Goal: Task Accomplishment & Management: Manage account settings

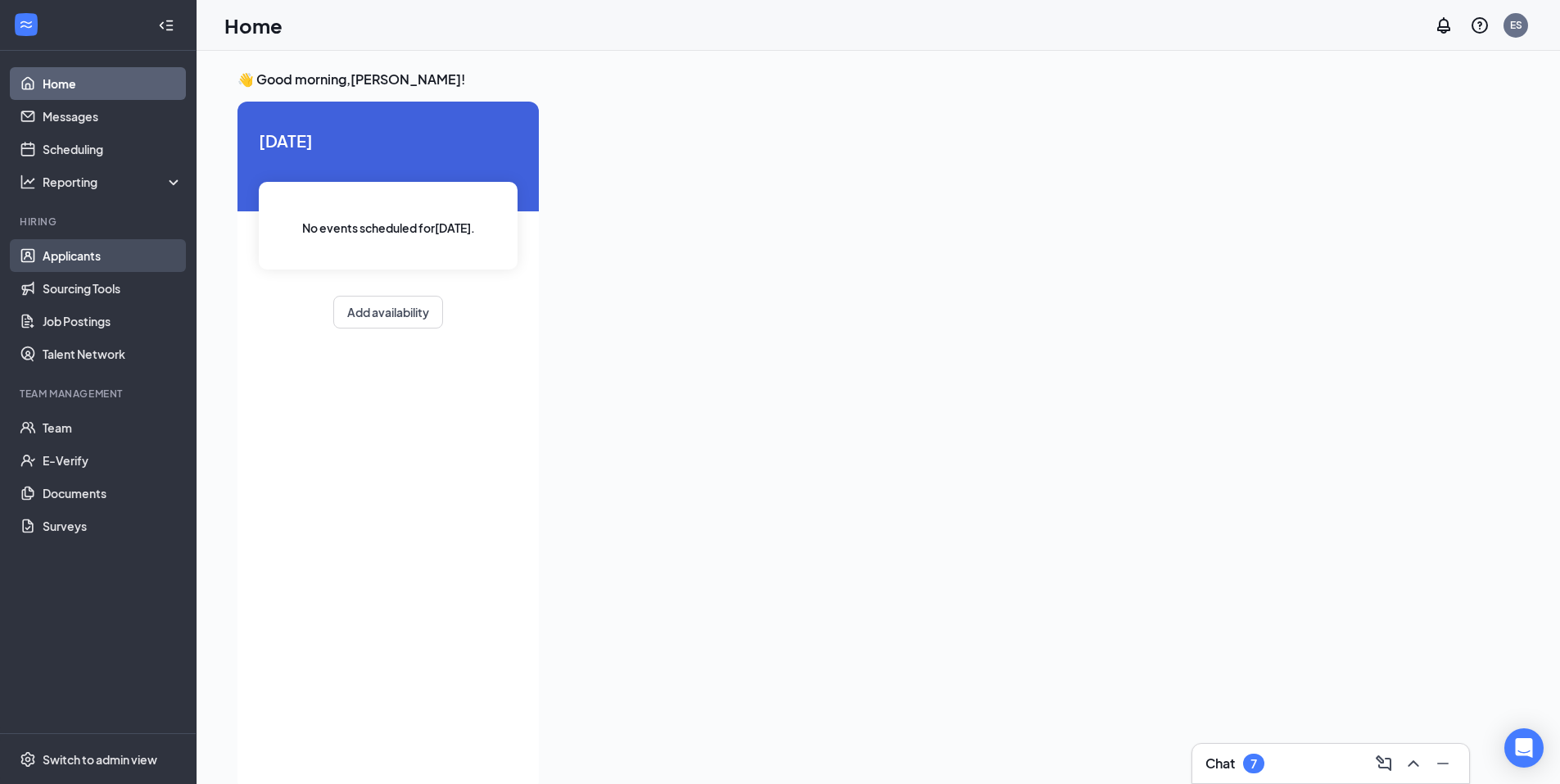
click at [109, 256] on link "Applicants" at bounding box center [112, 256] width 140 height 33
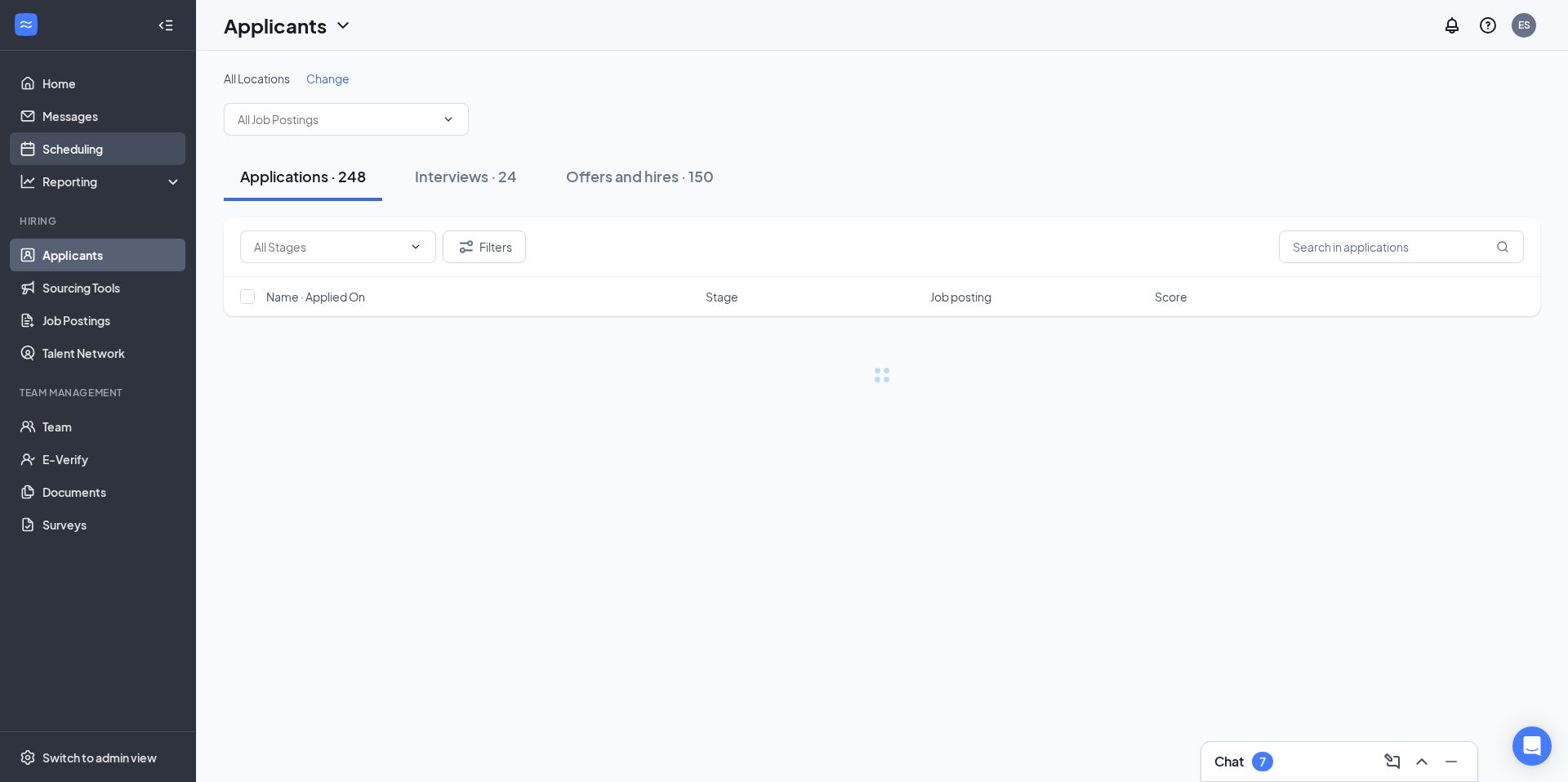
click at [99, 160] on link "Scheduling" at bounding box center [112, 149] width 140 height 33
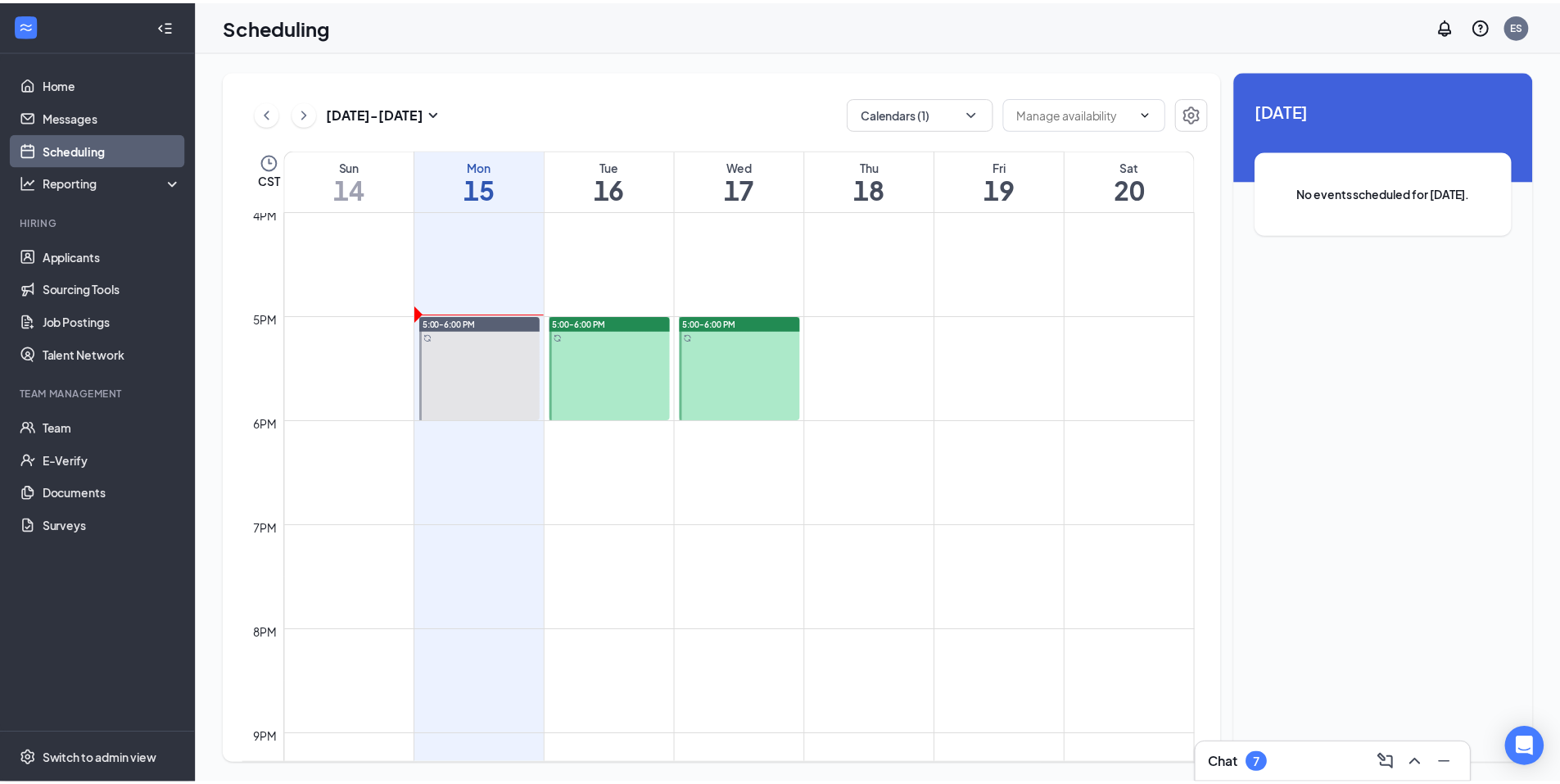
scroll to position [1678, 0]
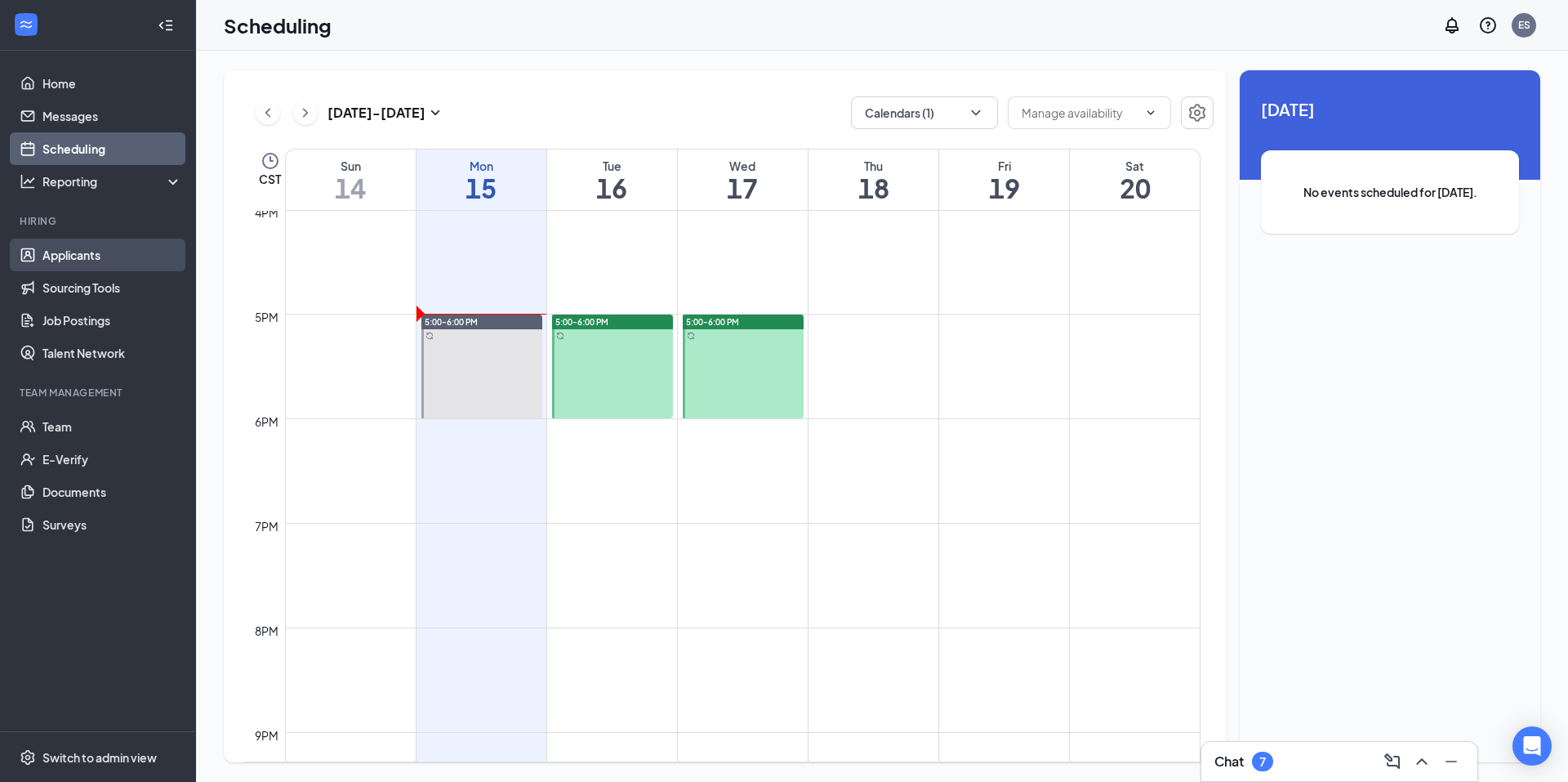
click at [99, 248] on link "Applicants" at bounding box center [112, 255] width 140 height 33
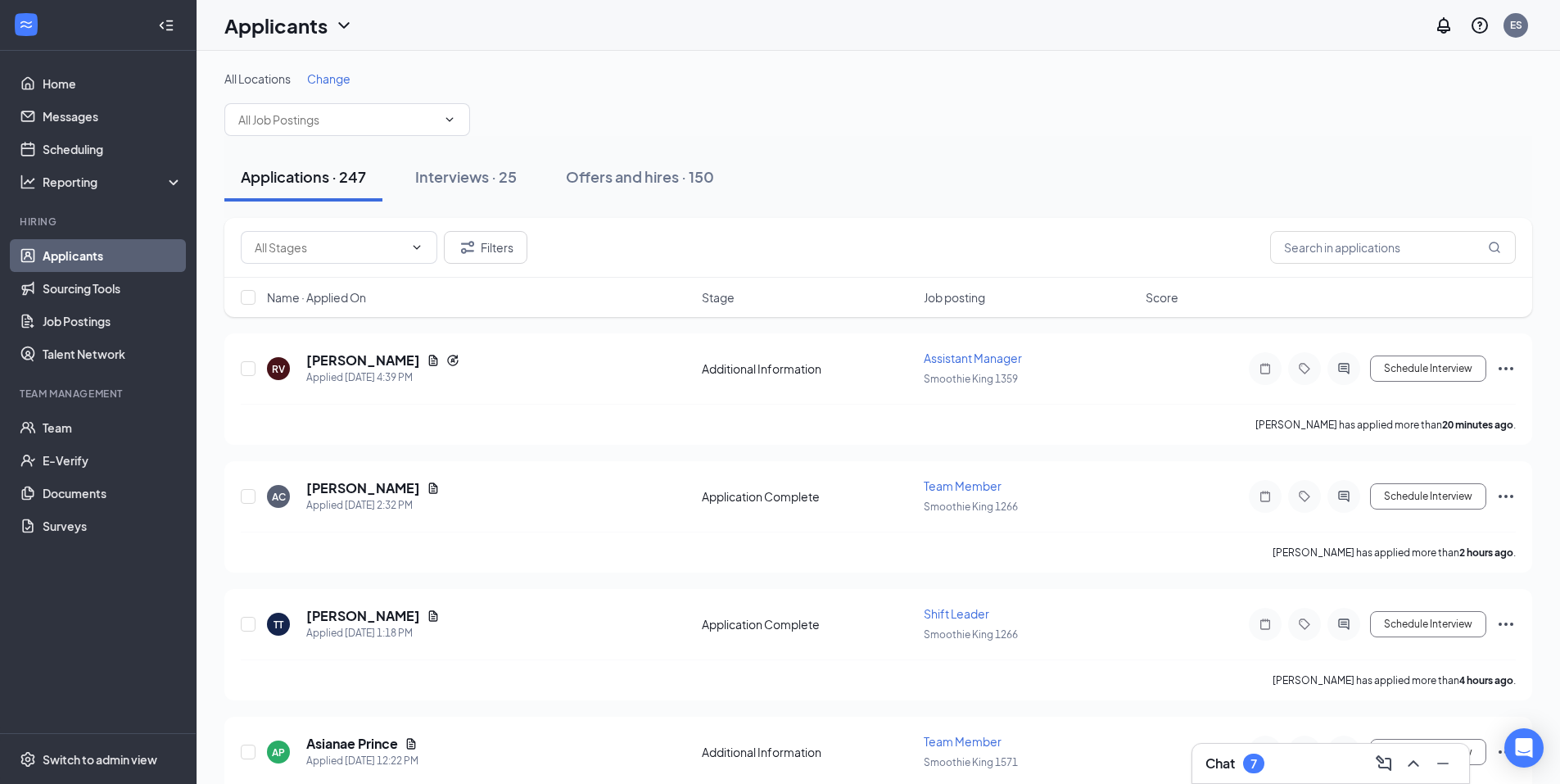
click at [320, 83] on span "Change" at bounding box center [329, 78] width 43 height 15
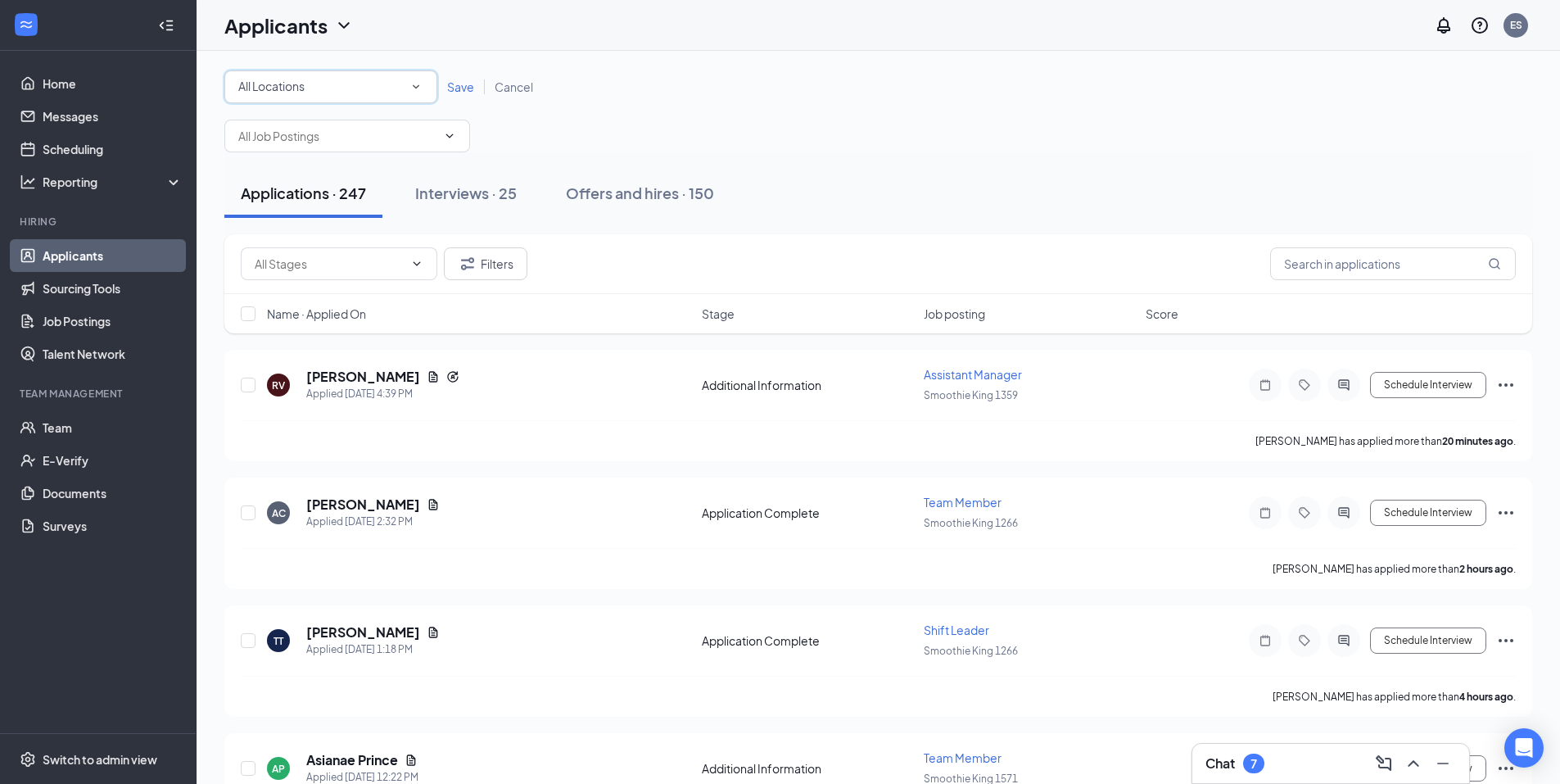
click at [348, 91] on div "All Locations" at bounding box center [330, 86] width 185 height 19
click at [344, 205] on span "Smoothie King 1359" at bounding box center [291, 212] width 107 height 15
click at [451, 86] on span "Save" at bounding box center [460, 86] width 27 height 15
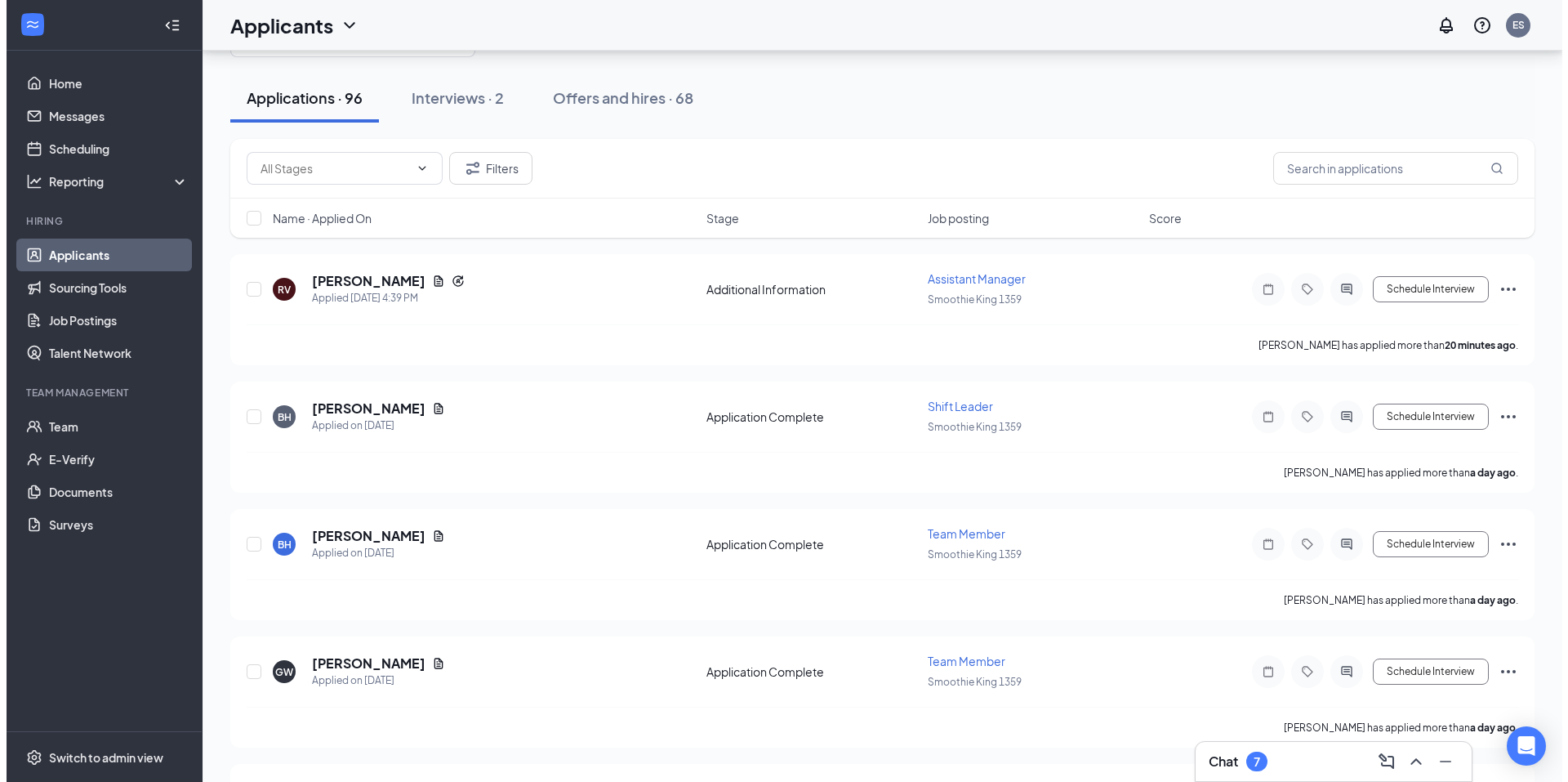
scroll to position [82, 0]
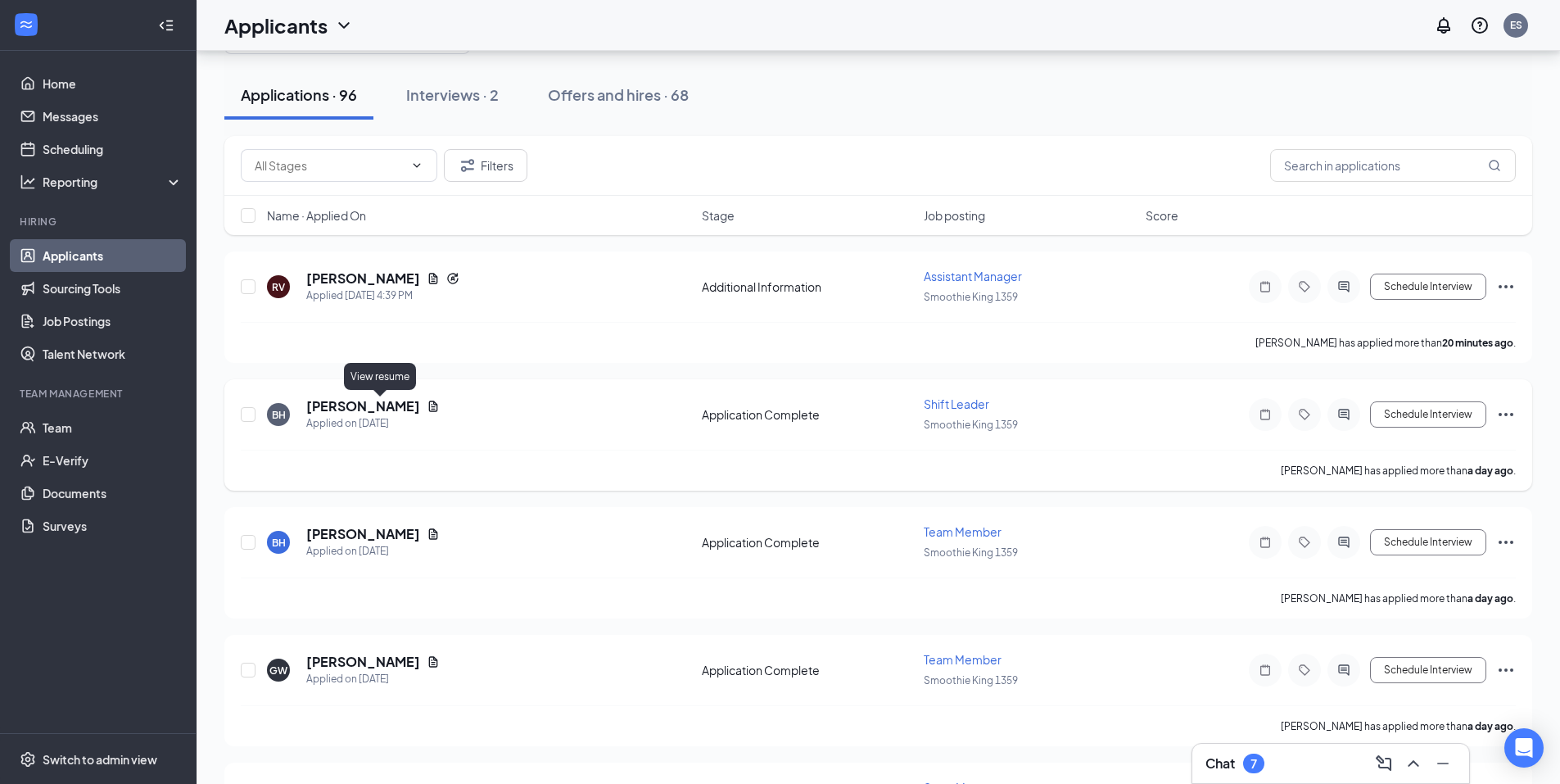
click at [429, 409] on icon "Document" at bounding box center [433, 406] width 9 height 11
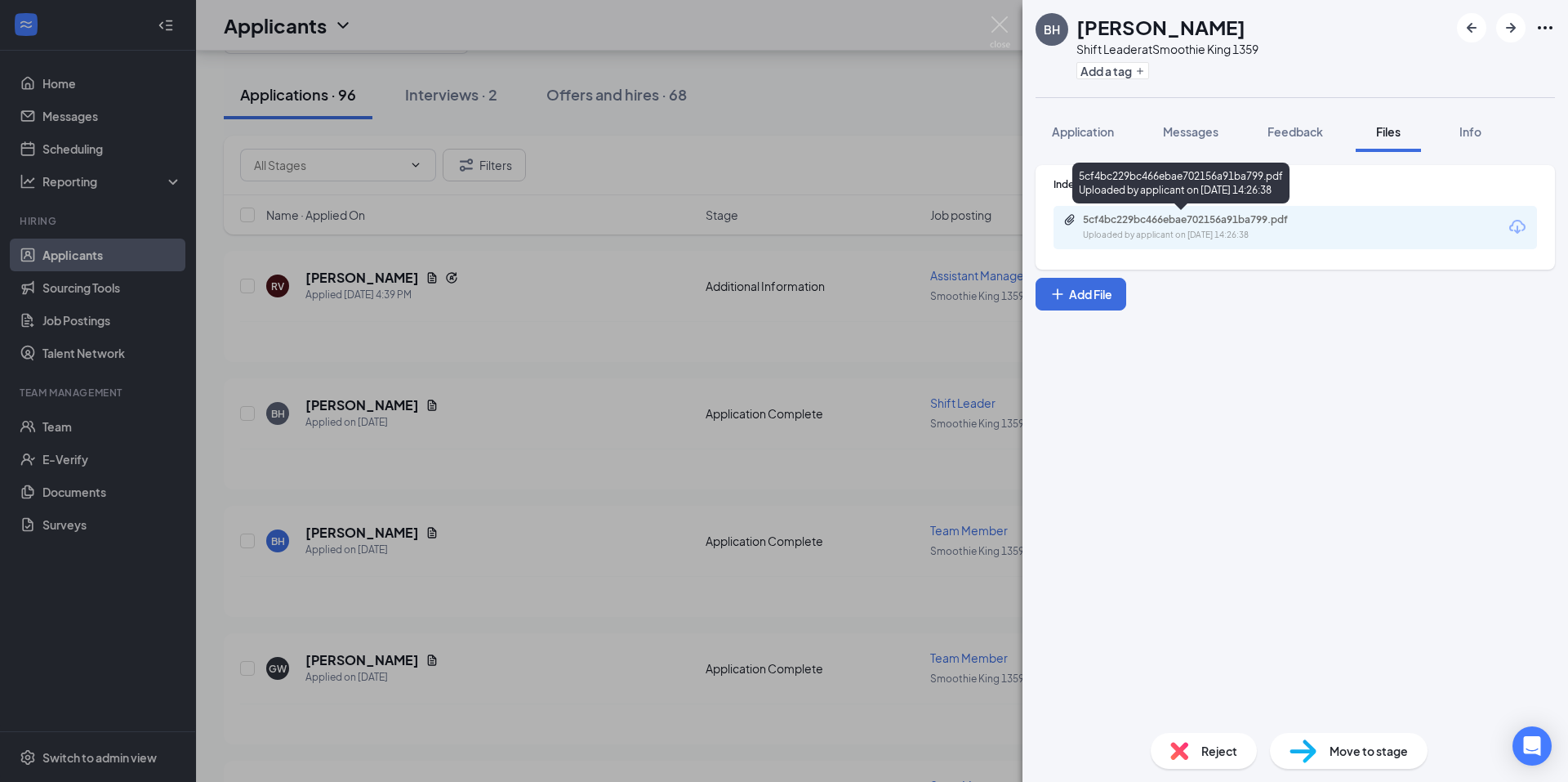
click at [1148, 233] on div "Uploaded by applicant on Sep 14, 2025 at 14:26:38" at bounding box center [1205, 235] width 245 height 13
click at [903, 287] on div "BH Bela Hurd Shift Leader at Smoothie King 1359 Add a tag Application Messages …" at bounding box center [784, 391] width 1568 height 782
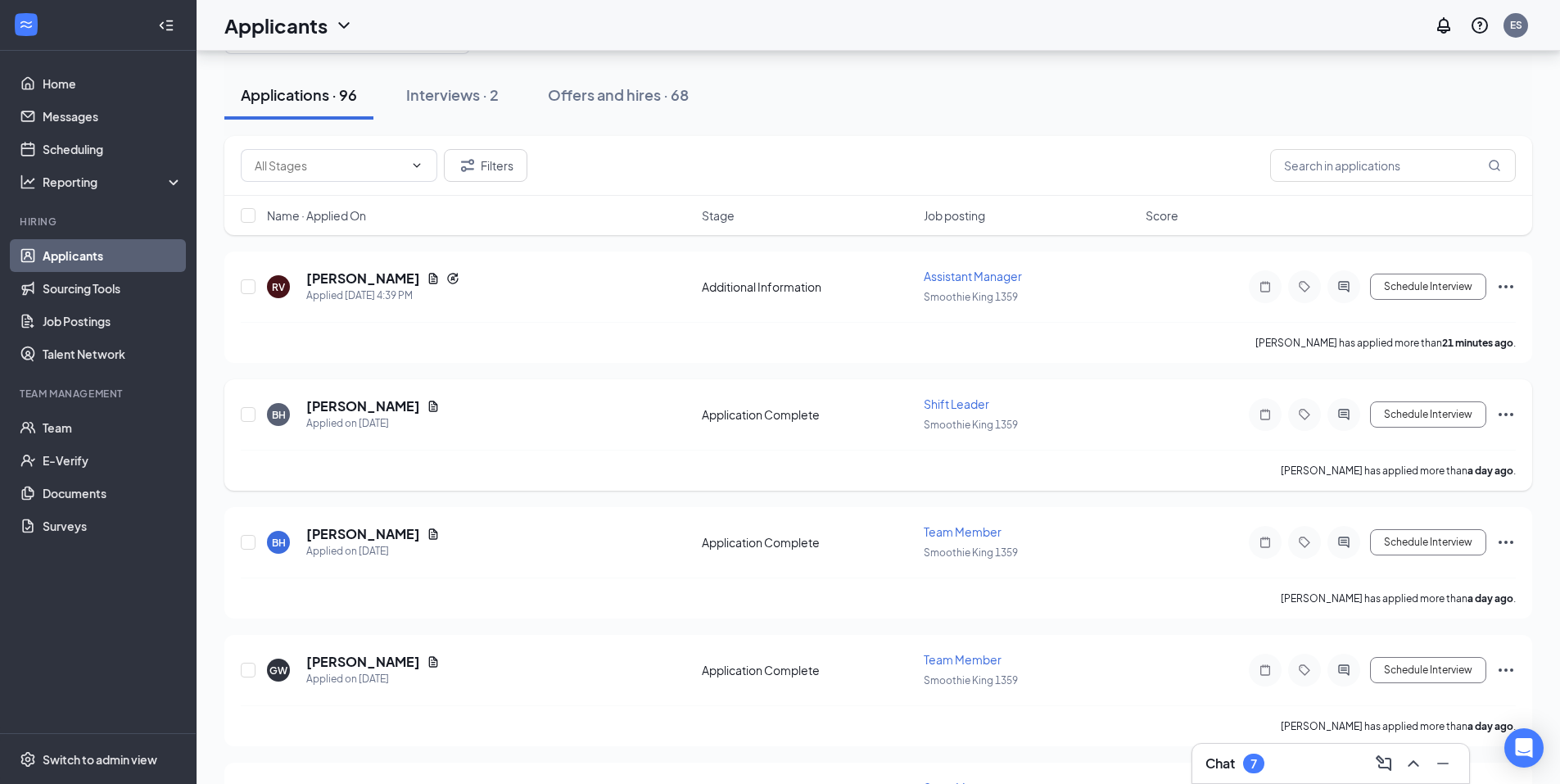
click at [1506, 418] on icon "Ellipses" at bounding box center [1506, 414] width 19 height 19
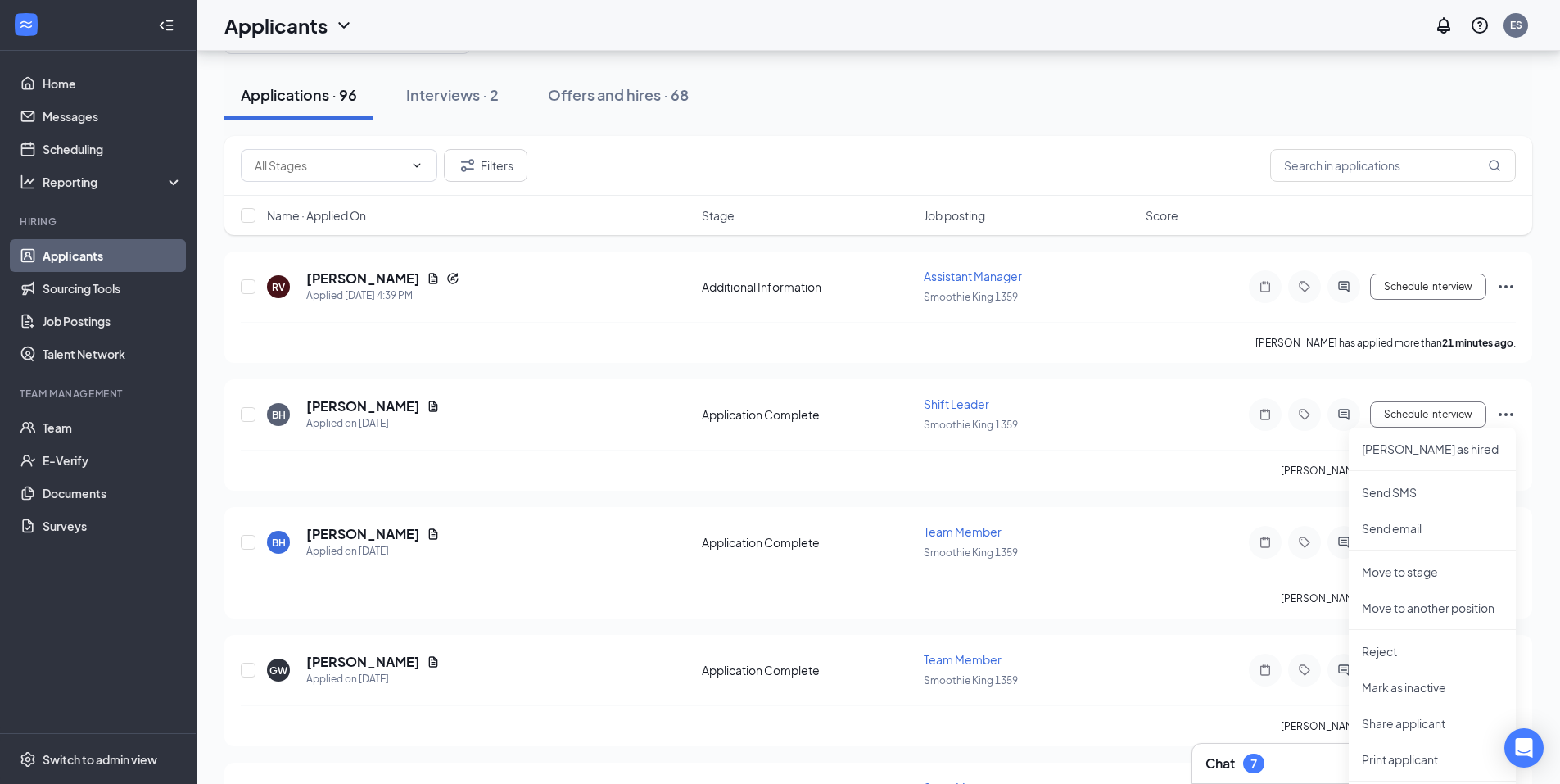
drag, startPoint x: 509, startPoint y: 497, endPoint x: 498, endPoint y: 492, distance: 12.1
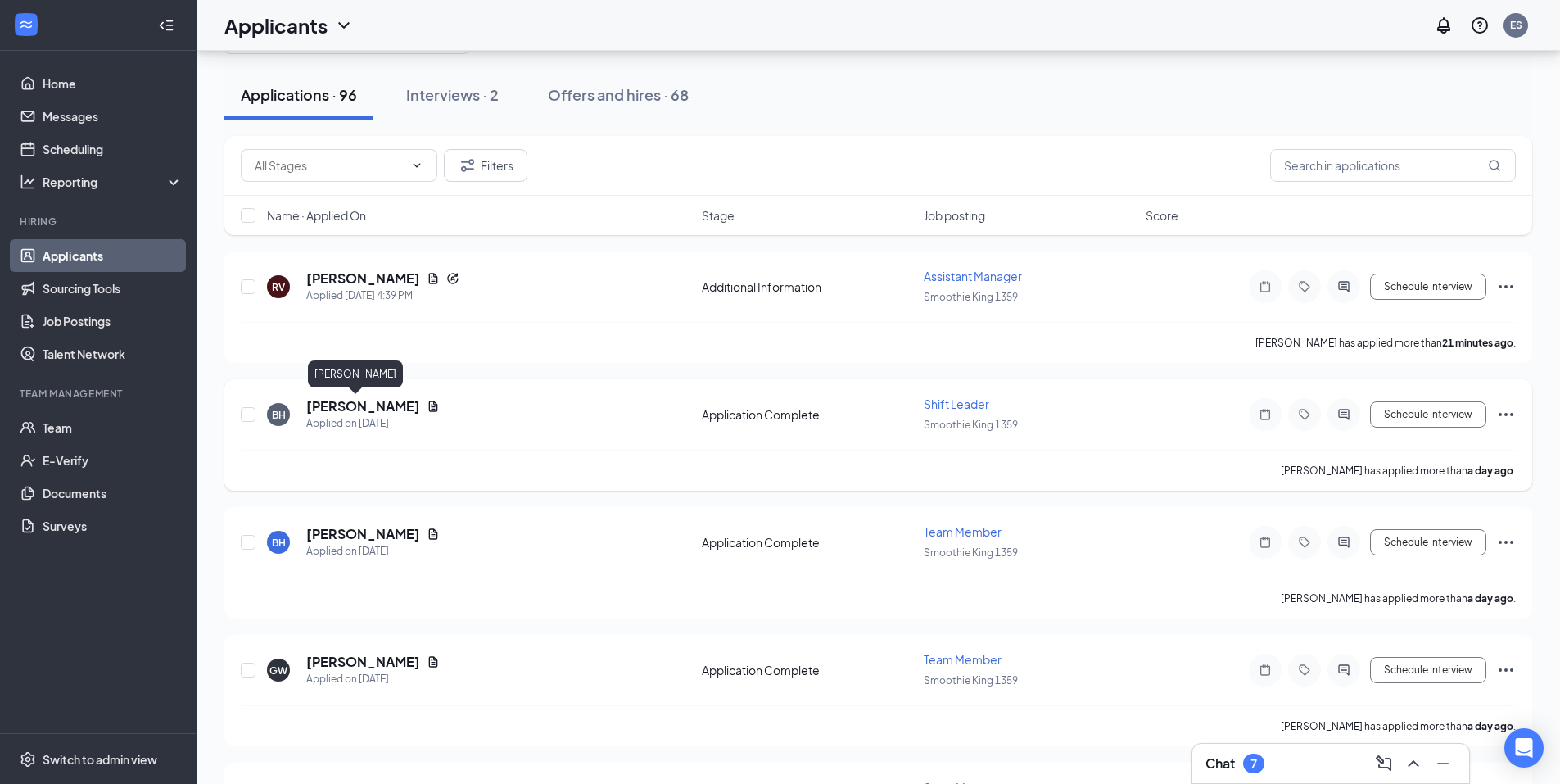
click at [330, 408] on h5 "[PERSON_NAME]" at bounding box center [364, 407] width 114 height 18
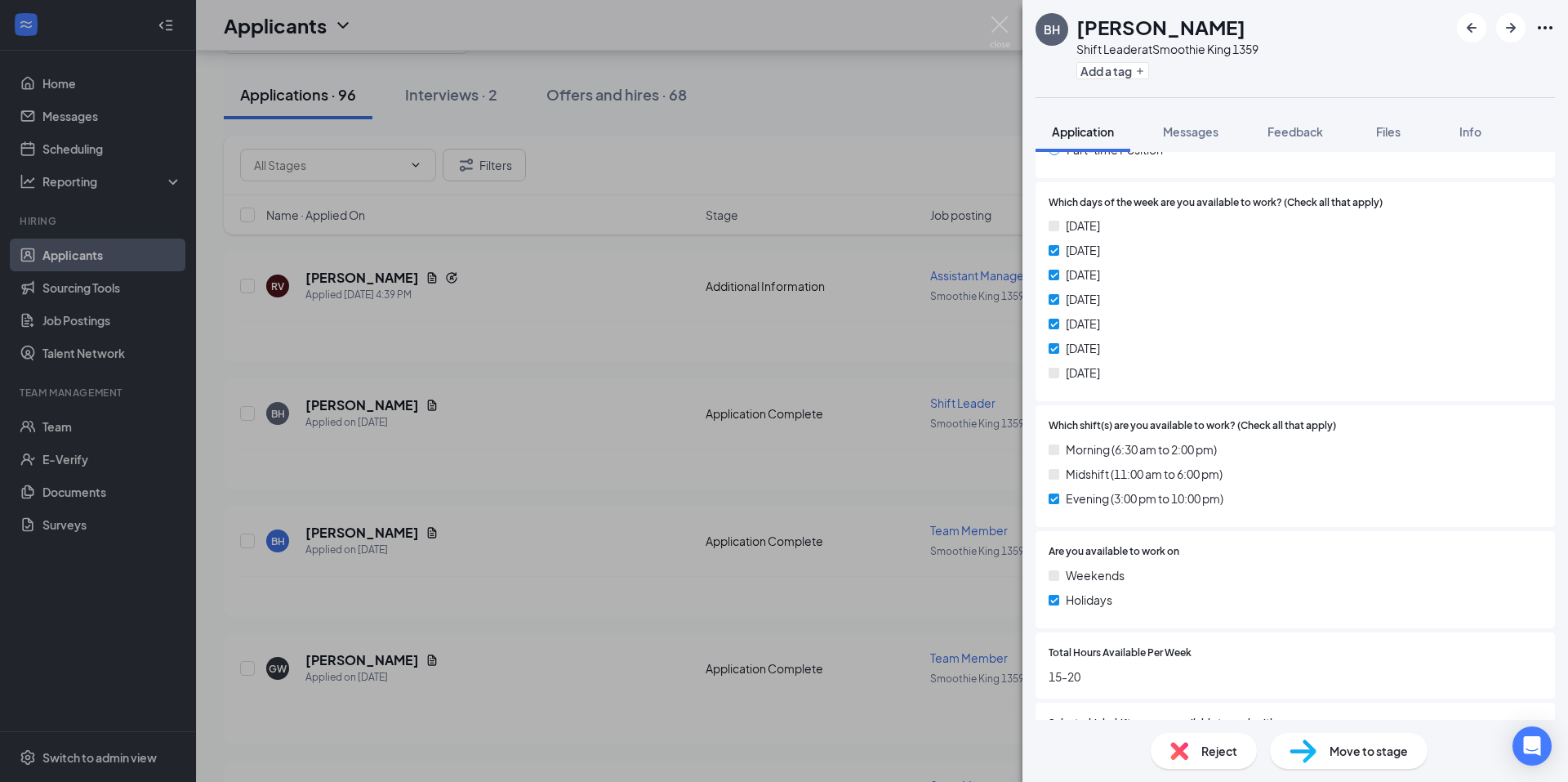
scroll to position [1415, 0]
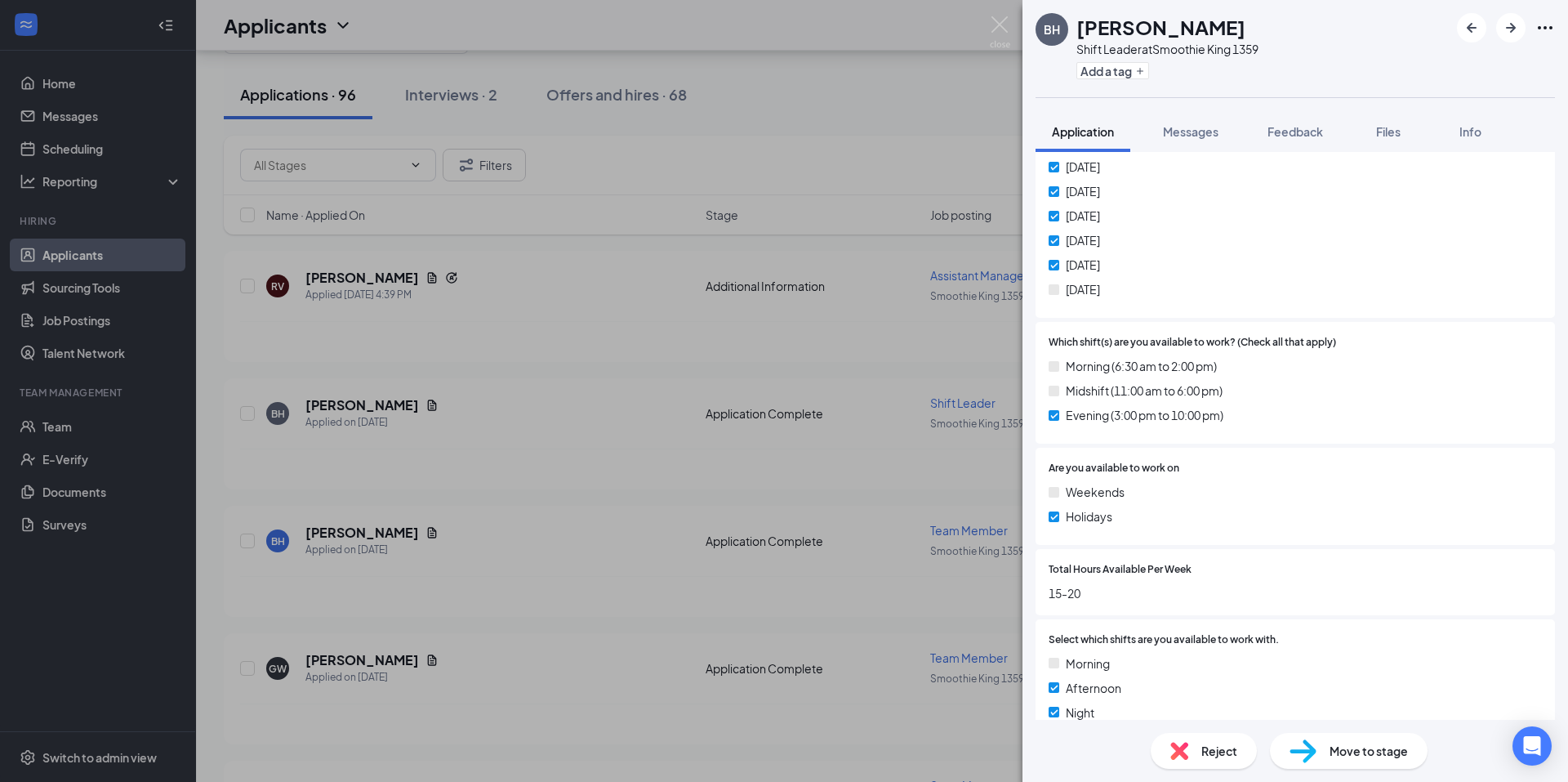
click at [848, 352] on div "BH Bela Hurd Shift Leader at Smoothie King 1359 Add a tag Application Messages …" at bounding box center [784, 391] width 1568 height 782
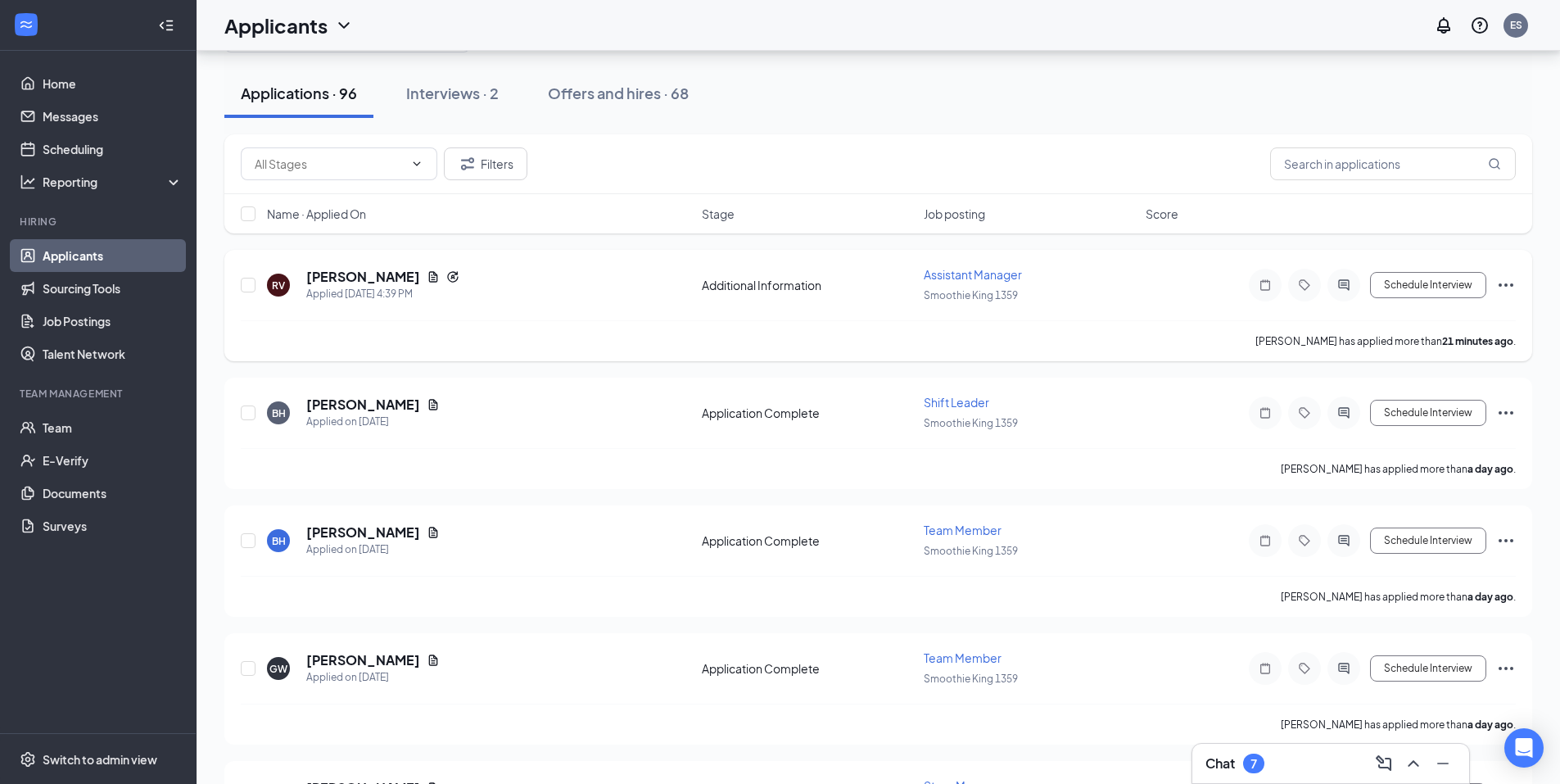
scroll to position [82, 0]
click at [480, 166] on button "Filters" at bounding box center [485, 166] width 84 height 33
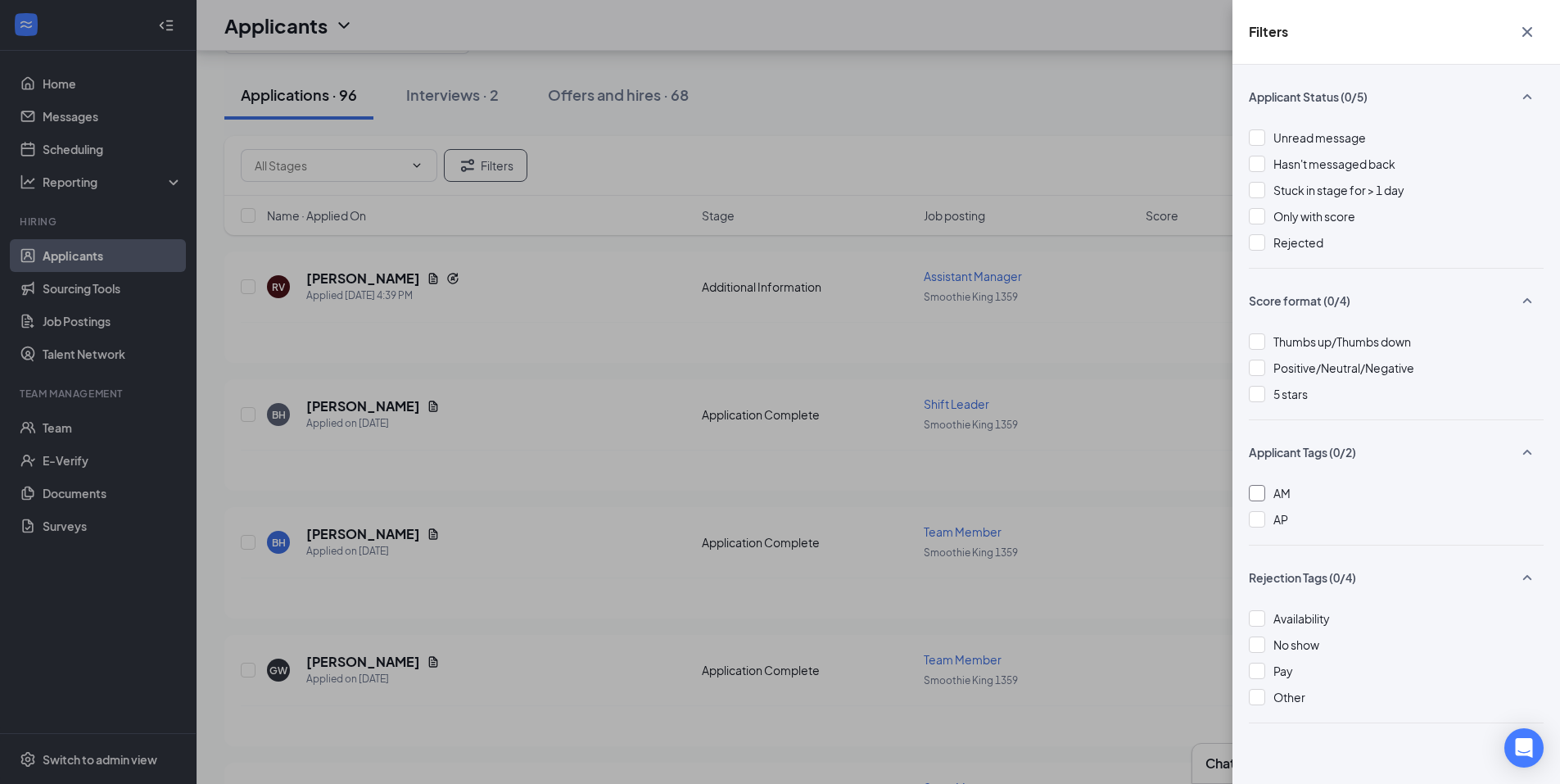
scroll to position [6, 0]
click at [1519, 564] on icon "SmallChevronUp" at bounding box center [1527, 571] width 19 height 19
click at [1528, 449] on icon "SmallChevronUp" at bounding box center [1527, 451] width 19 height 19
click at [1527, 34] on icon "Cross" at bounding box center [1527, 31] width 19 height 19
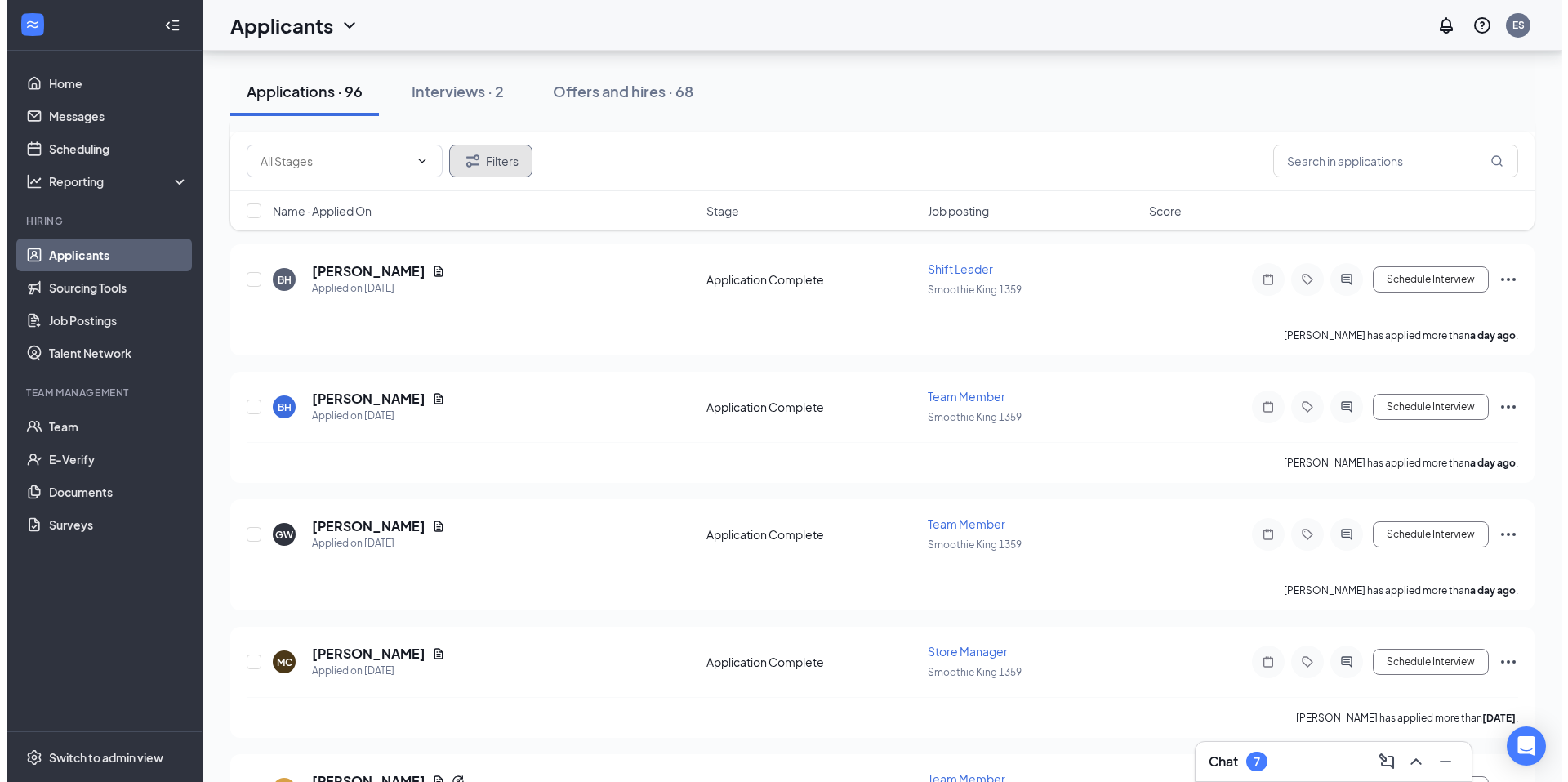
scroll to position [218, 0]
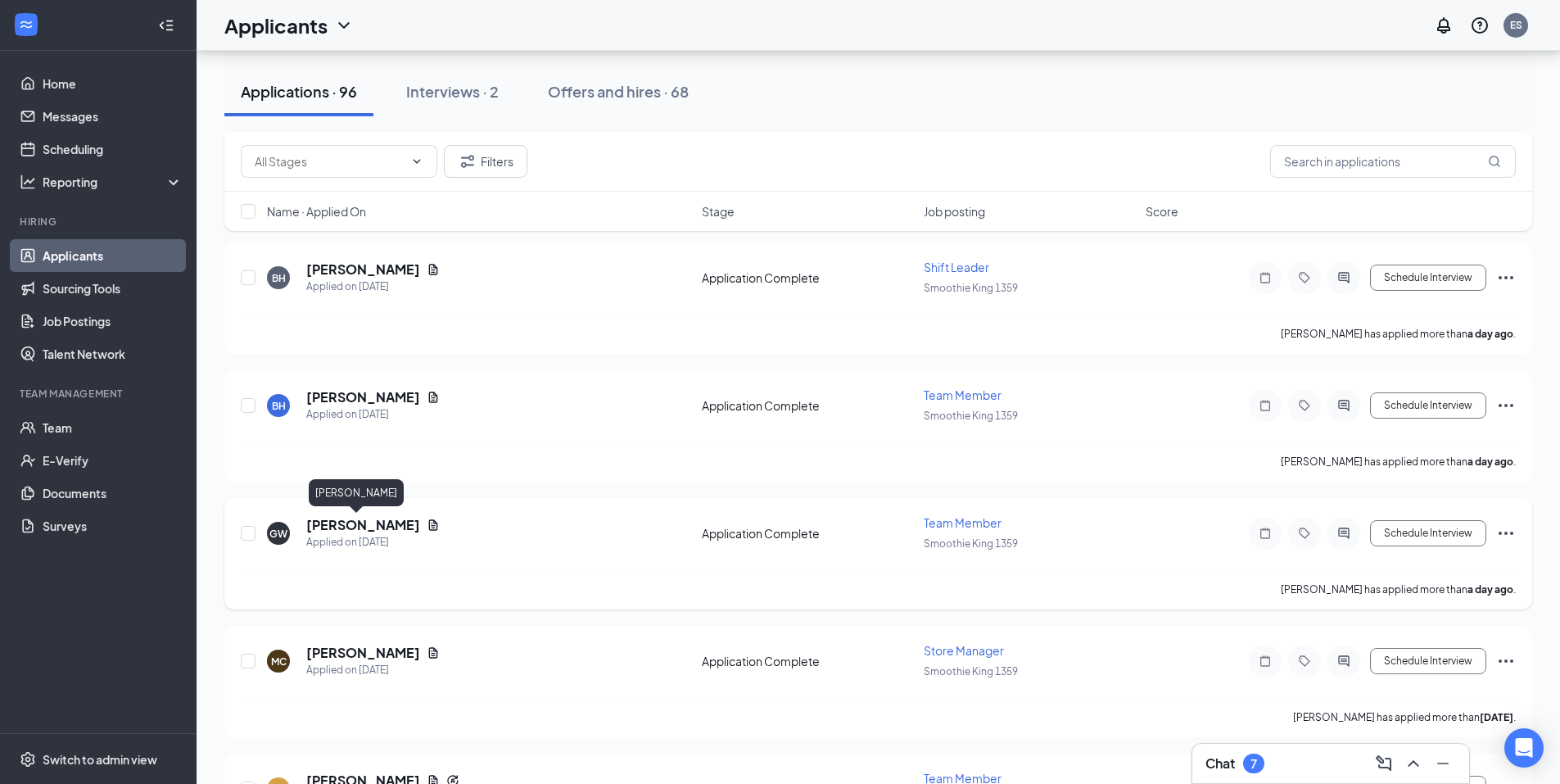
click at [352, 517] on h5 "Gia White" at bounding box center [364, 525] width 114 height 18
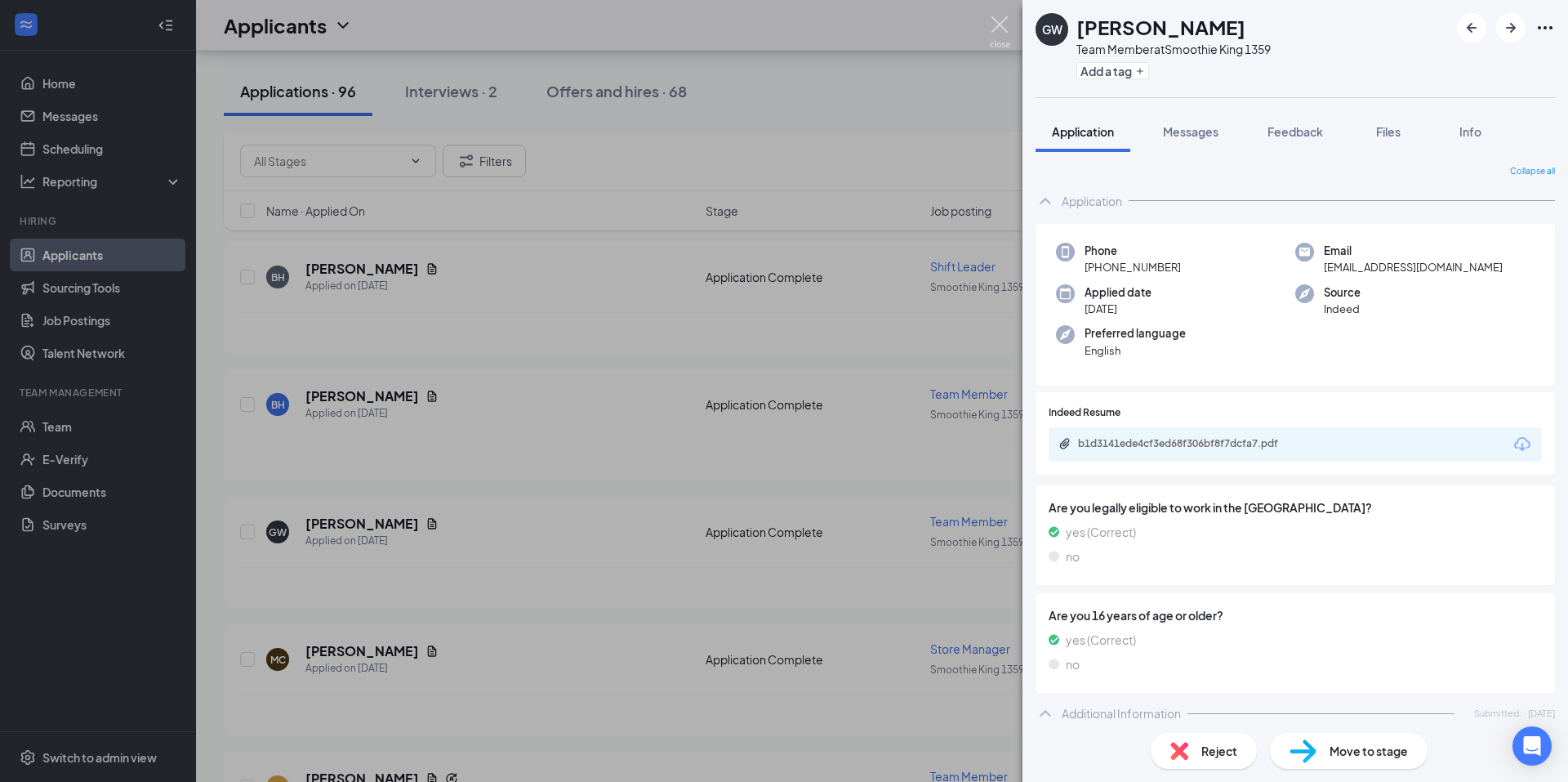
click at [1002, 30] on img at bounding box center [1000, 32] width 20 height 32
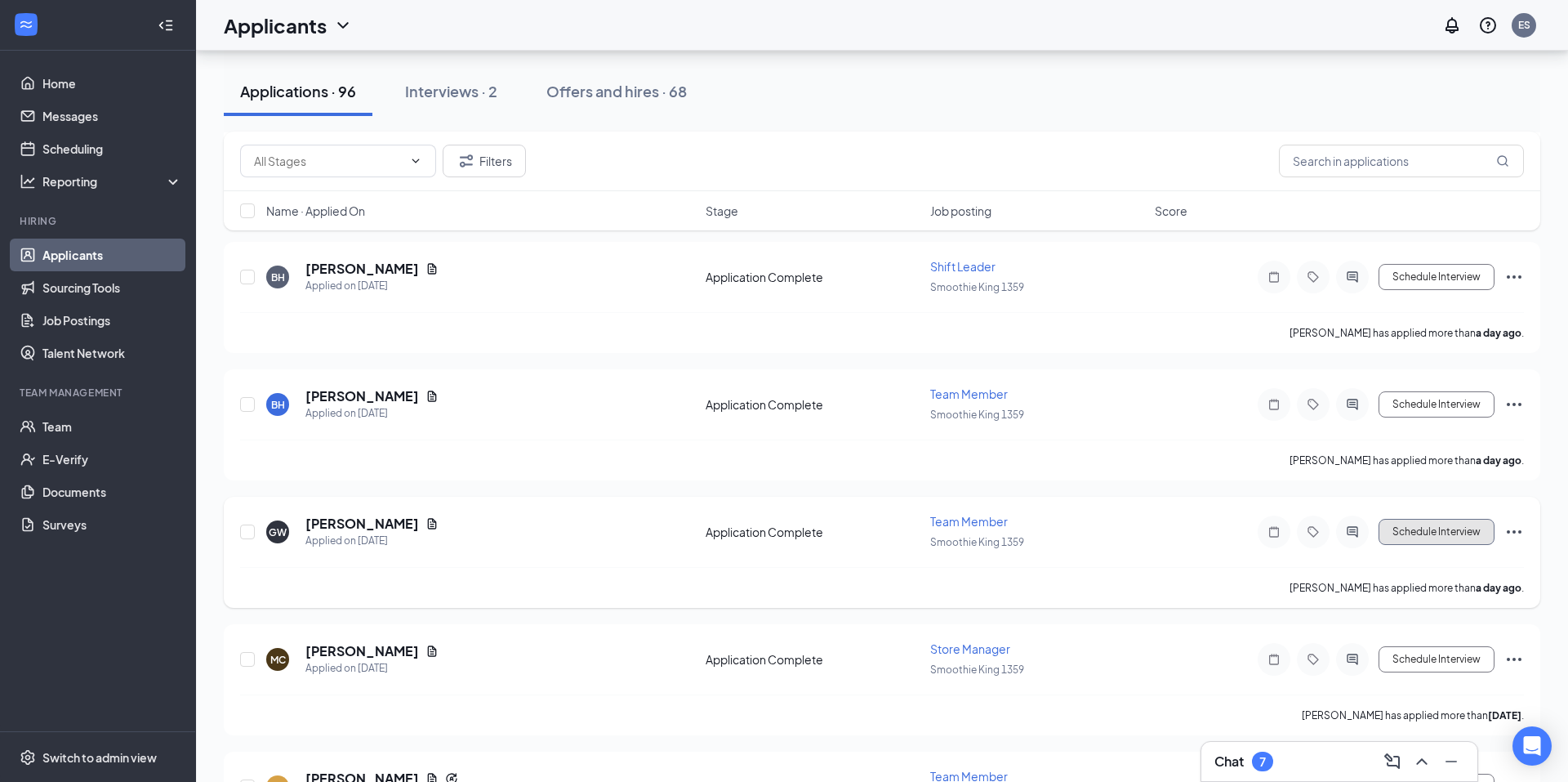
click at [1466, 528] on button "Schedule Interview" at bounding box center [1437, 531] width 116 height 26
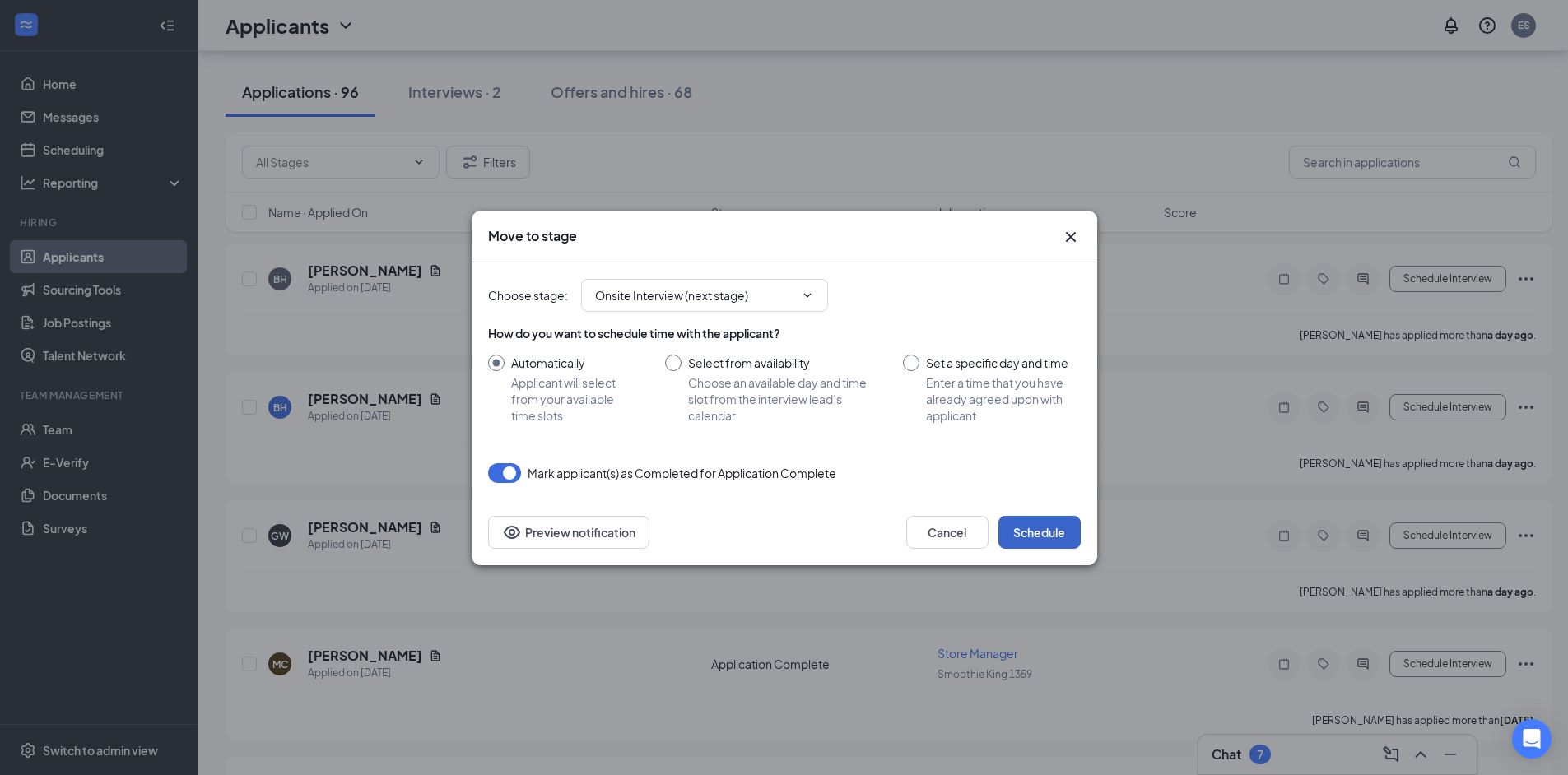
click at [1053, 534] on button "Schedule" at bounding box center [1039, 533] width 82 height 33
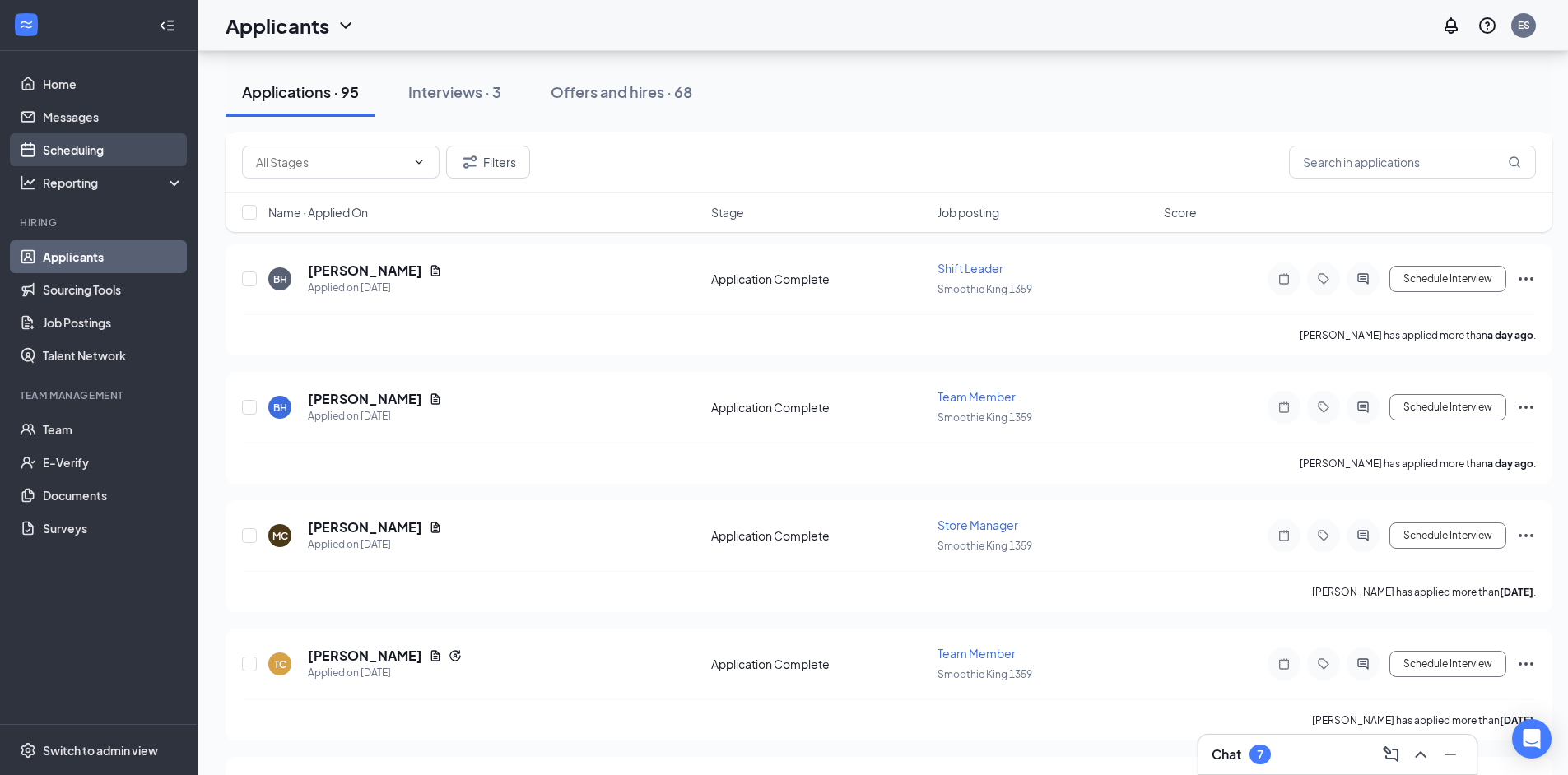
click at [82, 141] on link "Scheduling" at bounding box center [113, 150] width 141 height 33
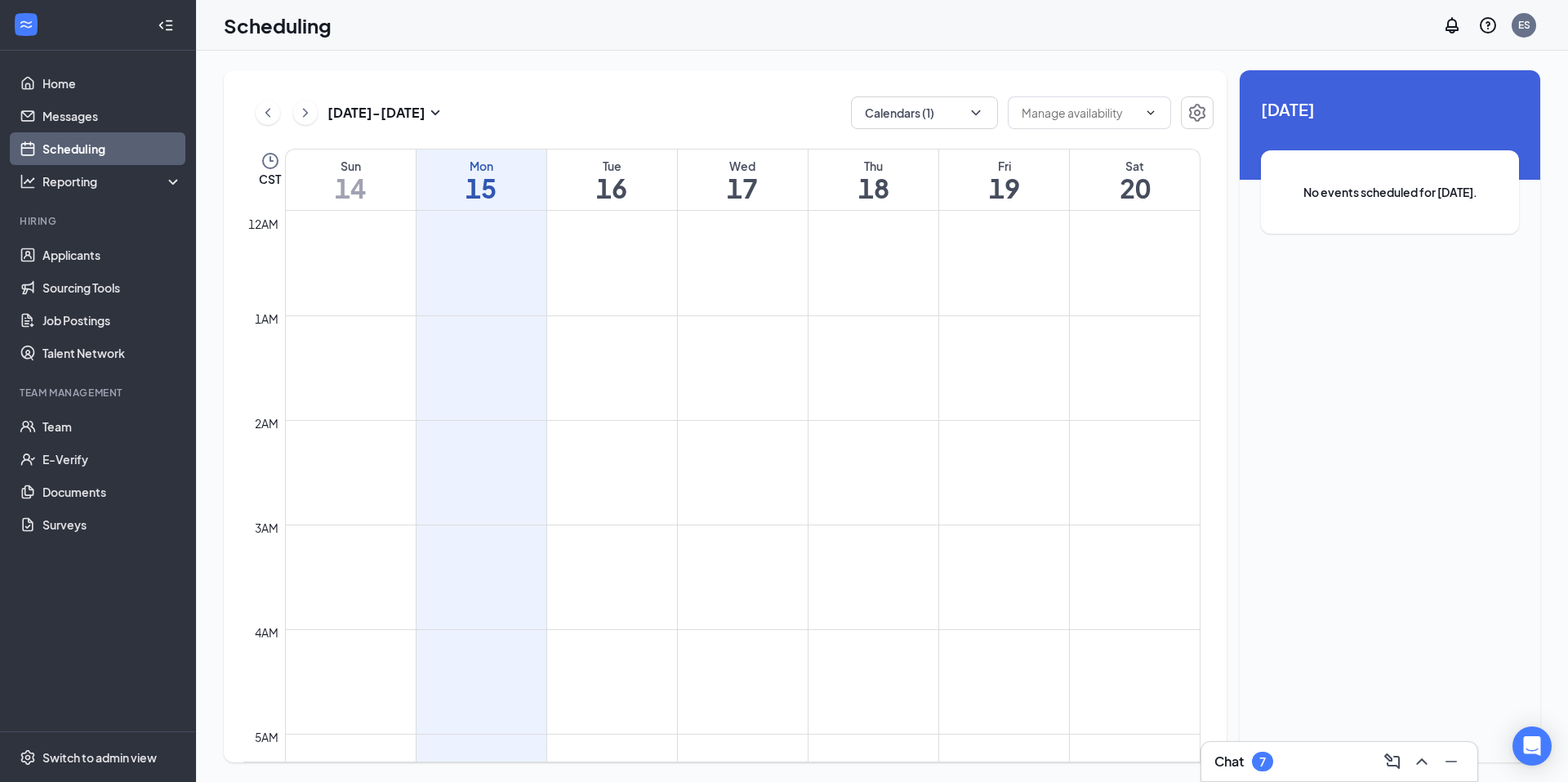
scroll to position [803, 0]
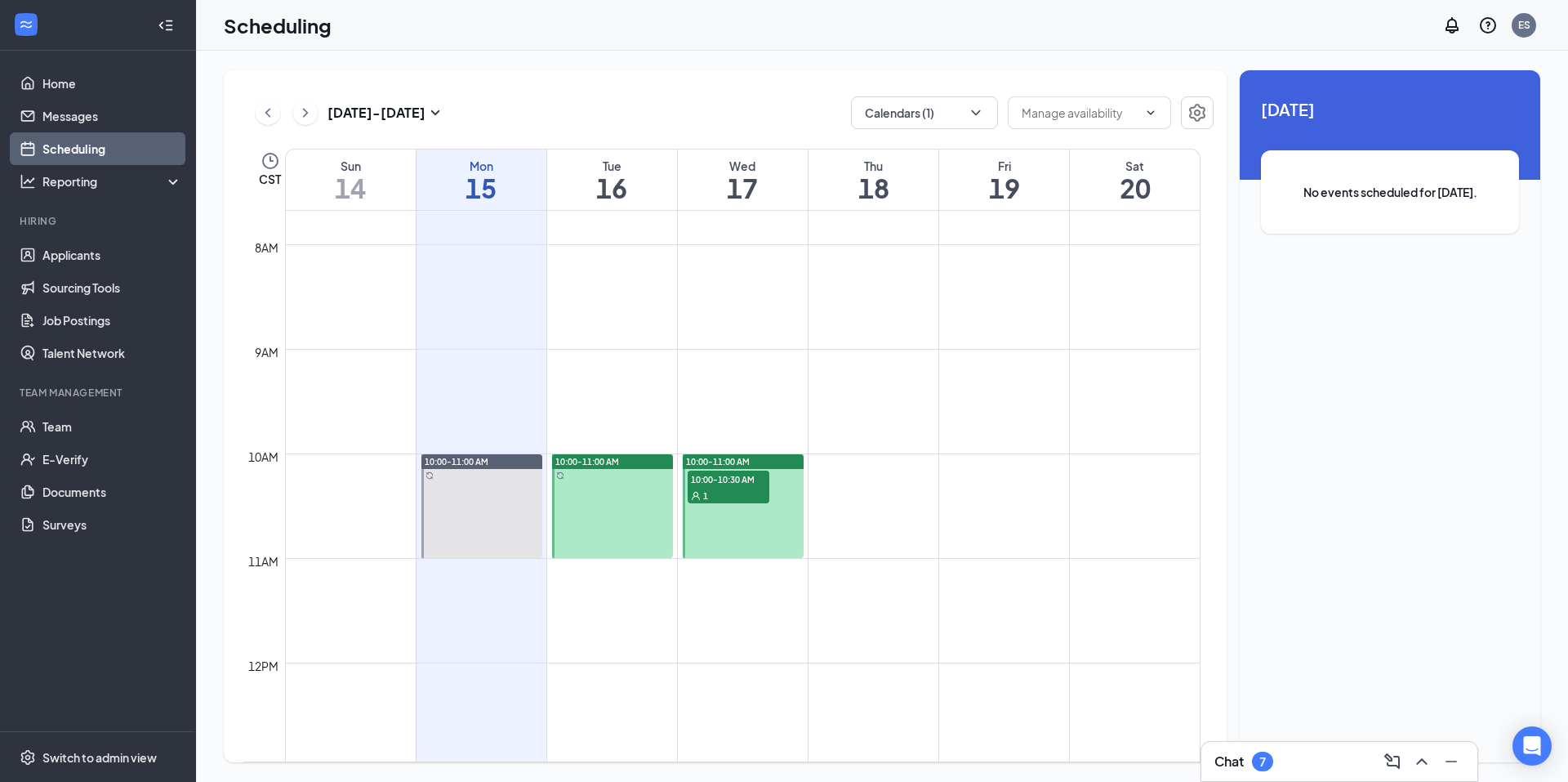
click at [1101, 95] on div "Sep 14 - Sep 20 Calendars (1) CST Sun 14 Mon 15 Tue 16 Wed 17 Thu 18 Fri 19 Sat…" at bounding box center [725, 417] width 1003 height 692
click at [1101, 110] on input "text" at bounding box center [1080, 113] width 116 height 18
click at [1102, 147] on div "Delete all availability" at bounding box center [1088, 144] width 107 height 18
type input "Delete all availability"
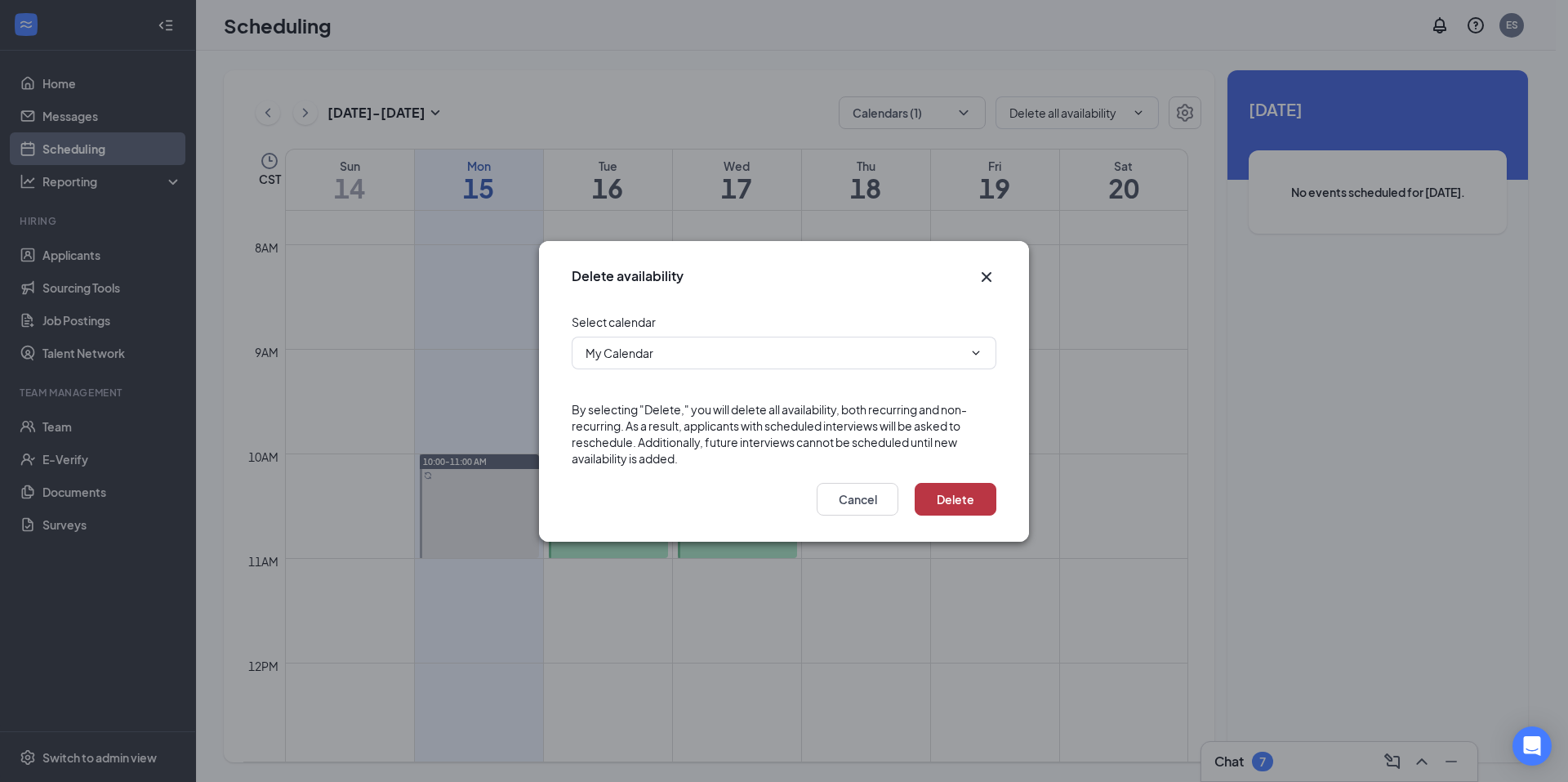
click at [968, 491] on button "Delete" at bounding box center [956, 499] width 82 height 33
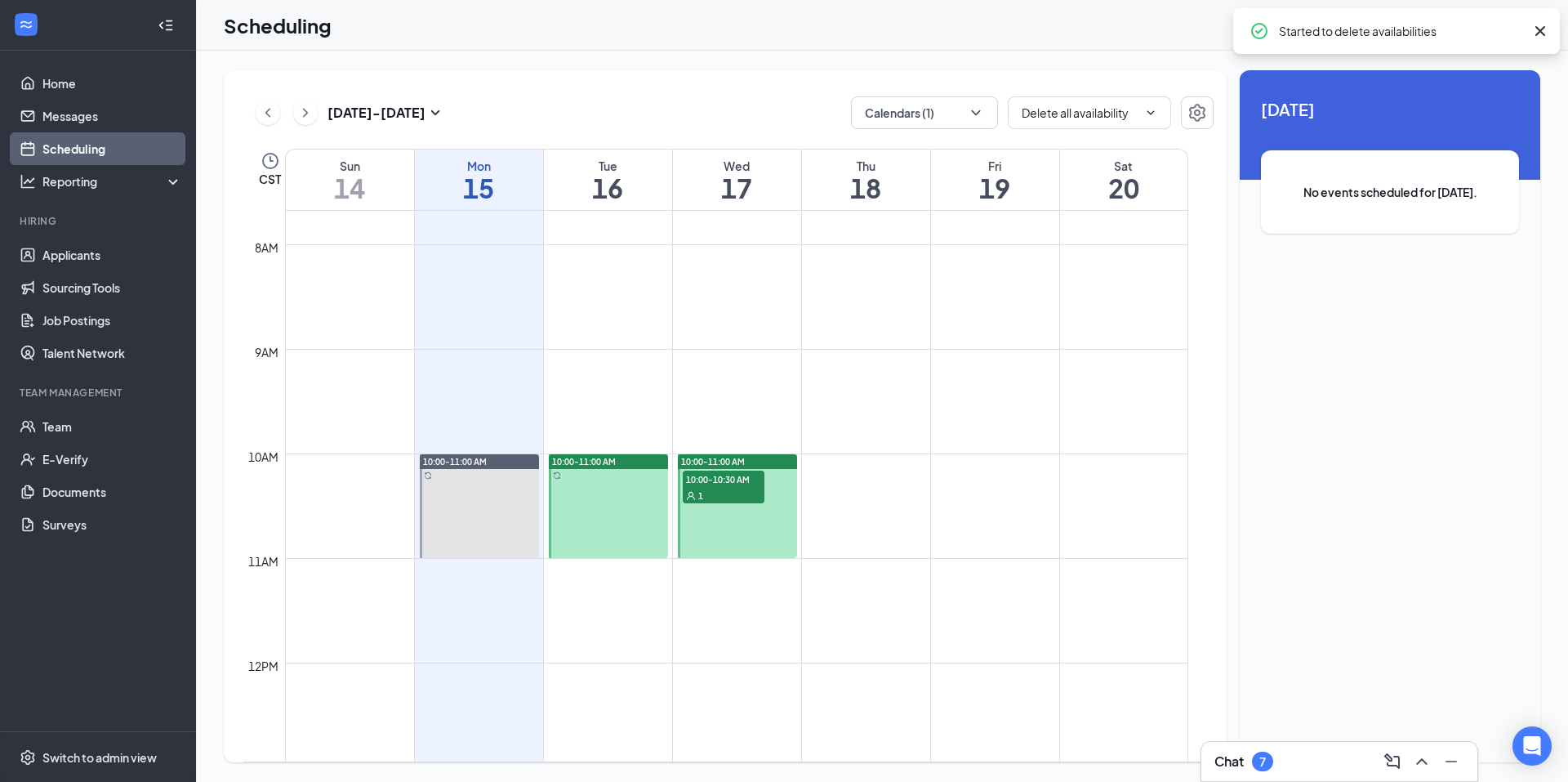
click at [725, 482] on span "10:00-10:30 AM" at bounding box center [723, 479] width 82 height 17
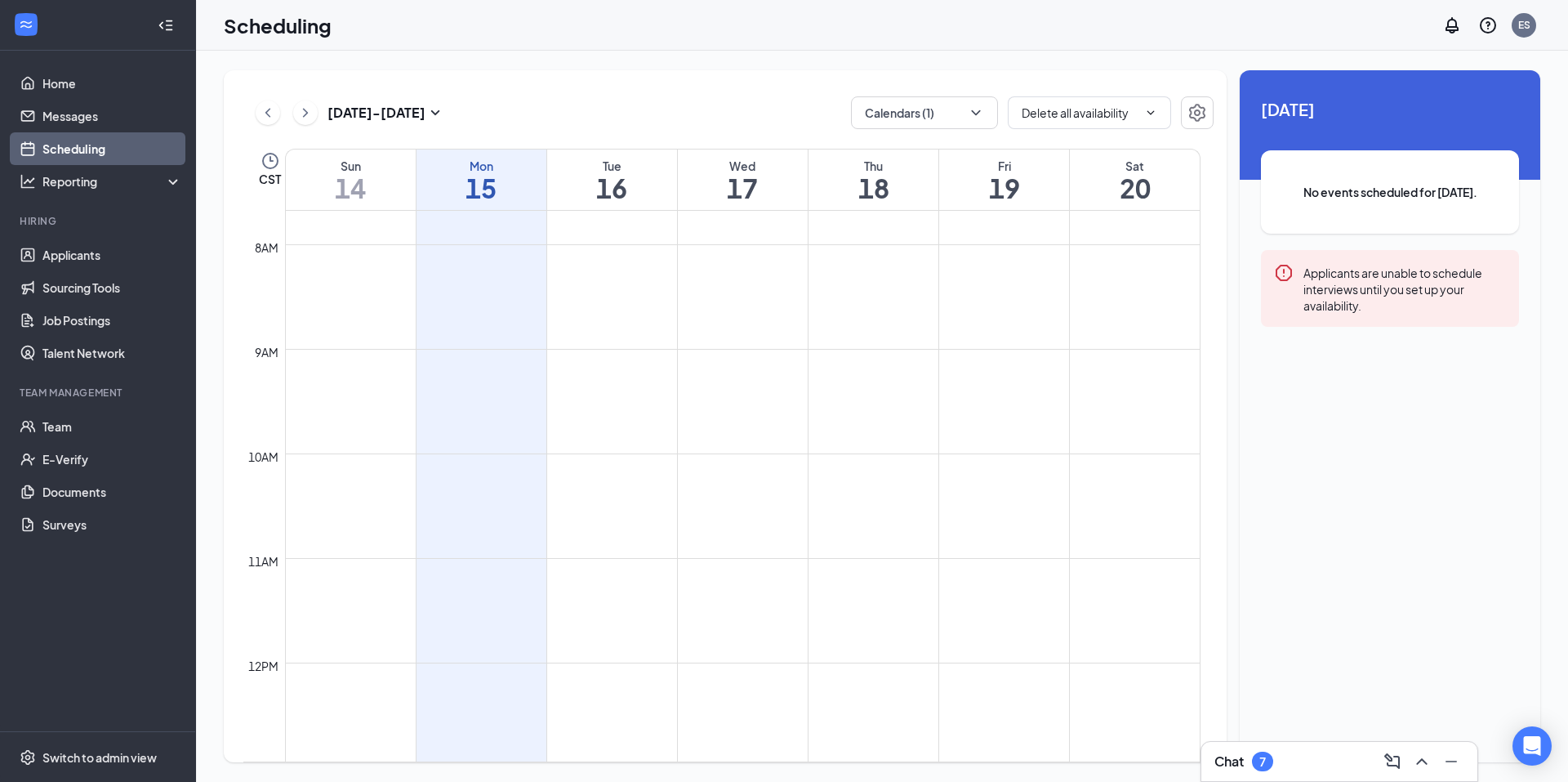
click at [648, 175] on h1 "16" at bounding box center [611, 188] width 129 height 28
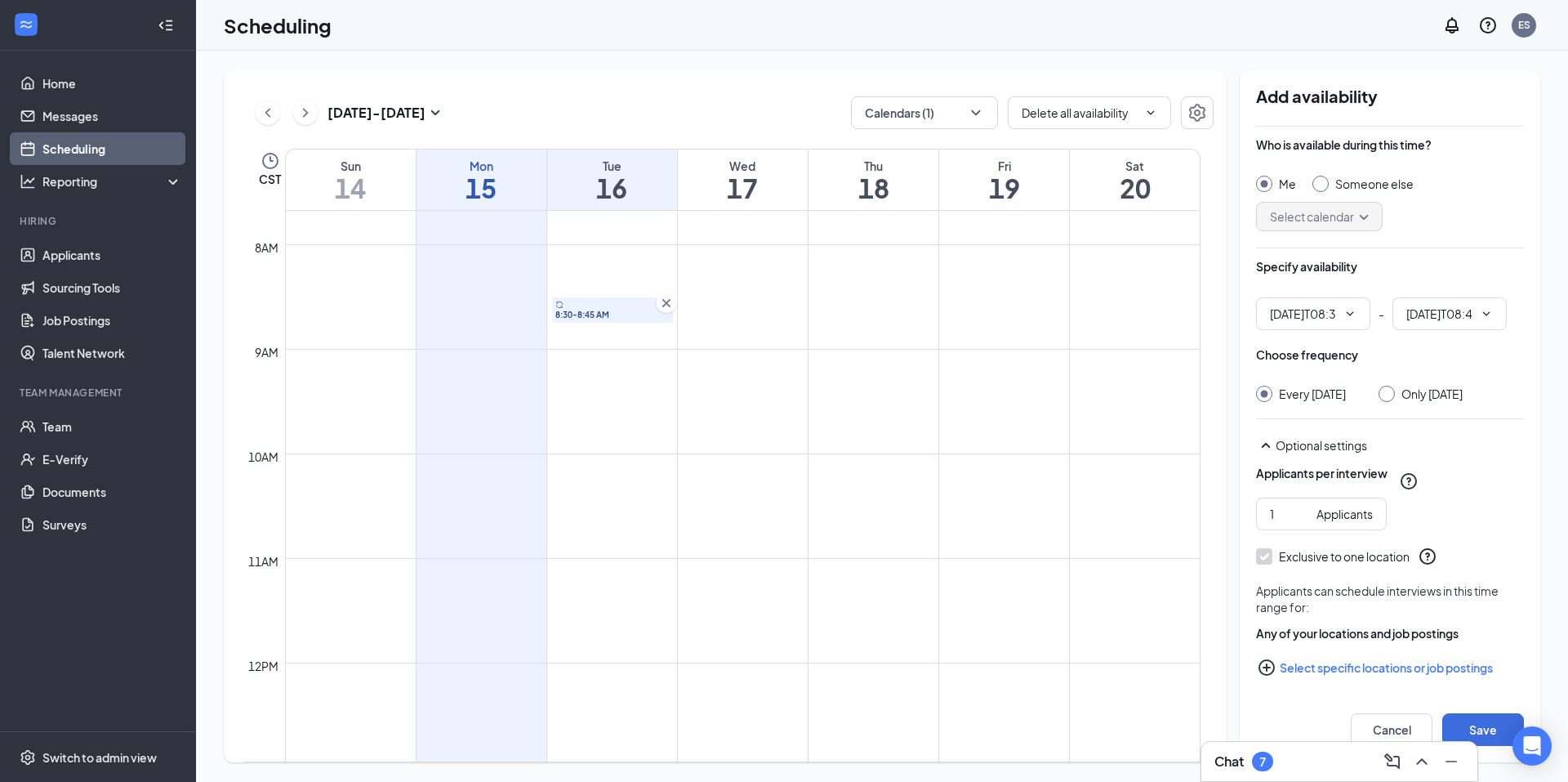
type input "08:30 AM"
type input "08:45 AM"
click at [1287, 320] on input "08:30 AM" at bounding box center [1304, 314] width 67 height 18
click at [1332, 278] on div "Specify availability" at bounding box center [1391, 274] width 268 height 33
click at [1455, 393] on div "Only [DATE]" at bounding box center [1432, 394] width 62 height 17
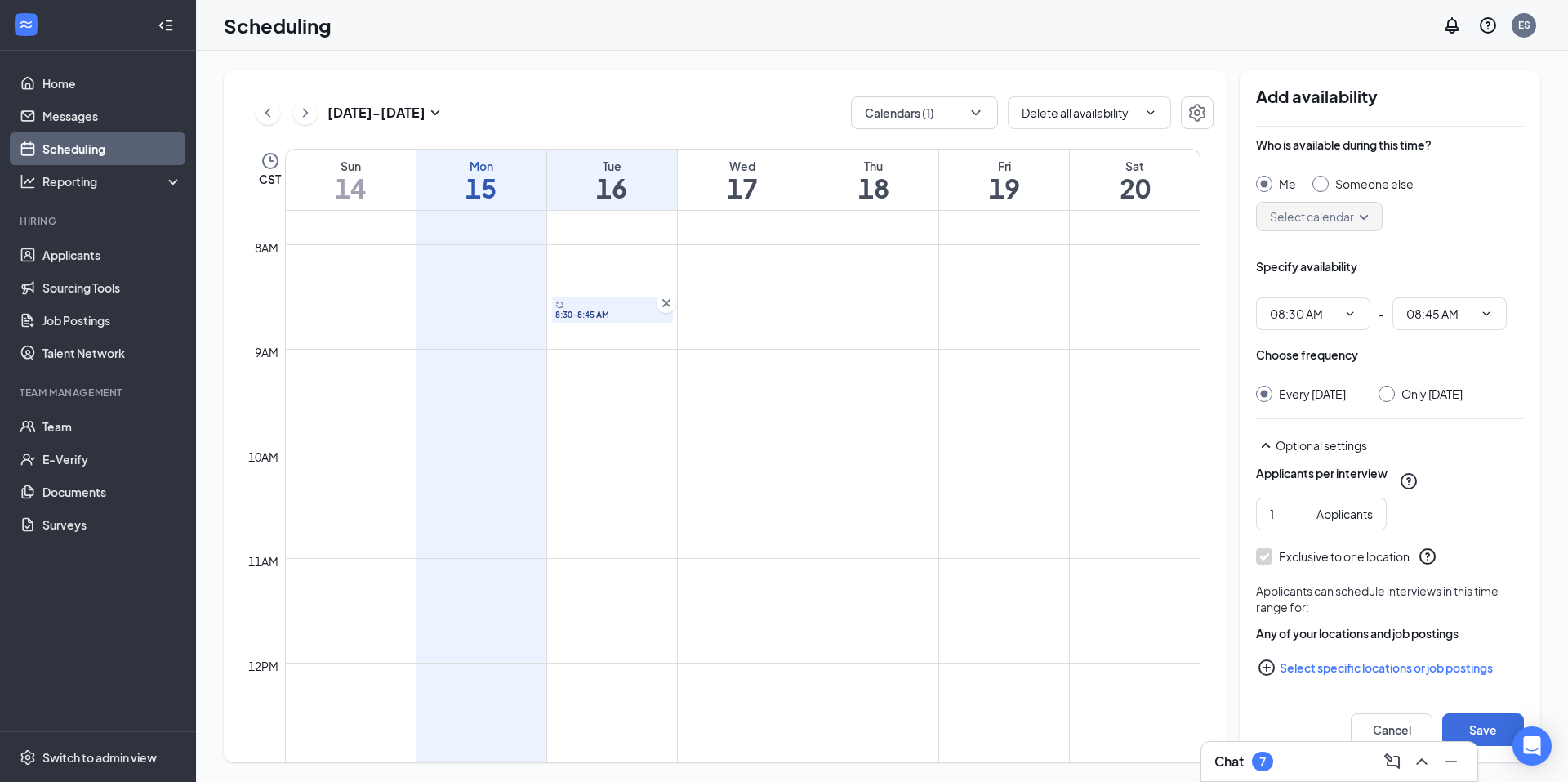
click at [1390, 393] on input "Only [DATE]" at bounding box center [1384, 391] width 11 height 11
radio input "true"
radio input "false"
click at [1367, 659] on button "Select specific locations or job postings" at bounding box center [1391, 665] width 268 height 33
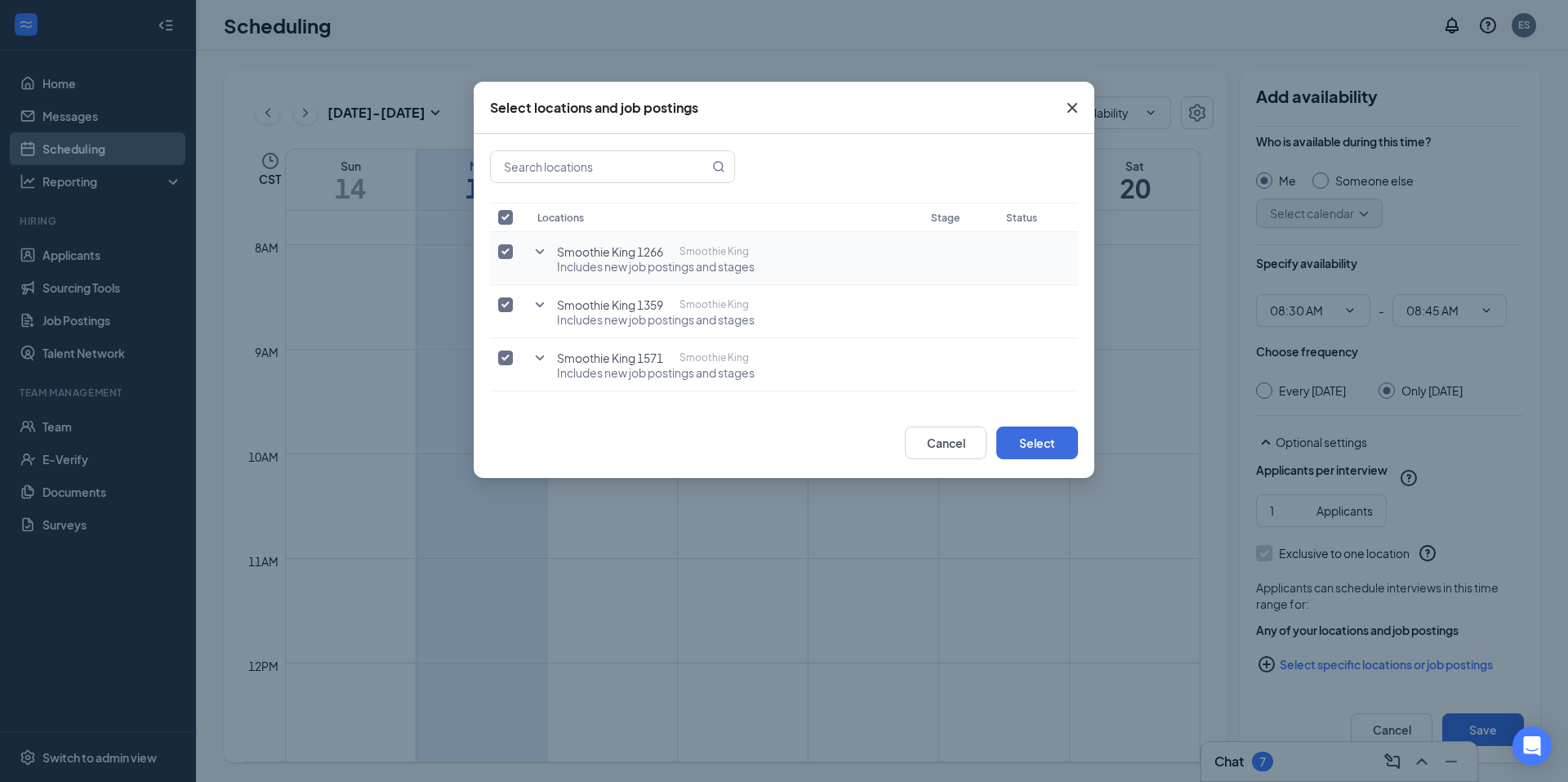
click at [500, 249] on input "checkbox" at bounding box center [506, 251] width 15 height 15
checkbox input "false"
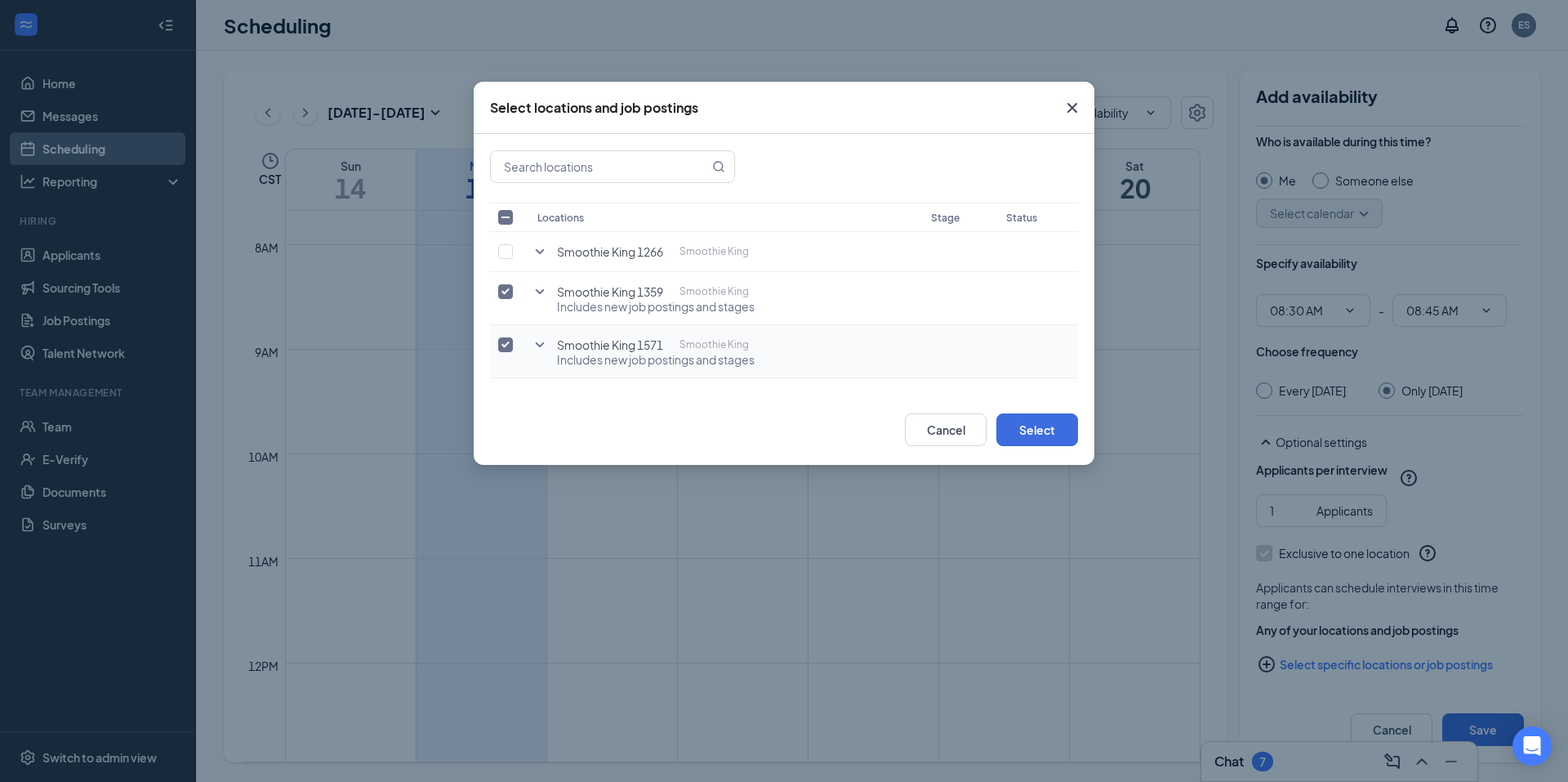
click at [508, 347] on input "checkbox" at bounding box center [506, 344] width 15 height 15
checkbox input "false"
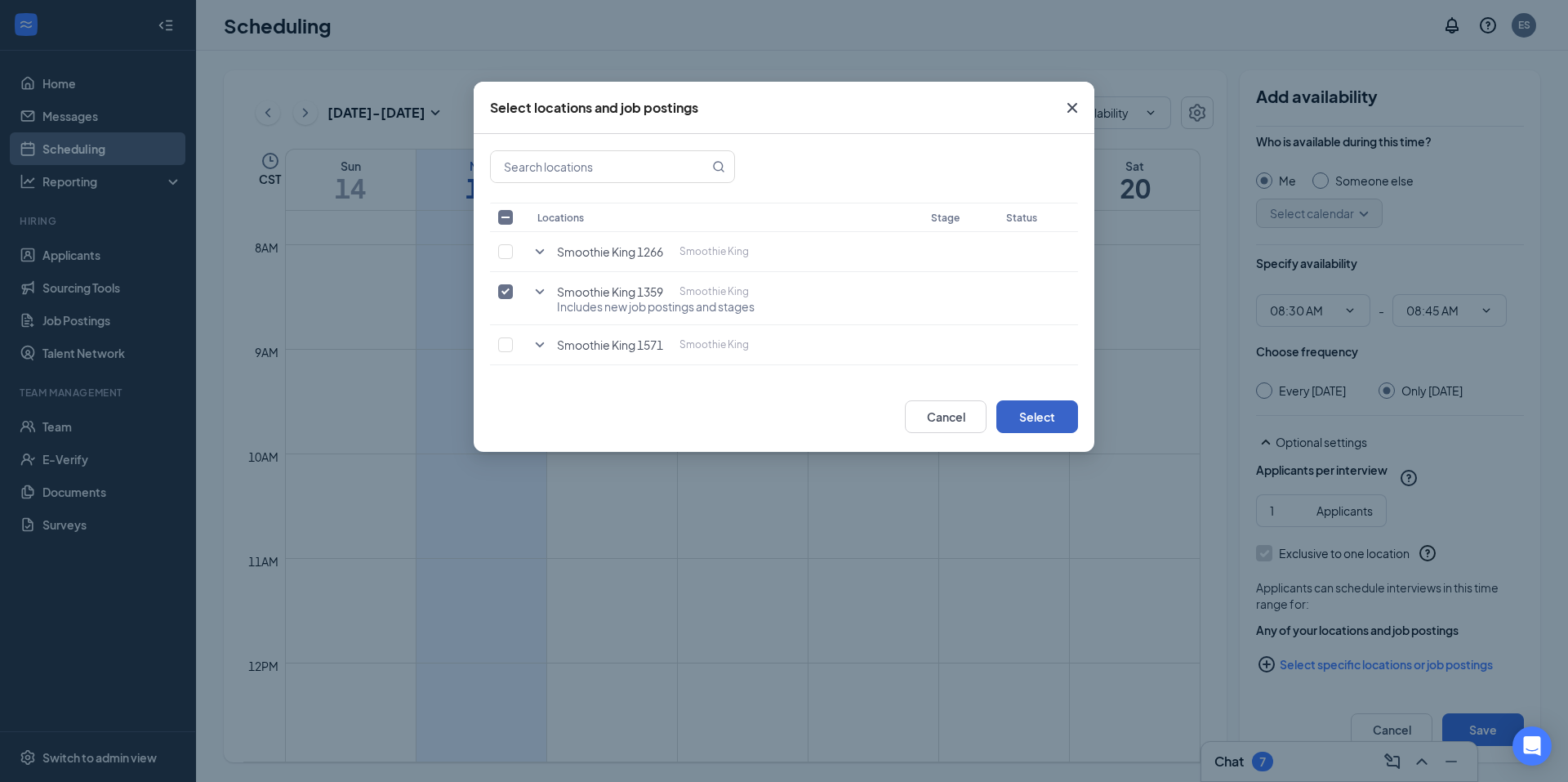
click at [1052, 419] on button "Select" at bounding box center [1037, 417] width 82 height 33
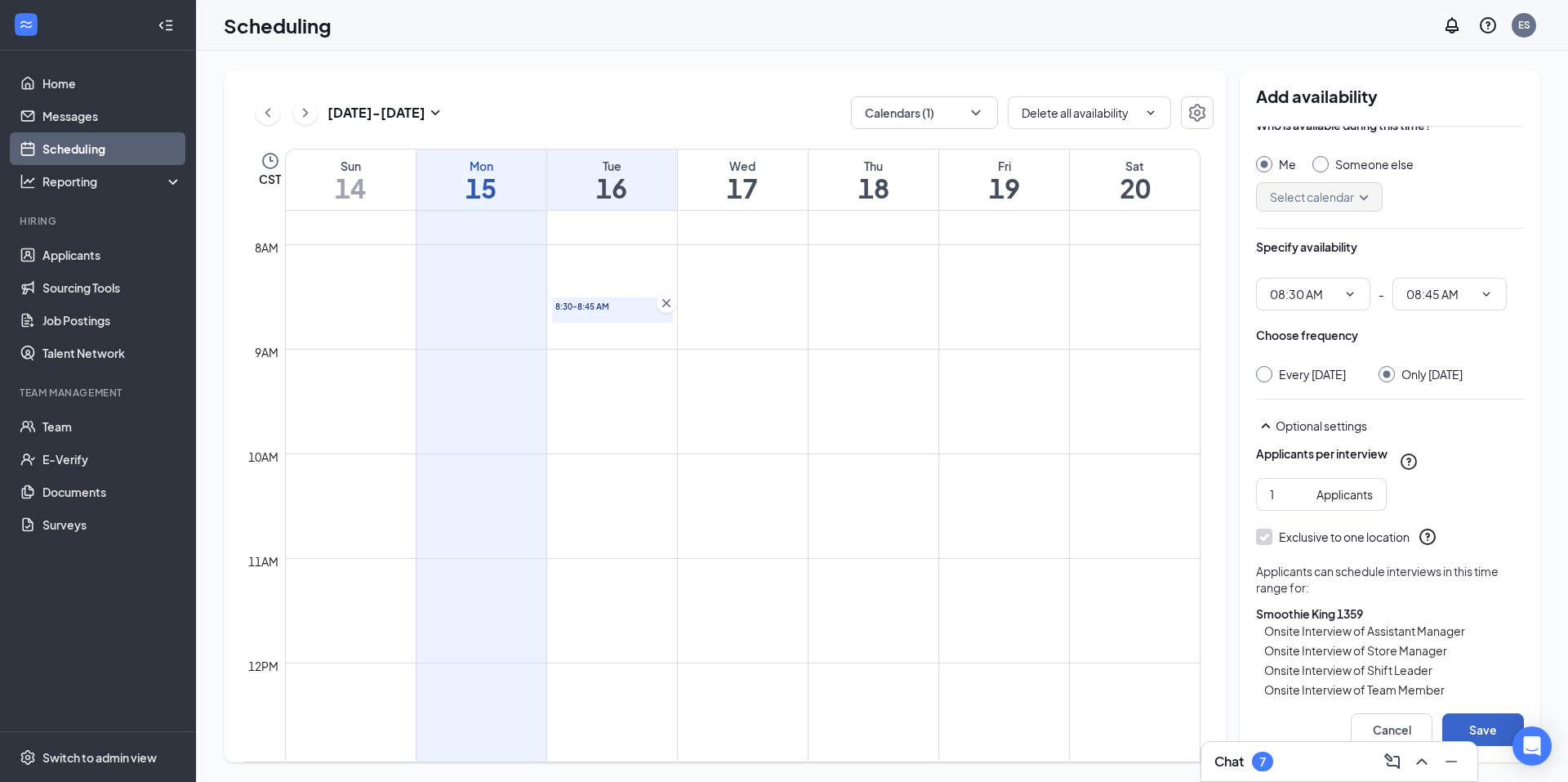
click at [1485, 731] on button "Save" at bounding box center [1483, 730] width 82 height 33
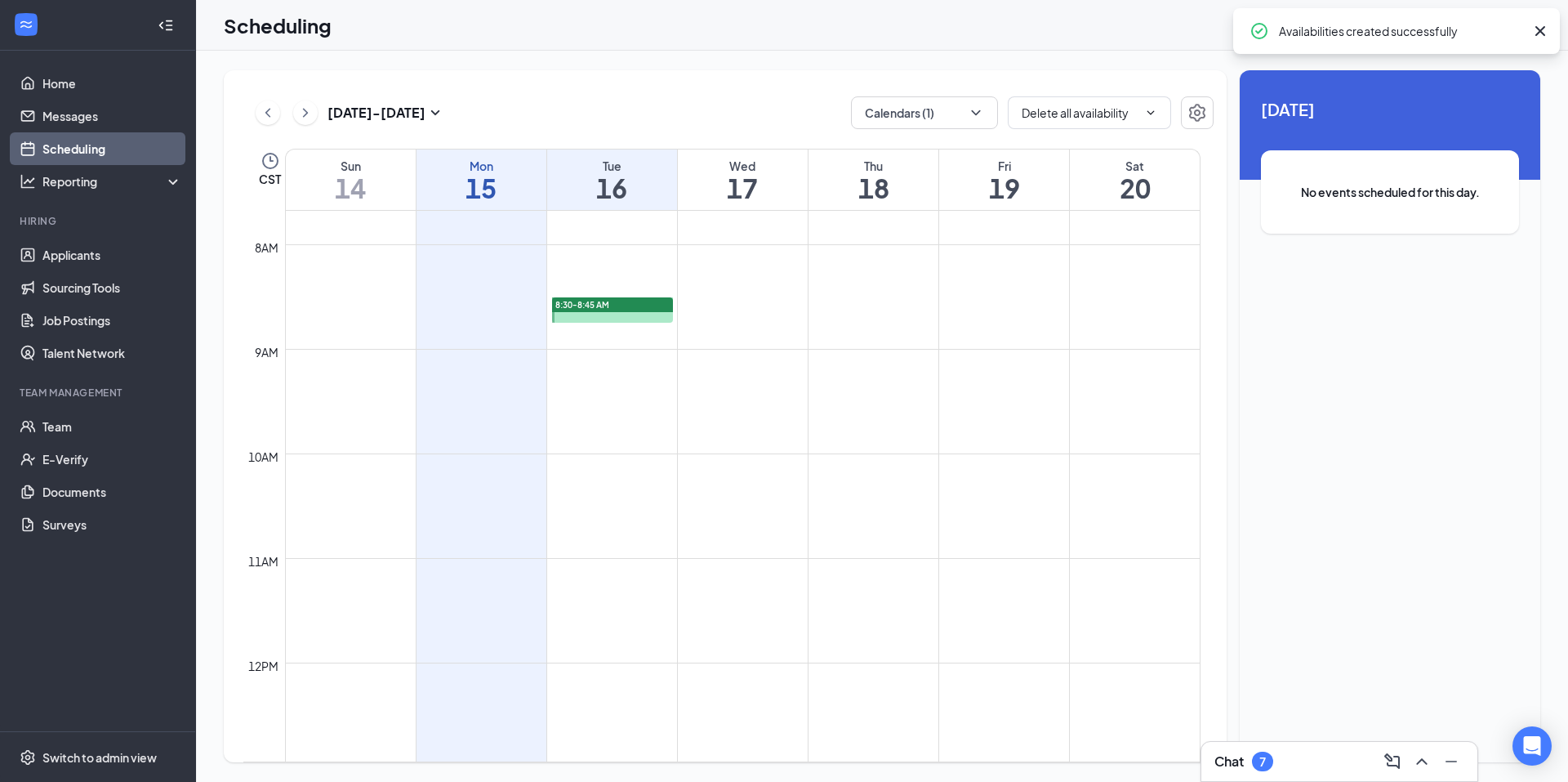
click at [571, 336] on td at bounding box center [743, 335] width 915 height 26
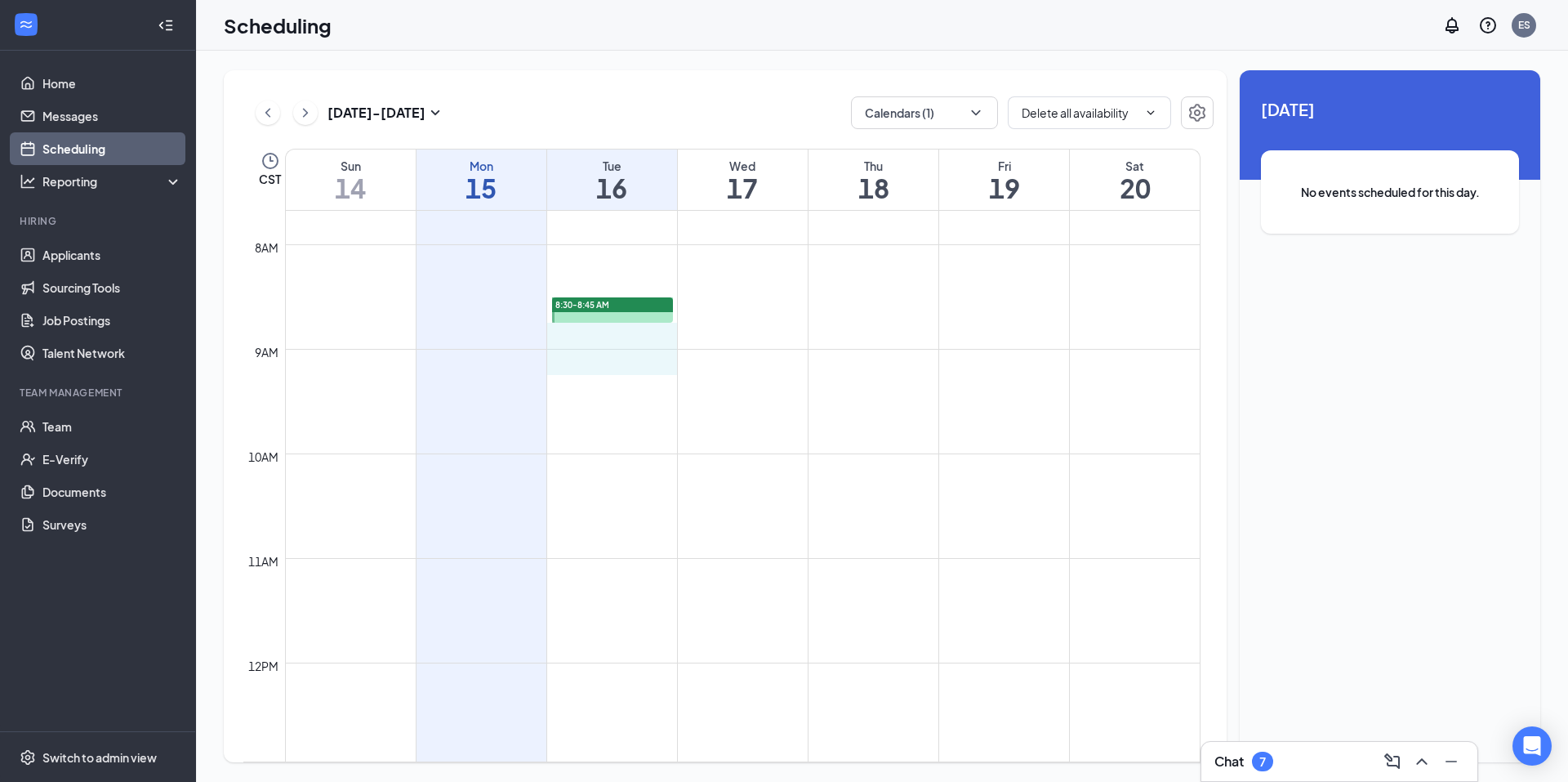
drag, startPoint x: 566, startPoint y: 344, endPoint x: 569, endPoint y: 370, distance: 26.2
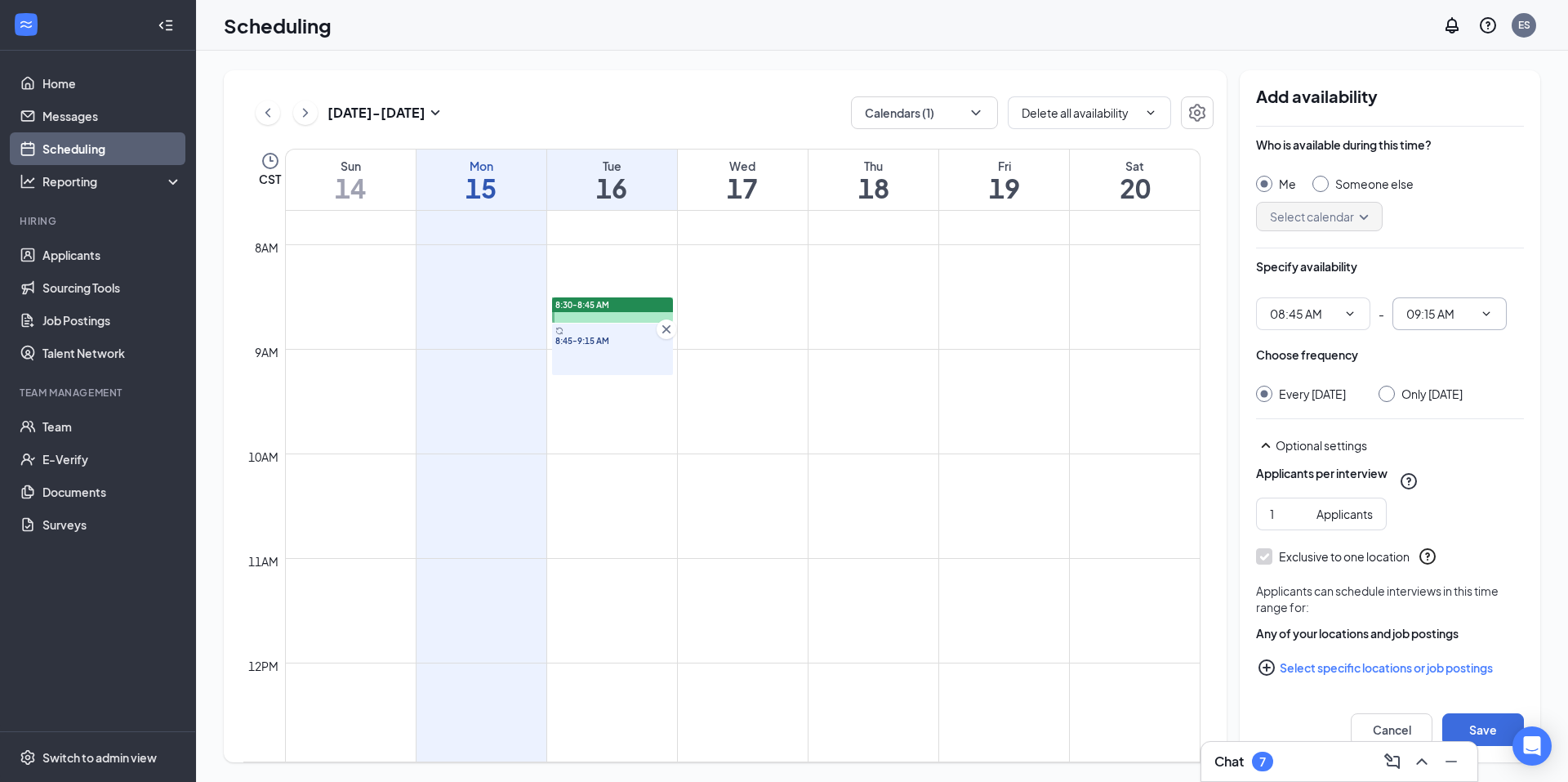
click at [1438, 311] on input "09:15 AM" at bounding box center [1439, 314] width 67 height 18
click at [1443, 381] on div "09:00 AM" at bounding box center [1443, 380] width 48 height 18
type input "09:00 AM"
click at [1410, 396] on div "Only [DATE]" at bounding box center [1432, 394] width 62 height 17
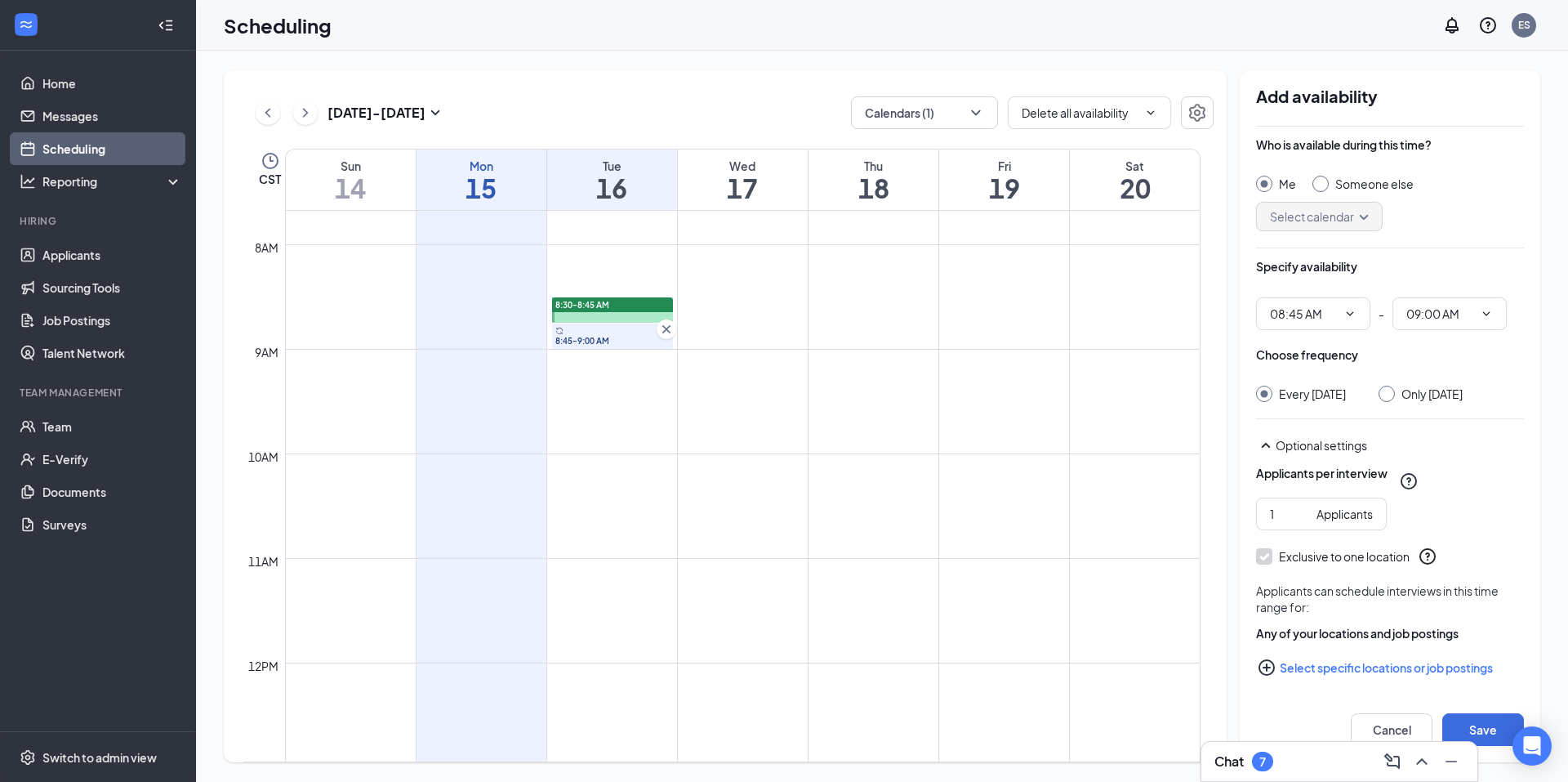
click at [1390, 396] on input "Only [DATE]" at bounding box center [1384, 391] width 11 height 11
radio input "true"
radio input "false"
click at [1375, 665] on button "Select specific locations or job postings" at bounding box center [1391, 665] width 268 height 33
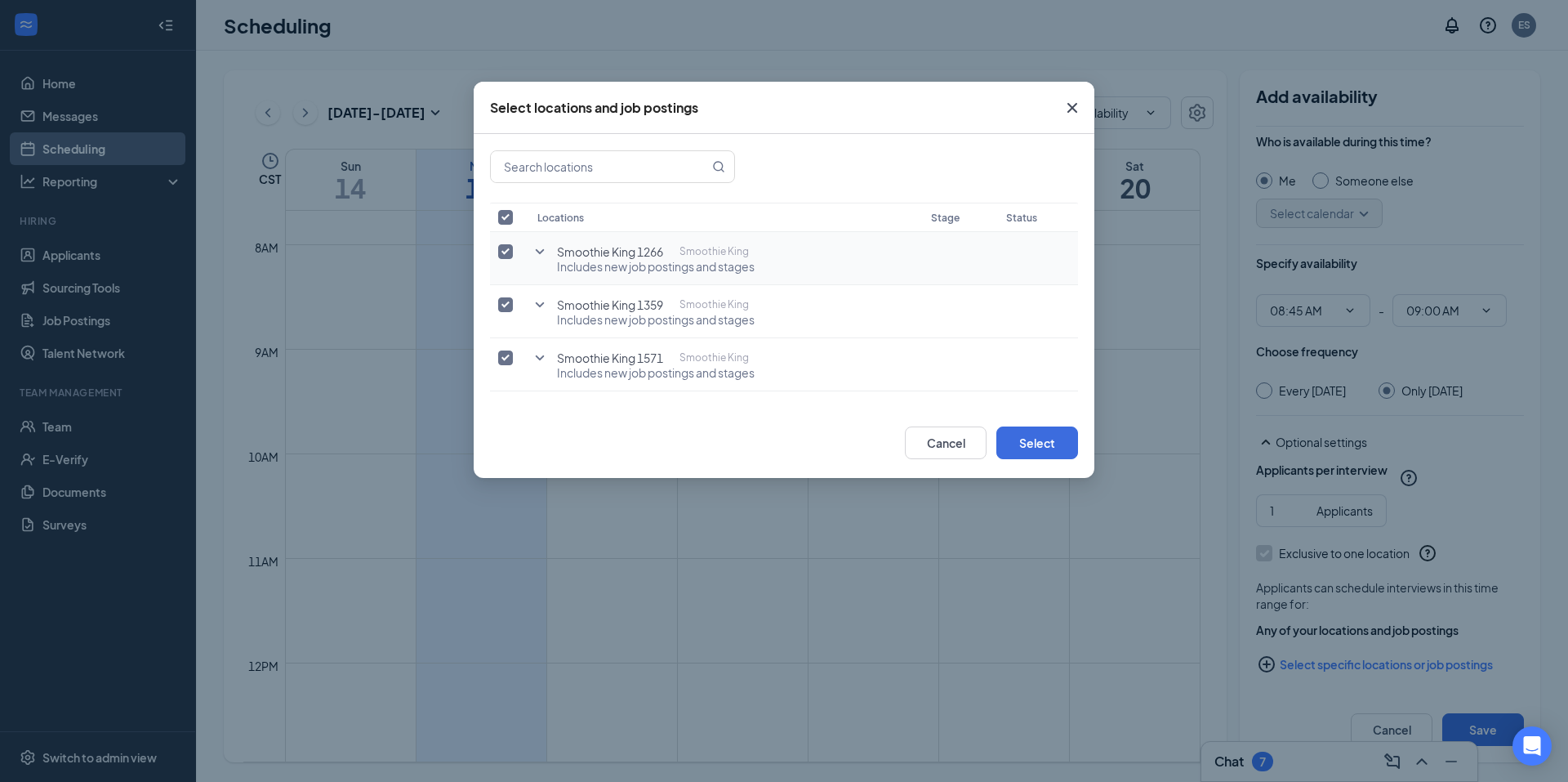
click at [507, 255] on input "checkbox" at bounding box center [506, 251] width 15 height 15
checkbox input "false"
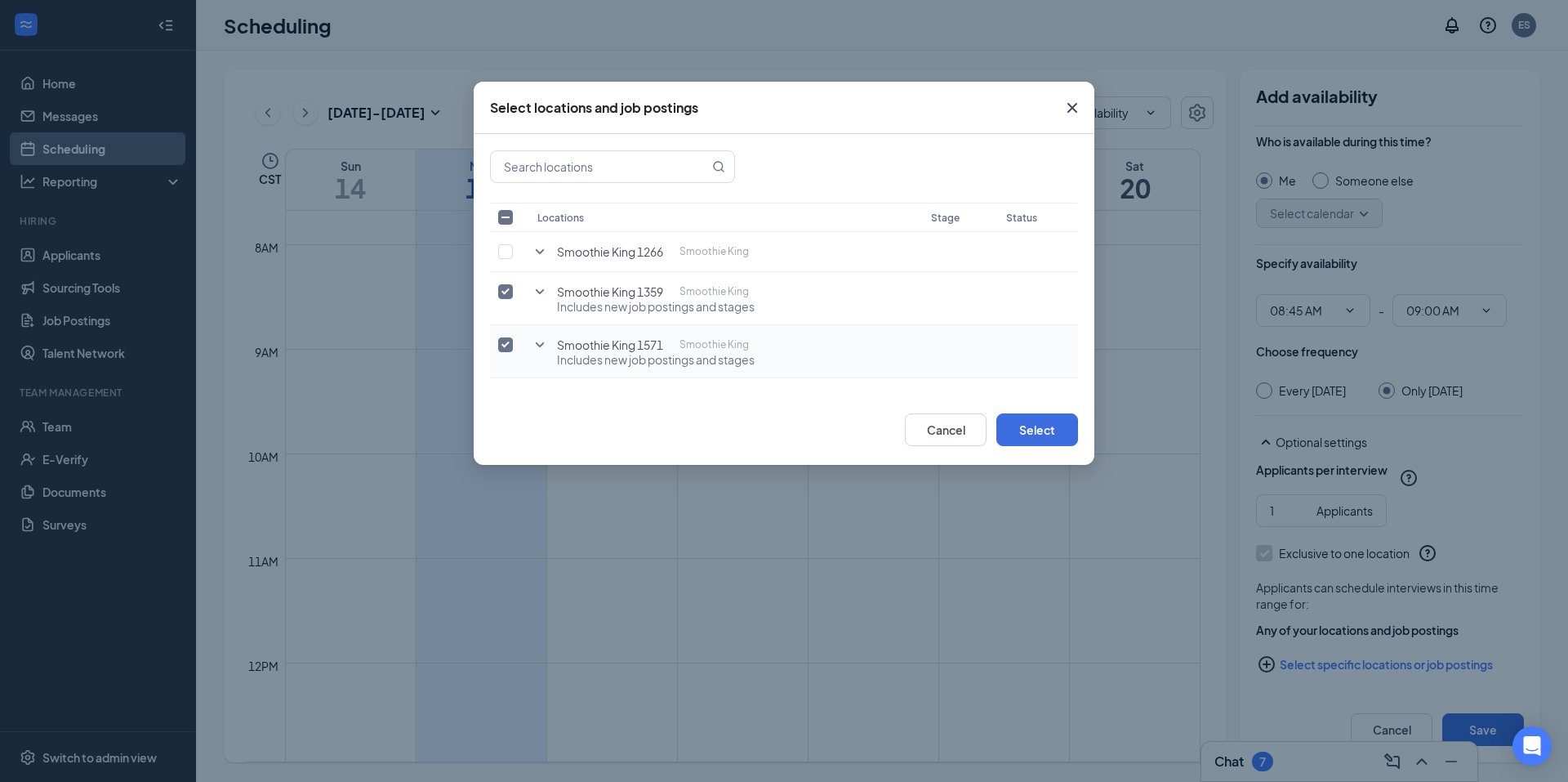
click at [502, 346] on input "checkbox" at bounding box center [506, 344] width 15 height 15
checkbox input "false"
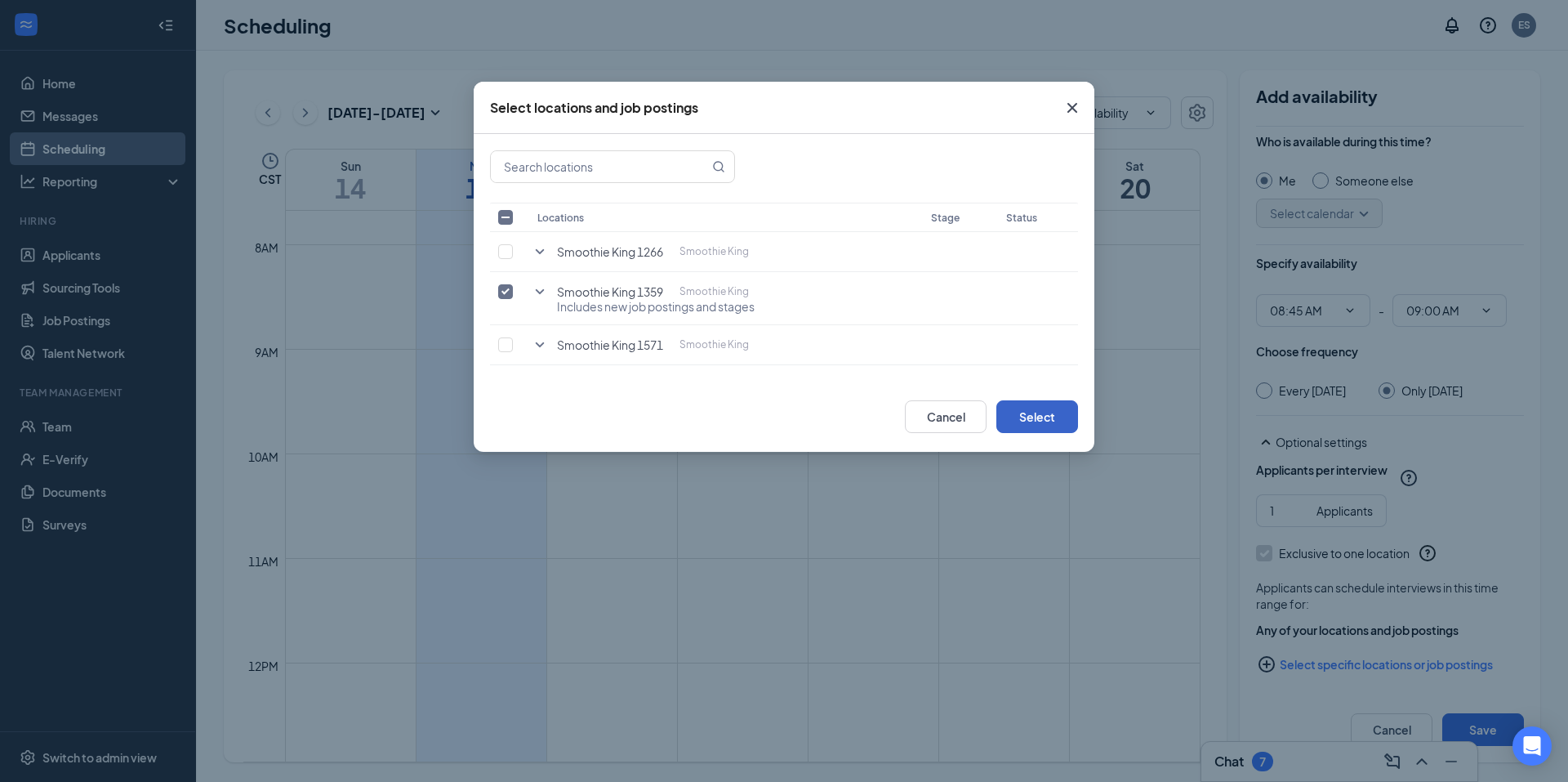
drag, startPoint x: 1033, startPoint y: 419, endPoint x: 1279, endPoint y: 505, distance: 260.6
click at [1033, 418] on button "Select" at bounding box center [1037, 417] width 82 height 33
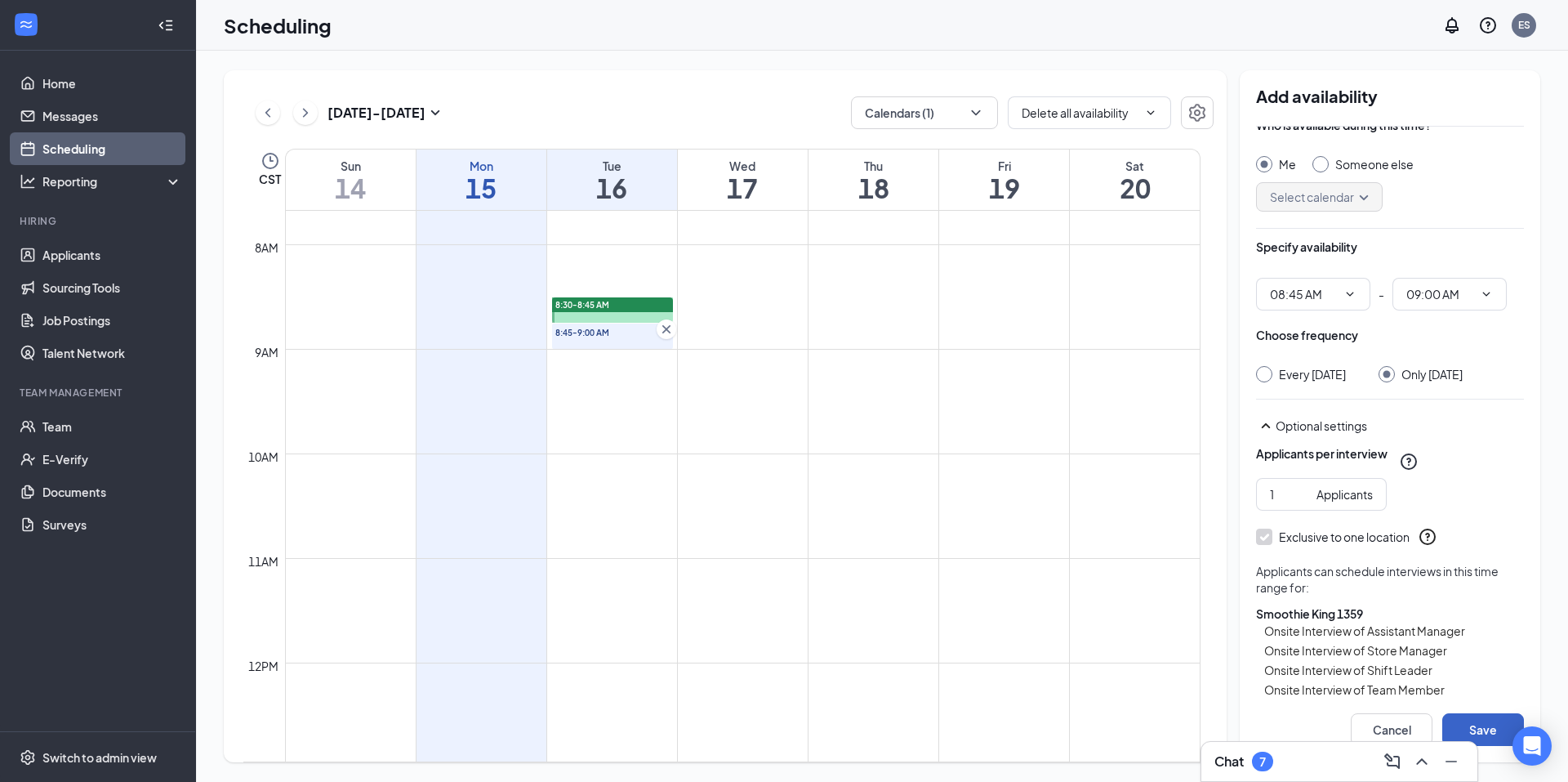
click at [1492, 722] on button "Save" at bounding box center [1483, 730] width 82 height 33
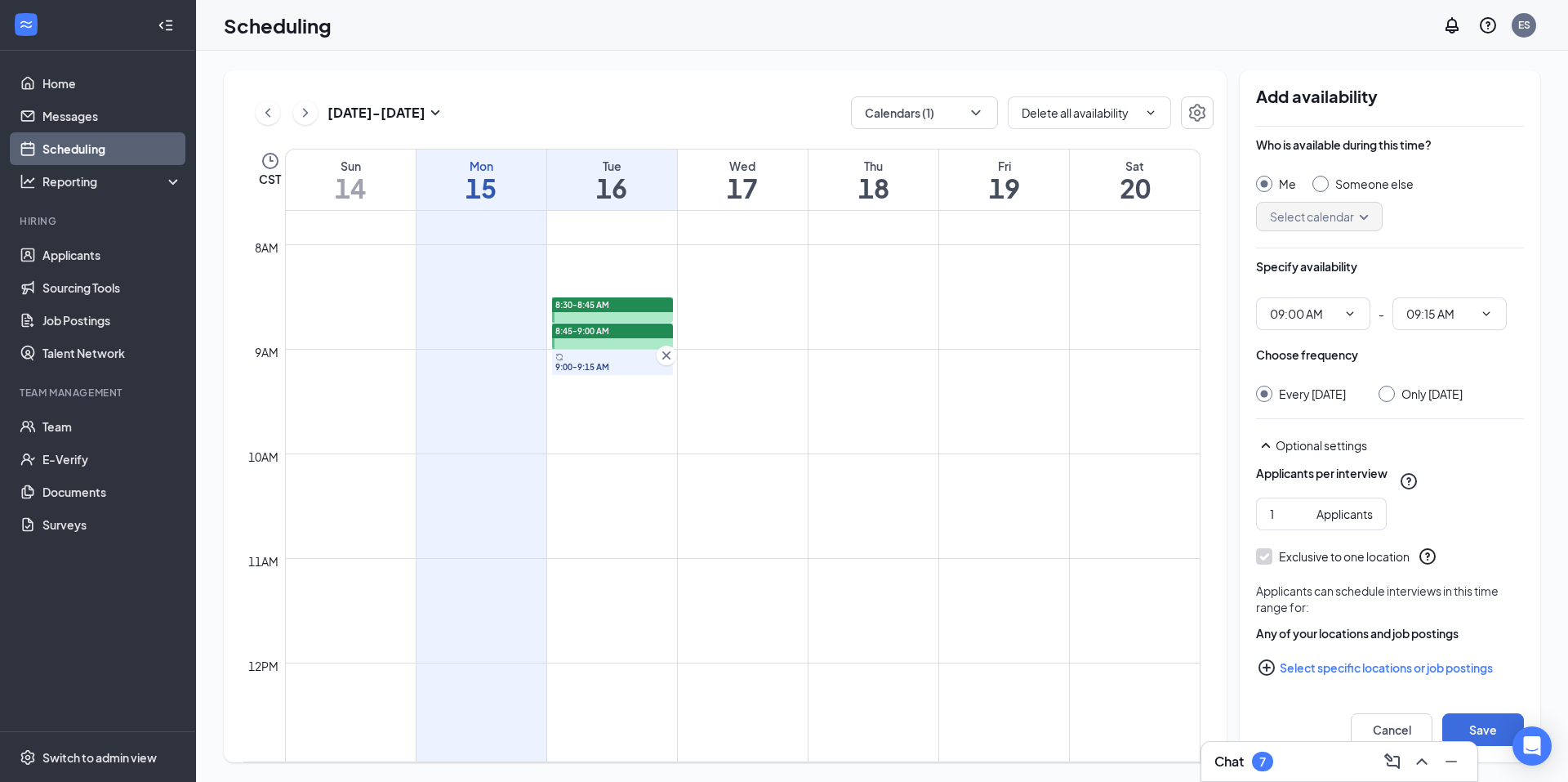
type input "09:00 AM"
type input "09:15 AM"
click at [1432, 391] on div "Only [DATE]" at bounding box center [1432, 394] width 62 height 17
click at [1390, 391] on input "Only [DATE]" at bounding box center [1384, 391] width 11 height 11
radio input "true"
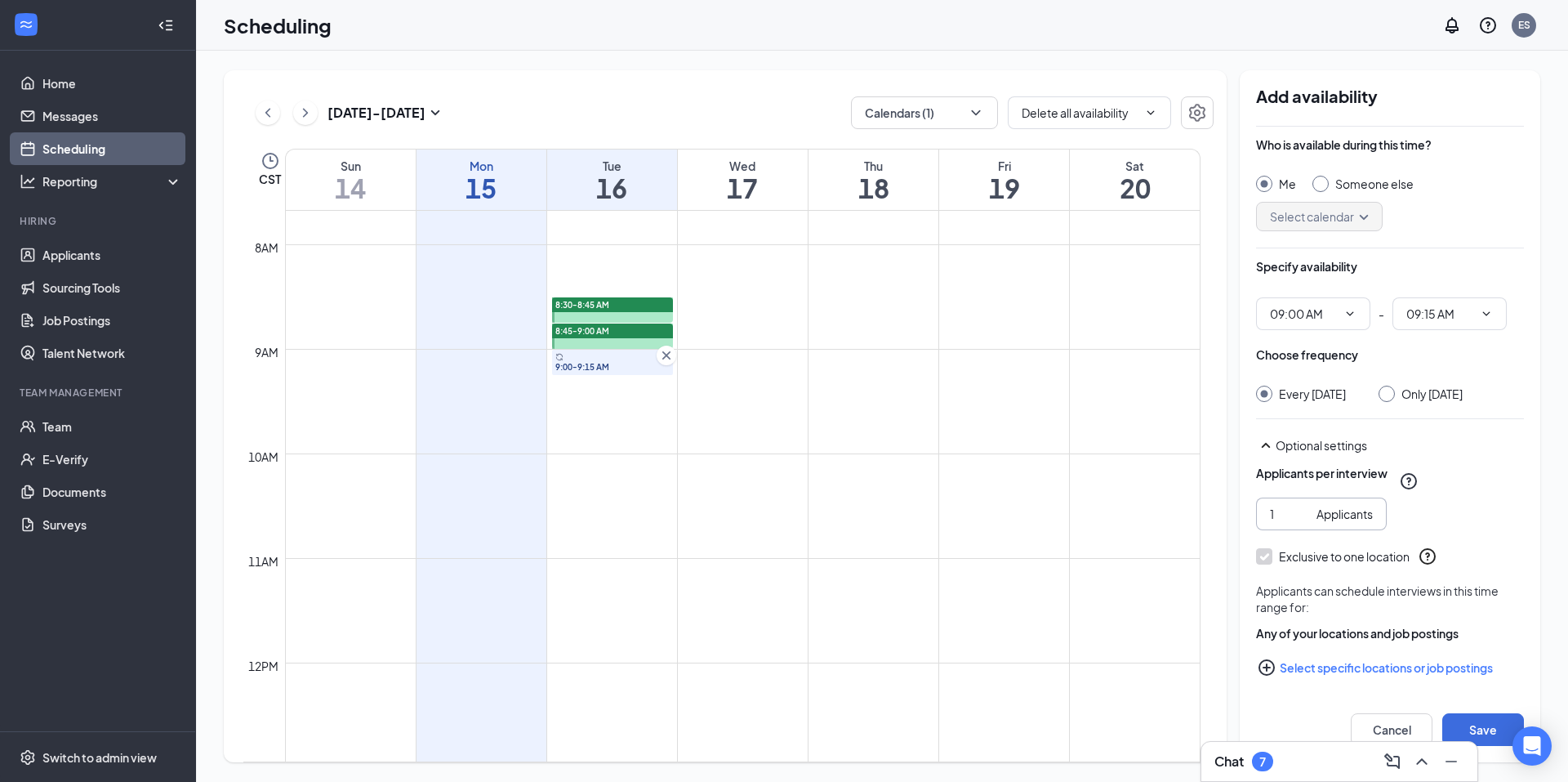
radio input "false"
click at [1359, 676] on button "Select specific locations or job postings" at bounding box center [1391, 667] width 268 height 33
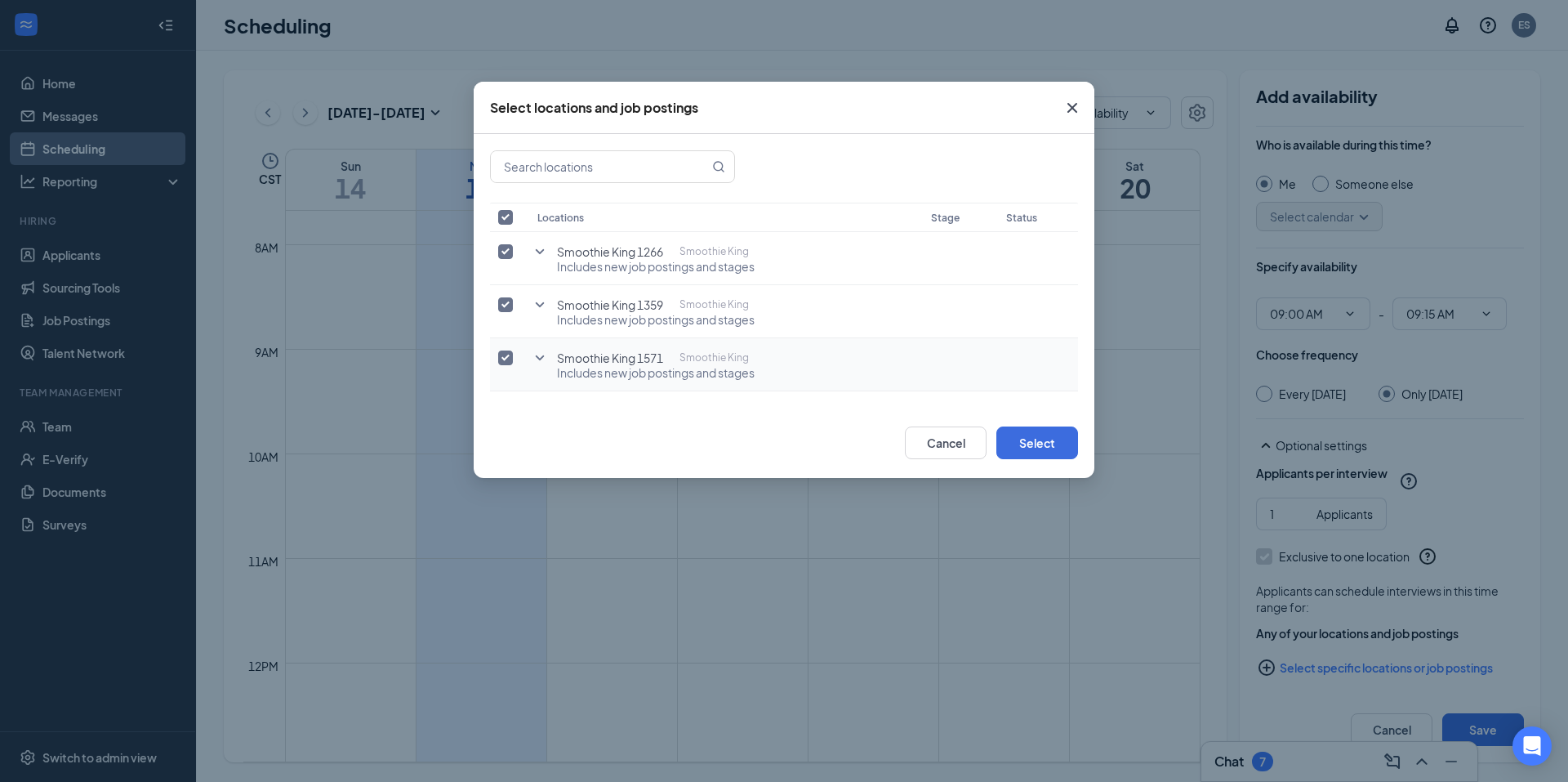
drag, startPoint x: 503, startPoint y: 250, endPoint x: 493, endPoint y: 337, distance: 87.6
click at [504, 250] on input "checkbox" at bounding box center [506, 251] width 15 height 15
checkbox input "false"
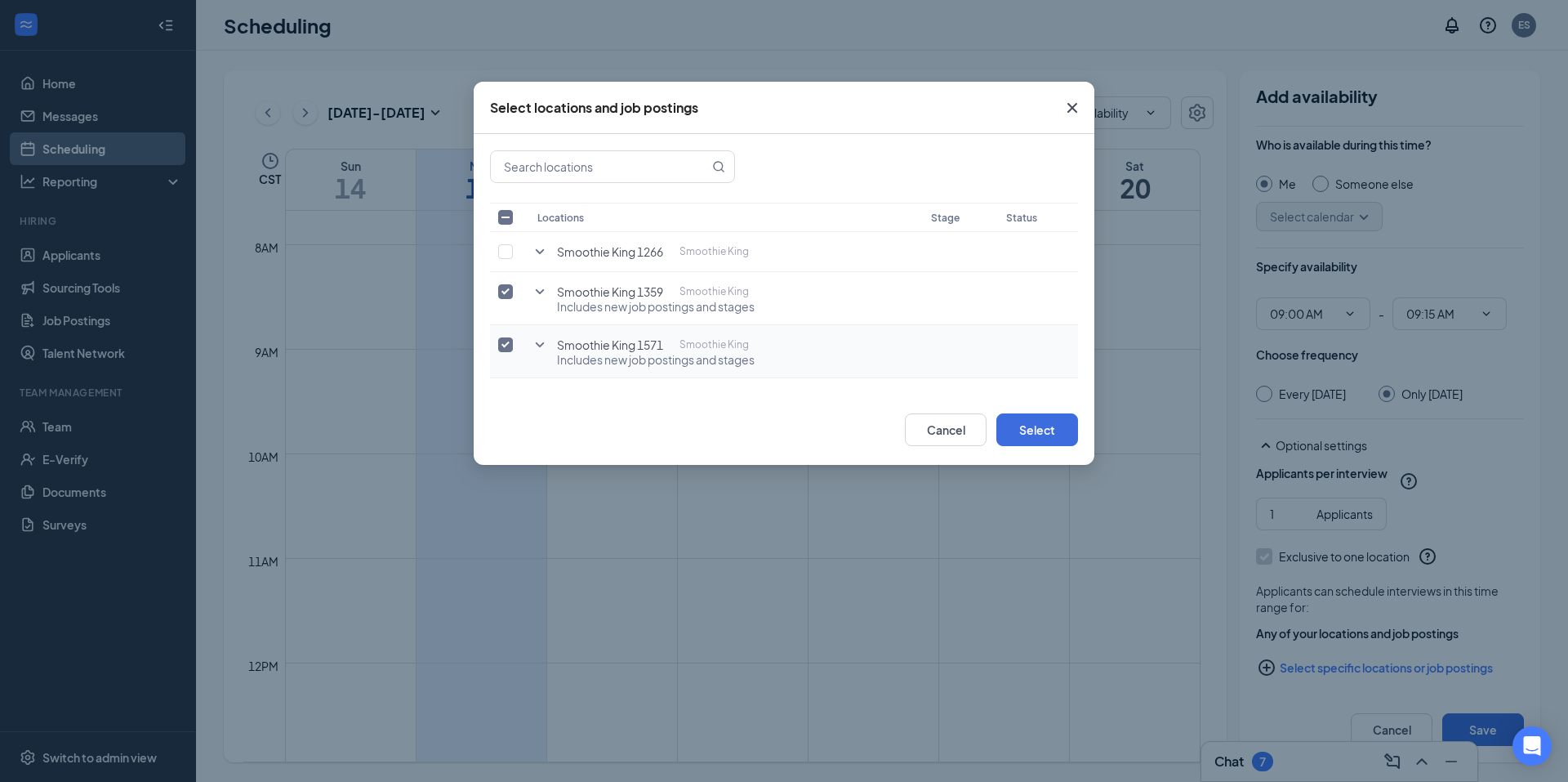
click at [500, 342] on input "checkbox" at bounding box center [506, 344] width 15 height 15
checkbox input "false"
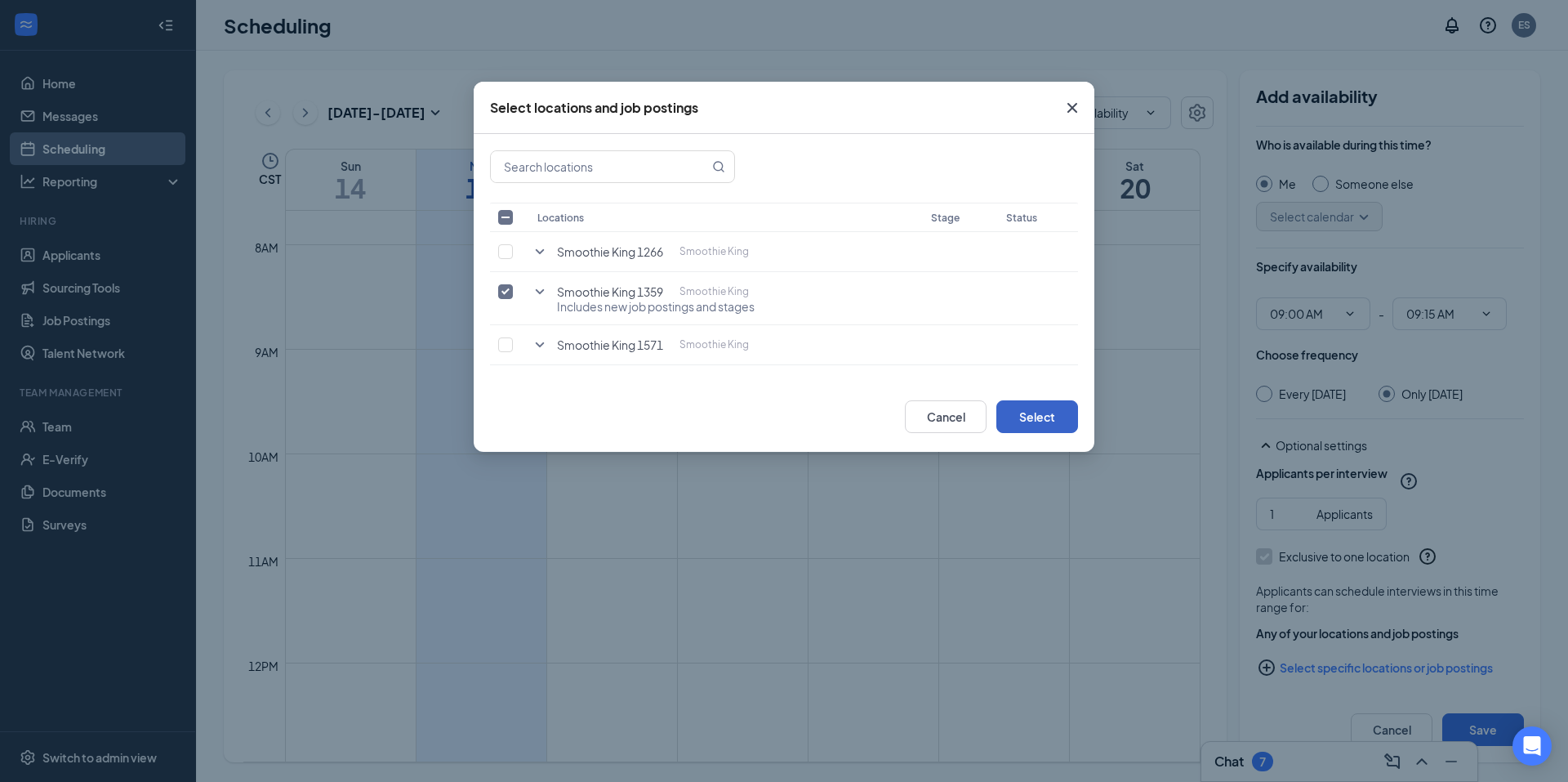
click at [1027, 416] on button "Select" at bounding box center [1037, 417] width 82 height 33
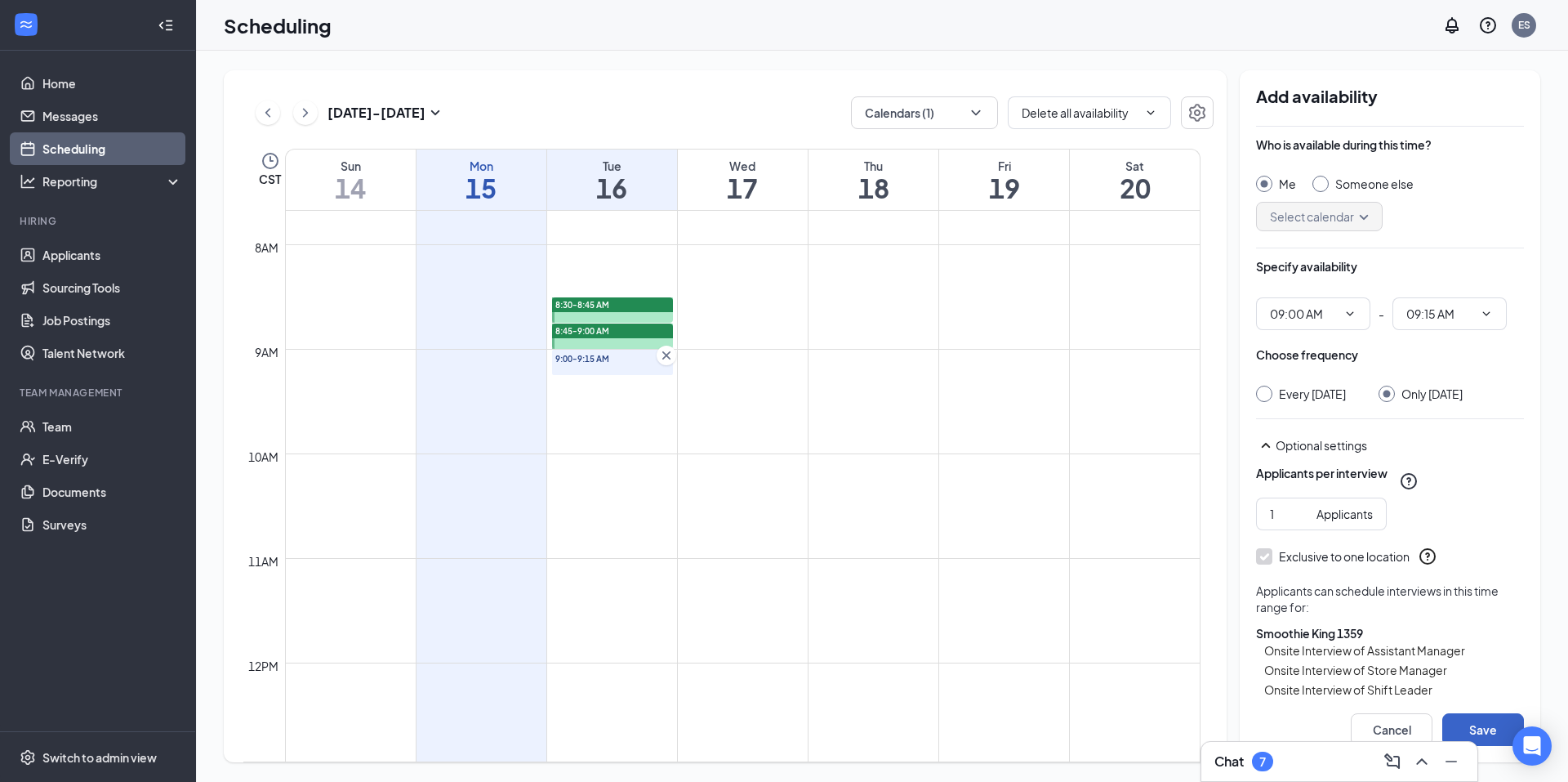
click at [1494, 733] on button "Save" at bounding box center [1483, 730] width 82 height 33
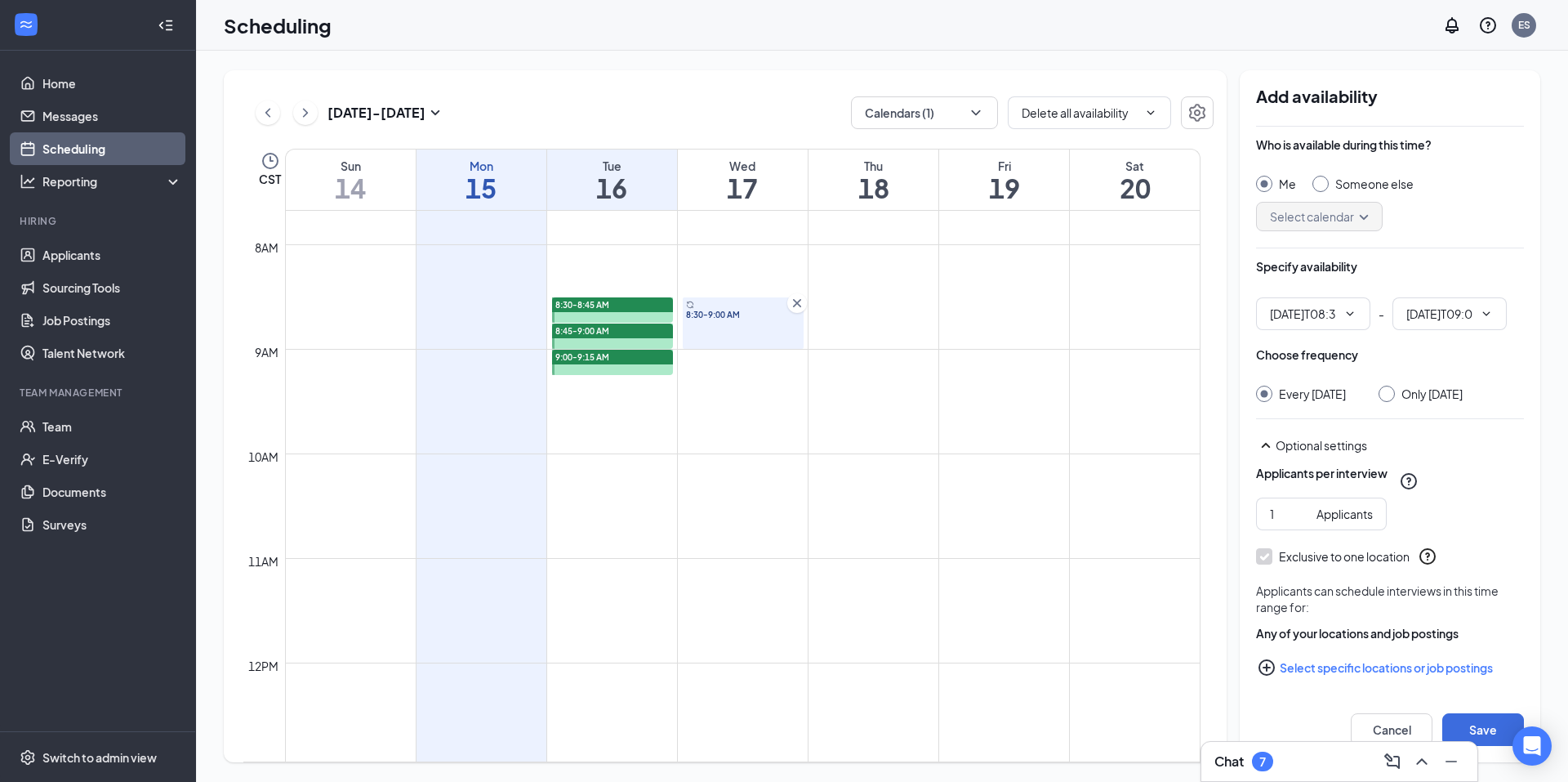
type input "08:30 AM"
click at [1412, 314] on input "09:00 AM" at bounding box center [1439, 314] width 67 height 18
click at [1454, 430] on div "08:45 AM" at bounding box center [1443, 424] width 48 height 18
type input "08:45 AM"
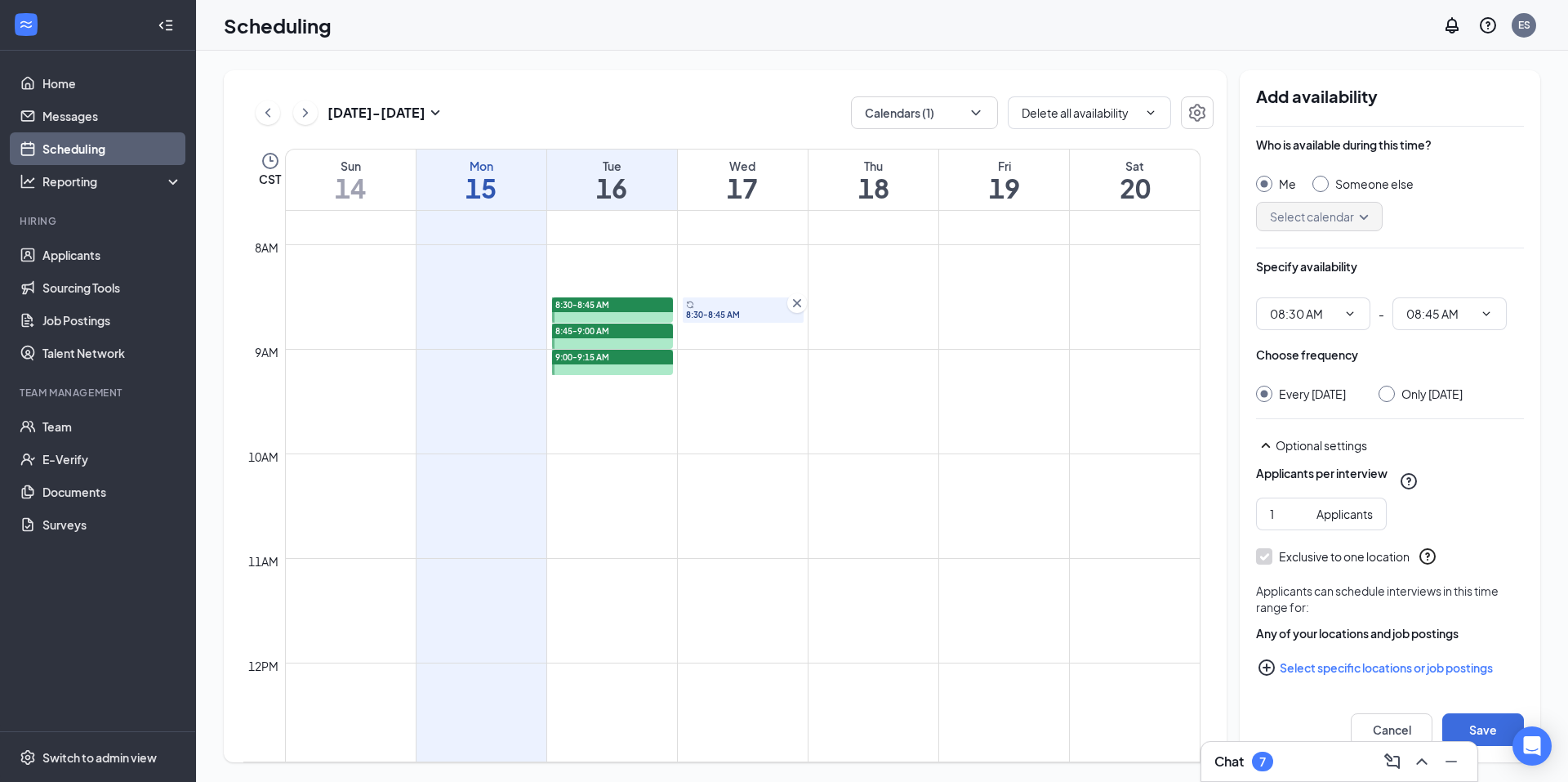
click at [1455, 402] on div "Only Wednesday, Sep 17" at bounding box center [1432, 394] width 62 height 17
click at [1390, 397] on input "Only Wednesday, Sep 17" at bounding box center [1384, 391] width 11 height 11
radio input "true"
radio input "false"
click at [1411, 684] on button "Select specific locations or job postings" at bounding box center [1391, 667] width 268 height 33
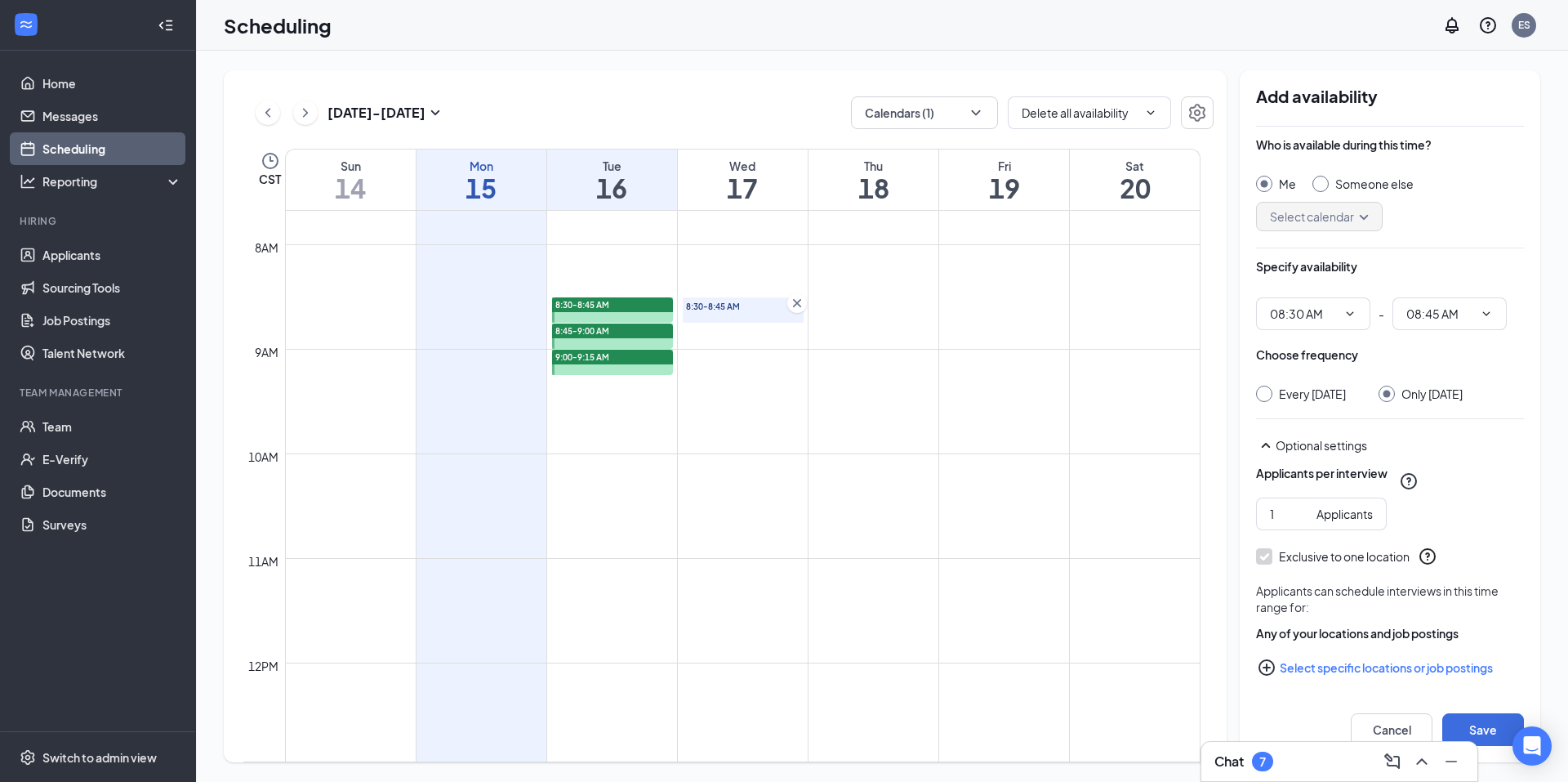
checkbox input "true"
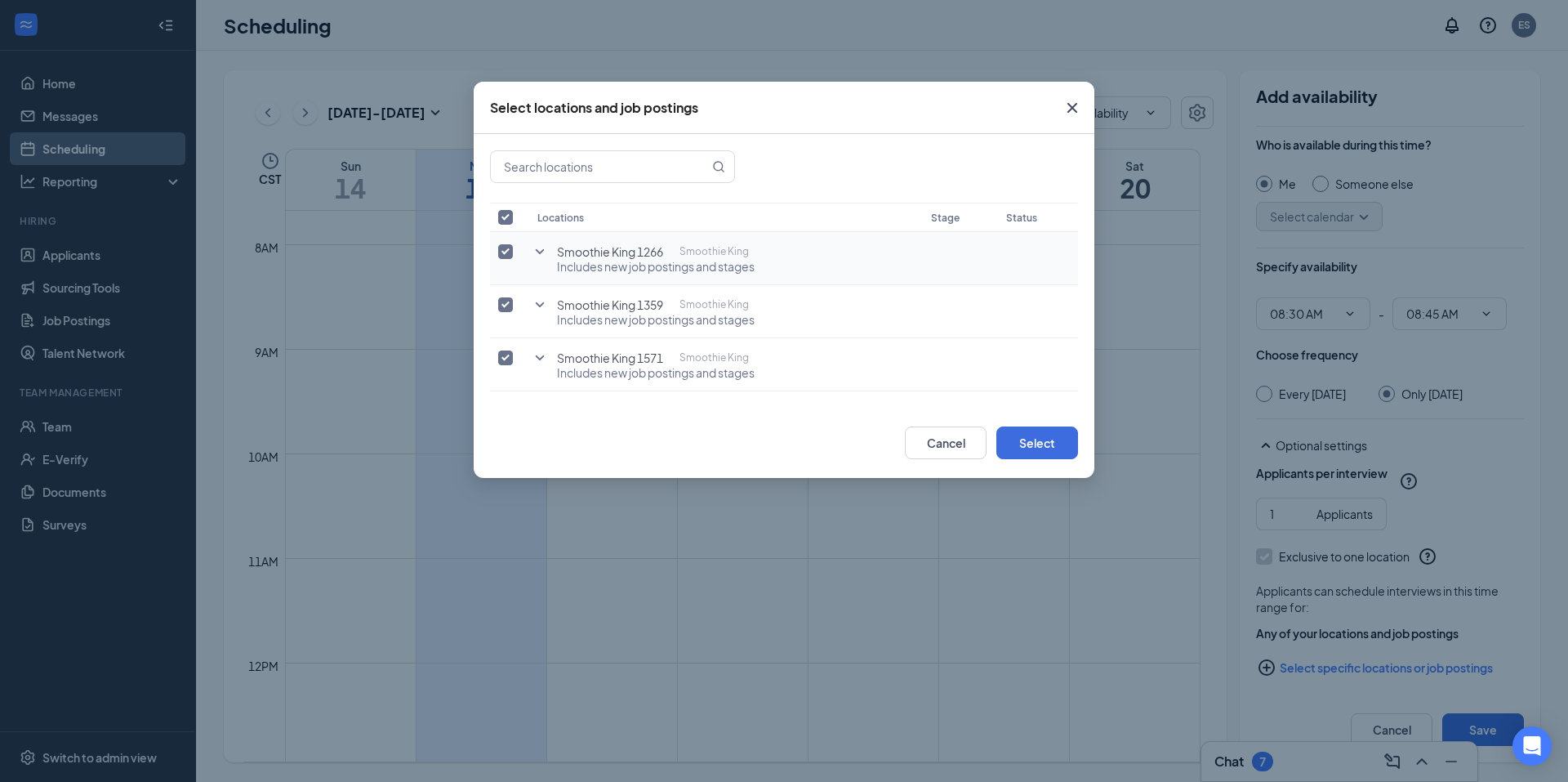
click at [505, 246] on input "checkbox" at bounding box center [506, 251] width 15 height 15
checkbox input "false"
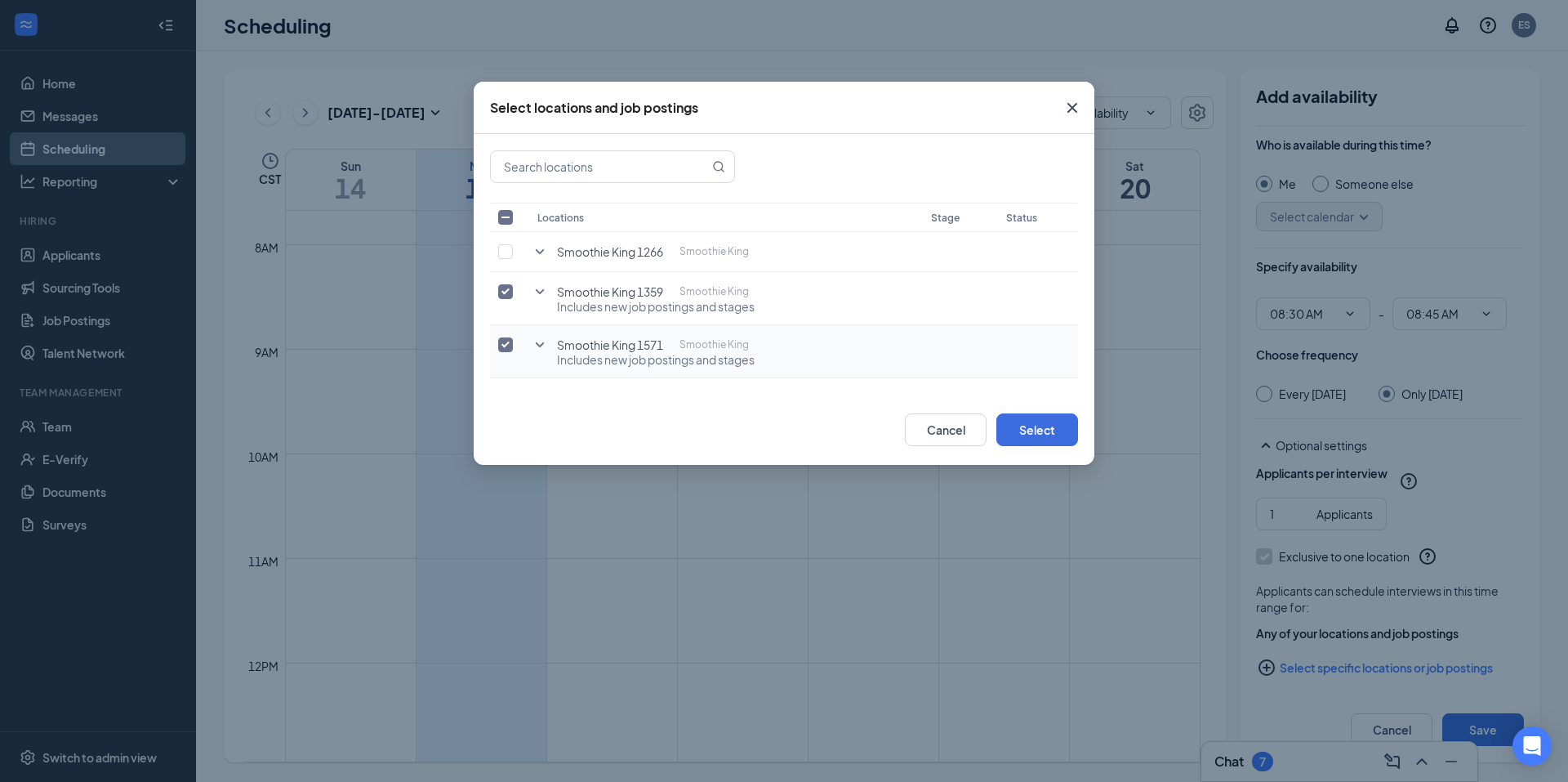
click at [507, 340] on input "checkbox" at bounding box center [506, 344] width 15 height 15
checkbox input "false"
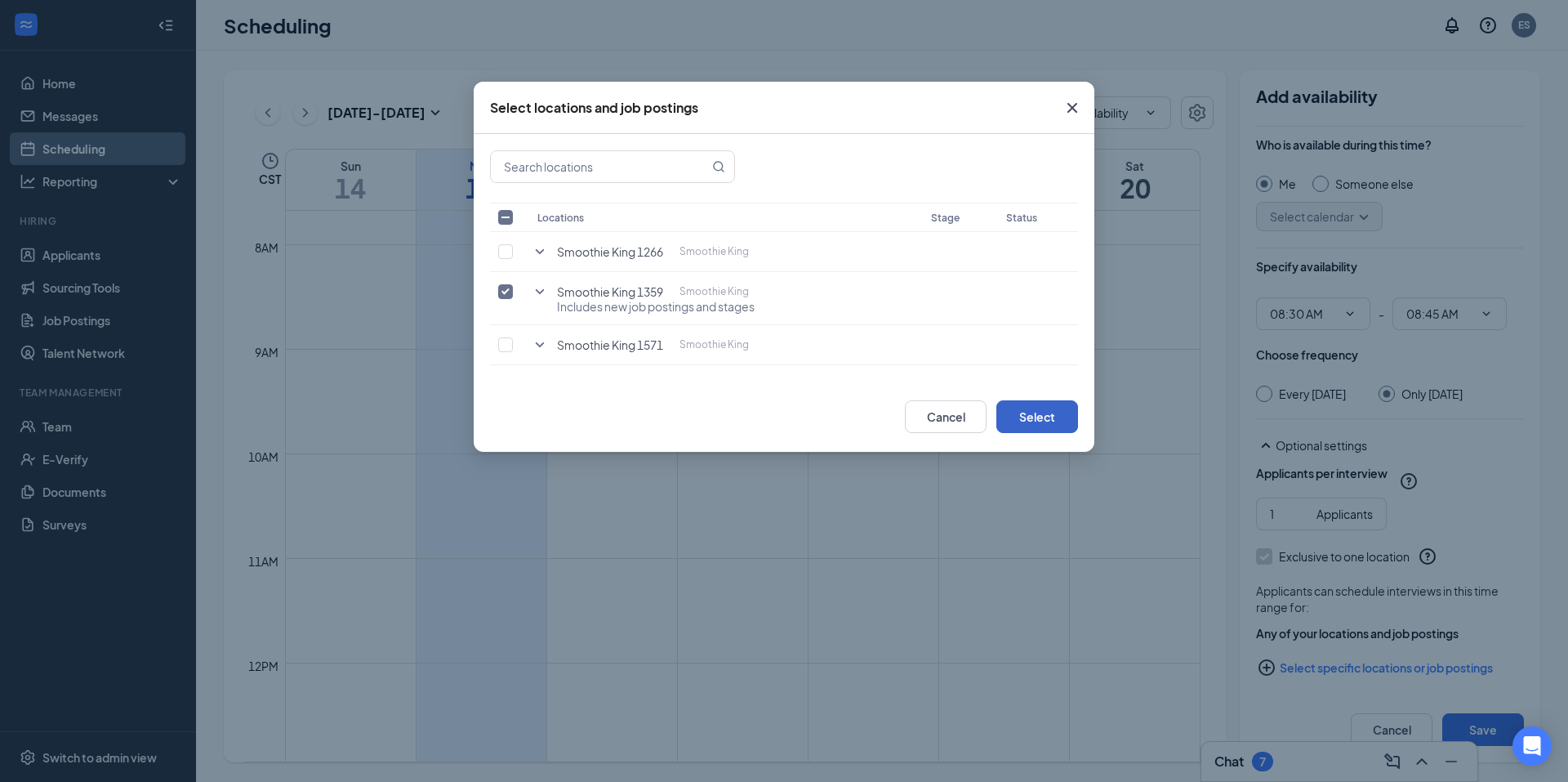
click at [1024, 420] on button "Select" at bounding box center [1037, 417] width 82 height 33
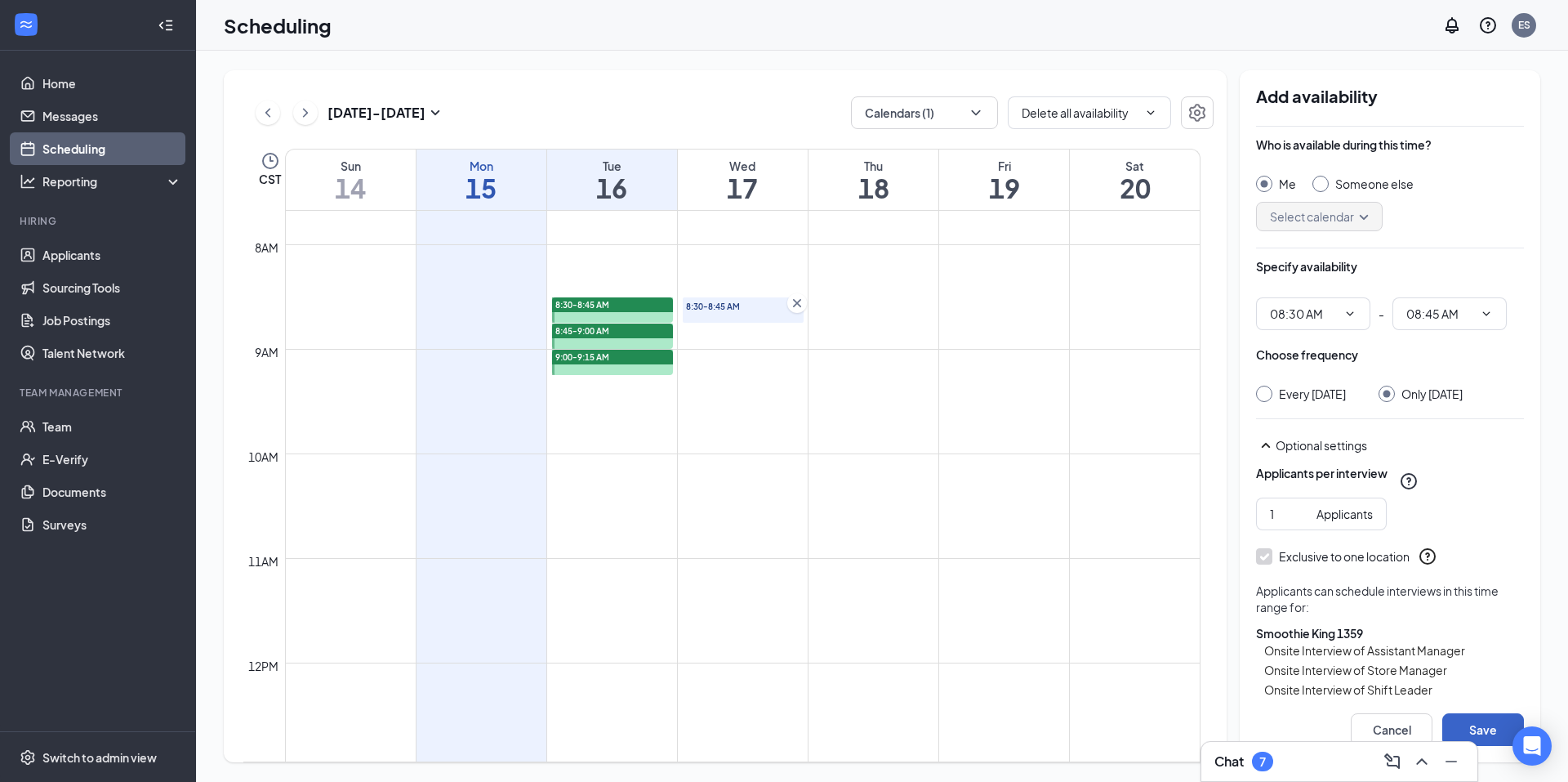
click at [1492, 737] on button "Save" at bounding box center [1483, 730] width 82 height 33
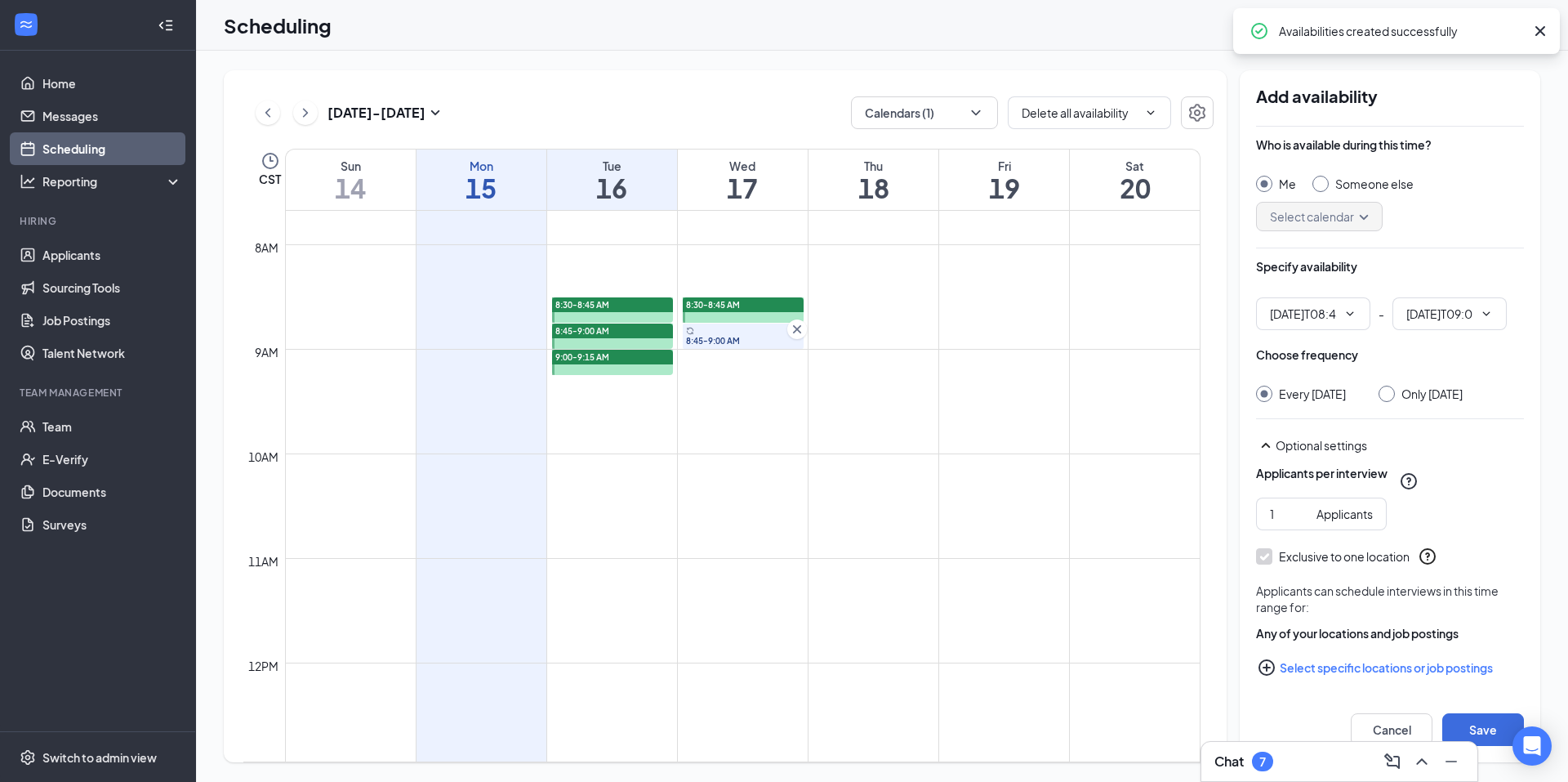
type input "08:45 AM"
type input "09:00 AM"
click at [1447, 397] on div "Only Wednesday, Sep 17" at bounding box center [1432, 394] width 62 height 17
click at [1390, 397] on input "Only Wednesday, Sep 17" at bounding box center [1384, 391] width 11 height 11
radio input "true"
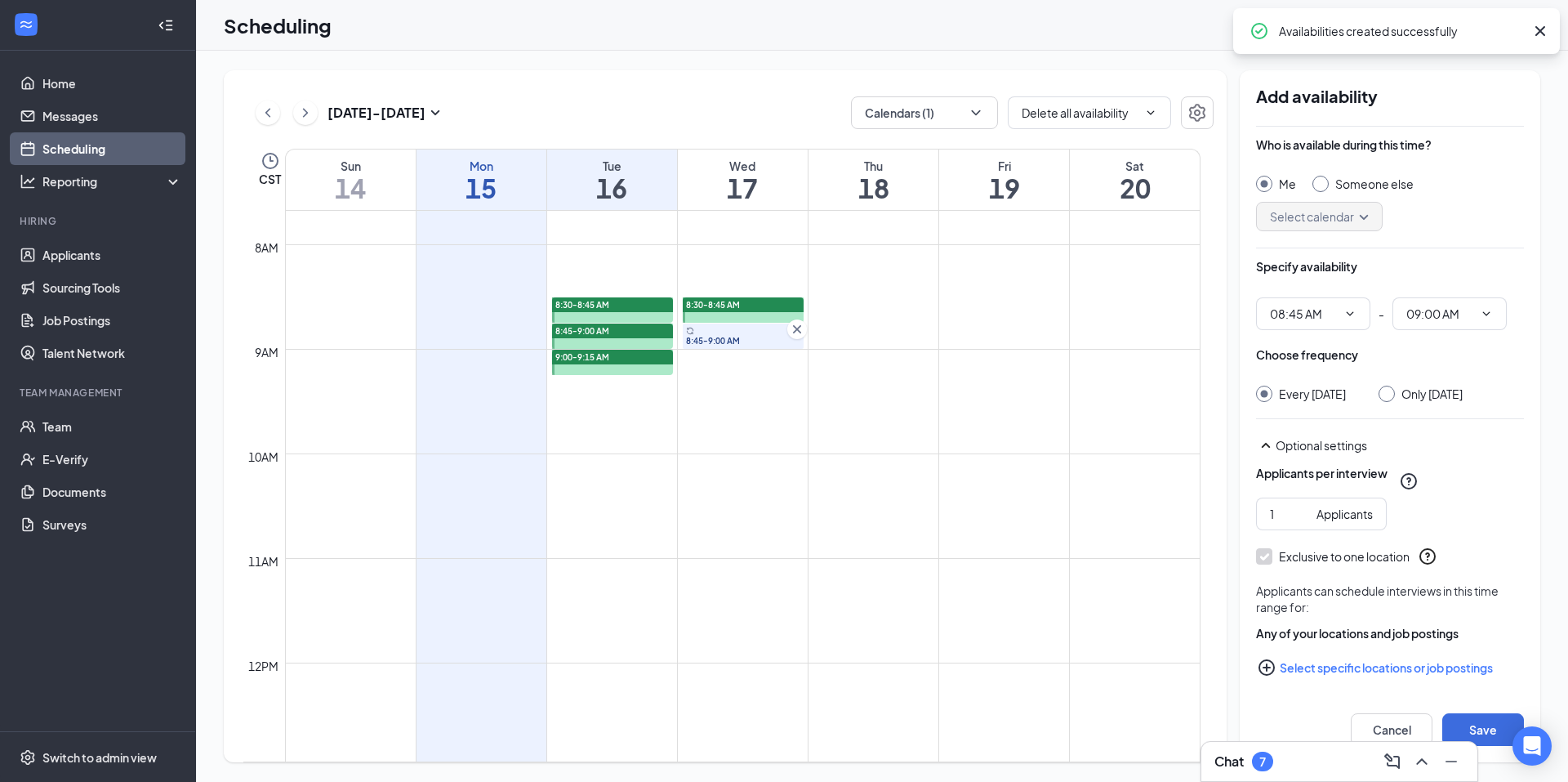
radio input "false"
click at [1388, 684] on button "Select specific locations or job postings" at bounding box center [1391, 667] width 268 height 33
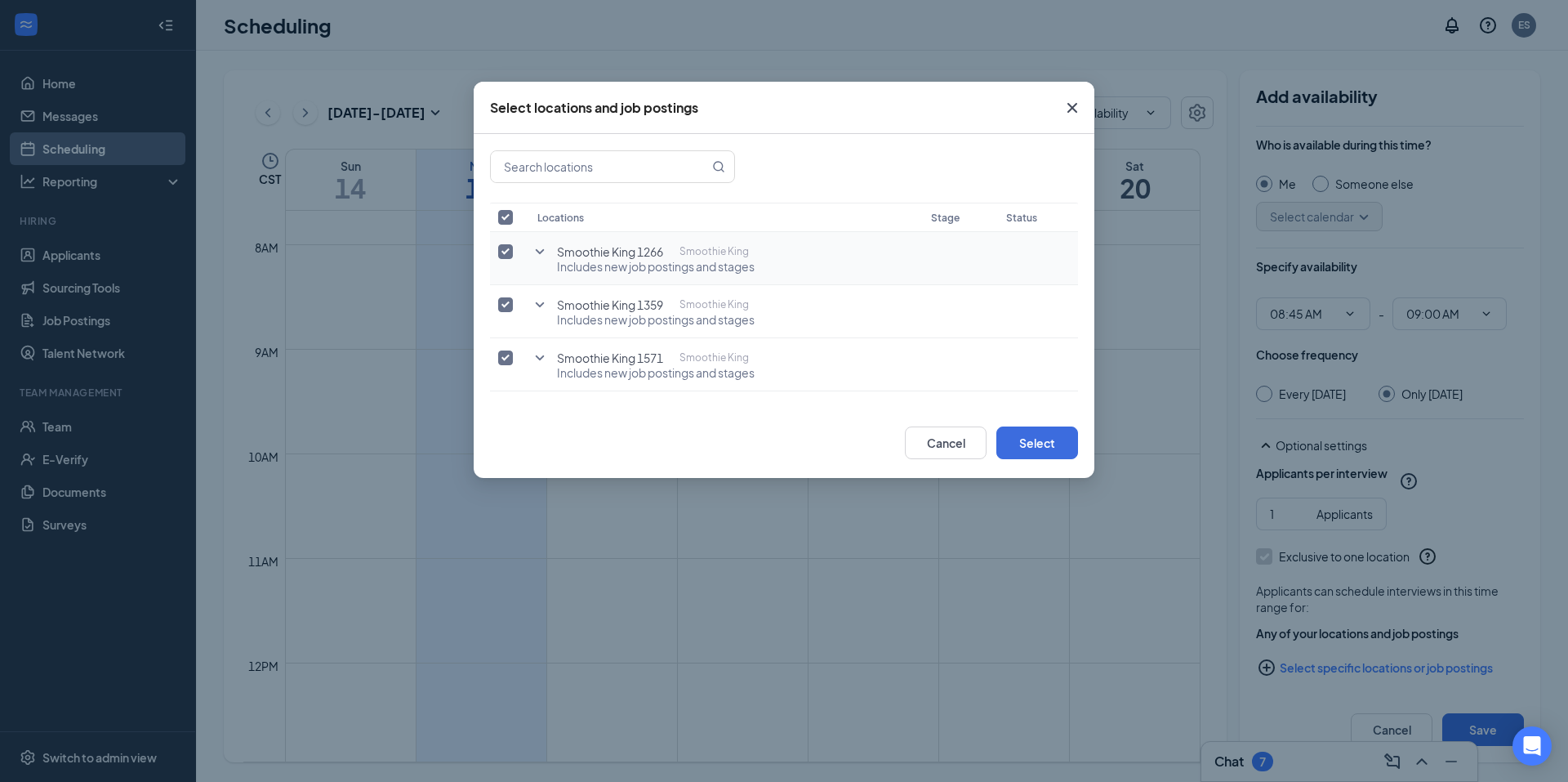
click at [510, 249] on input "checkbox" at bounding box center [506, 251] width 15 height 15
checkbox input "false"
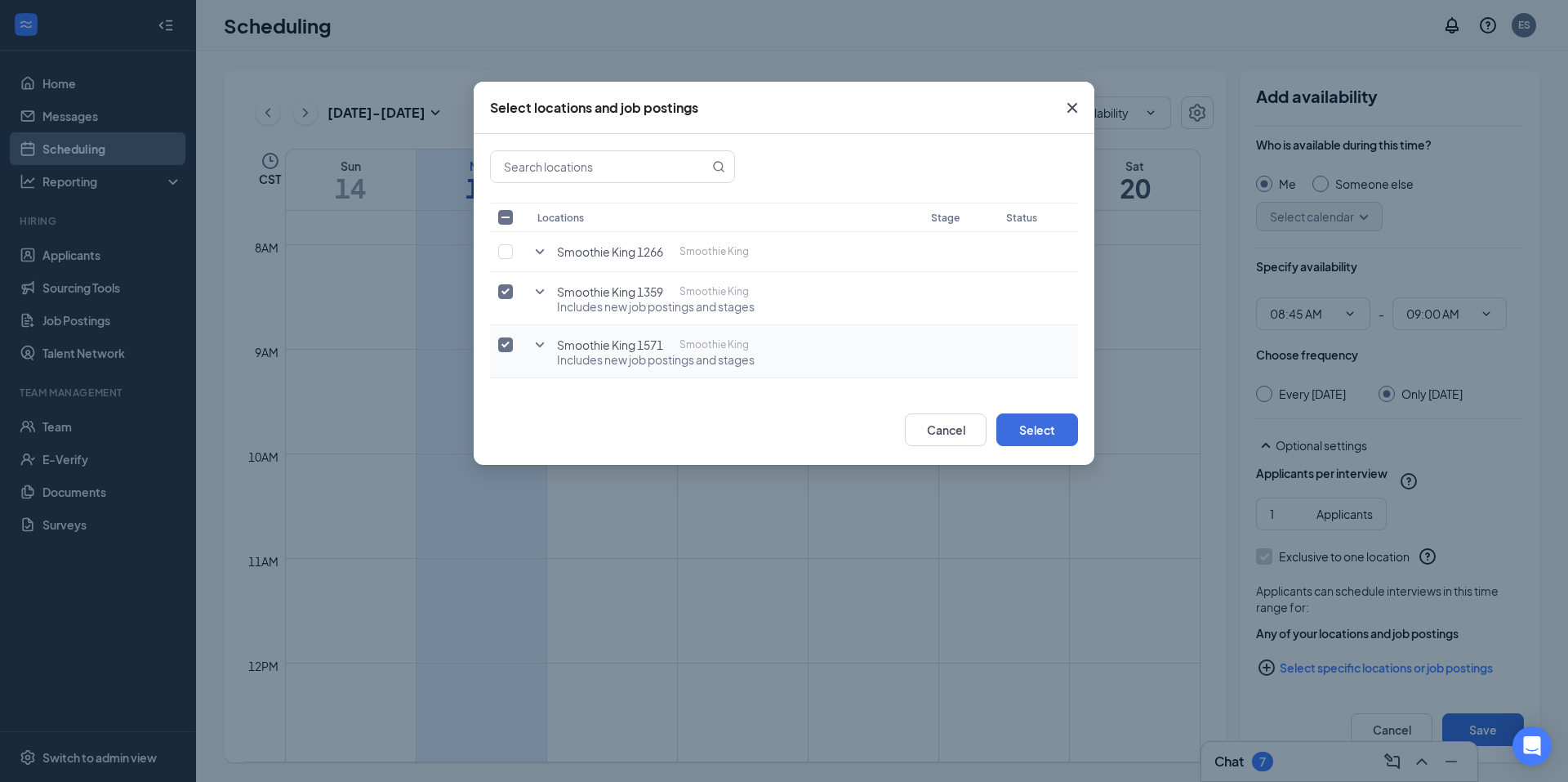
click at [510, 337] on label at bounding box center [510, 345] width 23 height 17
click at [510, 337] on input "checkbox" at bounding box center [506, 344] width 15 height 15
checkbox input "false"
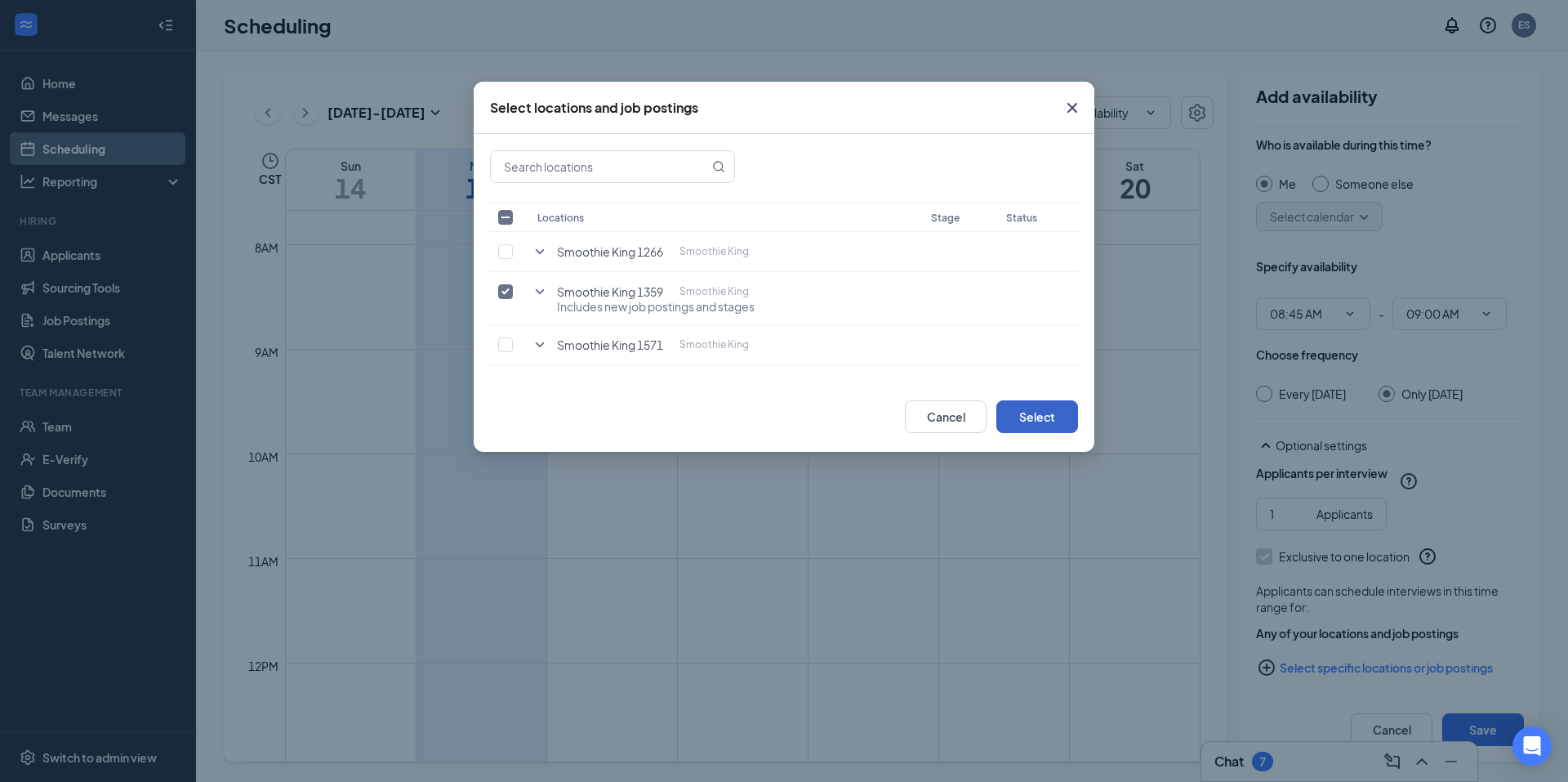
click at [1026, 410] on button "Select" at bounding box center [1037, 417] width 82 height 33
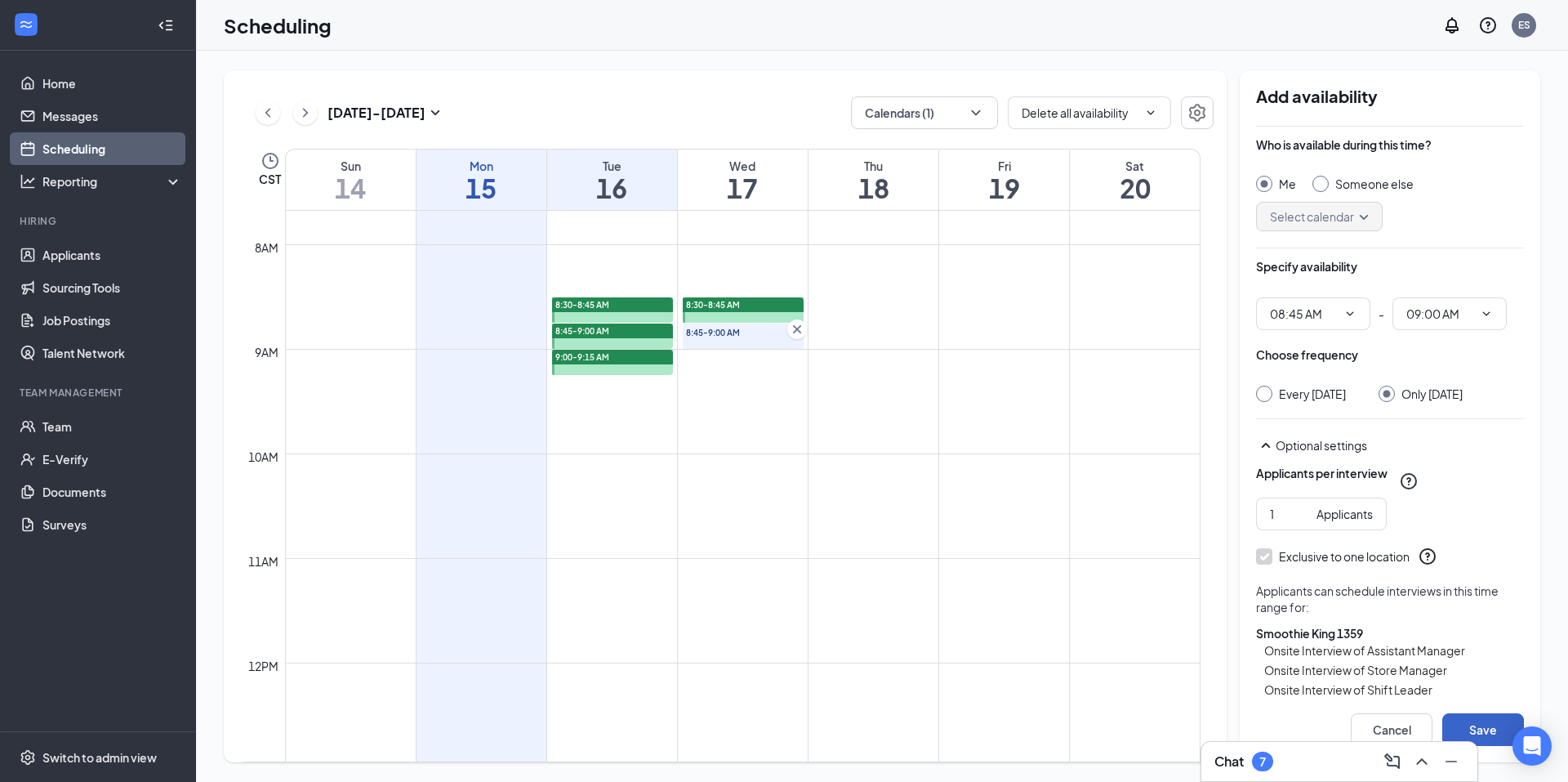
click at [1488, 728] on button "Save" at bounding box center [1483, 730] width 82 height 33
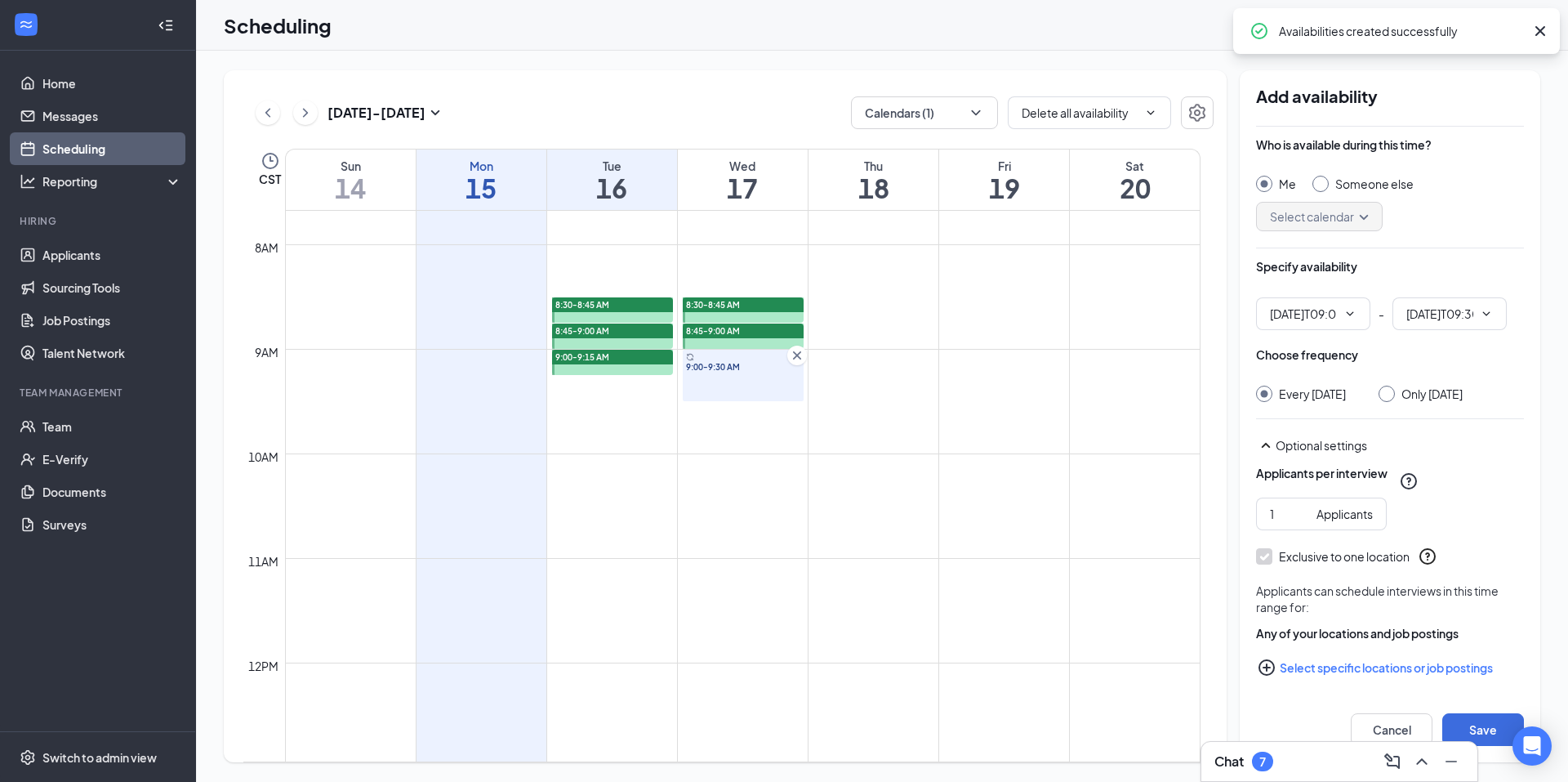
type input "09:00 AM"
type input "09:30 AM"
click at [1424, 402] on div "Only Wednesday, Sep 17" at bounding box center [1432, 394] width 62 height 17
click at [1390, 397] on input "Only Wednesday, Sep 17" at bounding box center [1384, 391] width 11 height 11
radio input "true"
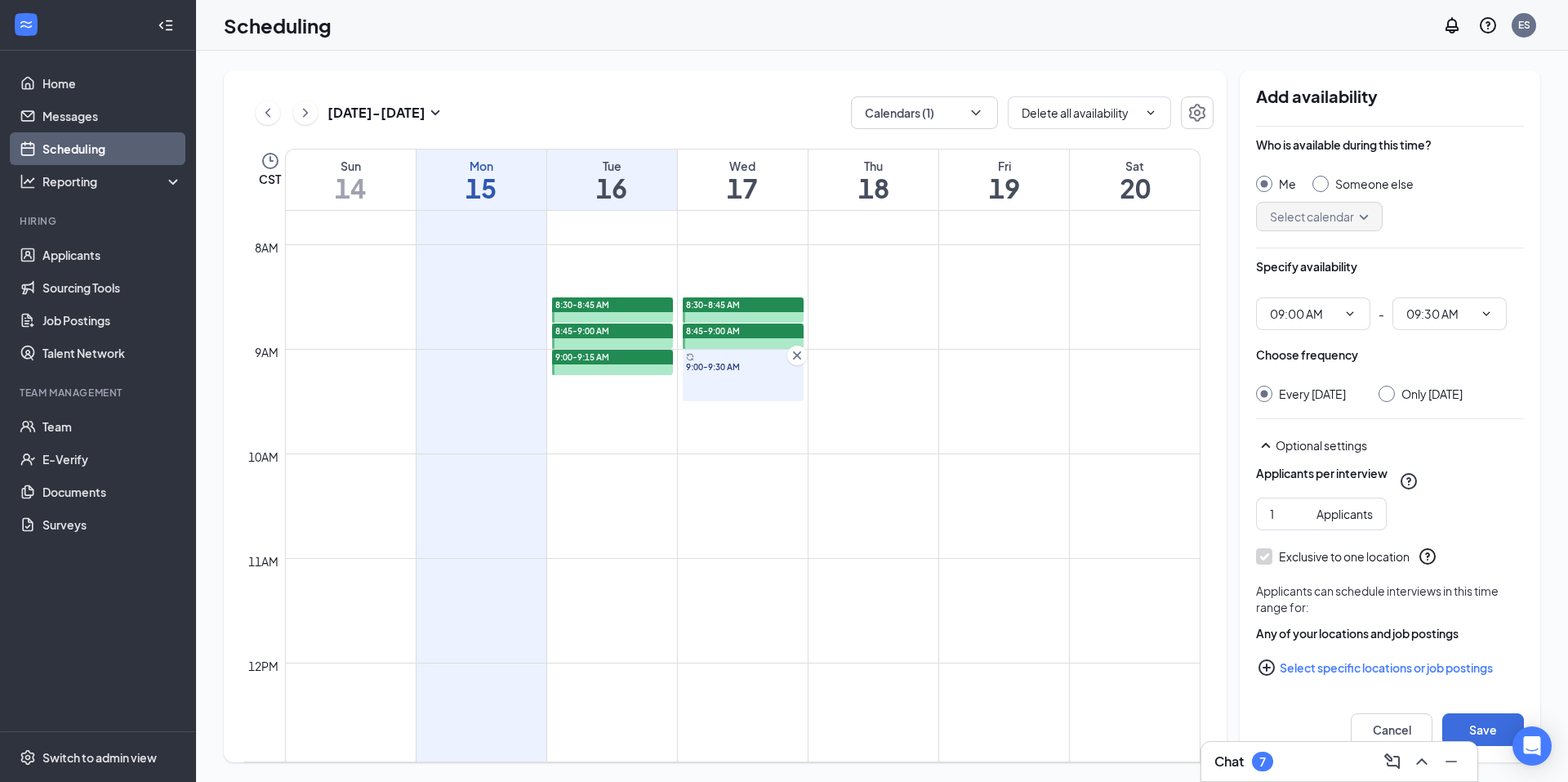
radio input "false"
click at [1429, 678] on button "Select specific locations or job postings" at bounding box center [1391, 667] width 268 height 33
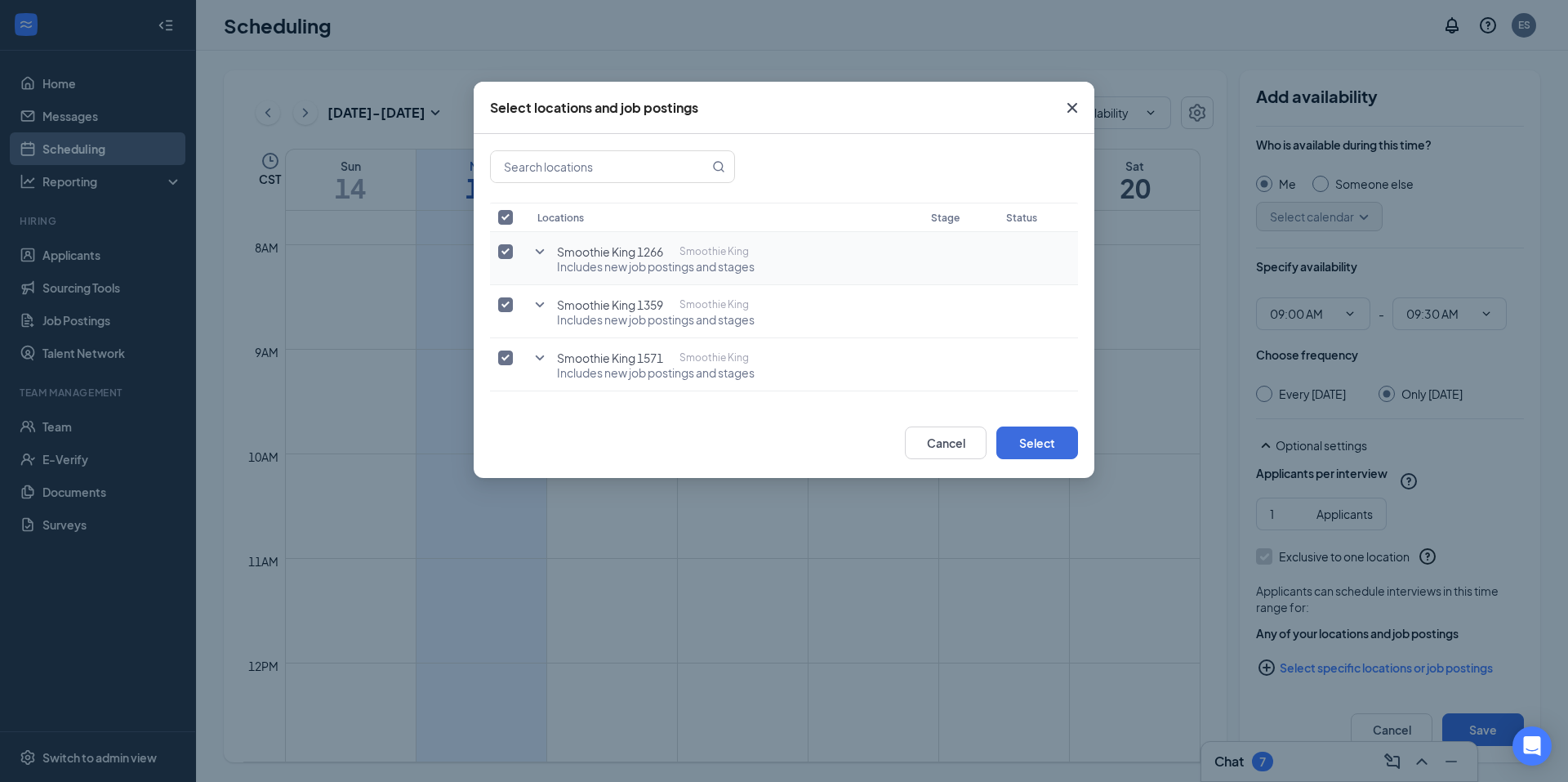
click at [513, 256] on label at bounding box center [510, 251] width 23 height 17
click at [513, 256] on input "checkbox" at bounding box center [506, 251] width 15 height 15
checkbox input "false"
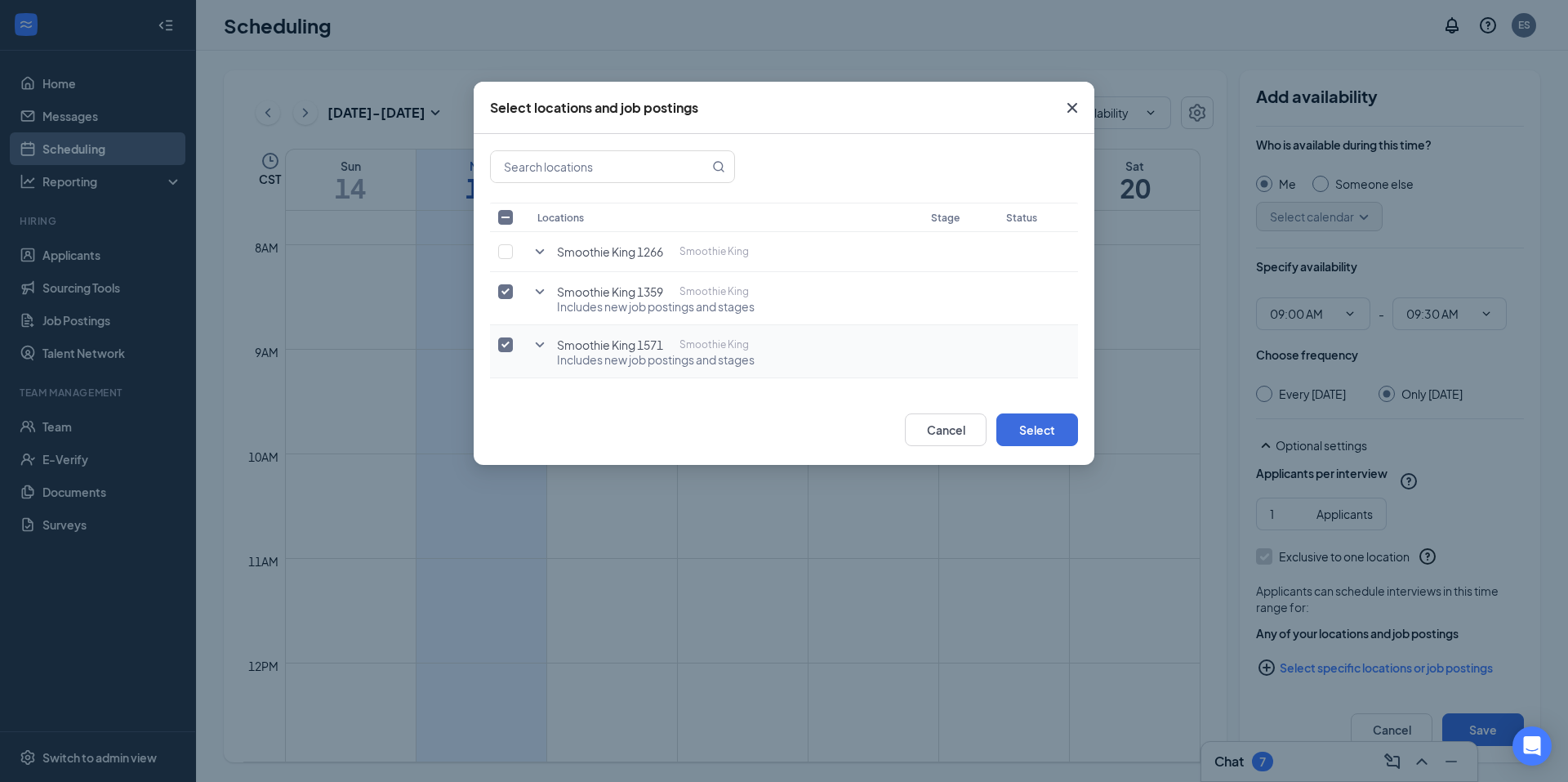
click at [508, 344] on input "checkbox" at bounding box center [506, 344] width 15 height 15
checkbox input "false"
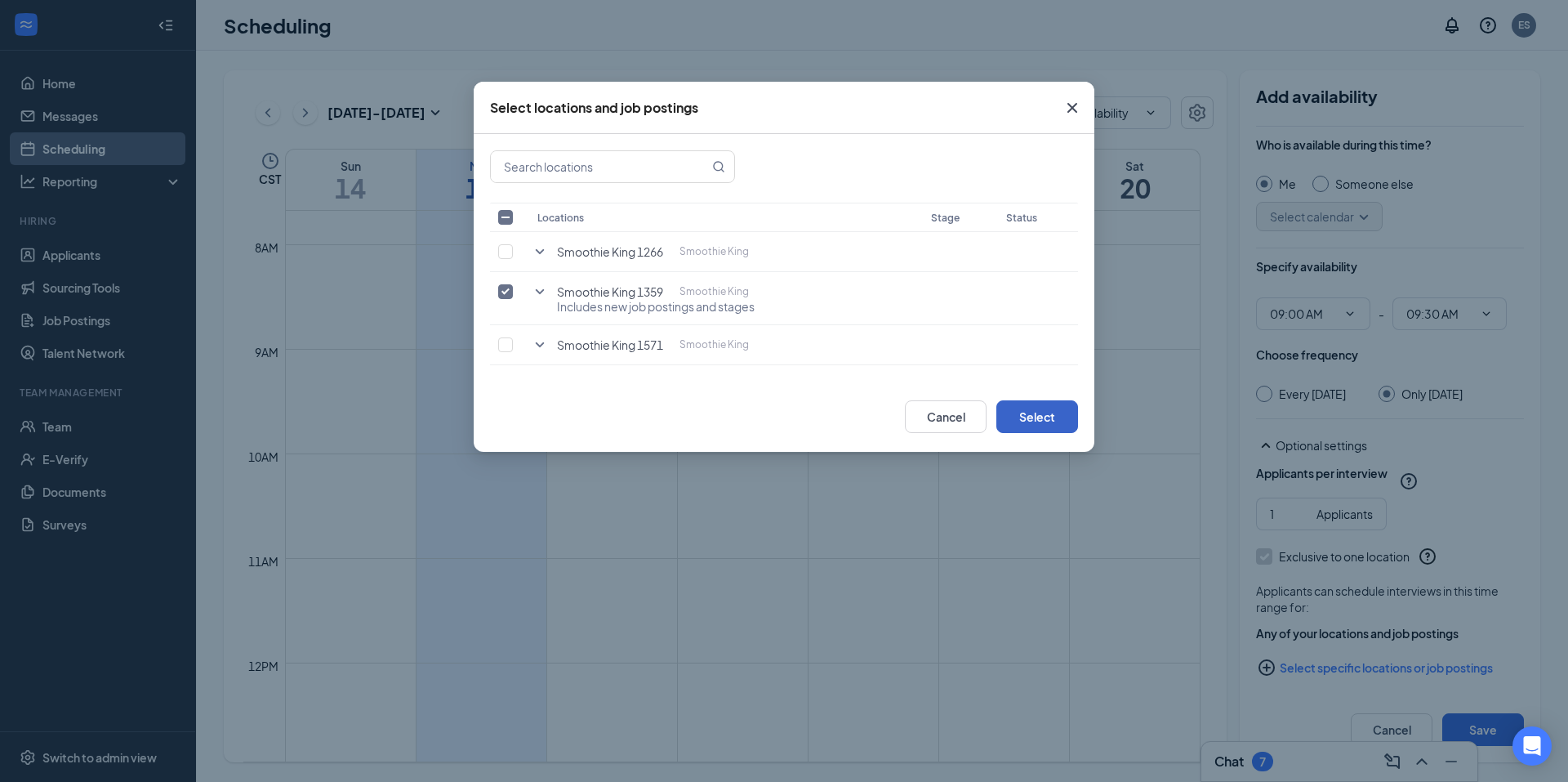
click at [1054, 422] on button "Select" at bounding box center [1037, 417] width 82 height 33
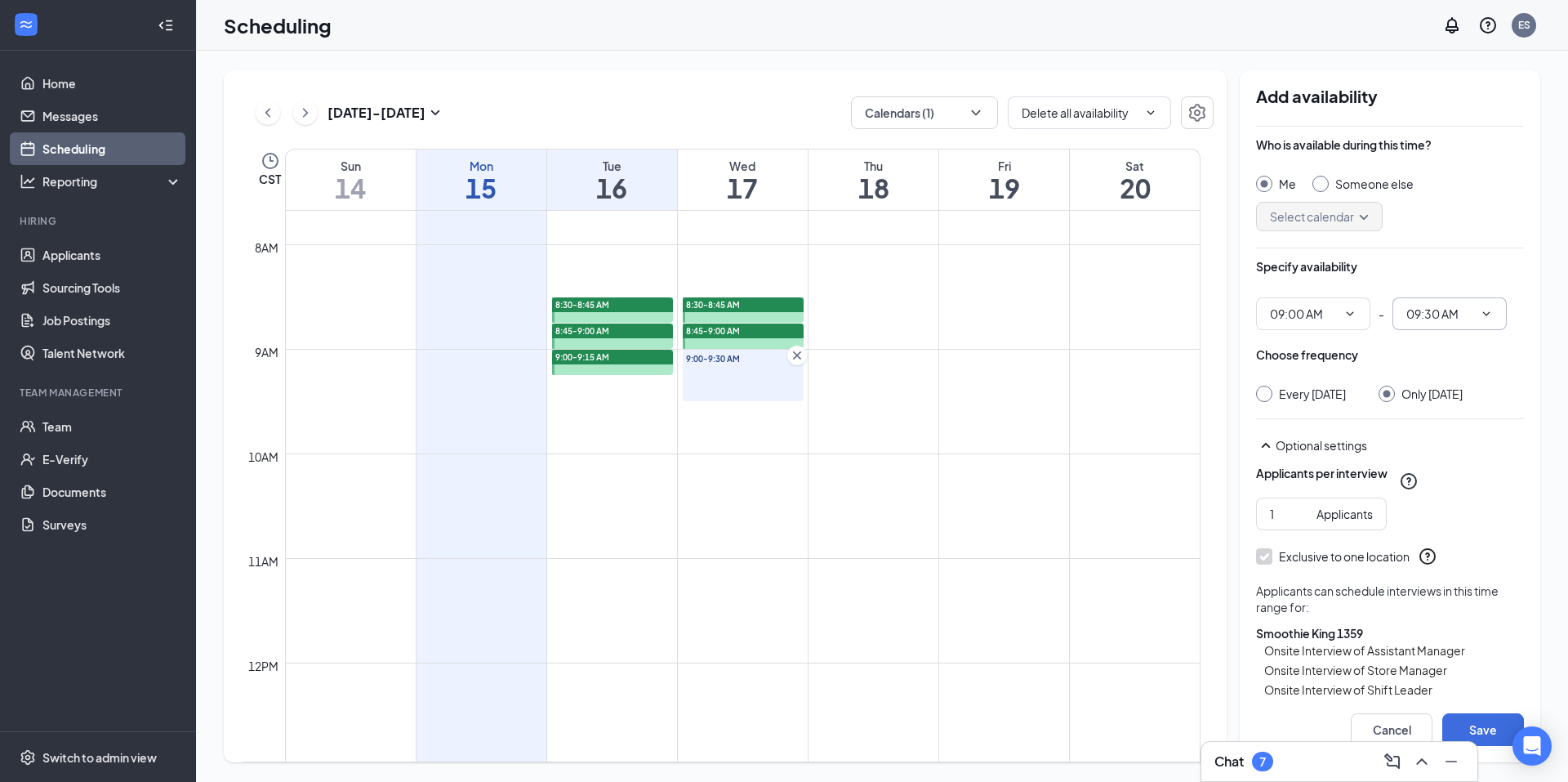
click at [1435, 315] on input "09:30 AM" at bounding box center [1439, 314] width 67 height 18
click at [1456, 530] on div "09:15 AM" at bounding box center [1443, 527] width 48 height 18
type input "09:15 AM"
click at [1478, 731] on button "Save" at bounding box center [1483, 730] width 82 height 33
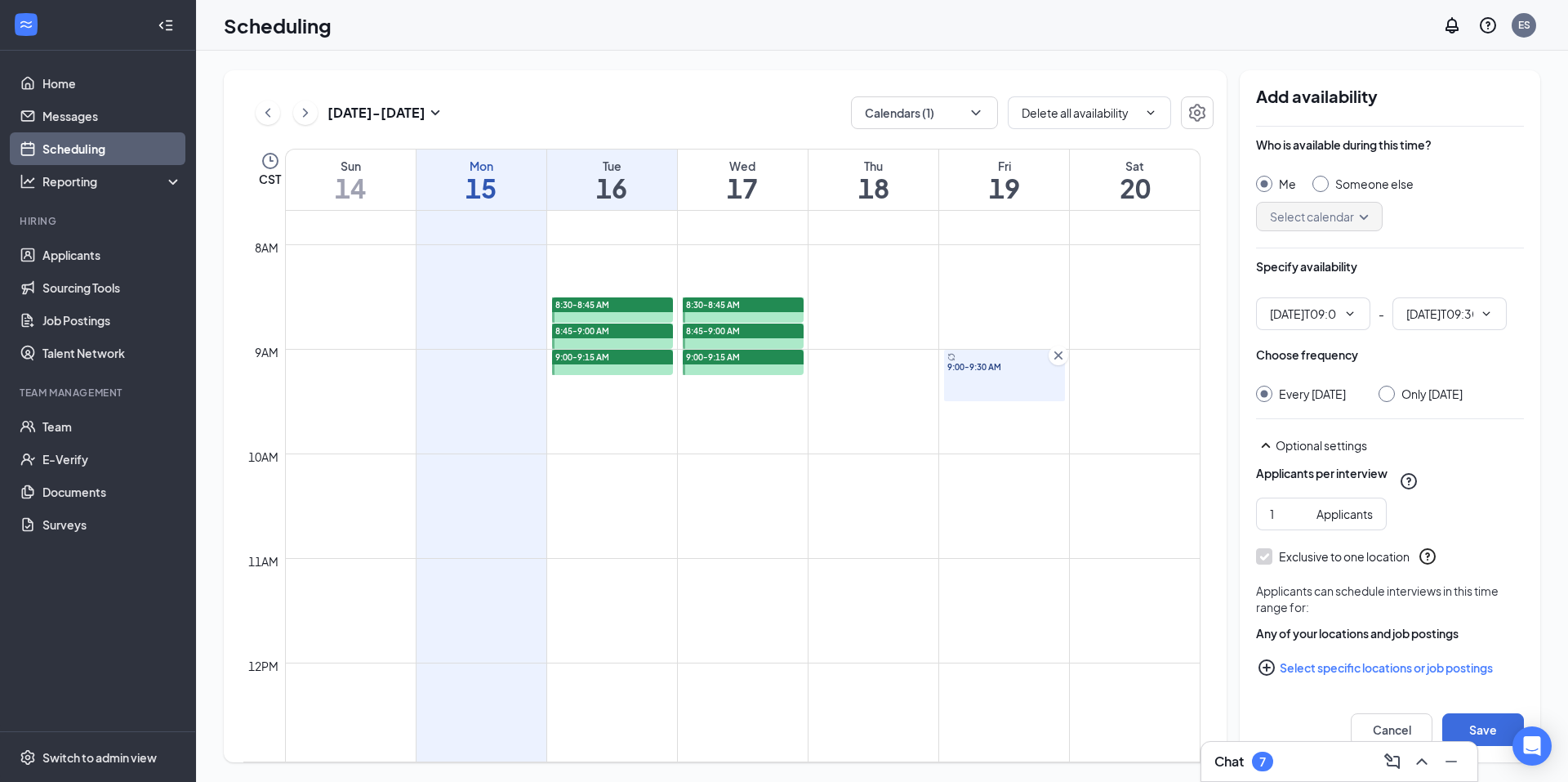
type input "09:00 AM"
click at [1434, 315] on input "09:30 AM" at bounding box center [1439, 314] width 67 height 18
click at [1450, 423] on div "09:15 AM" at bounding box center [1443, 418] width 48 height 18
type input "09:15 AM"
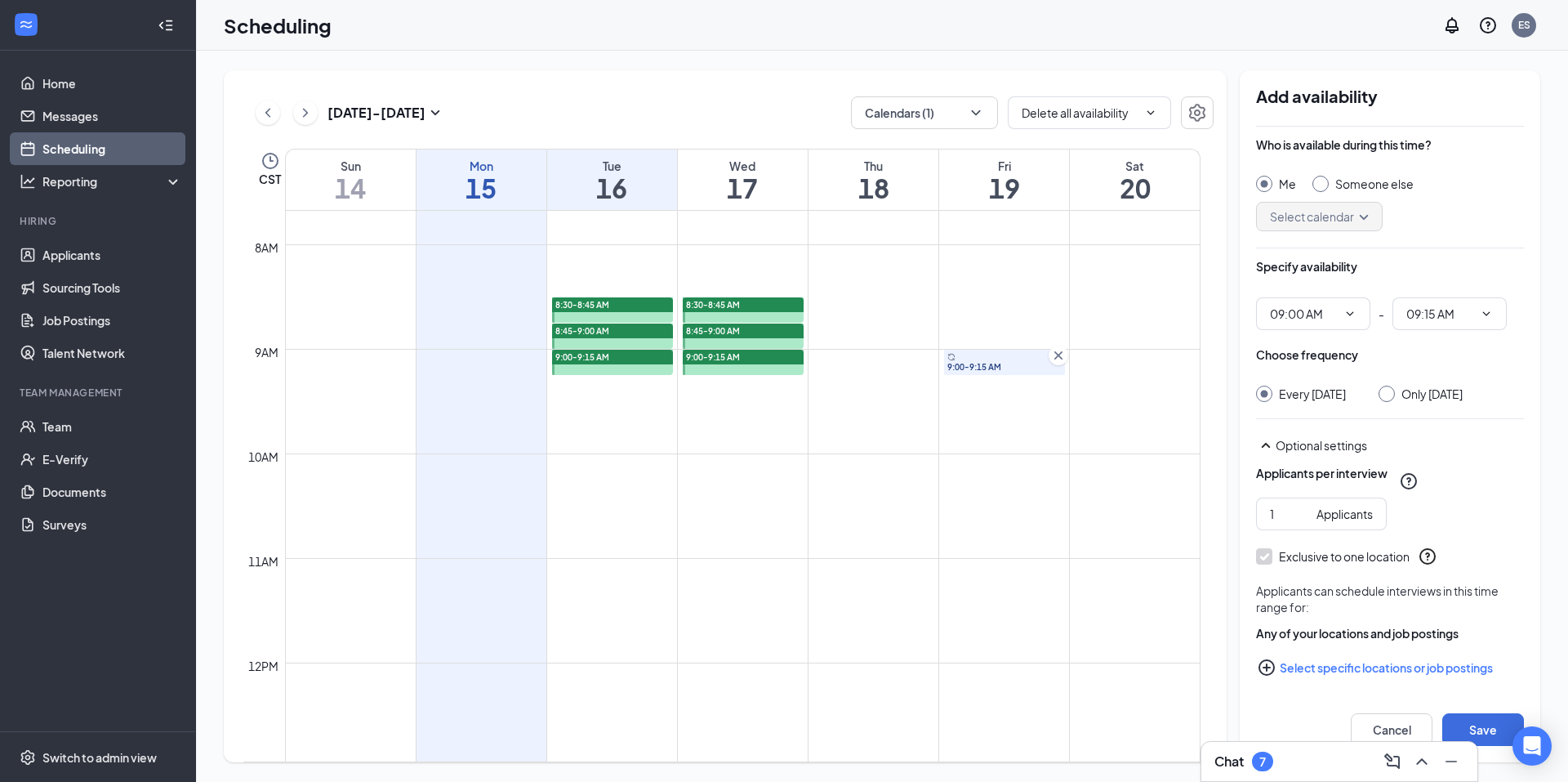
click at [1439, 392] on div "Only Friday, Sep 19" at bounding box center [1432, 394] width 62 height 17
click at [1390, 392] on input "Only Friday, Sep 19" at bounding box center [1384, 391] width 11 height 11
radio input "true"
radio input "false"
click at [1400, 670] on button "Select specific locations or job postings" at bounding box center [1391, 667] width 268 height 33
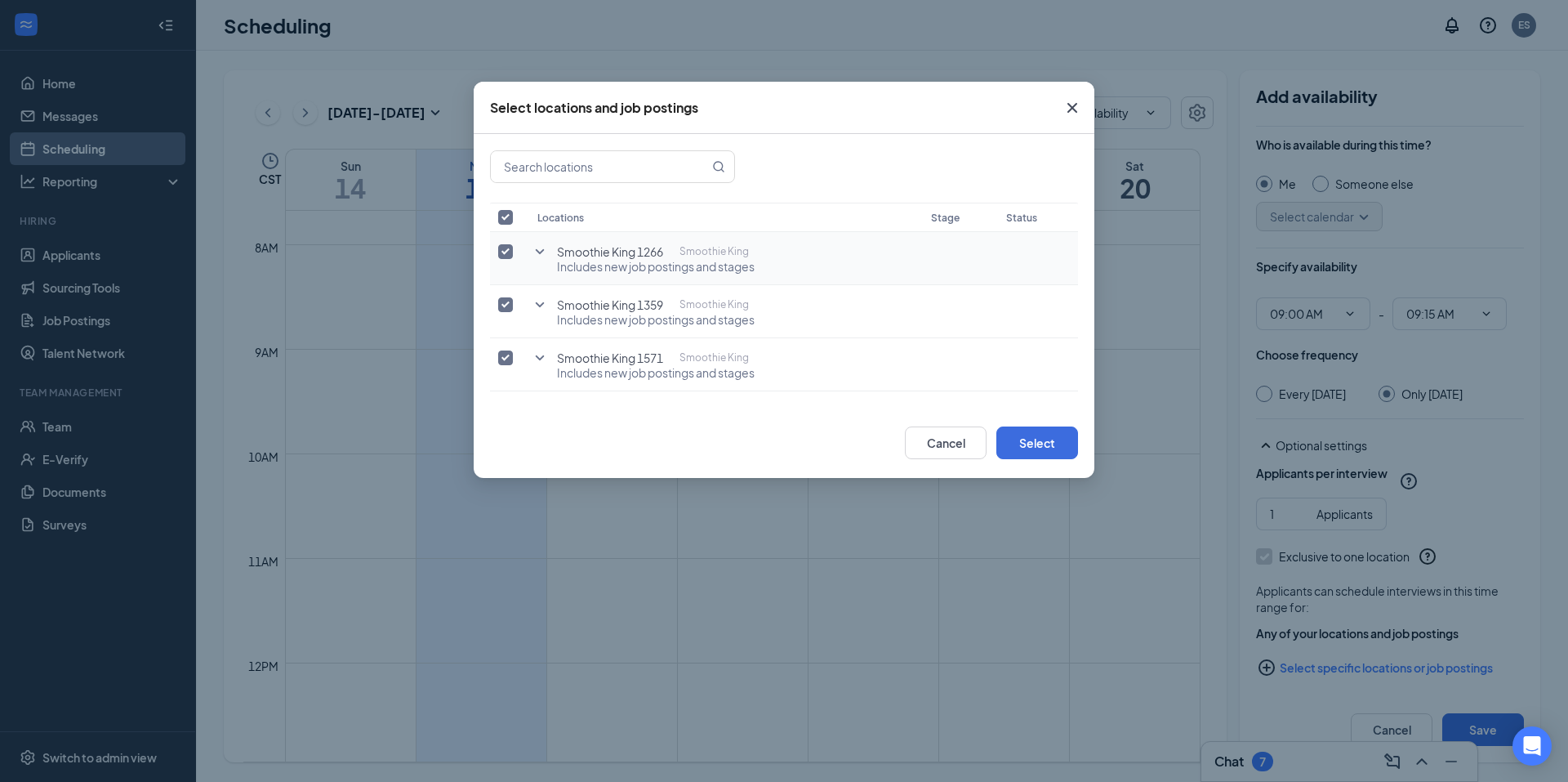
click at [500, 256] on input "checkbox" at bounding box center [506, 251] width 15 height 15
checkbox input "false"
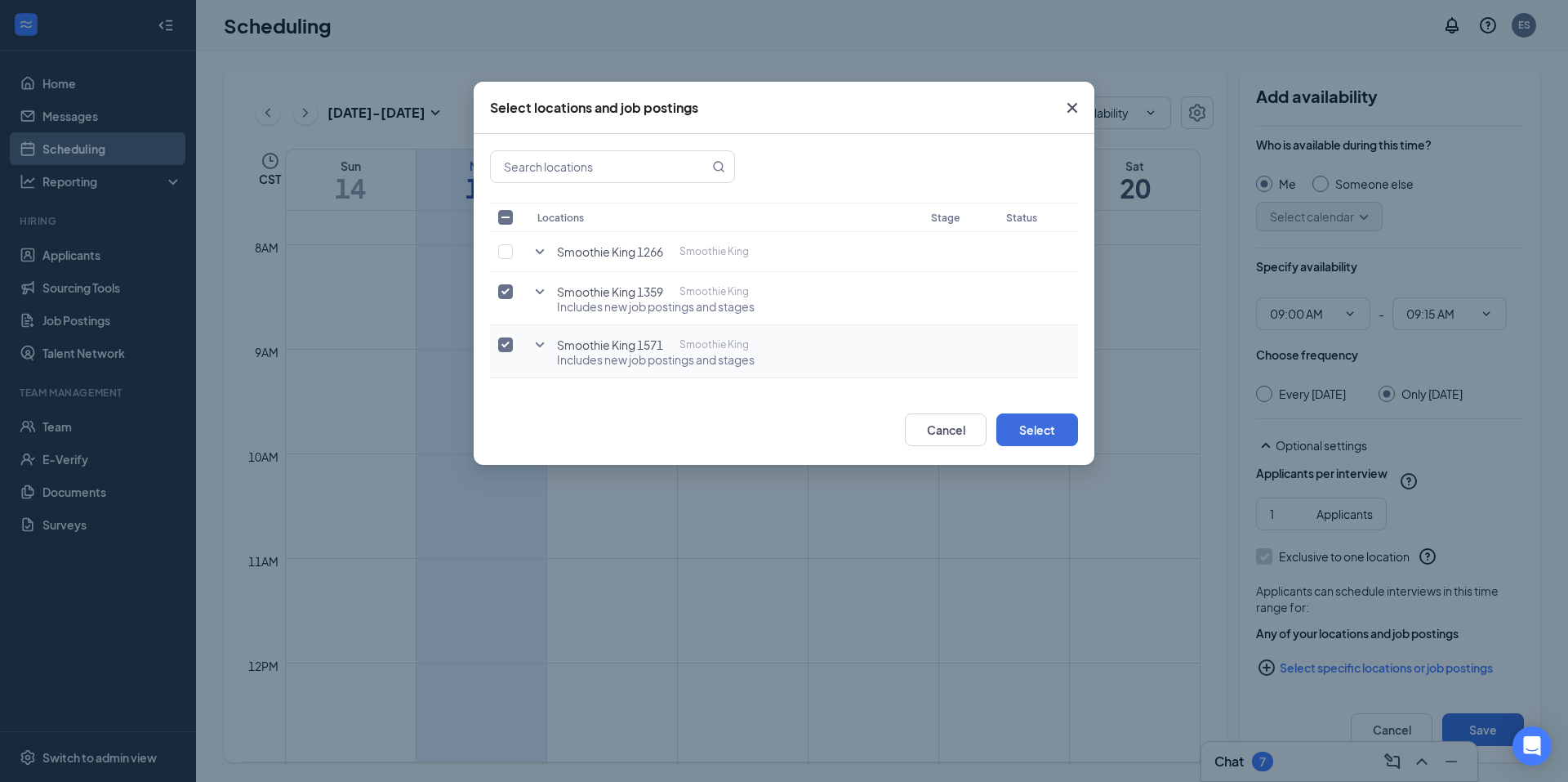
click at [502, 344] on input "checkbox" at bounding box center [506, 344] width 15 height 15
checkbox input "false"
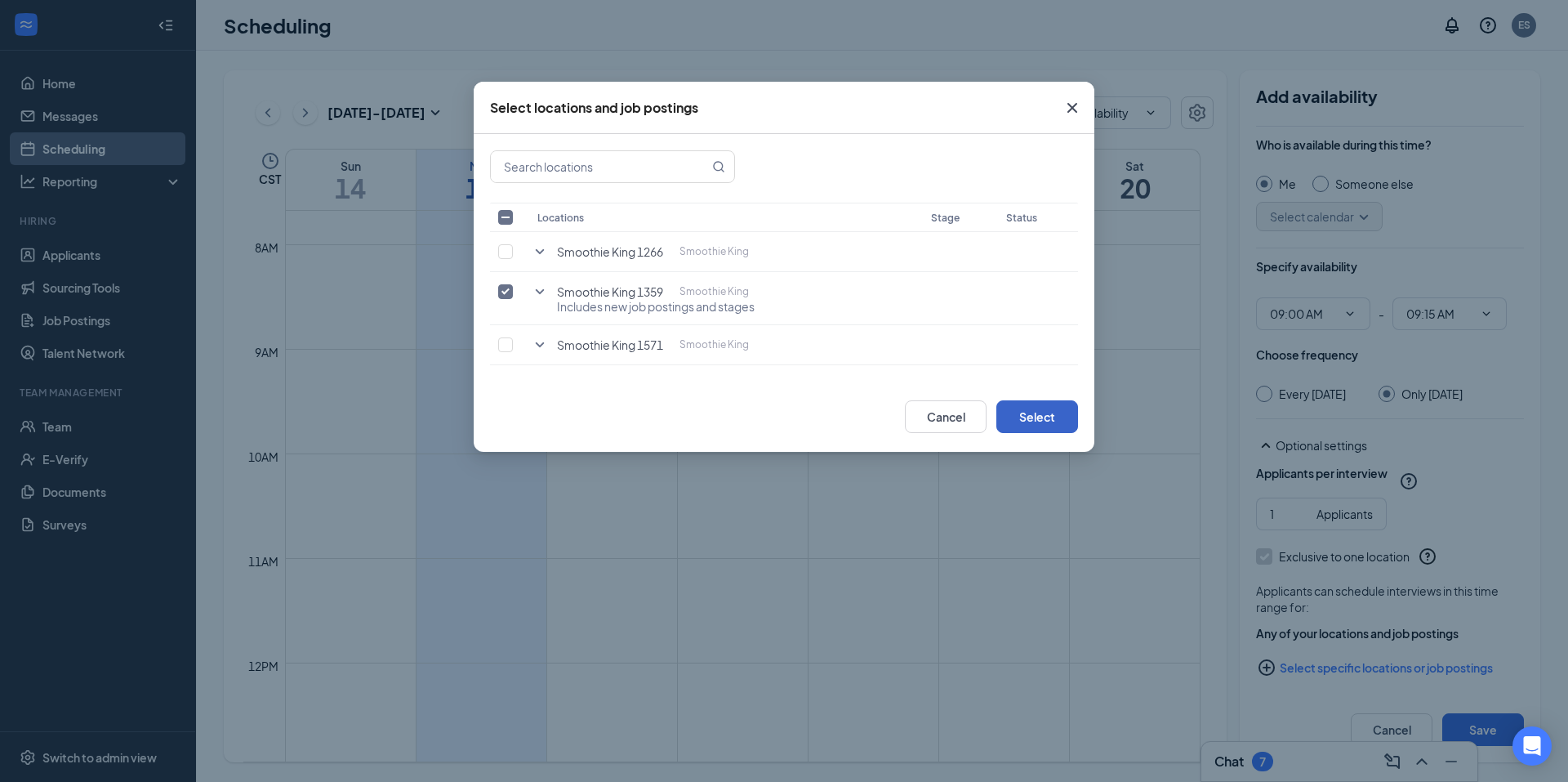
click at [1047, 417] on button "Select" at bounding box center [1037, 417] width 82 height 33
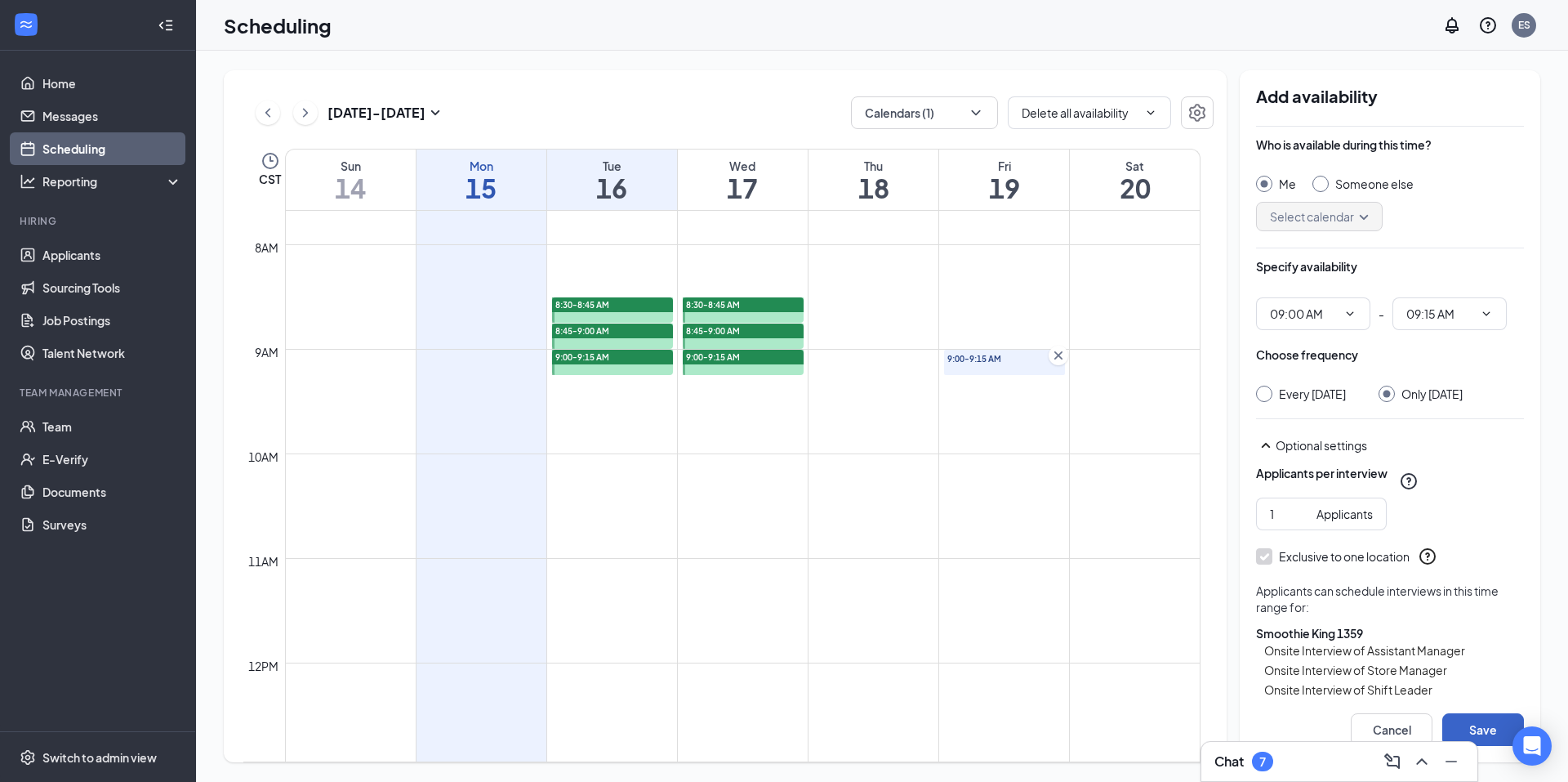
click at [1497, 728] on button "Save" at bounding box center [1483, 730] width 82 height 33
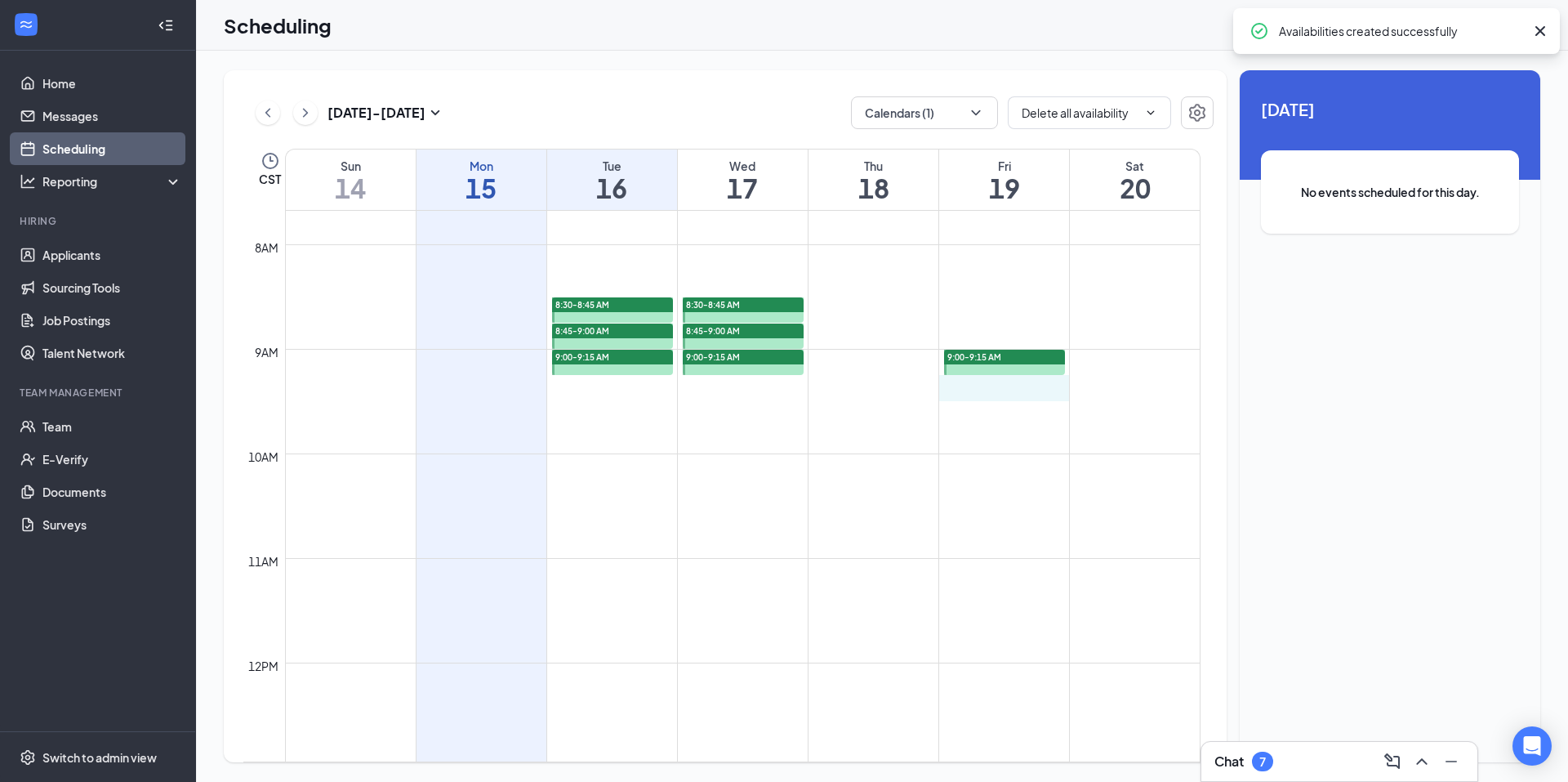
drag, startPoint x: 972, startPoint y: 380, endPoint x: 968, endPoint y: 393, distance: 13.6
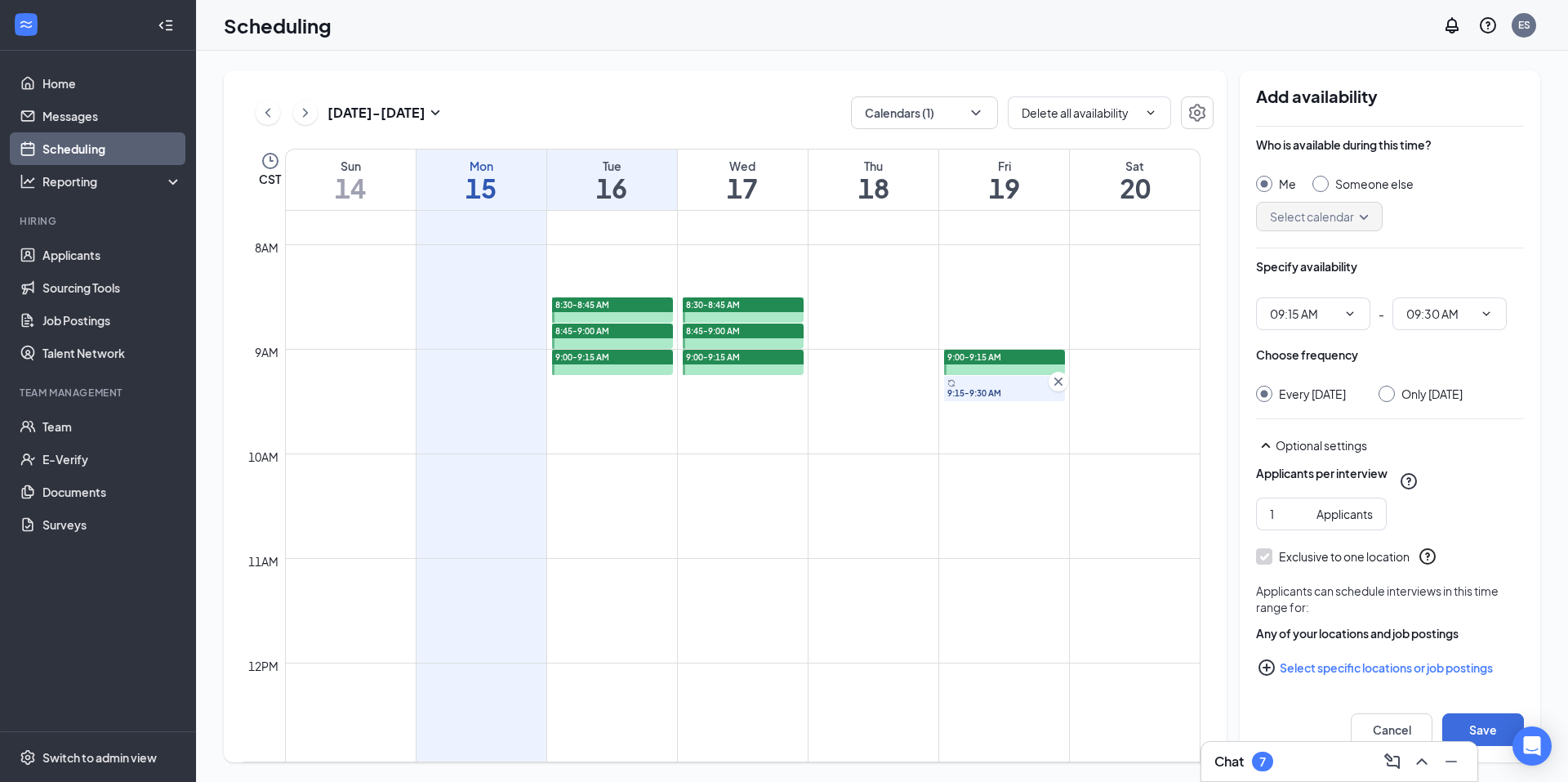
click at [1417, 393] on div "Only Friday, Sep 19" at bounding box center [1432, 394] width 62 height 17
click at [1390, 393] on input "Only Friday, Sep 19" at bounding box center [1384, 391] width 11 height 11
radio input "true"
radio input "false"
click at [1412, 665] on button "Select specific locations or job postings" at bounding box center [1391, 667] width 268 height 33
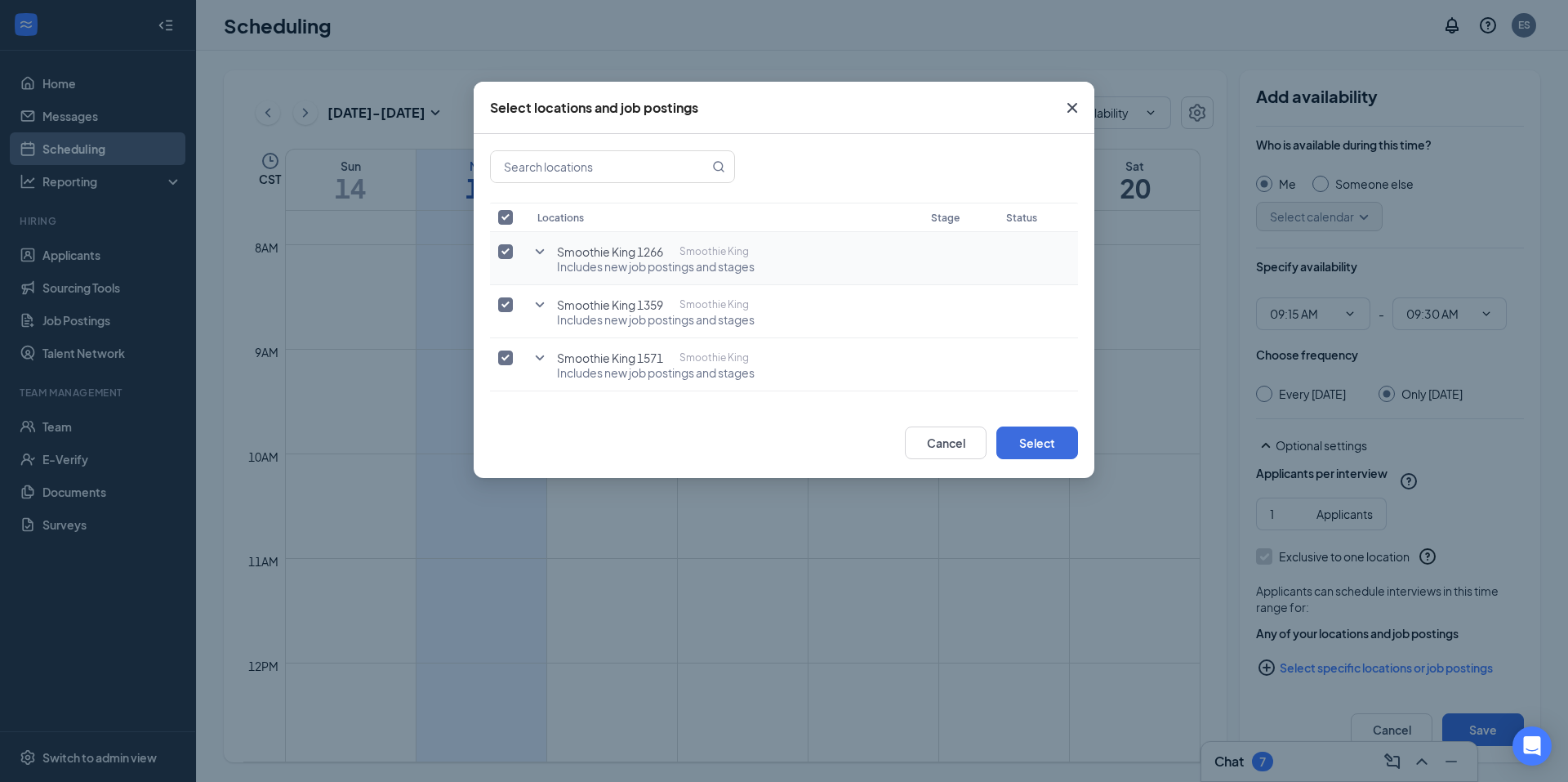
click at [496, 251] on td at bounding box center [510, 259] width 39 height 53
click at [502, 352] on input "checkbox" at bounding box center [506, 358] width 15 height 15
checkbox input "false"
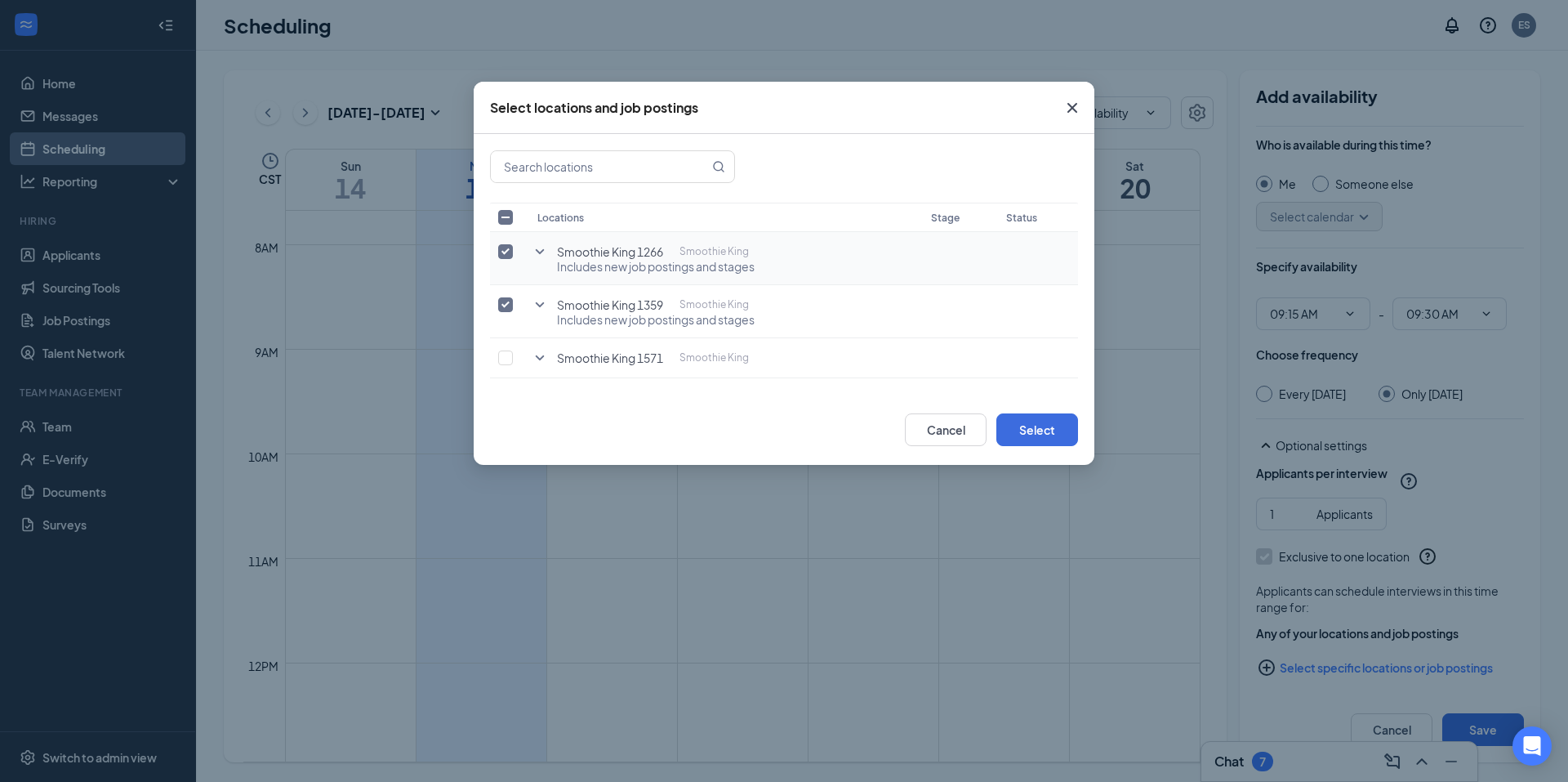
click at [504, 250] on input "checkbox" at bounding box center [506, 251] width 15 height 15
checkbox input "false"
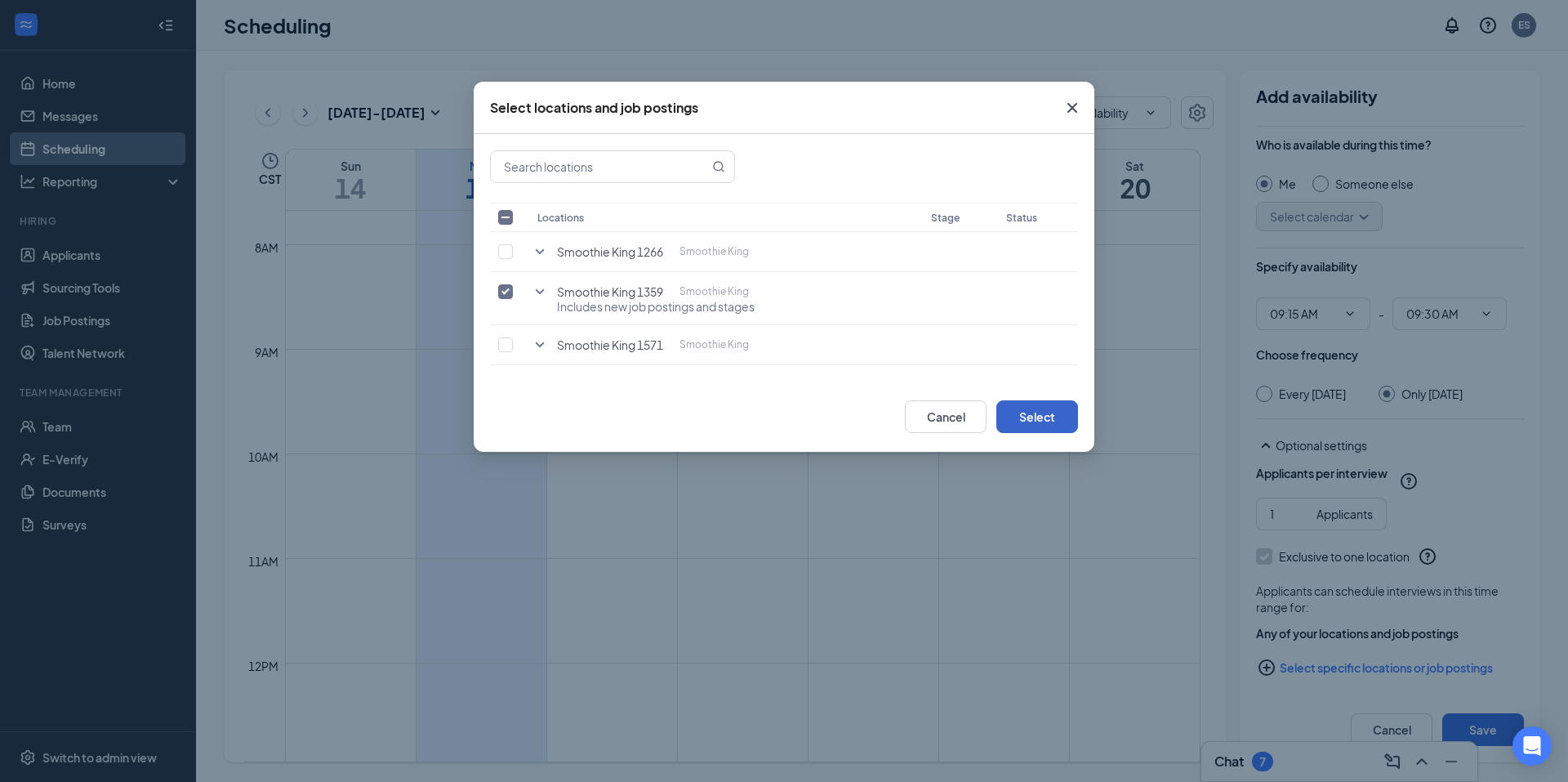
click at [1010, 413] on button "Select" at bounding box center [1037, 417] width 82 height 33
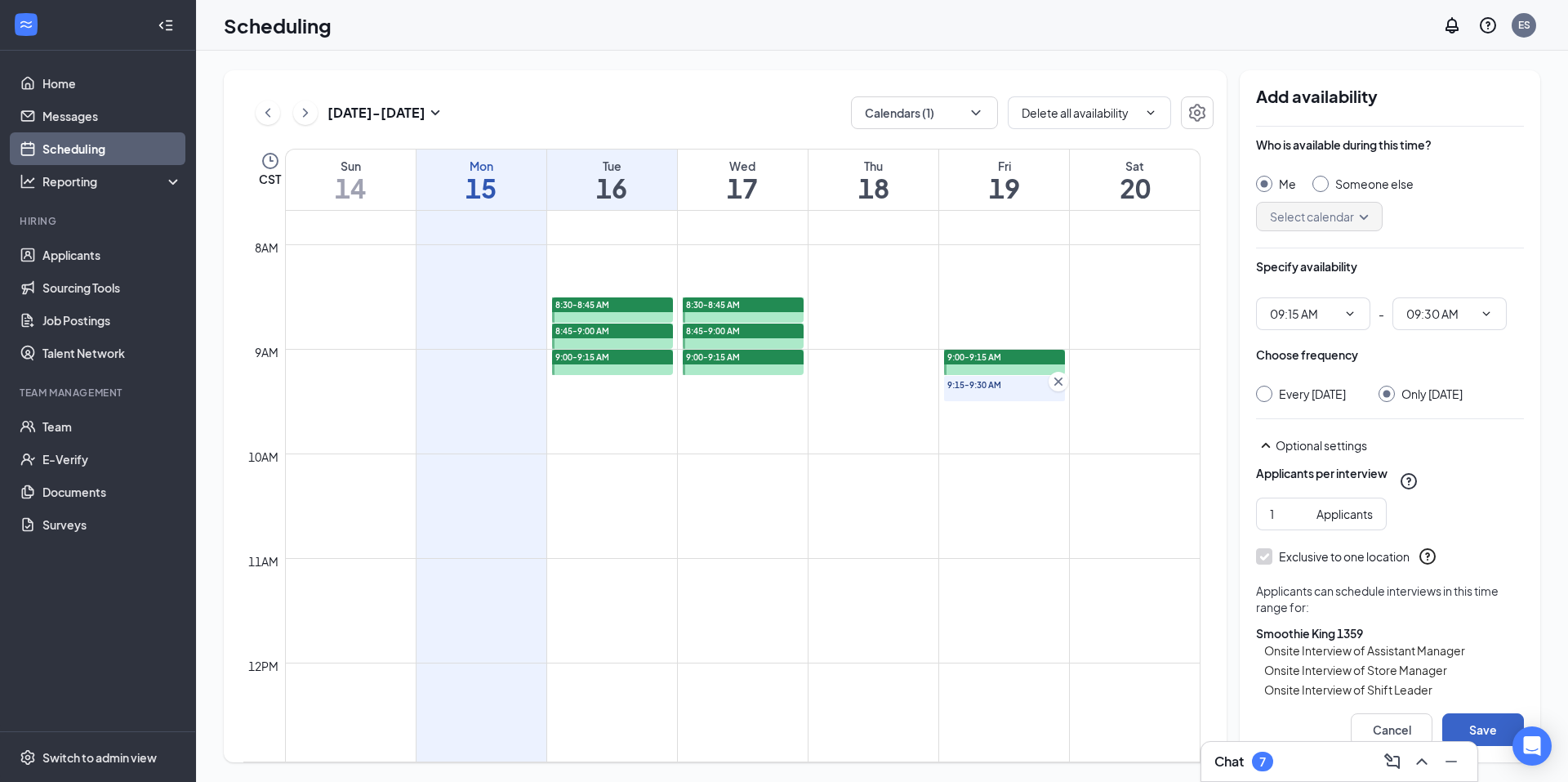
click at [1479, 722] on button "Save" at bounding box center [1483, 730] width 82 height 33
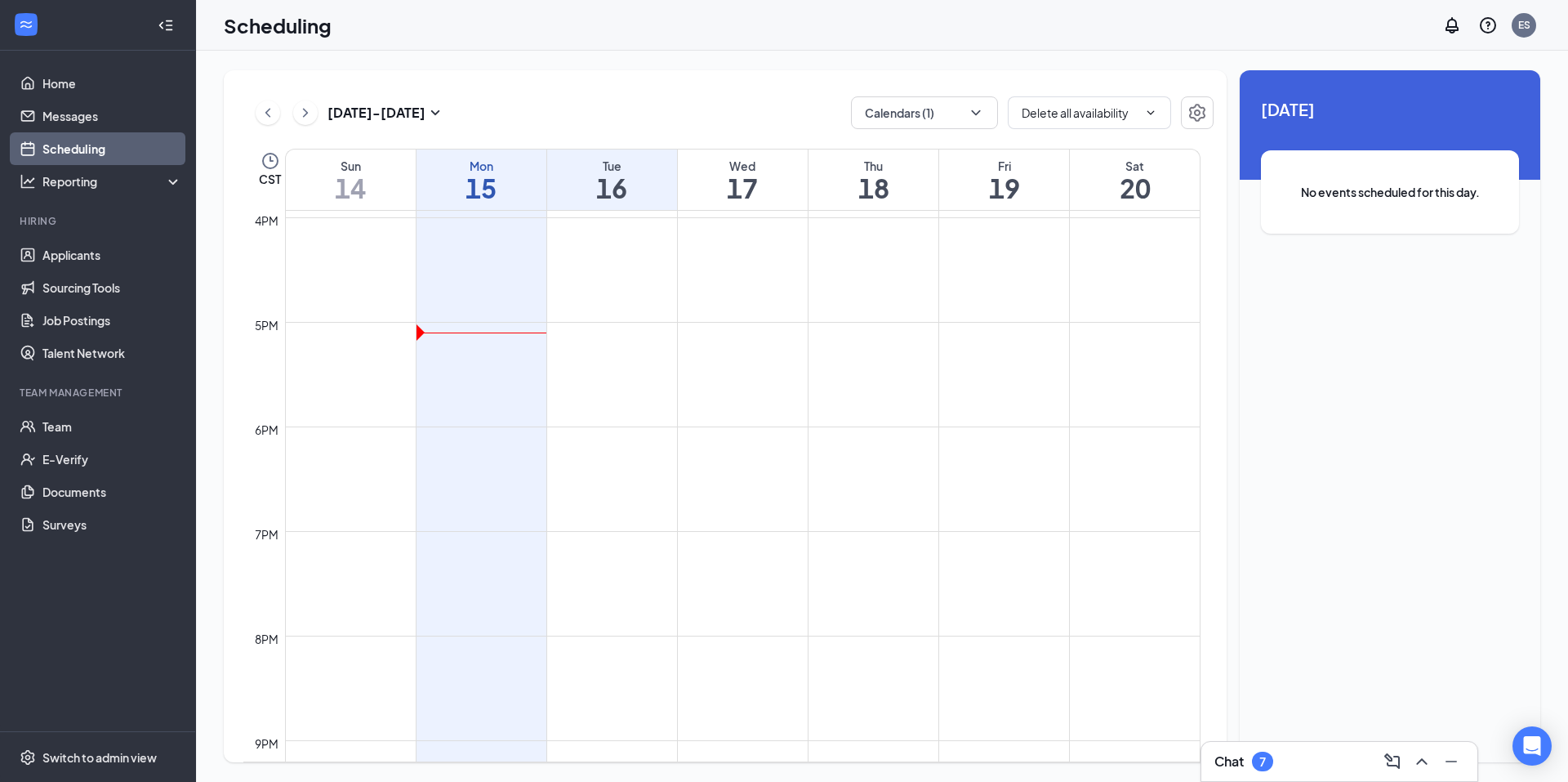
scroll to position [1674, 0]
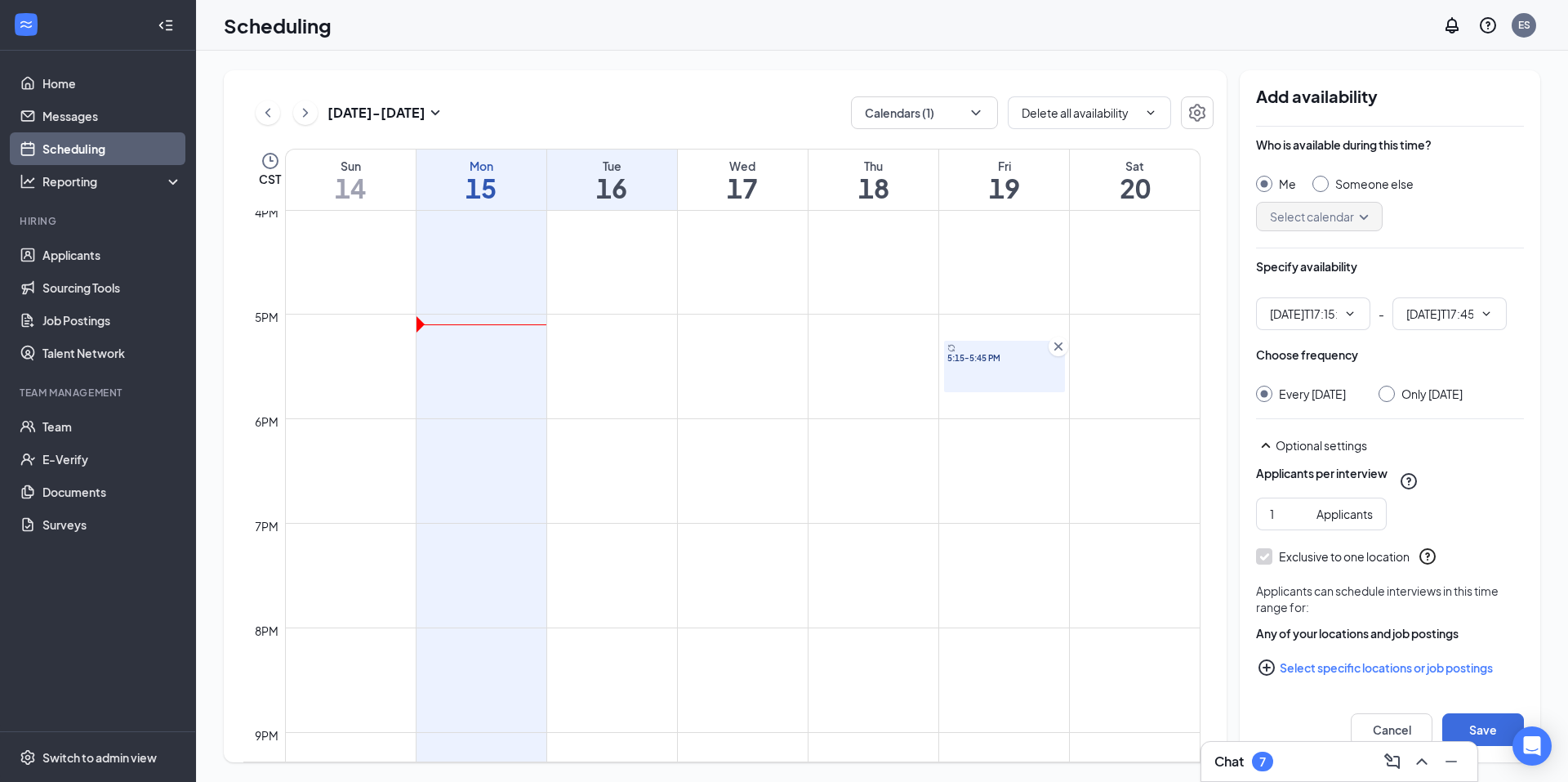
type input "05:15 PM"
type input "05:45 PM"
click at [1293, 310] on input "05:15 PM" at bounding box center [1304, 314] width 67 height 18
click at [1337, 420] on div "05:30 PM" at bounding box center [1327, 423] width 88 height 18
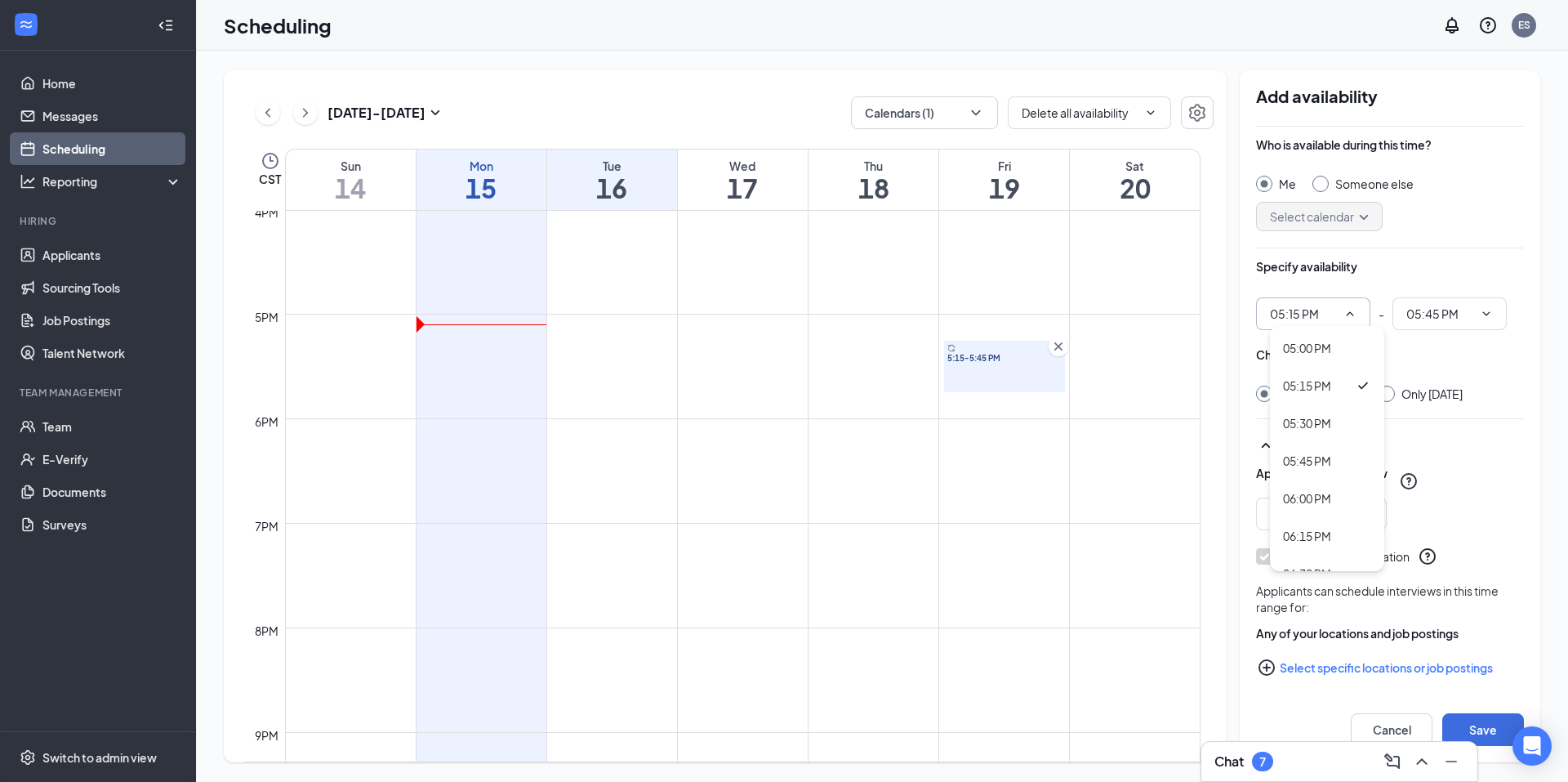
type input "05:30 PM"
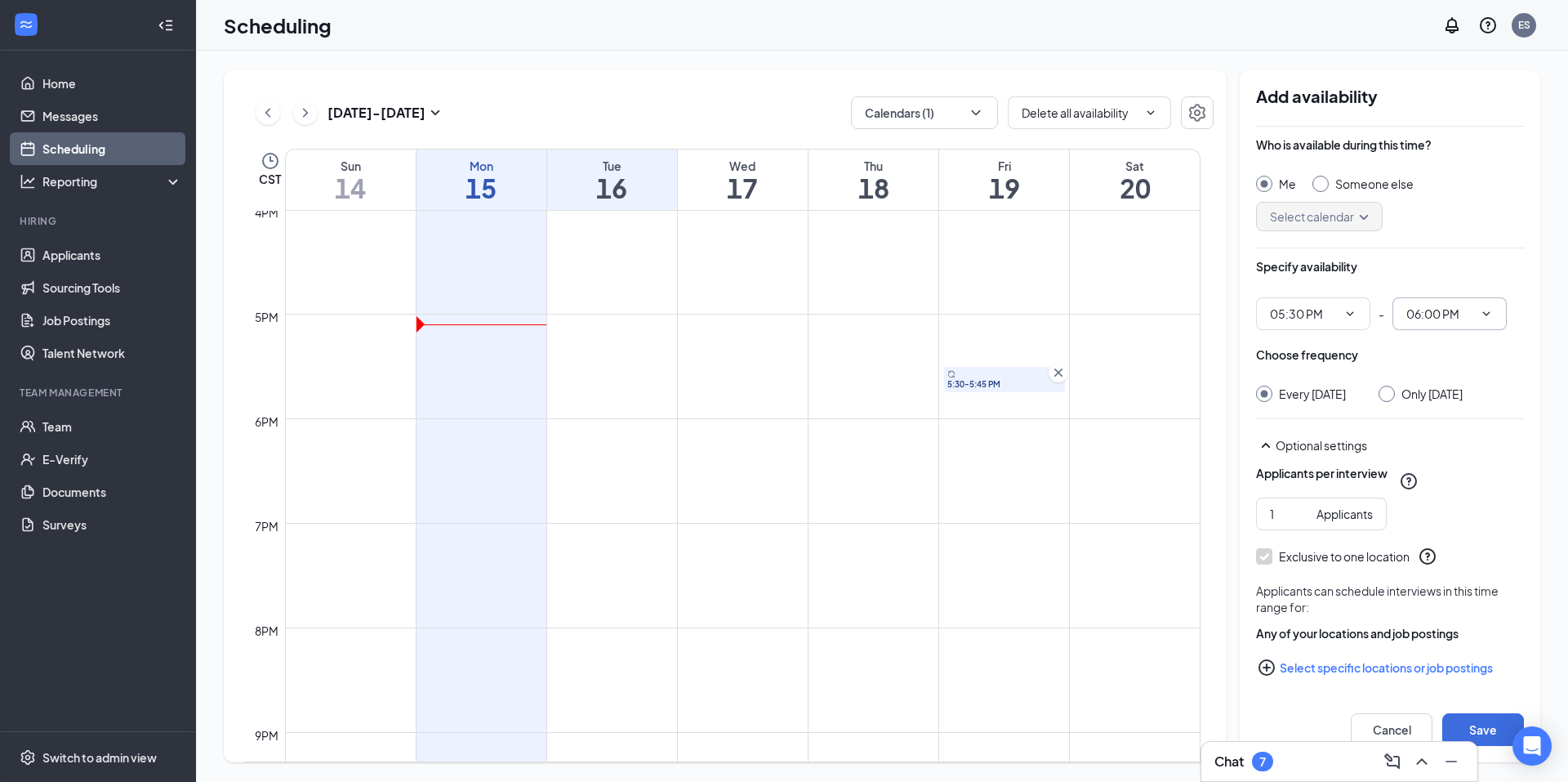
click at [1433, 315] on input "06:00 PM" at bounding box center [1439, 314] width 67 height 18
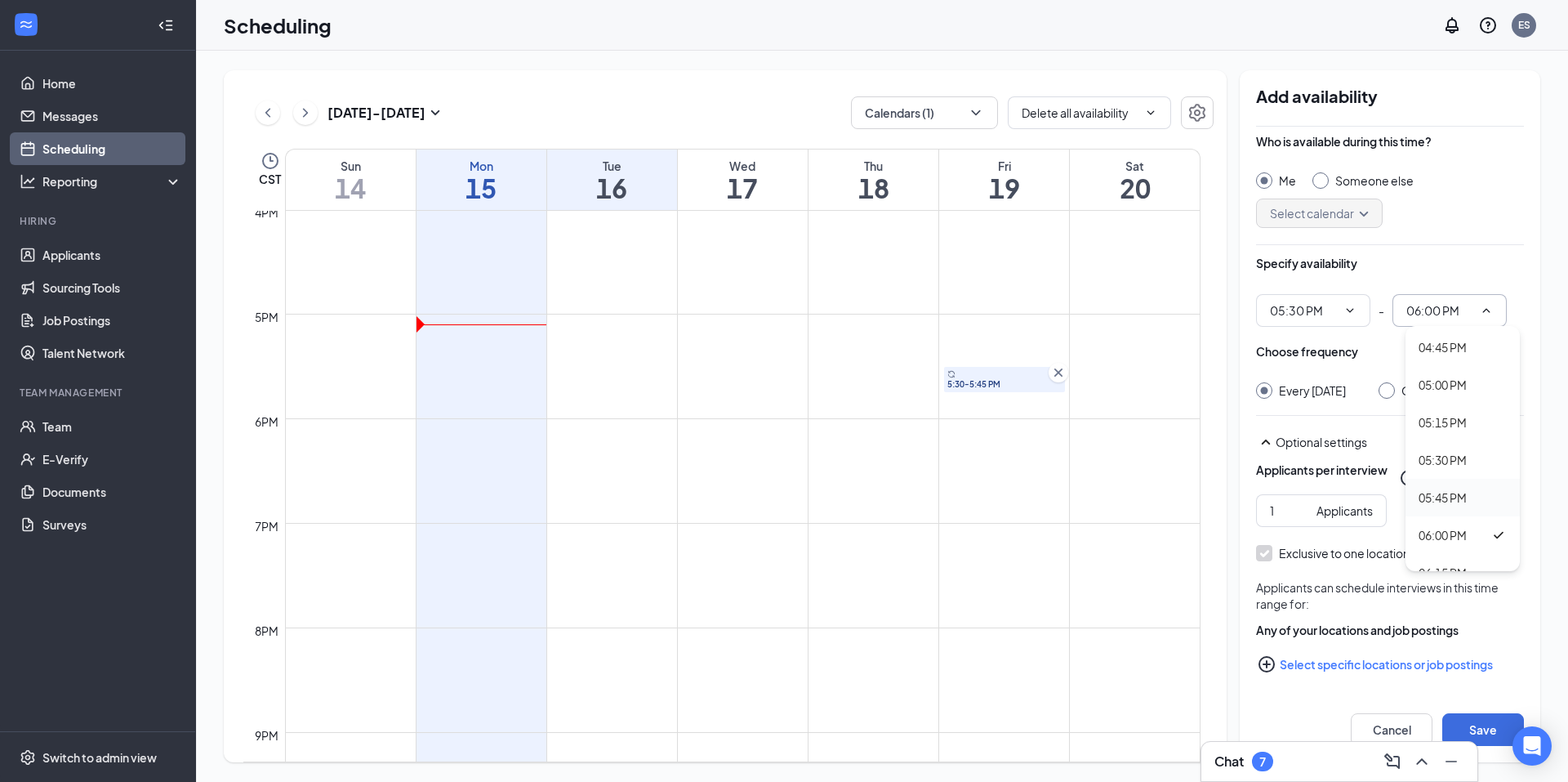
click at [1452, 497] on div "05:45 PM" at bounding box center [1443, 497] width 48 height 18
type input "05:45 PM"
click at [1435, 389] on div "Only Friday, Sep 19" at bounding box center [1432, 390] width 62 height 17
click at [1390, 389] on input "Only Friday, Sep 19" at bounding box center [1384, 387] width 11 height 11
radio input "true"
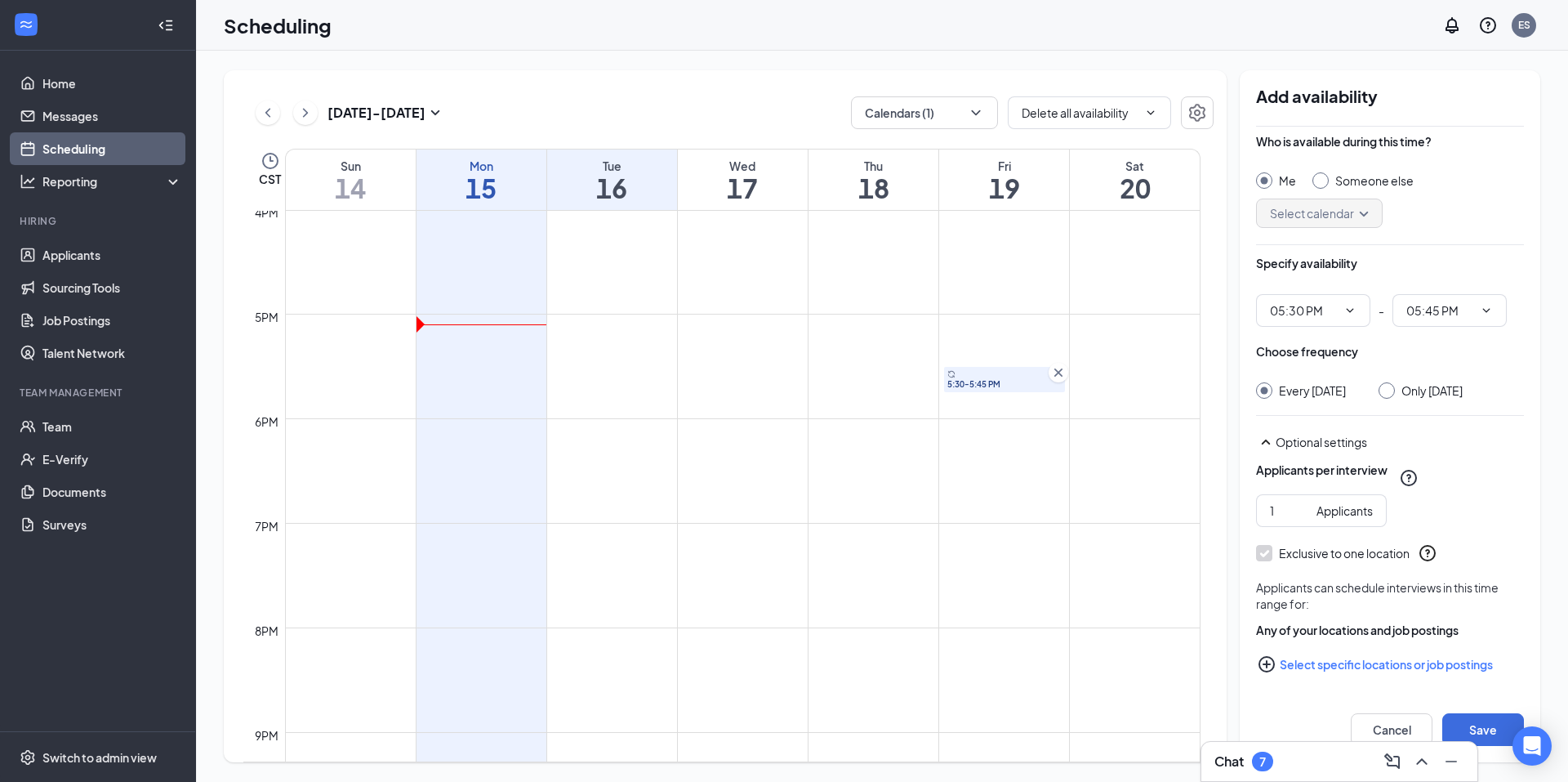
radio input "false"
click at [1430, 660] on button "Select specific locations or job postings" at bounding box center [1391, 665] width 268 height 33
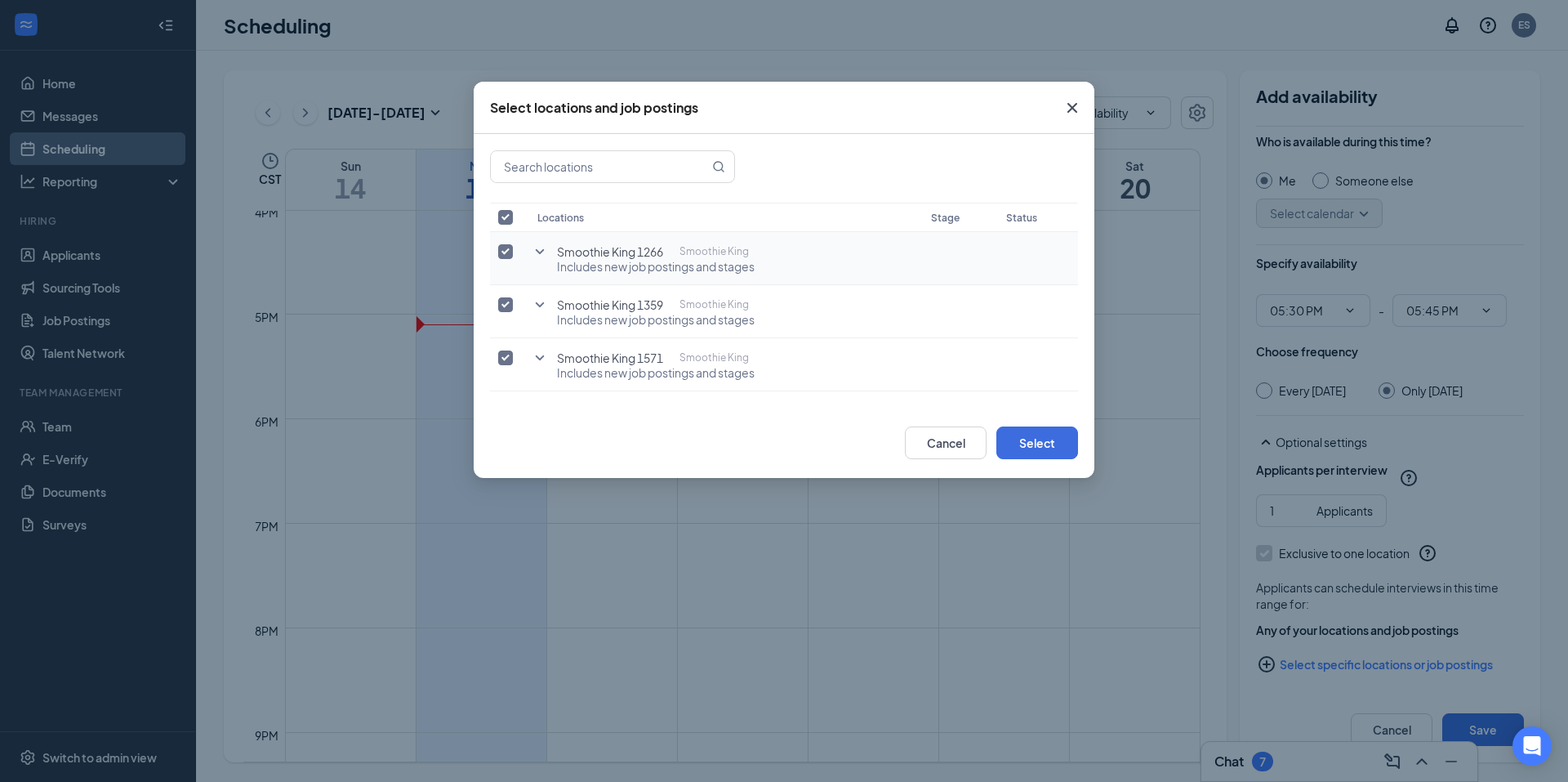
click at [801, 272] on td "Smoothie King 1266 Smoothie King Includes new job postings and stages" at bounding box center [726, 259] width 394 height 53
drag, startPoint x: 499, startPoint y: 254, endPoint x: 493, endPoint y: 289, distance: 35.5
click at [499, 253] on input "checkbox" at bounding box center [506, 251] width 15 height 15
checkbox input "false"
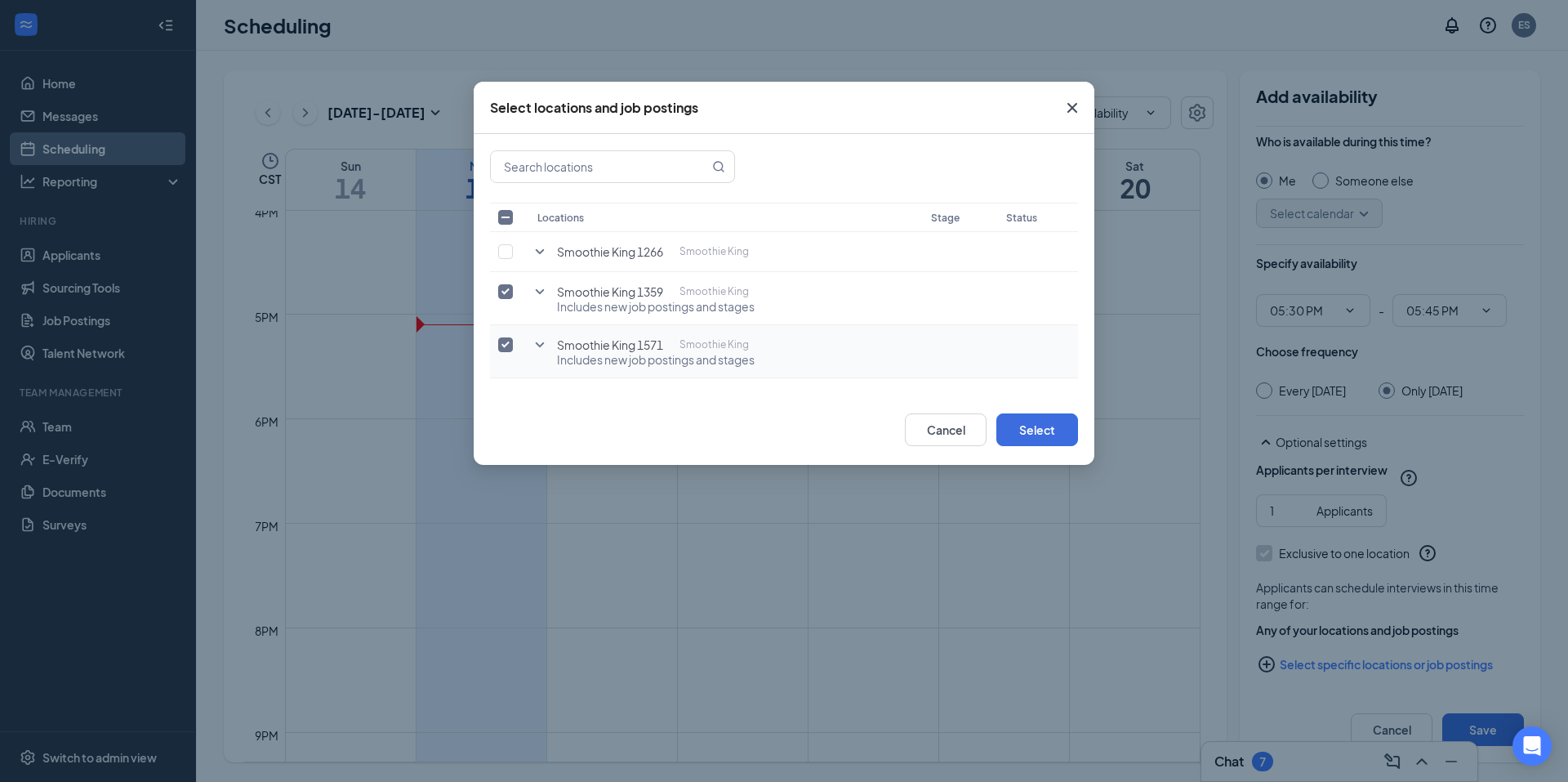
click at [506, 344] on input "checkbox" at bounding box center [506, 344] width 15 height 15
checkbox input "false"
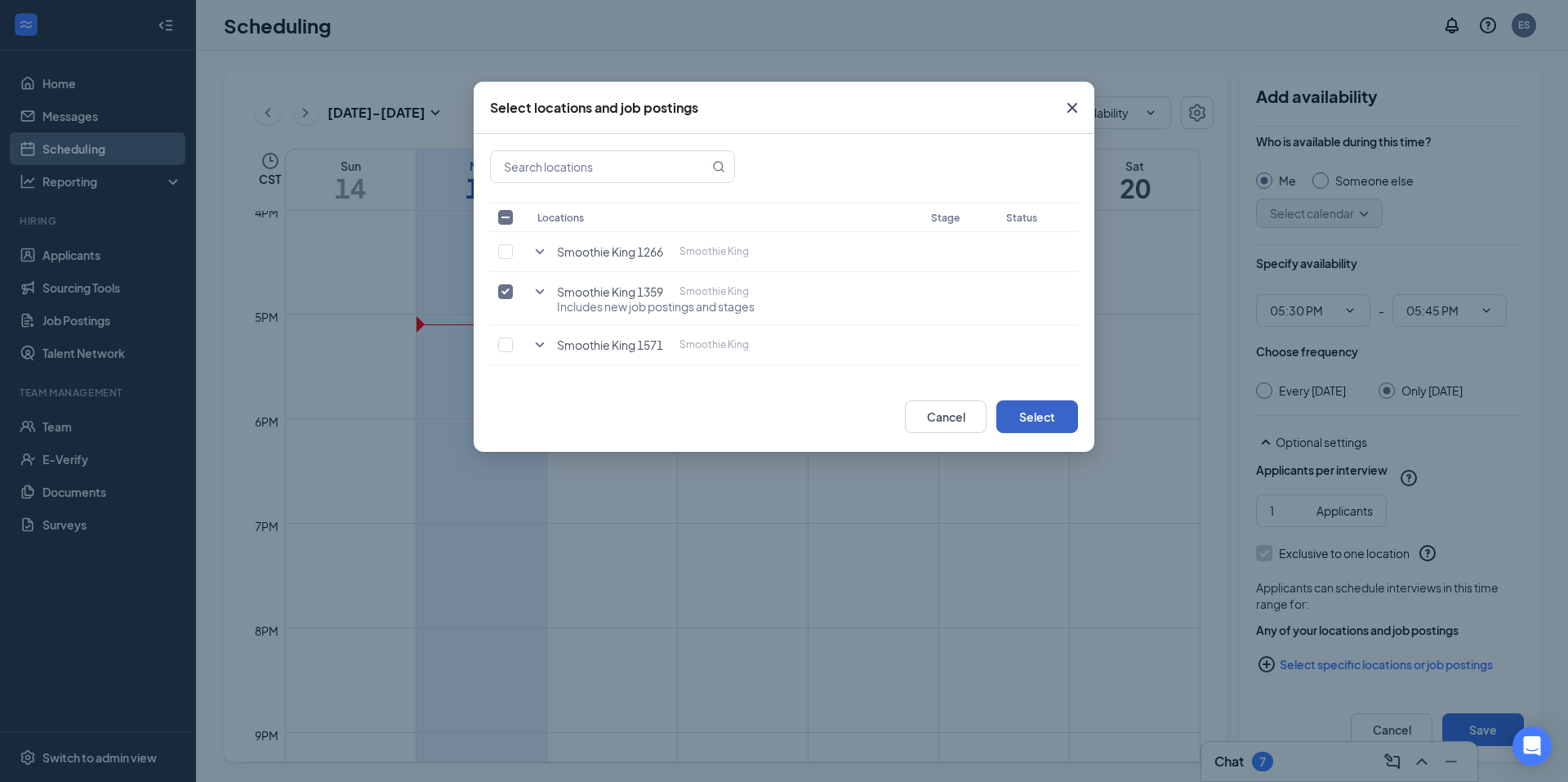
click at [1047, 430] on button "Select" at bounding box center [1037, 417] width 82 height 33
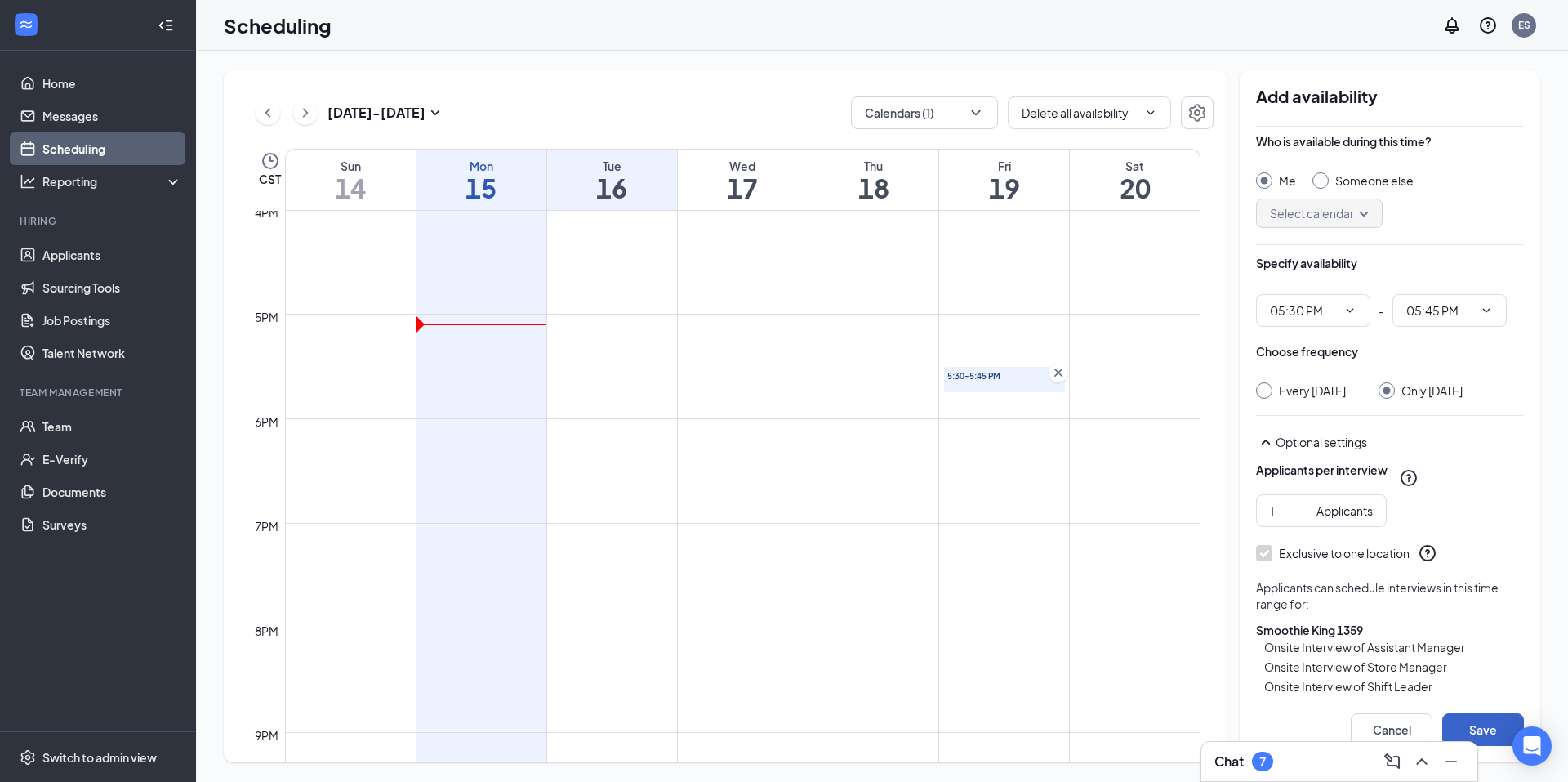
click at [1489, 732] on button "Save" at bounding box center [1483, 730] width 82 height 33
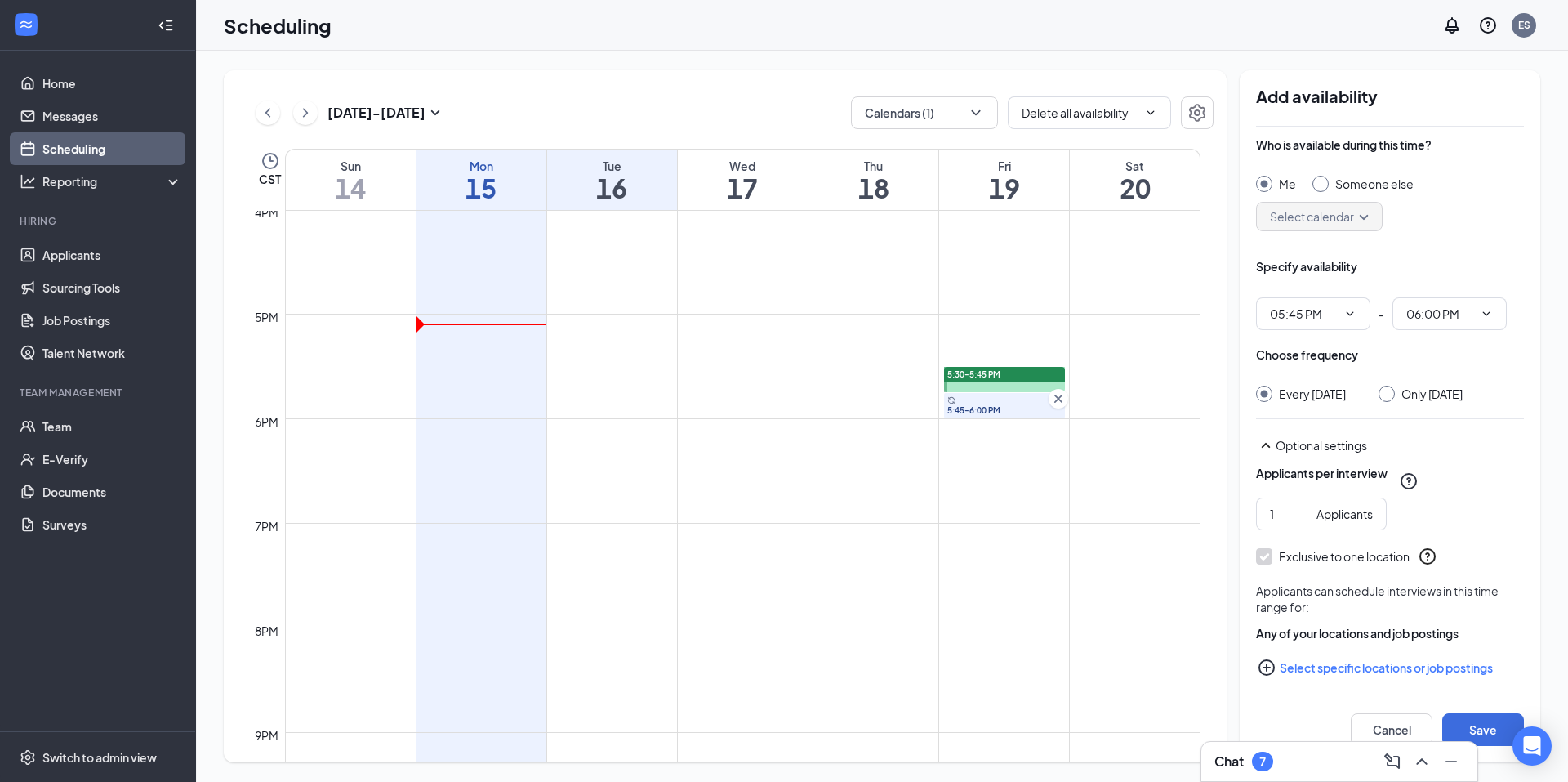
click at [1468, 404] on div "Who is available during this time? Me Someone else Select calendar Specify avai…" at bounding box center [1391, 438] width 268 height 622
click at [1452, 397] on div "Only Friday, Sep 19" at bounding box center [1432, 394] width 62 height 17
click at [1390, 397] on input "Only Friday, Sep 19" at bounding box center [1384, 391] width 11 height 11
radio input "true"
radio input "false"
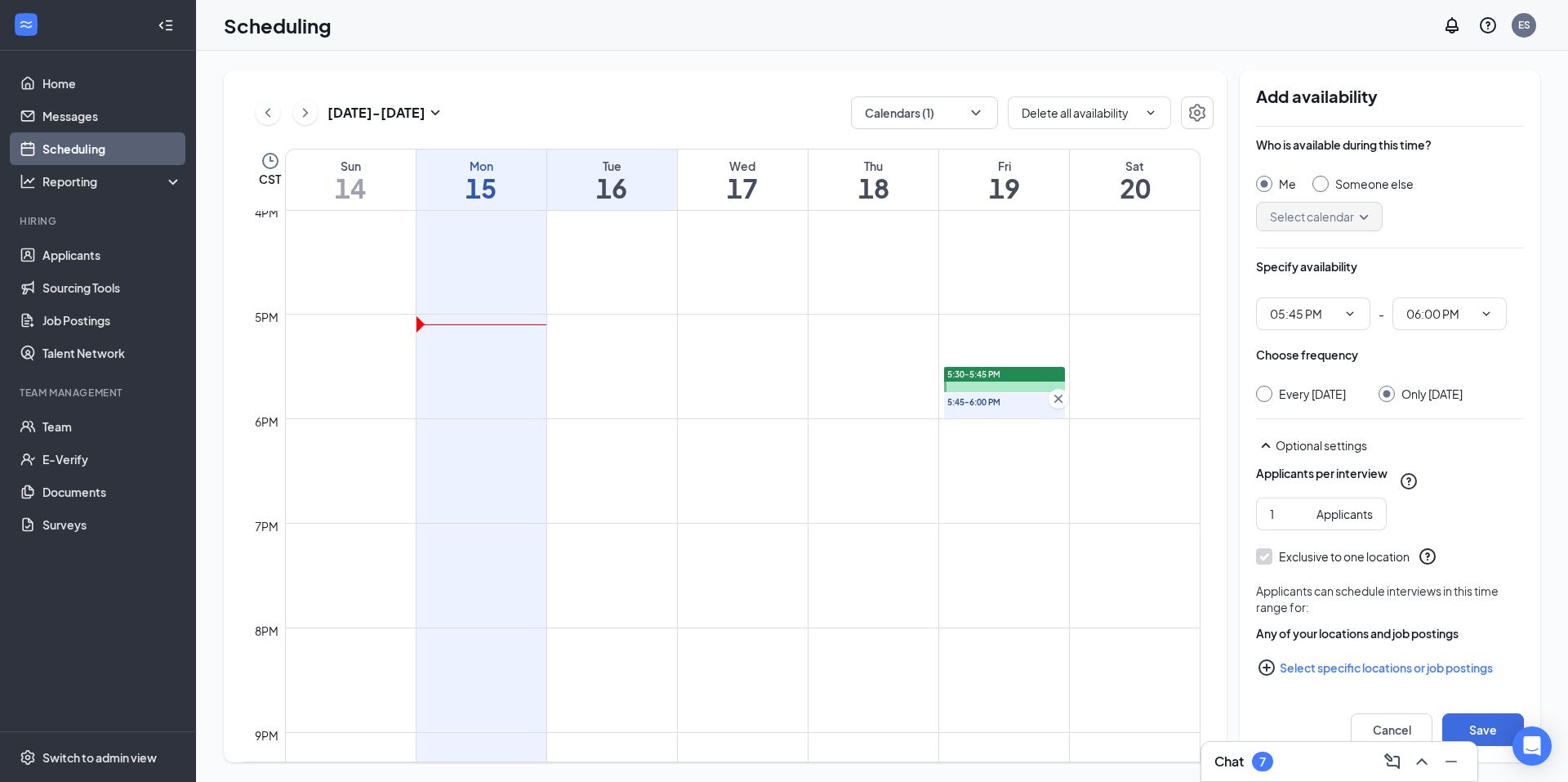
click at [1421, 669] on button "Select specific locations or job postings" at bounding box center [1391, 667] width 268 height 33
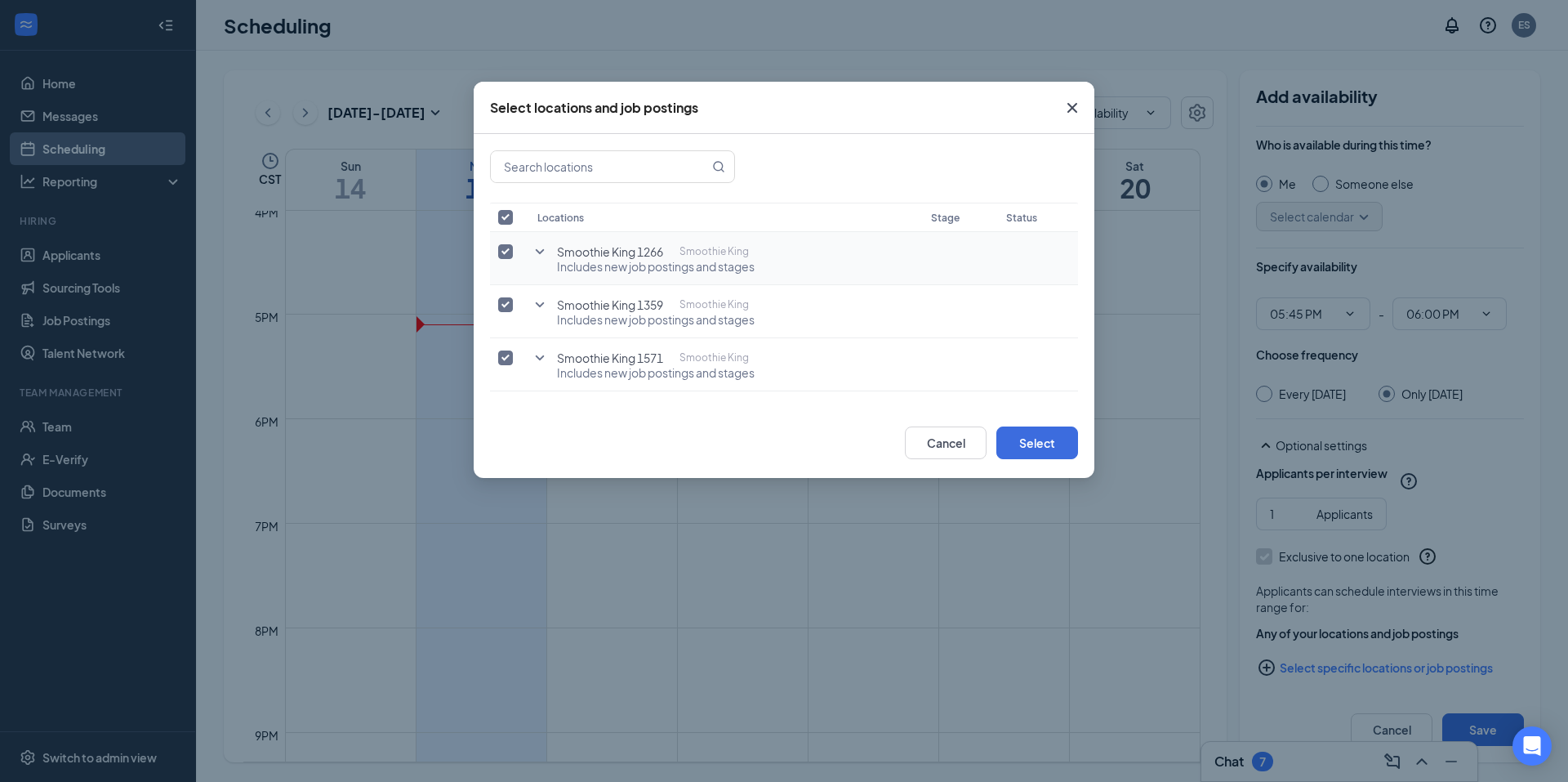
click at [510, 256] on input "checkbox" at bounding box center [506, 251] width 15 height 15
checkbox input "false"
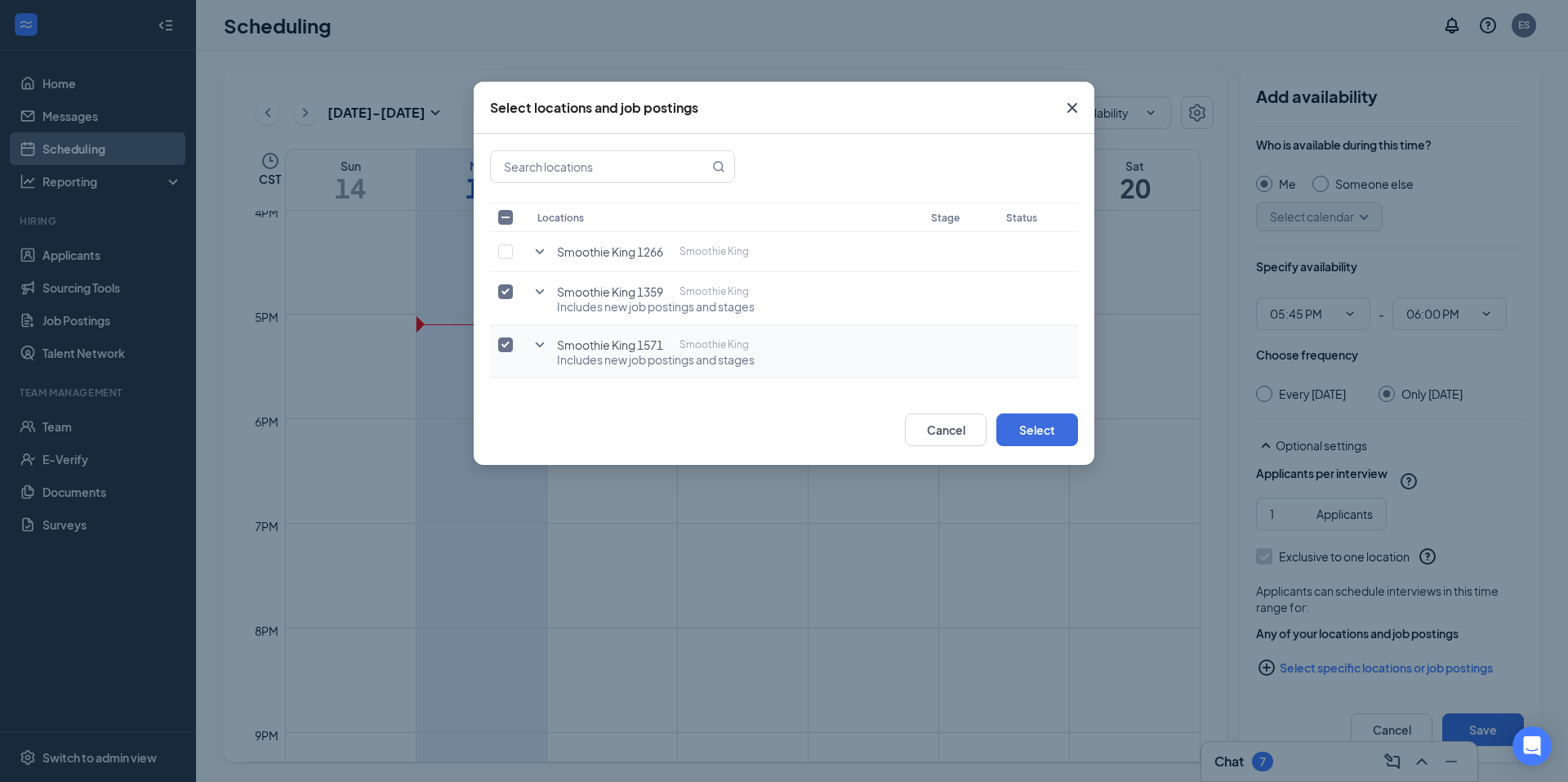
click at [507, 342] on input "checkbox" at bounding box center [506, 344] width 15 height 15
checkbox input "false"
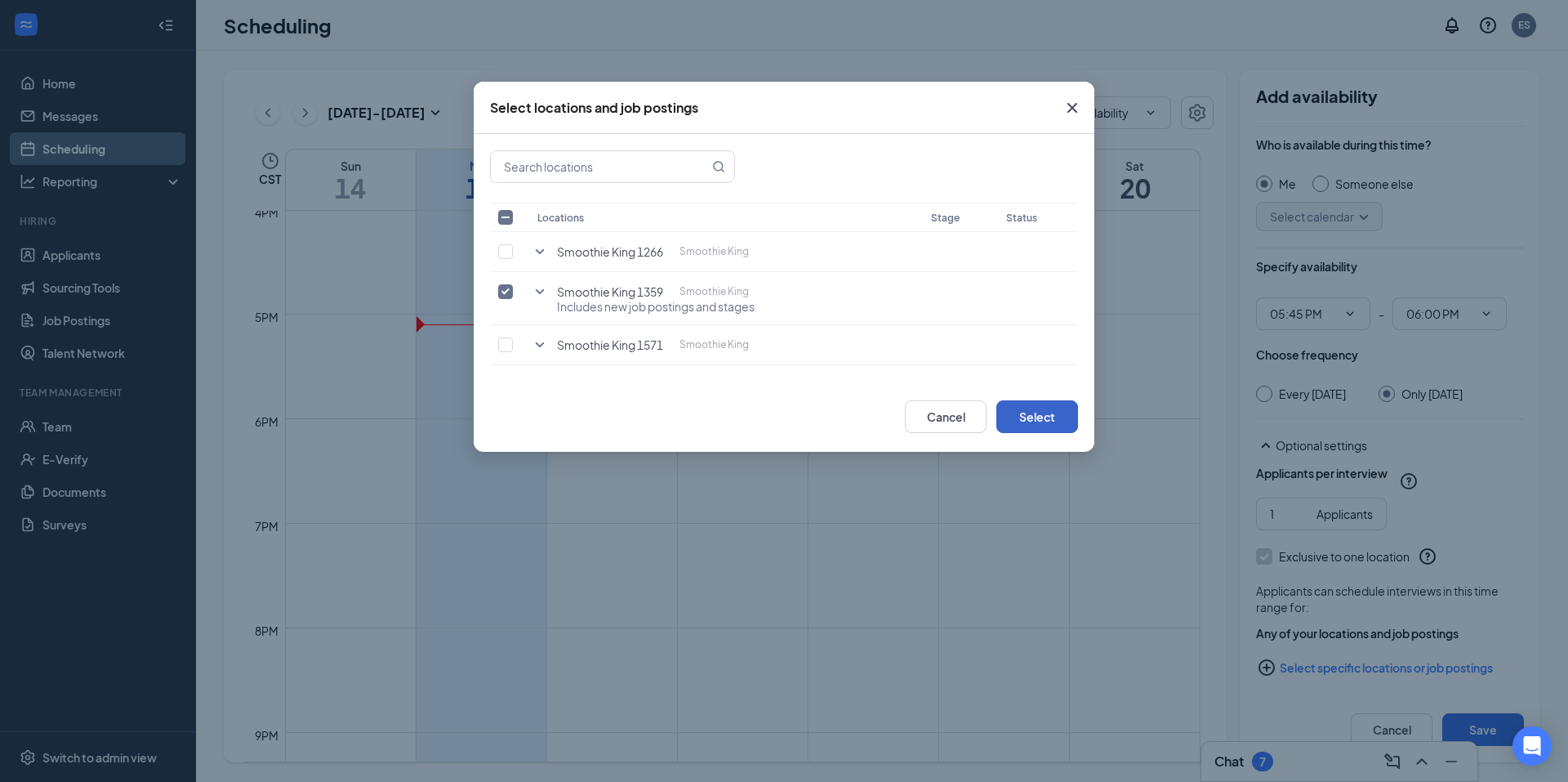
click at [1023, 416] on button "Select" at bounding box center [1037, 417] width 82 height 33
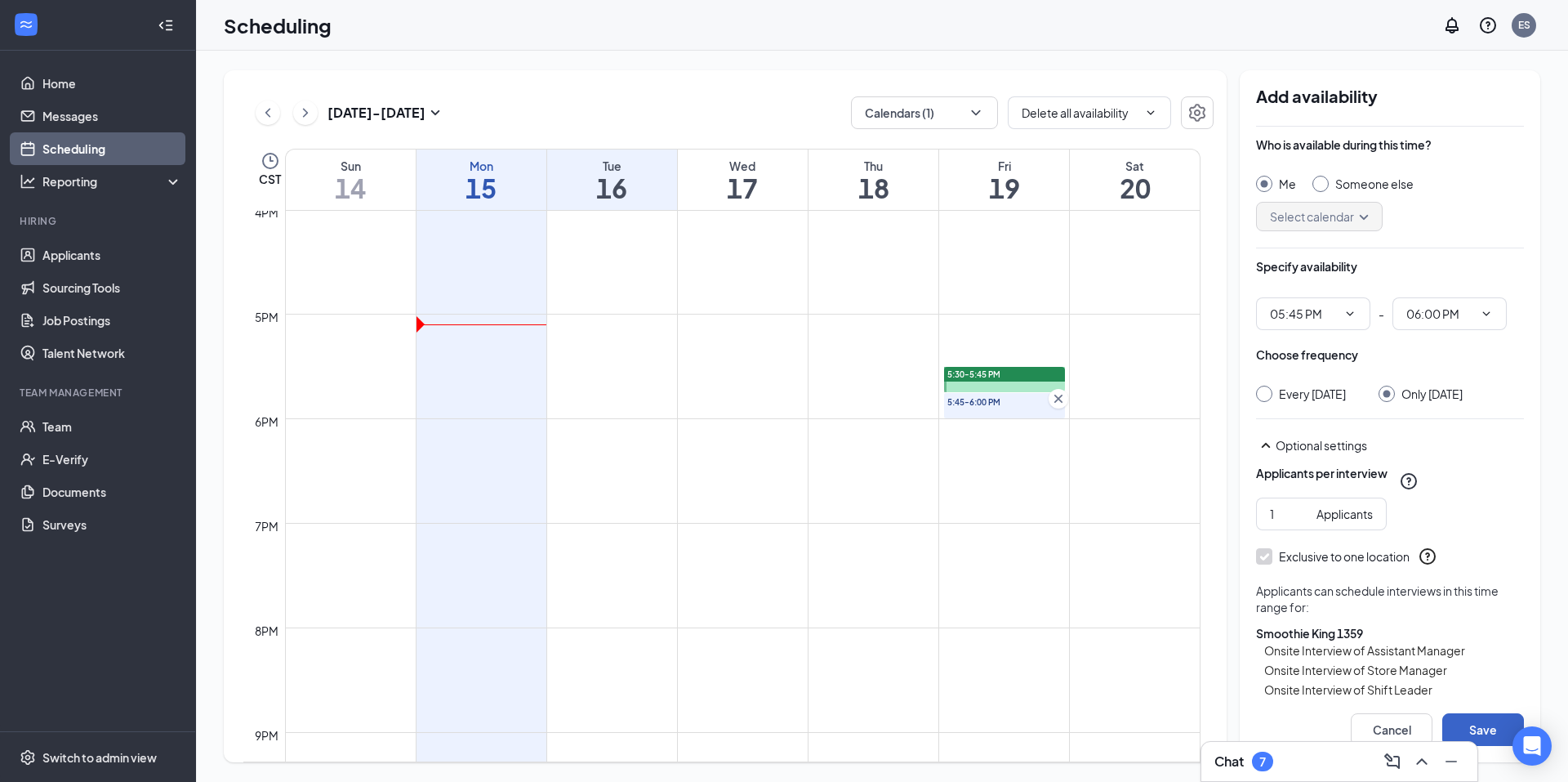
click at [1500, 732] on button "Save" at bounding box center [1483, 730] width 82 height 33
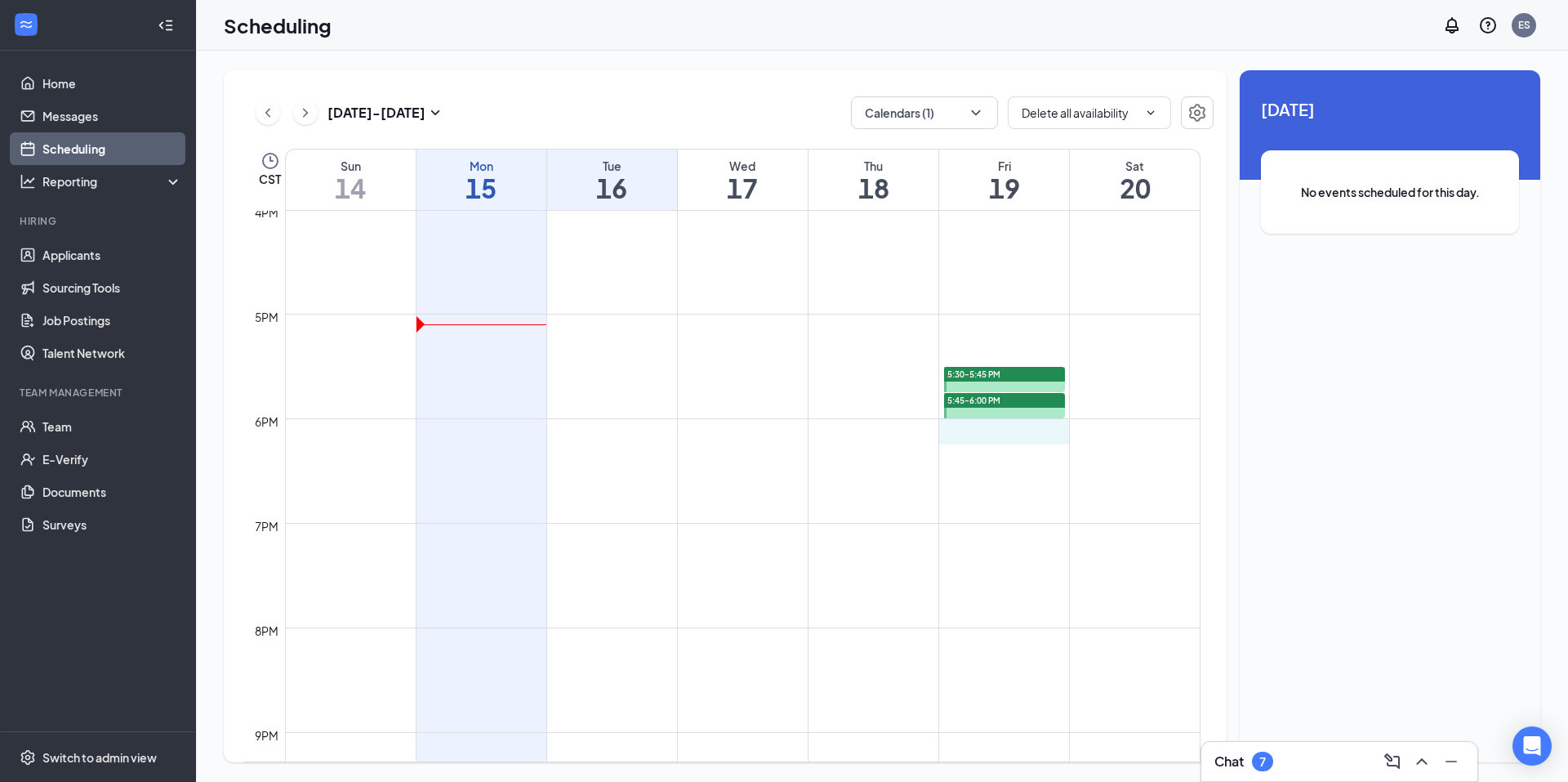
drag, startPoint x: 1004, startPoint y: 426, endPoint x: 1007, endPoint y: 439, distance: 13.3
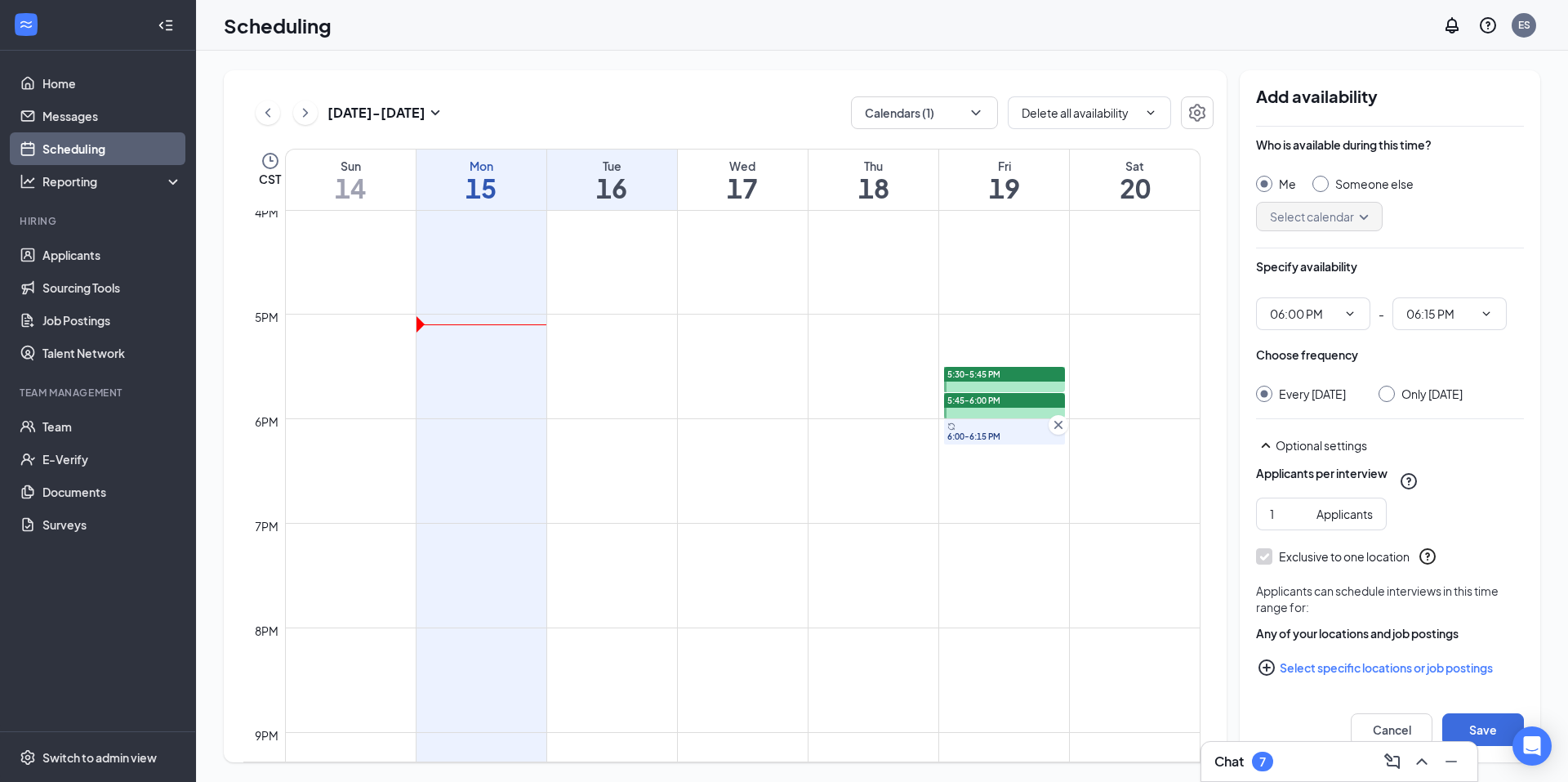
click at [1425, 401] on div "Only Friday, Sep 19" at bounding box center [1432, 394] width 62 height 17
click at [1390, 397] on input "Only Friday, Sep 19" at bounding box center [1384, 391] width 11 height 11
radio input "true"
radio input "false"
click at [1423, 667] on button "Select specific locations or job postings" at bounding box center [1391, 667] width 268 height 33
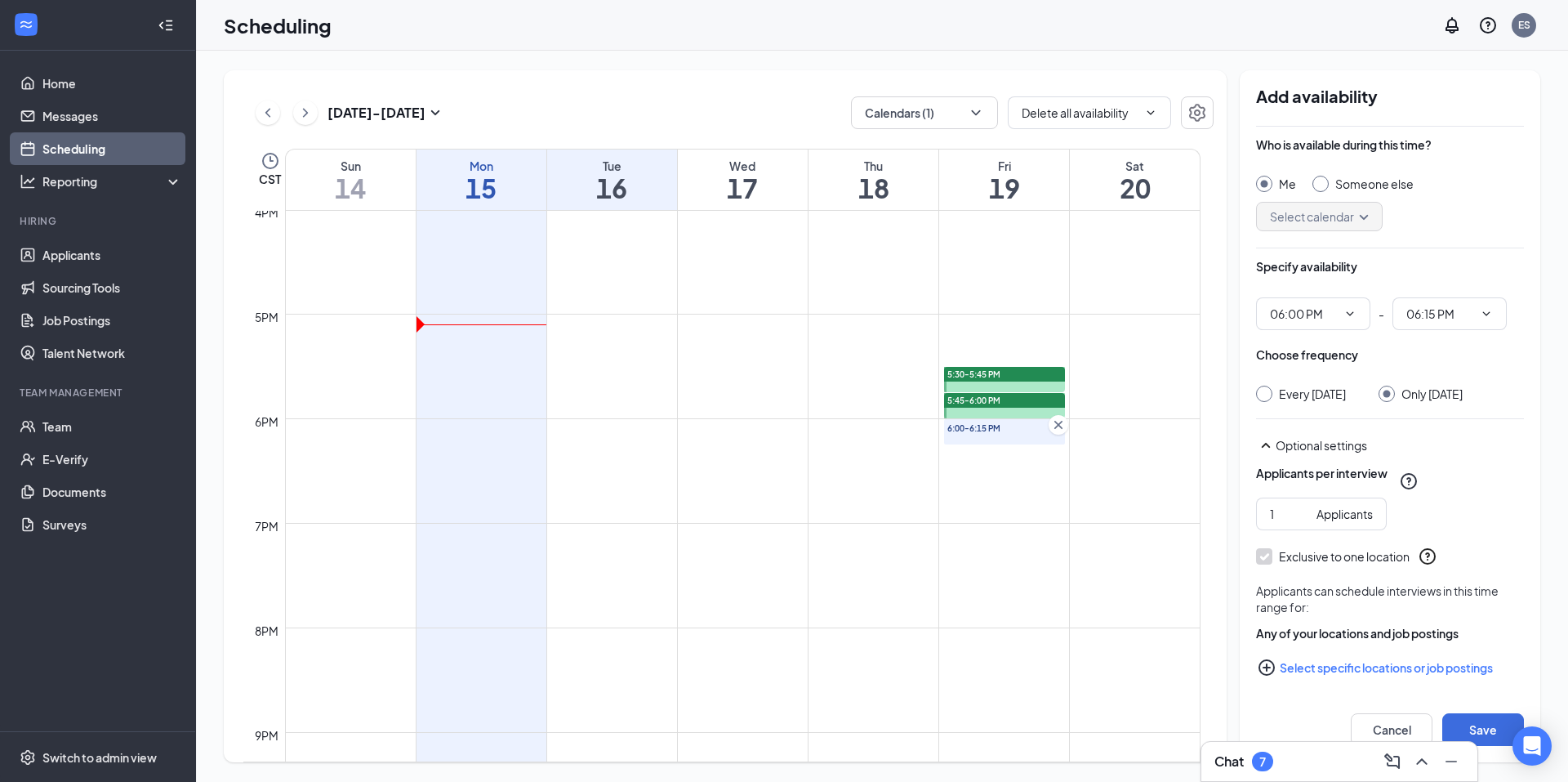
checkbox input "true"
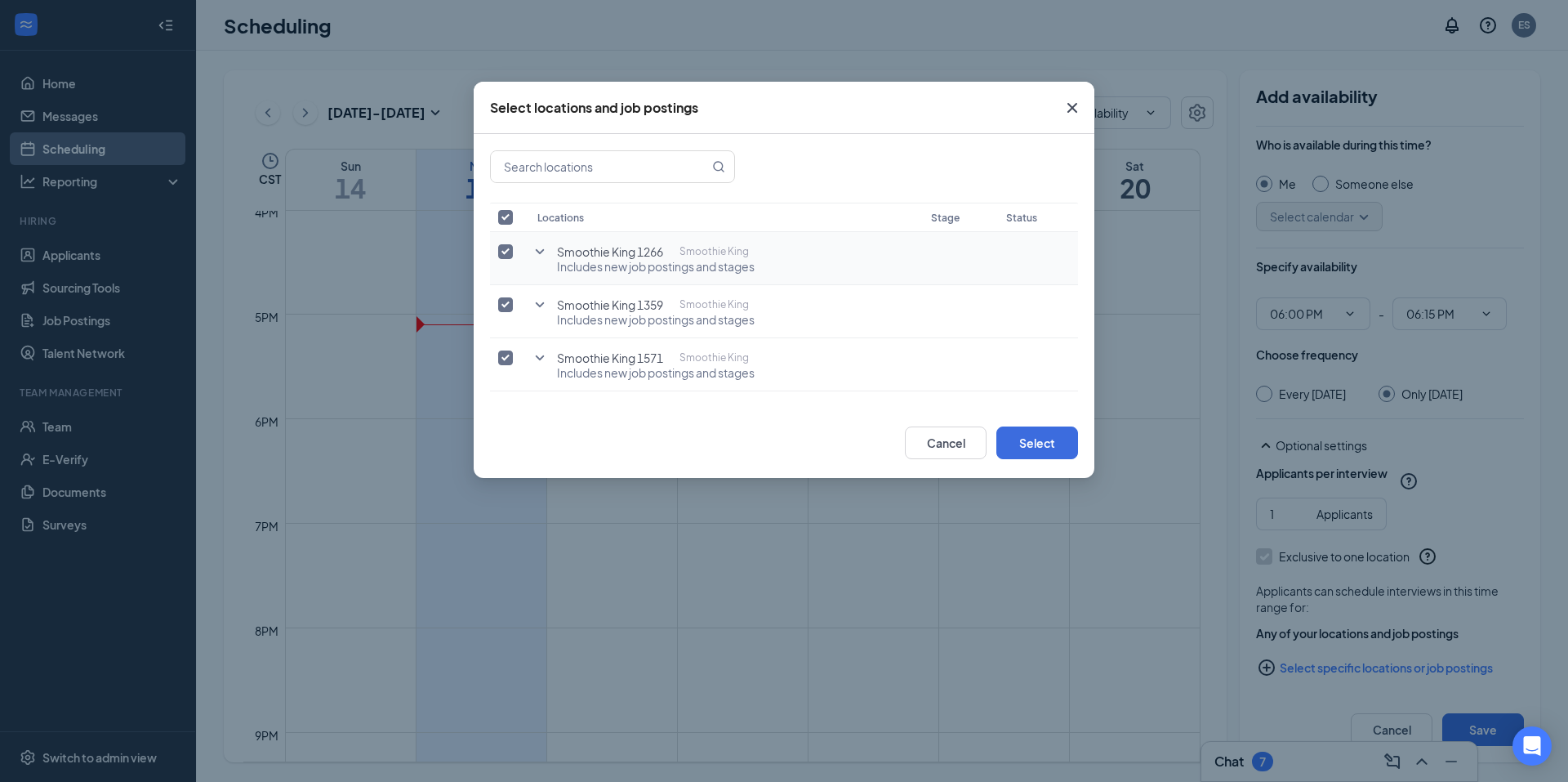
click at [506, 258] on input "checkbox" at bounding box center [506, 251] width 15 height 15
checkbox input "false"
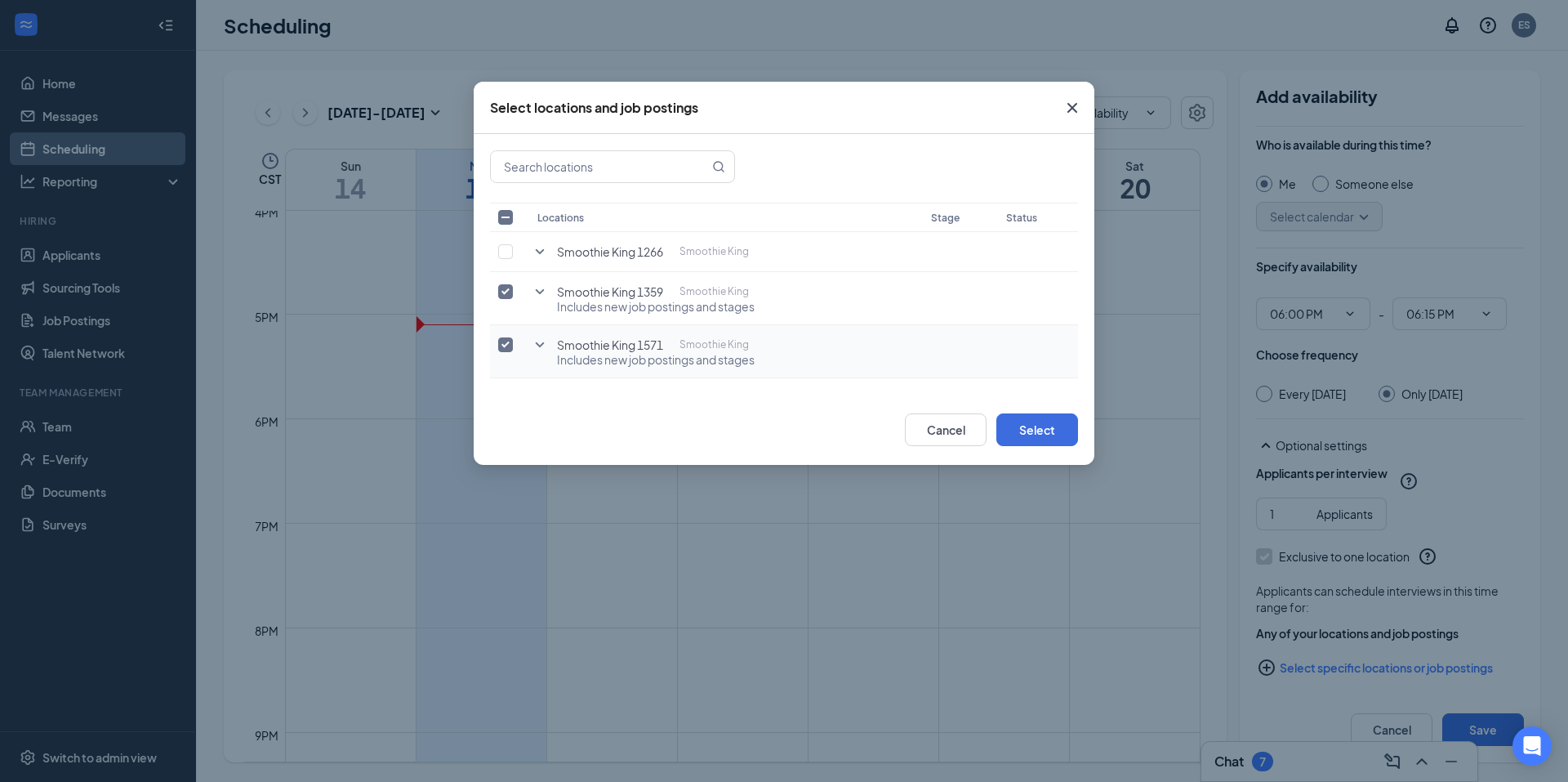
click at [500, 345] on input "checkbox" at bounding box center [506, 344] width 15 height 15
checkbox input "false"
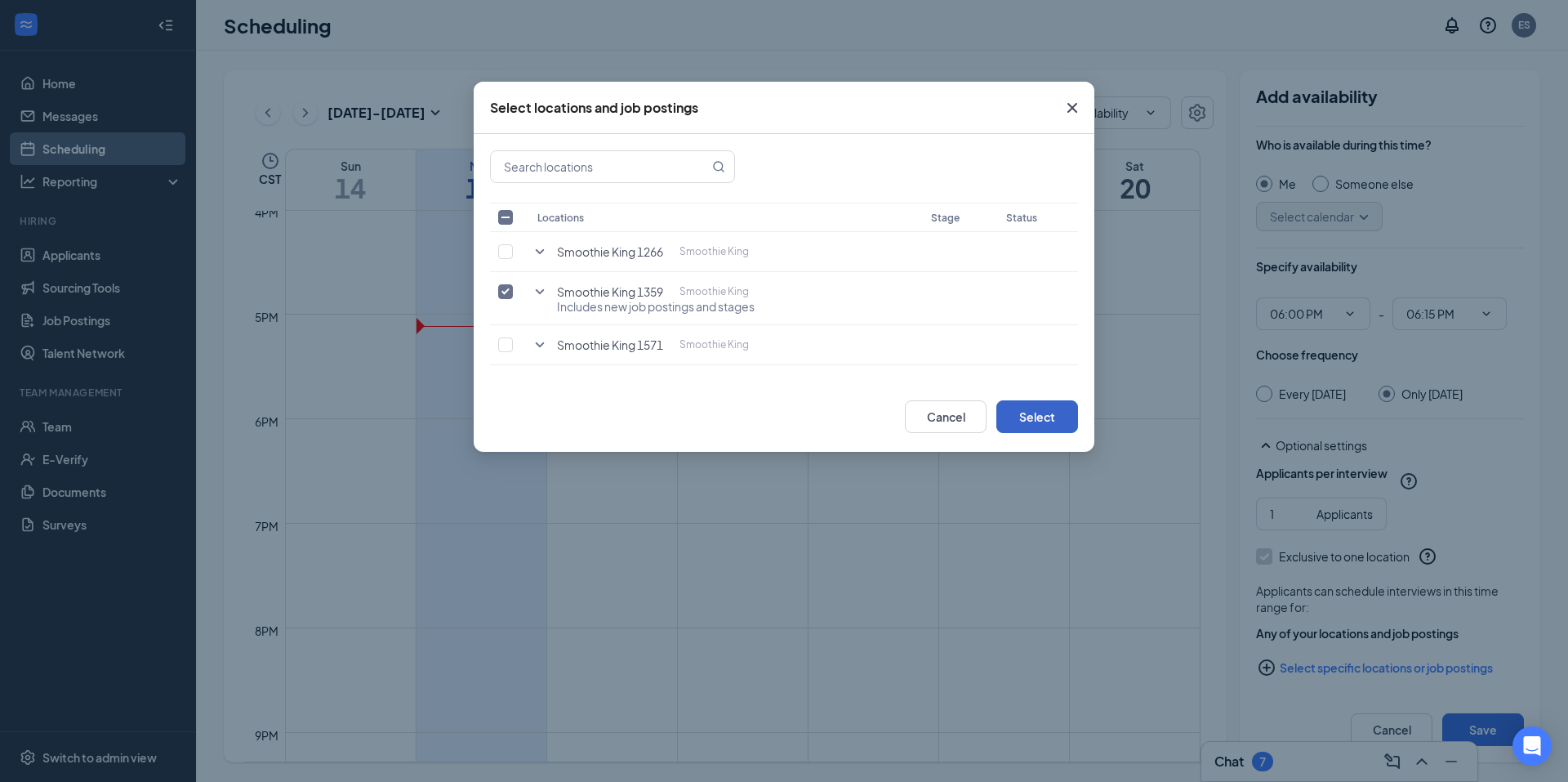
click at [1060, 422] on button "Select" at bounding box center [1037, 417] width 82 height 33
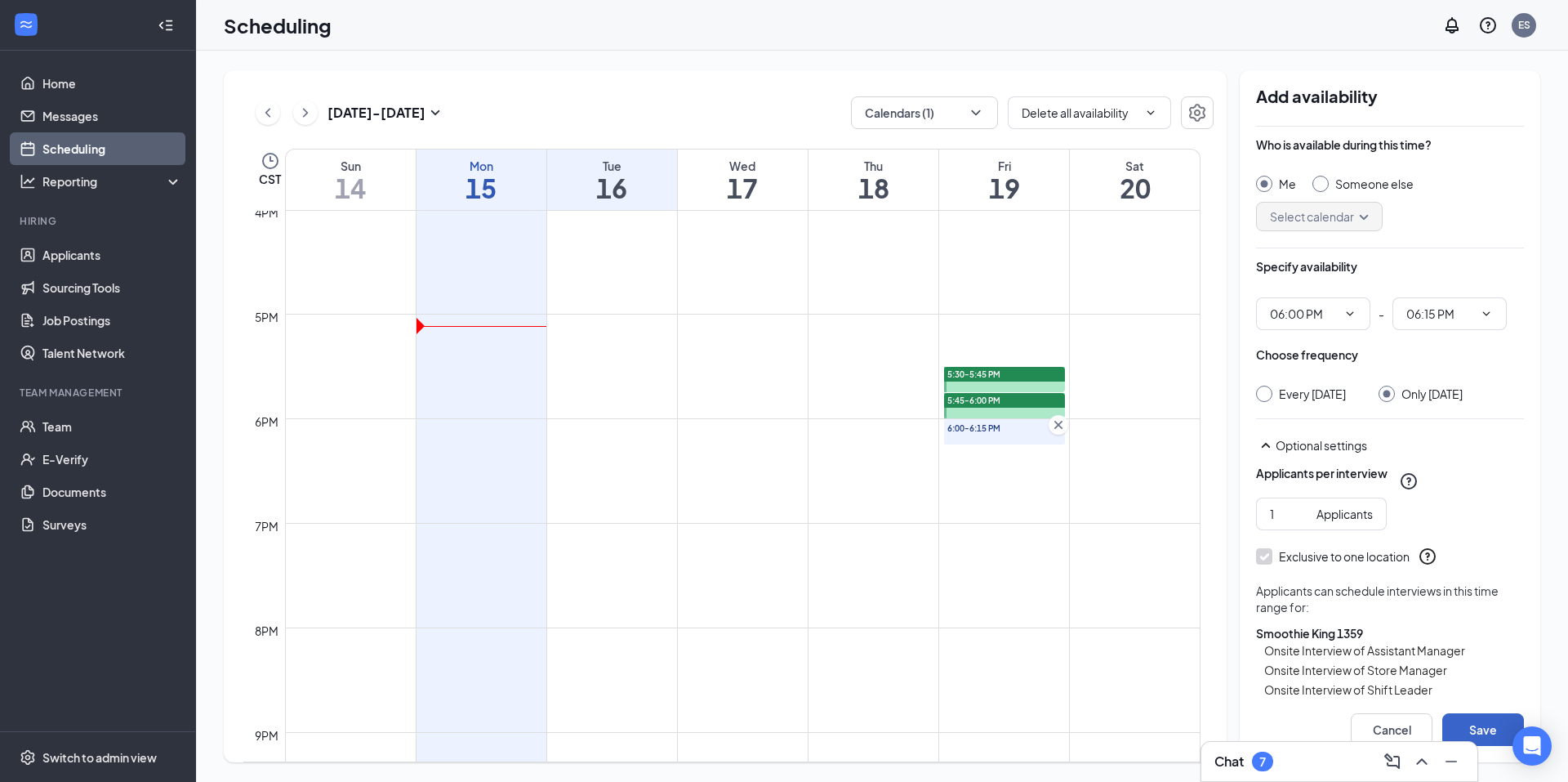
click at [1487, 720] on button "Save" at bounding box center [1483, 730] width 82 height 33
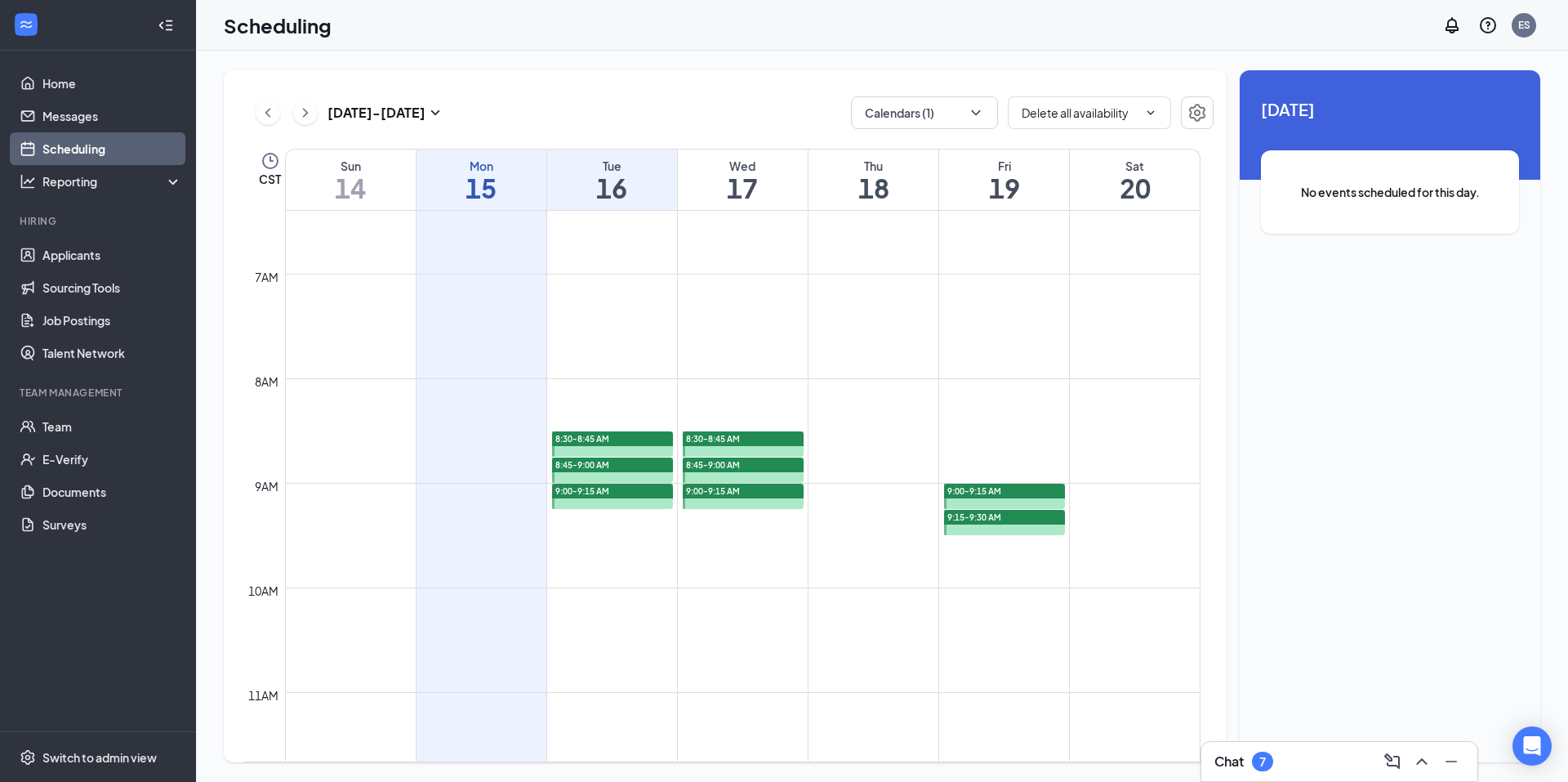
scroll to position [700, 0]
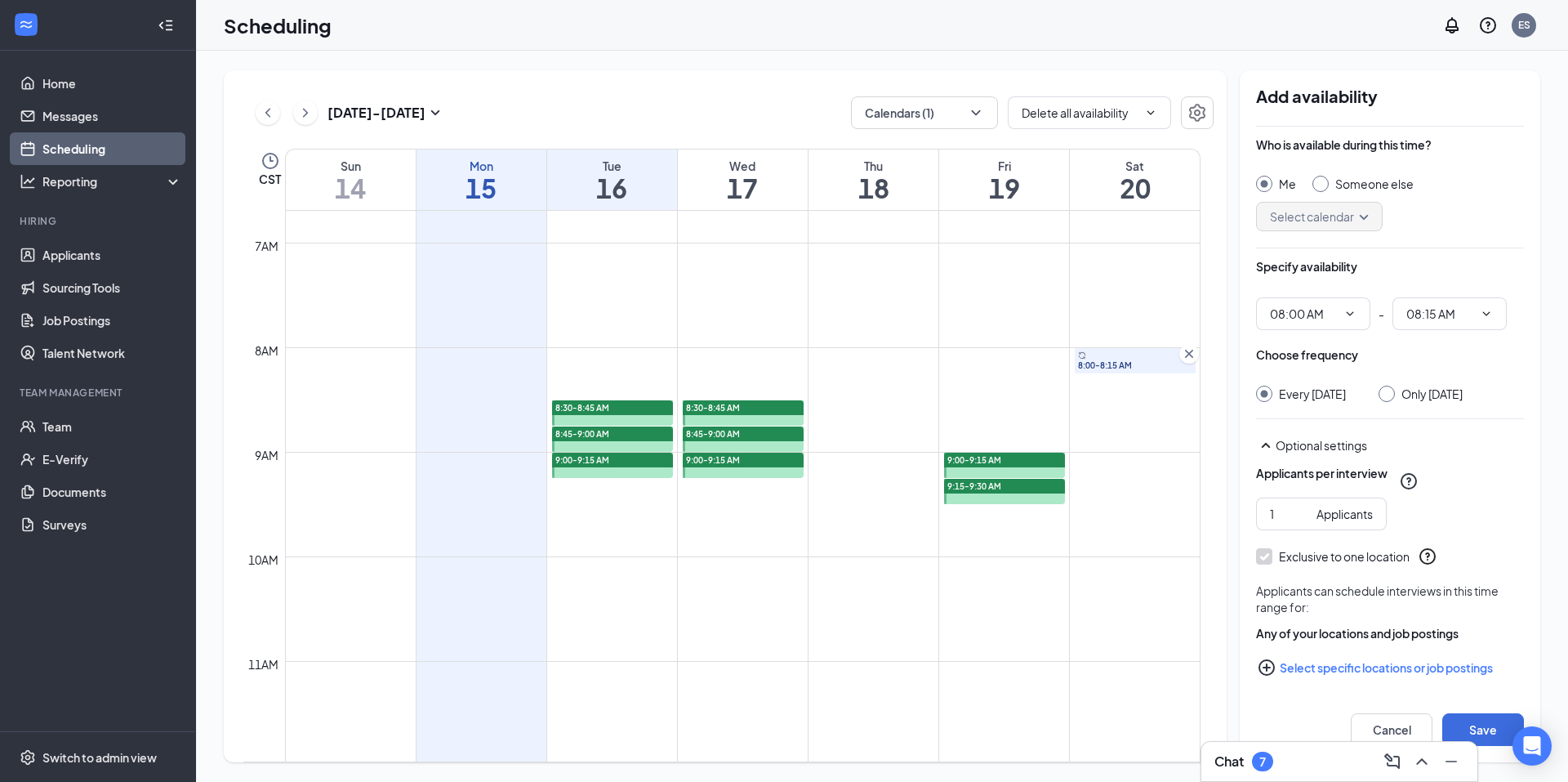
click at [1408, 388] on div "Only Saturday, Sep 20" at bounding box center [1432, 394] width 62 height 17
click at [1390, 388] on input "Only Saturday, Sep 20" at bounding box center [1384, 391] width 11 height 11
radio input "true"
radio input "false"
click at [1421, 682] on button "Select specific locations or job postings" at bounding box center [1391, 667] width 268 height 33
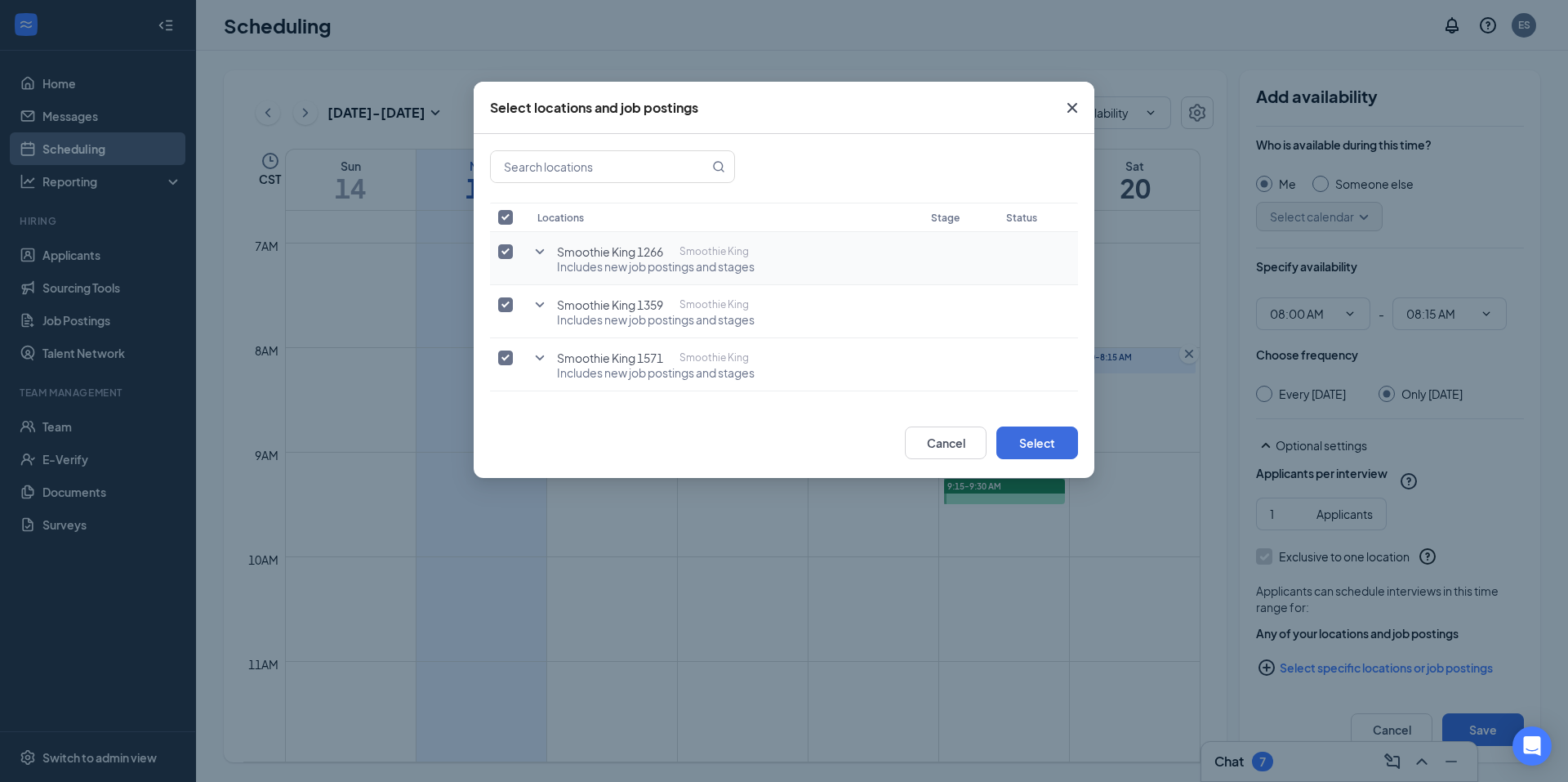
click at [513, 254] on label at bounding box center [510, 251] width 23 height 17
click at [513, 254] on input "checkbox" at bounding box center [506, 251] width 15 height 15
checkbox input "false"
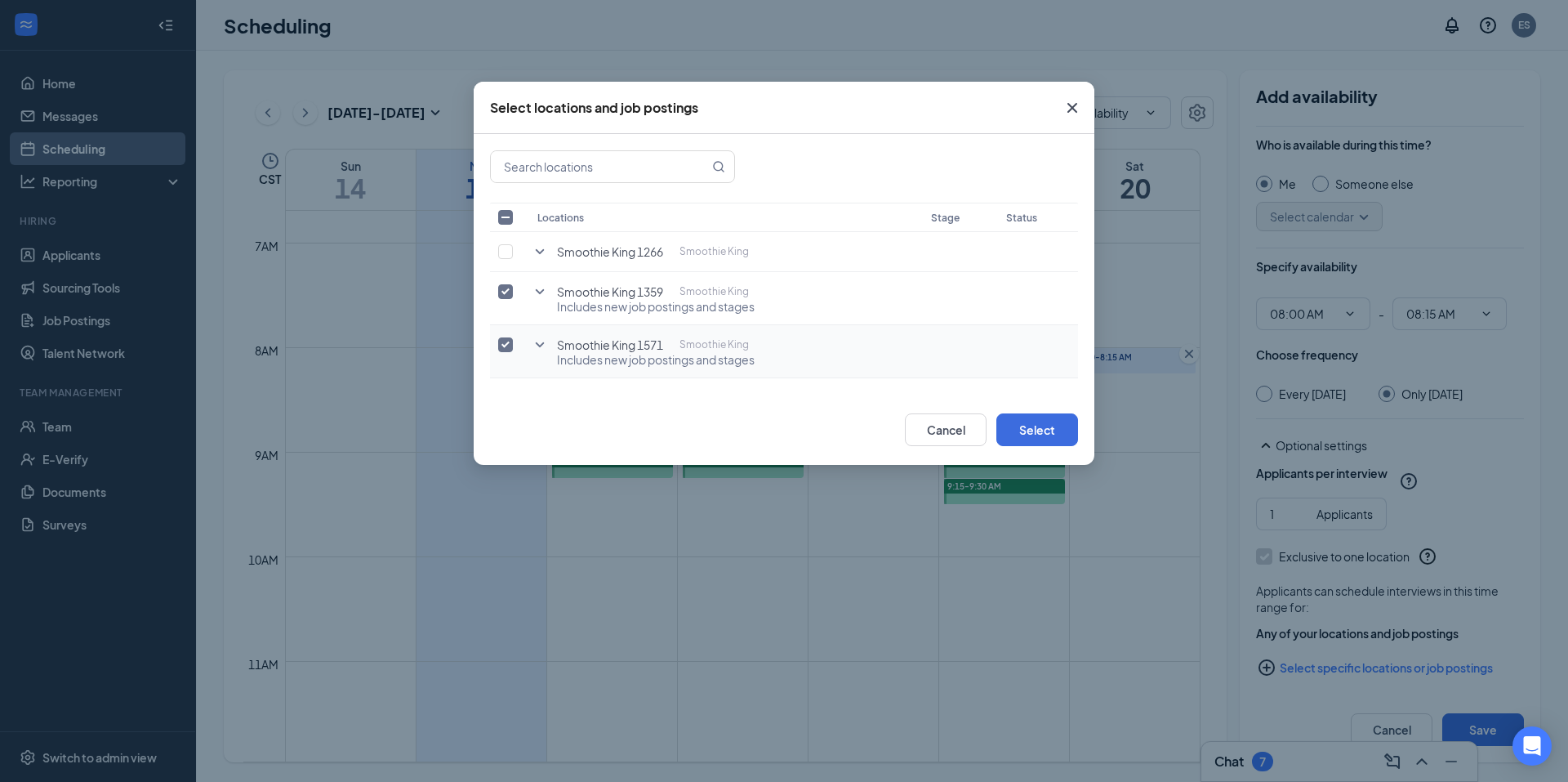
click at [507, 344] on input "checkbox" at bounding box center [506, 344] width 15 height 15
checkbox input "false"
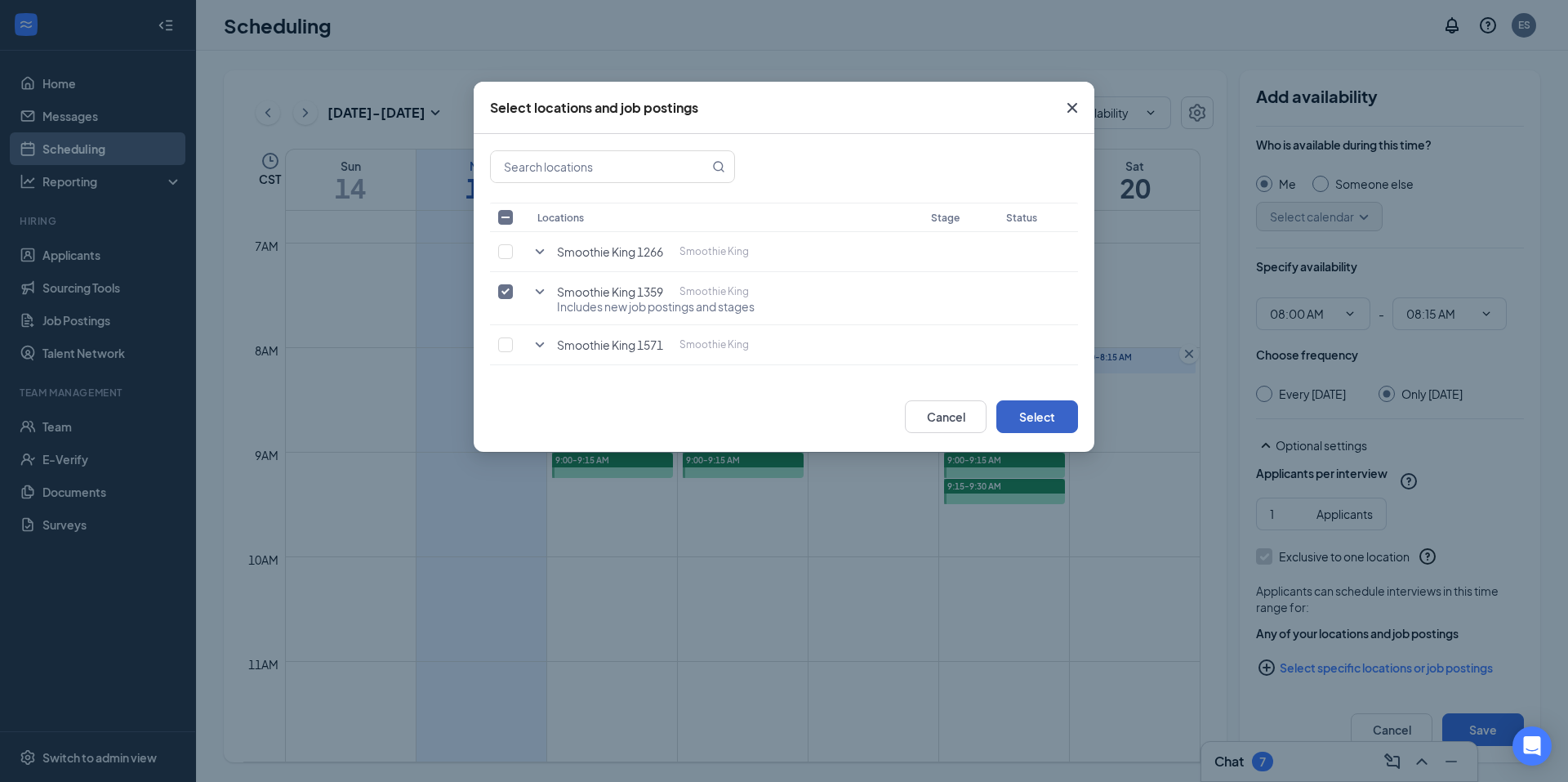
click at [1036, 408] on button "Select" at bounding box center [1037, 417] width 82 height 33
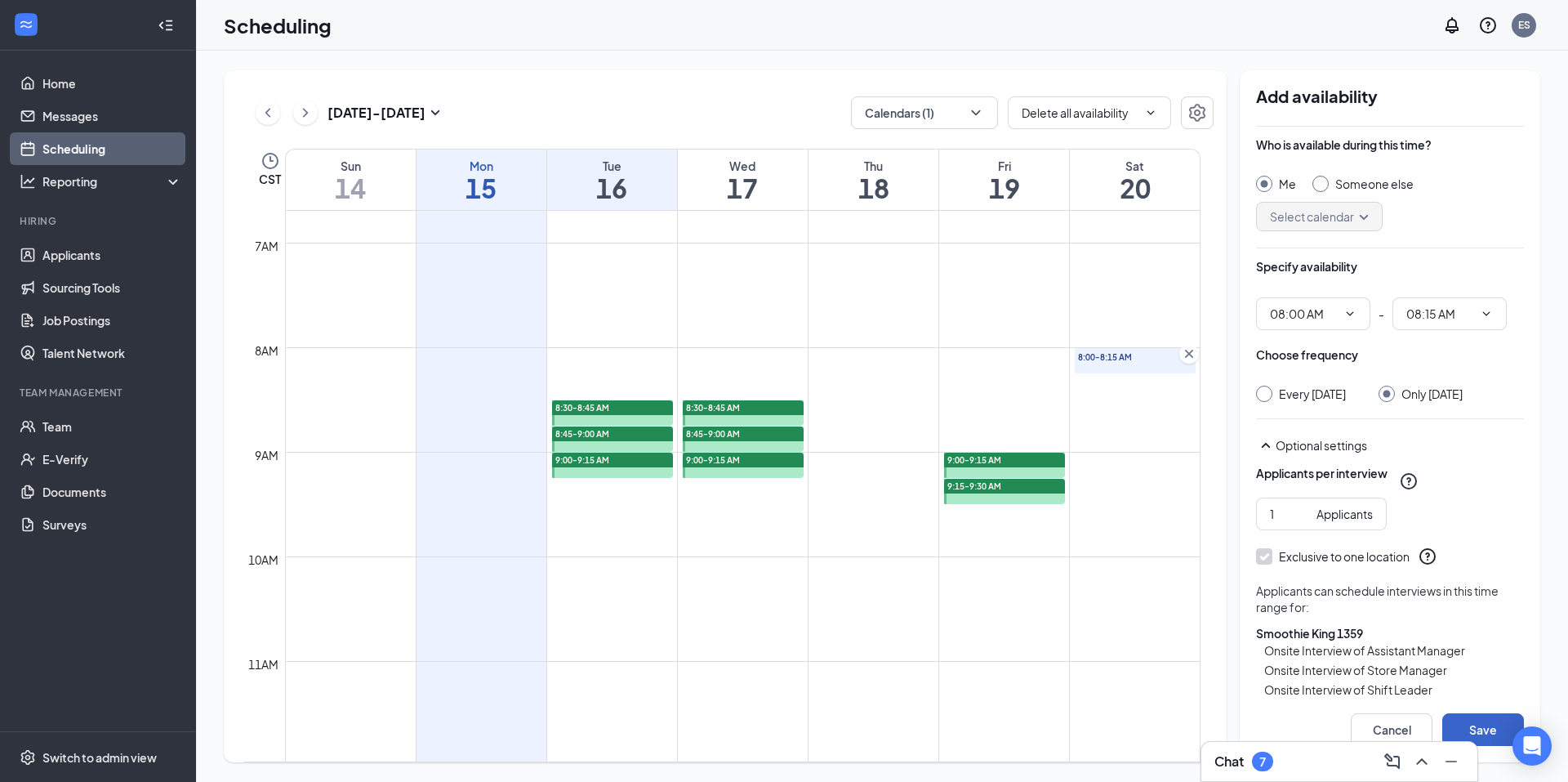
drag, startPoint x: 1473, startPoint y: 722, endPoint x: 1465, endPoint y: 708, distance: 16.1
click at [1473, 722] on button "Save" at bounding box center [1483, 730] width 82 height 33
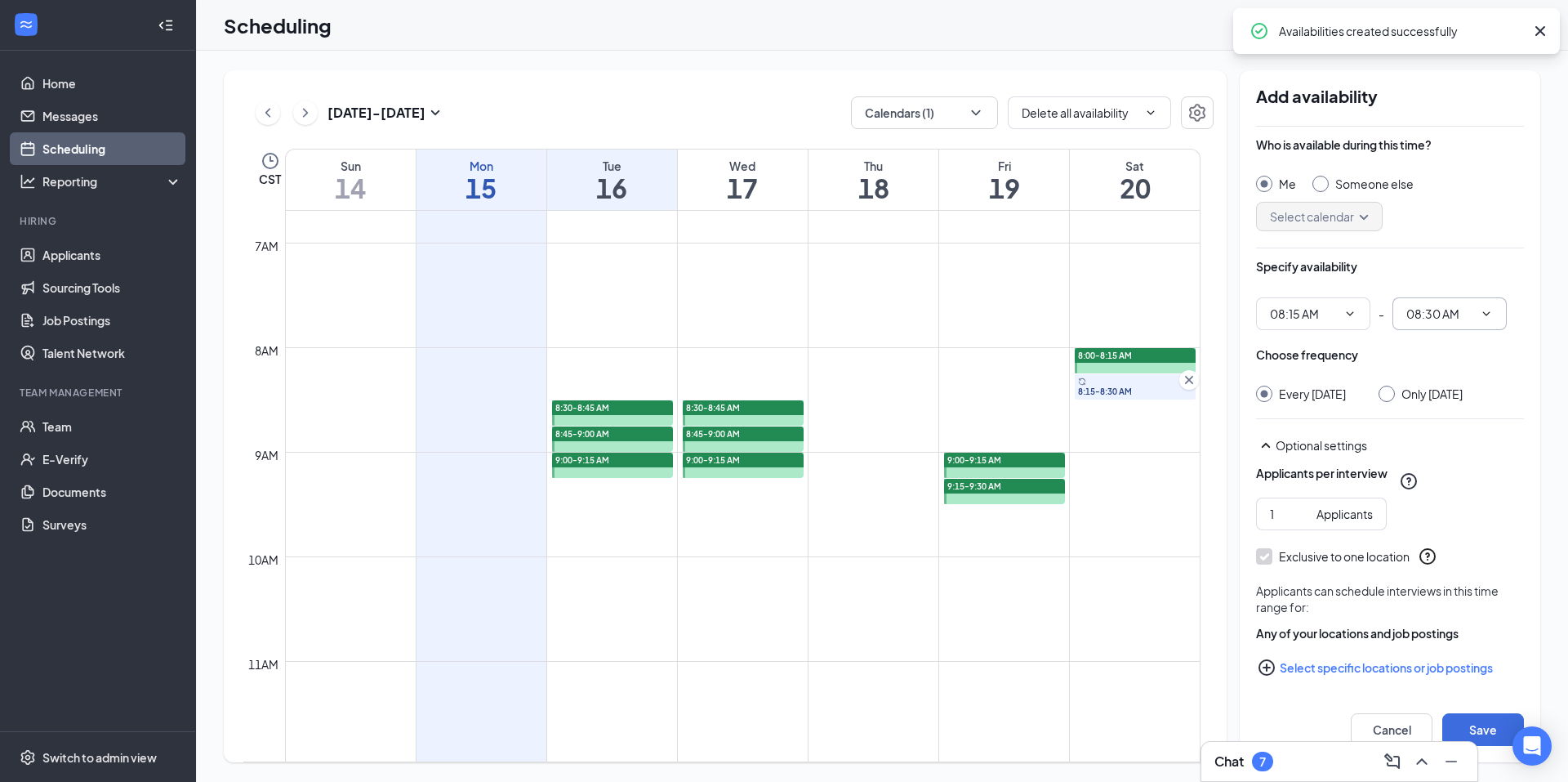
type input "08:15 AM"
type input "08:30 AM"
click at [1405, 385] on div "Choose frequency Every Saturday Only Saturday, Sep 20" at bounding box center [1391, 374] width 268 height 56
click at [1404, 402] on div "Only Saturday, Sep 20" at bounding box center [1421, 394] width 84 height 17
click at [1395, 391] on div at bounding box center [1387, 394] width 17 height 17
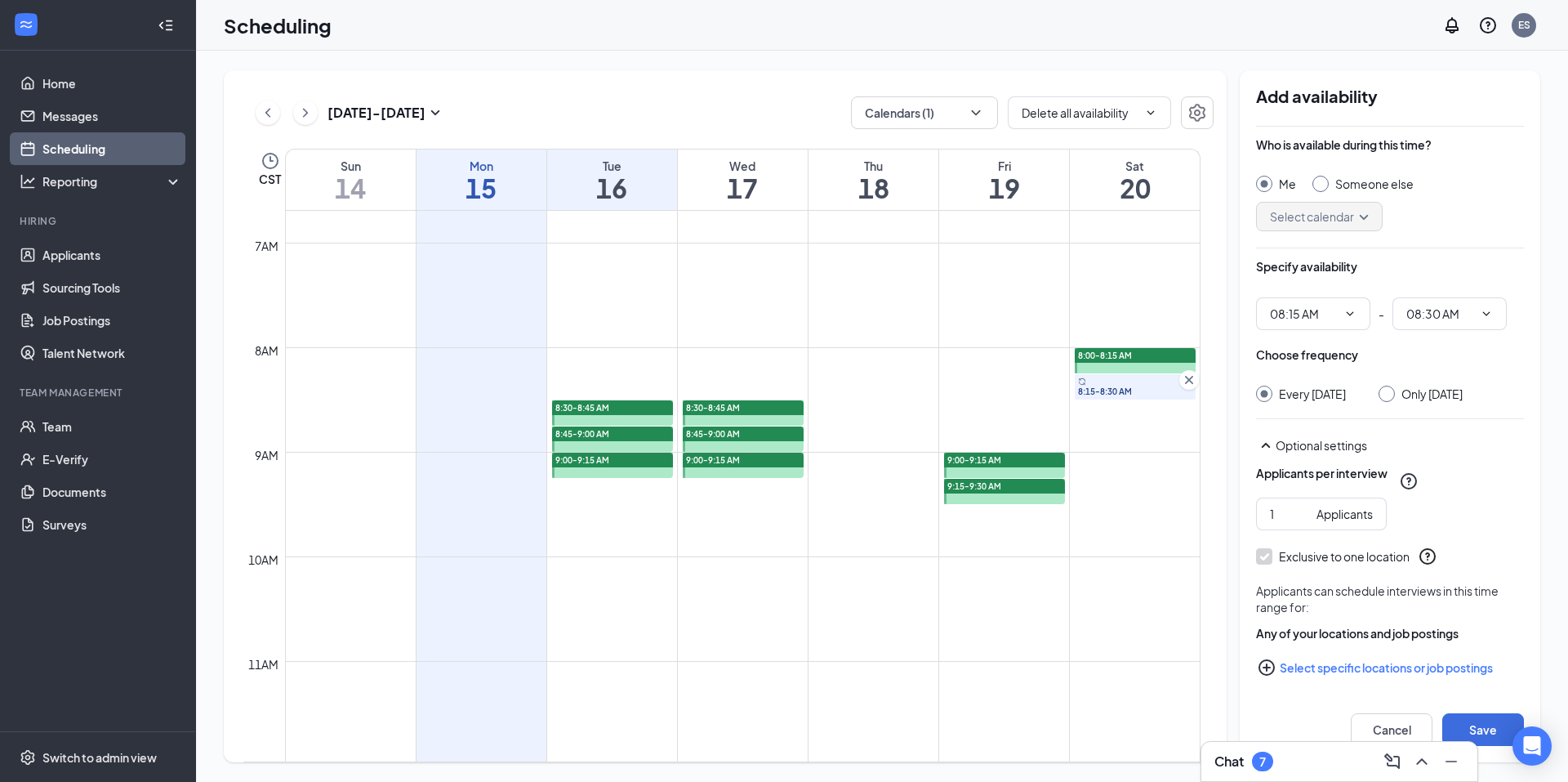
click at [1385, 391] on input "Only Saturday, Sep 20" at bounding box center [1384, 391] width 11 height 11
radio input "true"
radio input "false"
click at [1408, 684] on button "Select specific locations or job postings" at bounding box center [1391, 667] width 268 height 33
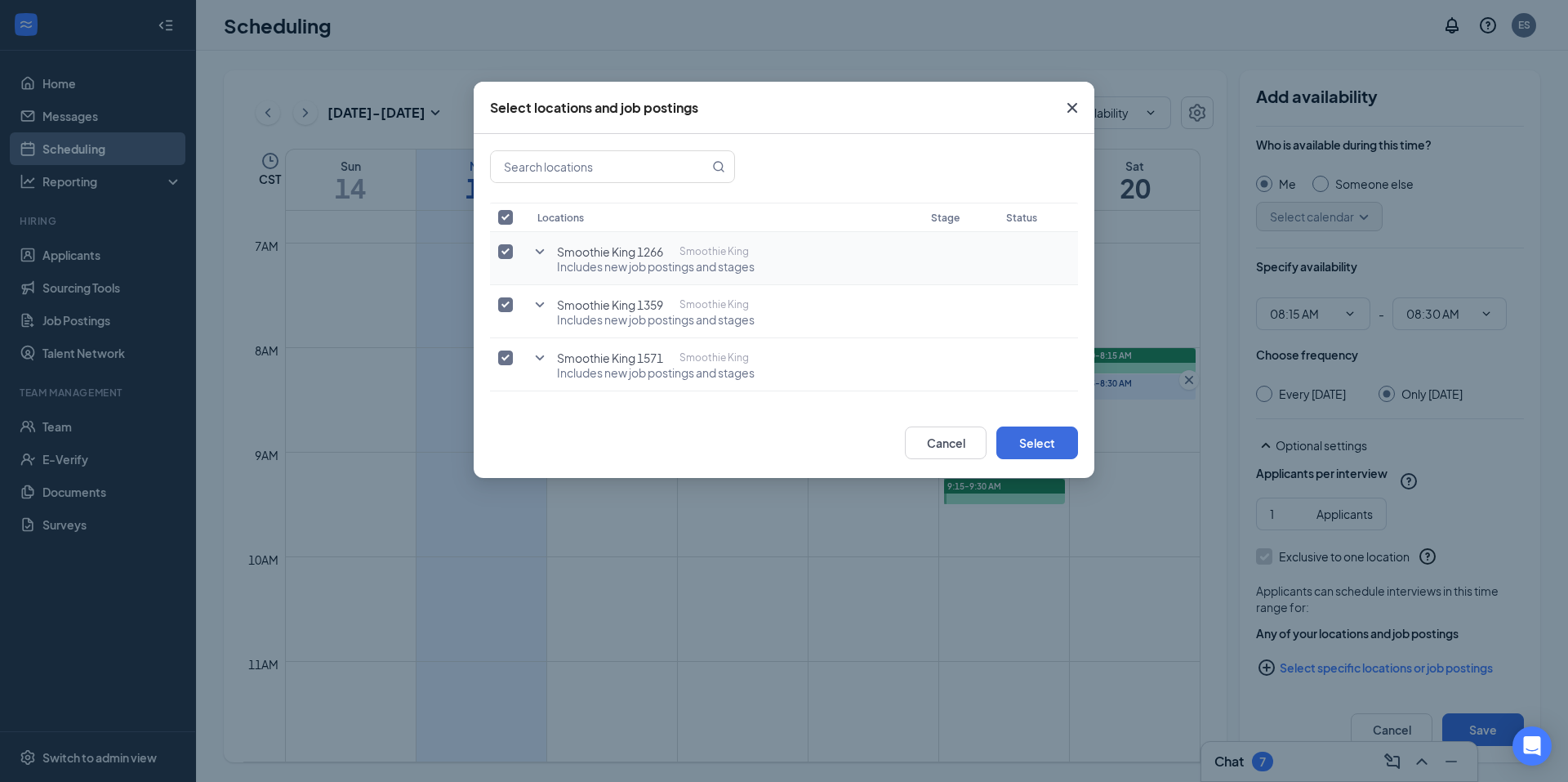
click at [507, 243] on label at bounding box center [510, 251] width 23 height 17
click at [507, 244] on input "checkbox" at bounding box center [506, 251] width 15 height 15
checkbox input "false"
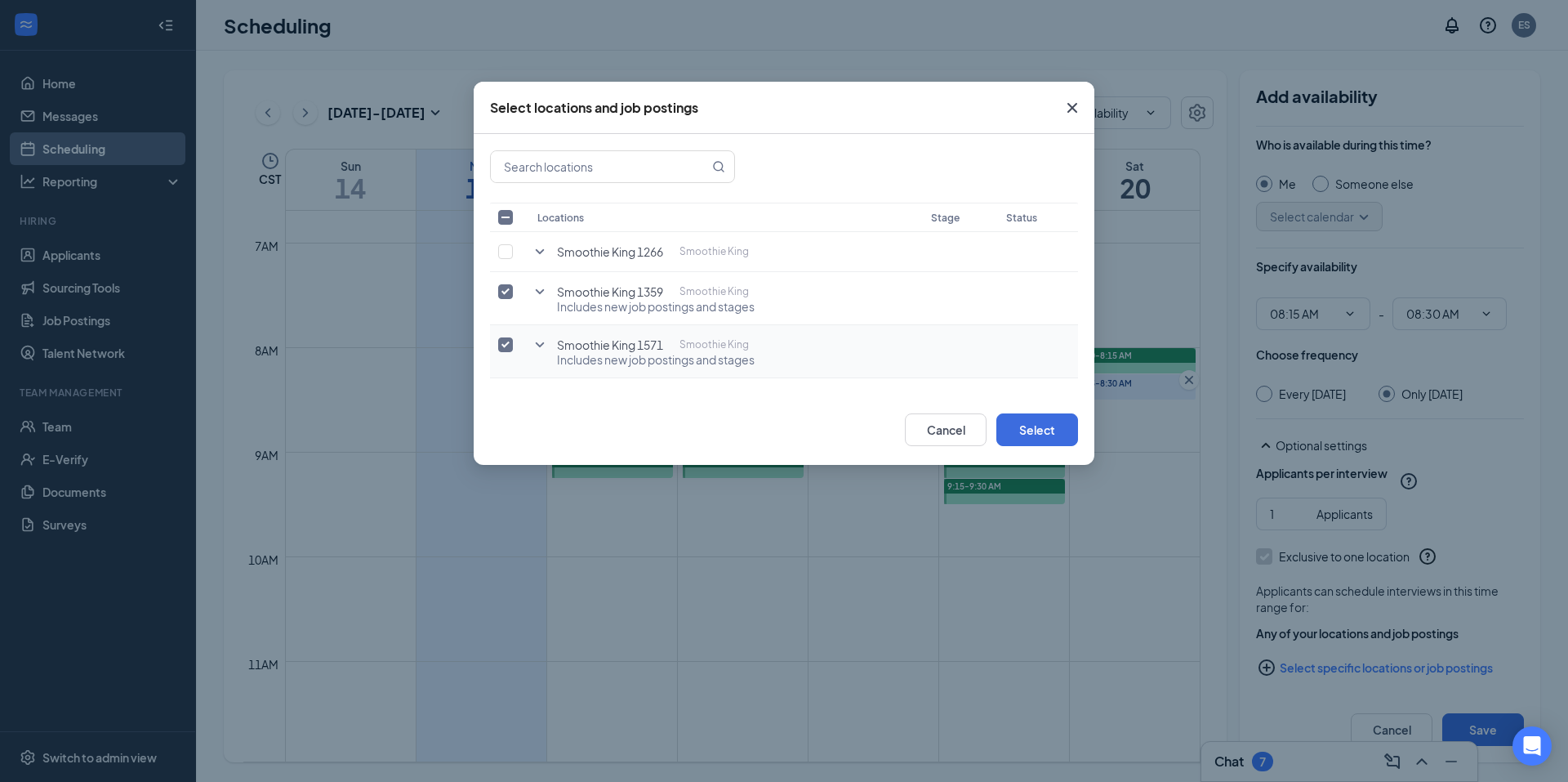
click at [510, 341] on input "checkbox" at bounding box center [506, 344] width 15 height 15
checkbox input "false"
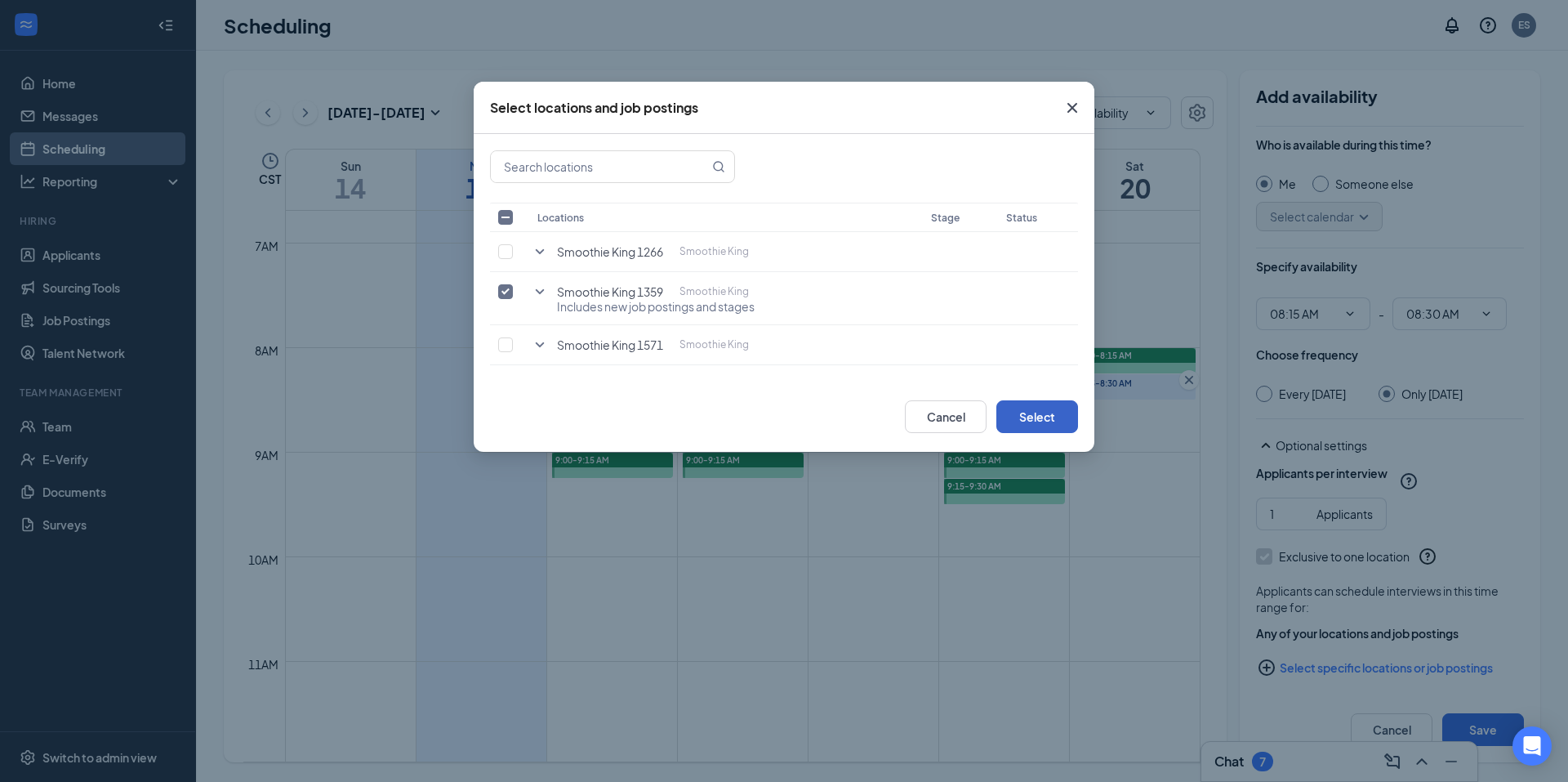
click at [1014, 424] on button "Select" at bounding box center [1037, 417] width 82 height 33
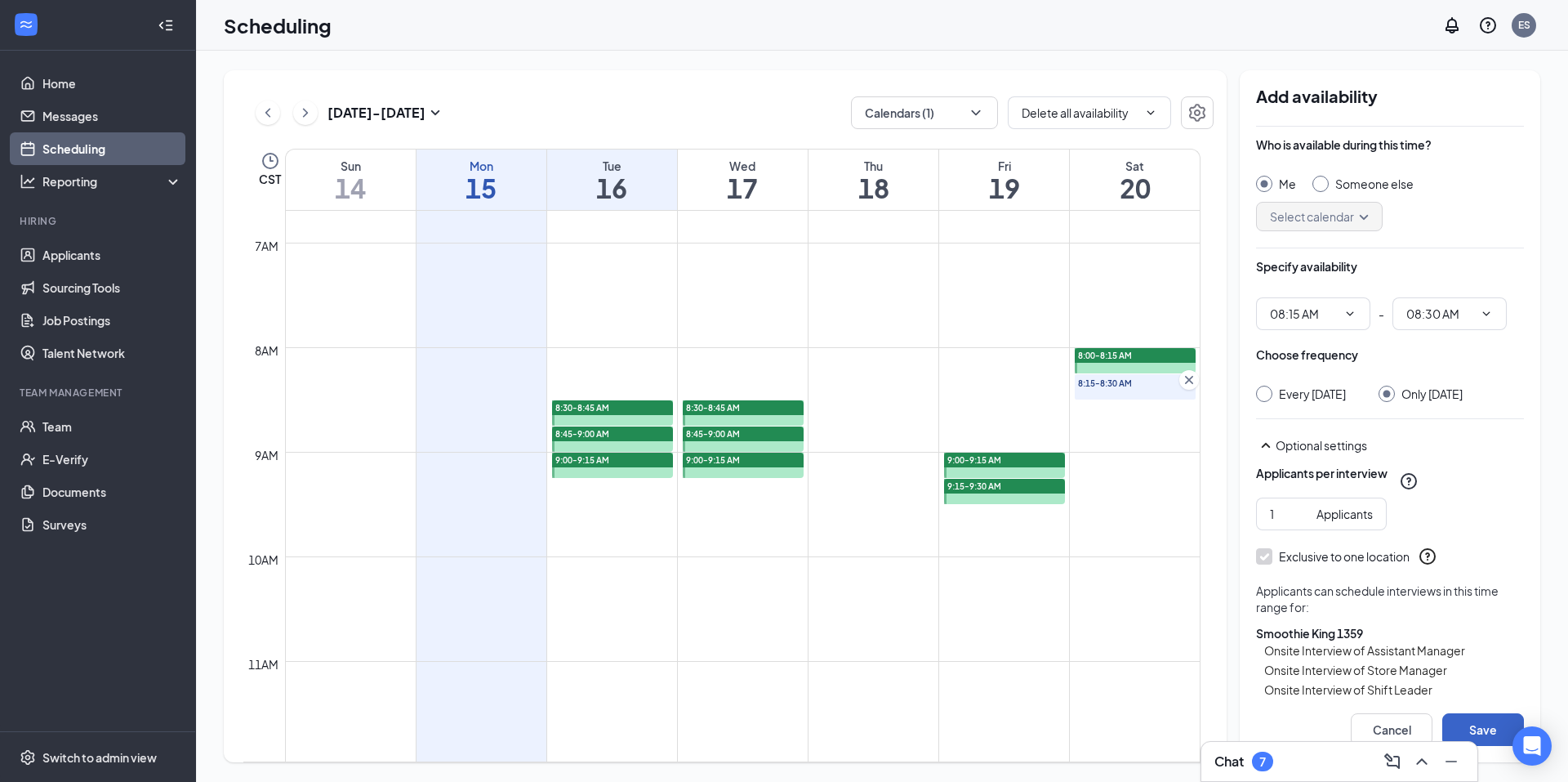
click at [1470, 725] on button "Save" at bounding box center [1483, 730] width 82 height 33
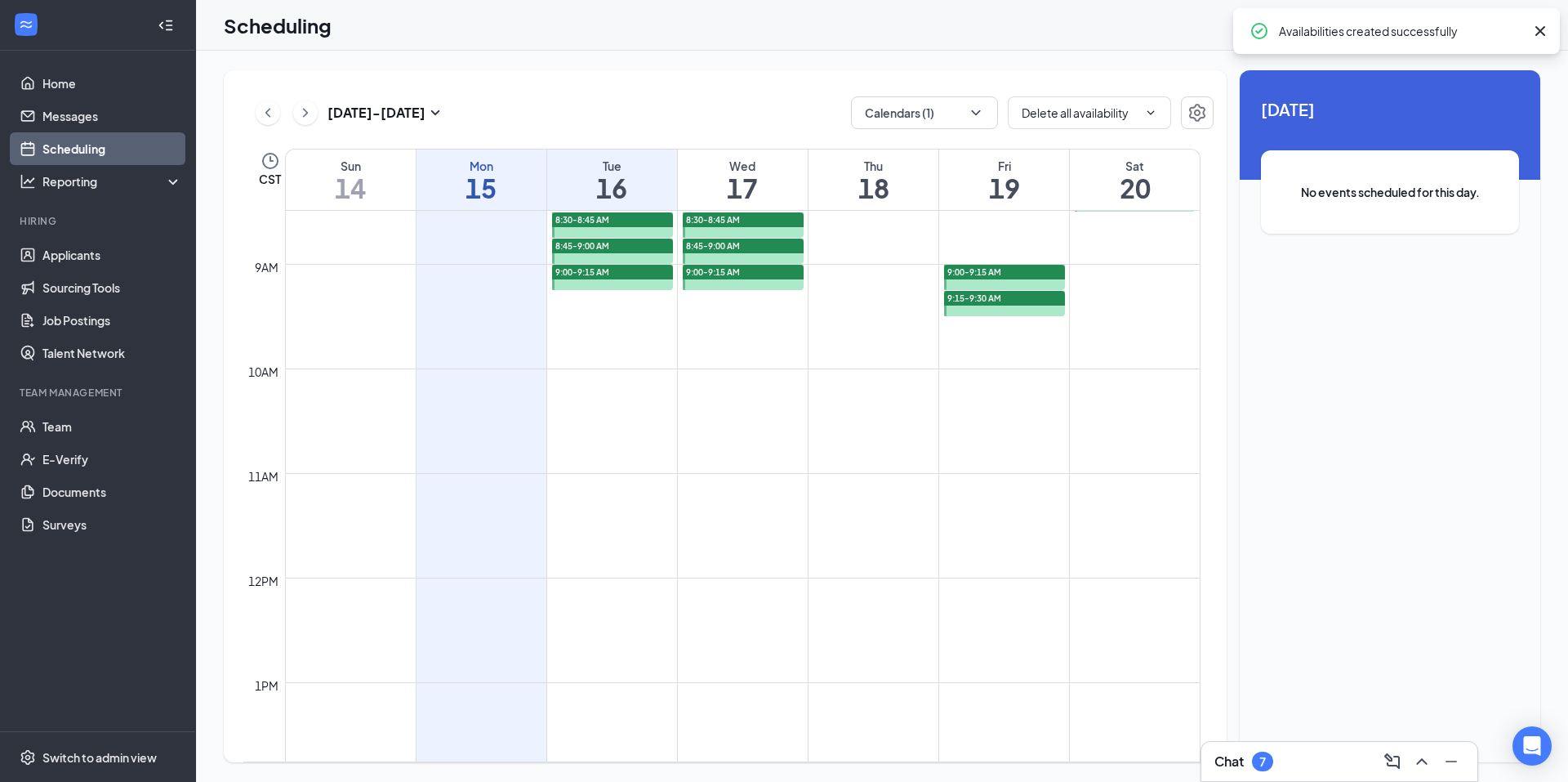
scroll to position [890, 0]
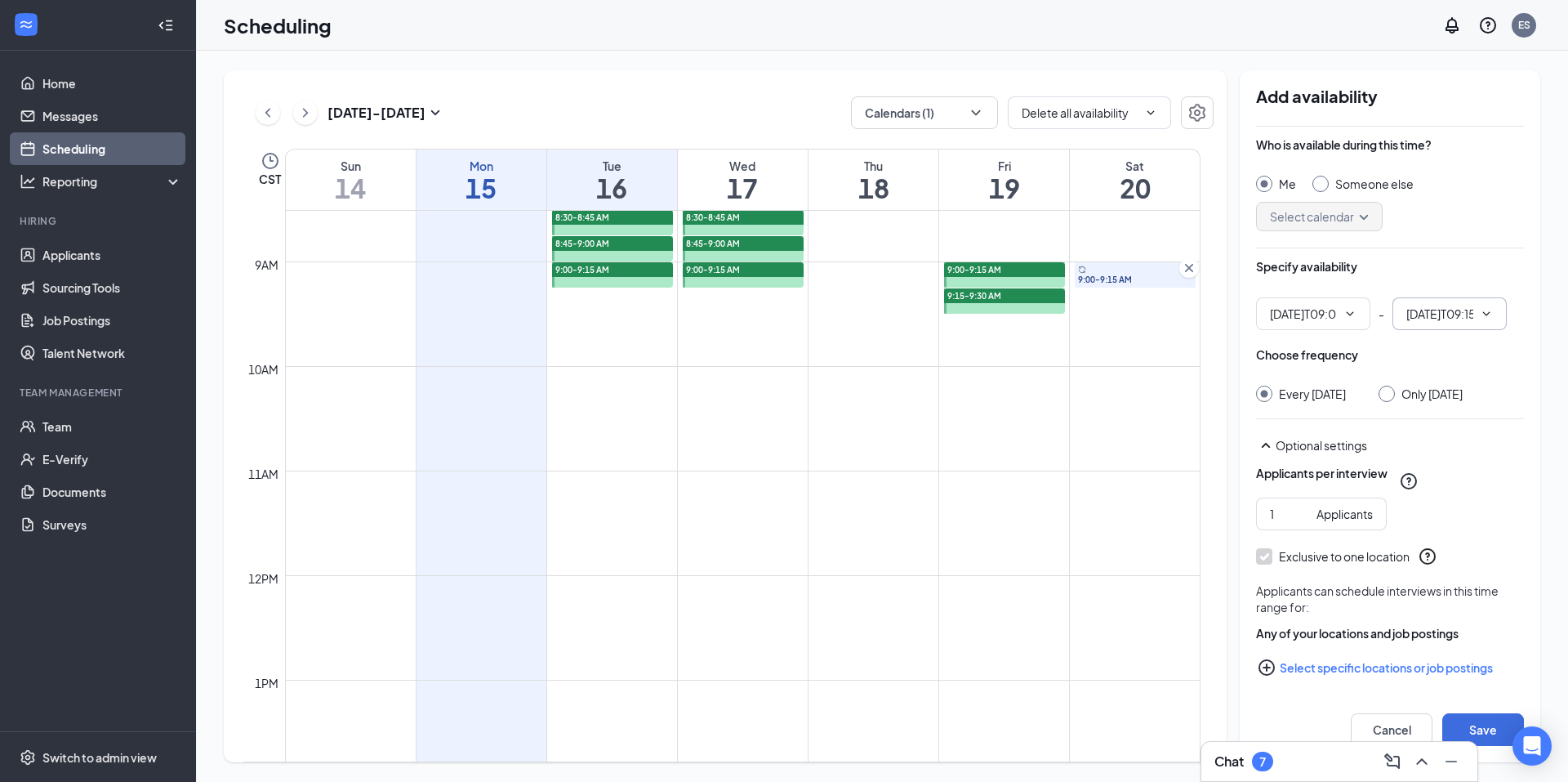
type input "09:00 AM"
type input "09:15 AM"
click at [1421, 397] on div "Only Saturday, Sep 20" at bounding box center [1432, 394] width 62 height 17
click at [1390, 397] on input "Only Saturday, Sep 20" at bounding box center [1384, 391] width 11 height 11
radio input "true"
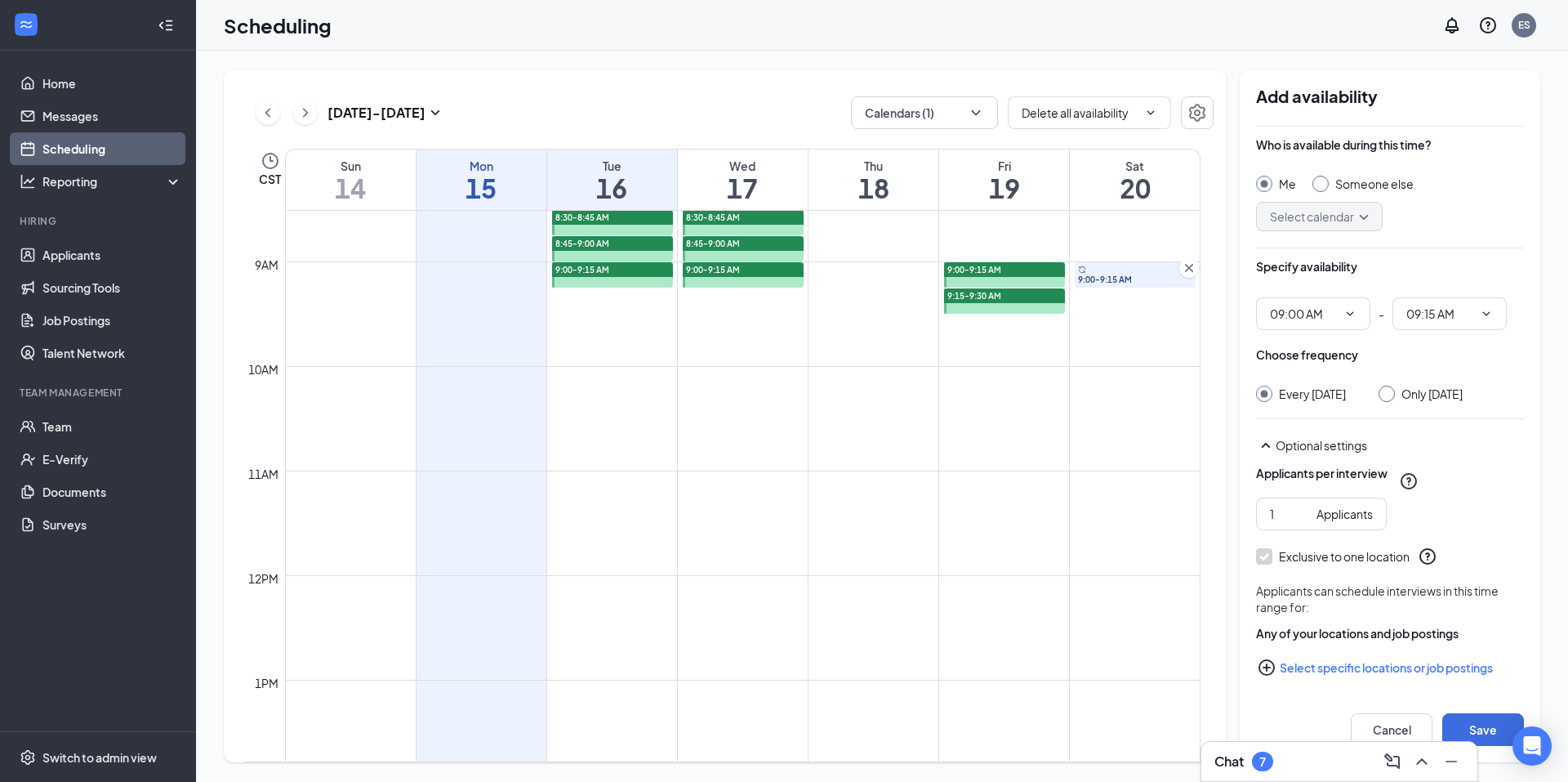
radio input "false"
click at [1425, 684] on button "Select specific locations or job postings" at bounding box center [1391, 667] width 268 height 33
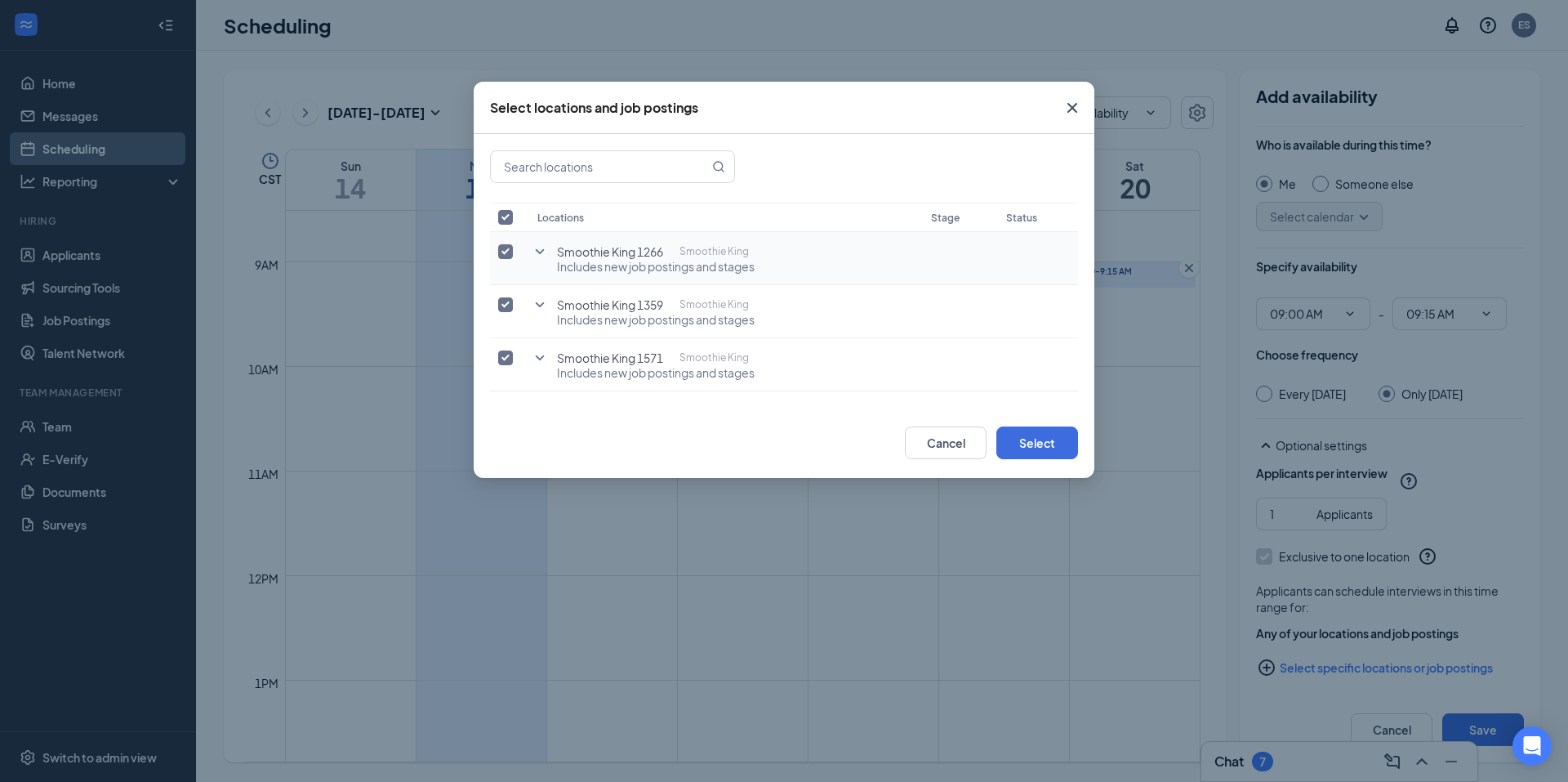
click at [508, 252] on input "checkbox" at bounding box center [506, 251] width 15 height 15
checkbox input "false"
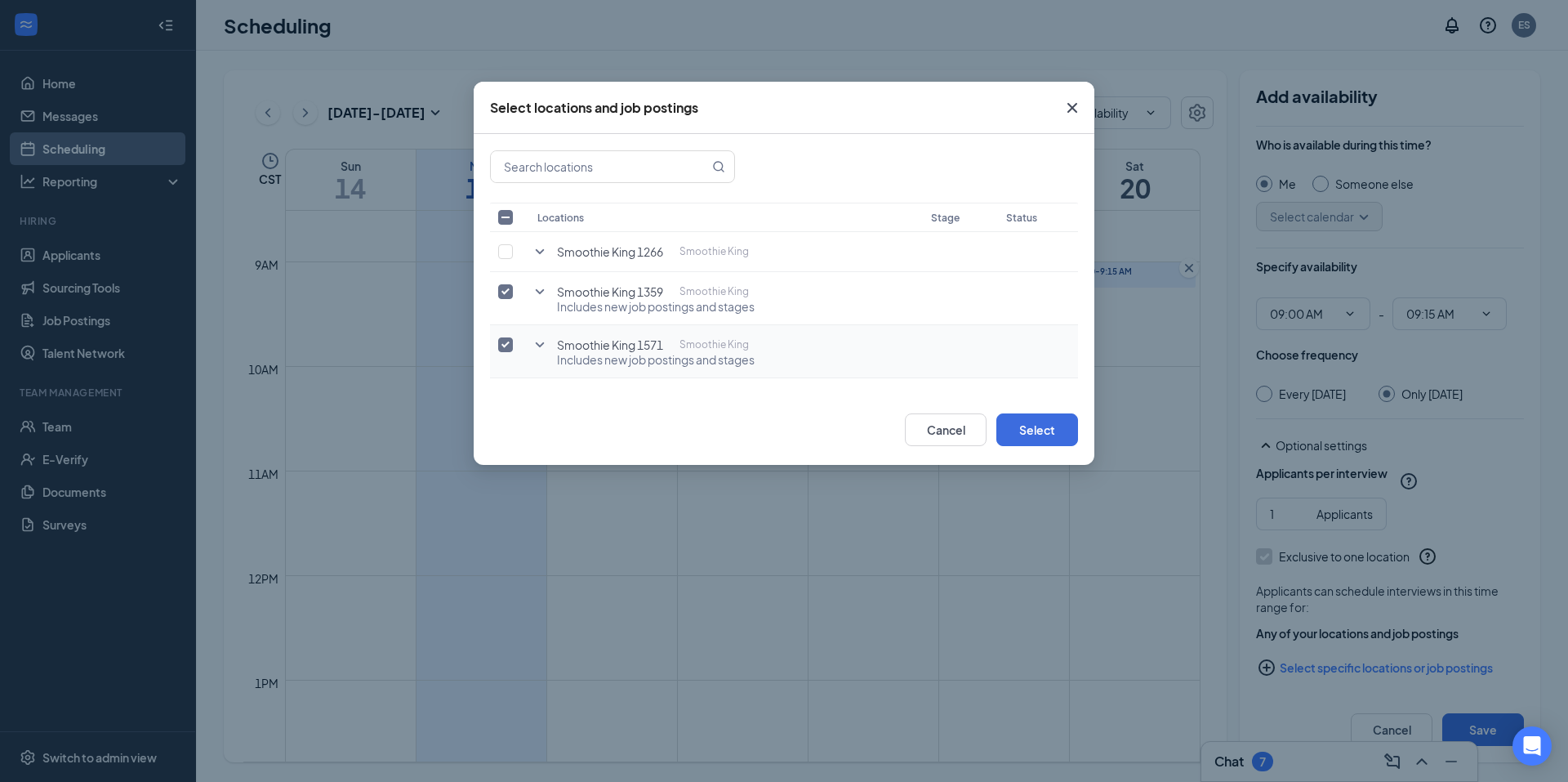
click at [504, 350] on input "checkbox" at bounding box center [506, 344] width 15 height 15
checkbox input "false"
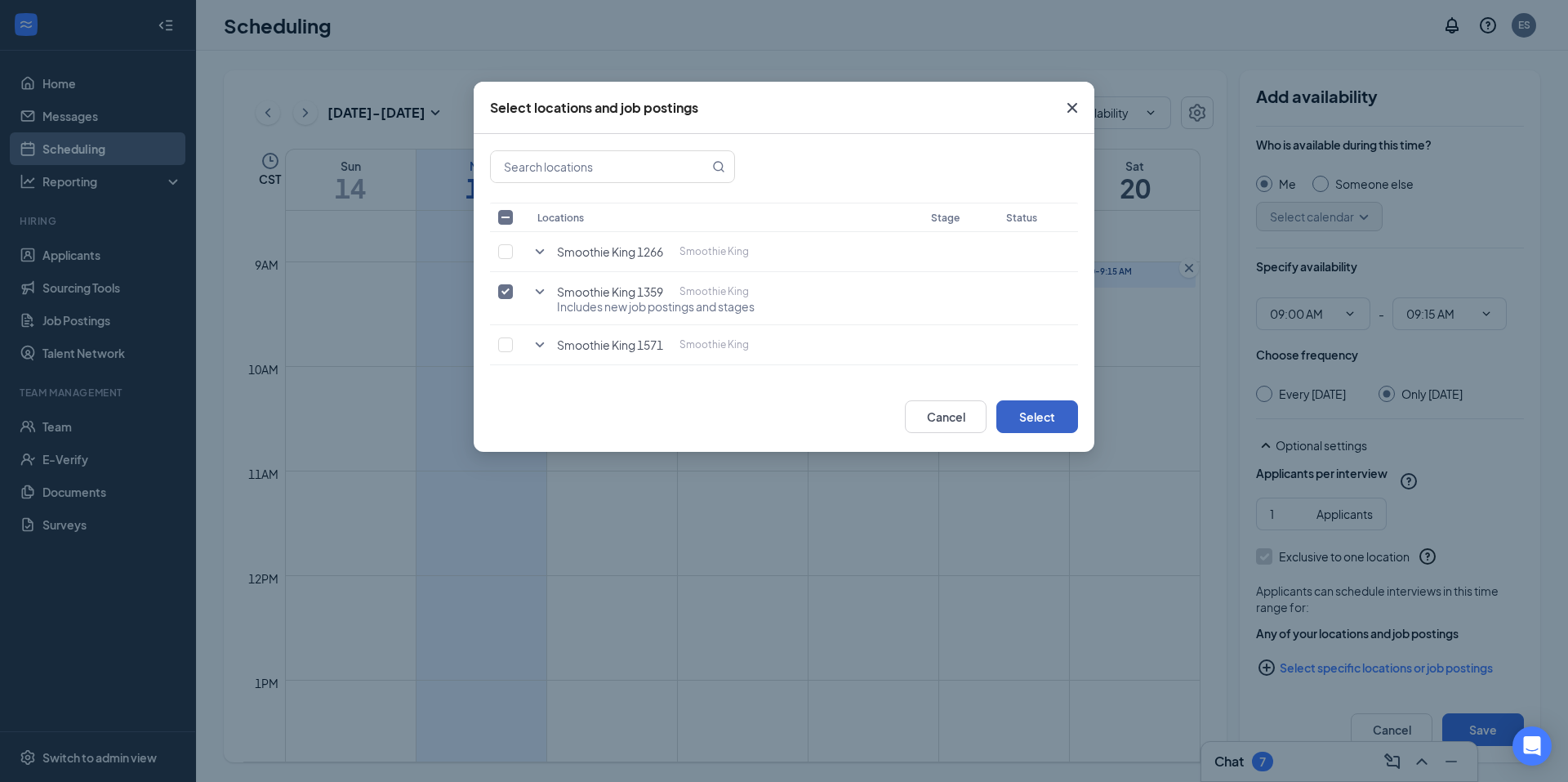
click at [1042, 421] on button "Select" at bounding box center [1037, 417] width 82 height 33
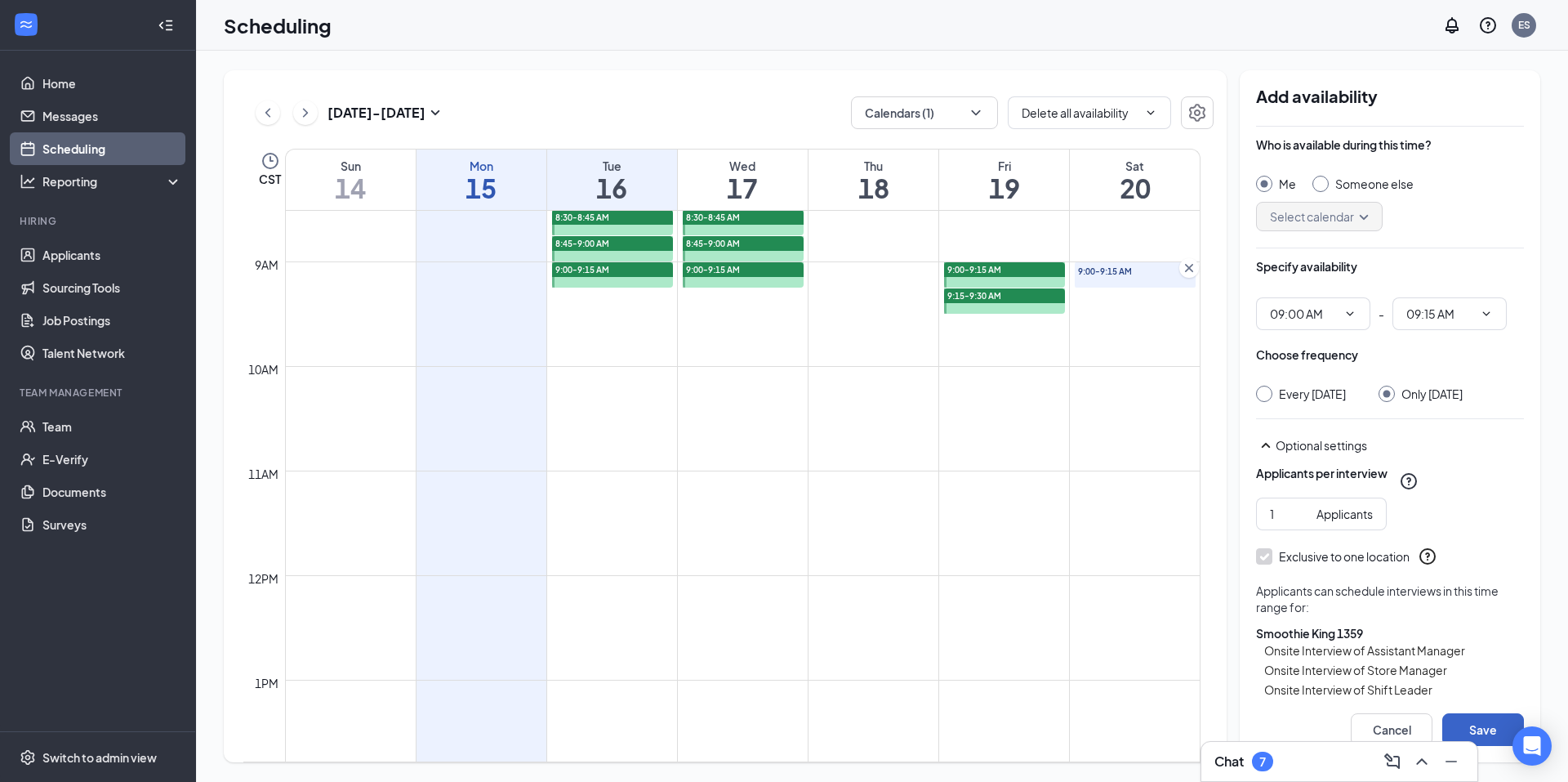
click at [1501, 733] on button "Save" at bounding box center [1483, 730] width 82 height 33
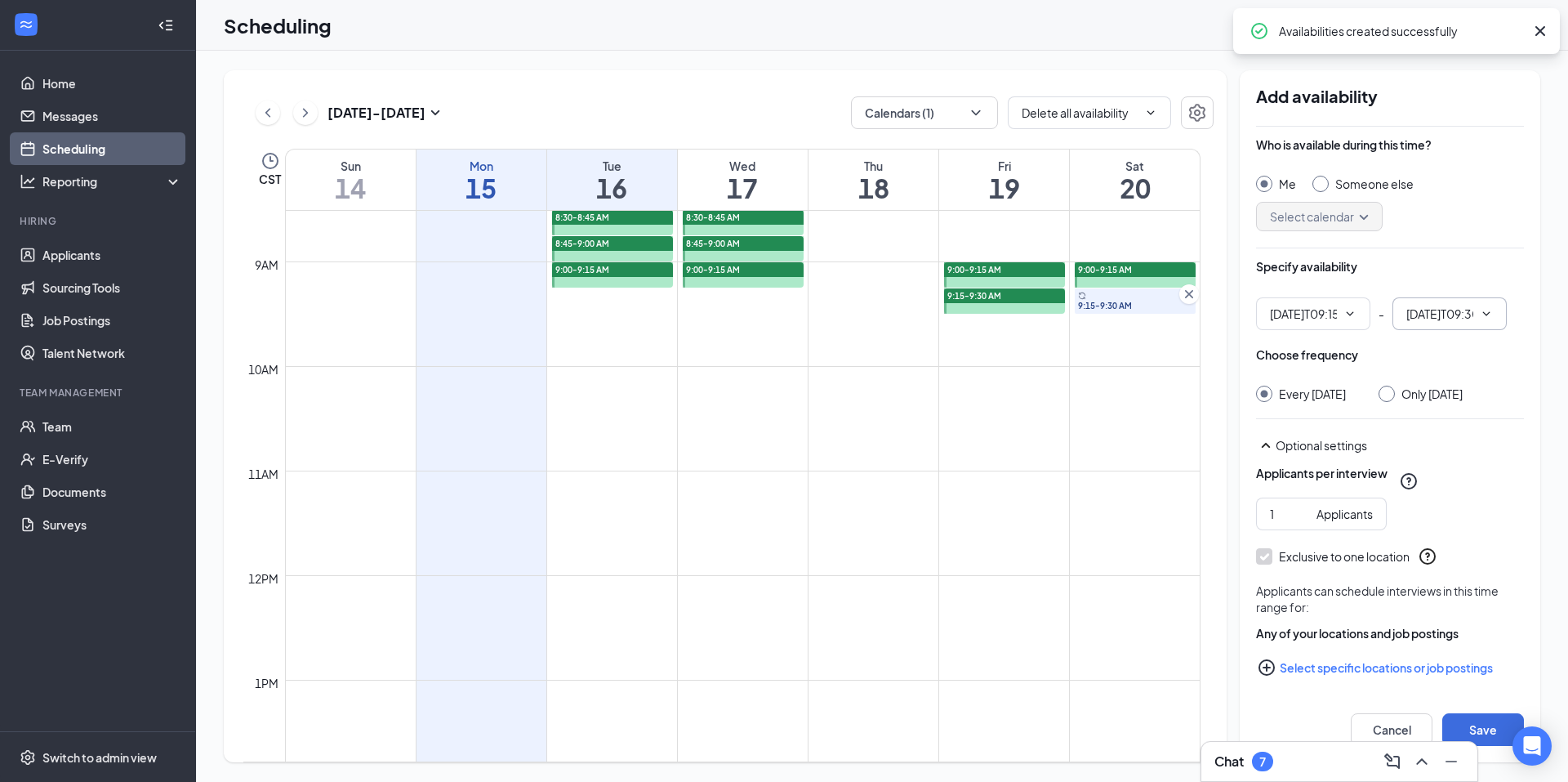
type input "09:15 AM"
type input "09:30 AM"
click at [1419, 397] on div "Only Saturday, Sep 20" at bounding box center [1432, 394] width 62 height 17
click at [1390, 397] on input "Only Saturday, Sep 20" at bounding box center [1384, 391] width 11 height 11
radio input "true"
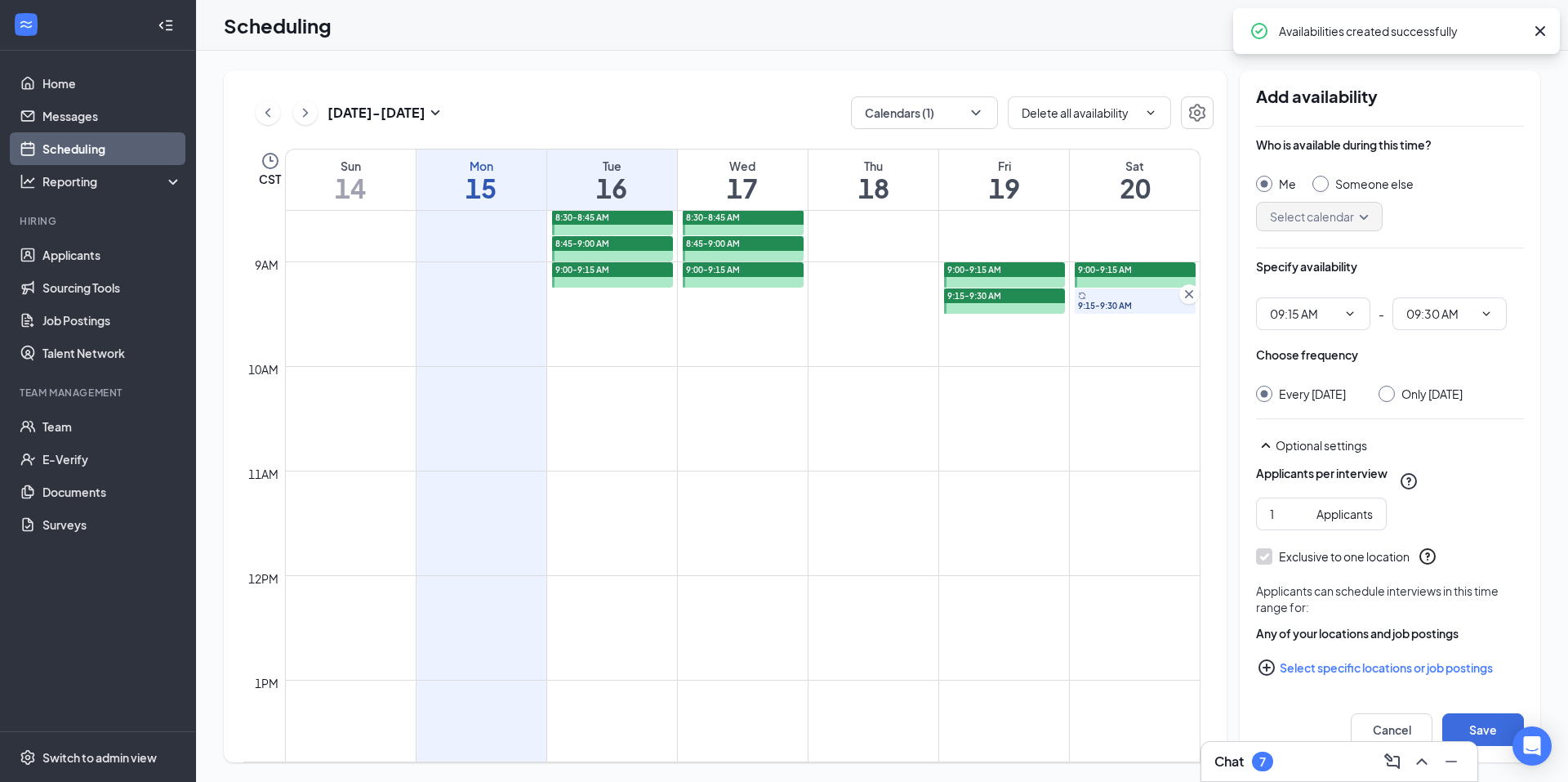
radio input "false"
click at [1412, 684] on button "Select specific locations or job postings" at bounding box center [1391, 667] width 268 height 33
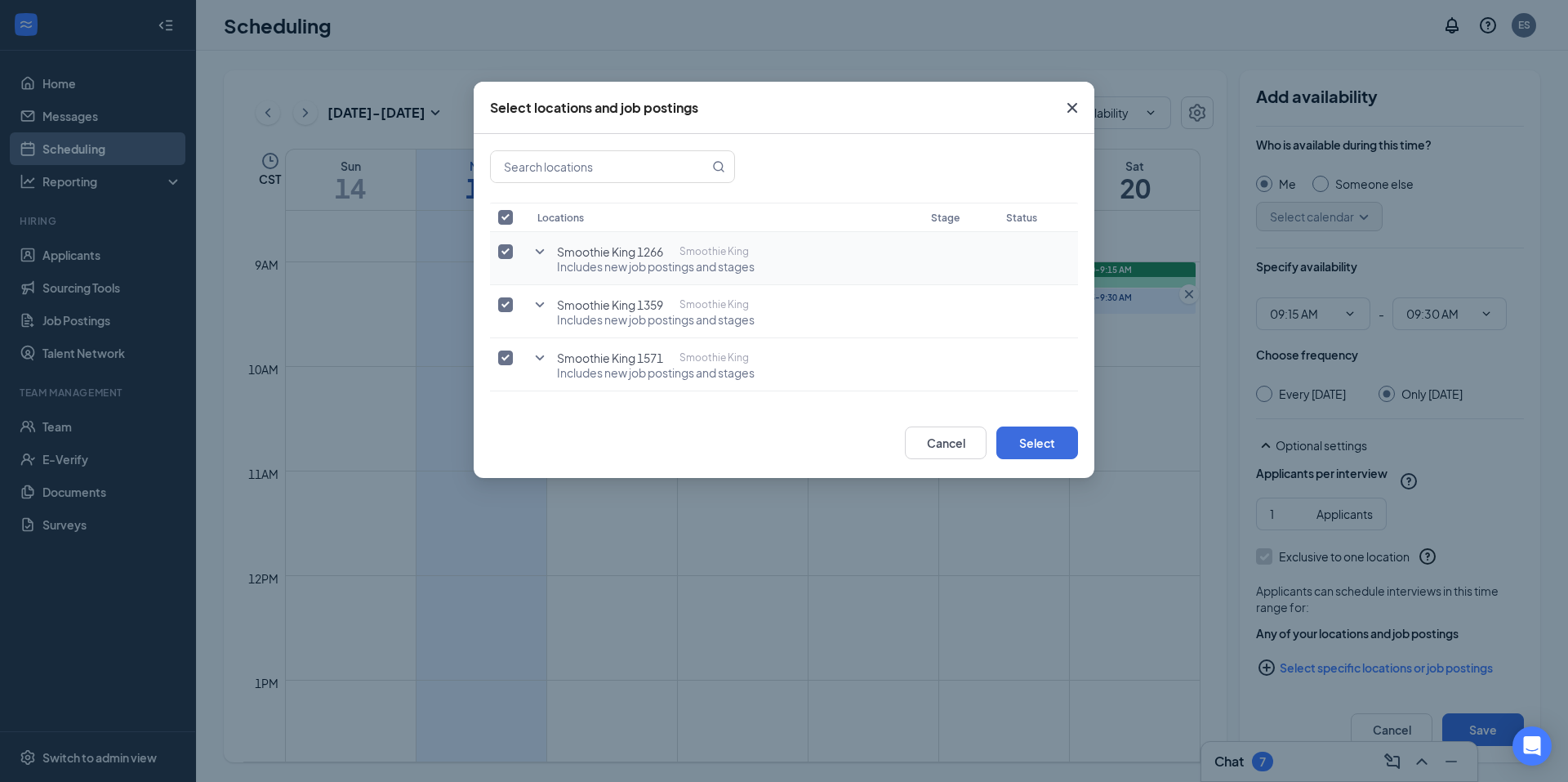
click at [515, 244] on label at bounding box center [510, 251] width 23 height 17
click at [513, 244] on input "checkbox" at bounding box center [506, 251] width 15 height 15
checkbox input "false"
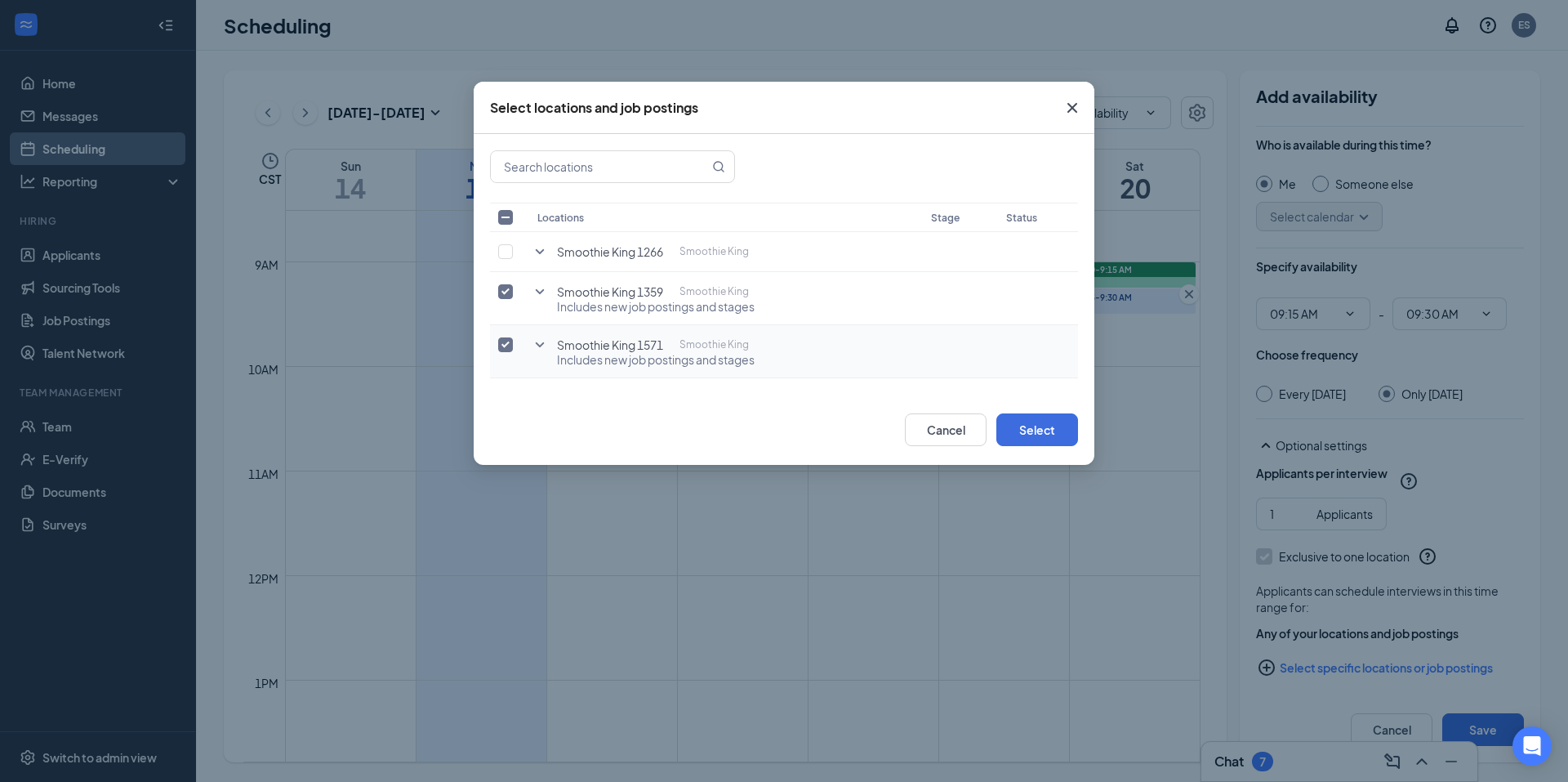
click at [510, 342] on input "checkbox" at bounding box center [506, 344] width 15 height 15
checkbox input "false"
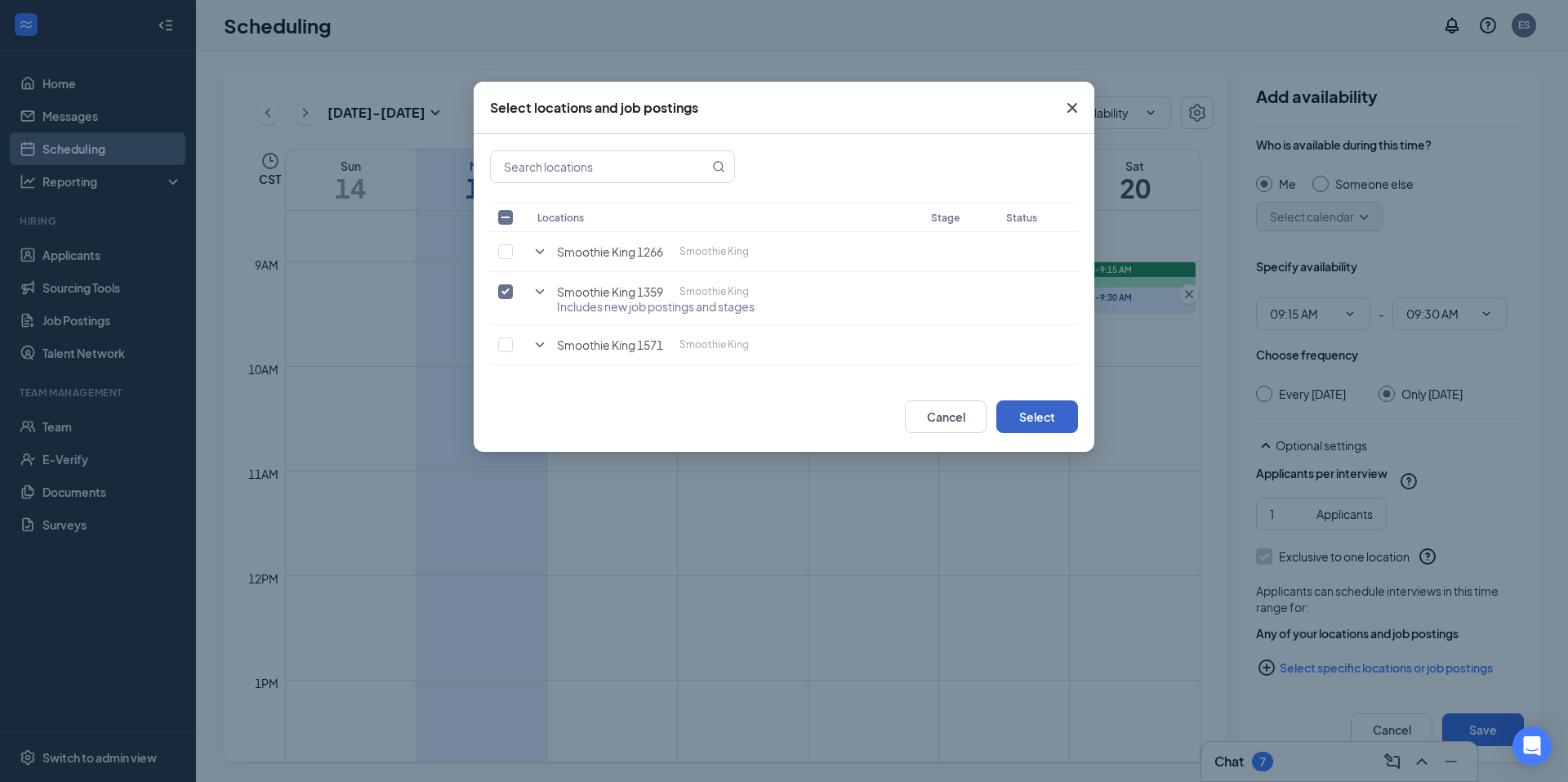
click at [1018, 419] on button "Select" at bounding box center [1037, 417] width 82 height 33
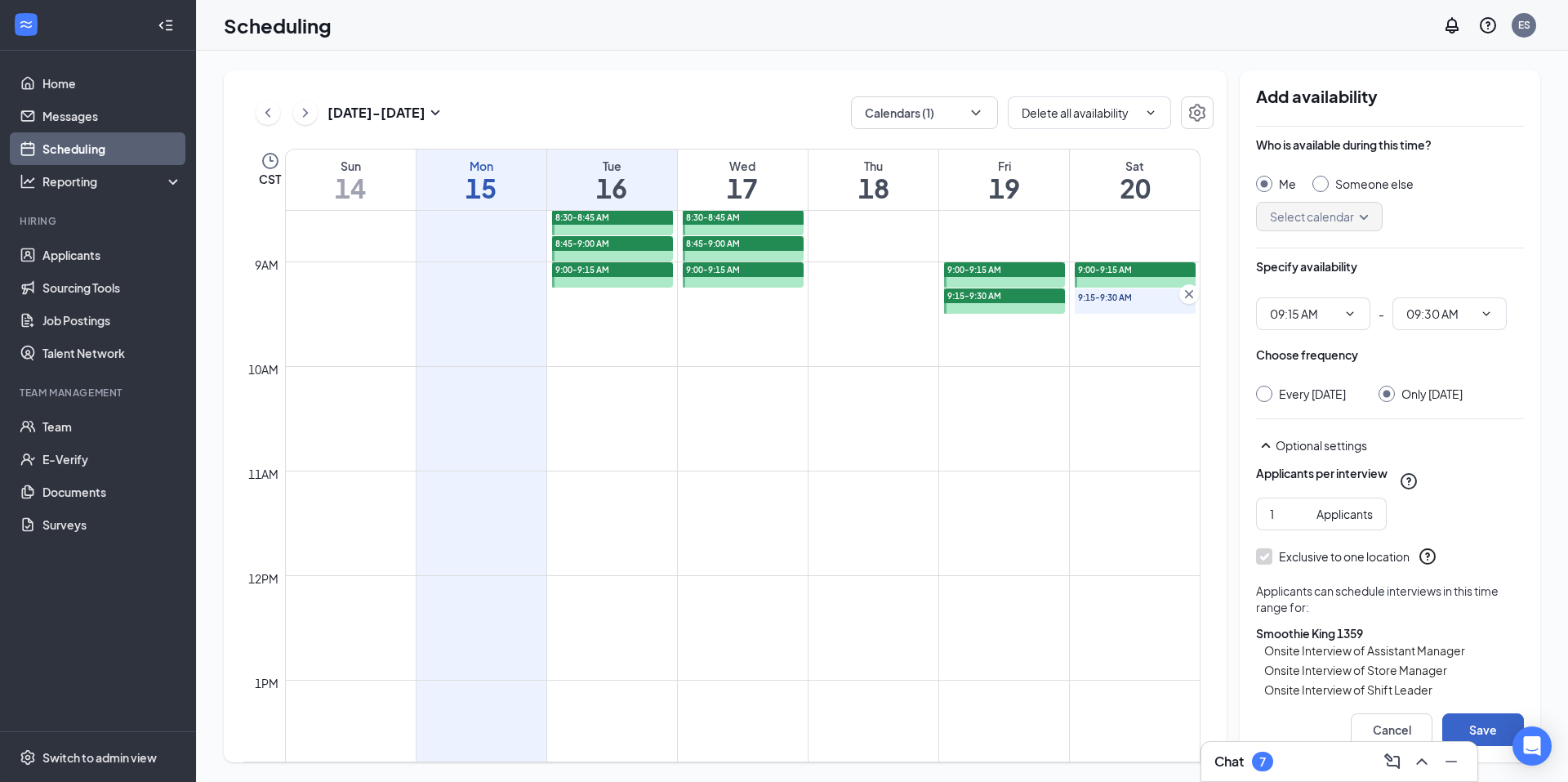
click at [1487, 731] on button "Save" at bounding box center [1483, 730] width 82 height 33
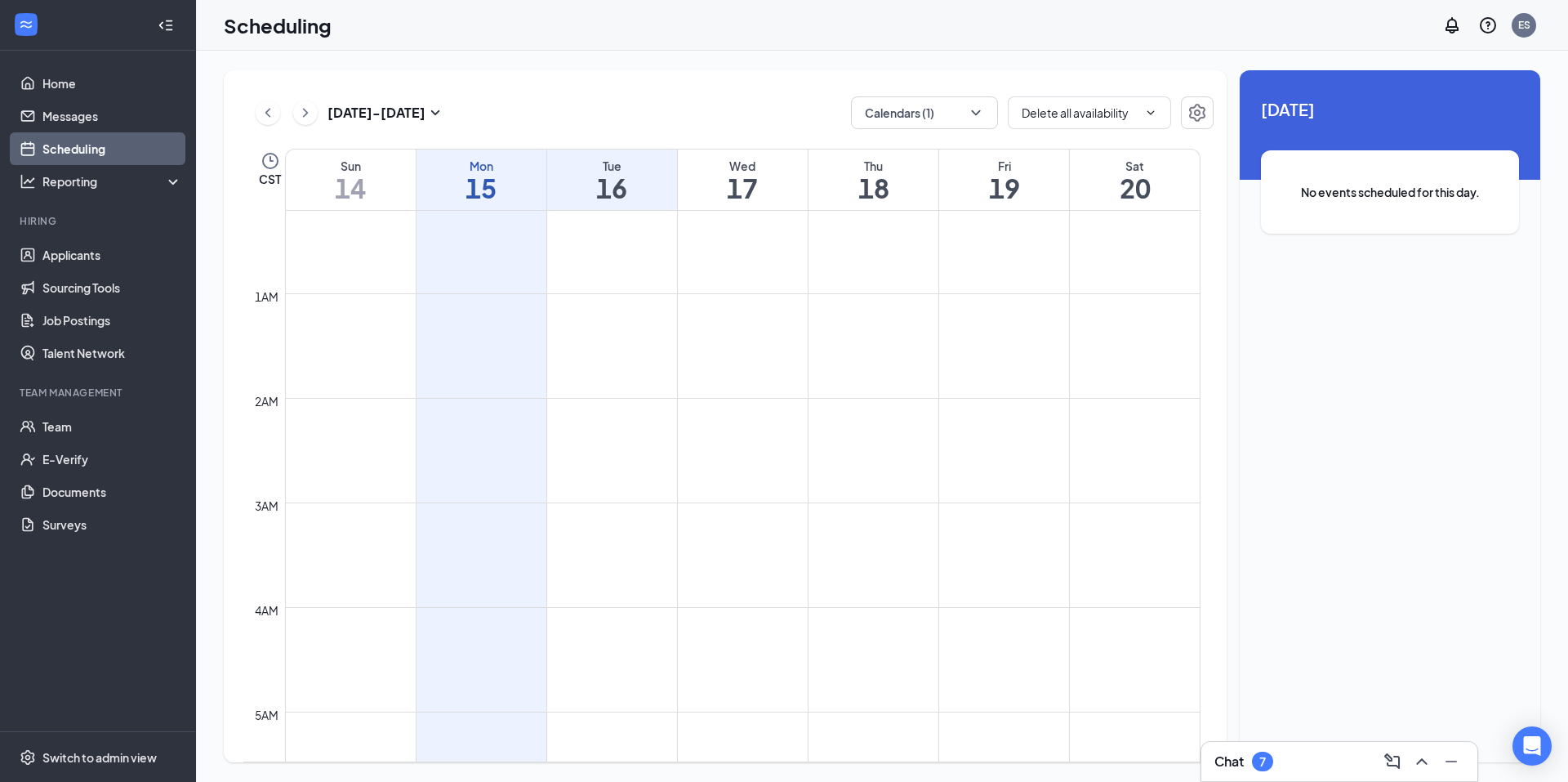
scroll to position [19, 0]
click at [59, 426] on link "Team" at bounding box center [112, 427] width 140 height 33
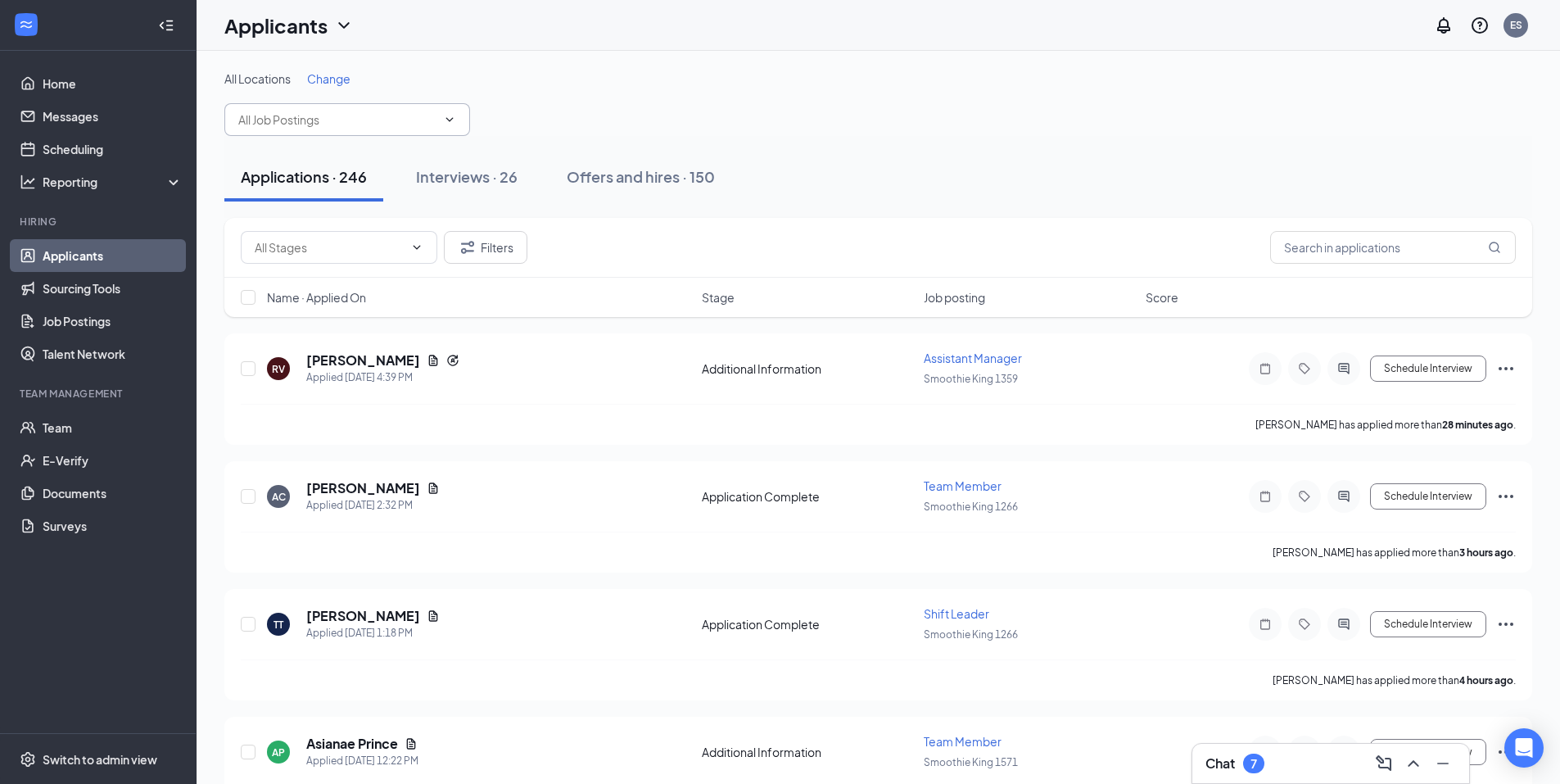
click at [374, 115] on input "text" at bounding box center [337, 120] width 198 height 18
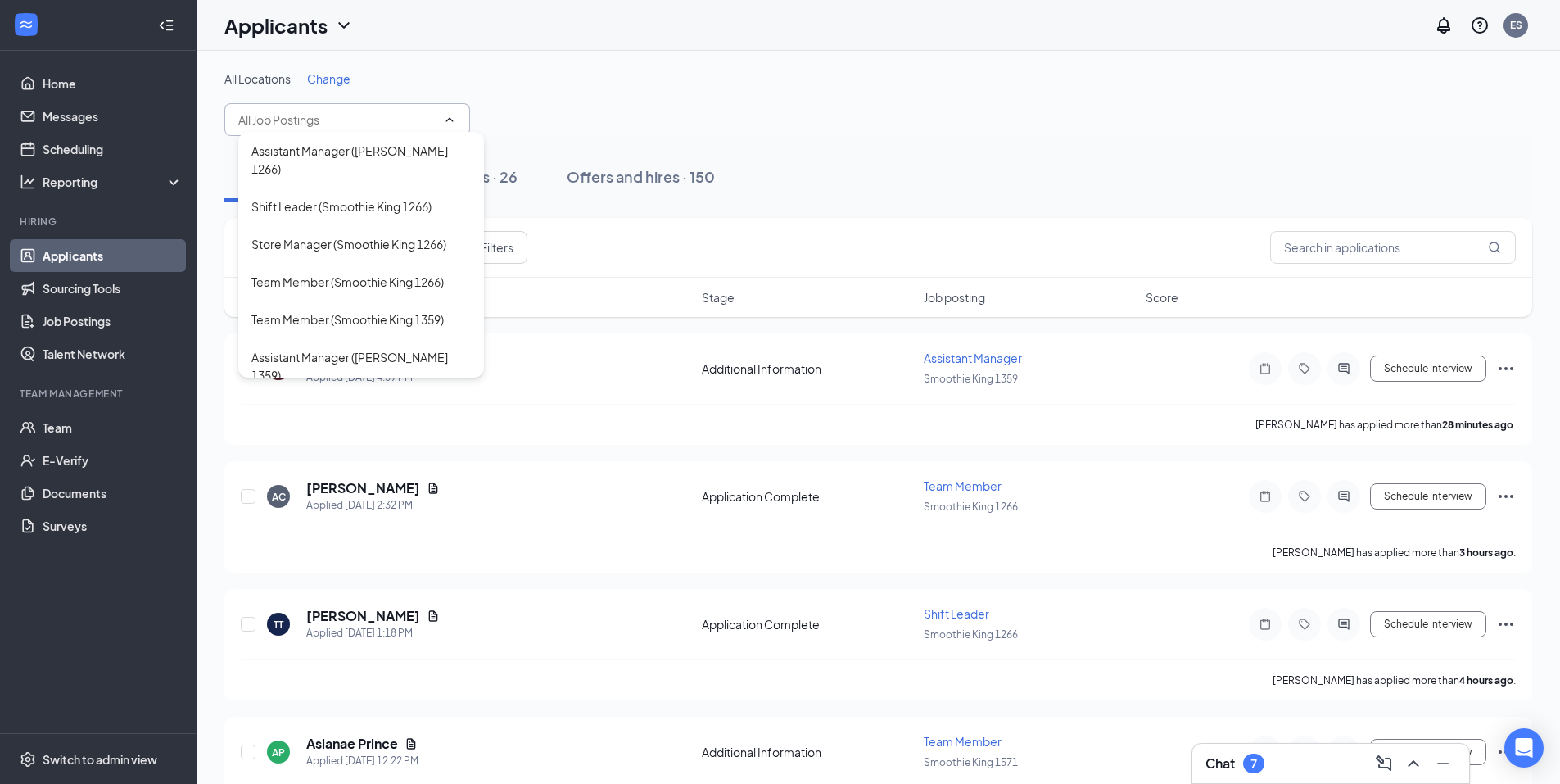
click at [329, 78] on span "Change" at bounding box center [329, 78] width 43 height 15
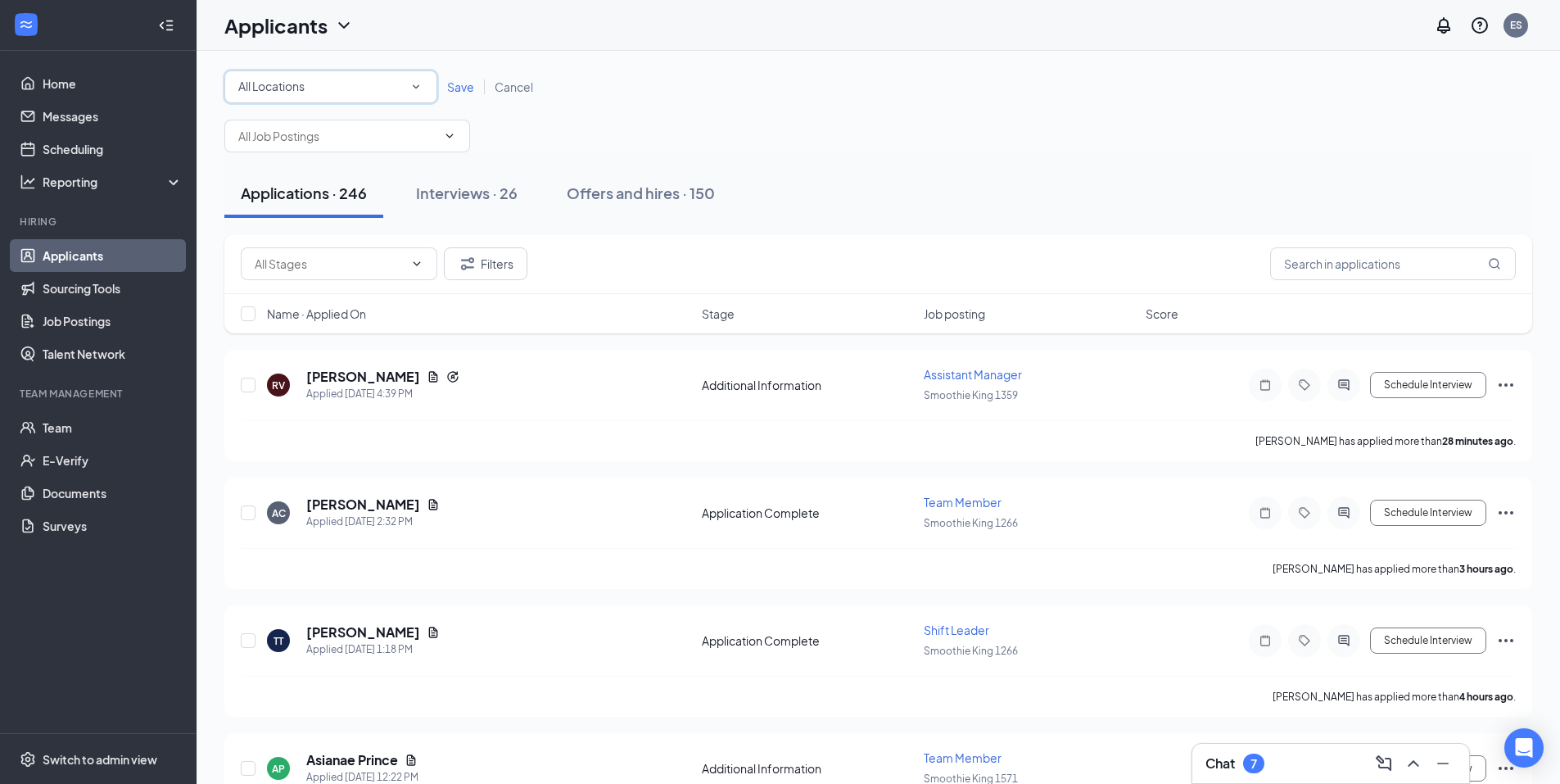
click at [367, 78] on div "All Locations" at bounding box center [330, 86] width 185 height 19
click at [349, 213] on div "Smoothie King 1359" at bounding box center [330, 211] width 187 height 19
click at [462, 88] on span "Save" at bounding box center [460, 86] width 27 height 15
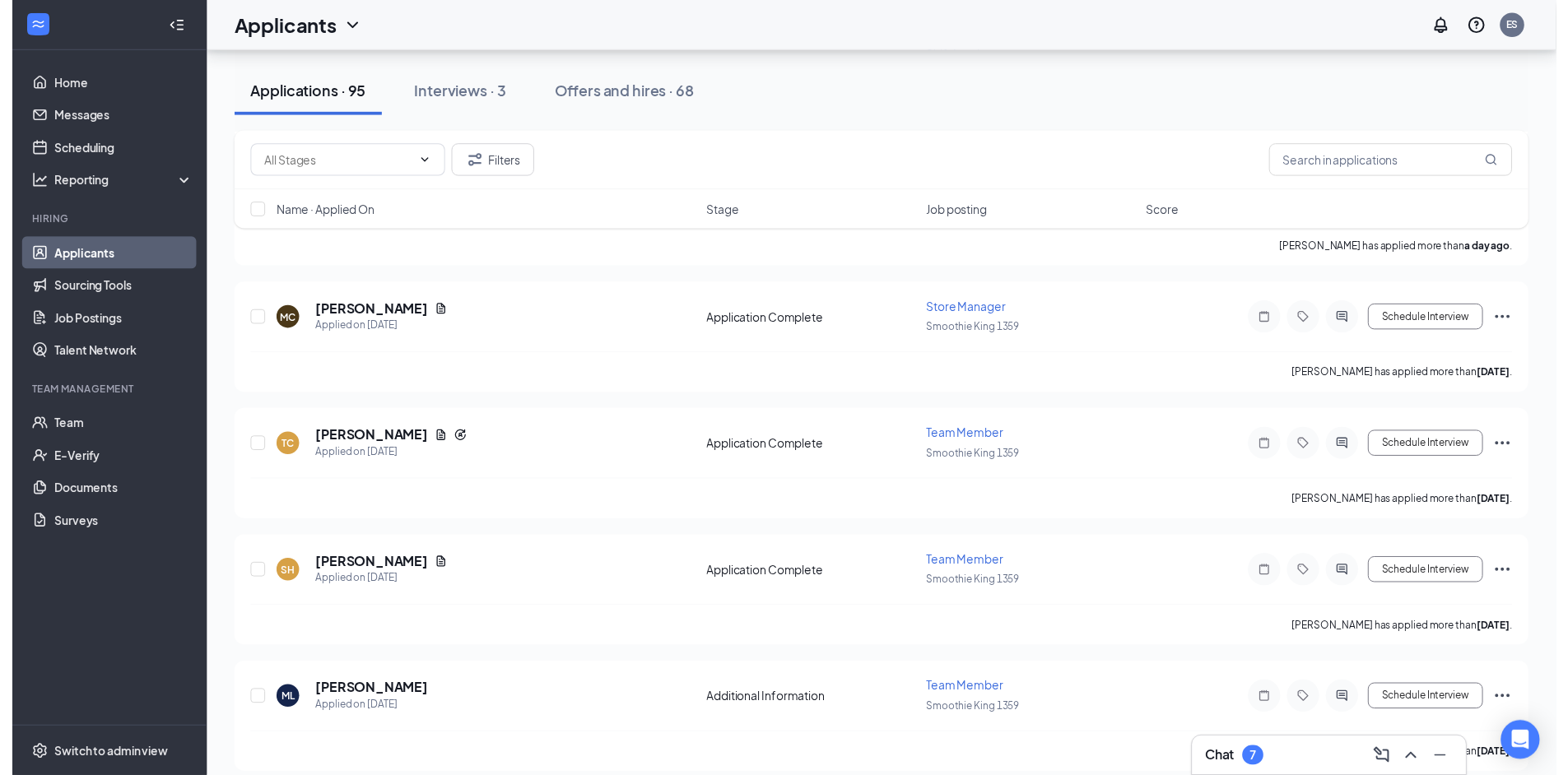
scroll to position [438, 0]
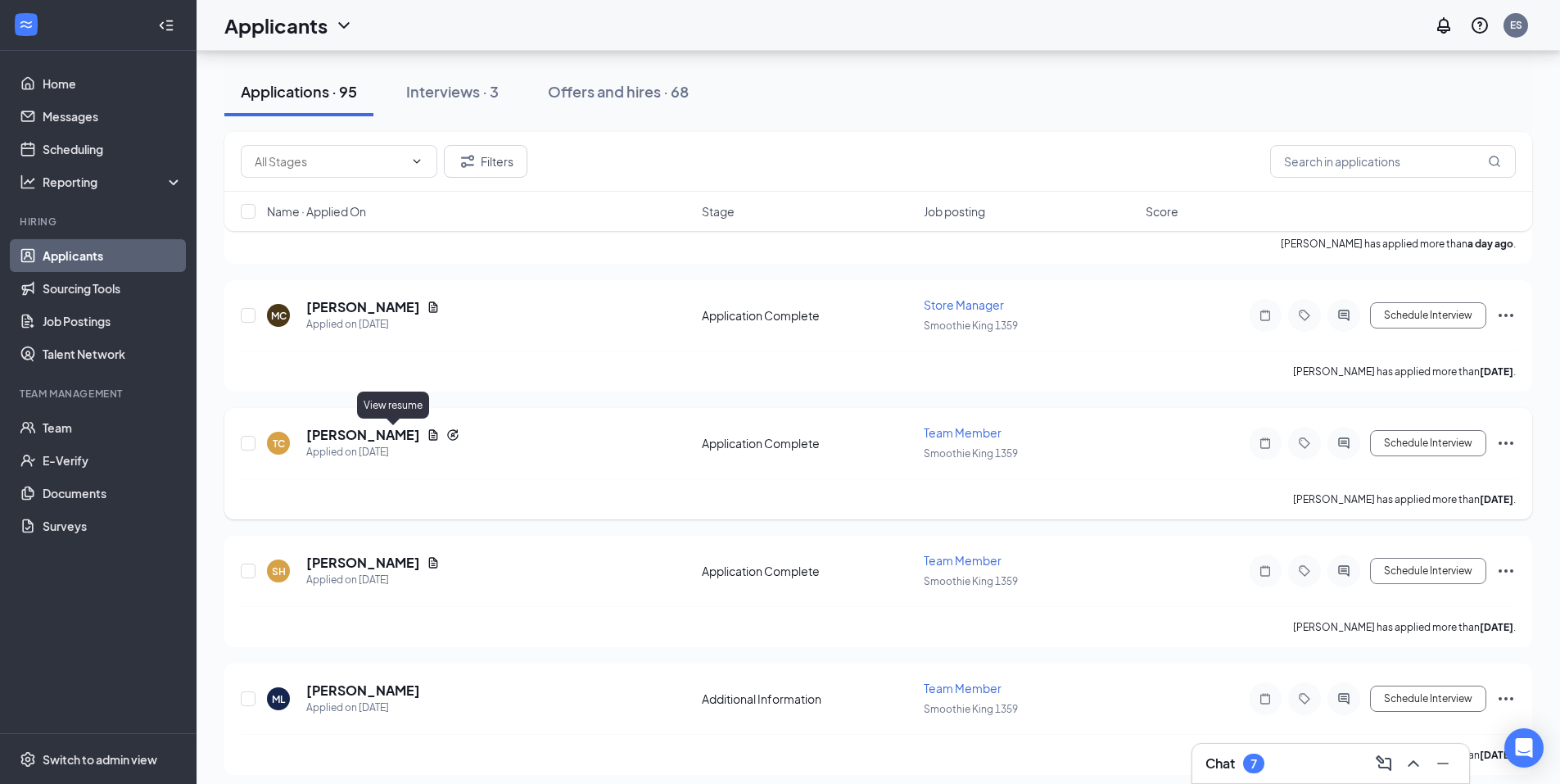
click at [427, 430] on icon "Document" at bounding box center [433, 434] width 13 height 13
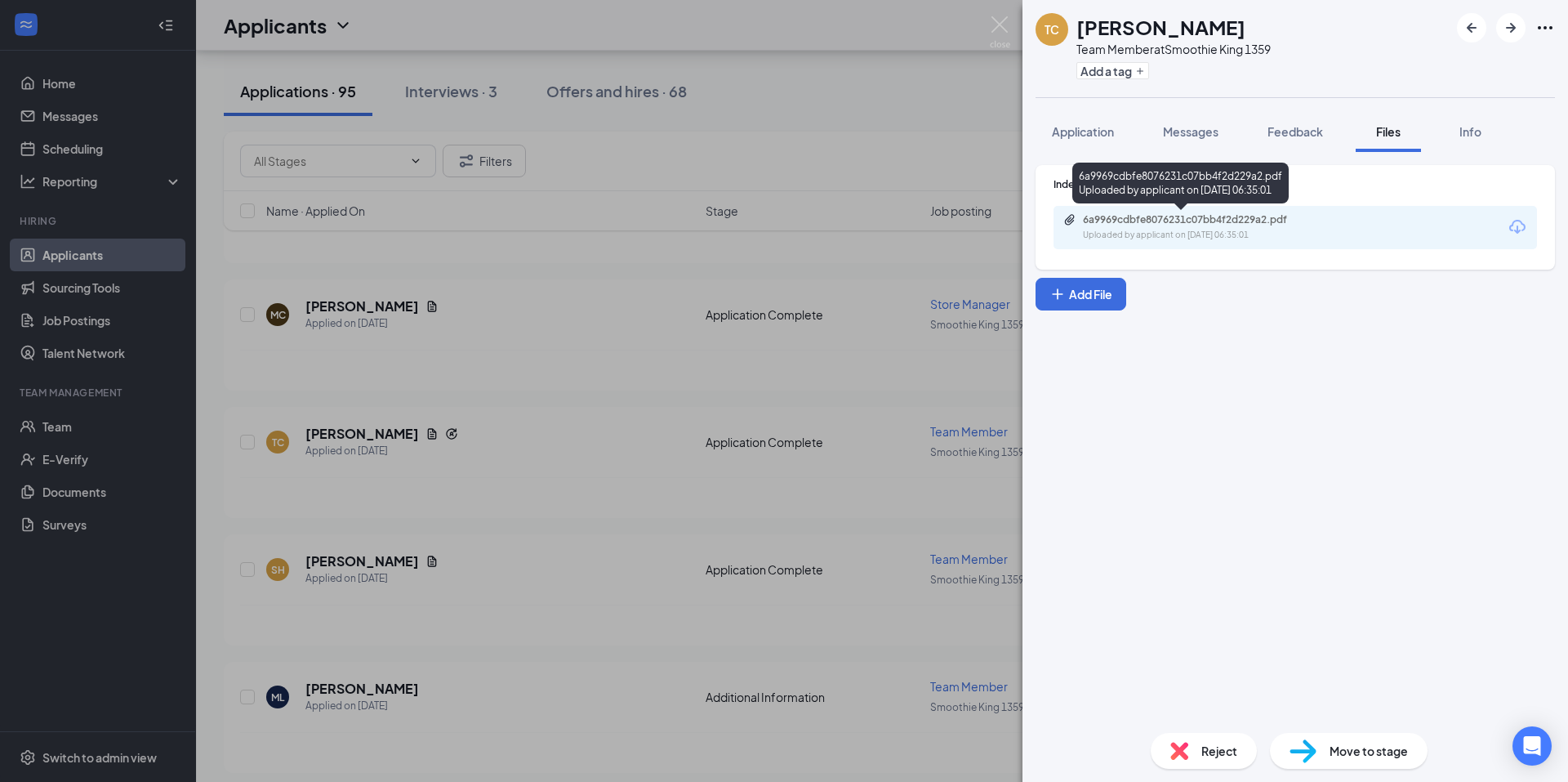
click at [1138, 219] on div "6a9969cdbfe8076231c07bb4f2d229a2.pdf" at bounding box center [1197, 219] width 229 height 13
click at [940, 111] on div "TC [PERSON_NAME] Team Member at Smoothie King 1359 Add a tag Application Messag…" at bounding box center [784, 391] width 1568 height 782
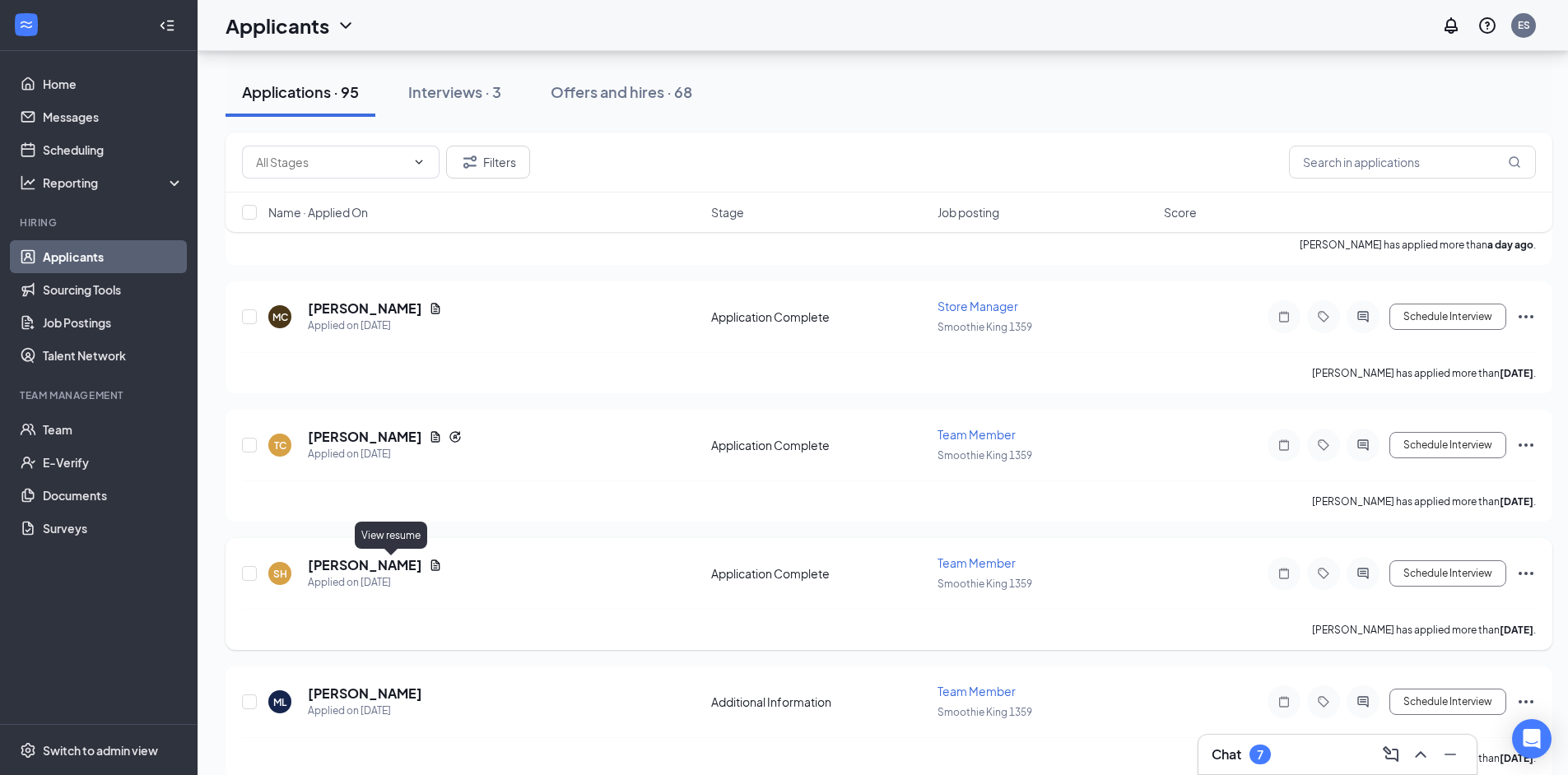
click at [429, 570] on icon "Document" at bounding box center [436, 565] width 13 height 13
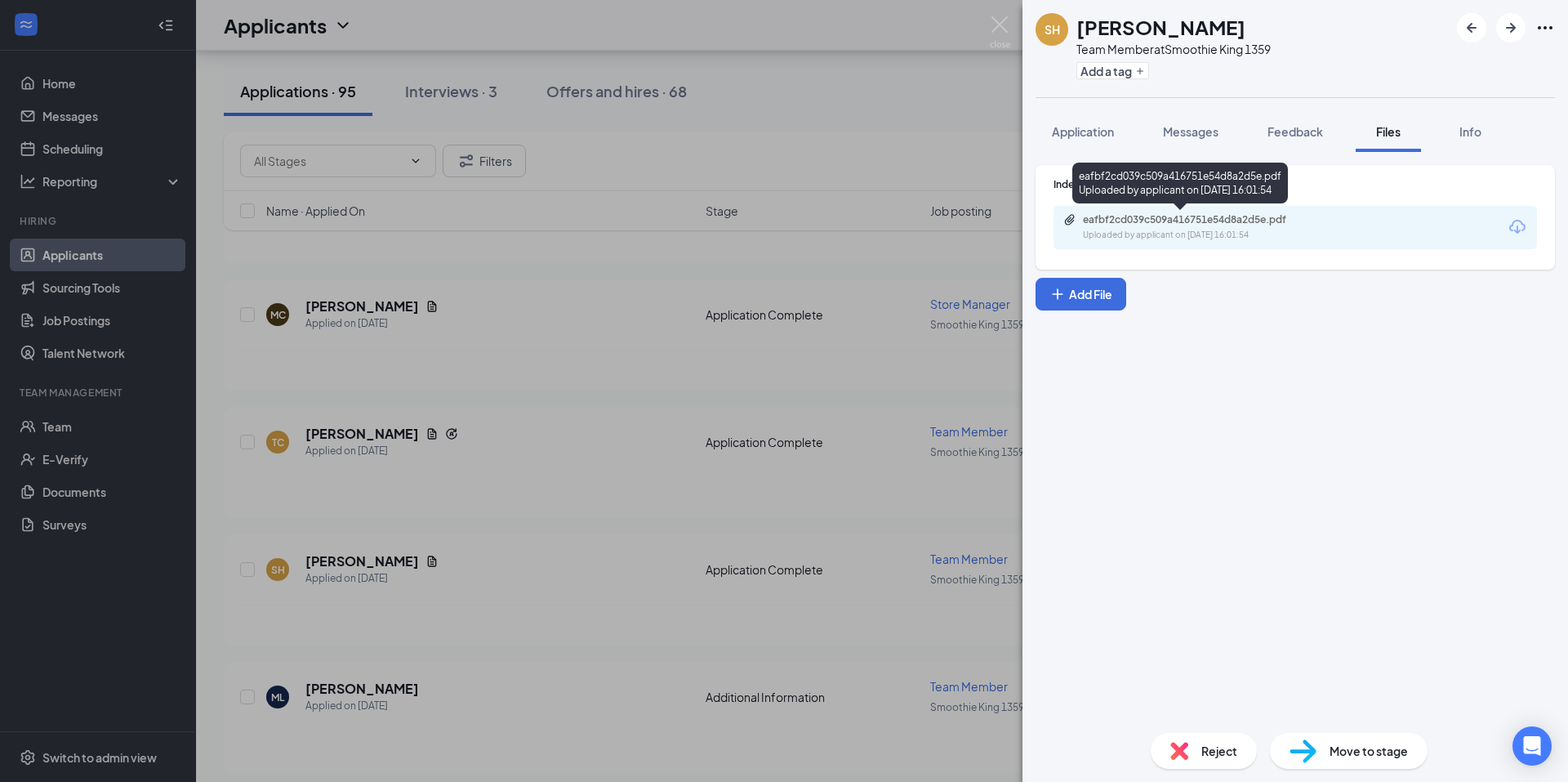
click at [1170, 236] on div "Uploaded by applicant on [DATE] 16:01:54" at bounding box center [1205, 235] width 245 height 13
click at [563, 553] on div "SH [PERSON_NAME] Team Member at Smoothie King 1359 Add a tag Application Messag…" at bounding box center [784, 391] width 1568 height 782
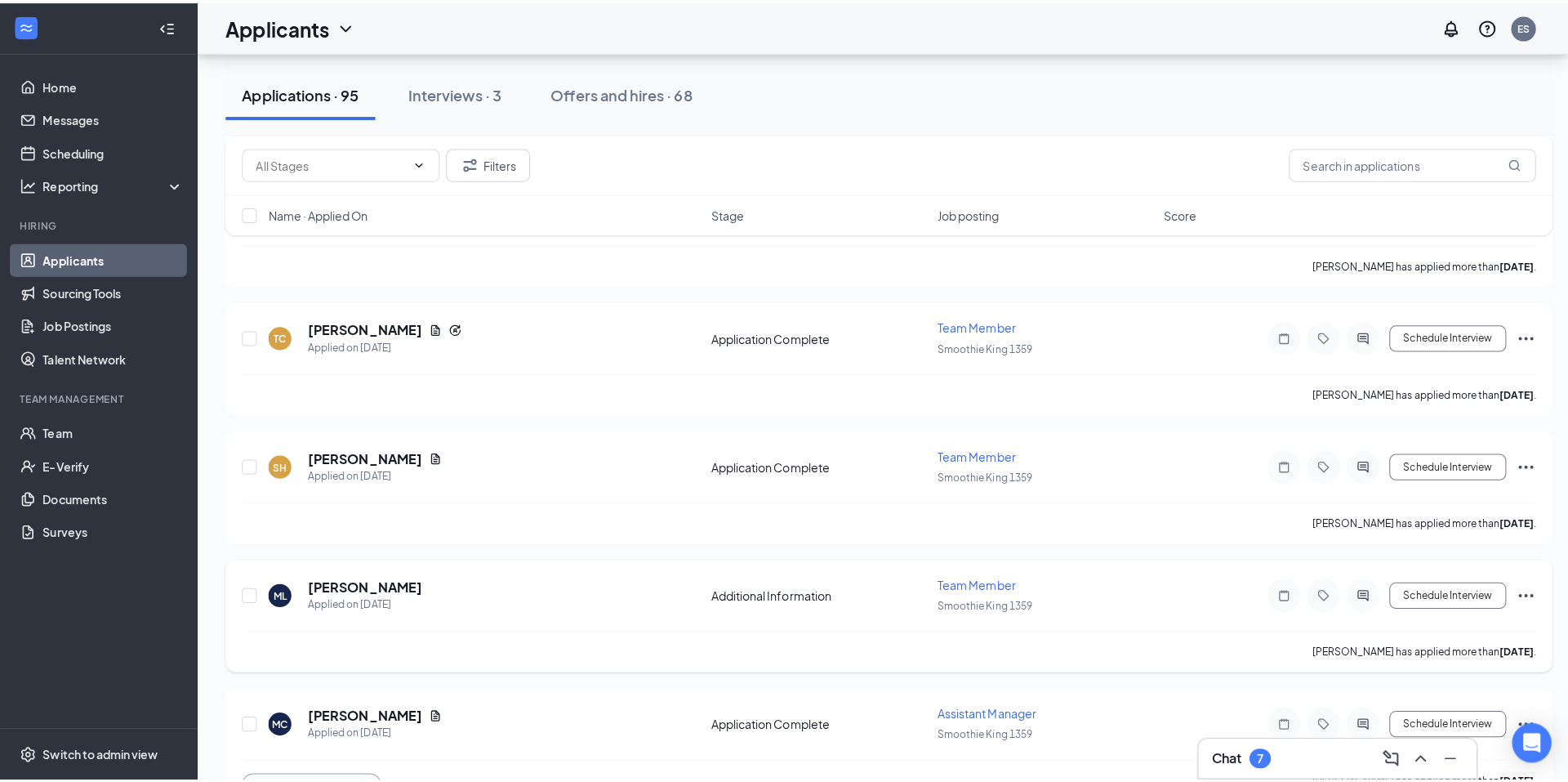
scroll to position [654, 0]
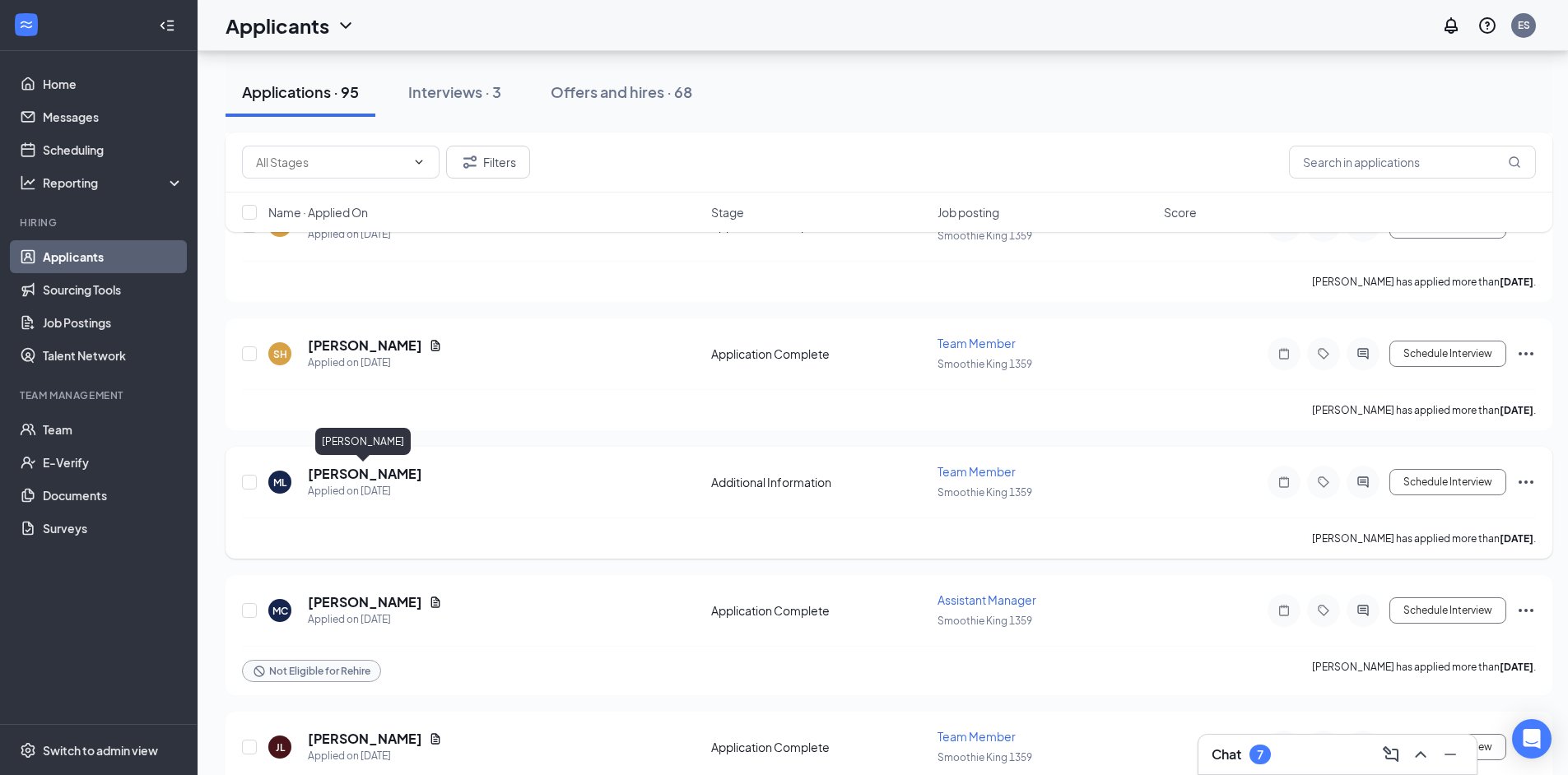
click at [356, 471] on h5 "[PERSON_NAME]" at bounding box center [365, 474] width 115 height 18
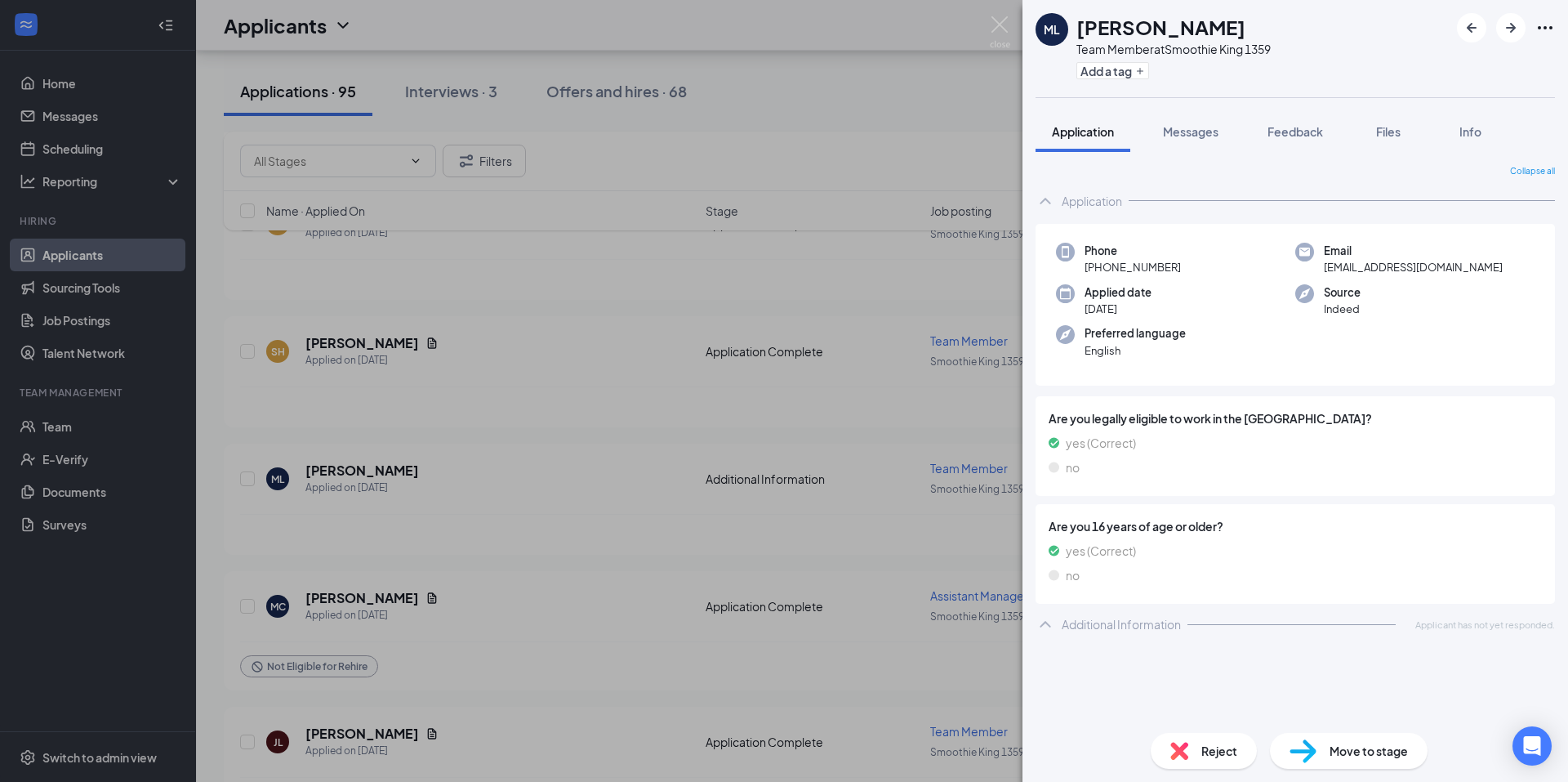
click at [849, 287] on div "ML [PERSON_NAME] Team Member at Smoothie King 1359 Add a tag Application Messag…" at bounding box center [784, 391] width 1568 height 782
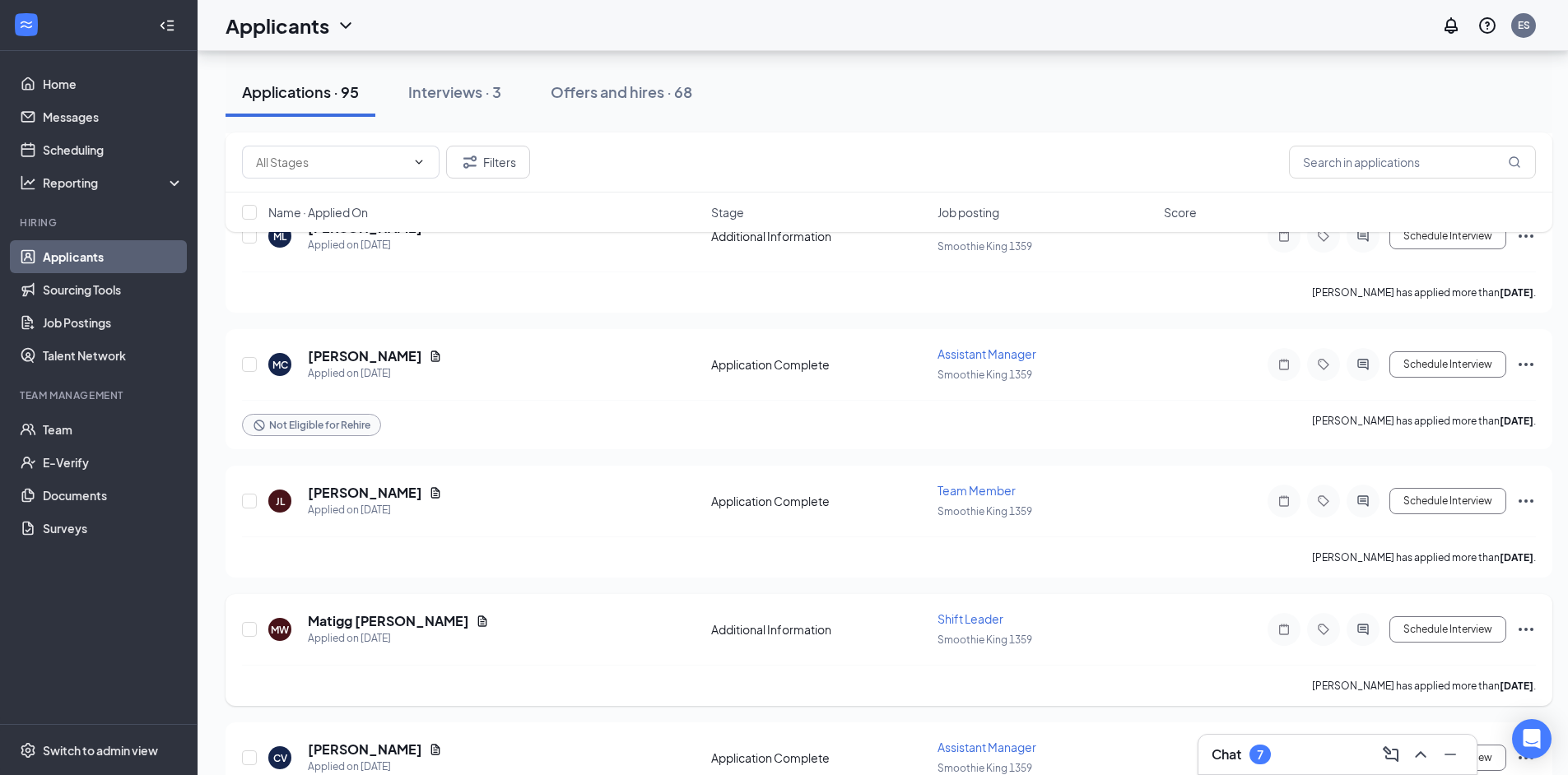
scroll to position [932, 0]
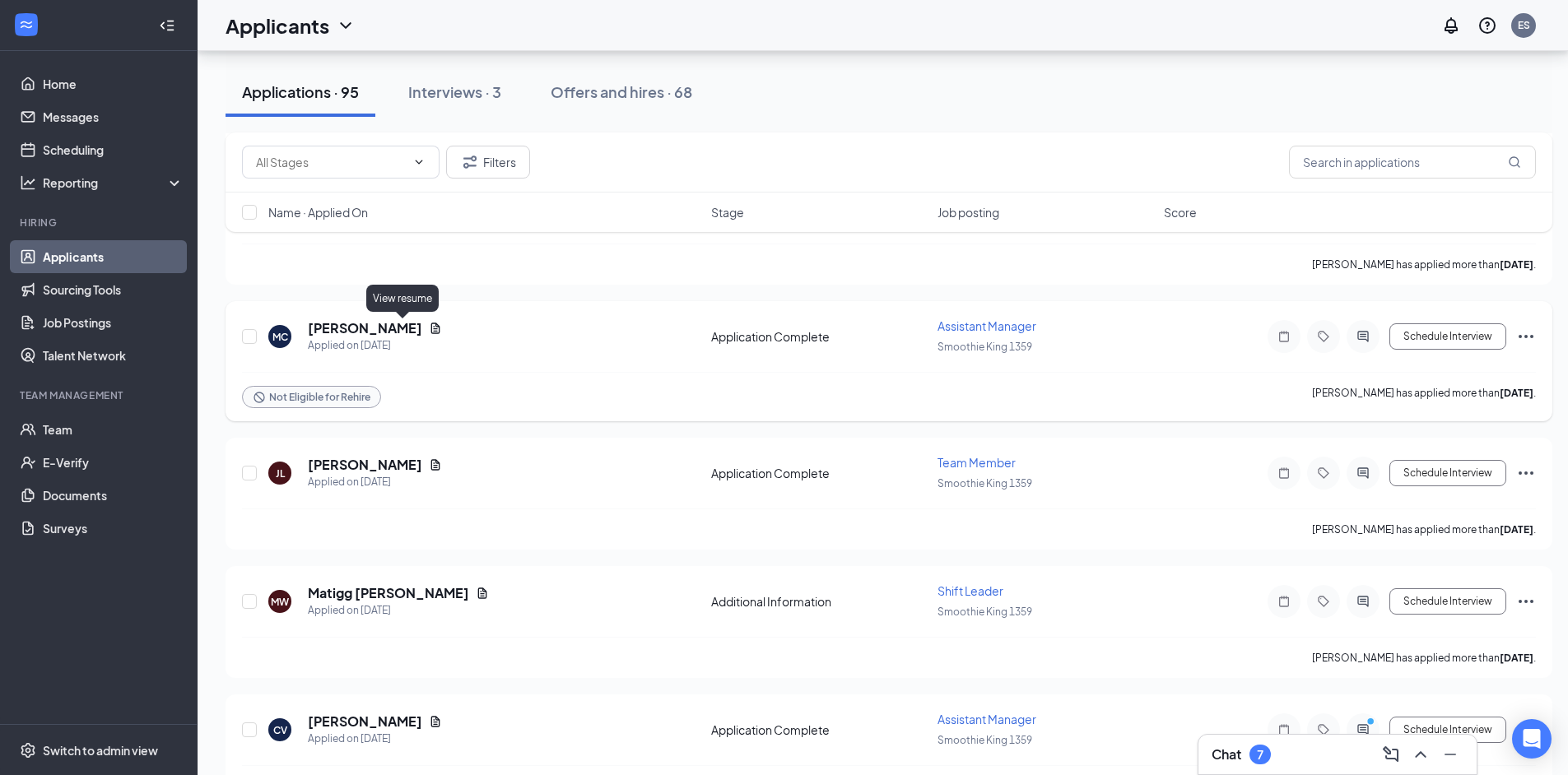
click at [429, 331] on icon "Document" at bounding box center [436, 328] width 13 height 13
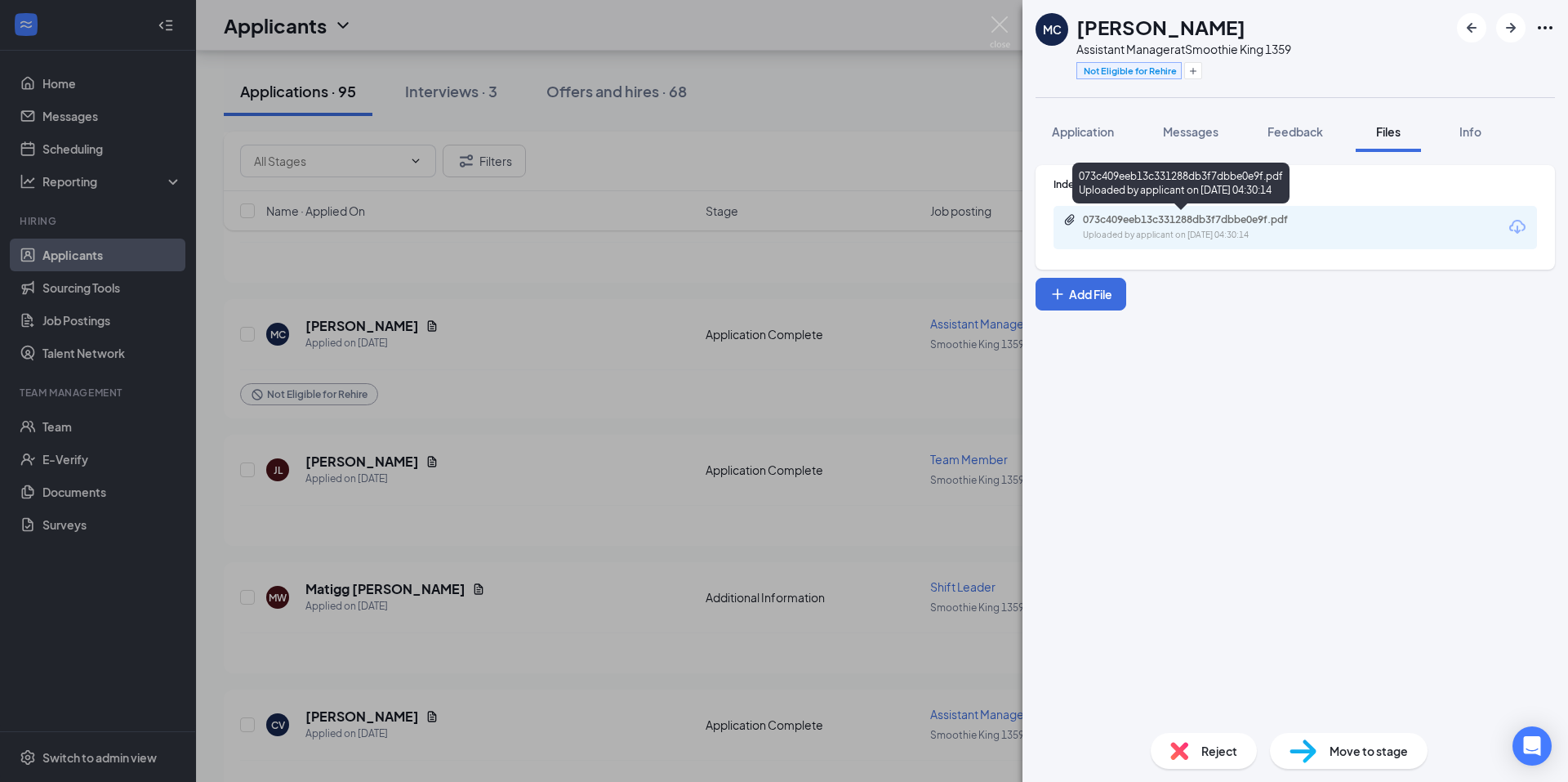
click at [1197, 226] on div "073c409eeb13c331288db3f7dbbe0e9f.pdf" at bounding box center [1197, 219] width 229 height 13
click at [786, 376] on div "MC [PERSON_NAME] Assistant Manager at Smoothie King 1359 Not Eligible for Rehir…" at bounding box center [784, 391] width 1568 height 782
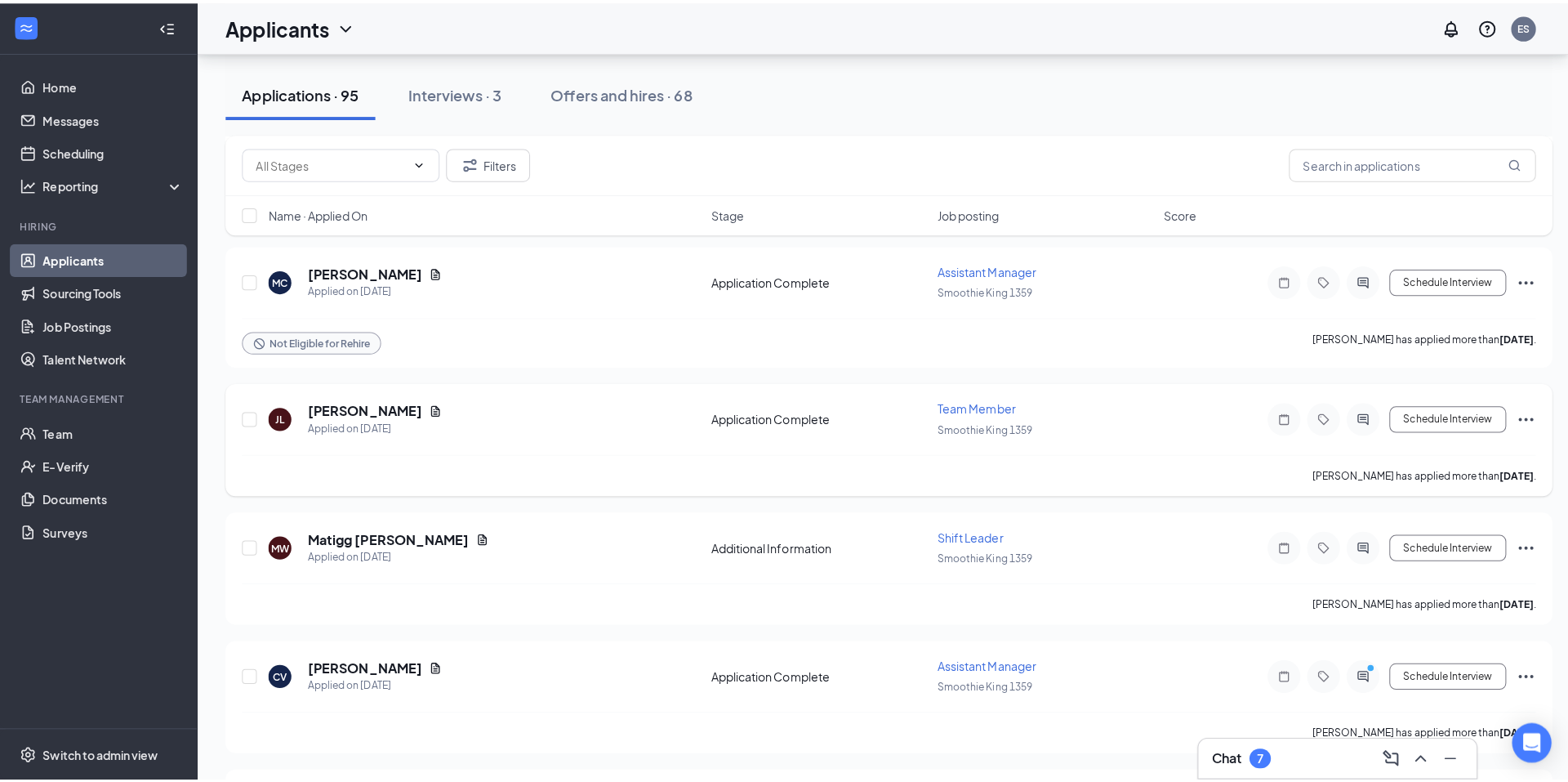
scroll to position [1007, 0]
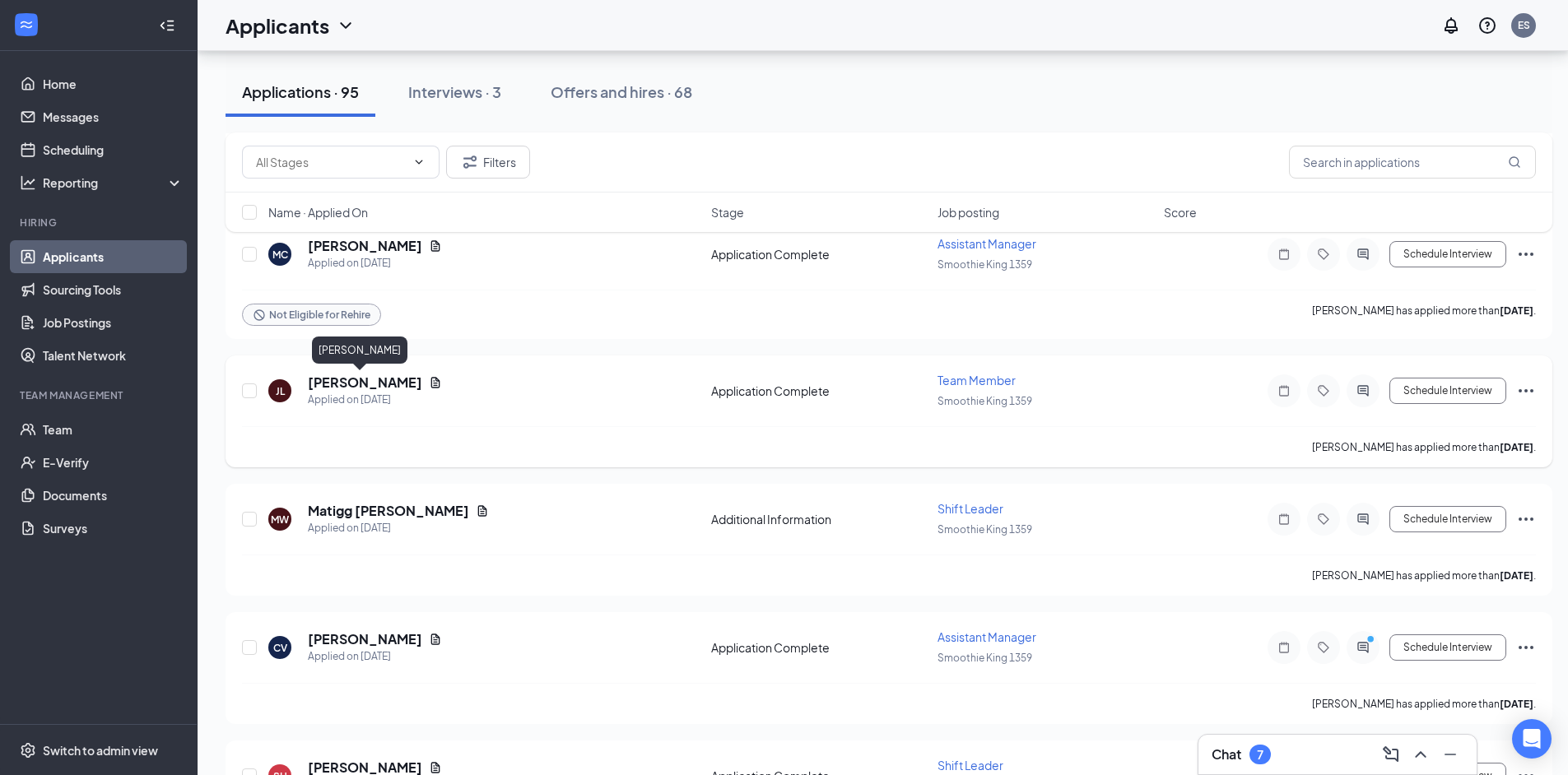
click at [332, 382] on h5 "[PERSON_NAME]" at bounding box center [365, 383] width 115 height 18
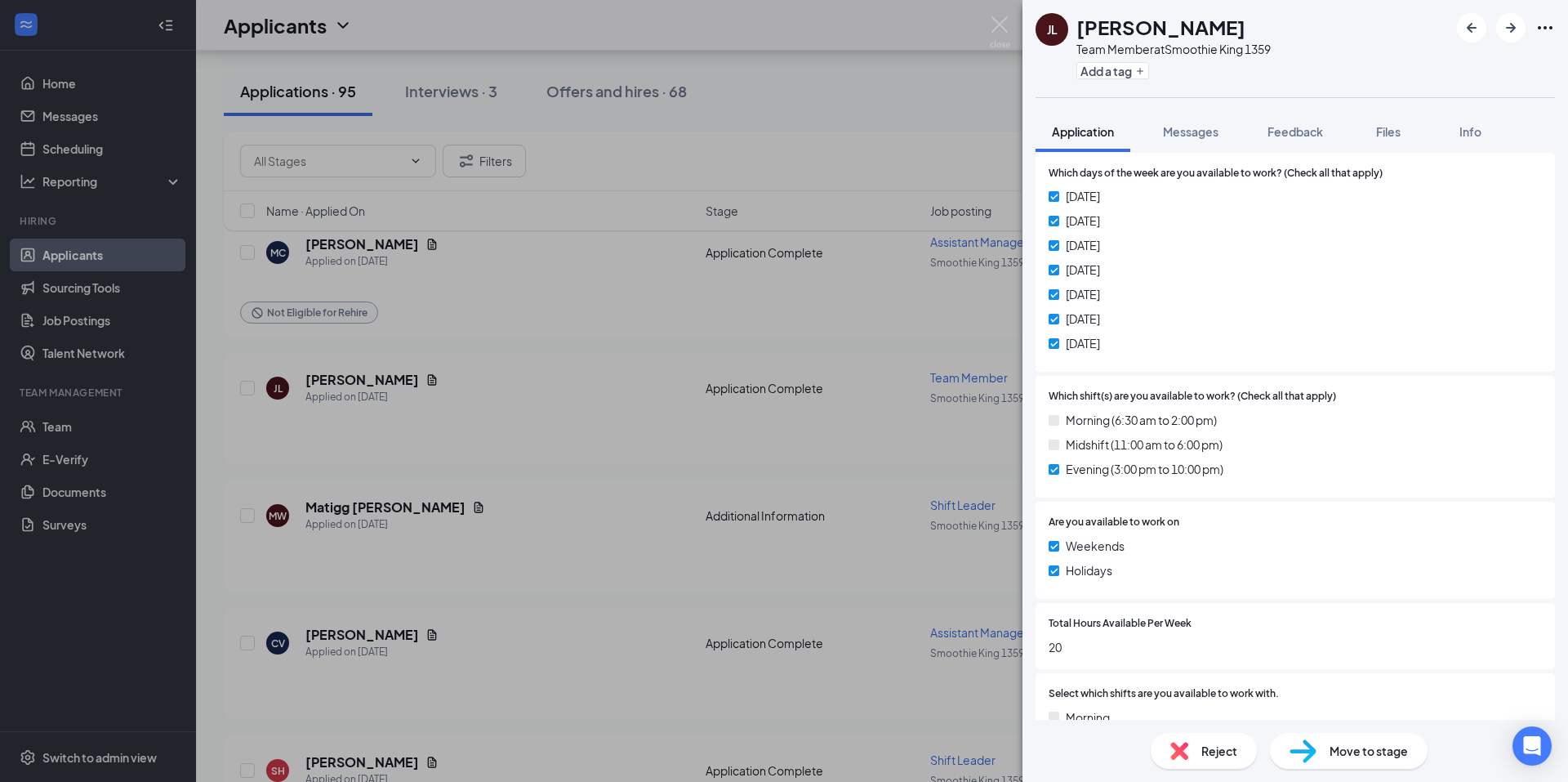
scroll to position [1415, 0]
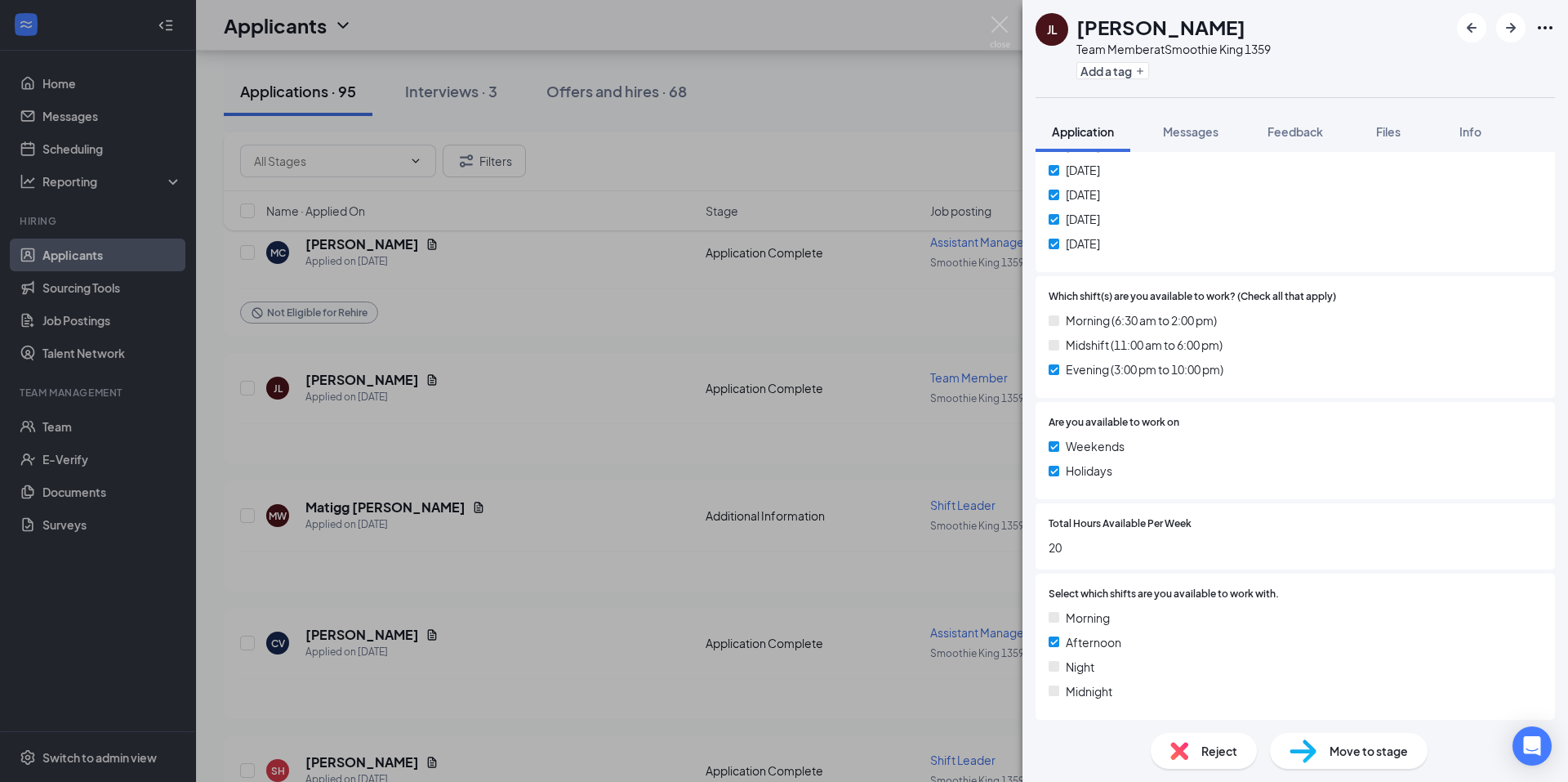
click at [625, 317] on div "[PERSON_NAME] Jayden [PERSON_NAME] Team Member at Smoothie King 1359 Add a tag …" at bounding box center [784, 391] width 1568 height 782
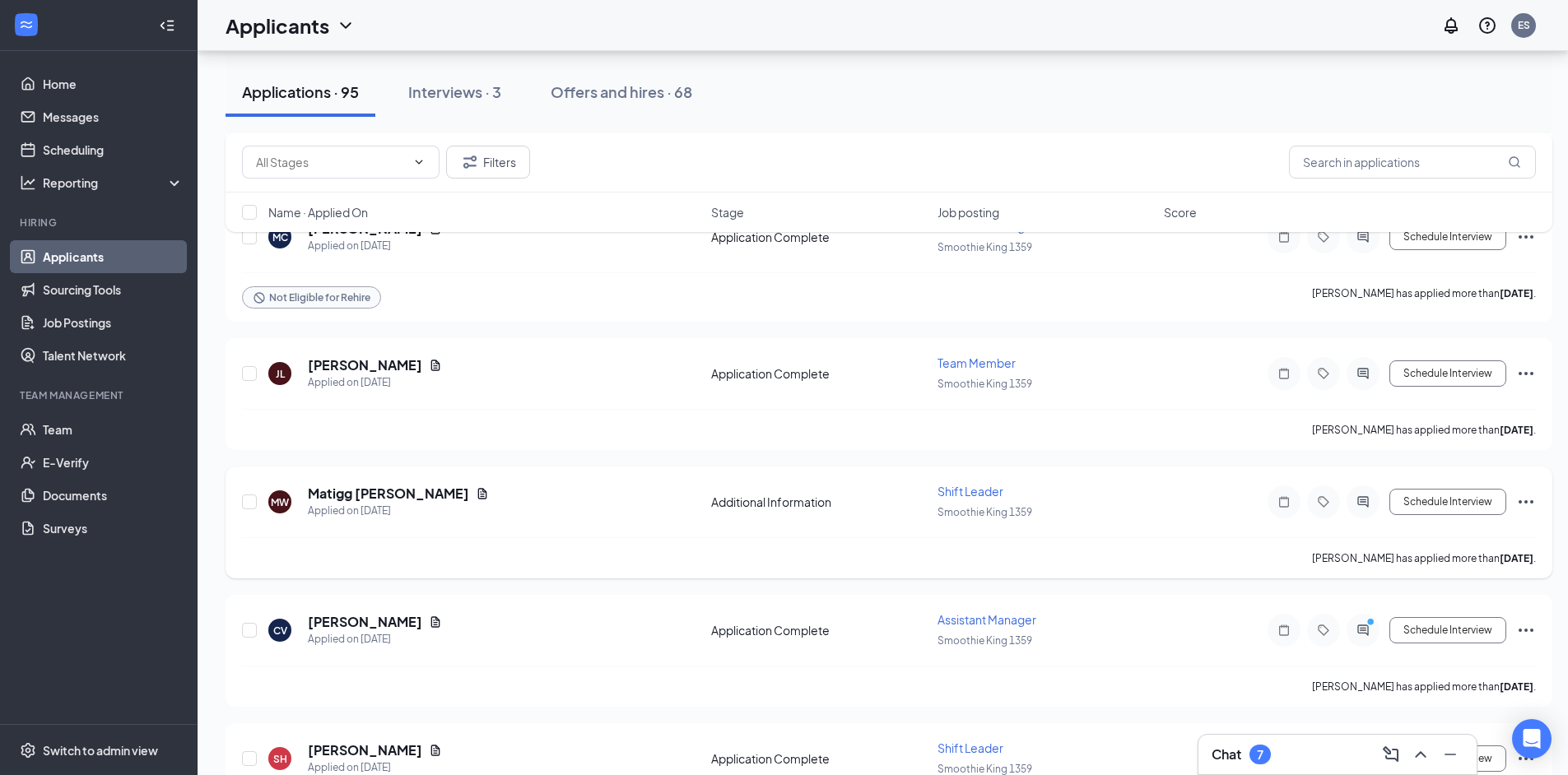
scroll to position [1125, 0]
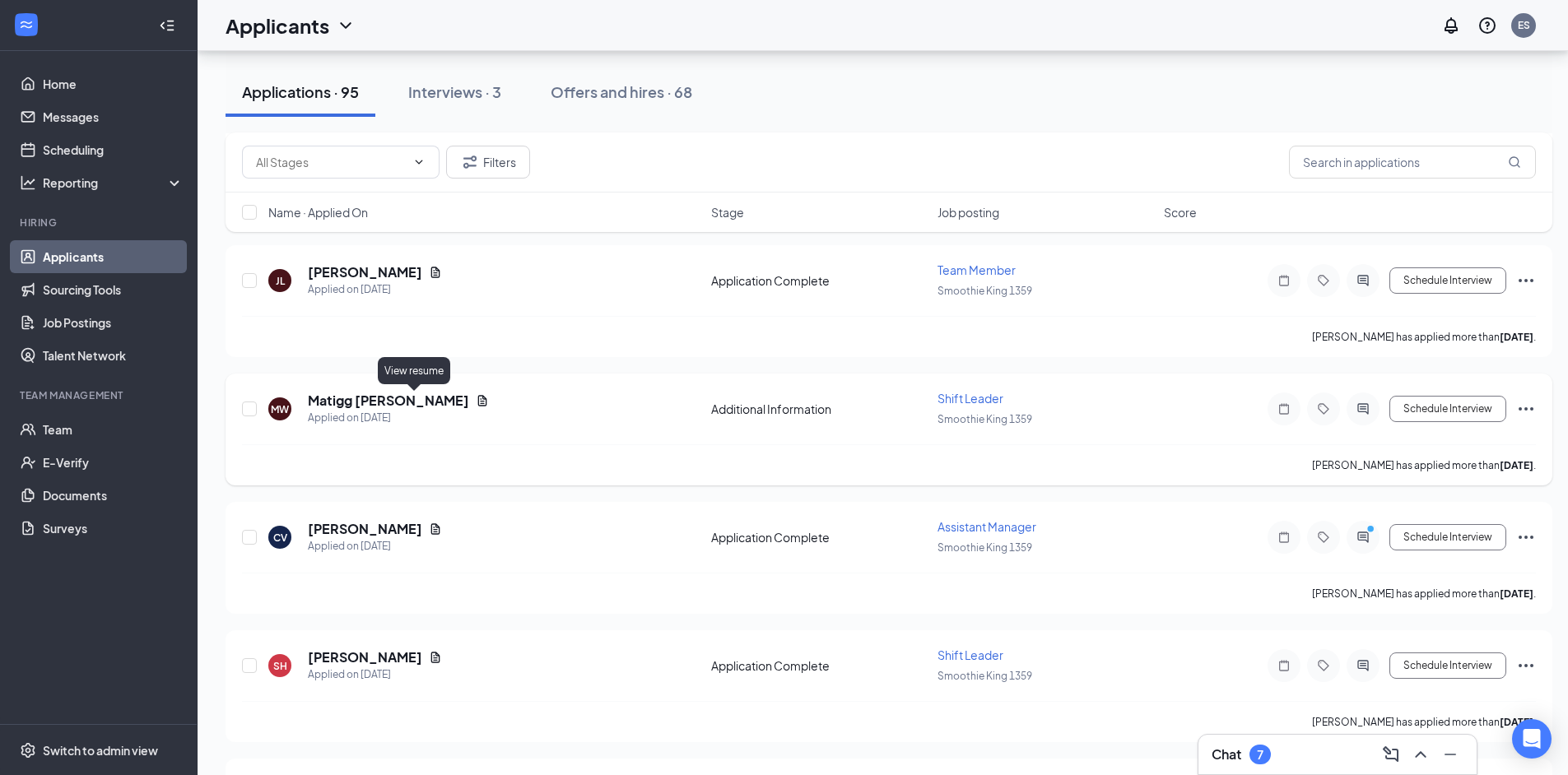
click at [475, 402] on icon "Document" at bounding box center [482, 400] width 13 height 13
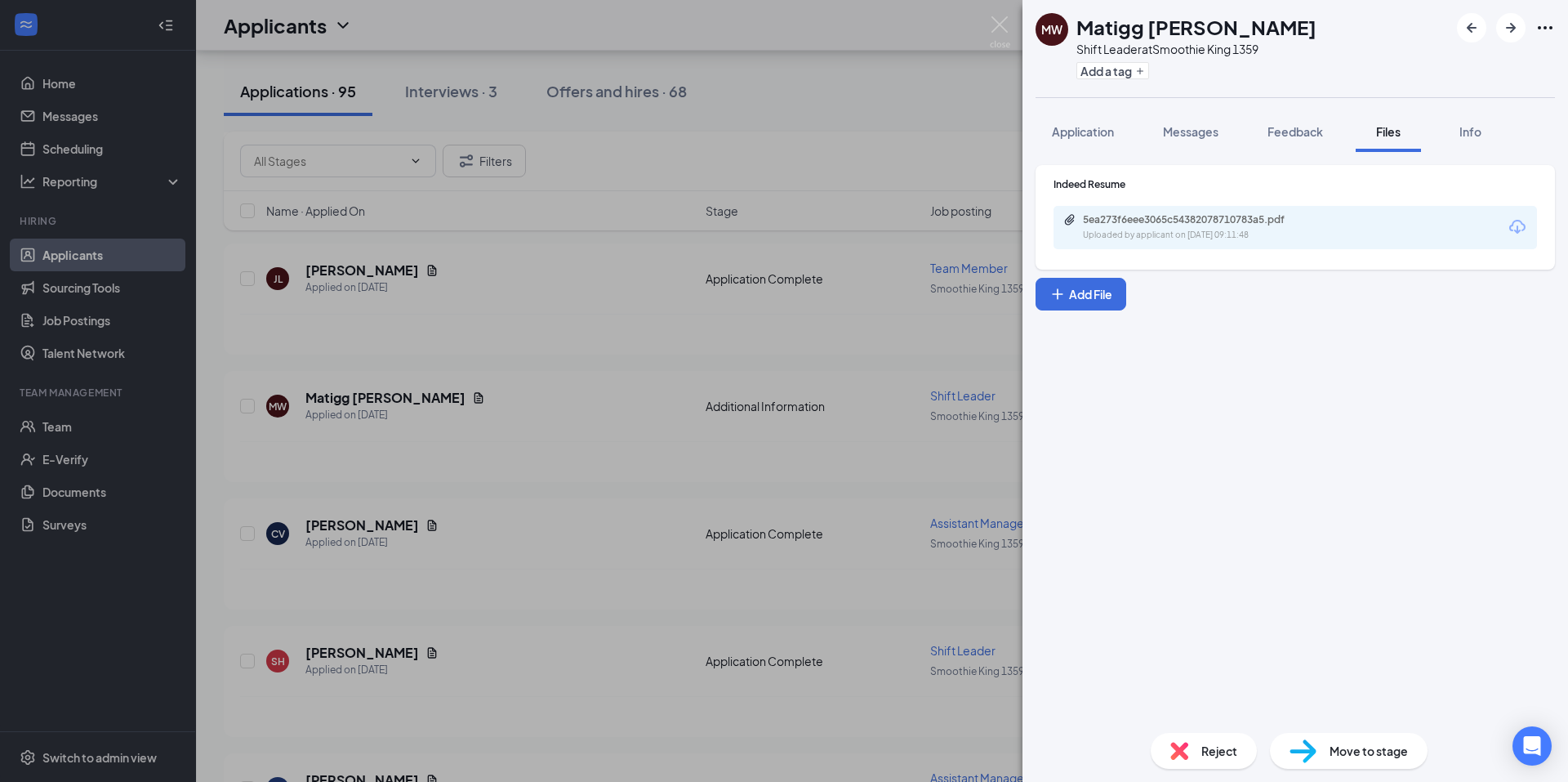
click at [1142, 225] on div "5ea273f6eee3065c54382078710783a5.pdf" at bounding box center [1197, 219] width 229 height 13
click at [894, 381] on div "MW Matigg [PERSON_NAME] Shift Leader at Smoothie King 1359 Add a tag Applicatio…" at bounding box center [784, 391] width 1568 height 782
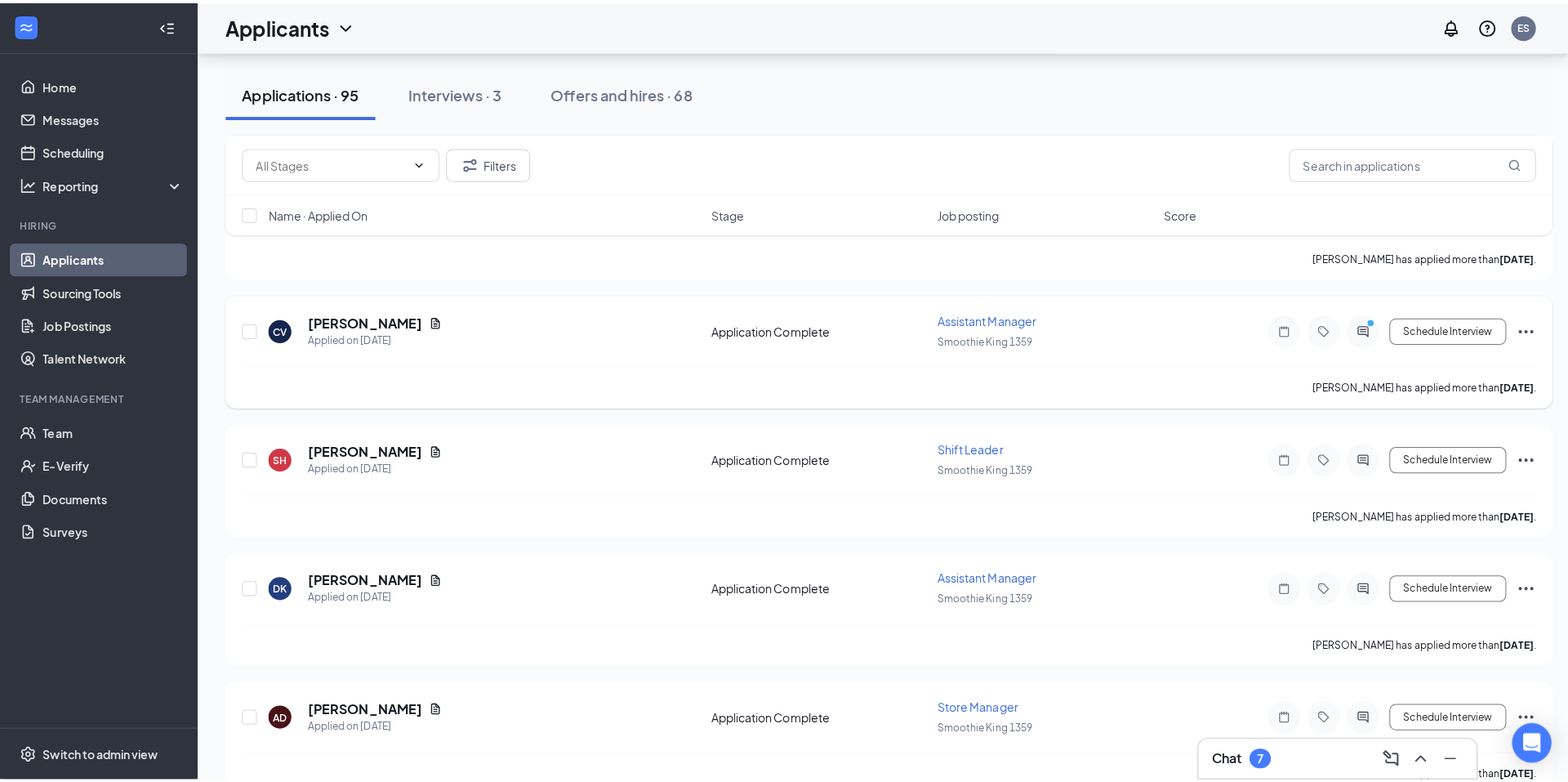
scroll to position [1334, 0]
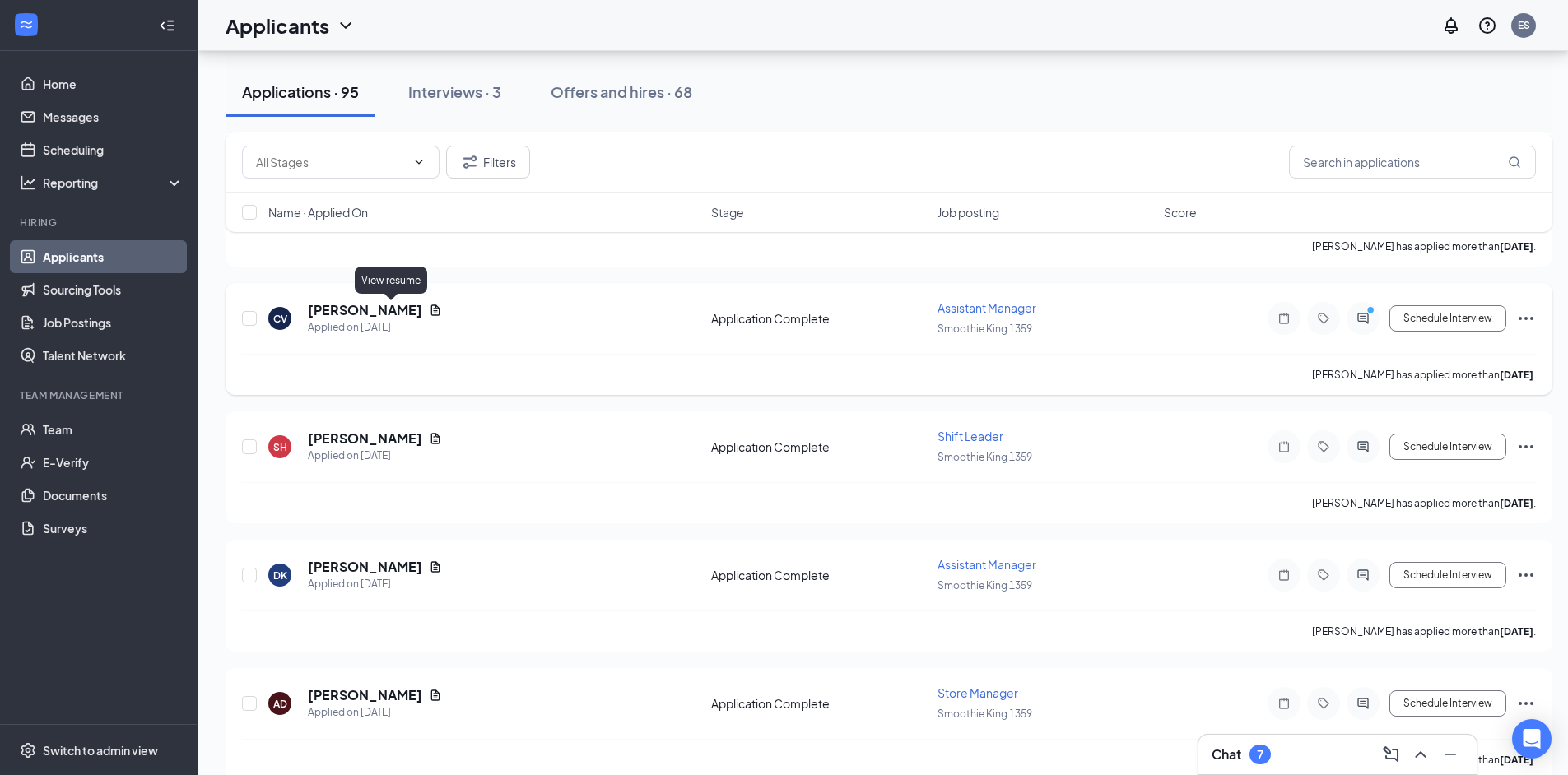
click at [431, 310] on icon "Document" at bounding box center [436, 310] width 9 height 11
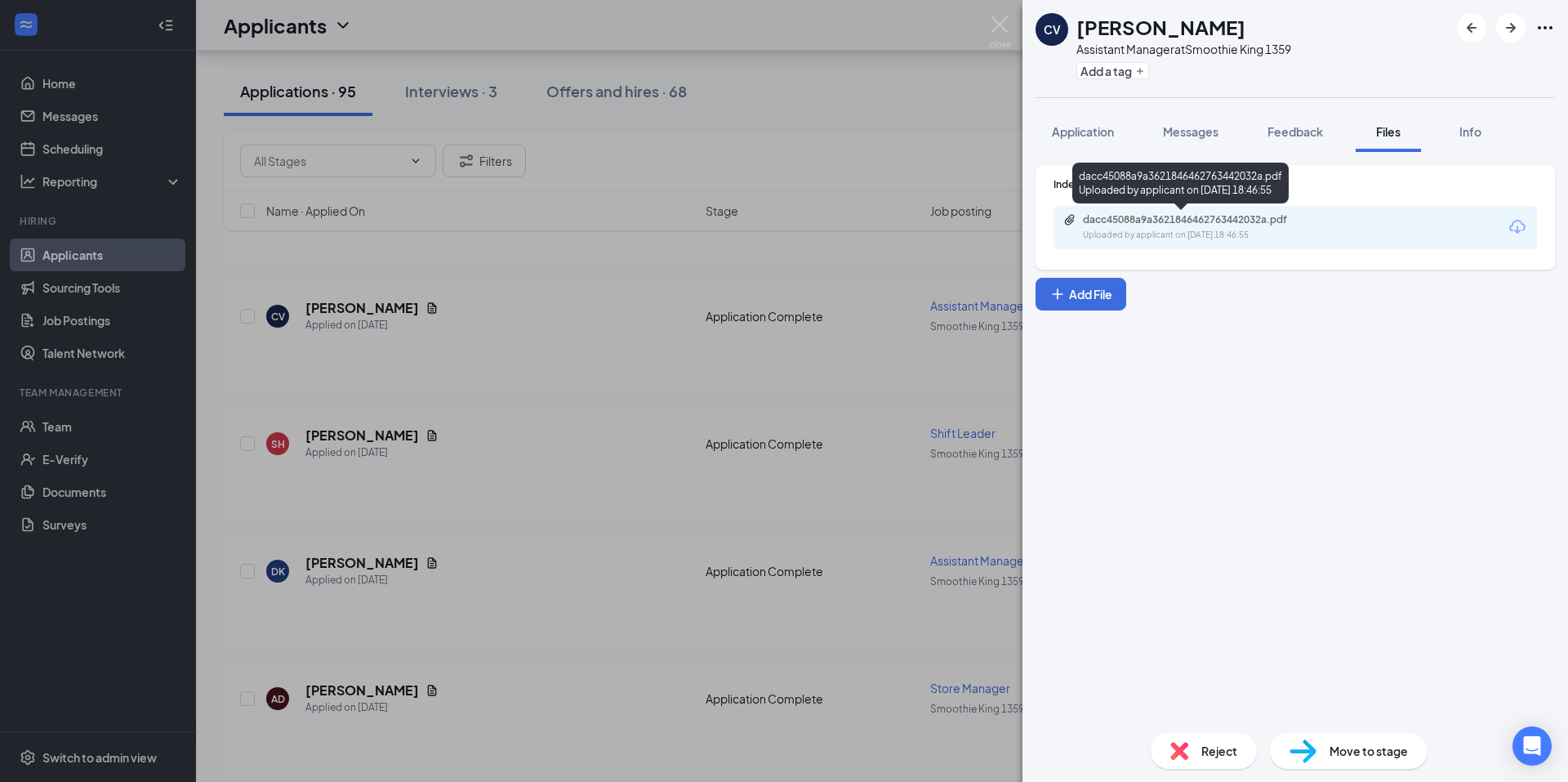
click at [1175, 221] on div "dacc45088a9a3621846462763442032a.pdf" at bounding box center [1197, 219] width 229 height 13
click at [799, 277] on div "CV [PERSON_NAME] Assistant Manager at Smoothie King 1359 Add a tag Application …" at bounding box center [784, 391] width 1568 height 782
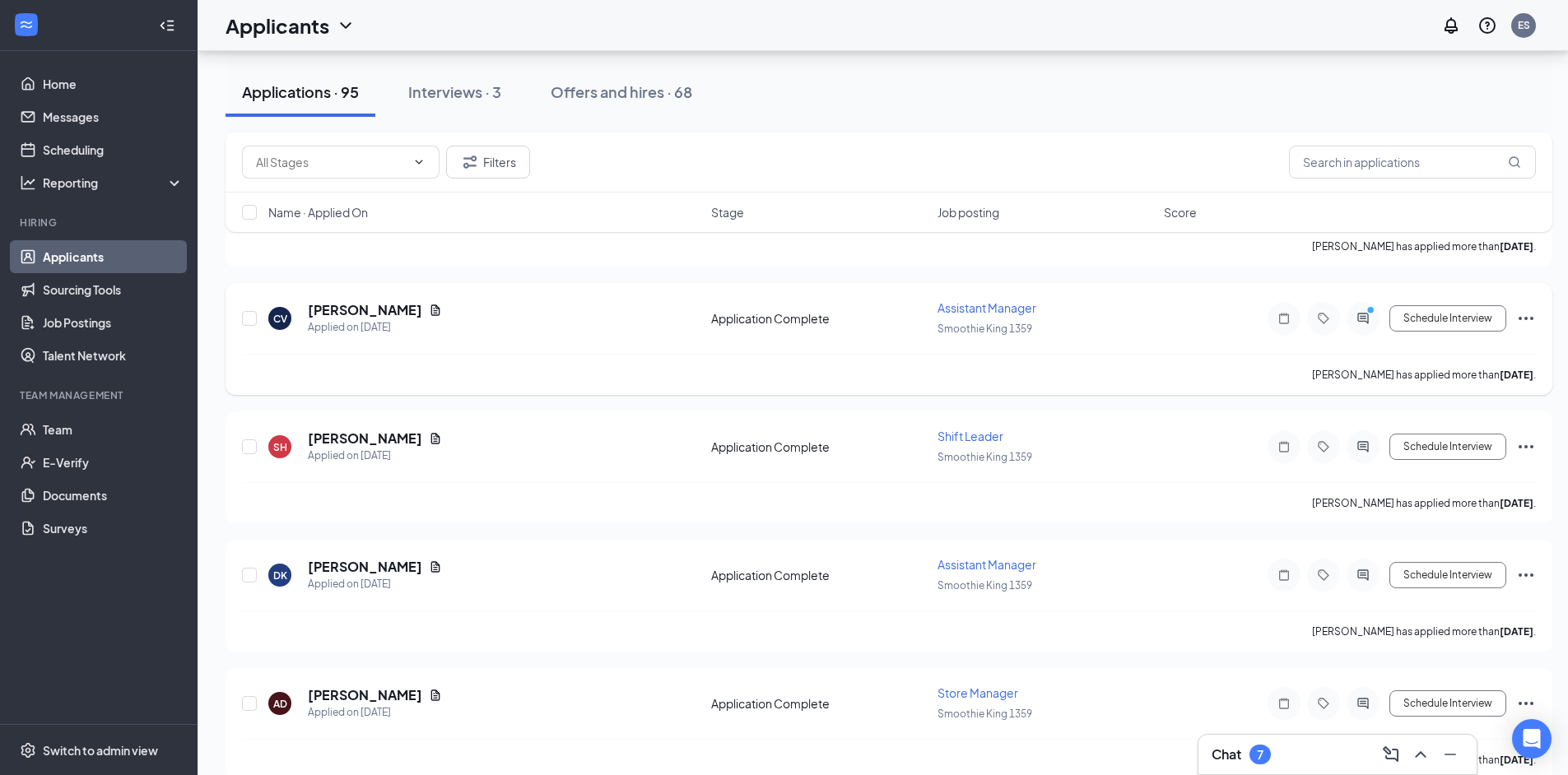
click at [1364, 314] on icon "PrimaryDot" at bounding box center [1373, 312] width 19 height 13
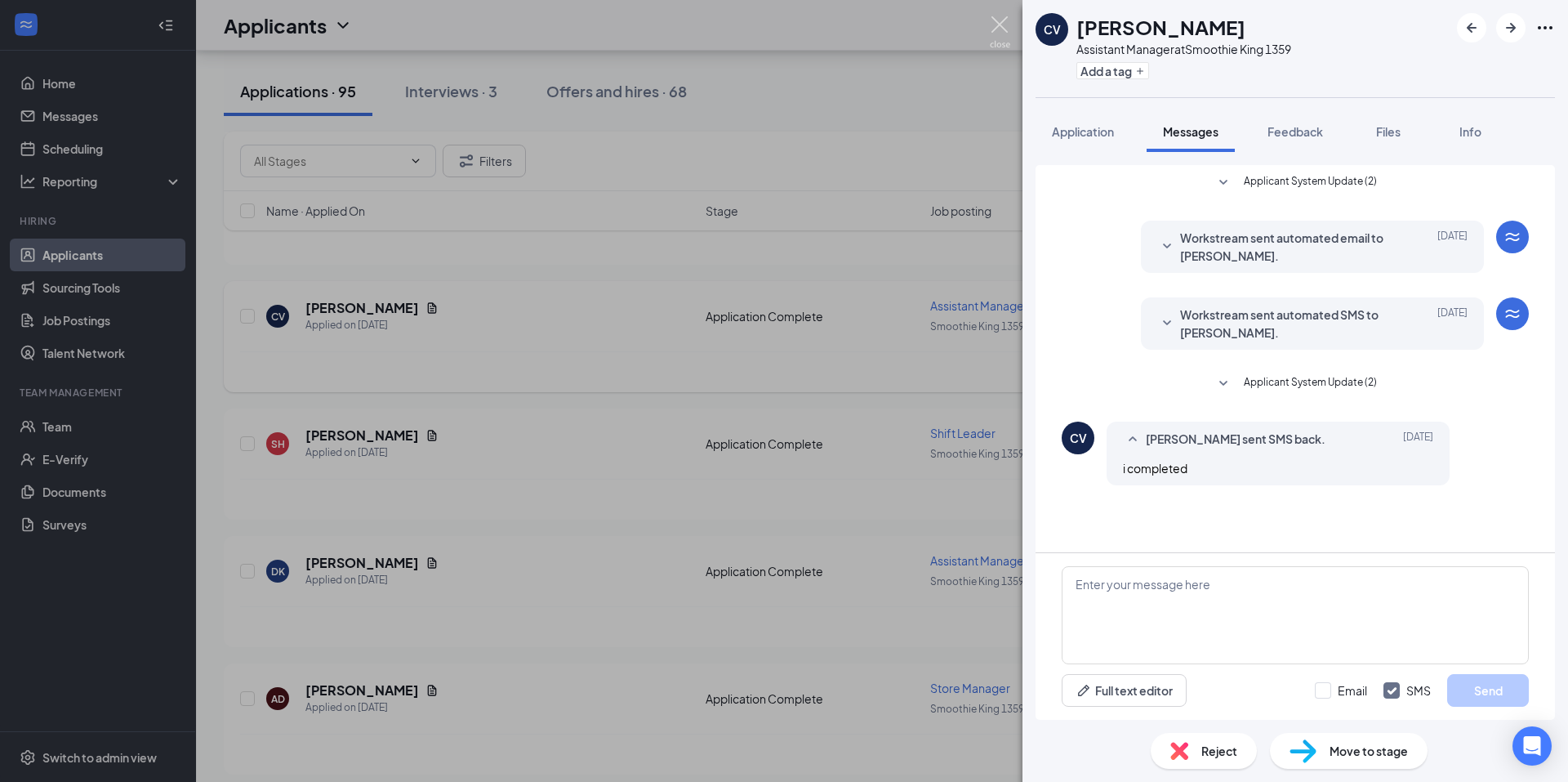
click at [997, 26] on img at bounding box center [1000, 32] width 20 height 32
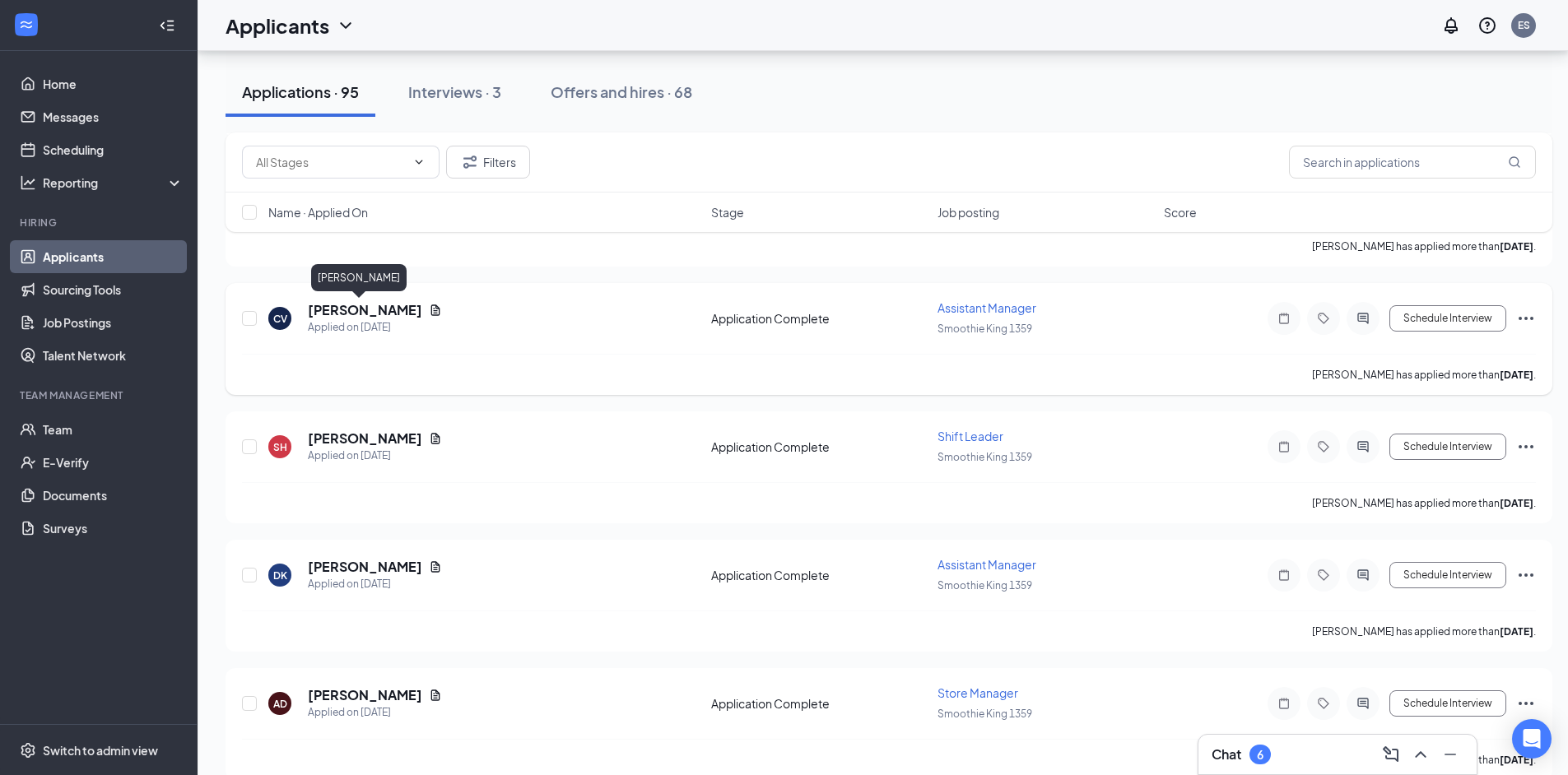
drag, startPoint x: 321, startPoint y: 307, endPoint x: 357, endPoint y: 338, distance: 47.5
click at [323, 307] on h5 "[PERSON_NAME]" at bounding box center [365, 311] width 115 height 18
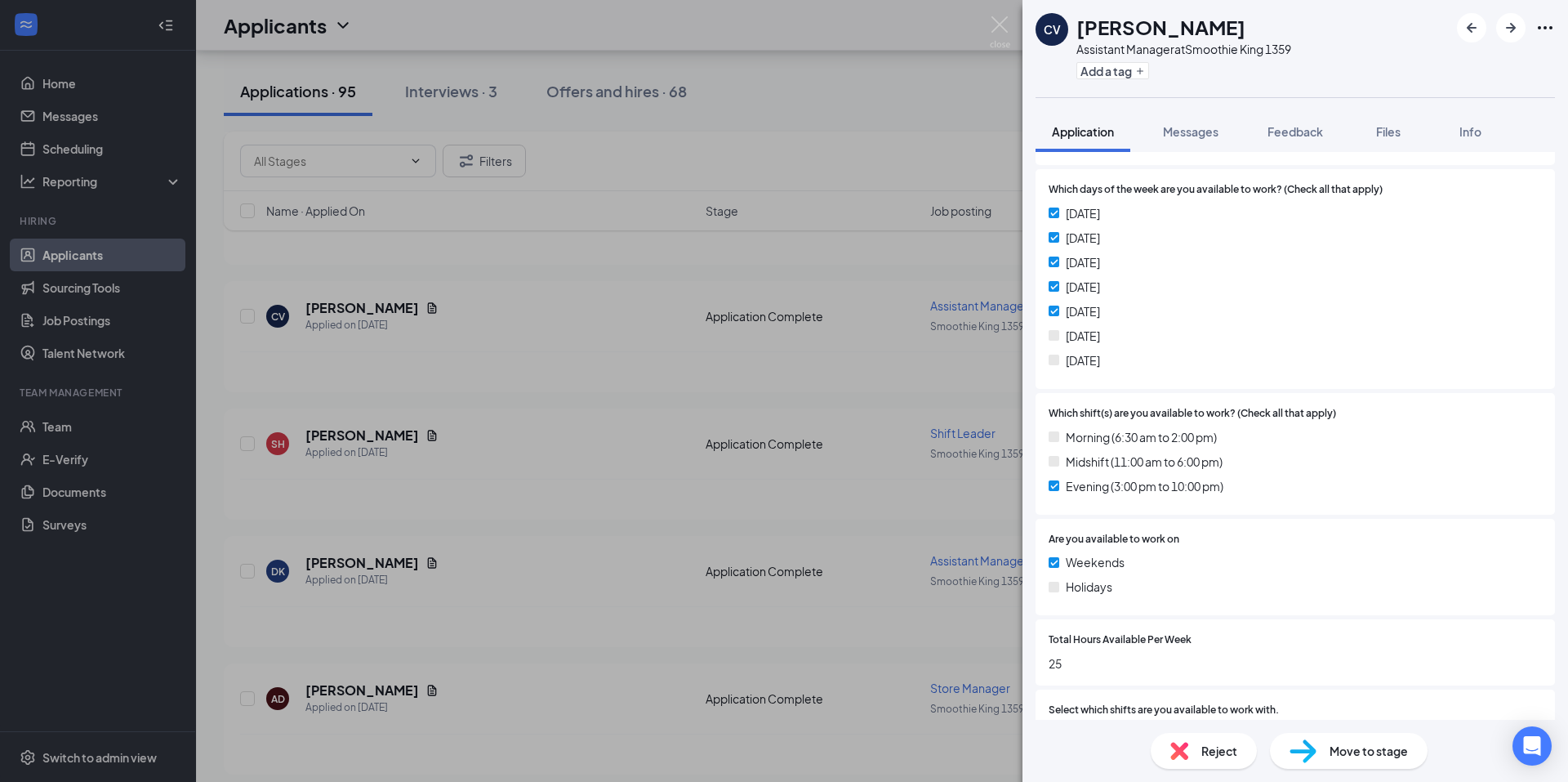
scroll to position [1415, 0]
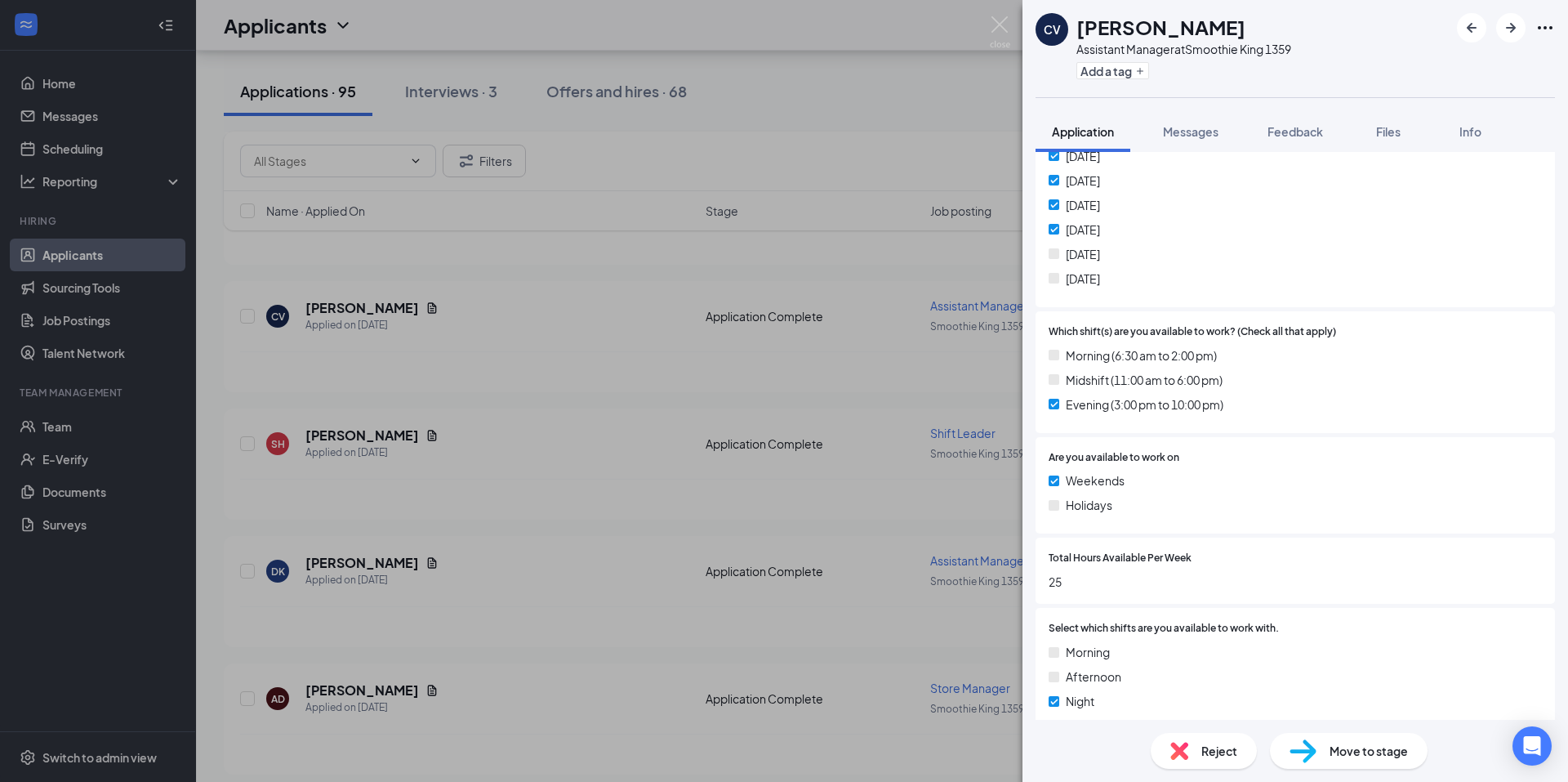
click at [849, 371] on div "CV [PERSON_NAME] Assistant Manager at Smoothie King 1359 Add a tag Application …" at bounding box center [784, 391] width 1568 height 782
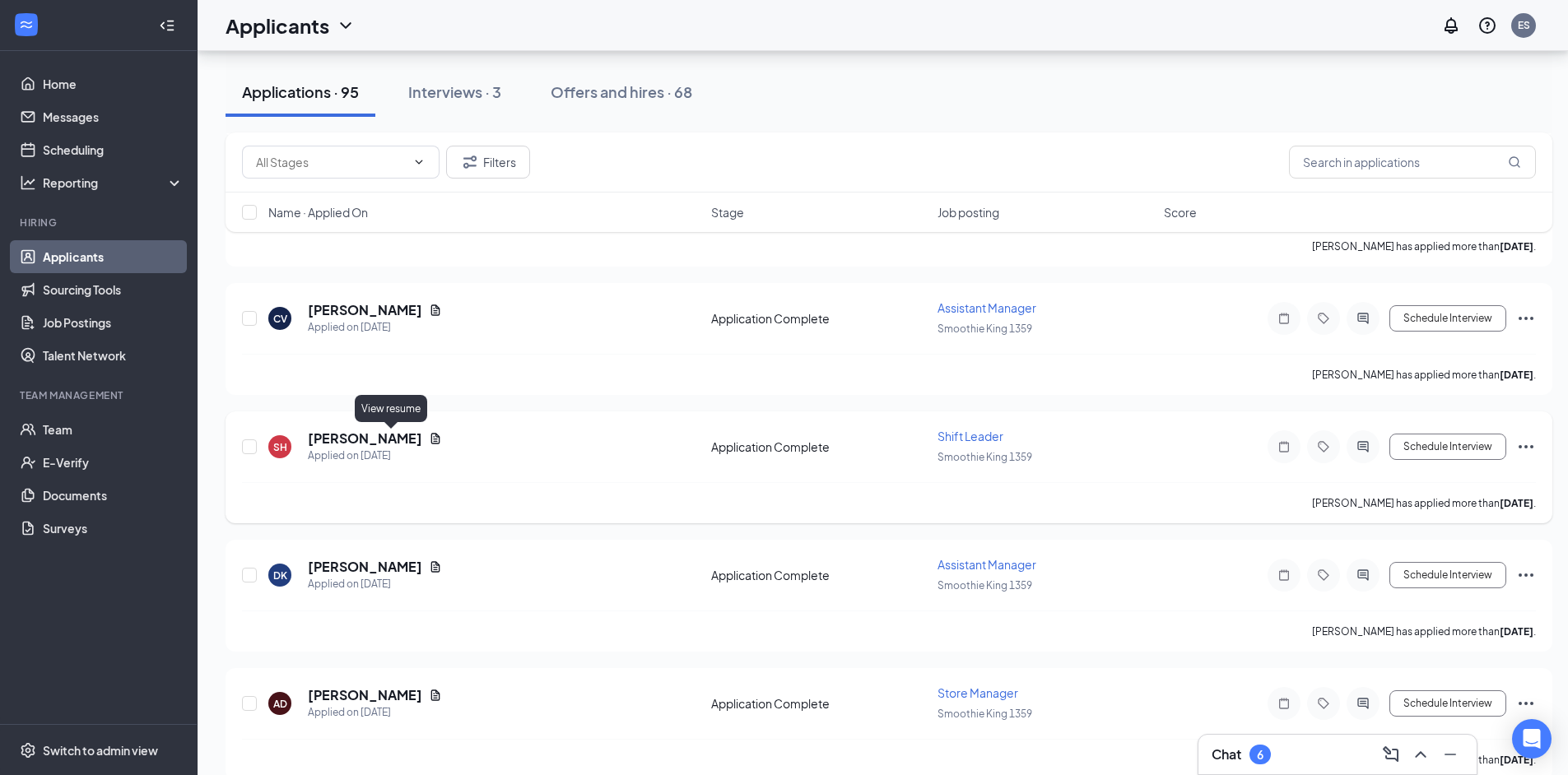
click at [431, 444] on icon "Document" at bounding box center [436, 438] width 9 height 11
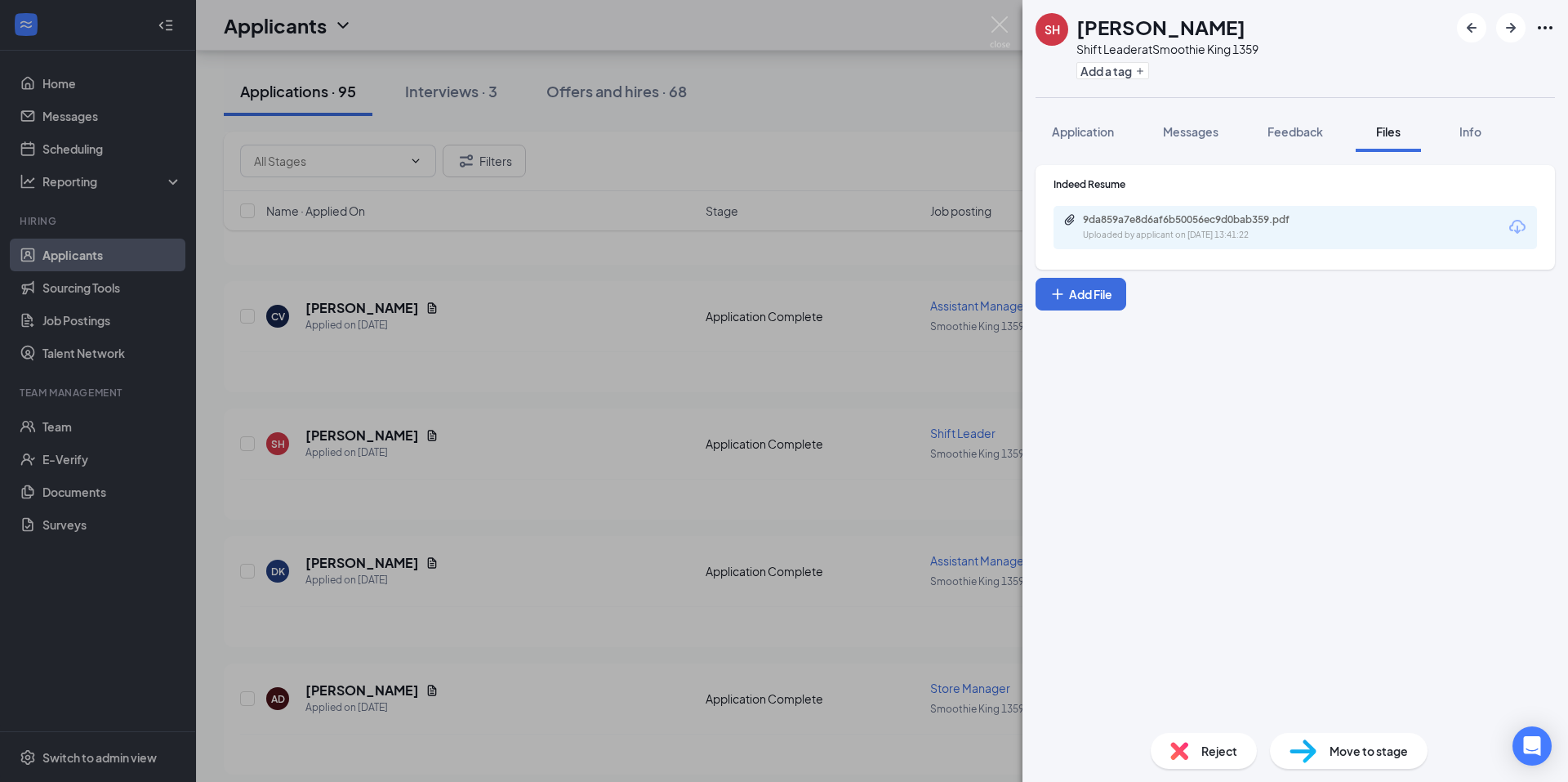
click at [1183, 242] on div "9da859a7e8d6af6b50056ec9d0bab359.pdf Uploaded by applicant on [DATE] 13:41:22" at bounding box center [1295, 227] width 484 height 43
click at [1181, 216] on div "9da859a7e8d6af6b50056ec9d0bab359.pdf" at bounding box center [1197, 219] width 229 height 13
click at [566, 345] on div "SH [PERSON_NAME] Shift Leader at Smoothie King 1359 Add a tag Application Messa…" at bounding box center [784, 391] width 1568 height 782
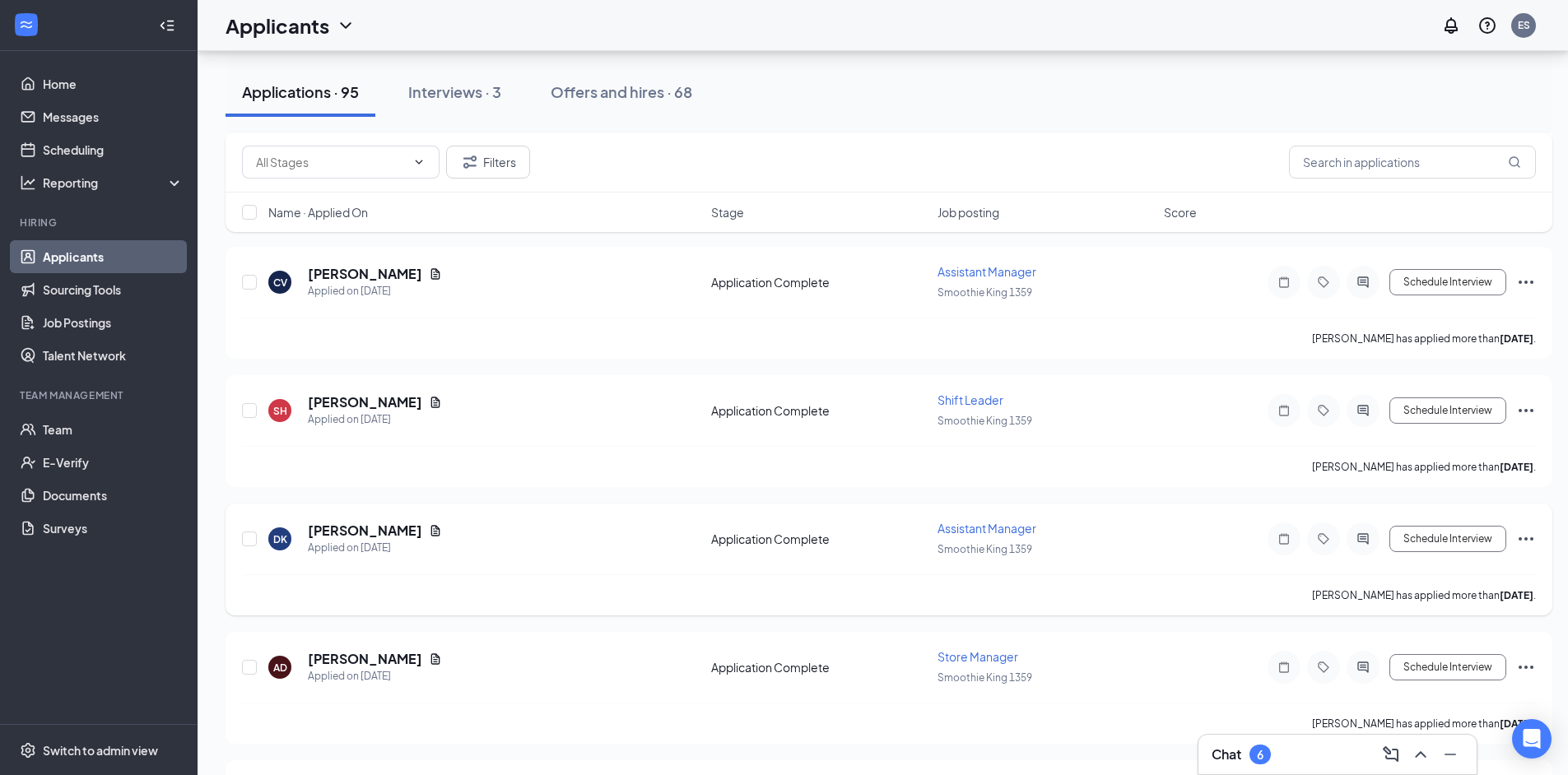
scroll to position [1454, 0]
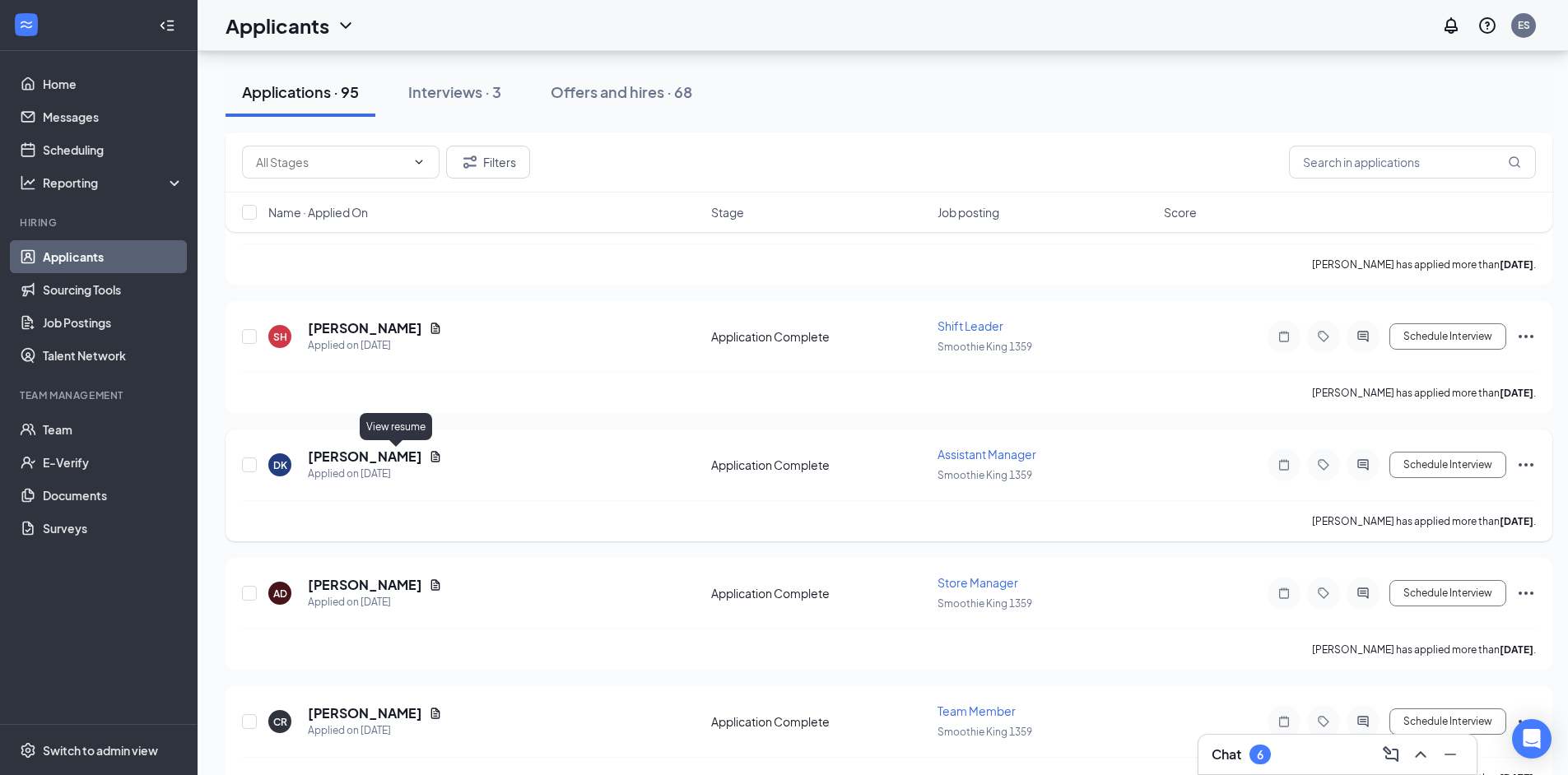
click at [431, 457] on icon "Document" at bounding box center [436, 457] width 9 height 11
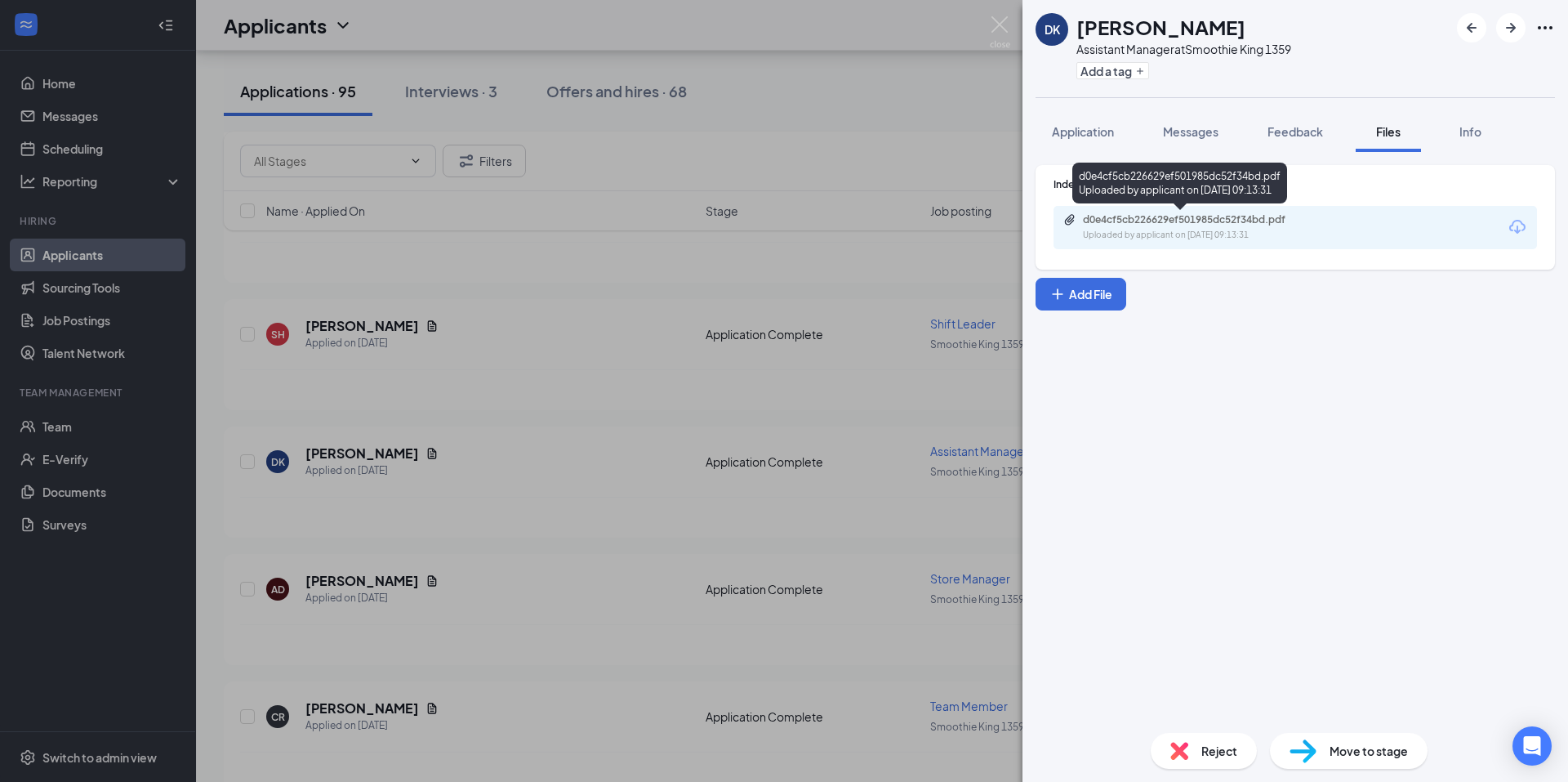
click at [1108, 222] on div "d0e4cf5cb226629ef501985dc52f34bd.pdf" at bounding box center [1197, 219] width 229 height 13
click at [645, 483] on div "DK [PERSON_NAME] Assistant Manager at Smoothie King 1359 Add a tag Application …" at bounding box center [784, 391] width 1568 height 782
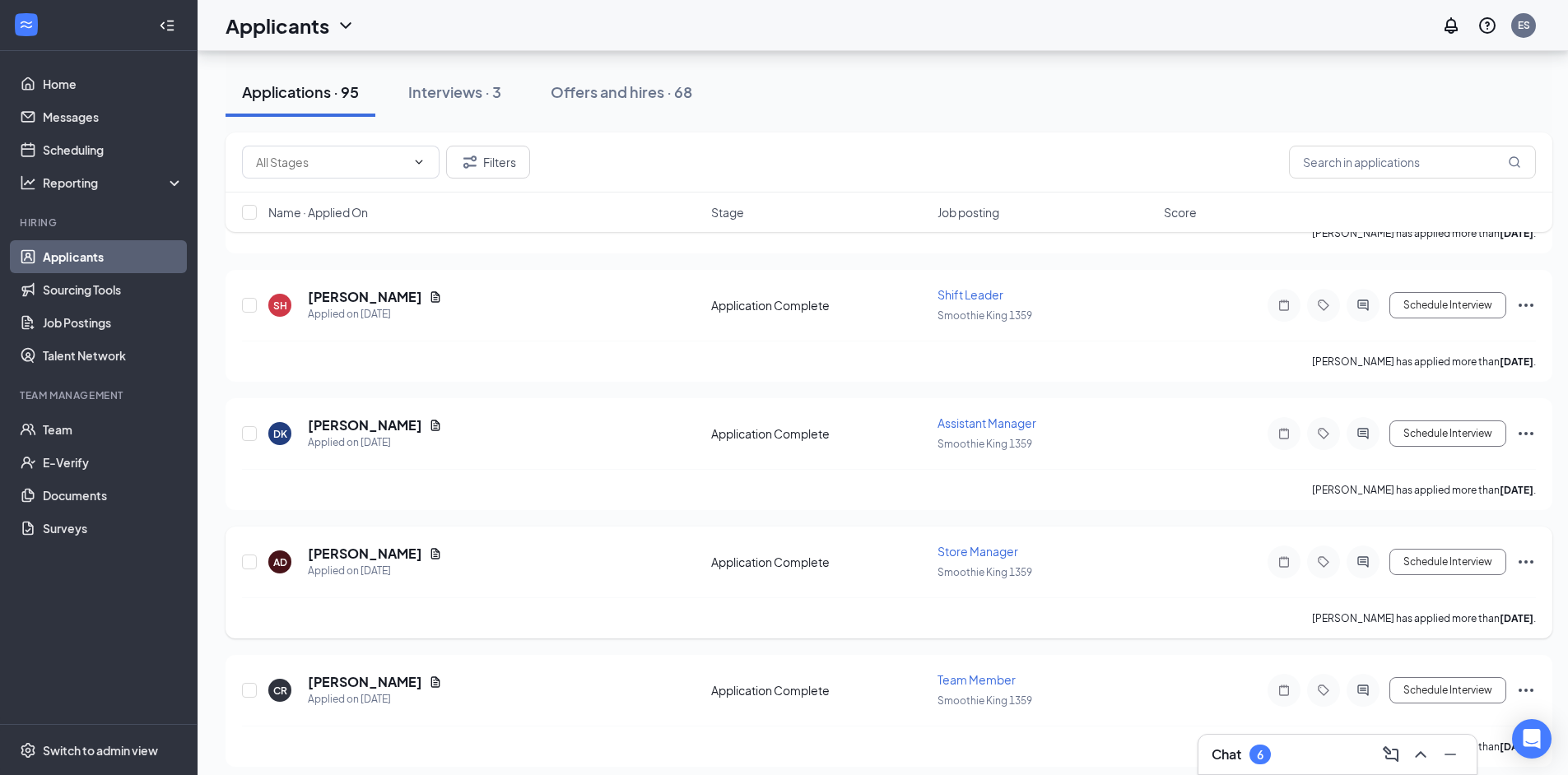
scroll to position [1564, 0]
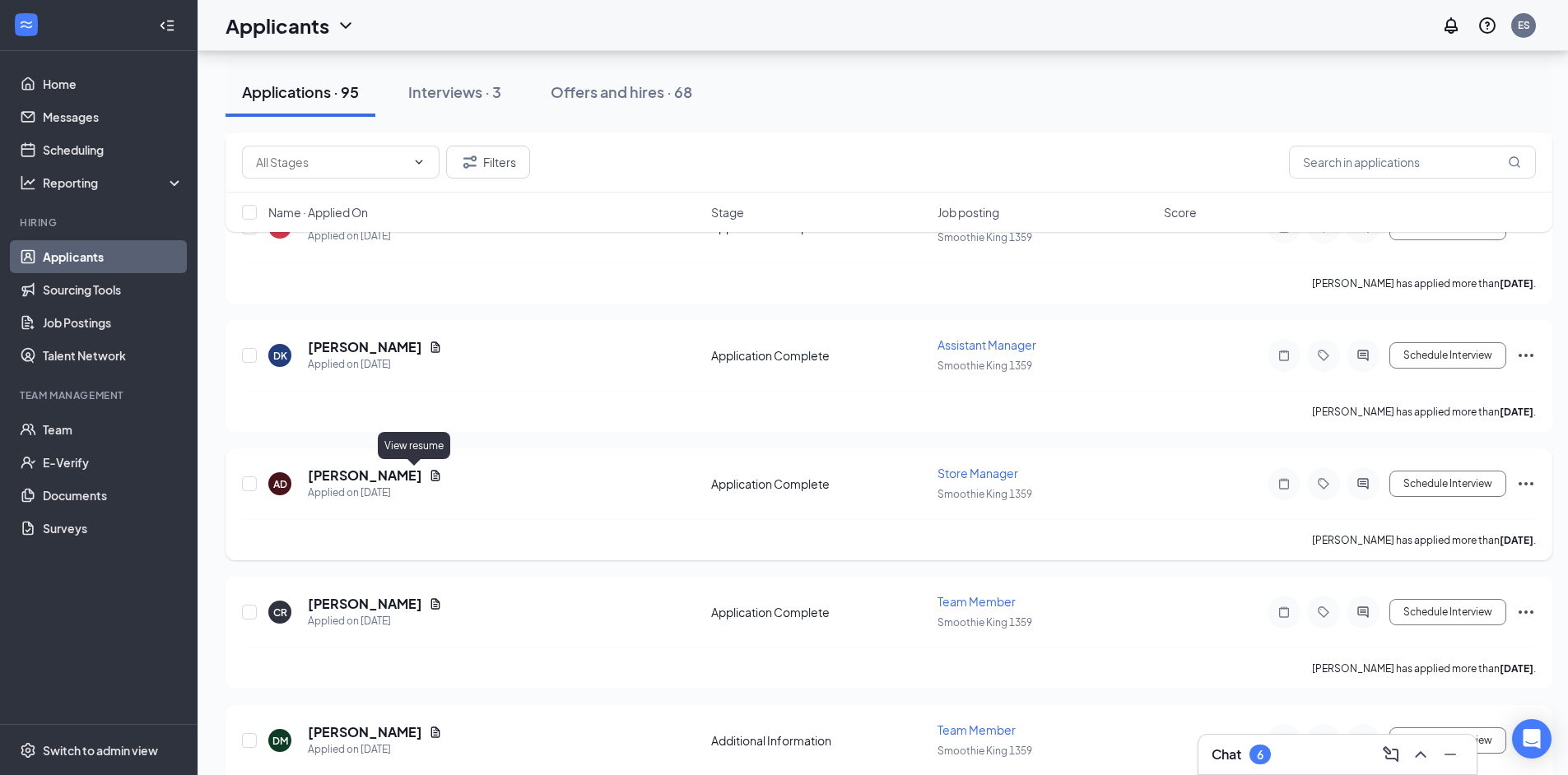
click at [431, 473] on icon "Document" at bounding box center [436, 475] width 9 height 11
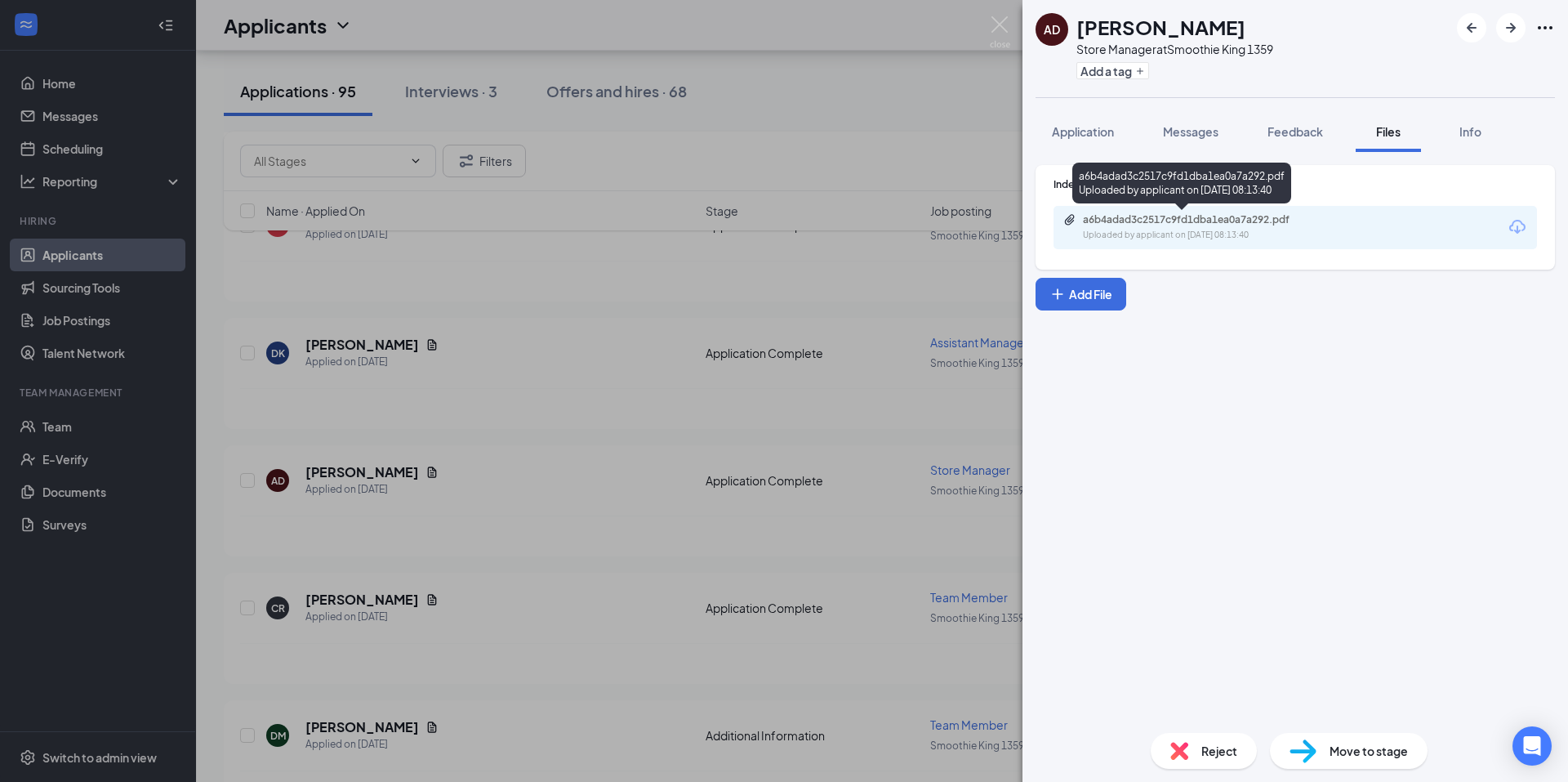
click at [1163, 227] on div "a6b4adad3c2517c9fd1dba1ea0a7a292.pdf Uploaded by applicant on [DATE] 08:13:40" at bounding box center [1196, 227] width 264 height 28
click at [1373, 760] on div "Move to stage" at bounding box center [1350, 750] width 158 height 36
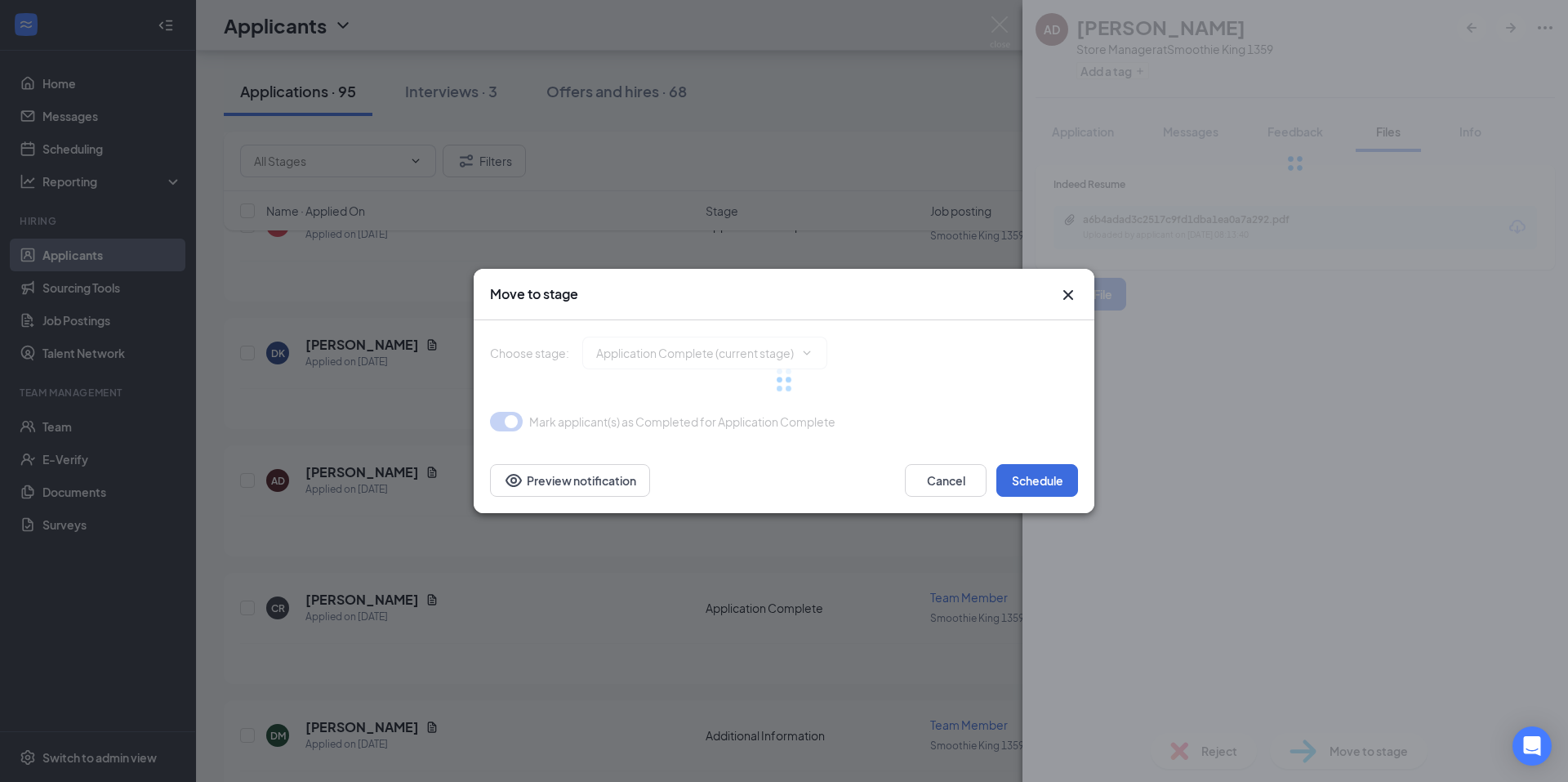
type input "Onsite Interview (next stage)"
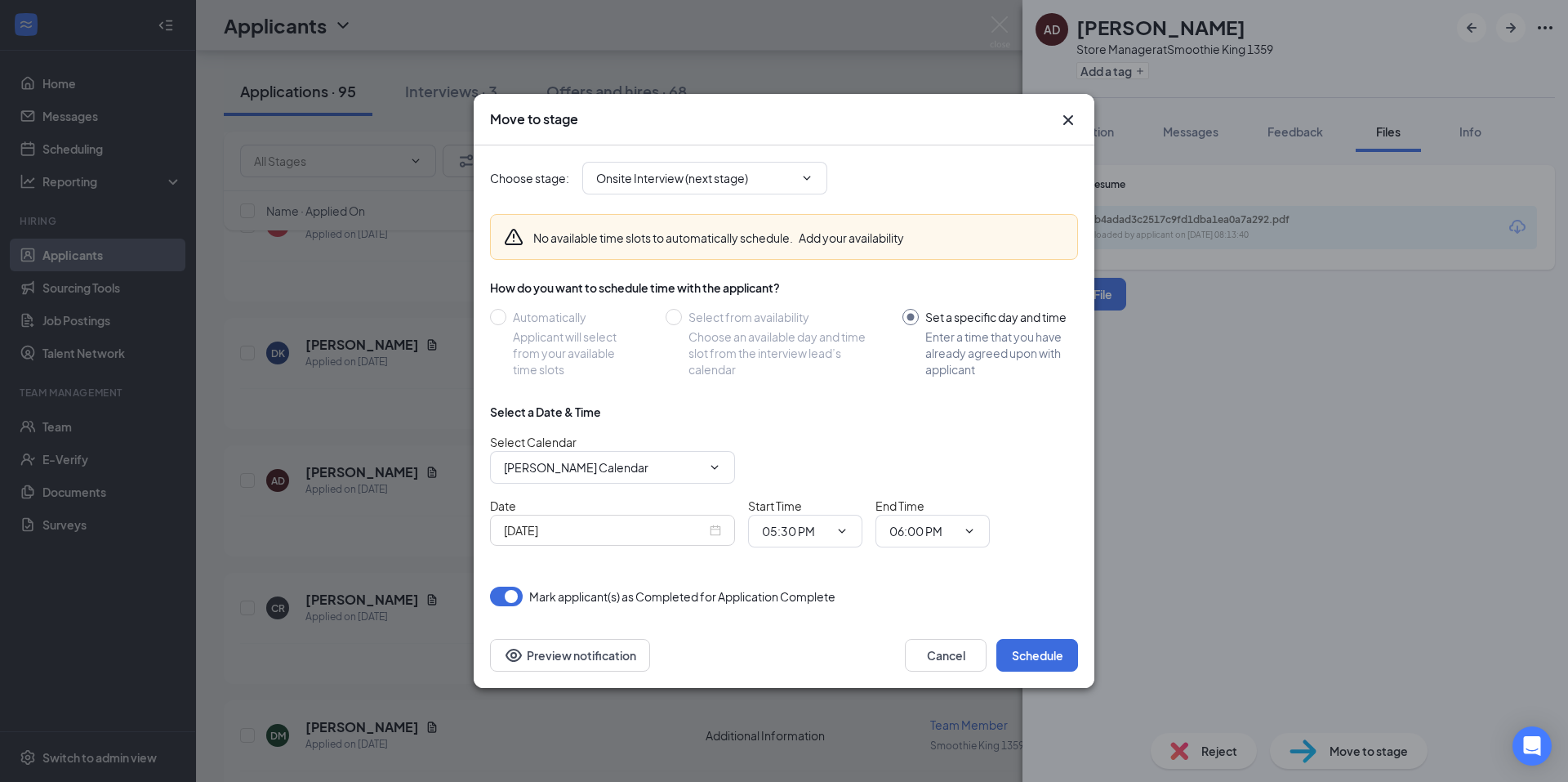
click at [1076, 115] on icon "Cross" at bounding box center [1068, 119] width 19 height 19
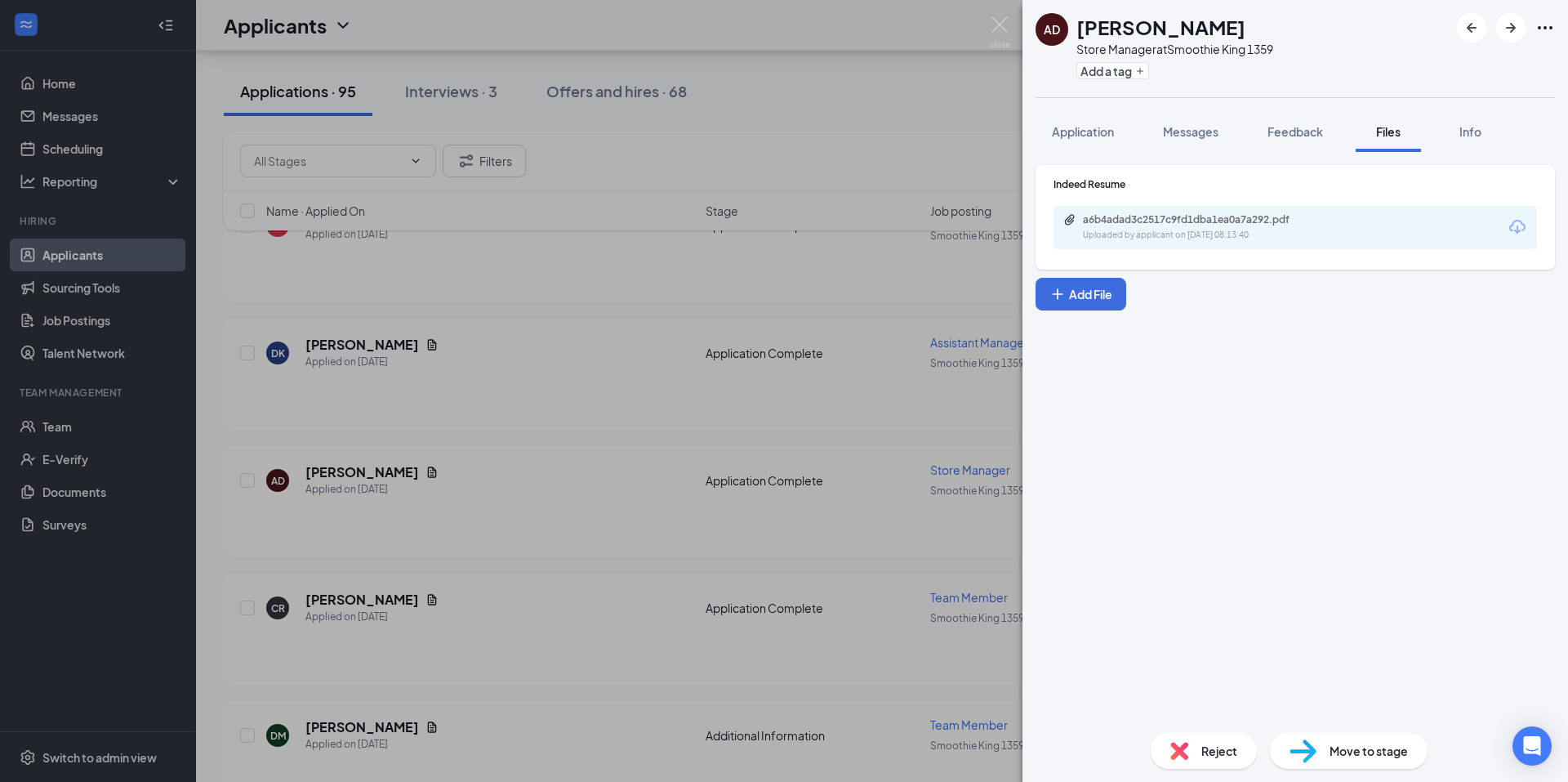
click at [998, 16] on div "AD [PERSON_NAME] Store Manager at Smoothie King 1359 Add a tag Application Mess…" at bounding box center [784, 391] width 1568 height 782
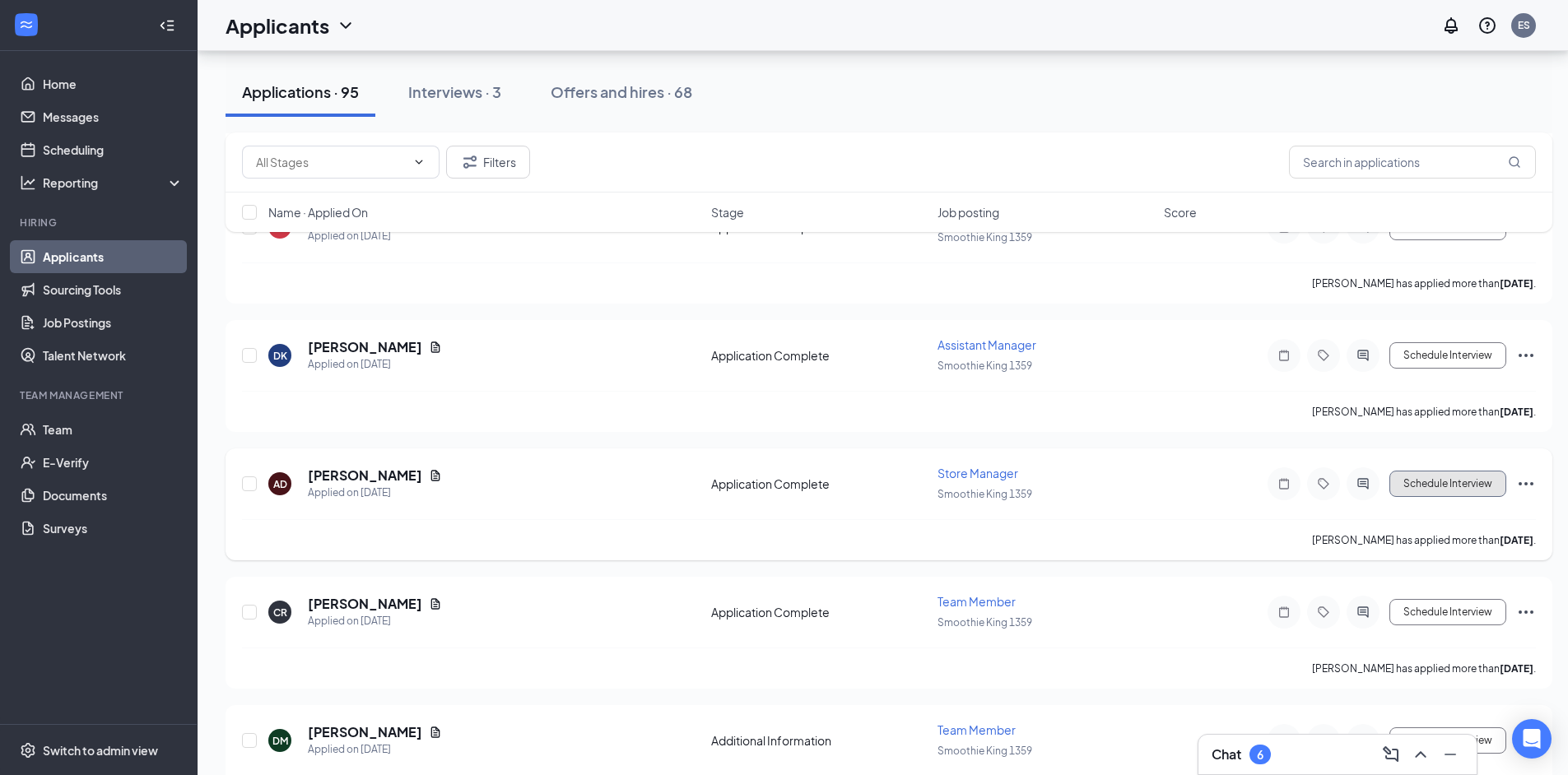
click at [1478, 484] on button "Schedule Interview" at bounding box center [1448, 484] width 117 height 26
type input "Onsite Interview (next stage)"
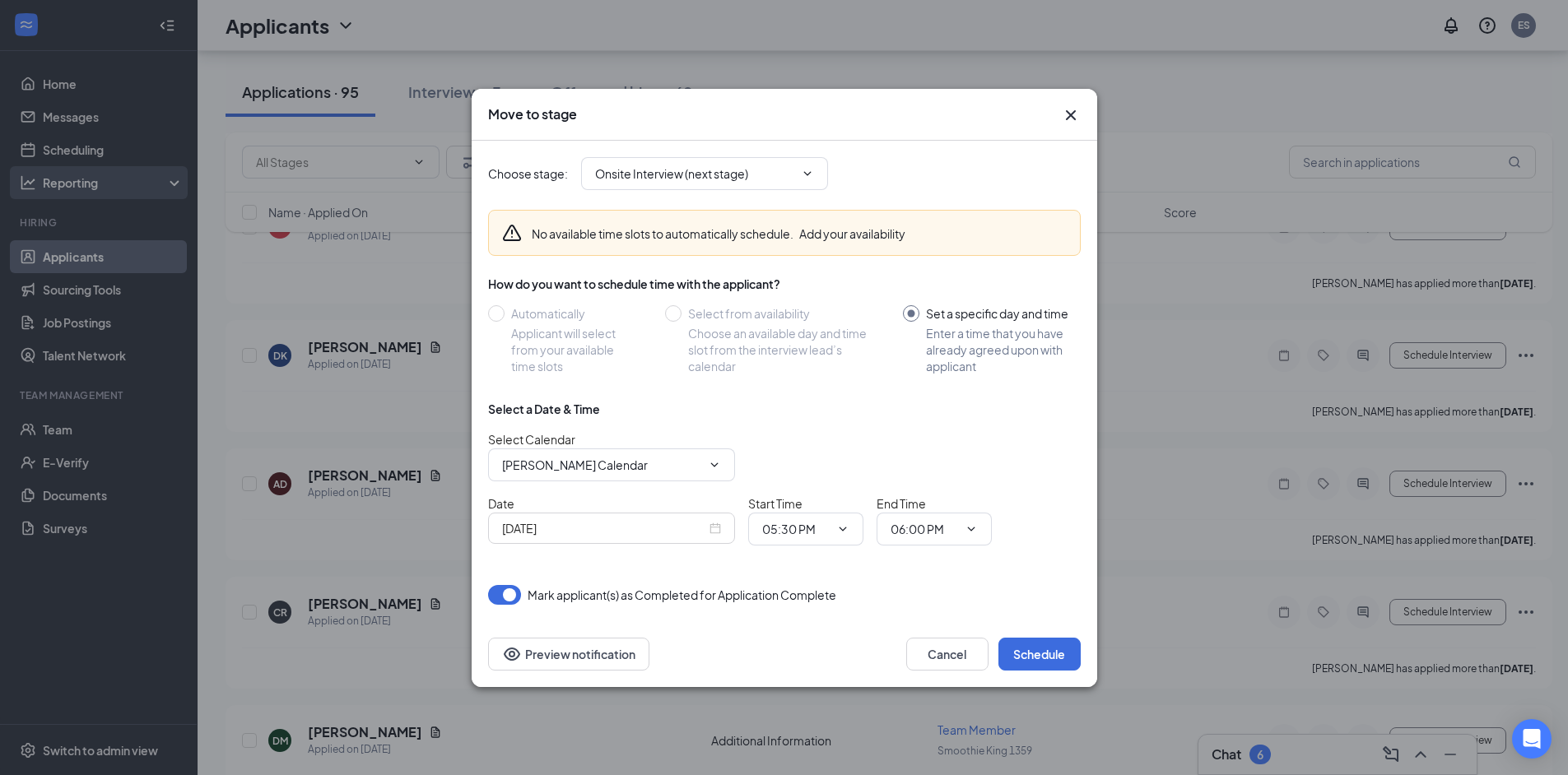
drag, startPoint x: 1067, startPoint y: 108, endPoint x: 161, endPoint y: 191, distance: 909.8
click at [1068, 108] on icon "Cross" at bounding box center [1070, 115] width 19 height 19
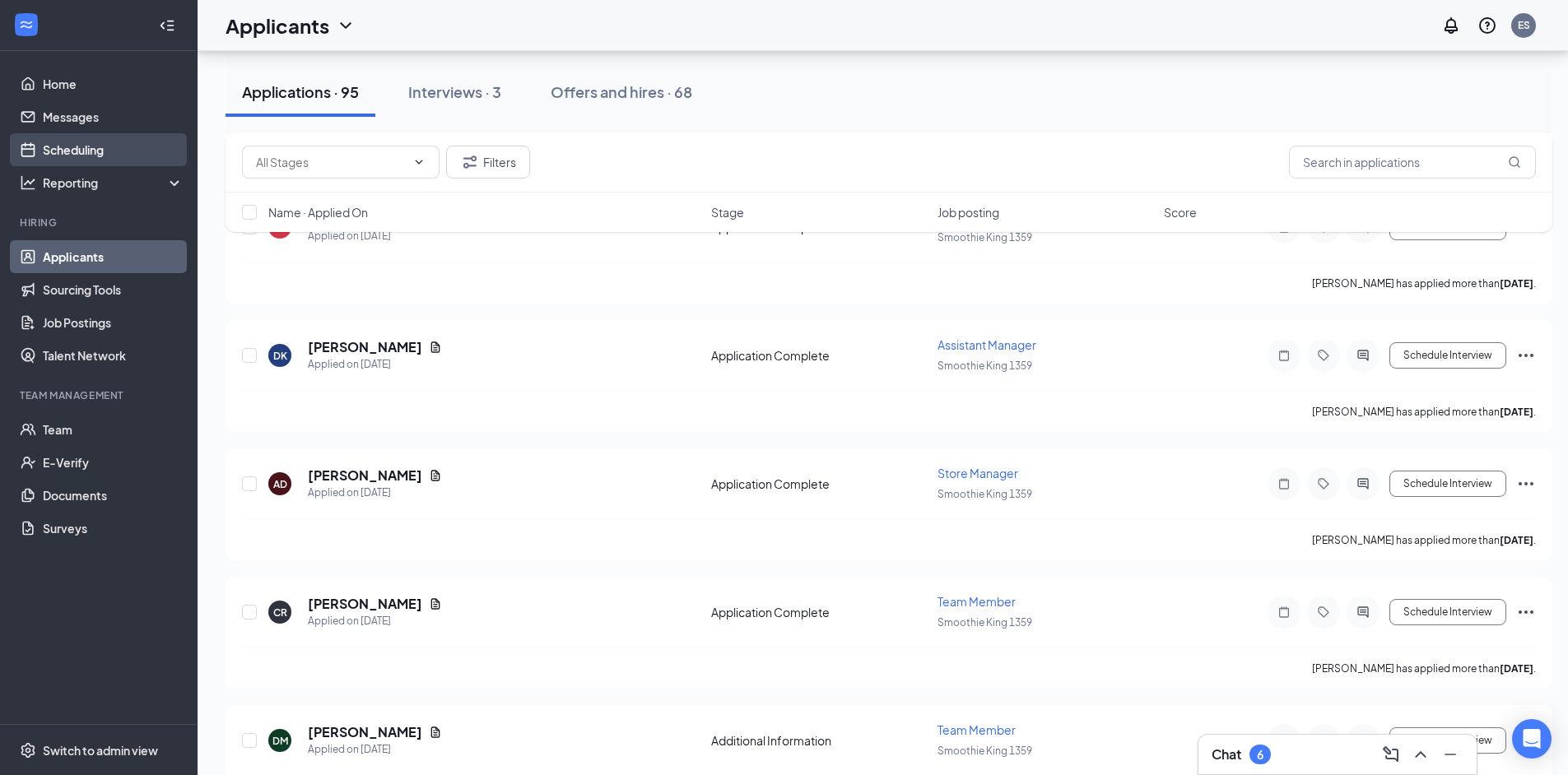
click at [97, 154] on link "Scheduling" at bounding box center [113, 150] width 141 height 33
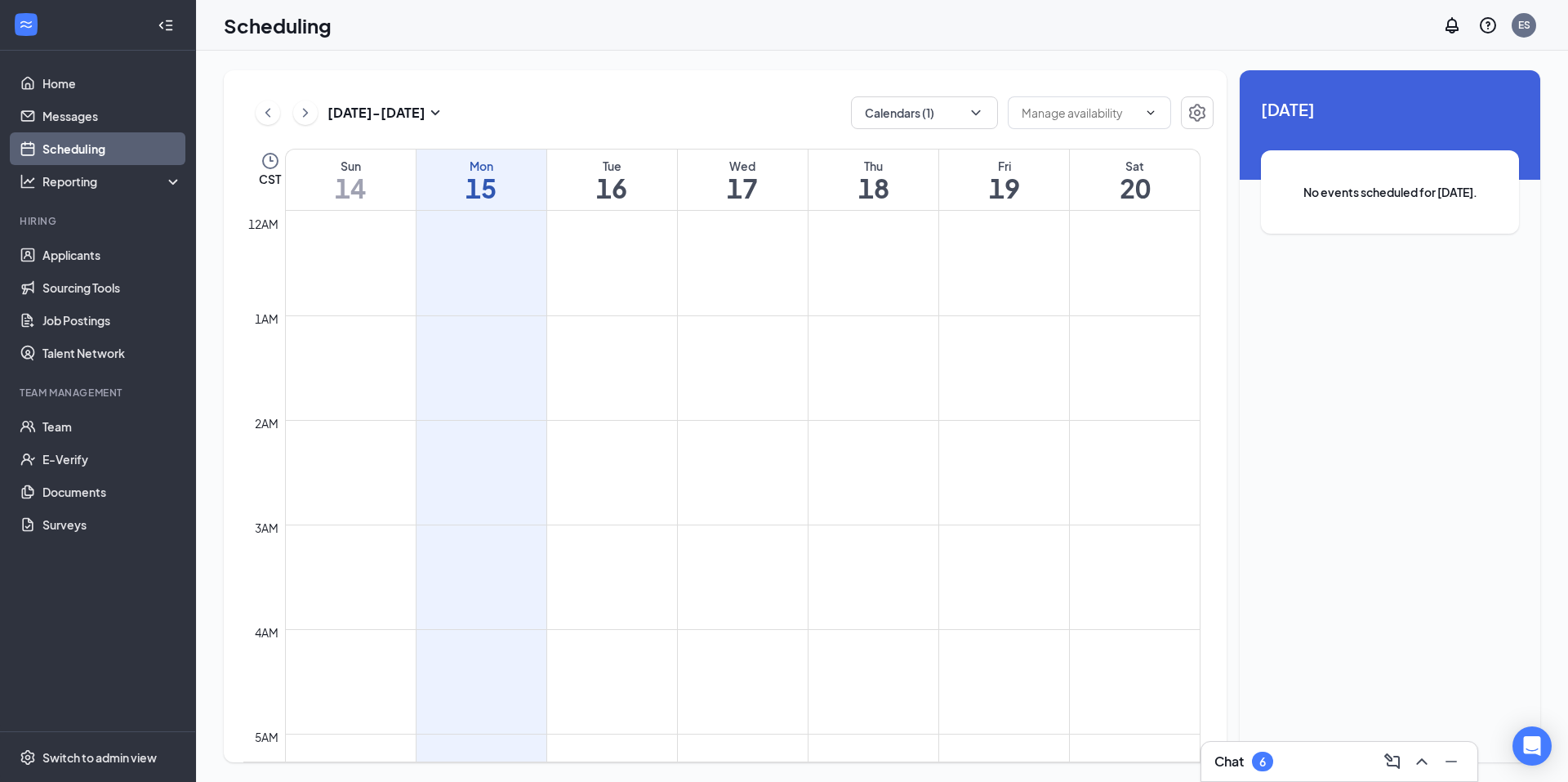
scroll to position [803, 0]
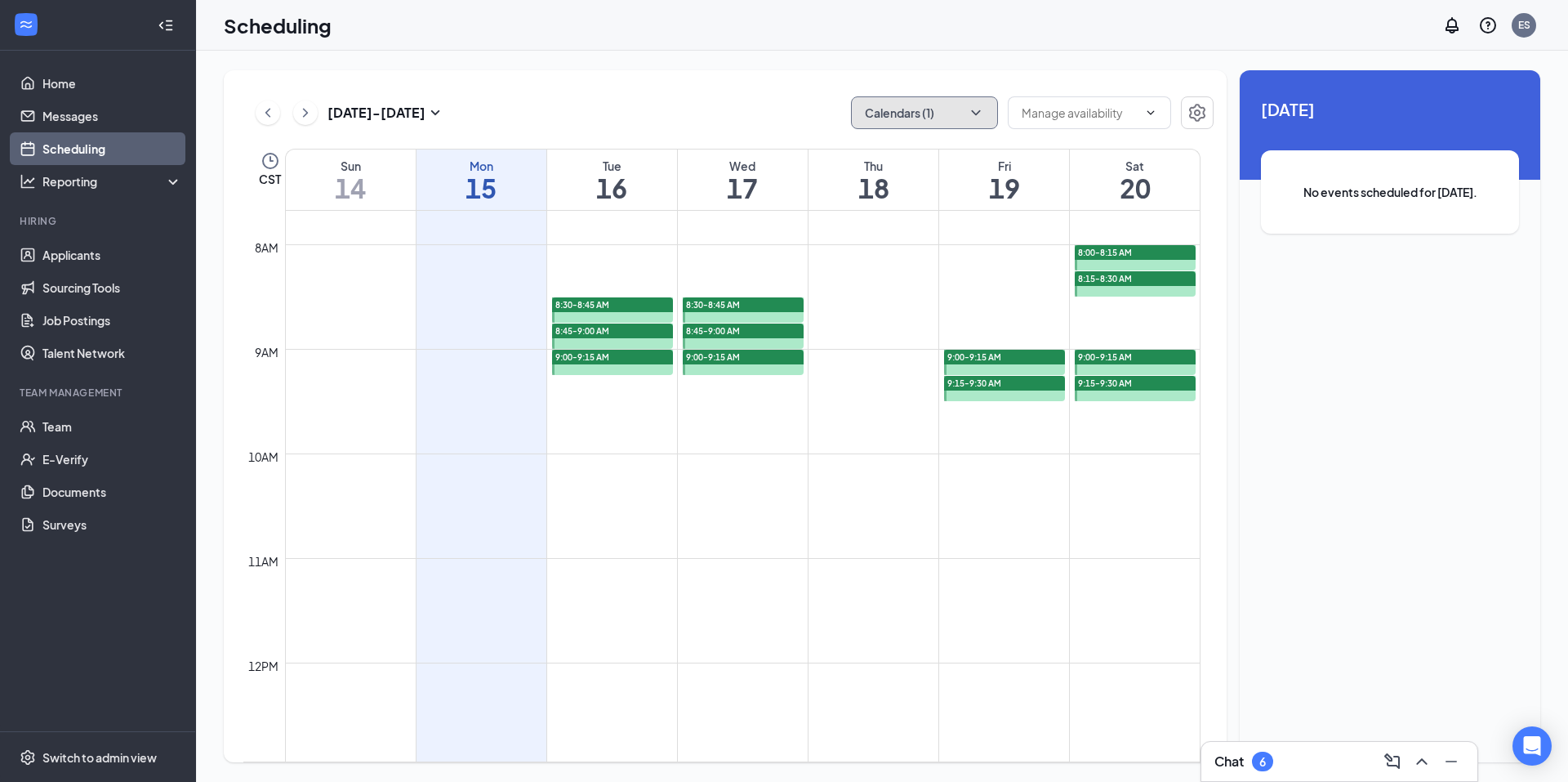
click at [939, 110] on button "Calendars (1)" at bounding box center [924, 113] width 147 height 33
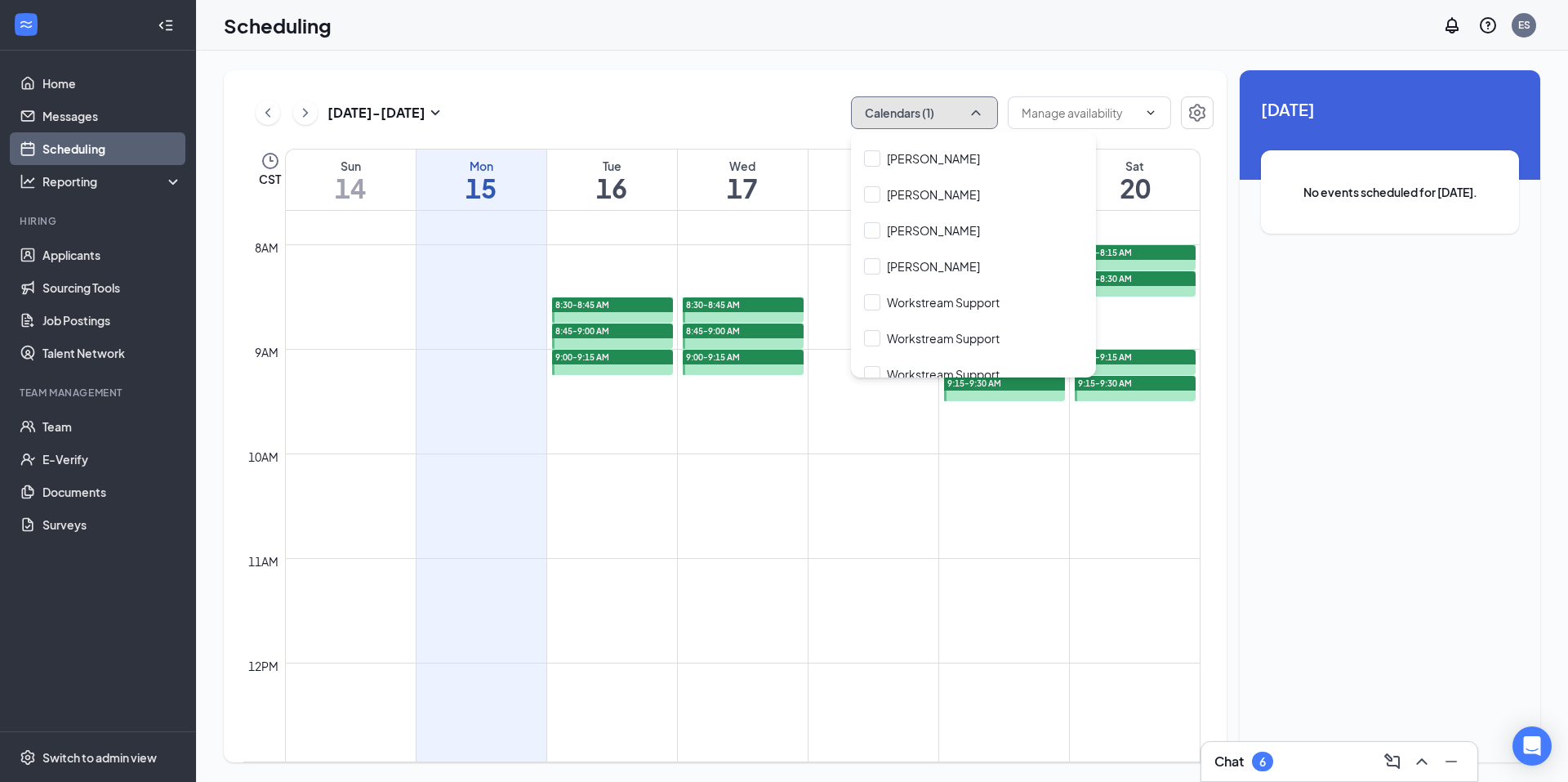
scroll to position [366, 0]
click at [952, 121] on button "Calendars (1)" at bounding box center [924, 113] width 147 height 33
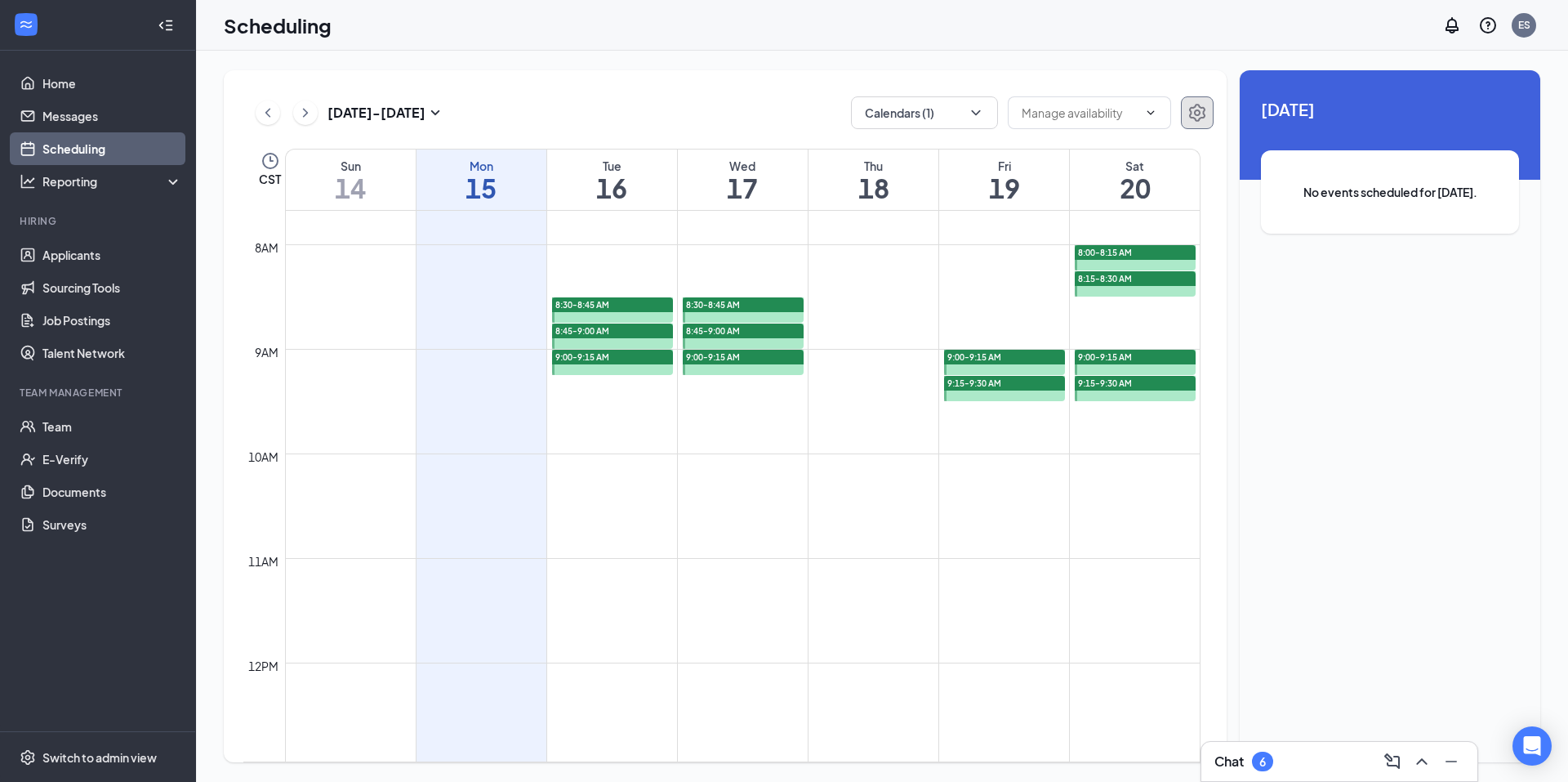
click at [1193, 119] on icon "Settings" at bounding box center [1197, 112] width 19 height 19
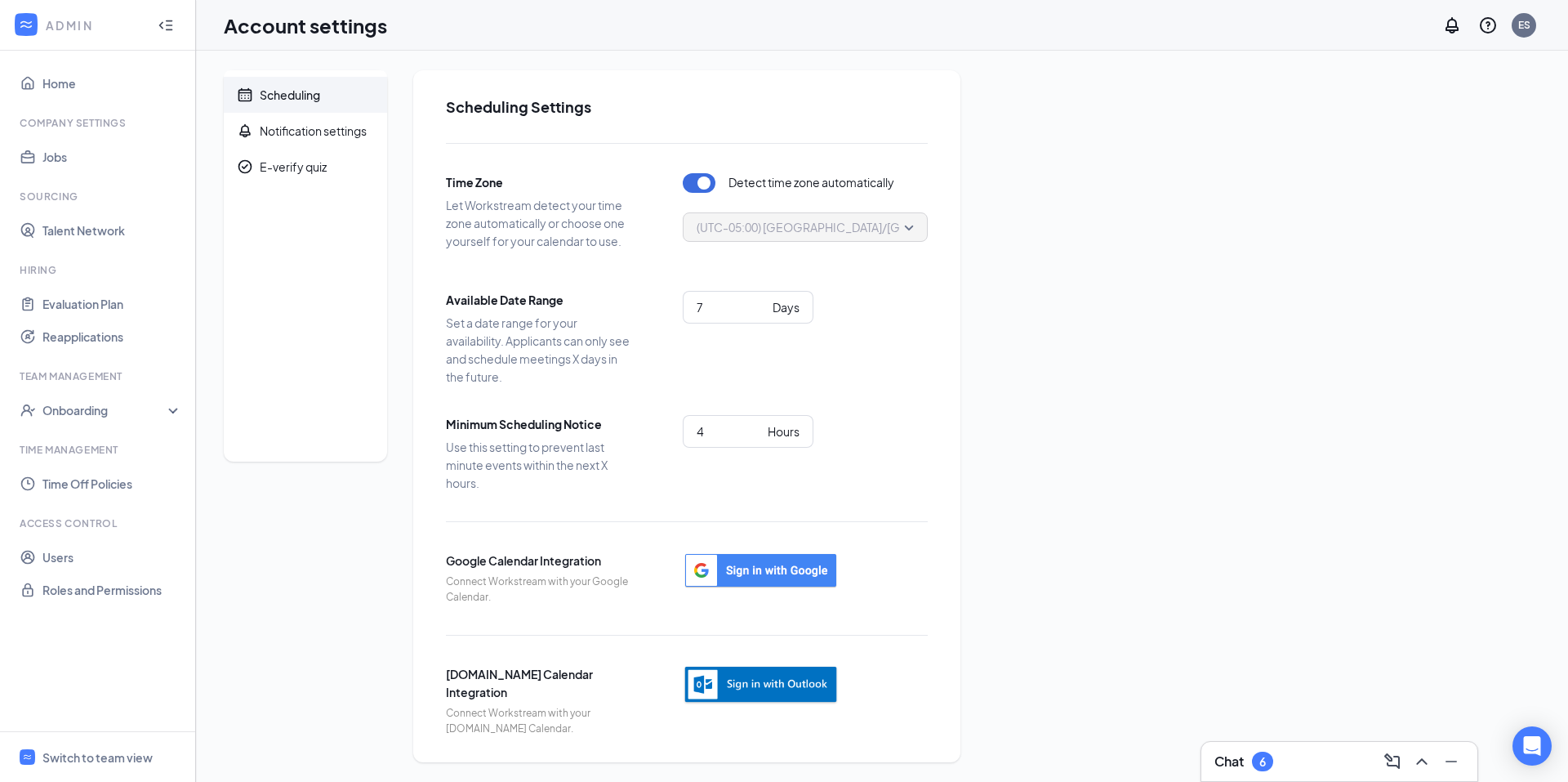
click at [166, 21] on icon "Collapse" at bounding box center [166, 26] width 17 height 17
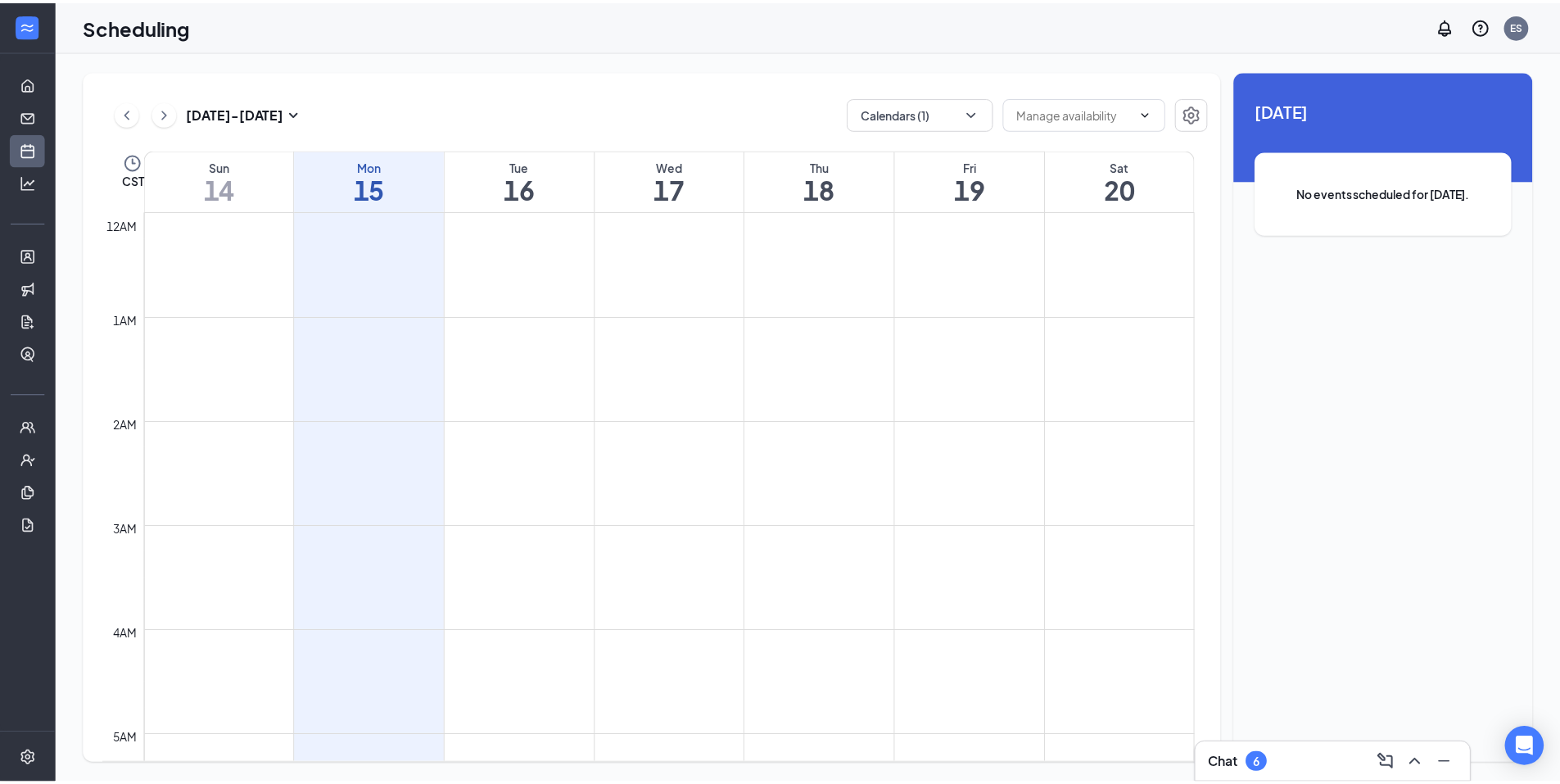
scroll to position [805, 0]
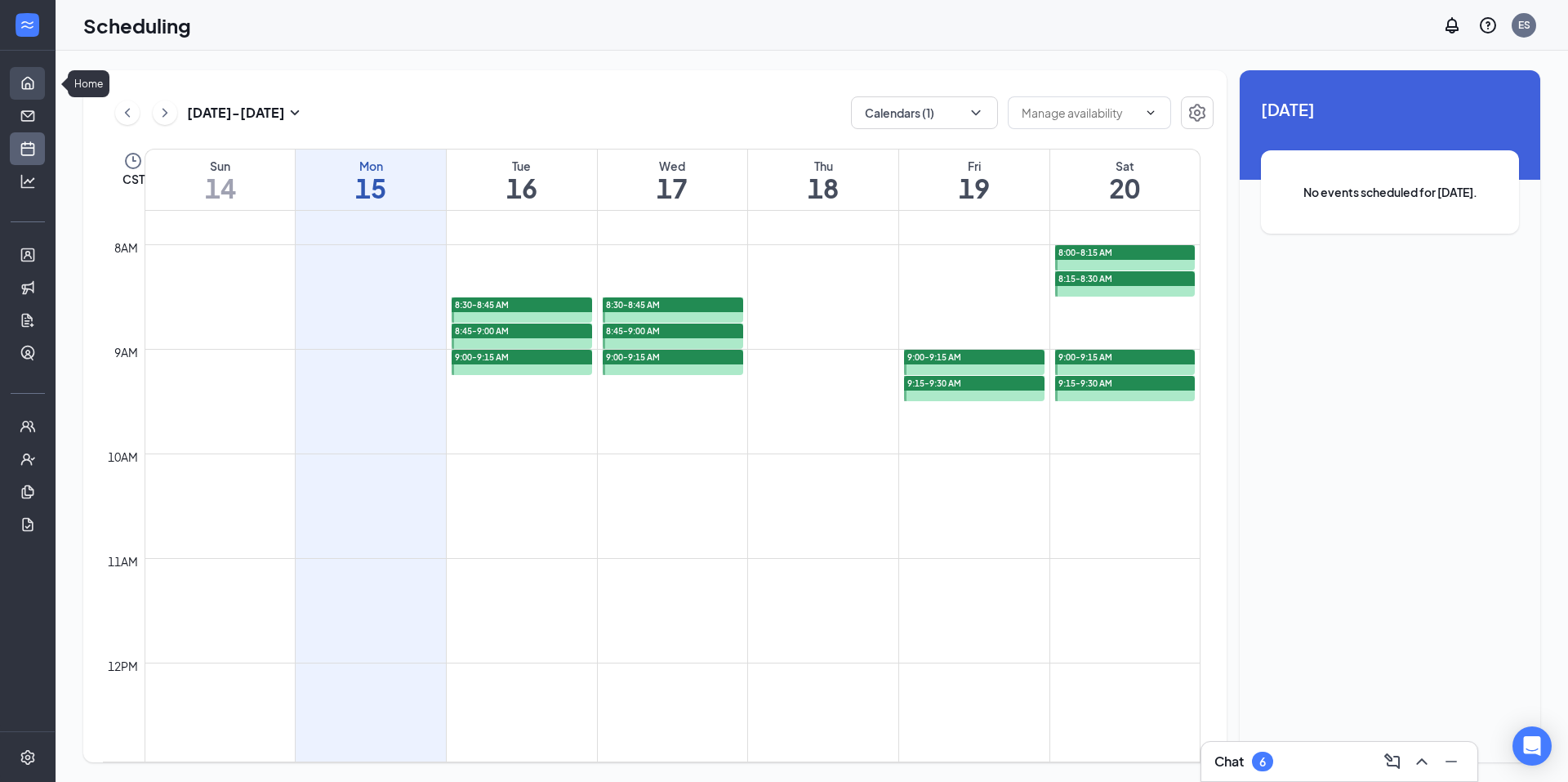
click at [42, 89] on link "Home" at bounding box center [50, 84] width 17 height 33
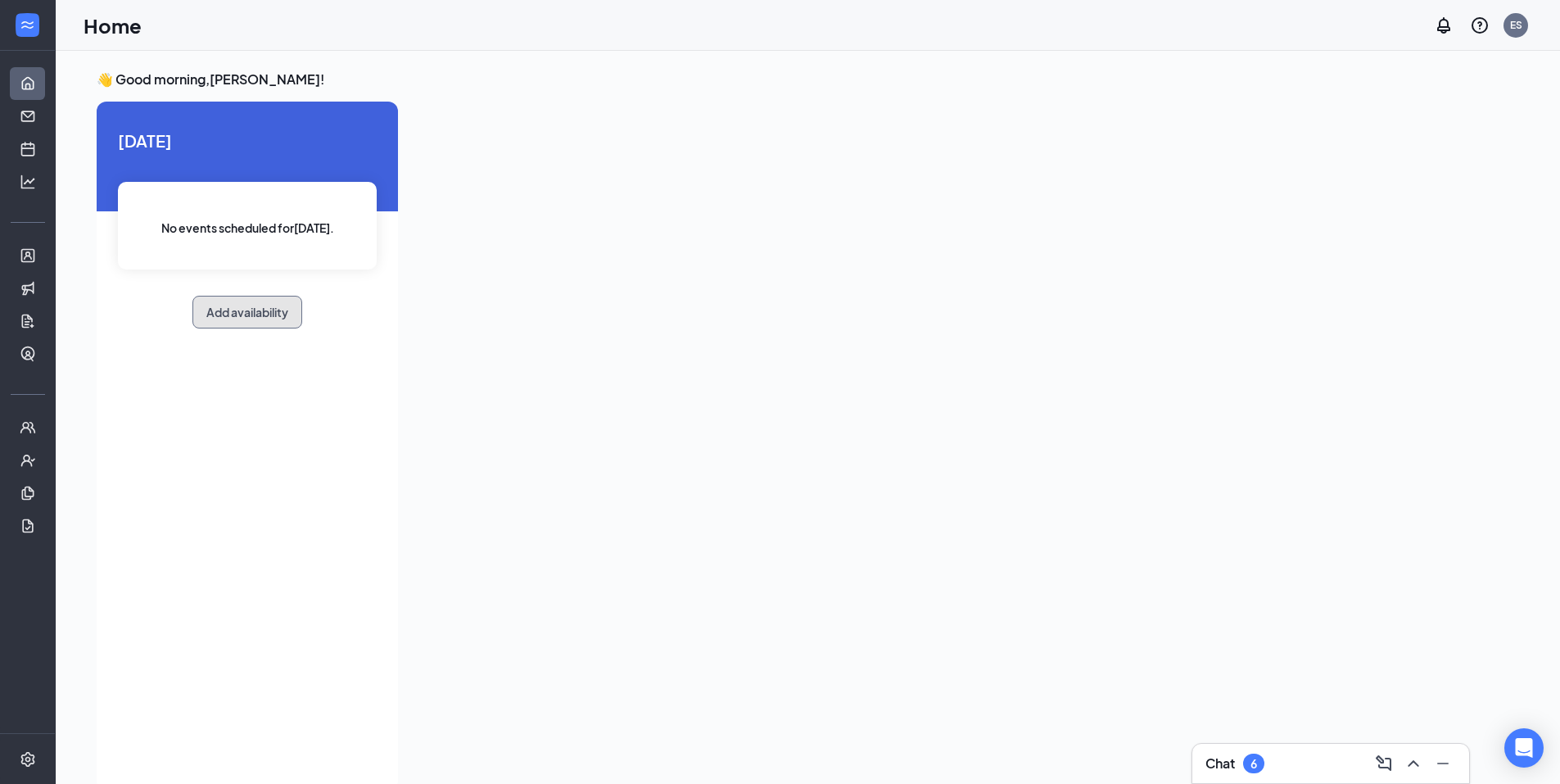
click at [219, 304] on button "Add availability" at bounding box center [247, 312] width 110 height 33
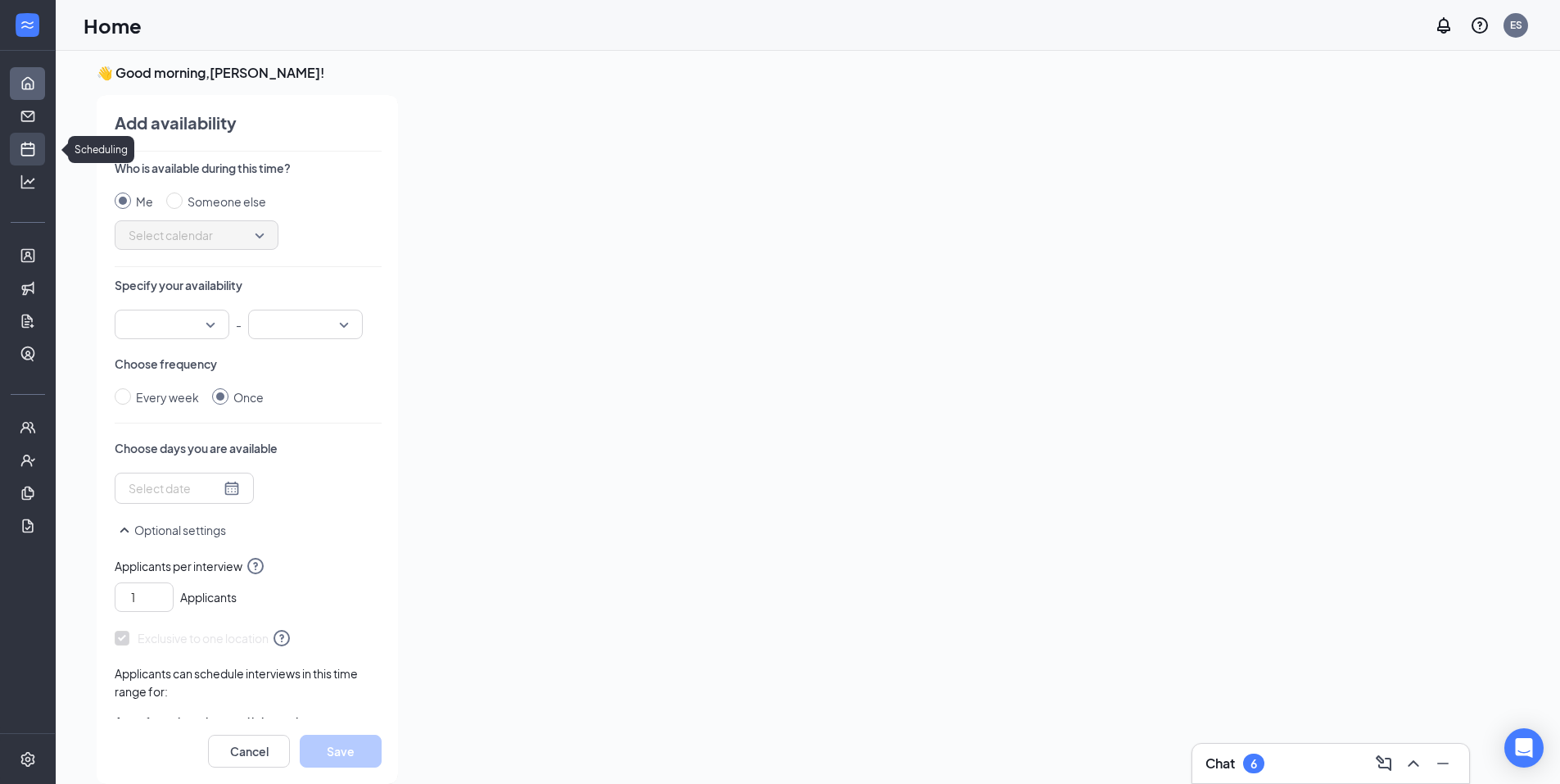
click at [42, 151] on link "Scheduling" at bounding box center [51, 149] width 17 height 33
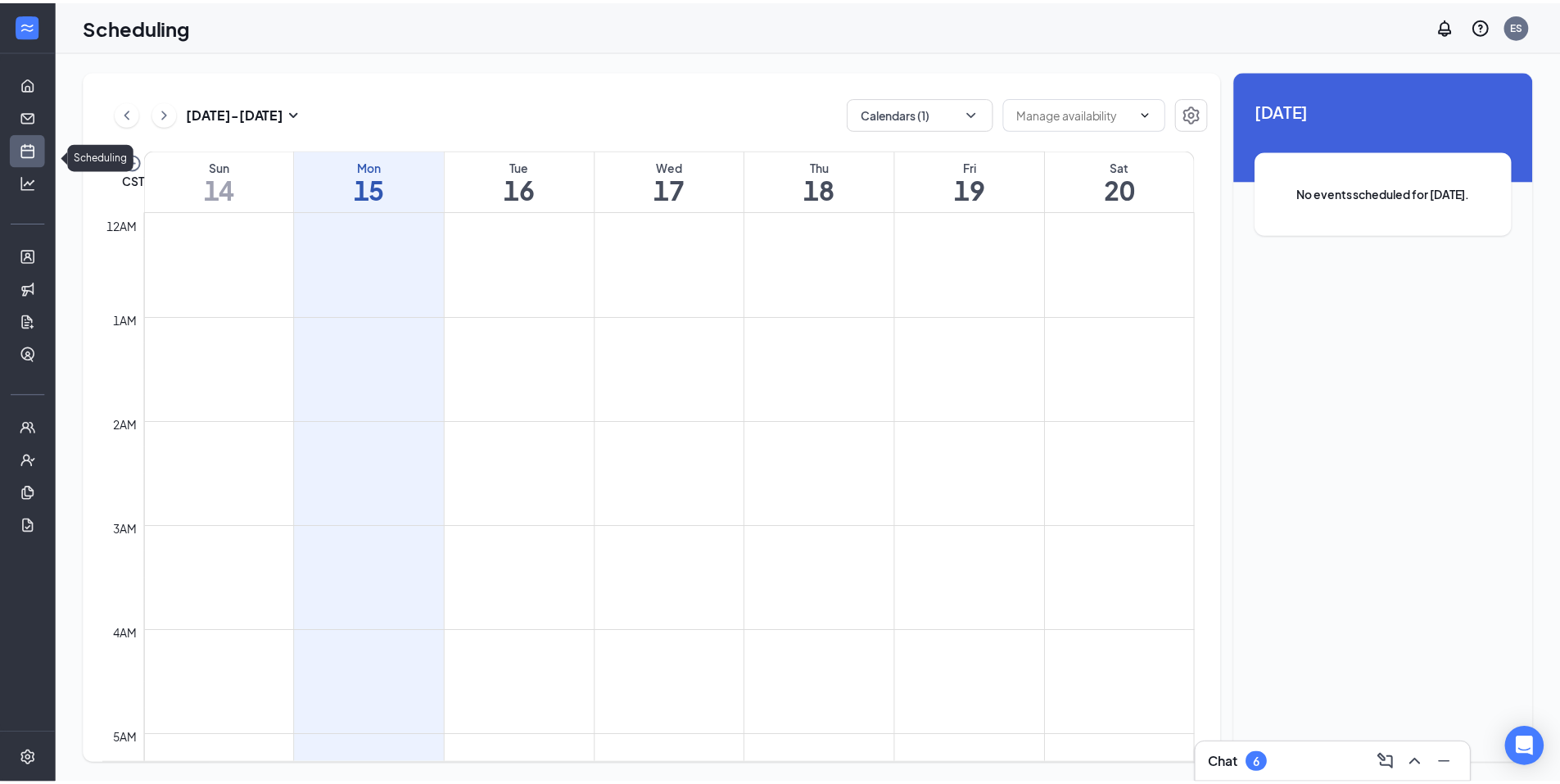
scroll to position [805, 0]
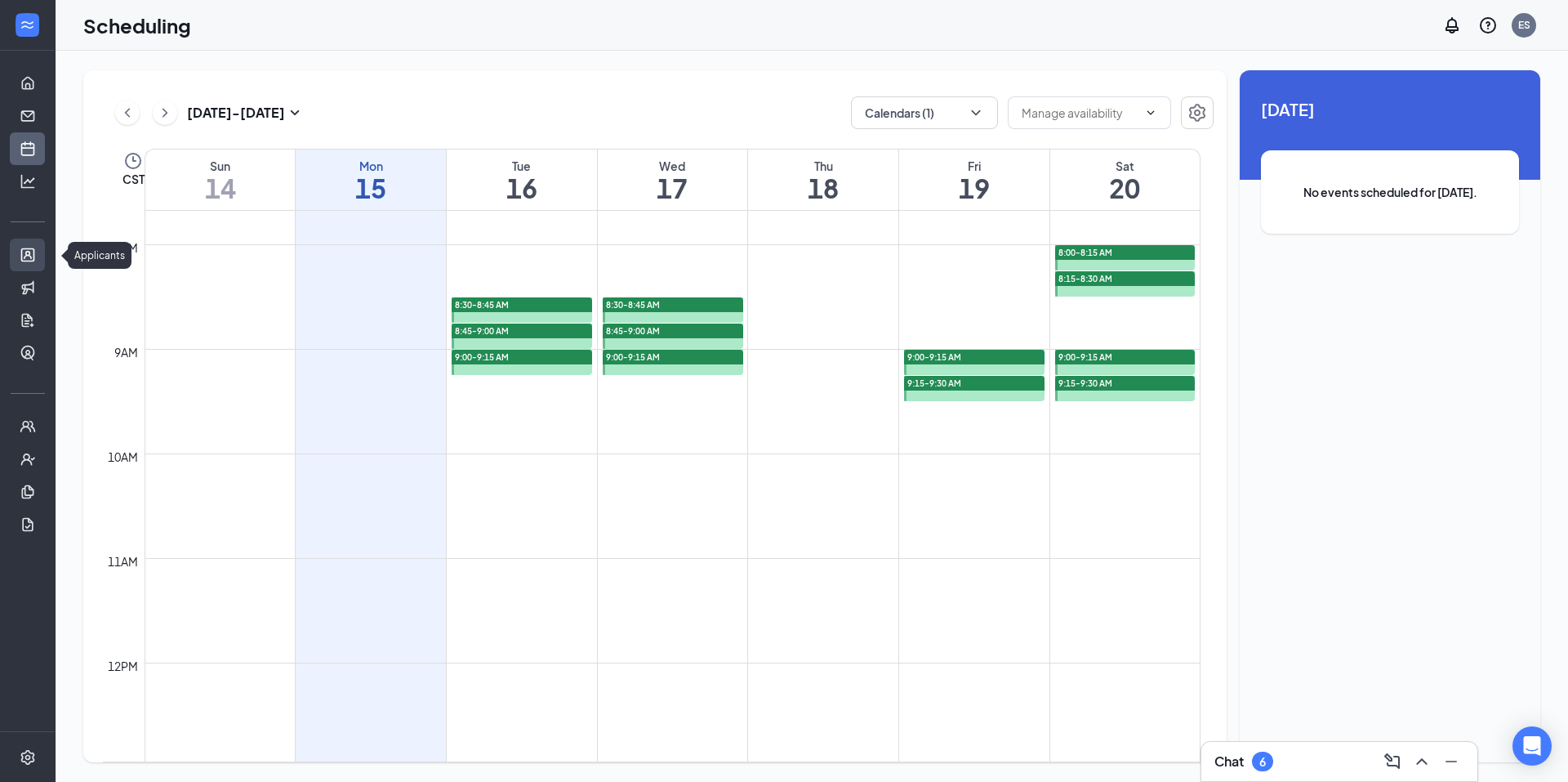
click at [42, 254] on link "Applicants" at bounding box center [50, 255] width 17 height 33
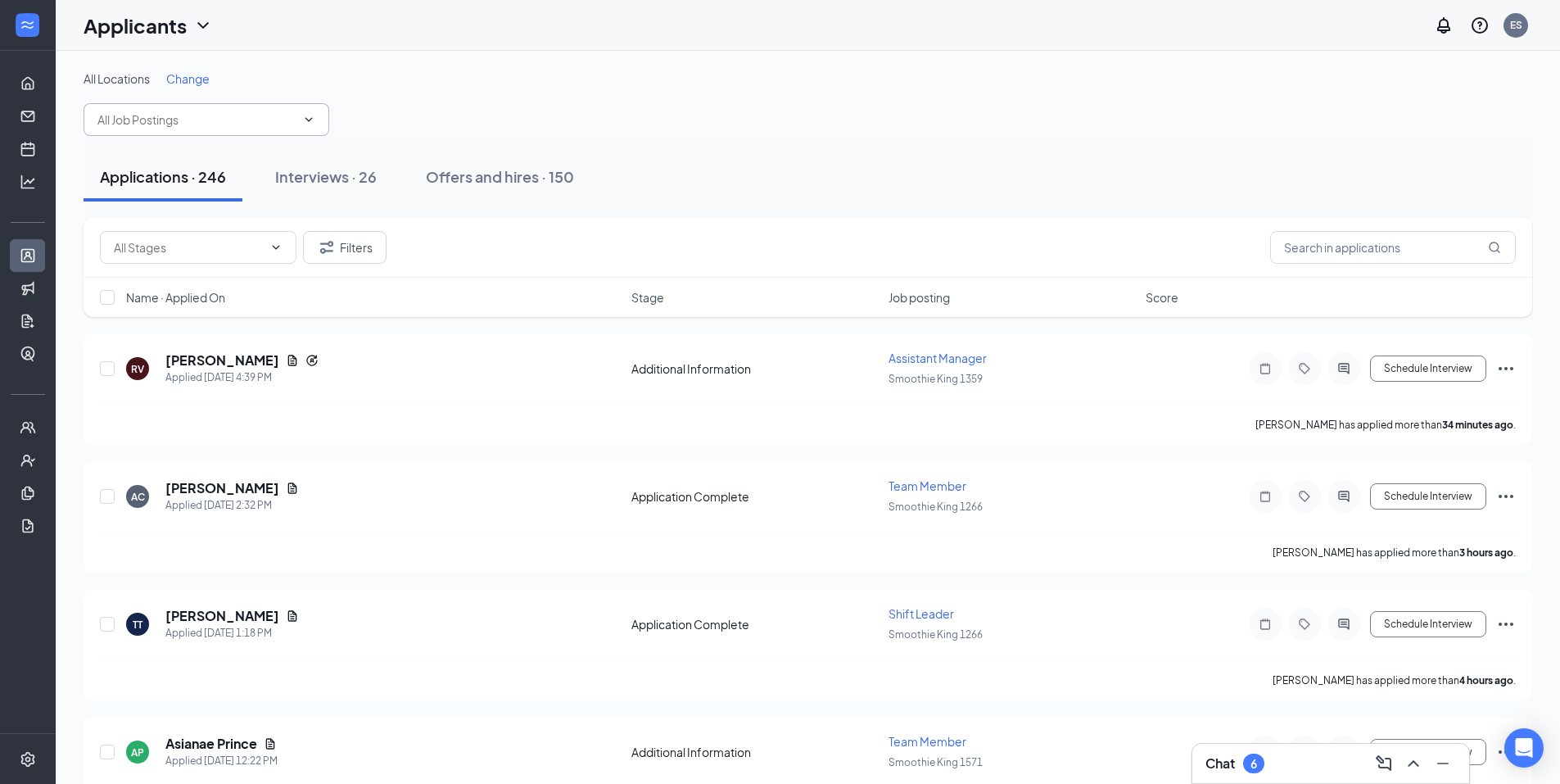
click at [293, 122] on input "text" at bounding box center [196, 120] width 198 height 18
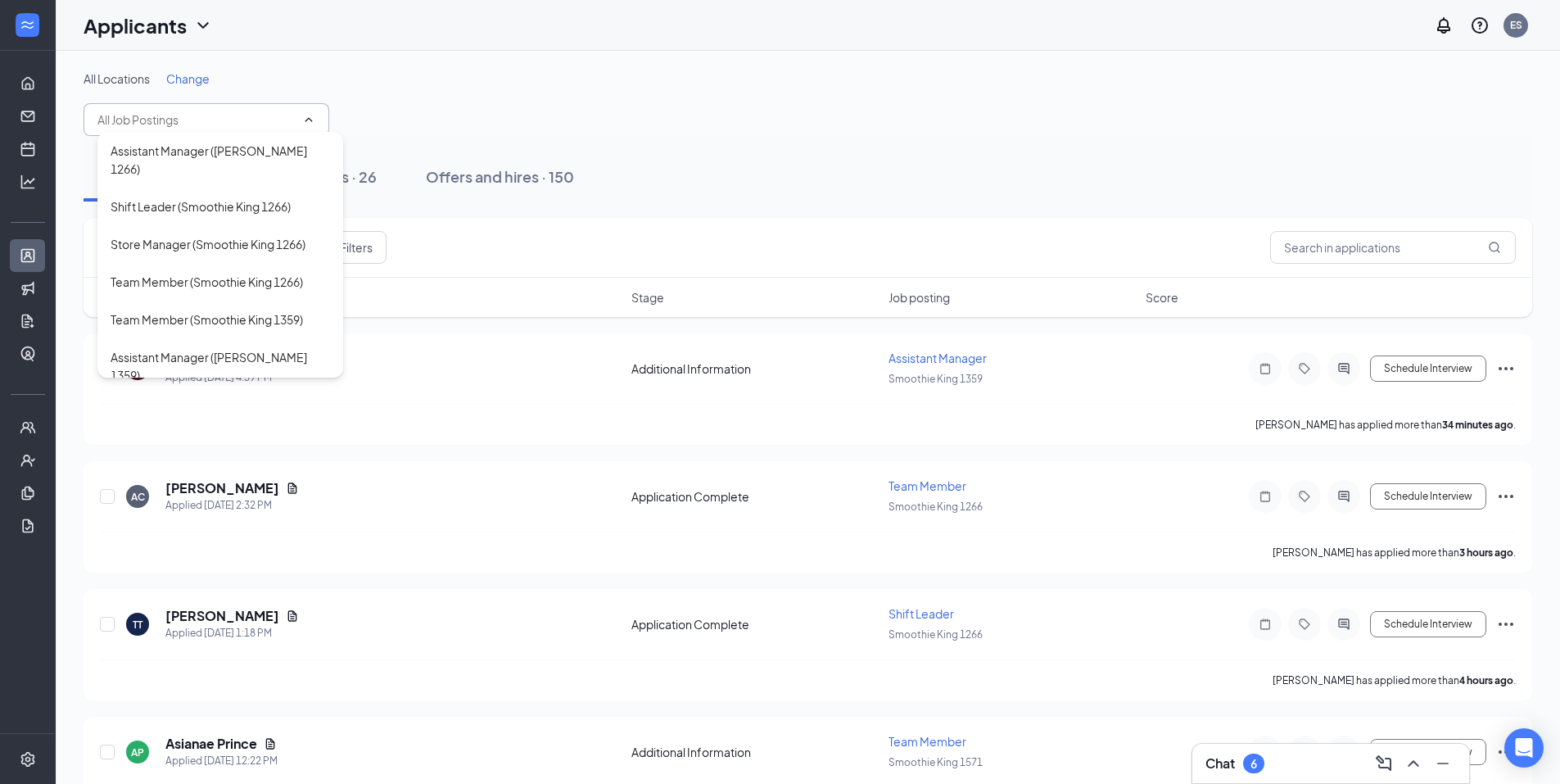
click at [184, 80] on span "Change" at bounding box center [188, 78] width 43 height 15
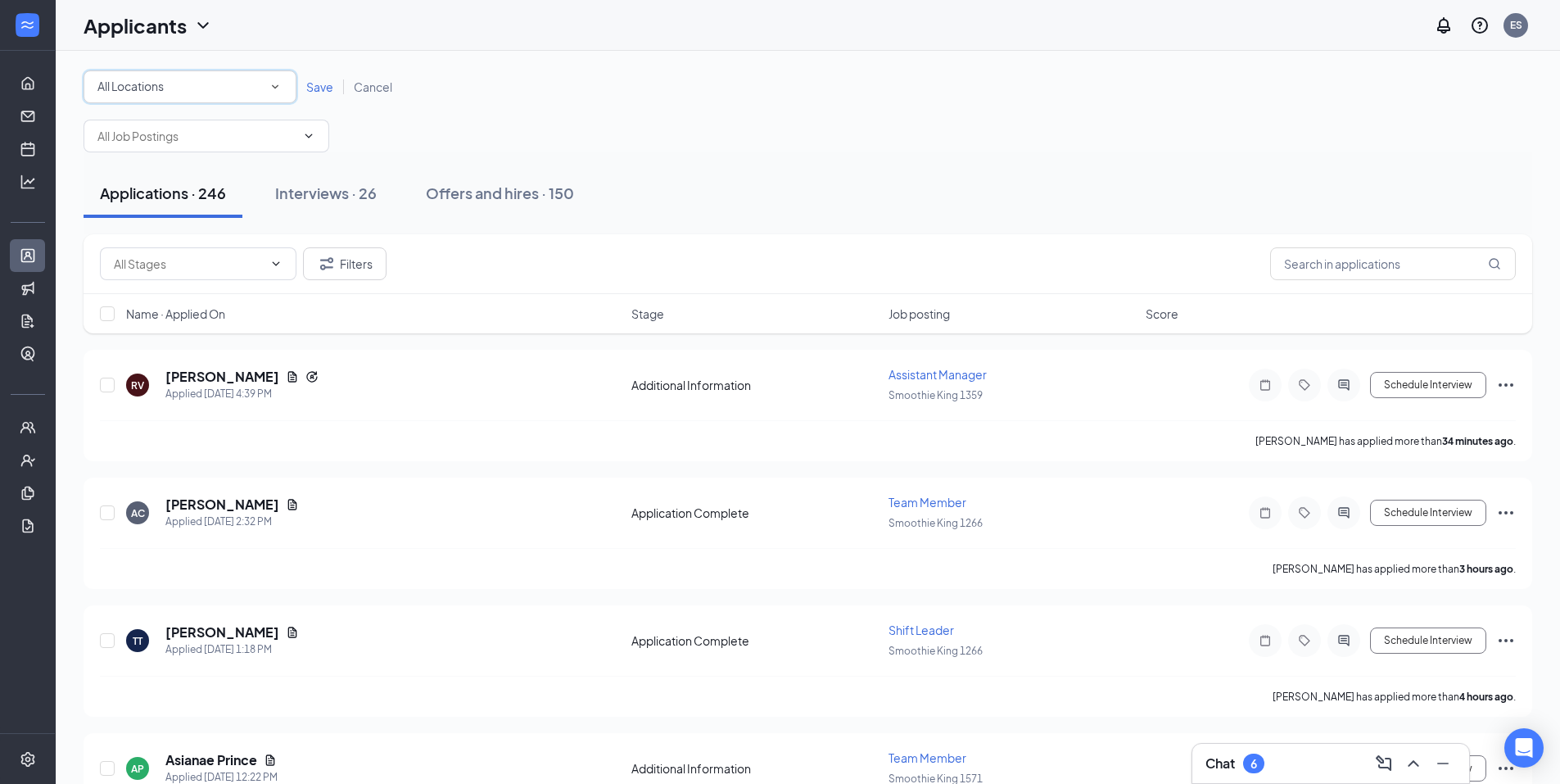
click at [202, 101] on div "All Locations All Locations" at bounding box center [190, 87] width 213 height 33
click at [195, 202] on span "Smoothie King 1359" at bounding box center [150, 211] width 107 height 19
click at [320, 86] on span "Save" at bounding box center [319, 86] width 27 height 15
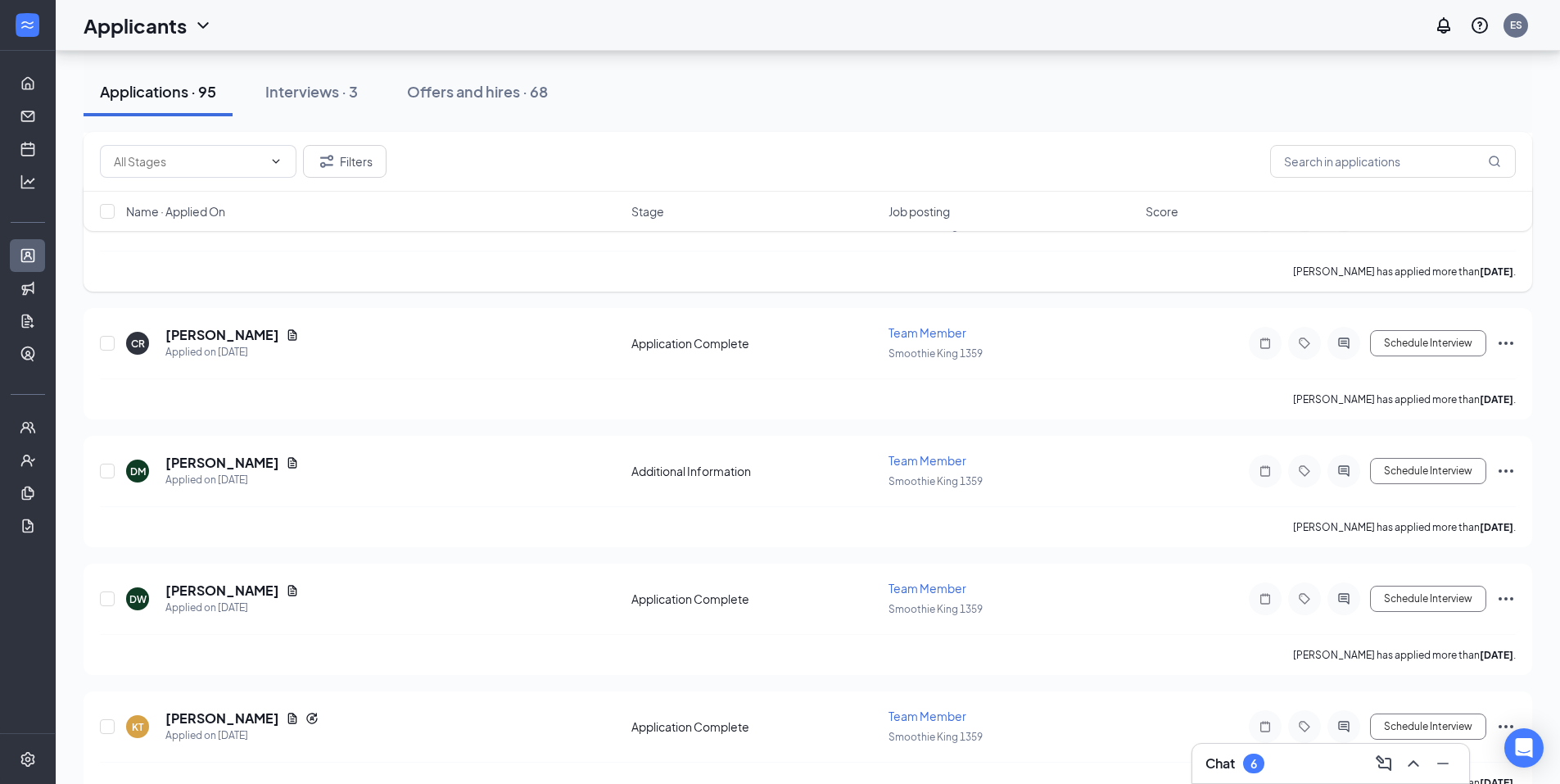
scroll to position [1720, 0]
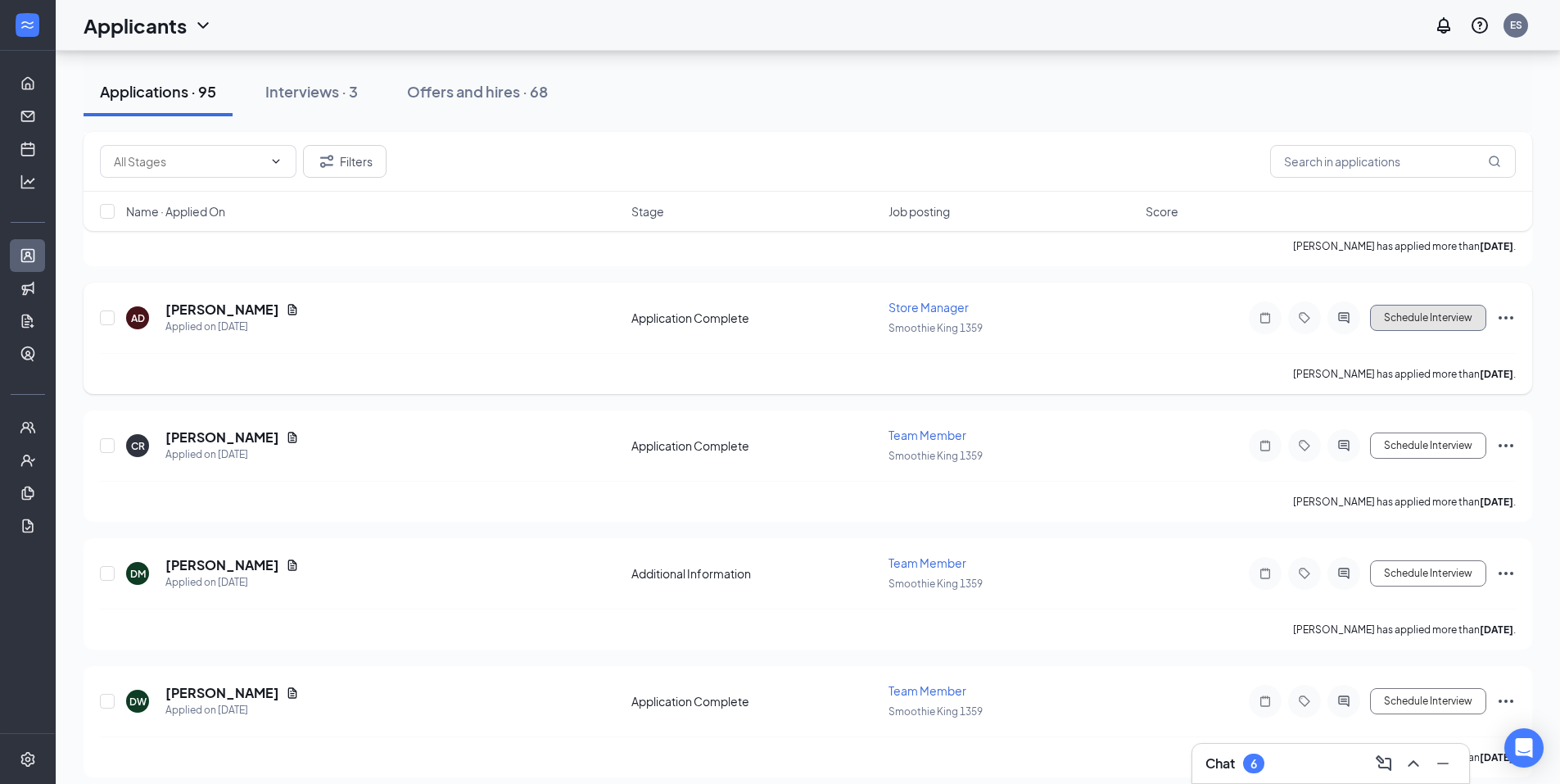
click at [1394, 322] on button "Schedule Interview" at bounding box center [1428, 317] width 116 height 26
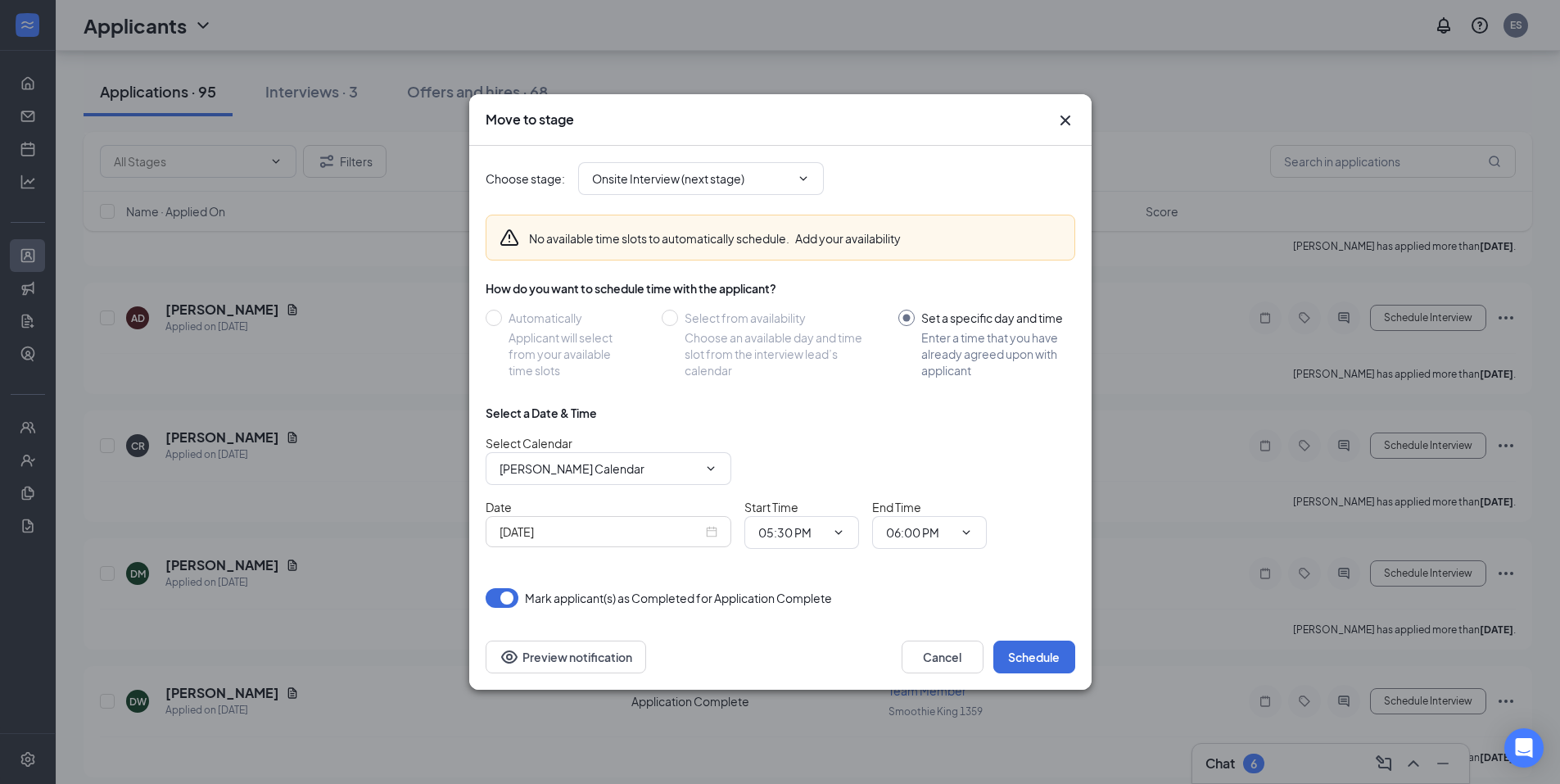
click at [1067, 116] on icon "Cross" at bounding box center [1065, 120] width 19 height 19
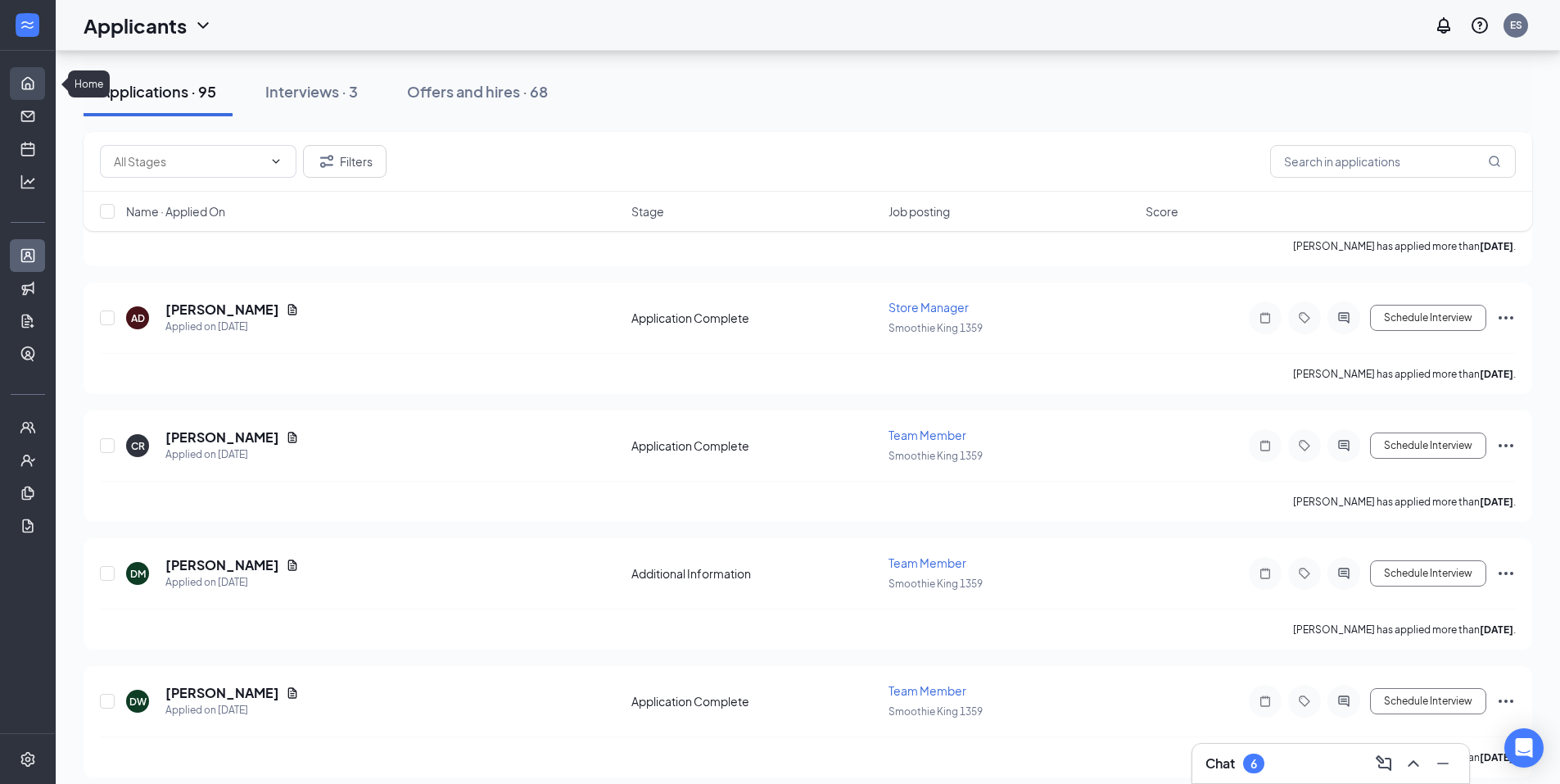
click at [42, 76] on link "Home" at bounding box center [51, 84] width 17 height 33
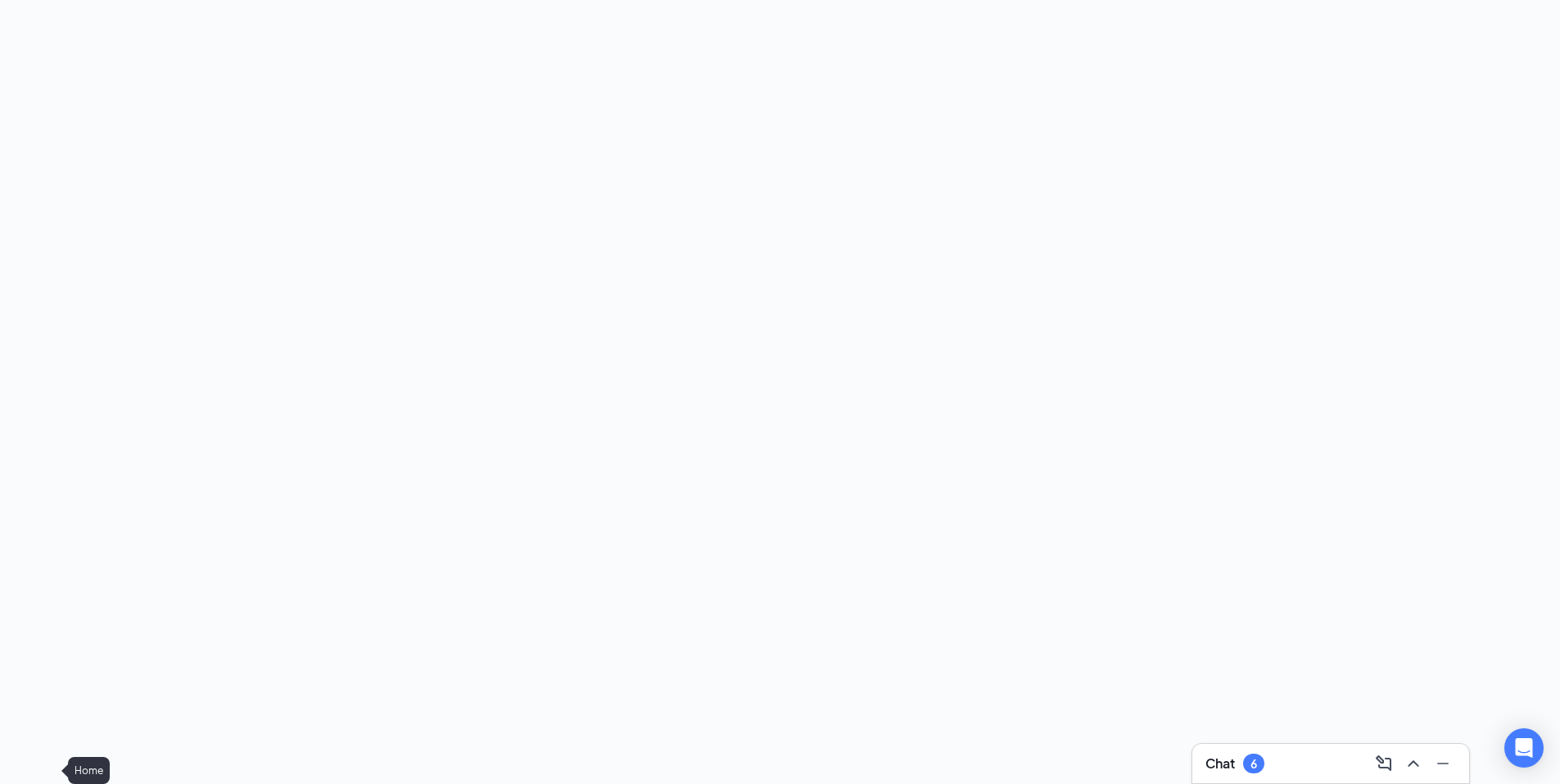
scroll to position [34, 0]
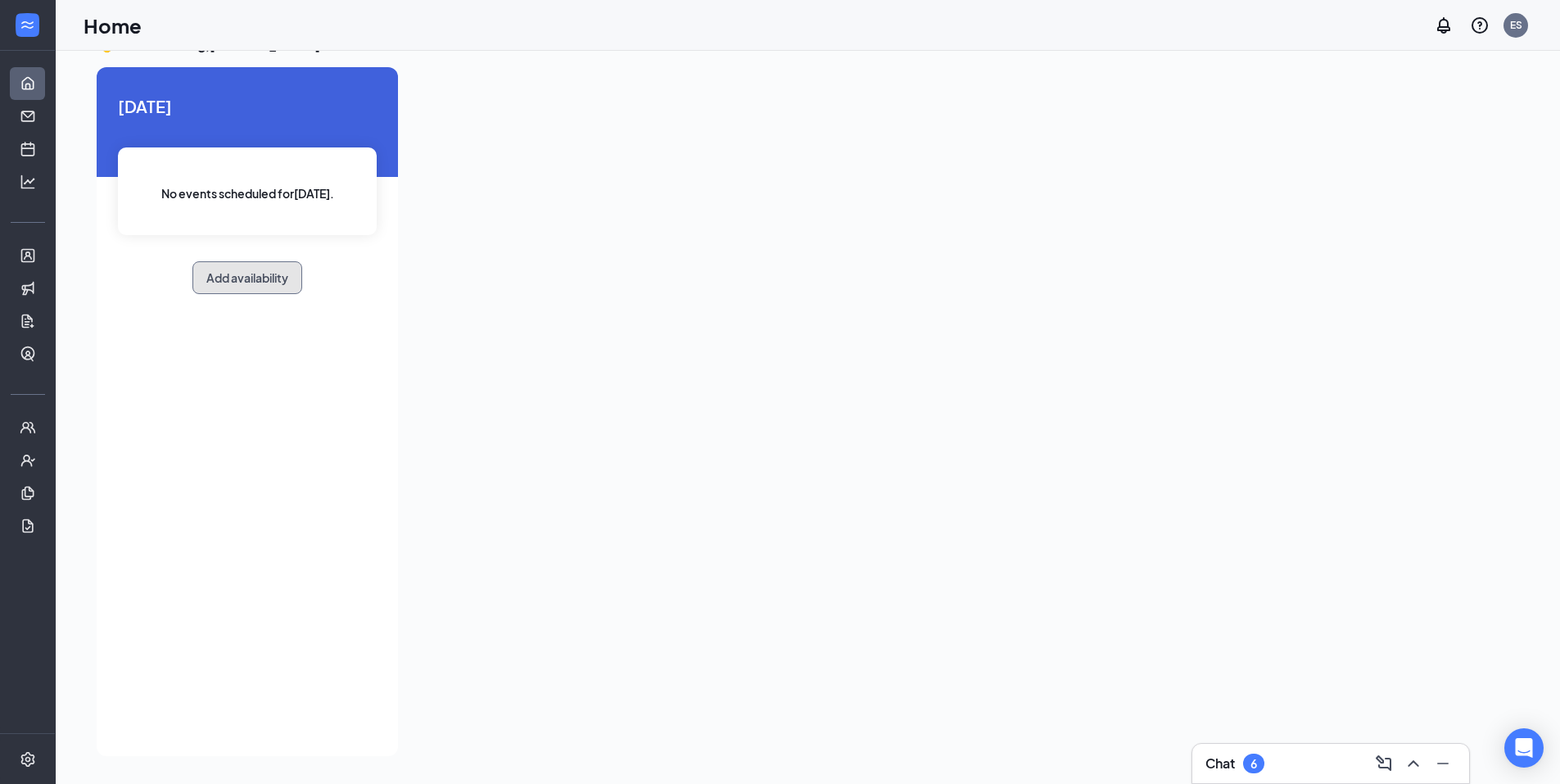
click at [264, 273] on button "Add availability" at bounding box center [247, 278] width 110 height 33
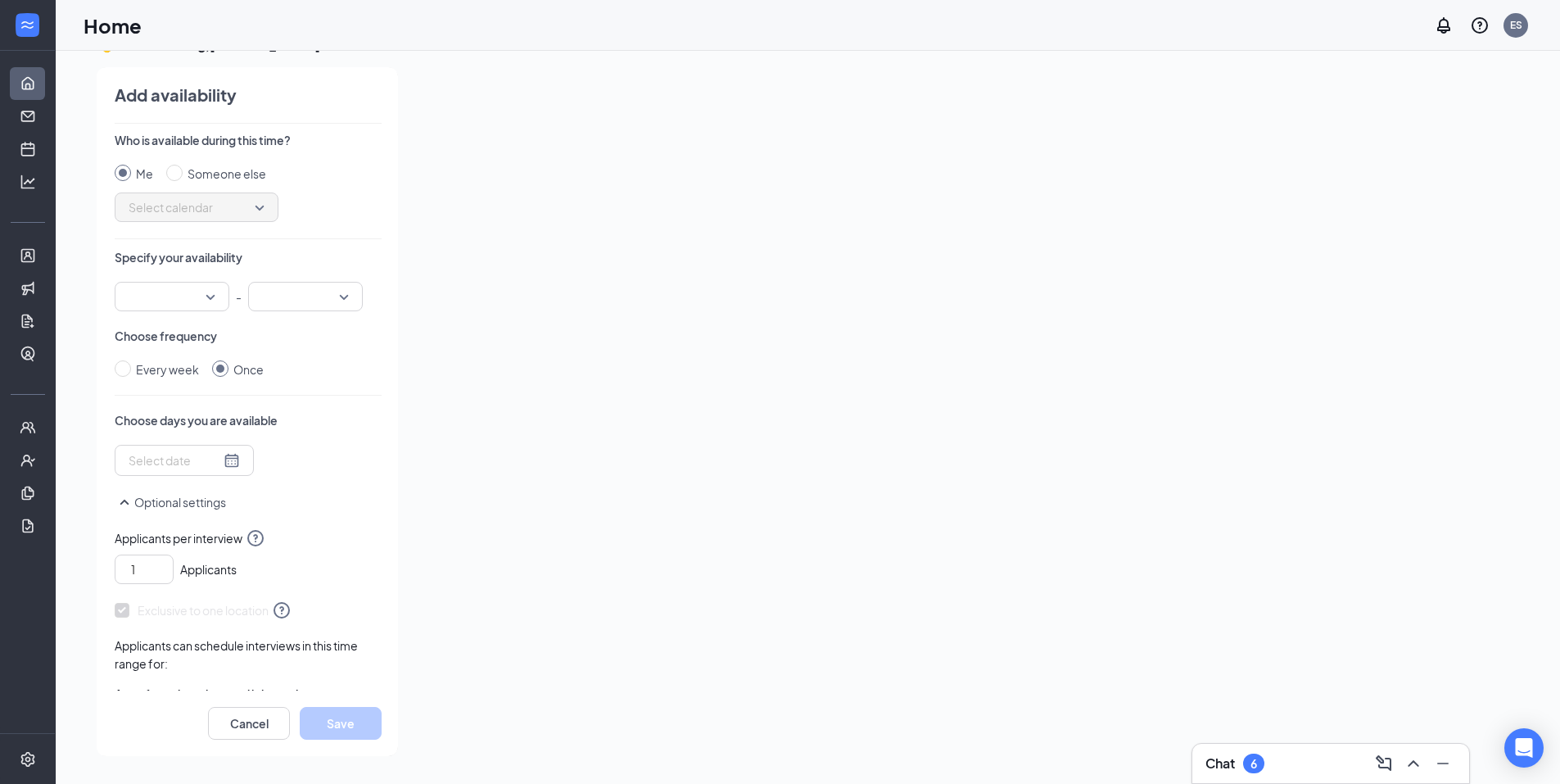
click at [208, 291] on div at bounding box center [172, 296] width 115 height 29
click at [160, 286] on input "search" at bounding box center [166, 296] width 84 height 28
click at [176, 338] on span "08:00 AM" at bounding box center [152, 344] width 48 height 18
click at [313, 300] on input "search" at bounding box center [299, 296] width 84 height 28
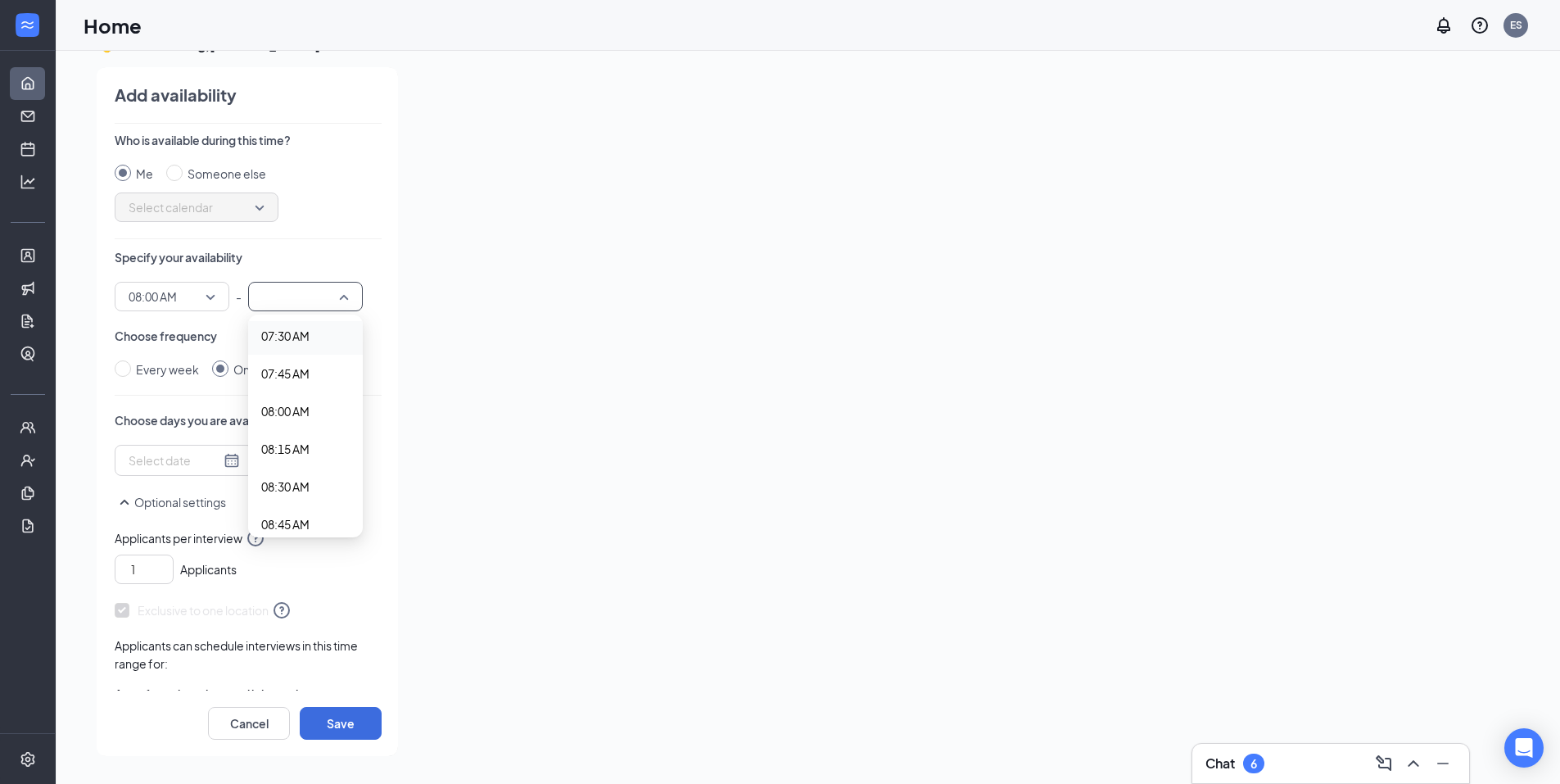
scroll to position [1147, 0]
click at [290, 474] on span "08:30 AM" at bounding box center [285, 474] width 48 height 18
click at [220, 463] on div at bounding box center [184, 460] width 111 height 18
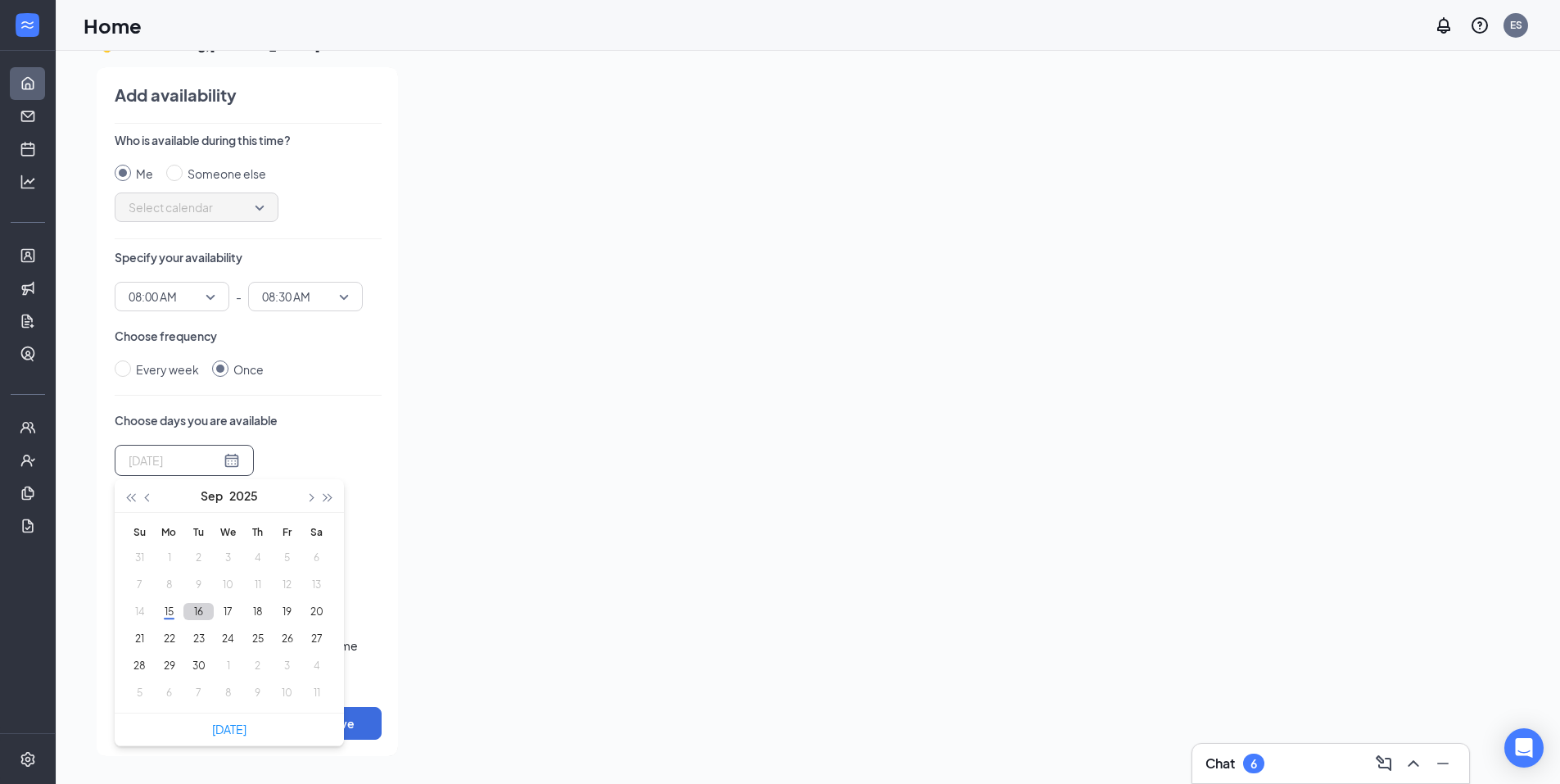
click at [208, 609] on button "16" at bounding box center [198, 611] width 30 height 17
type input "[DATE]"
click at [327, 447] on div "[DATE]-09-[DATE] Mo Tu We Th Fr Sa 31 1 2 3 4 5 6 7 8 9 10 11 12 13 14 15 16 17…" at bounding box center [248, 494] width 267 height 100
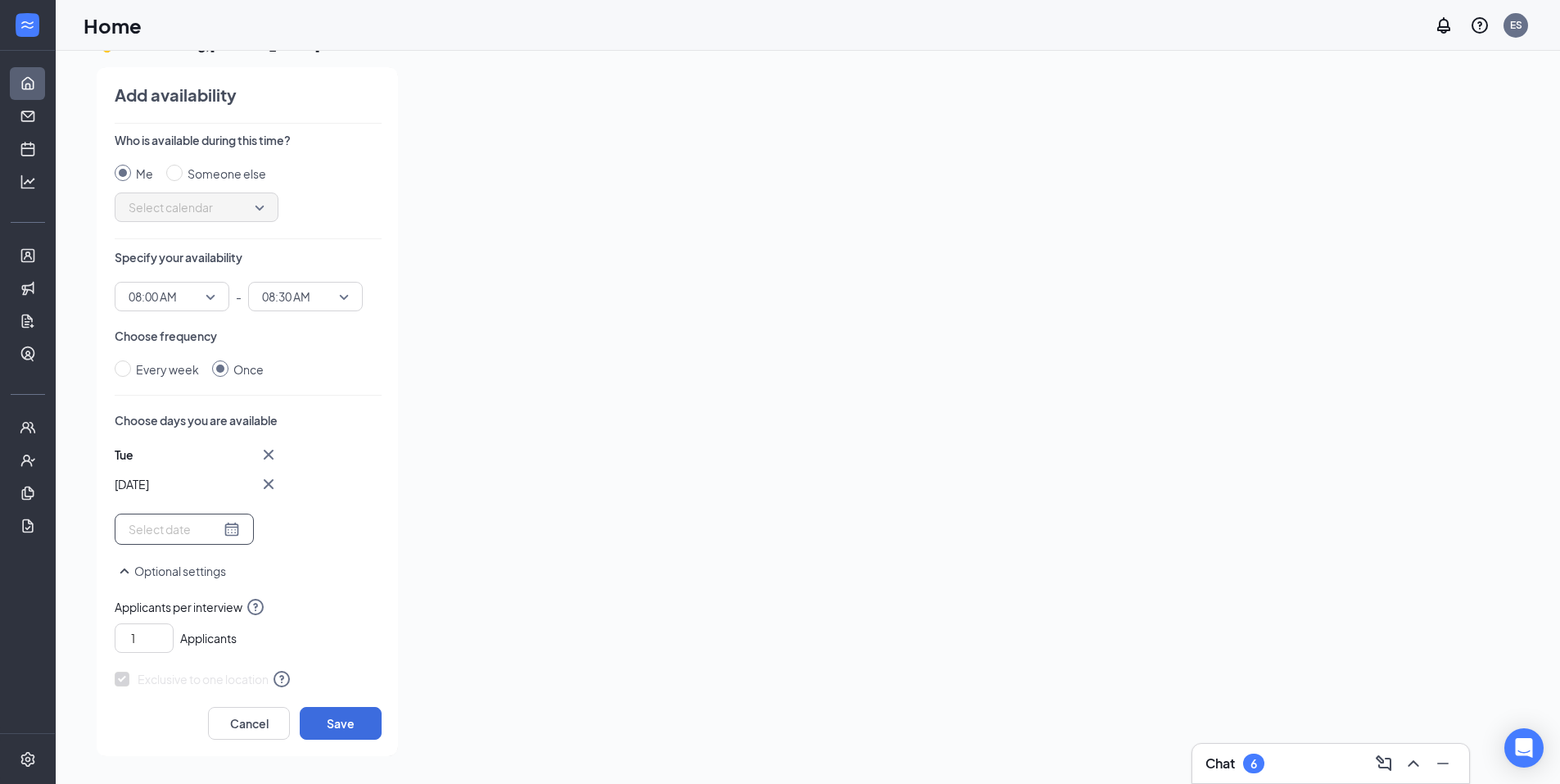
click at [225, 531] on div at bounding box center [184, 529] width 111 height 18
click at [226, 377] on button "17" at bounding box center [227, 375] width 30 height 17
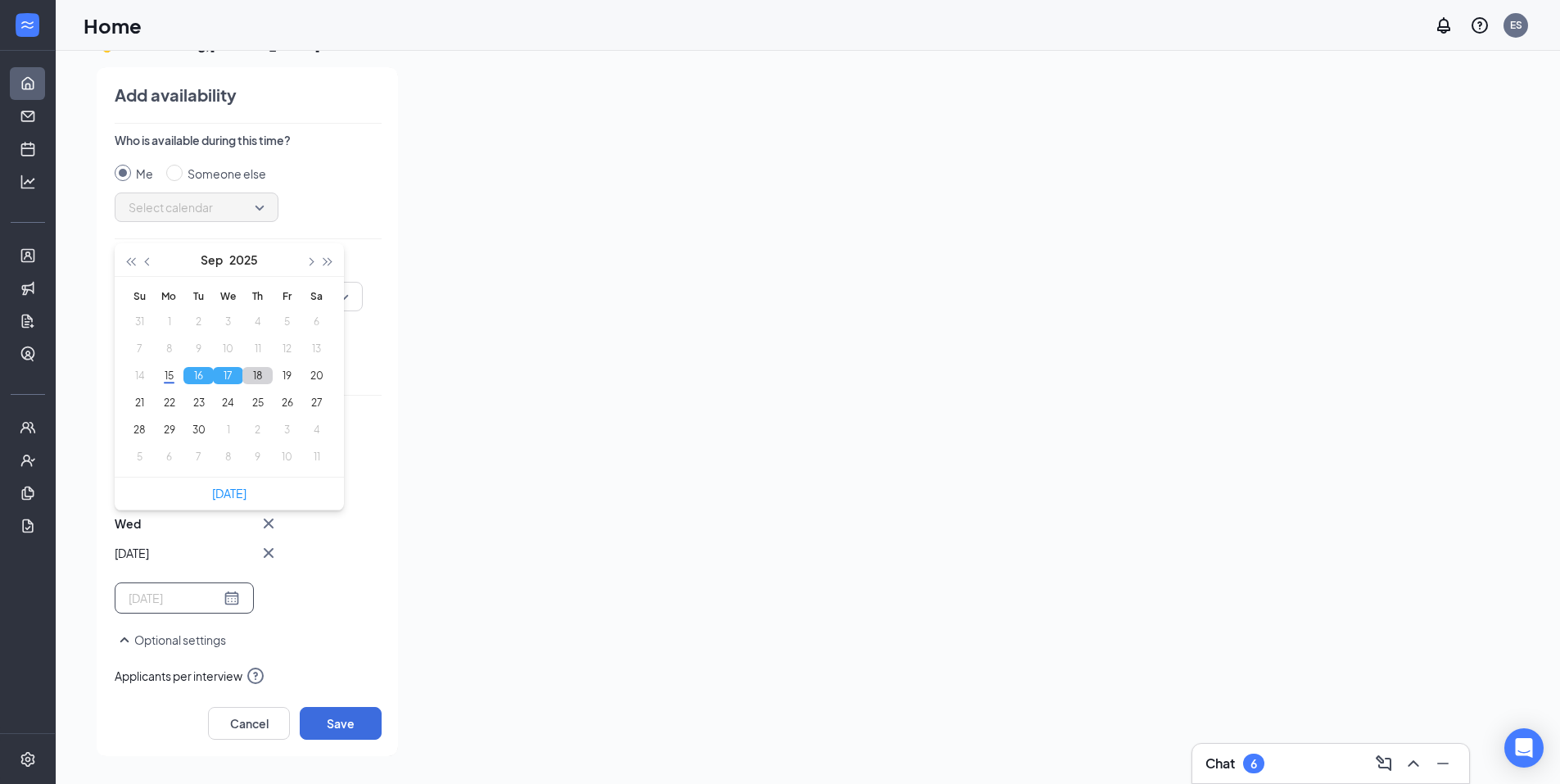
click at [264, 376] on button "18" at bounding box center [257, 375] width 30 height 17
click at [257, 376] on button "18" at bounding box center [257, 375] width 30 height 17
click at [290, 375] on button "19" at bounding box center [286, 375] width 30 height 17
type input "[DATE]"
click at [324, 377] on button "20" at bounding box center [316, 375] width 30 height 17
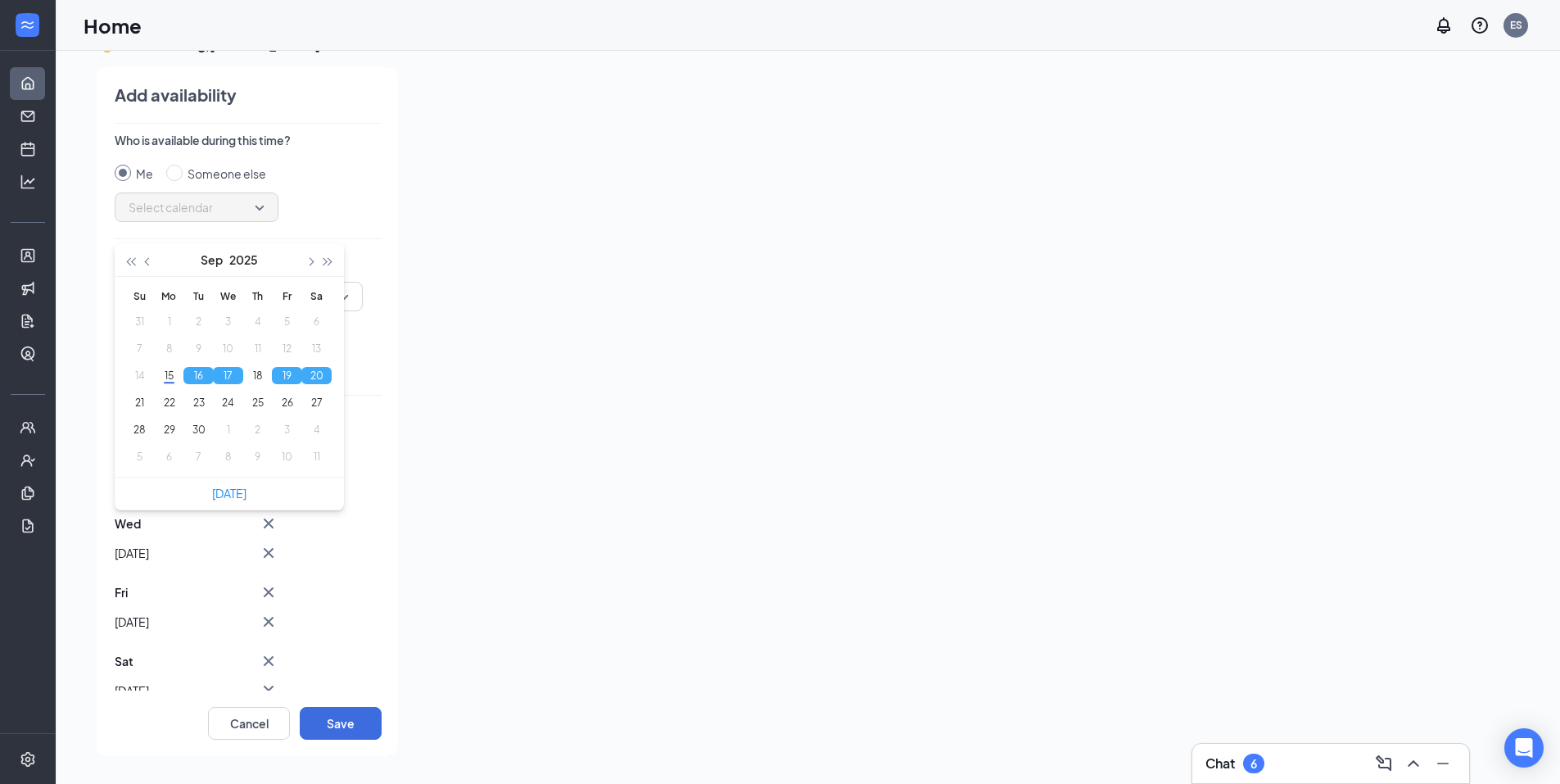
click at [309, 612] on div "[DATE] [DATE] [DATE] Sat Sep [DATE] Mo Tu We Th Fr Sa 31 1 2 3 4 5 6 7 8 9 10 1…" at bounding box center [248, 597] width 267 height 306
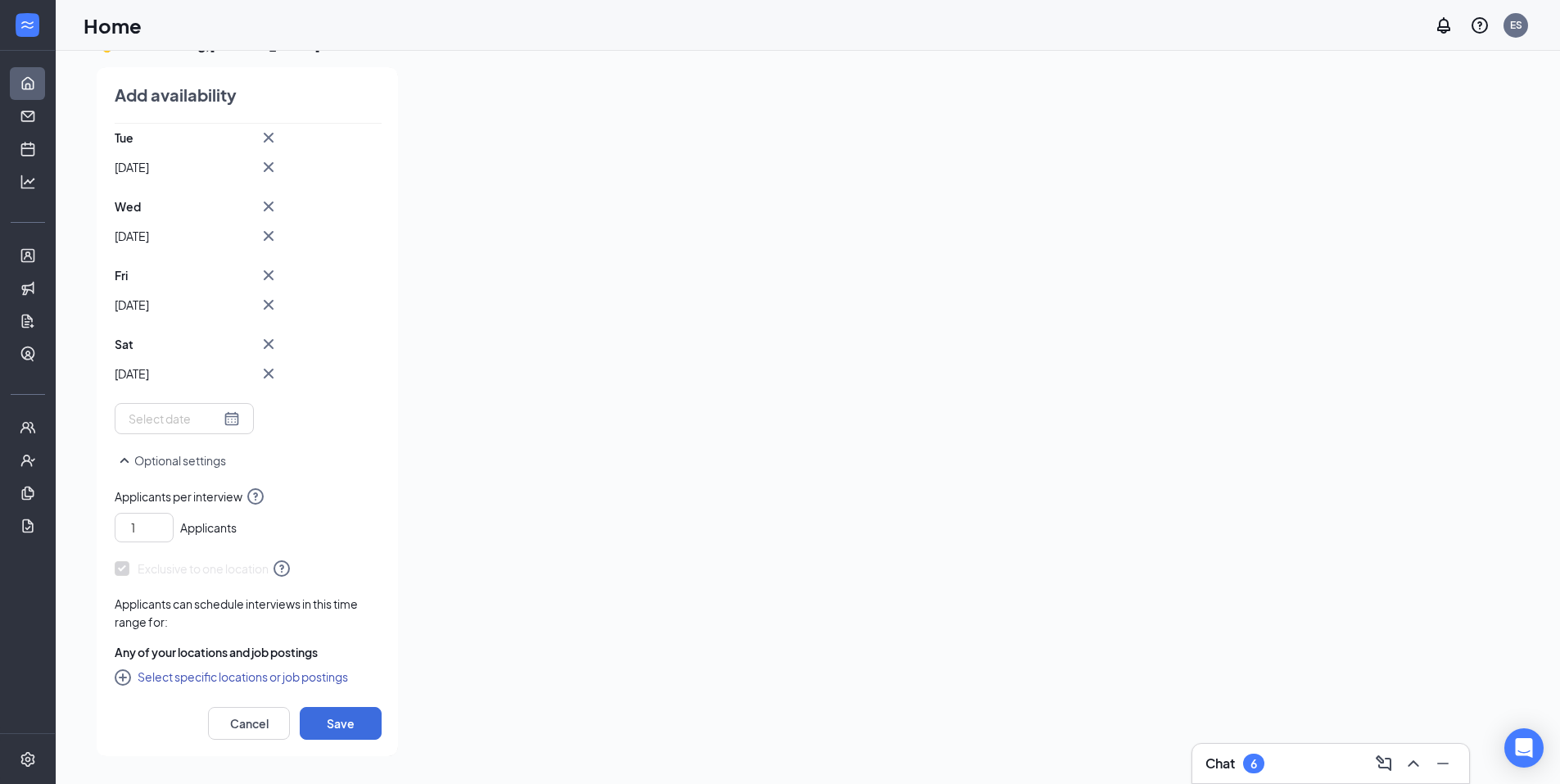
scroll to position [323, 0]
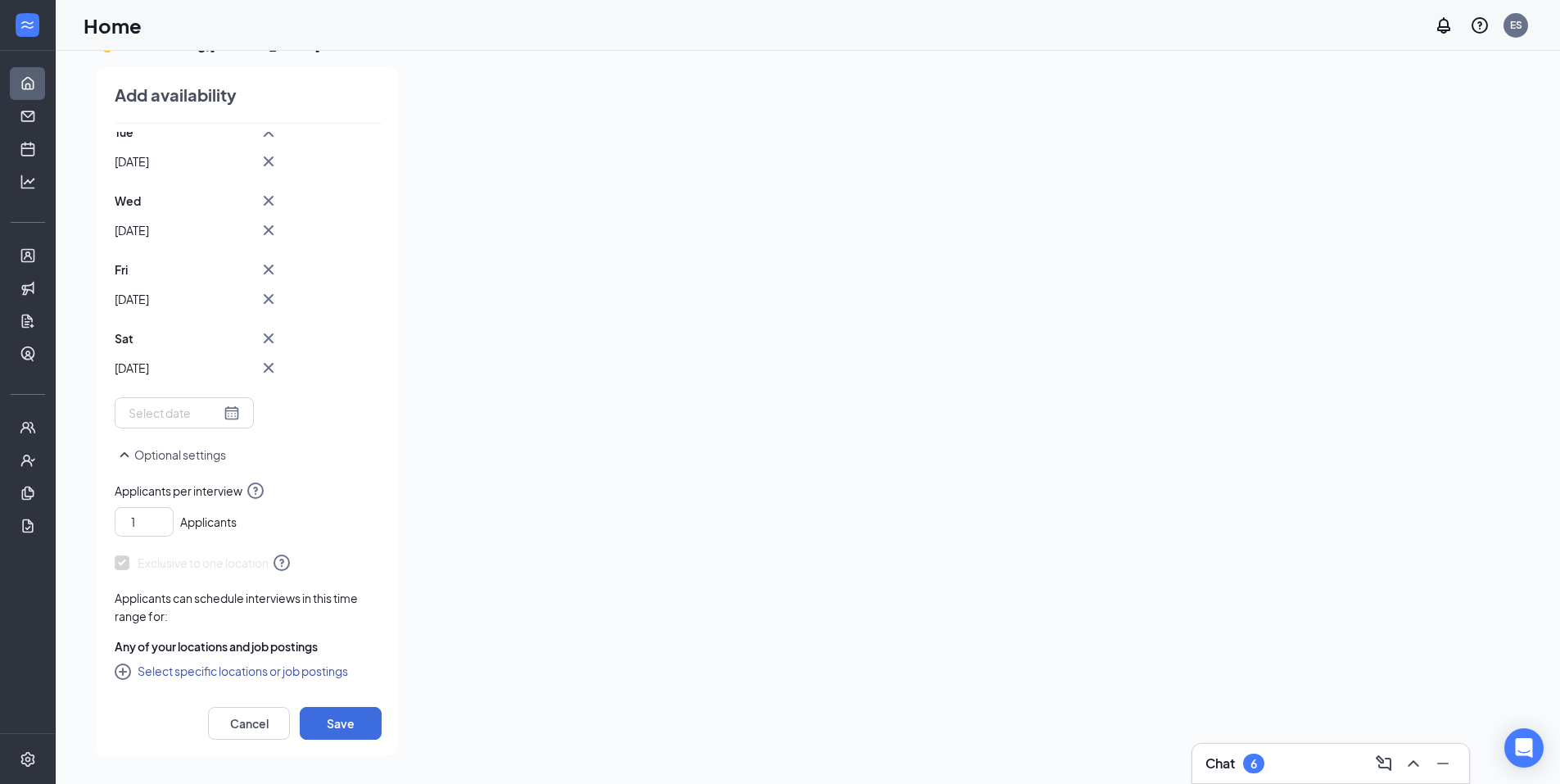
click at [274, 667] on button "Select specific locations or job postings" at bounding box center [232, 670] width 234 height 19
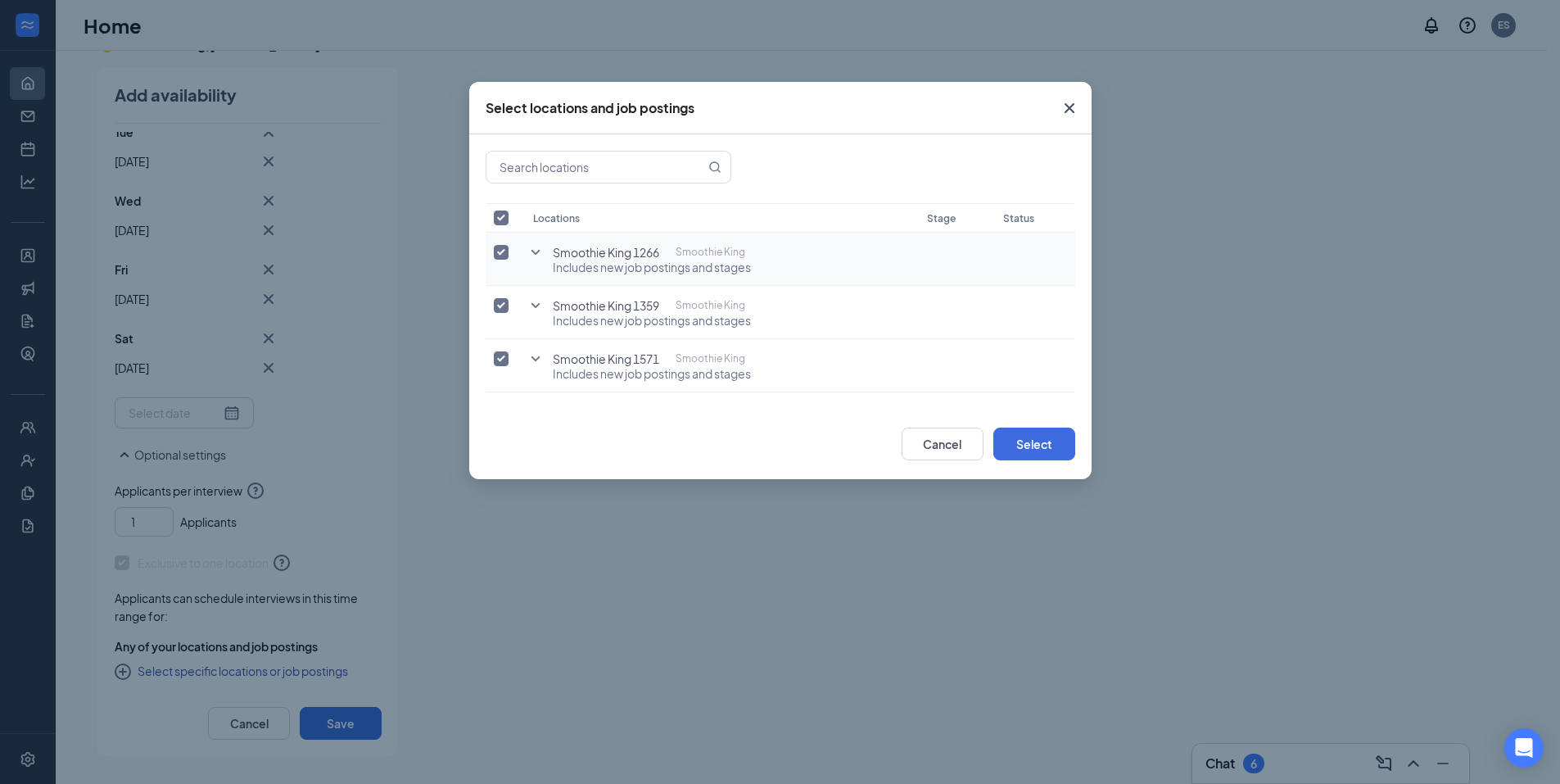
click at [502, 256] on input "checkbox" at bounding box center [502, 252] width 15 height 15
checkbox input "false"
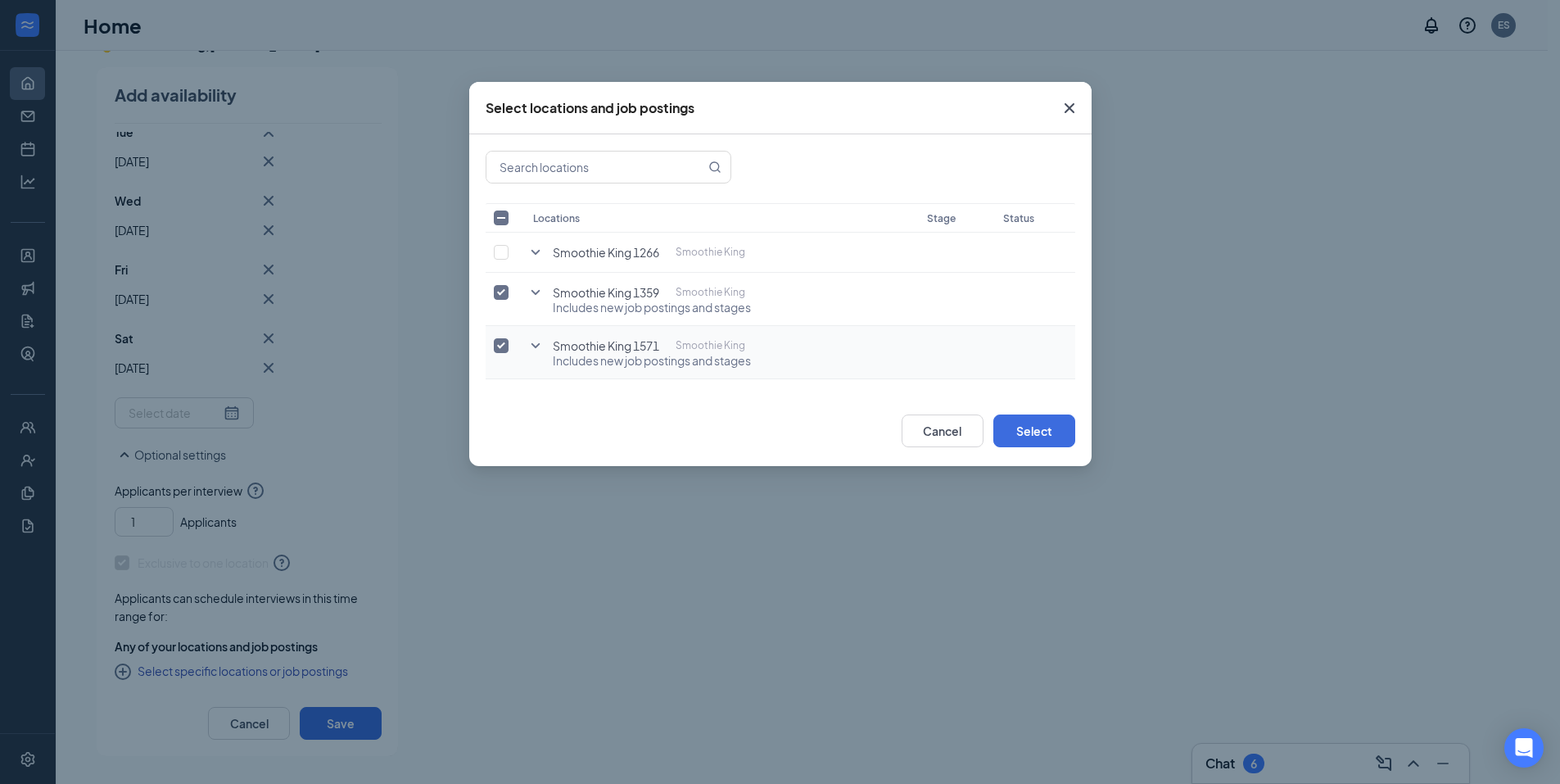
click at [502, 349] on input "checkbox" at bounding box center [502, 345] width 15 height 15
checkbox input "false"
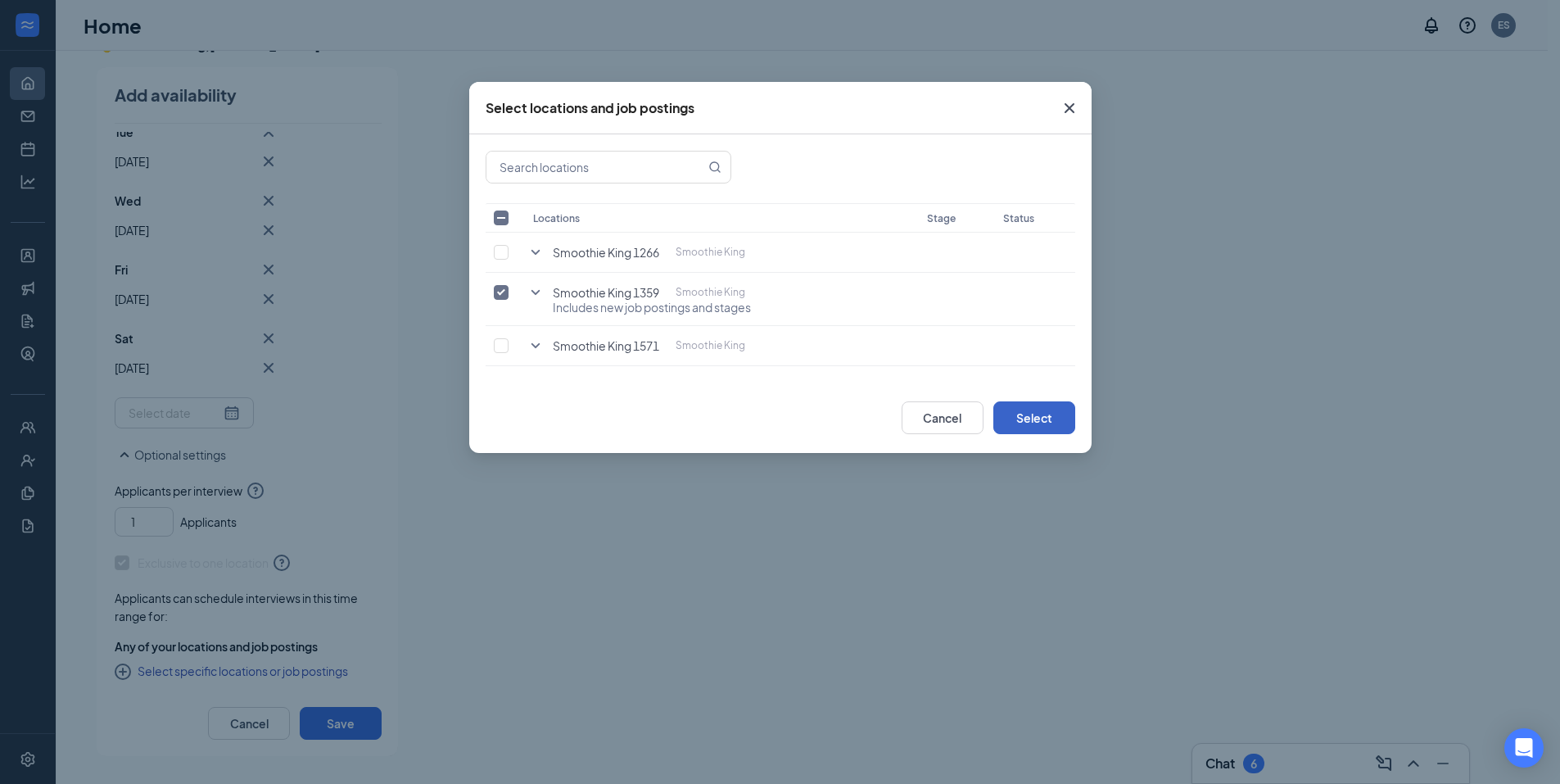
click at [1057, 421] on button "Select" at bounding box center [1034, 418] width 82 height 33
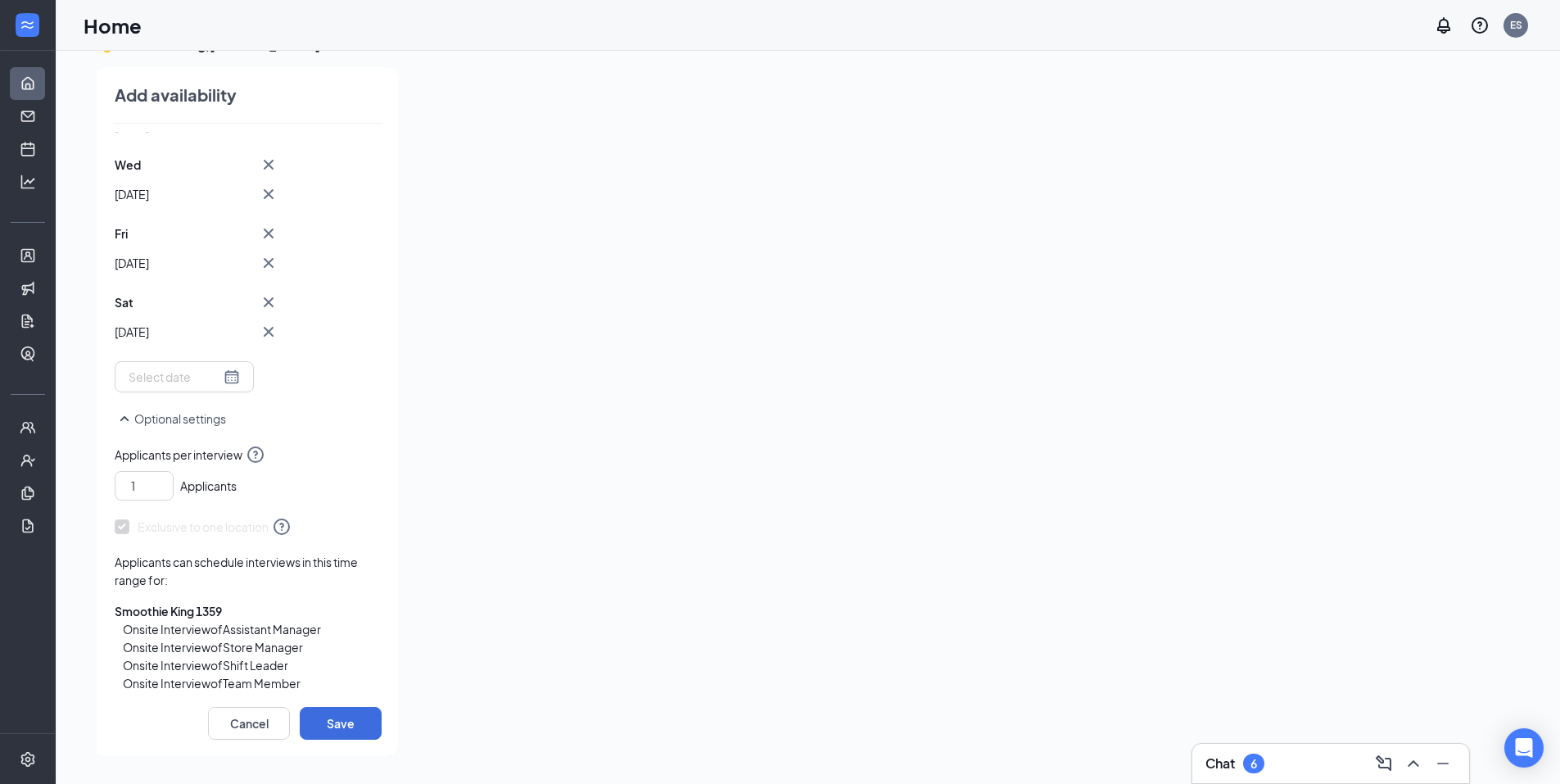
scroll to position [406, 0]
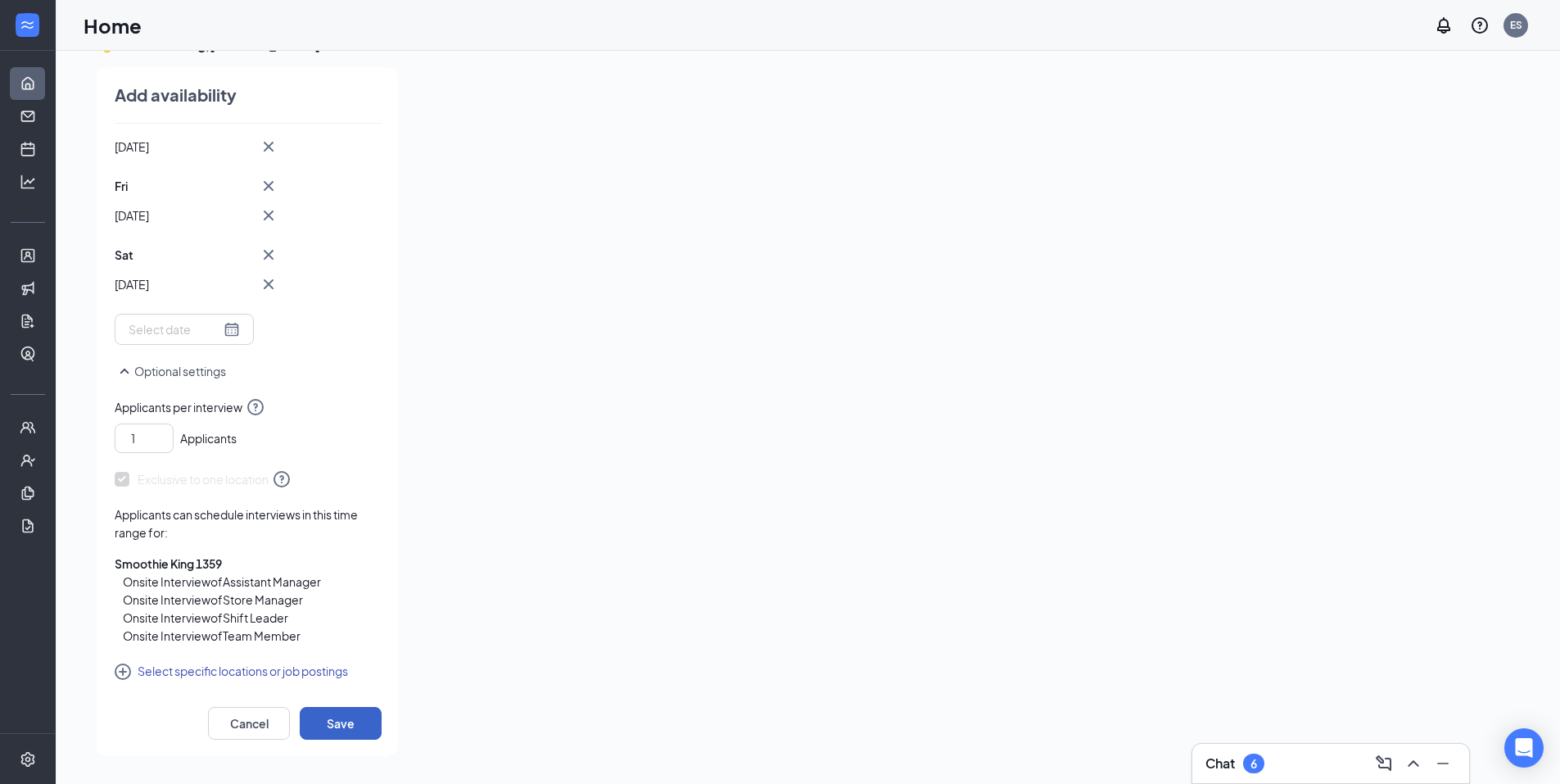
click at [341, 720] on button "Save" at bounding box center [341, 723] width 82 height 33
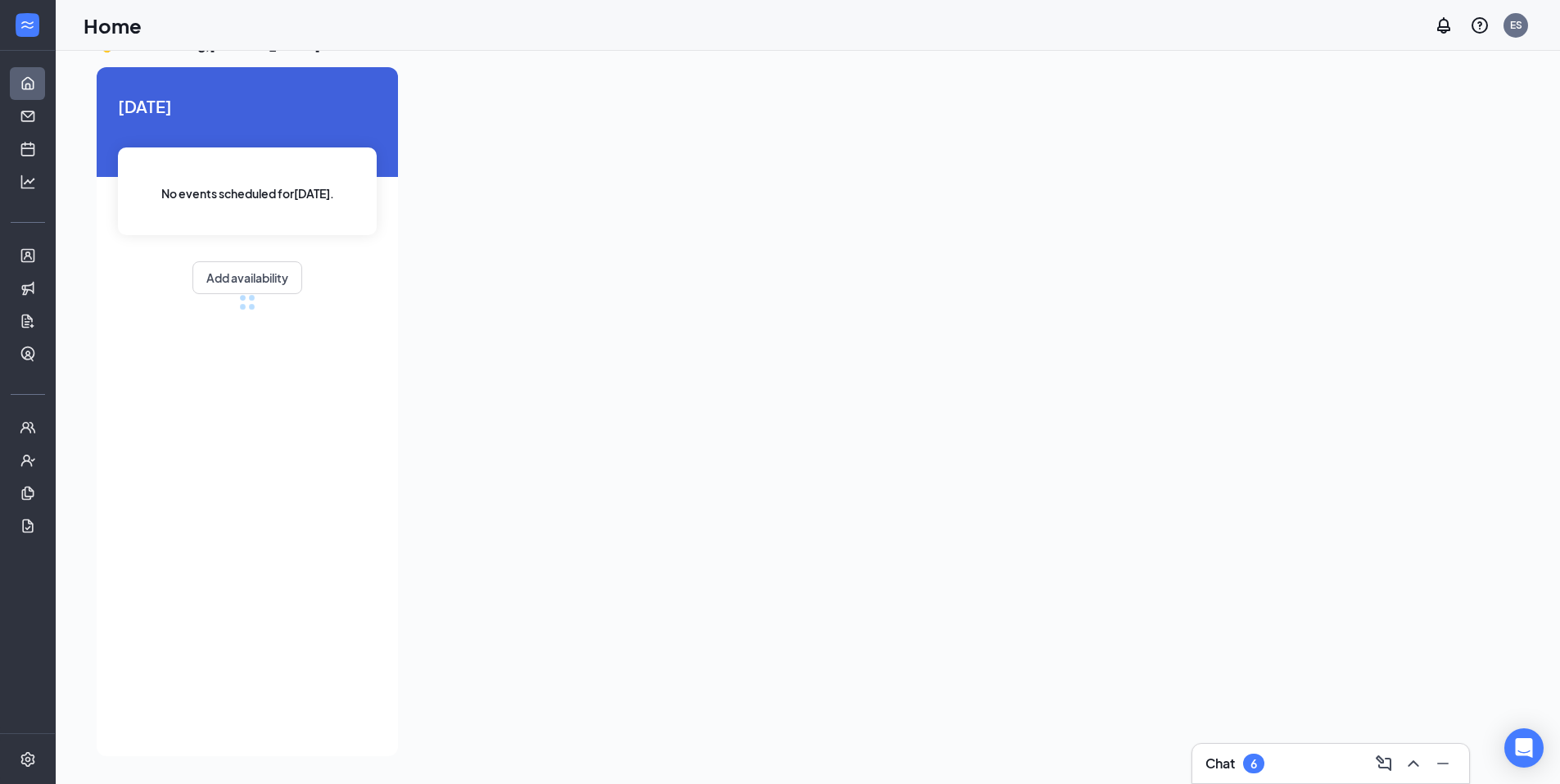
scroll to position [323, 0]
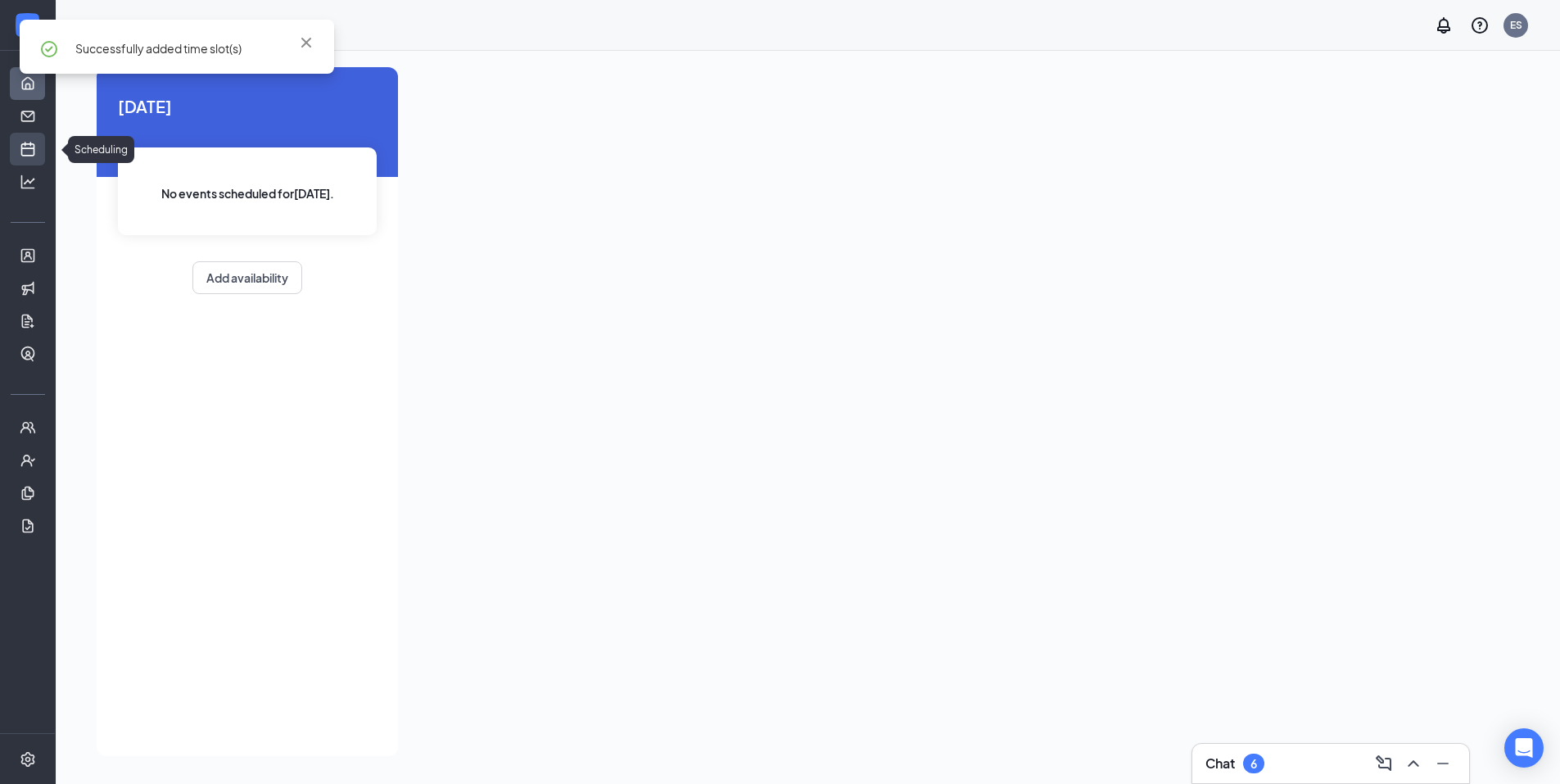
click at [42, 151] on link "Scheduling" at bounding box center [51, 149] width 17 height 33
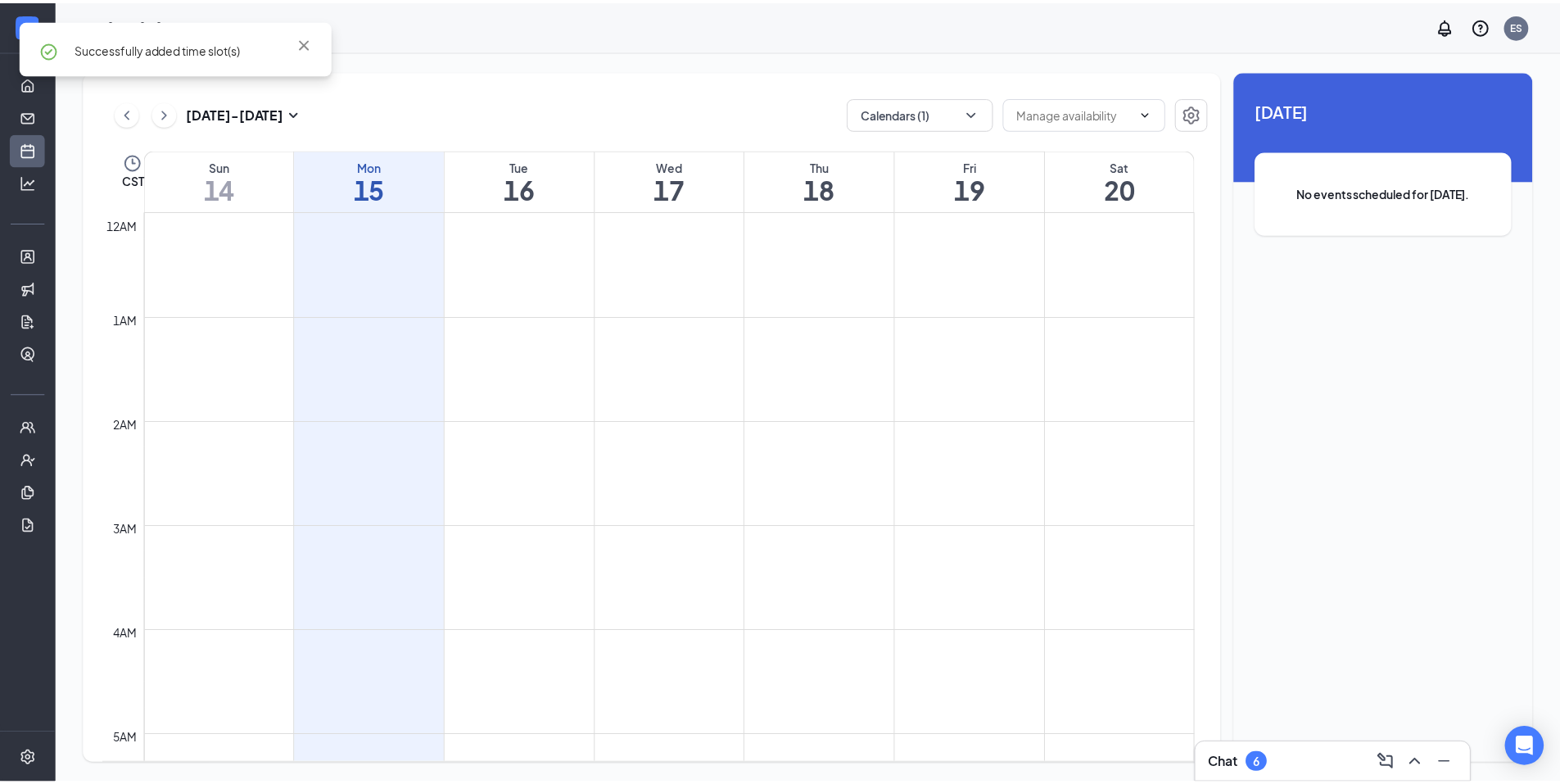
scroll to position [805, 0]
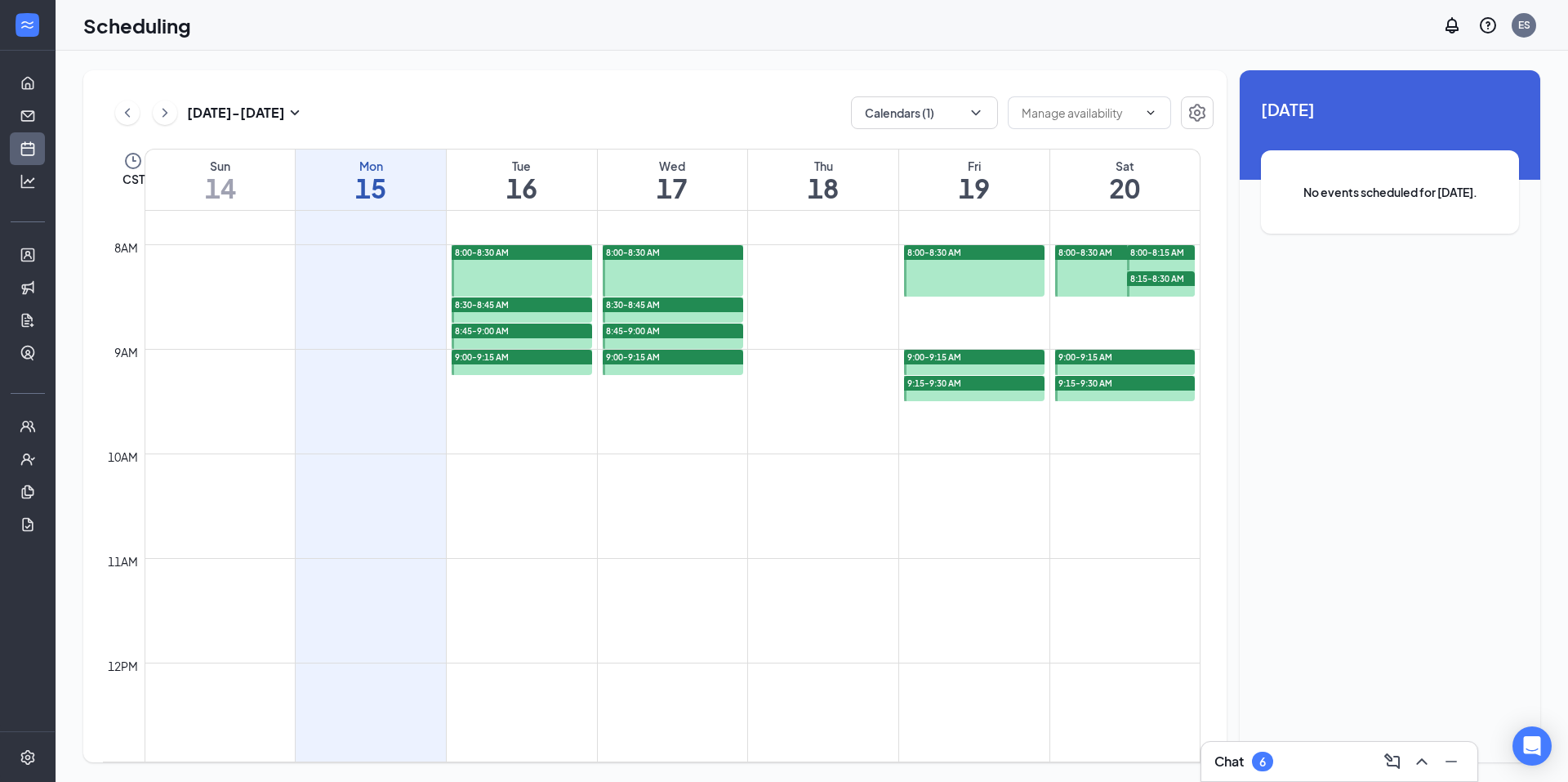
click at [28, 63] on ul "Home Messages Scheduling Hiring Applicants Sourcing Tools Job Postings Talent N…" at bounding box center [28, 390] width 55 height 680
click at [42, 73] on link "Home" at bounding box center [50, 84] width 17 height 33
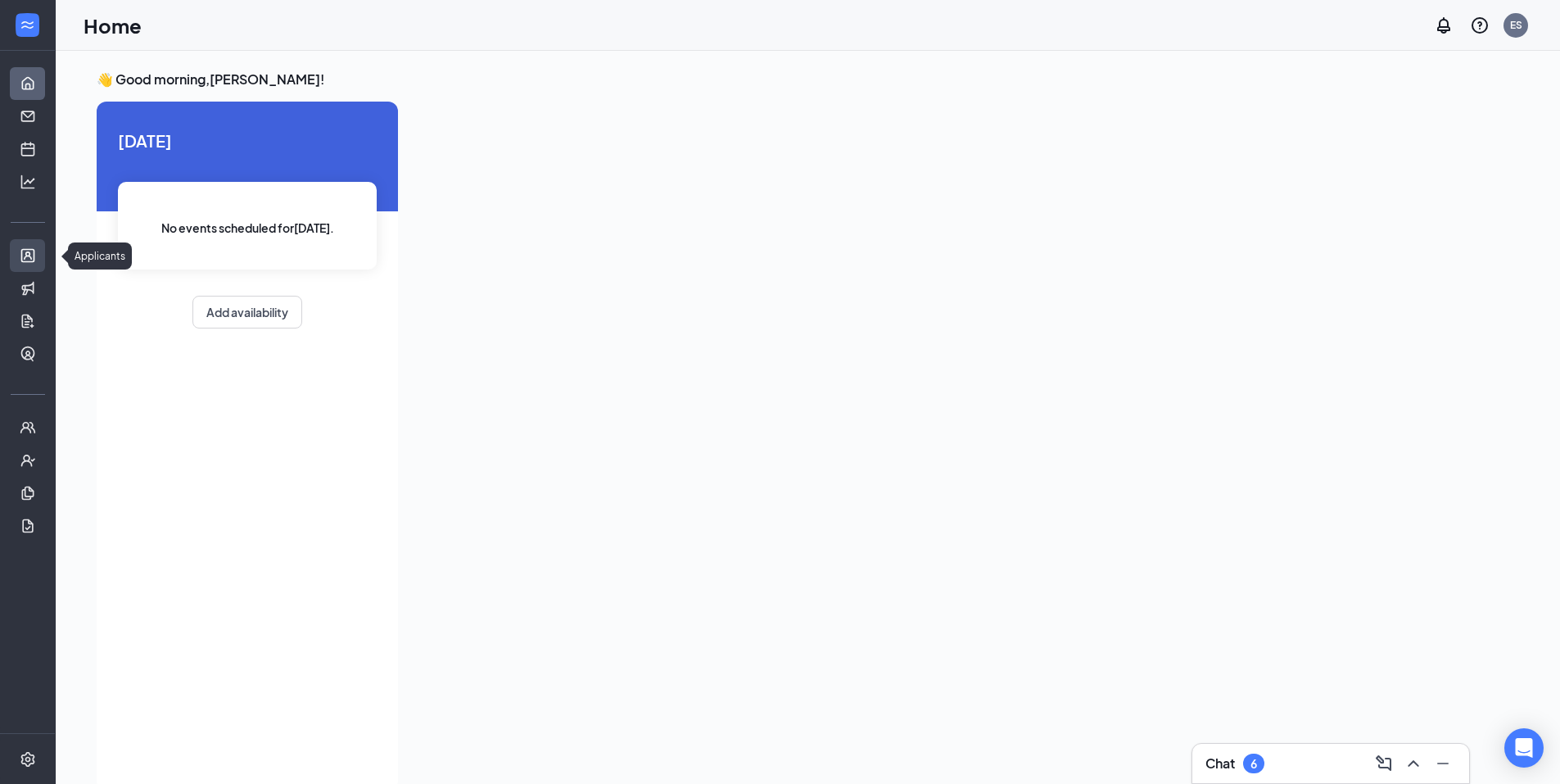
click at [42, 257] on link "Applicants" at bounding box center [51, 256] width 17 height 33
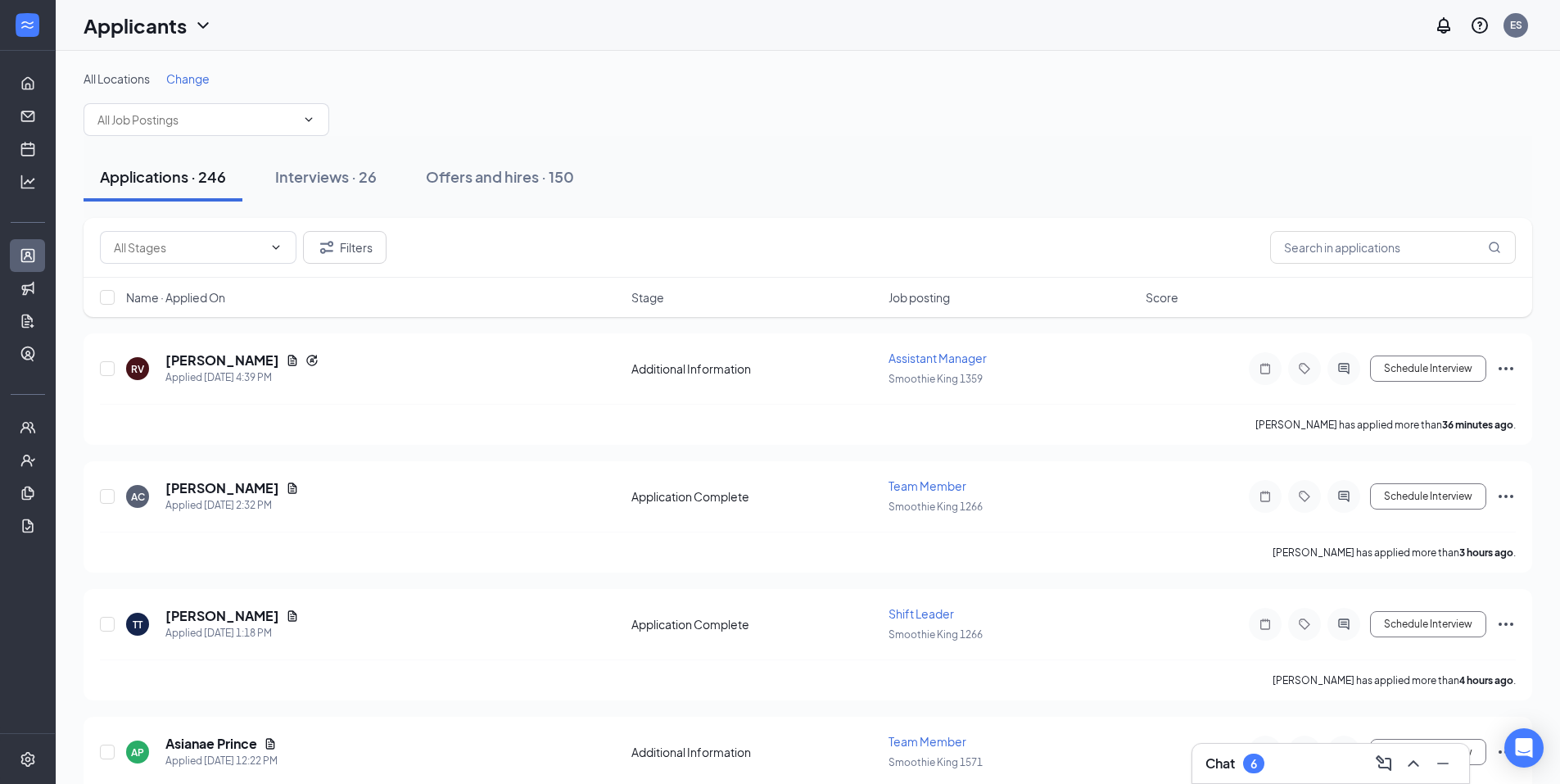
click at [189, 77] on span "Change" at bounding box center [188, 78] width 43 height 15
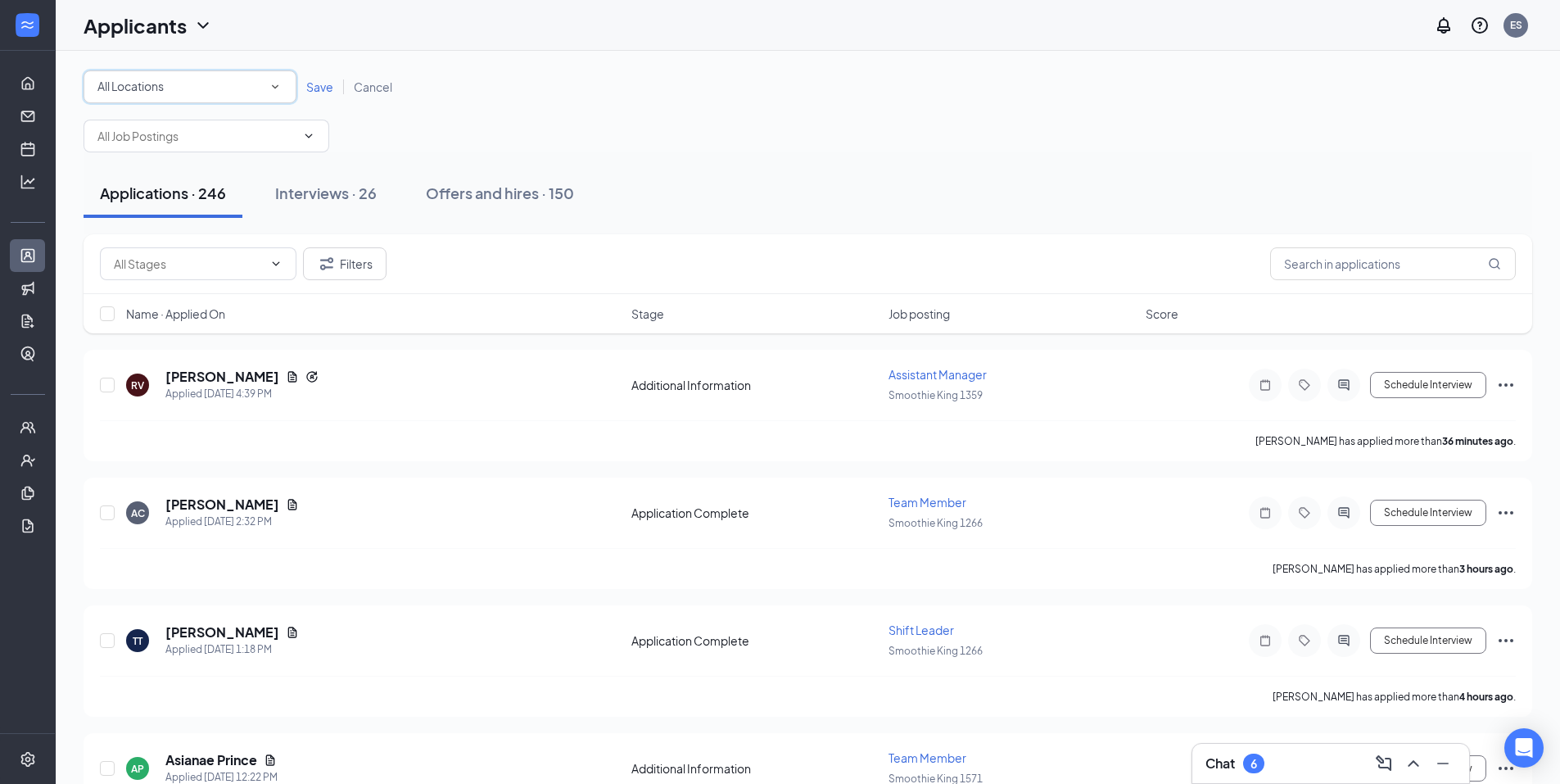
click at [214, 90] on div "All Locations" at bounding box center [190, 86] width 185 height 19
click at [201, 204] on span "Smoothie King 1359" at bounding box center [150, 212] width 107 height 15
drag, startPoint x: 316, startPoint y: 93, endPoint x: 323, endPoint y: 330, distance: 237.1
click at [316, 93] on span "Save" at bounding box center [319, 86] width 27 height 15
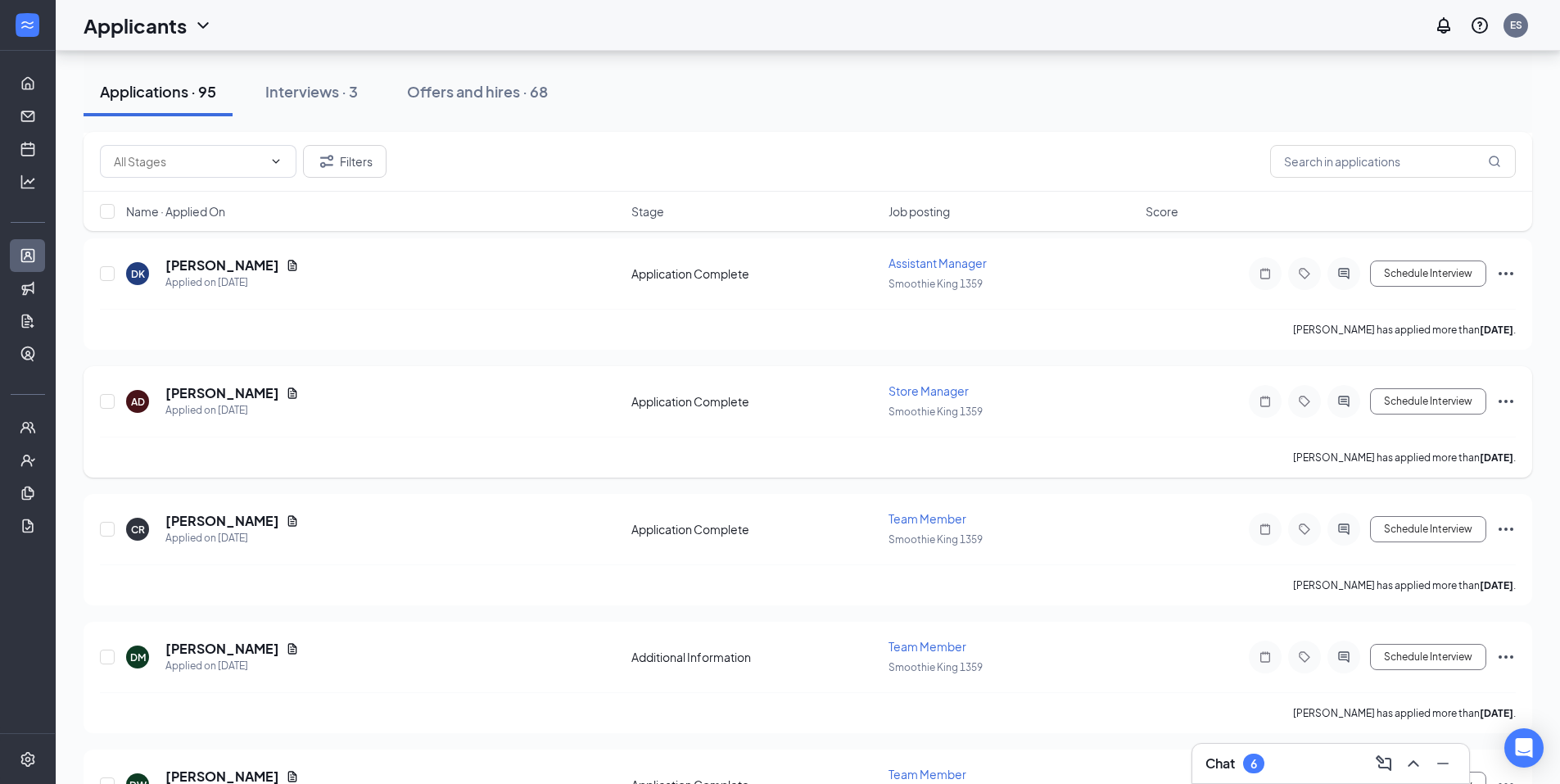
scroll to position [1638, 0]
click at [1384, 404] on button "Schedule Interview" at bounding box center [1428, 399] width 116 height 26
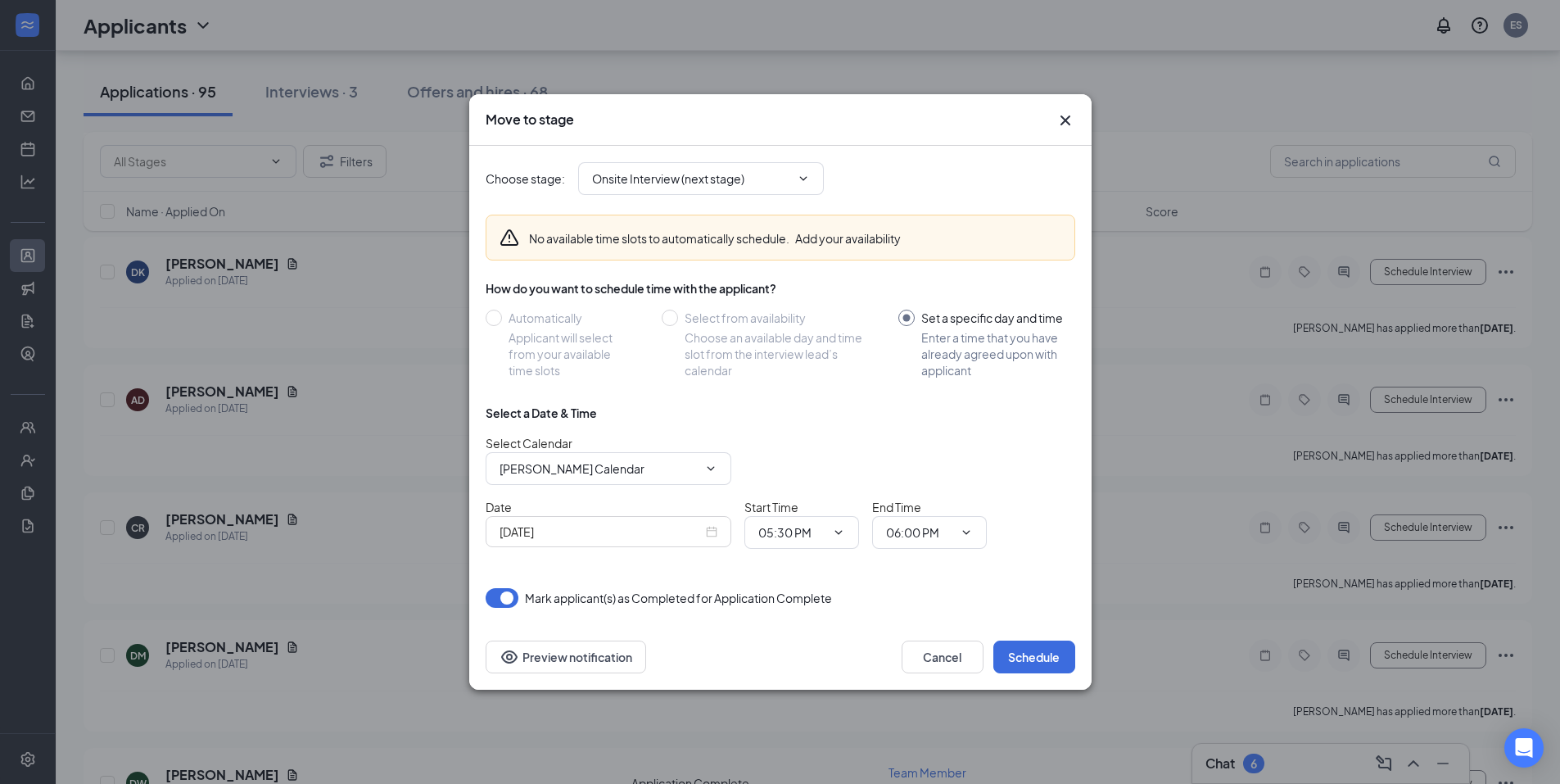
radio input "false"
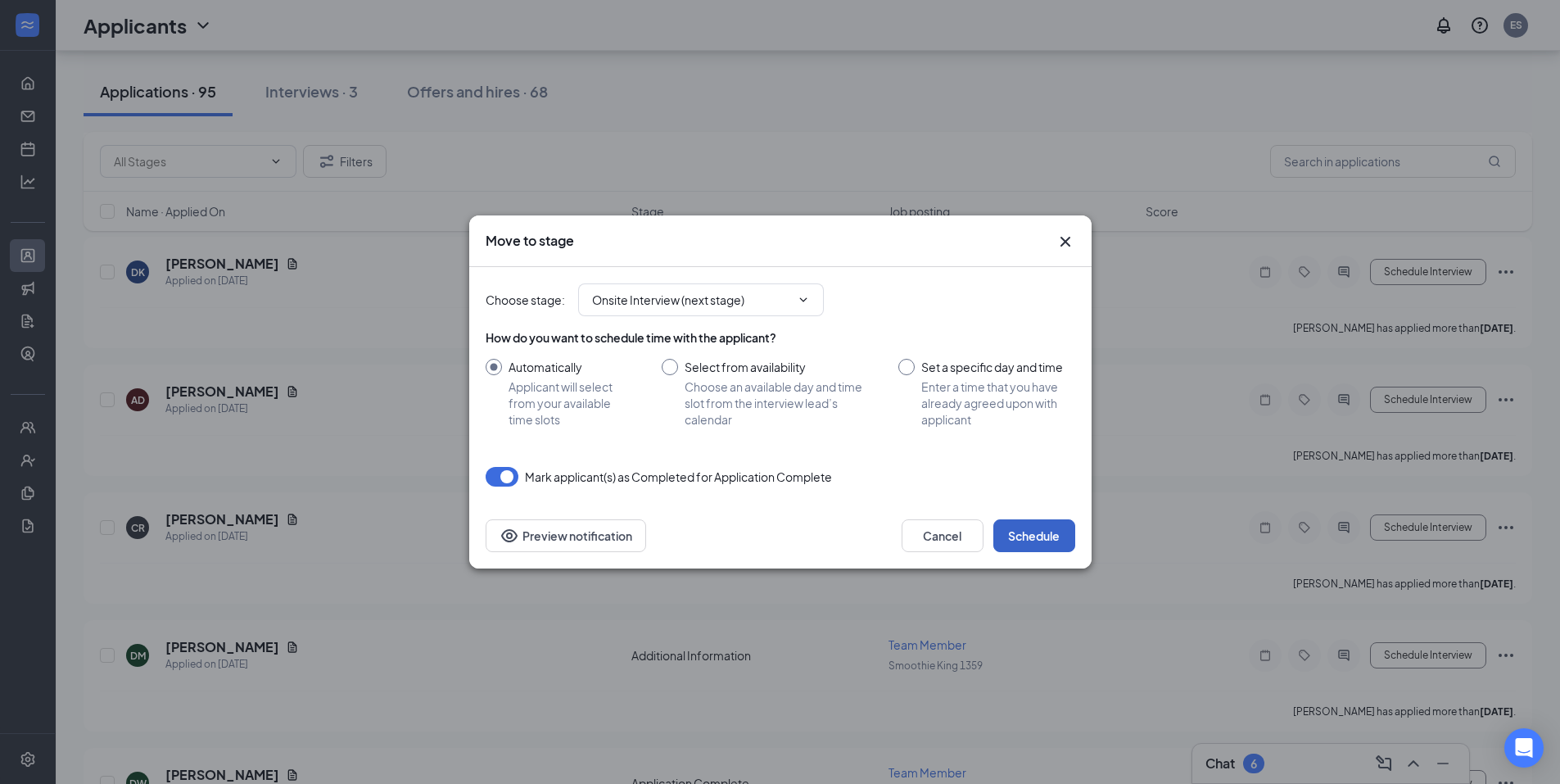
click at [1022, 529] on button "Schedule" at bounding box center [1034, 536] width 82 height 33
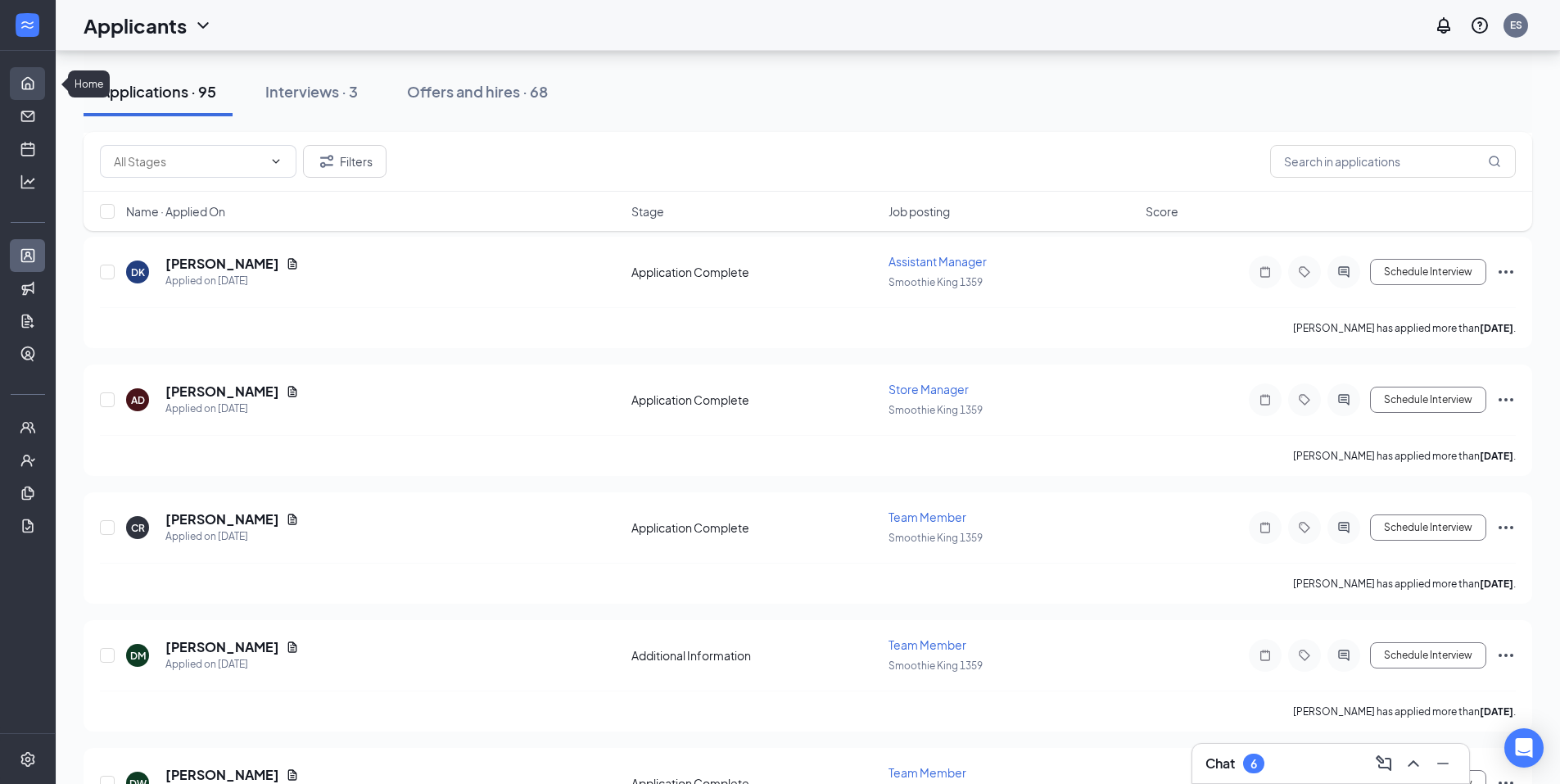
click at [42, 86] on link "Home" at bounding box center [51, 84] width 17 height 33
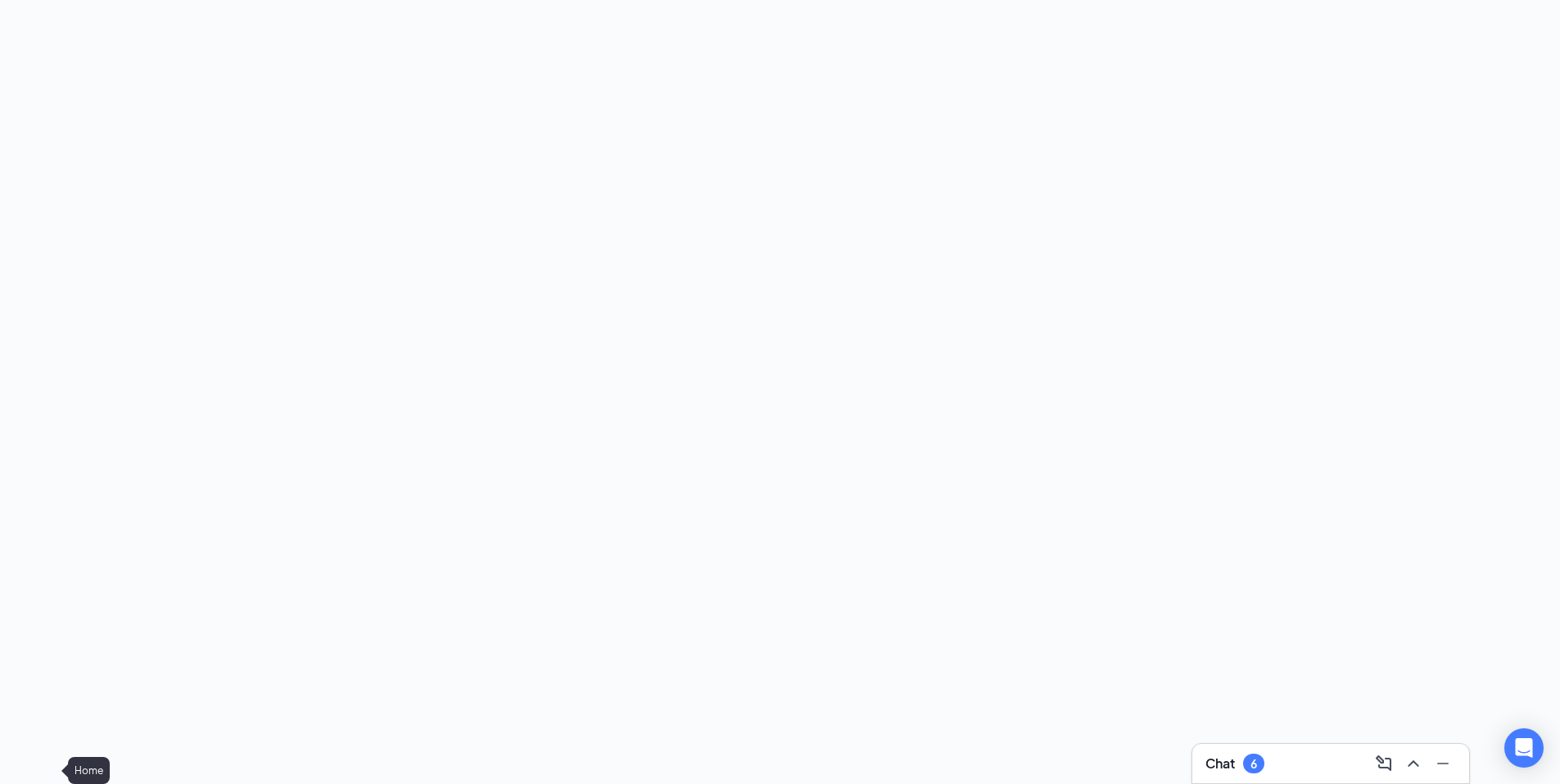
scroll to position [34, 0]
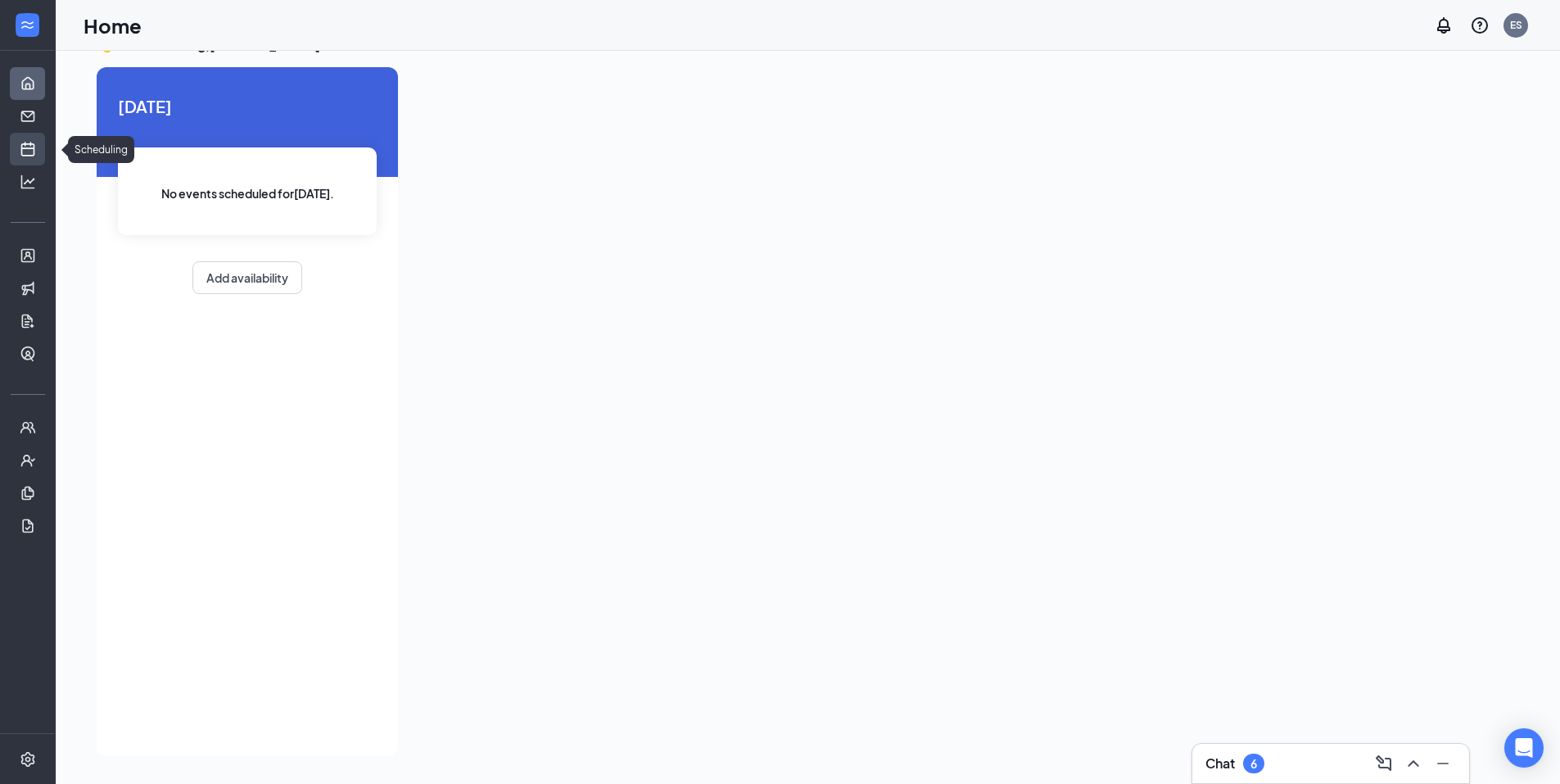
click at [42, 137] on link "Scheduling" at bounding box center [51, 149] width 17 height 33
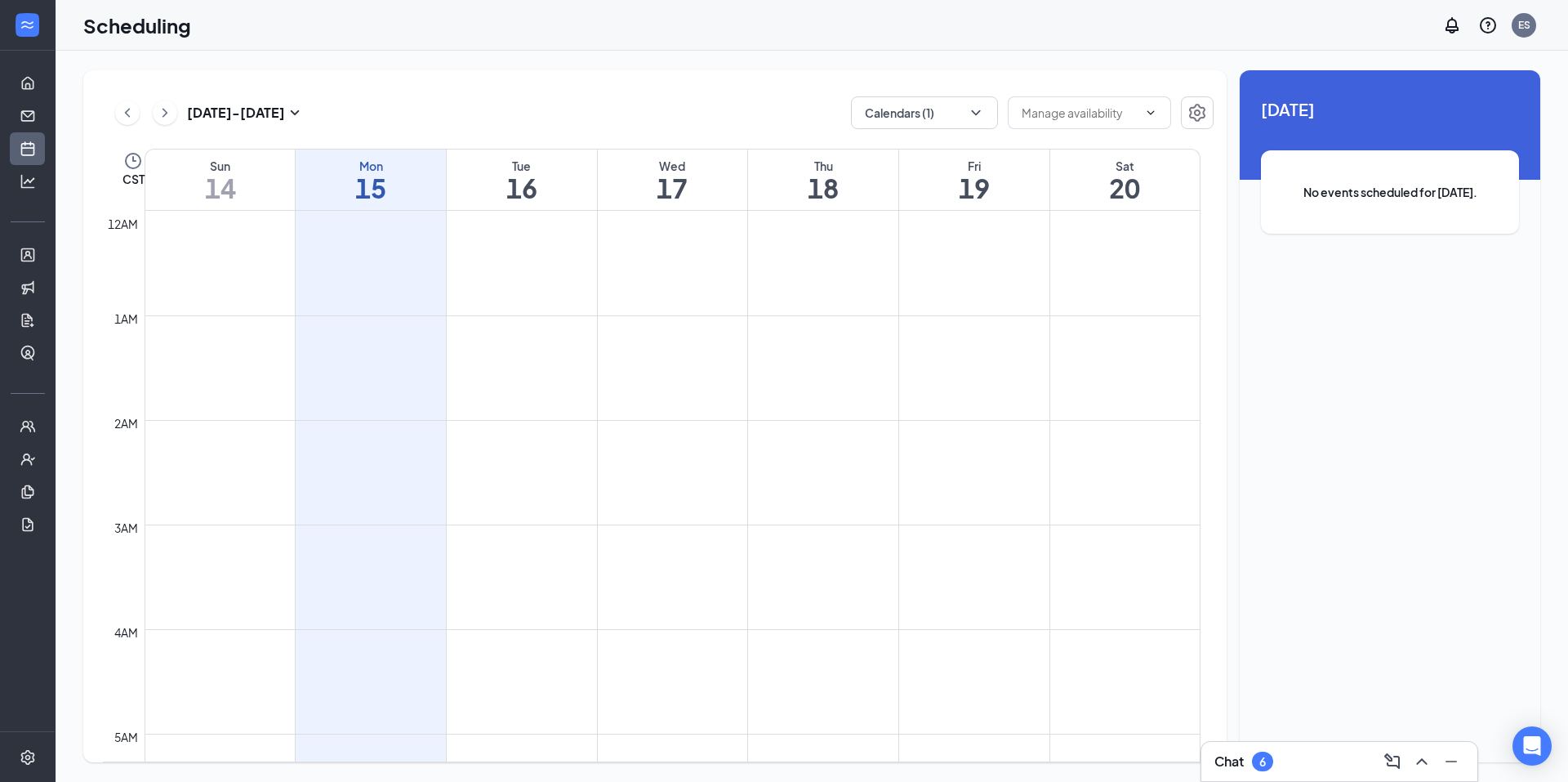
scroll to position [803, 0]
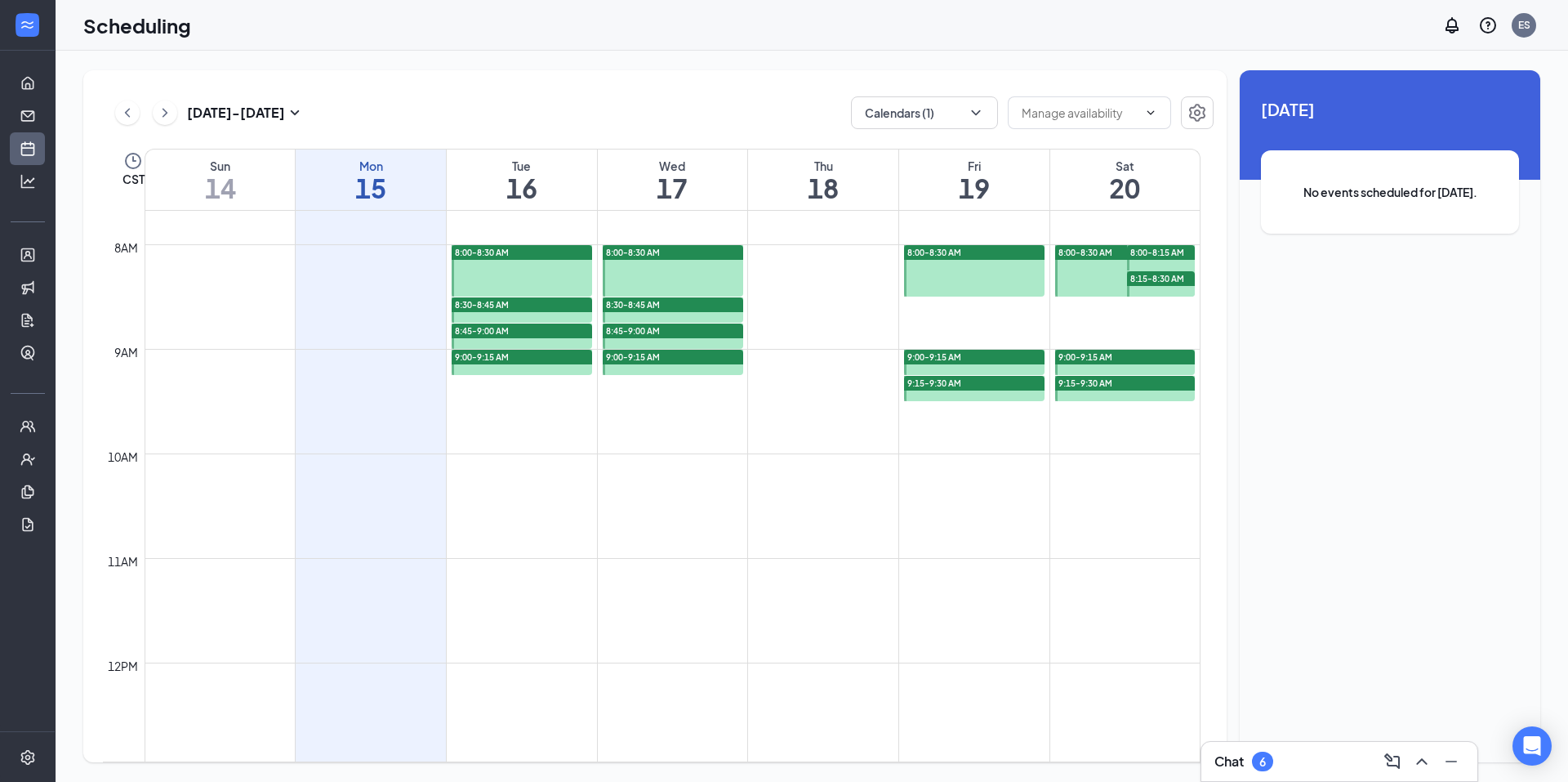
click at [532, 306] on div "8:30-8:45 AM" at bounding box center [521, 305] width 140 height 15
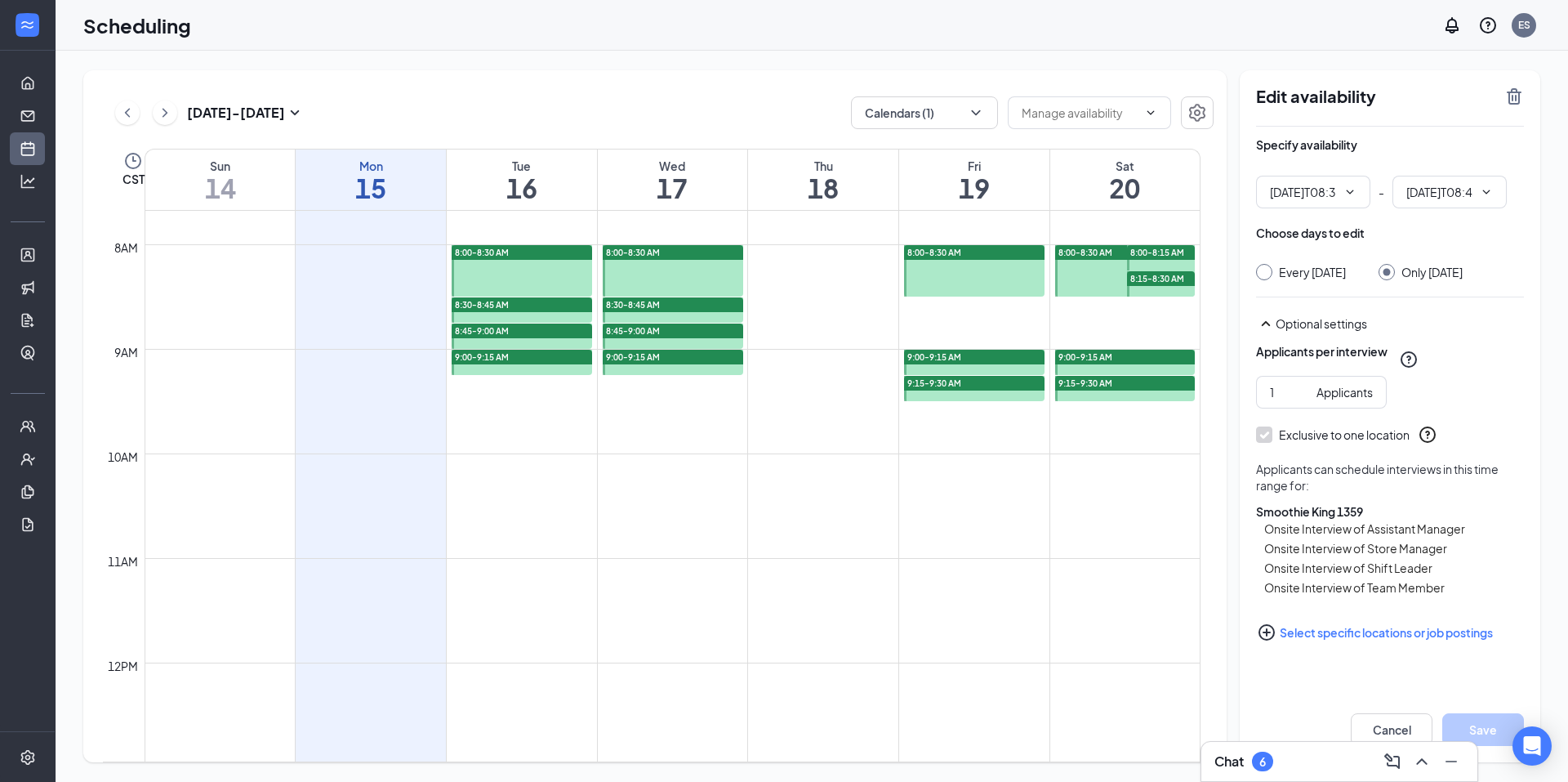
type input "08:30 AM"
type input "08:45 AM"
click at [1518, 93] on icon "TrashOutline" at bounding box center [1515, 96] width 15 height 17
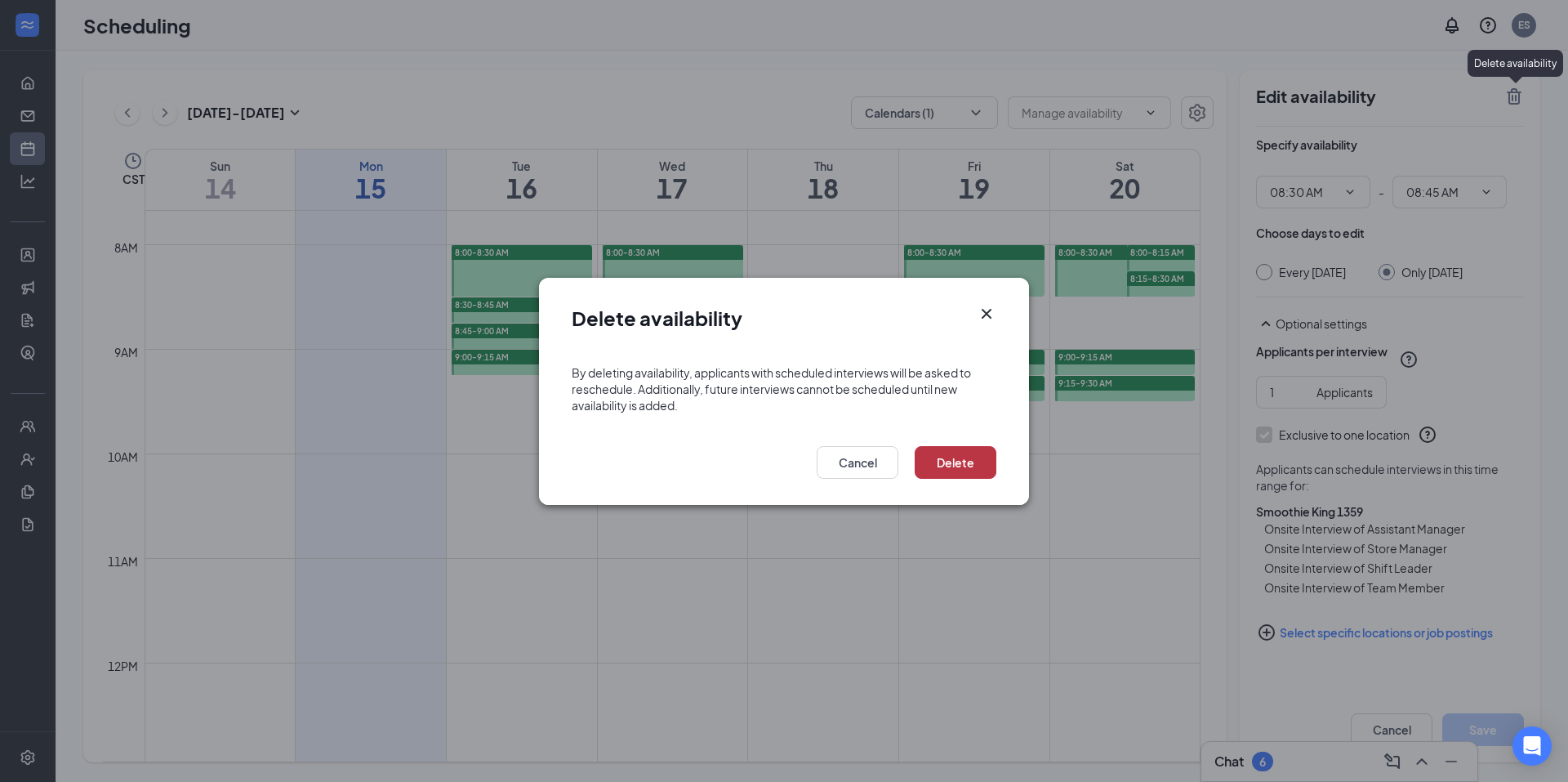
click at [955, 476] on button "Delete" at bounding box center [956, 463] width 82 height 33
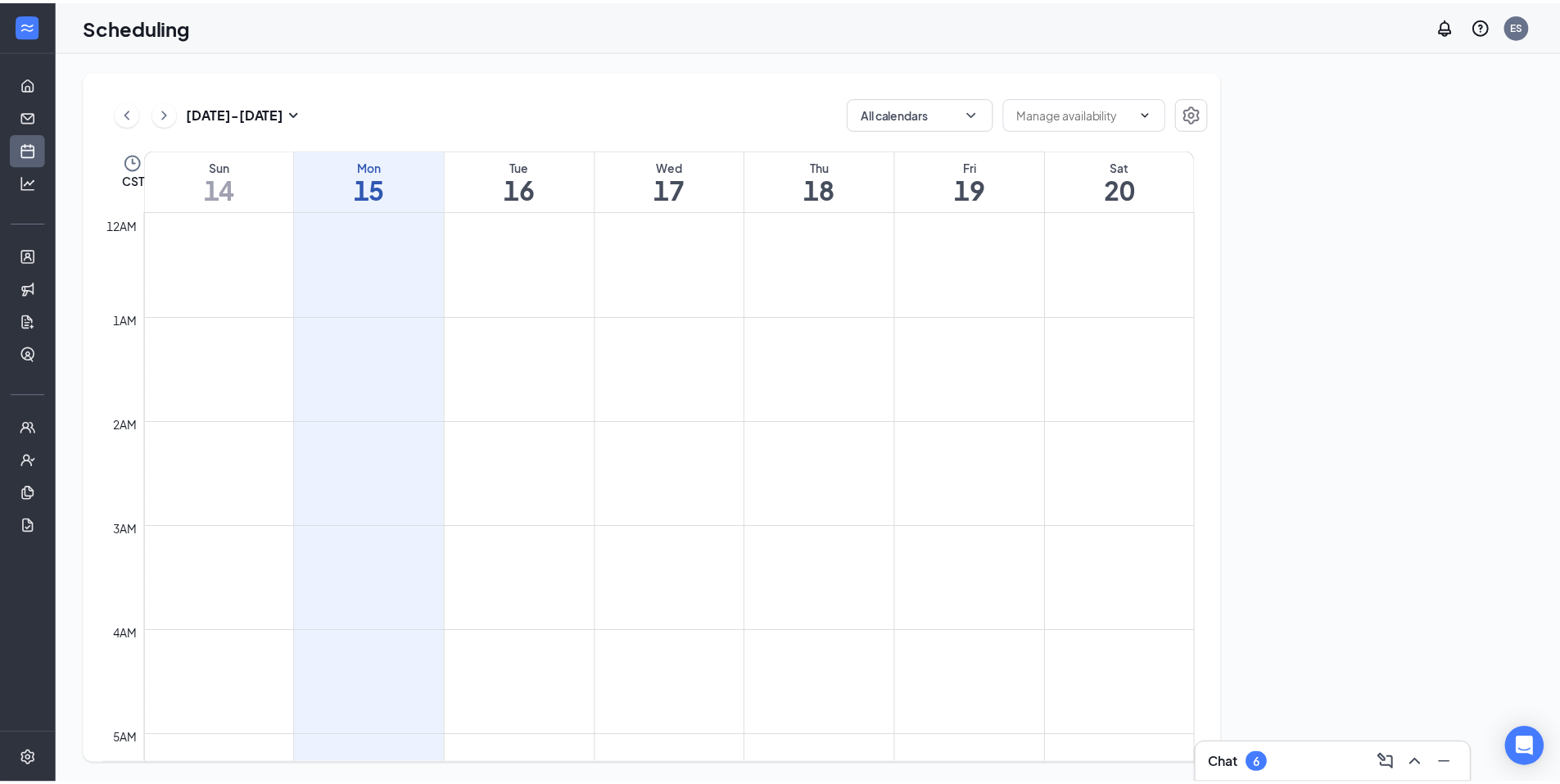
scroll to position [805, 0]
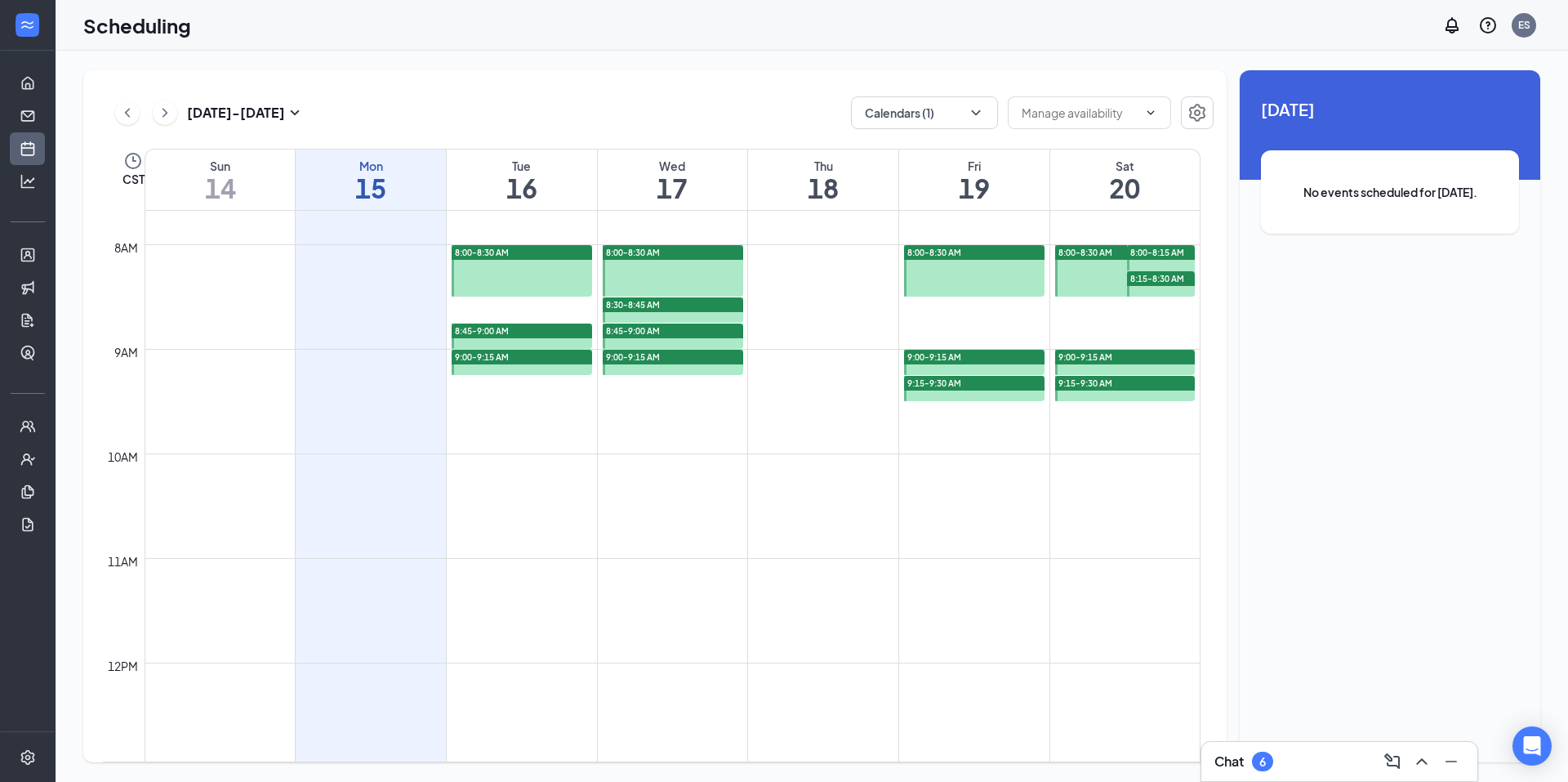
click at [553, 334] on div "8:45-9:00 AM" at bounding box center [521, 330] width 140 height 15
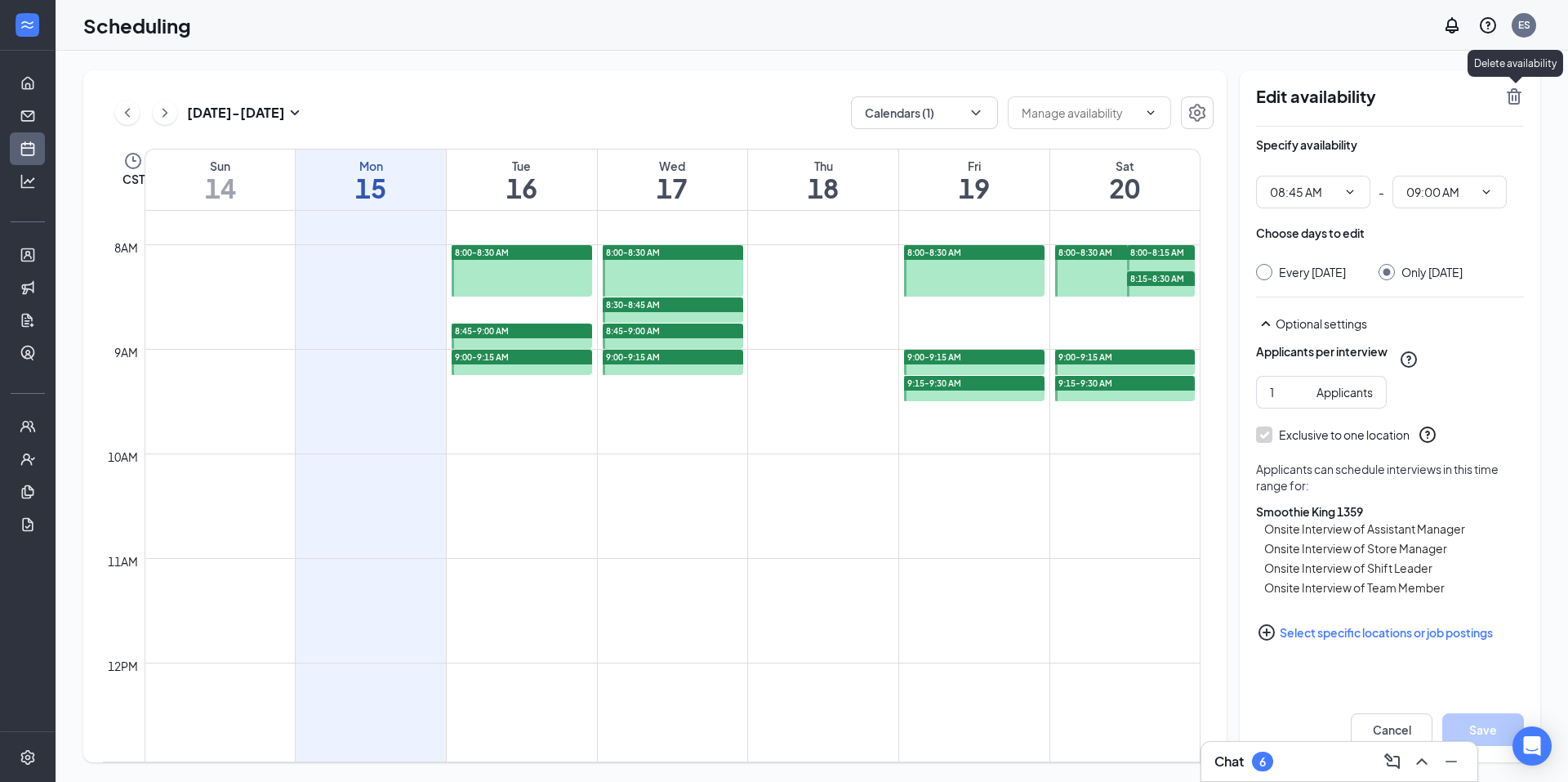
click at [1522, 93] on icon "TrashOutline" at bounding box center [1514, 95] width 19 height 19
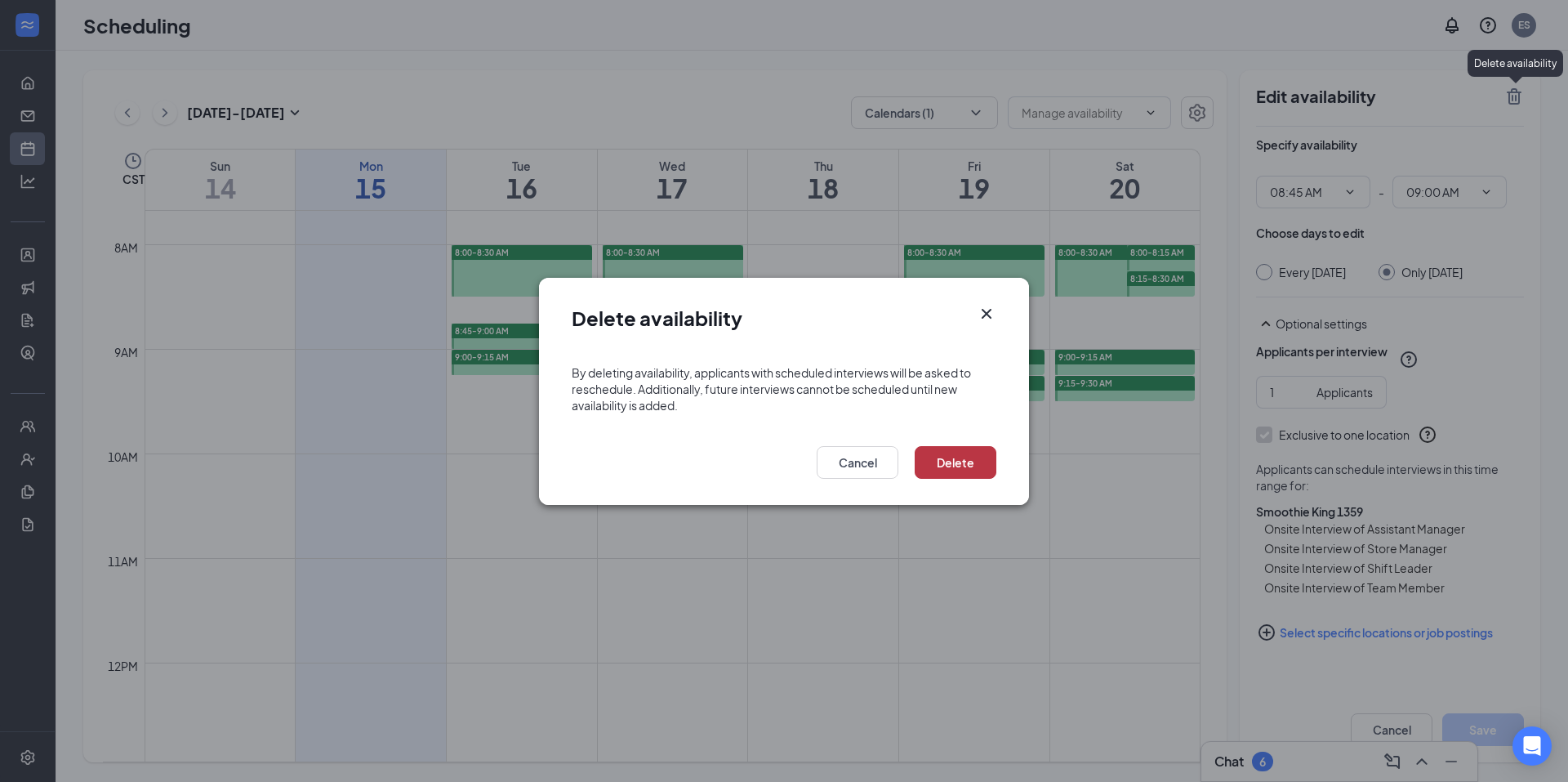
click at [962, 464] on button "Delete" at bounding box center [956, 463] width 82 height 33
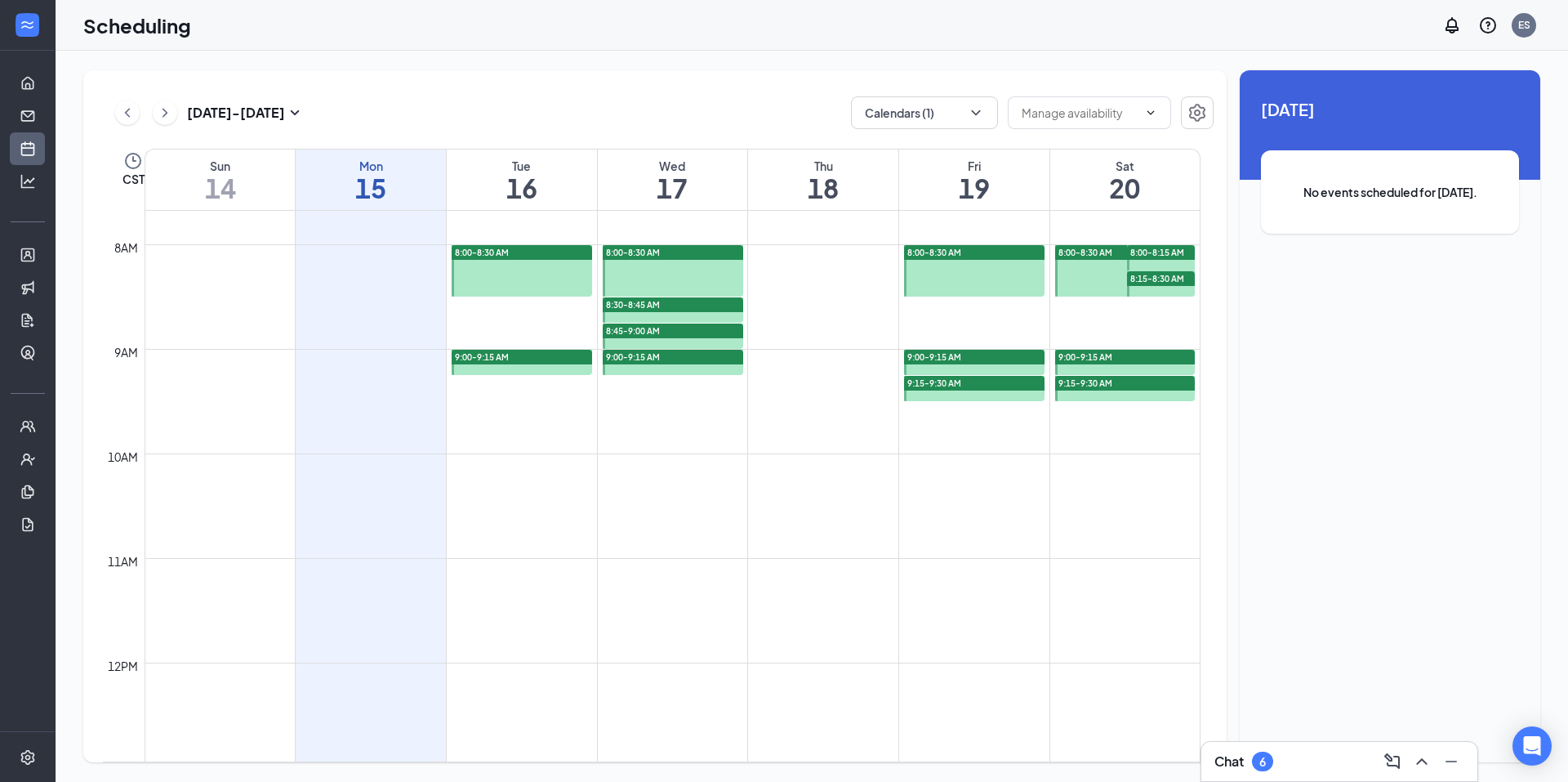
click at [523, 361] on div "9:00-9:15 AM" at bounding box center [521, 357] width 140 height 15
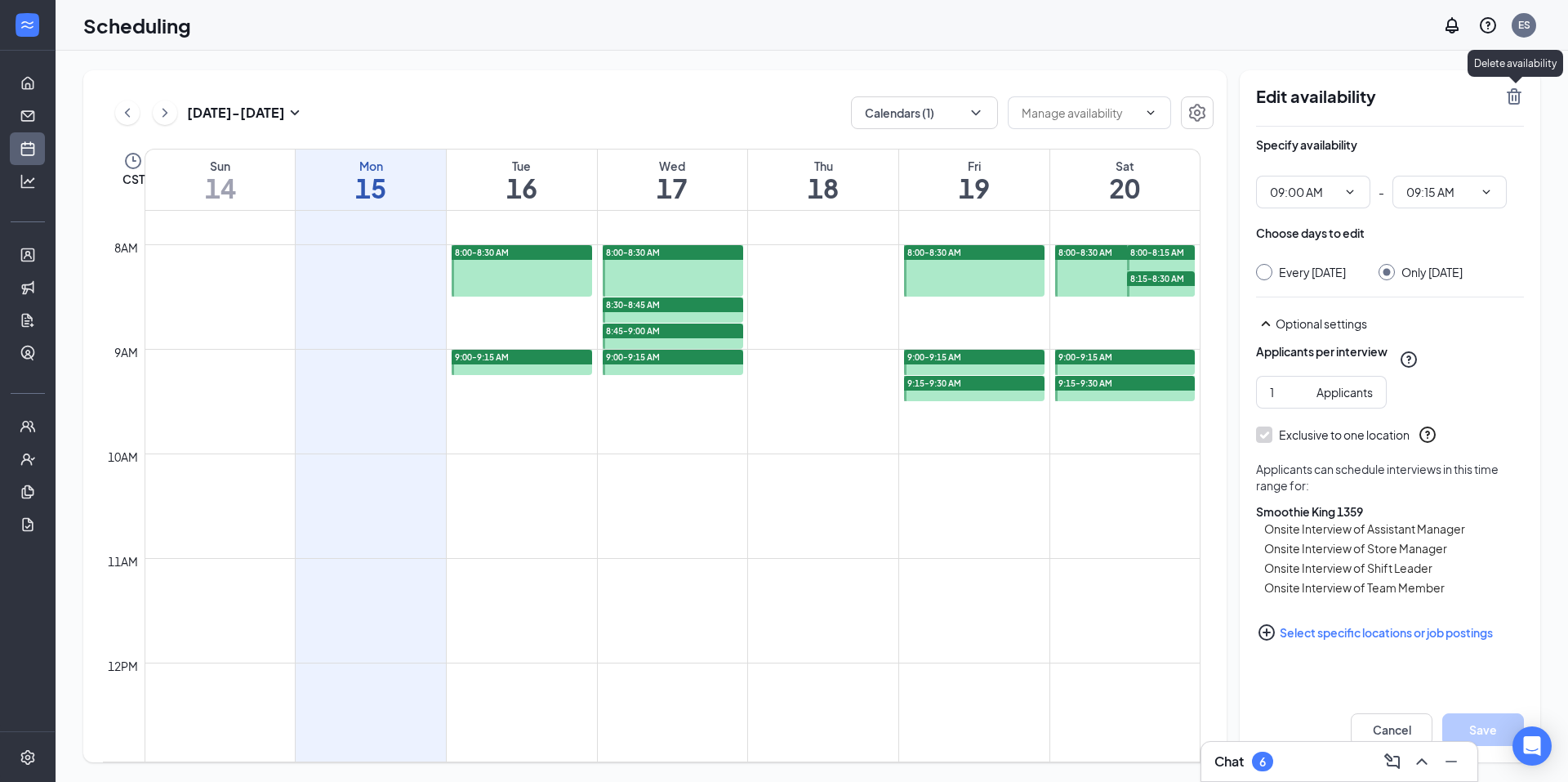
click at [1511, 89] on icon "TrashOutline" at bounding box center [1514, 95] width 19 height 19
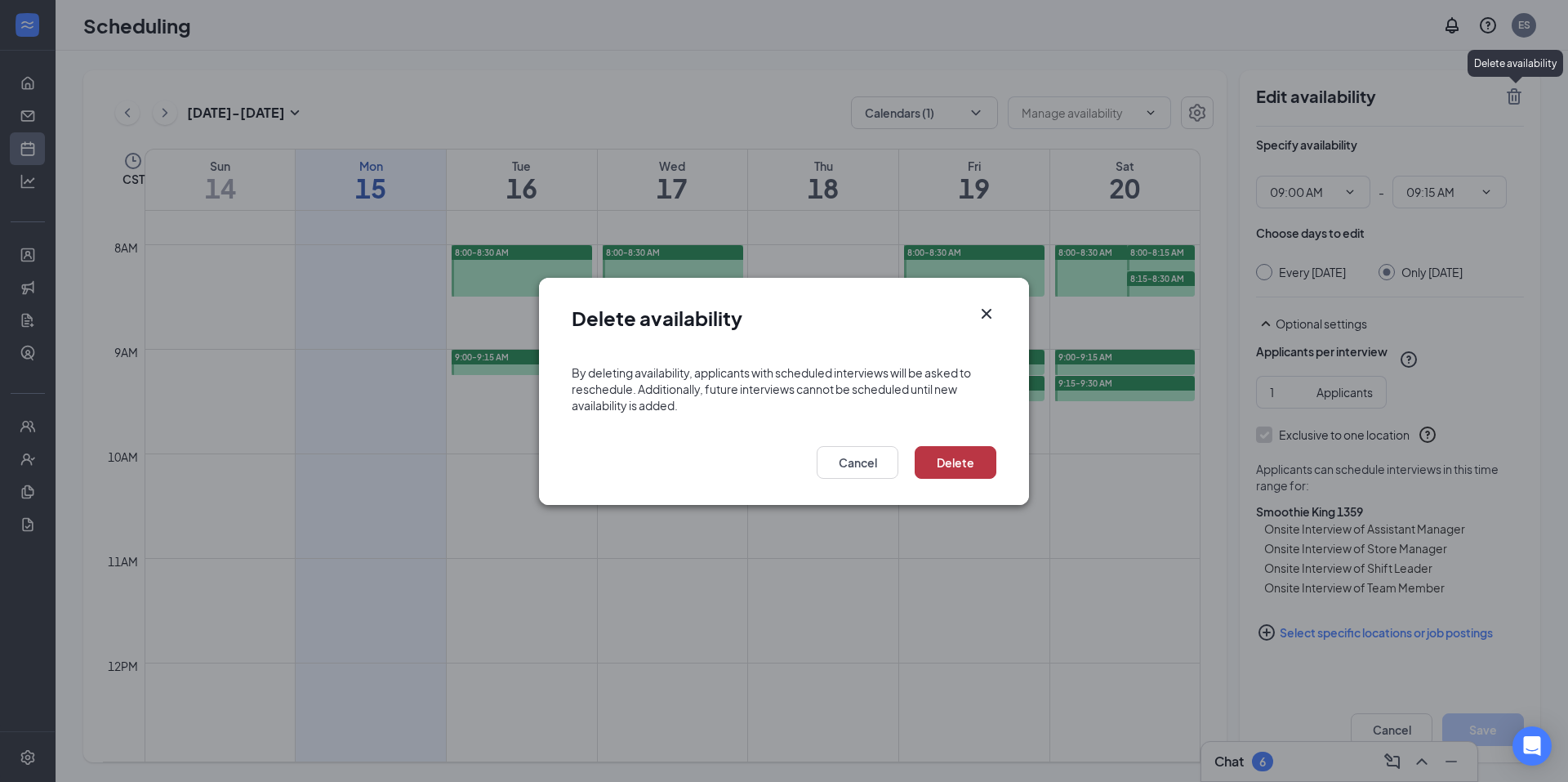
click at [966, 452] on button "Delete" at bounding box center [956, 463] width 82 height 33
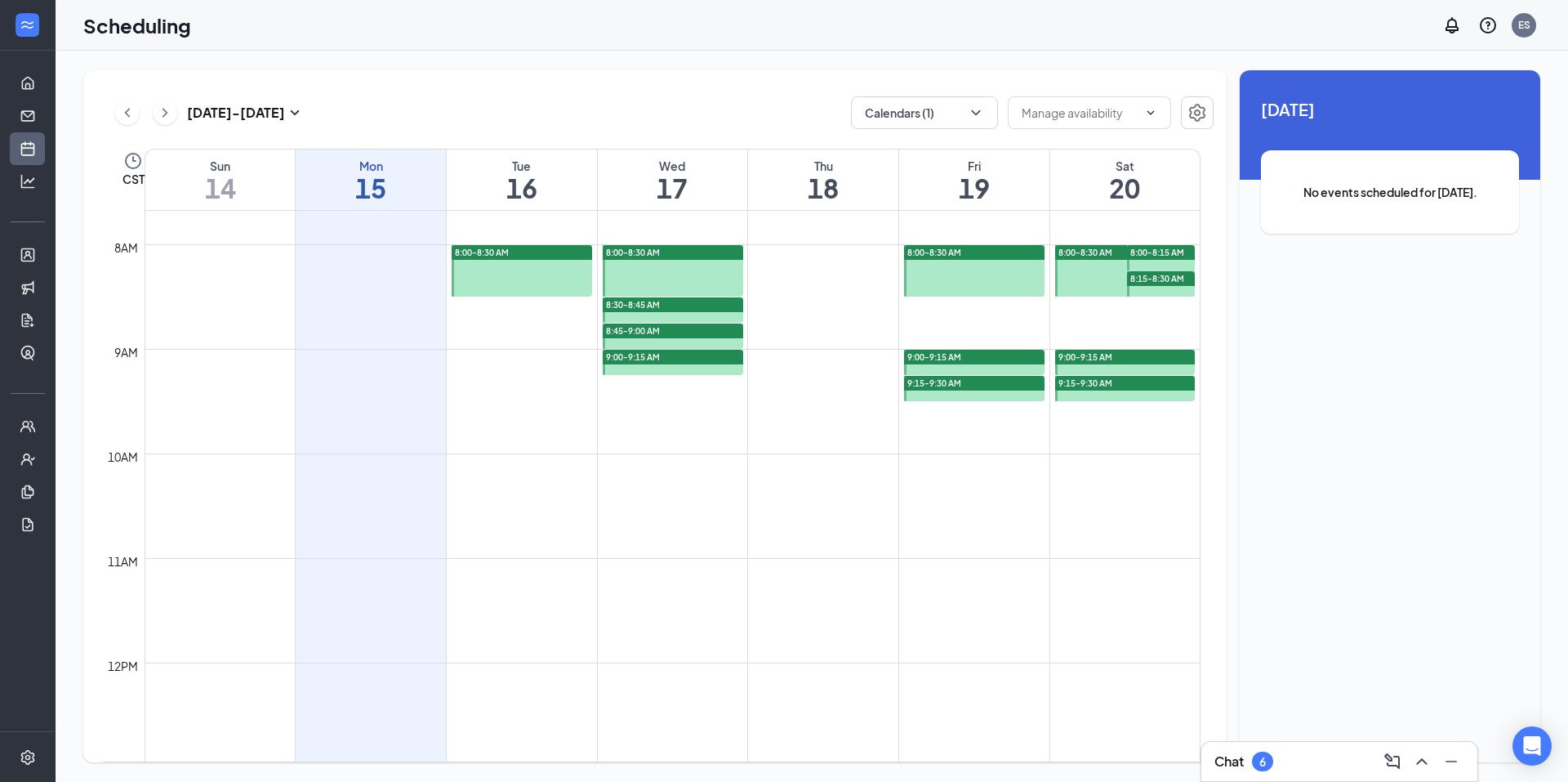
click at [672, 308] on div "8:30-8:45 AM" at bounding box center [673, 305] width 140 height 15
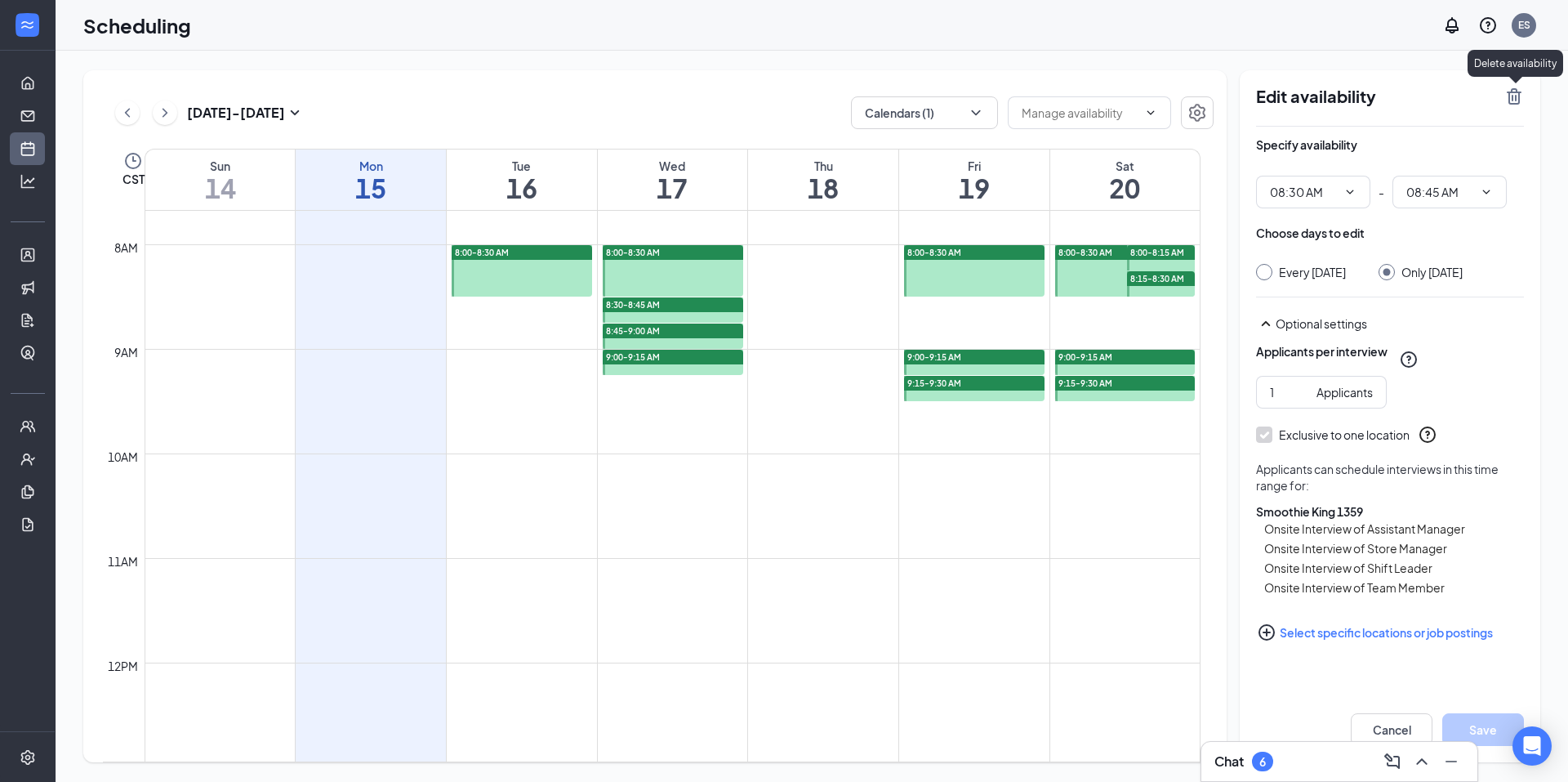
click at [1512, 98] on icon "TrashOutline" at bounding box center [1515, 96] width 15 height 17
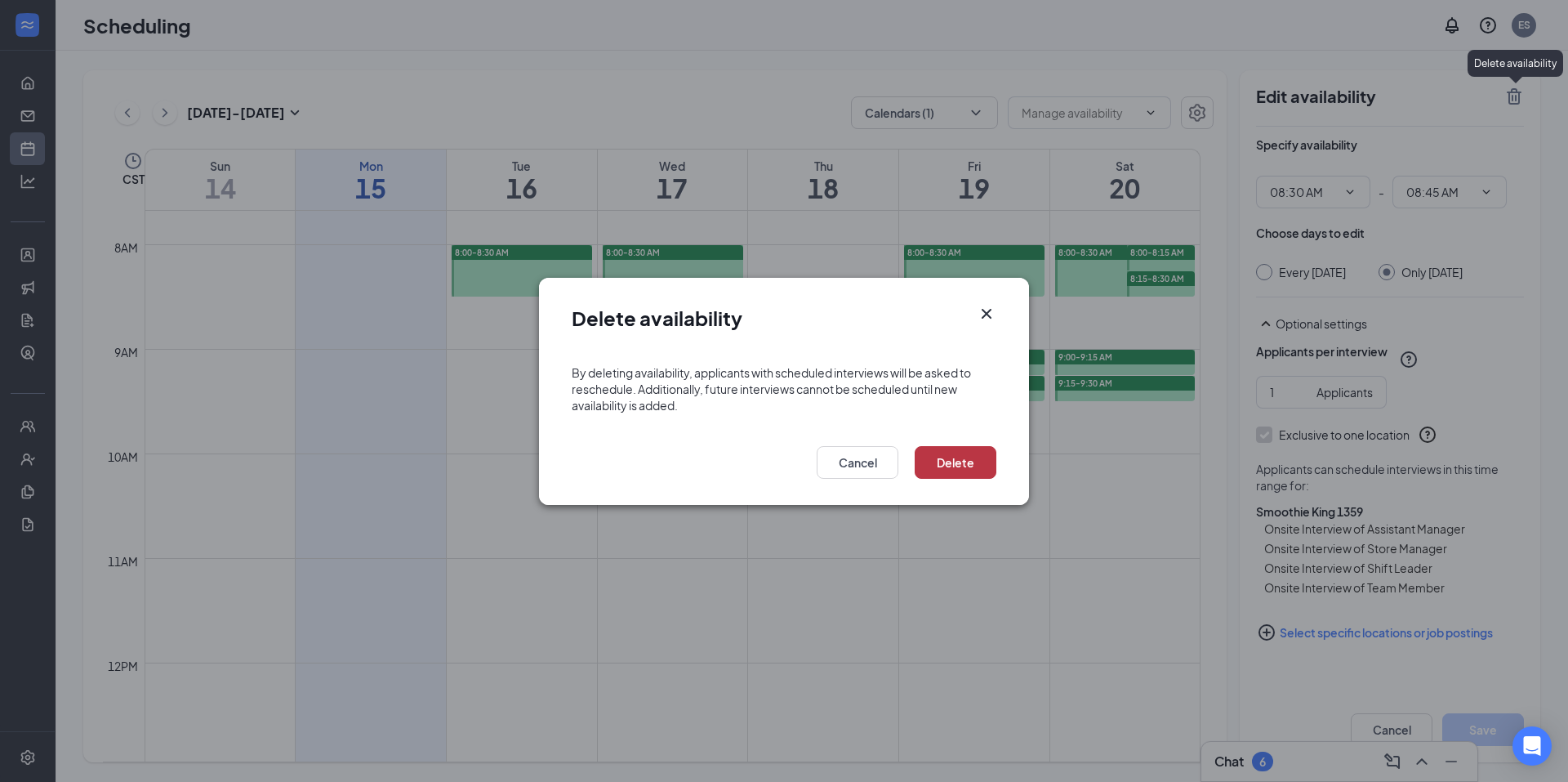
click at [953, 456] on button "Delete" at bounding box center [956, 463] width 82 height 33
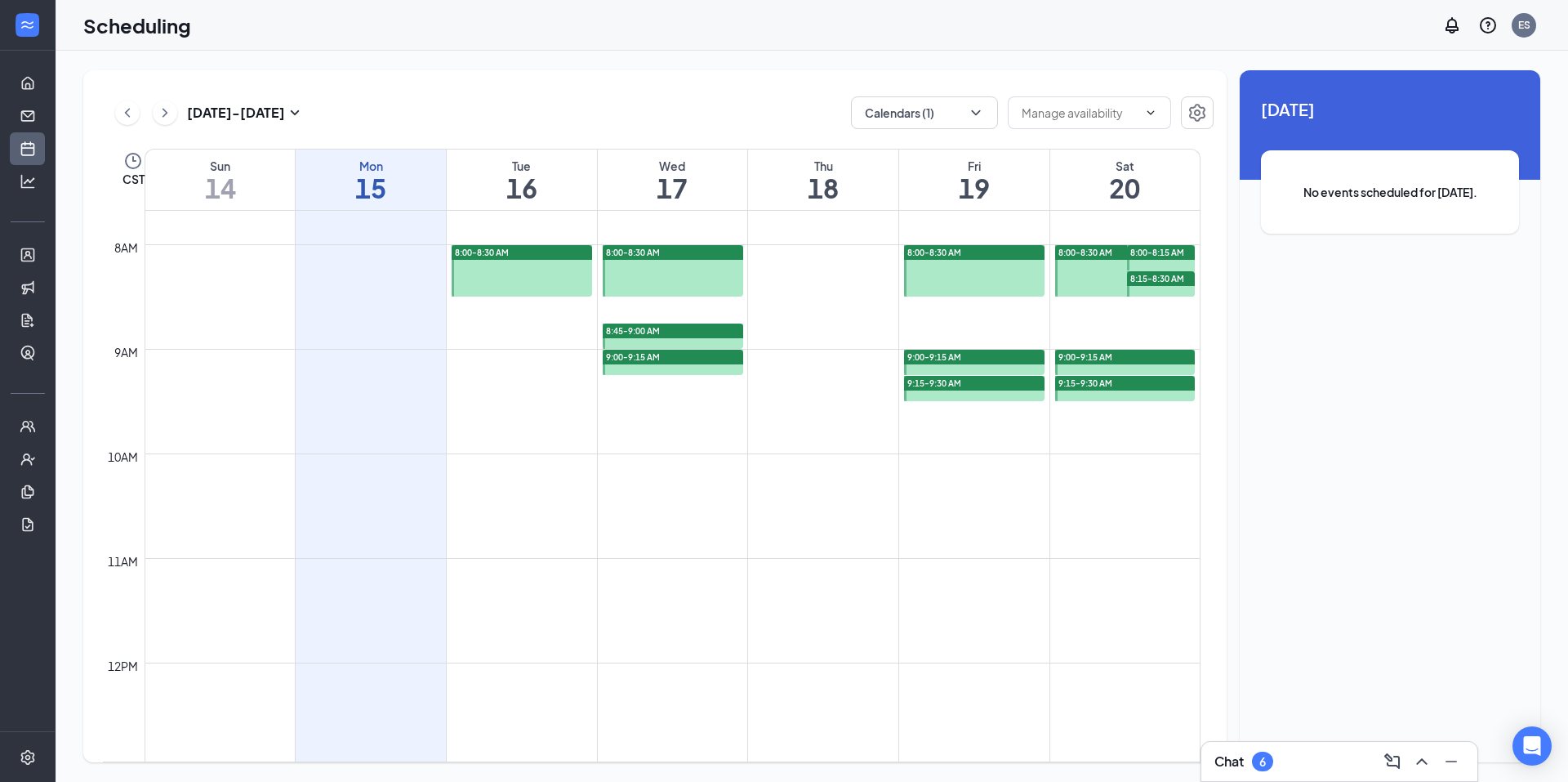
click at [666, 327] on div "8:45-9:00 AM" at bounding box center [673, 330] width 140 height 15
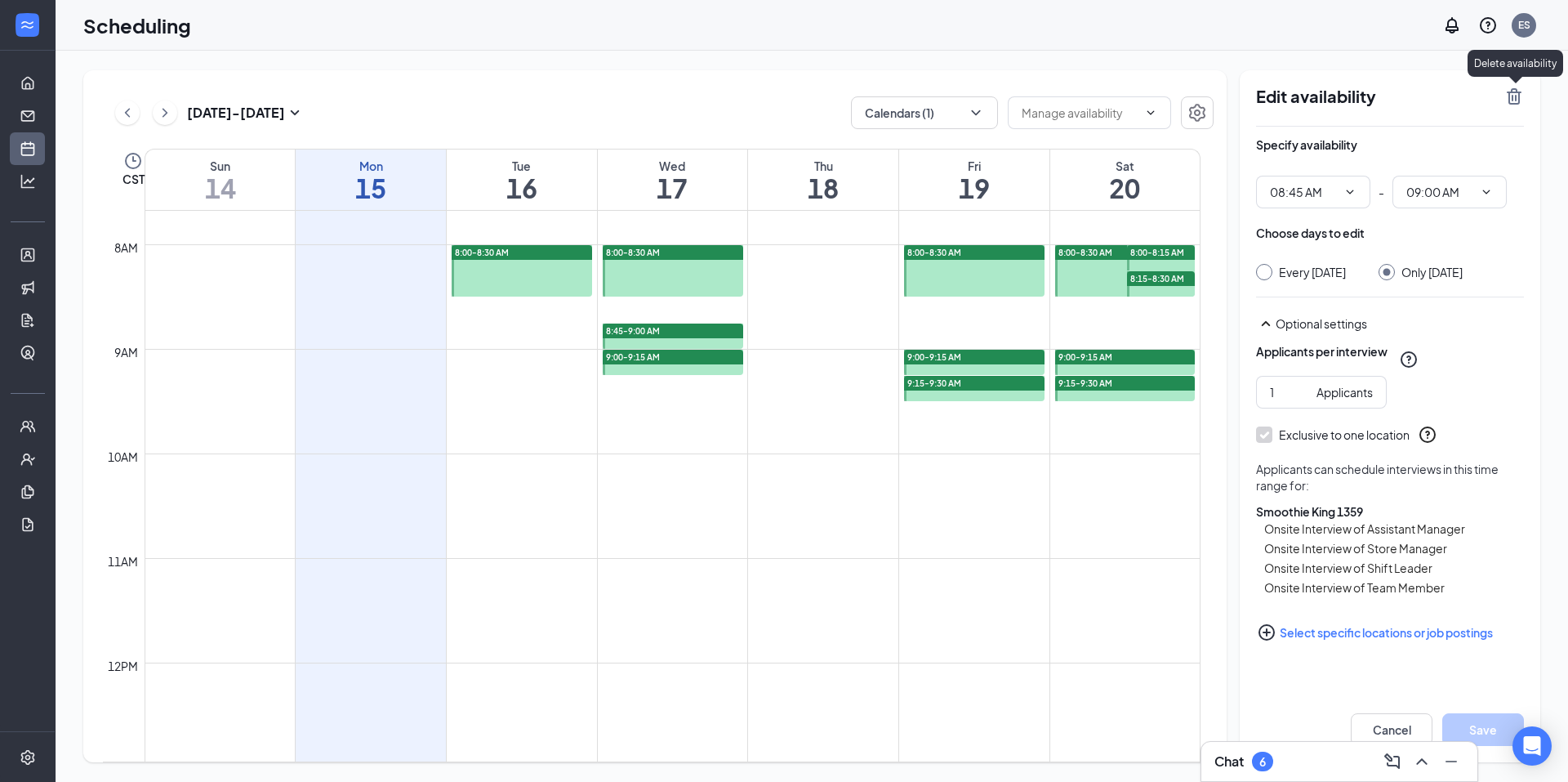
click at [1516, 82] on div "Delete availability" at bounding box center [1516, 66] width 95 height 33
click at [1514, 100] on icon "TrashOutline" at bounding box center [1515, 96] width 15 height 17
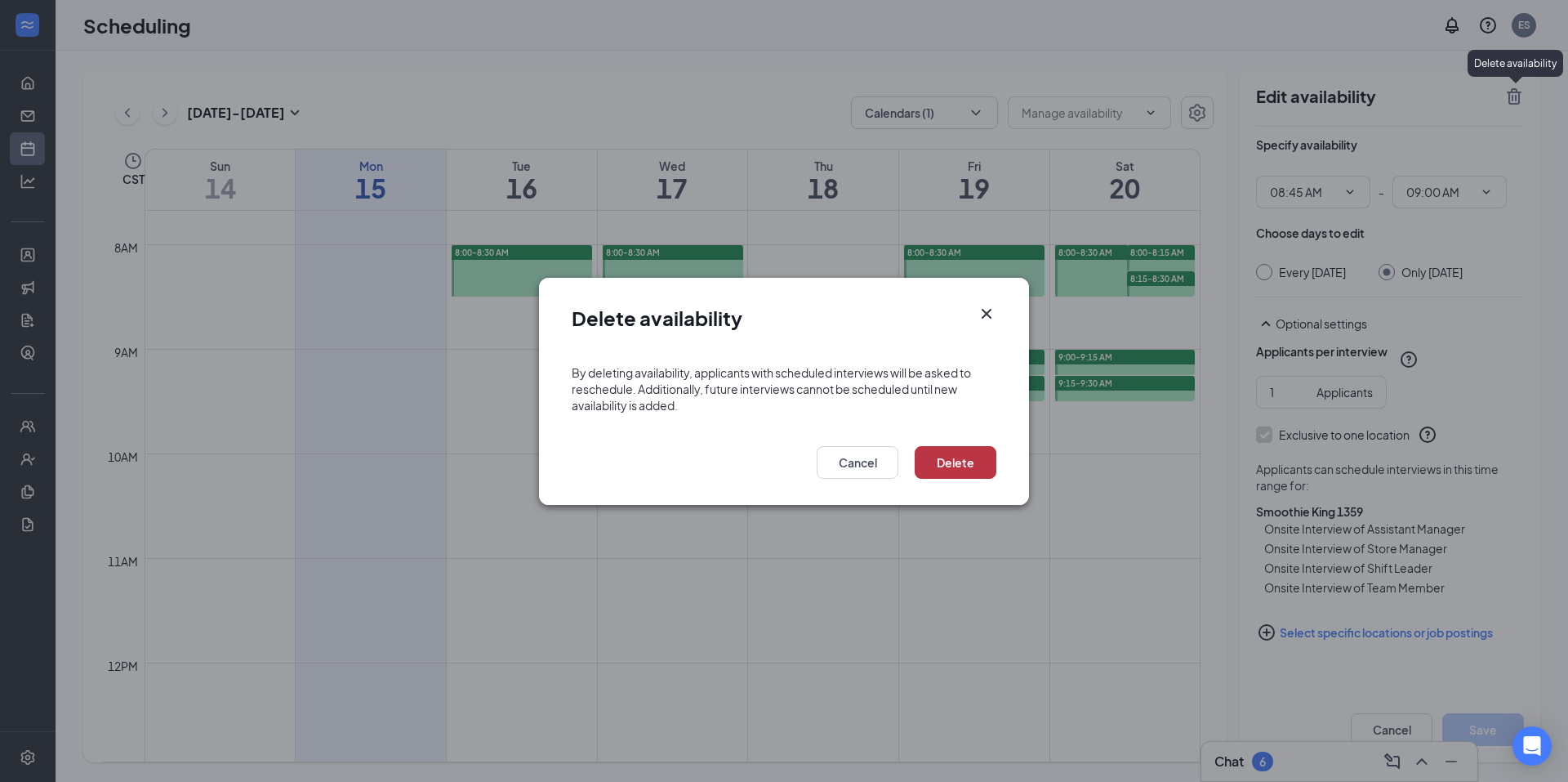
click at [927, 460] on button "Delete" at bounding box center [956, 463] width 82 height 33
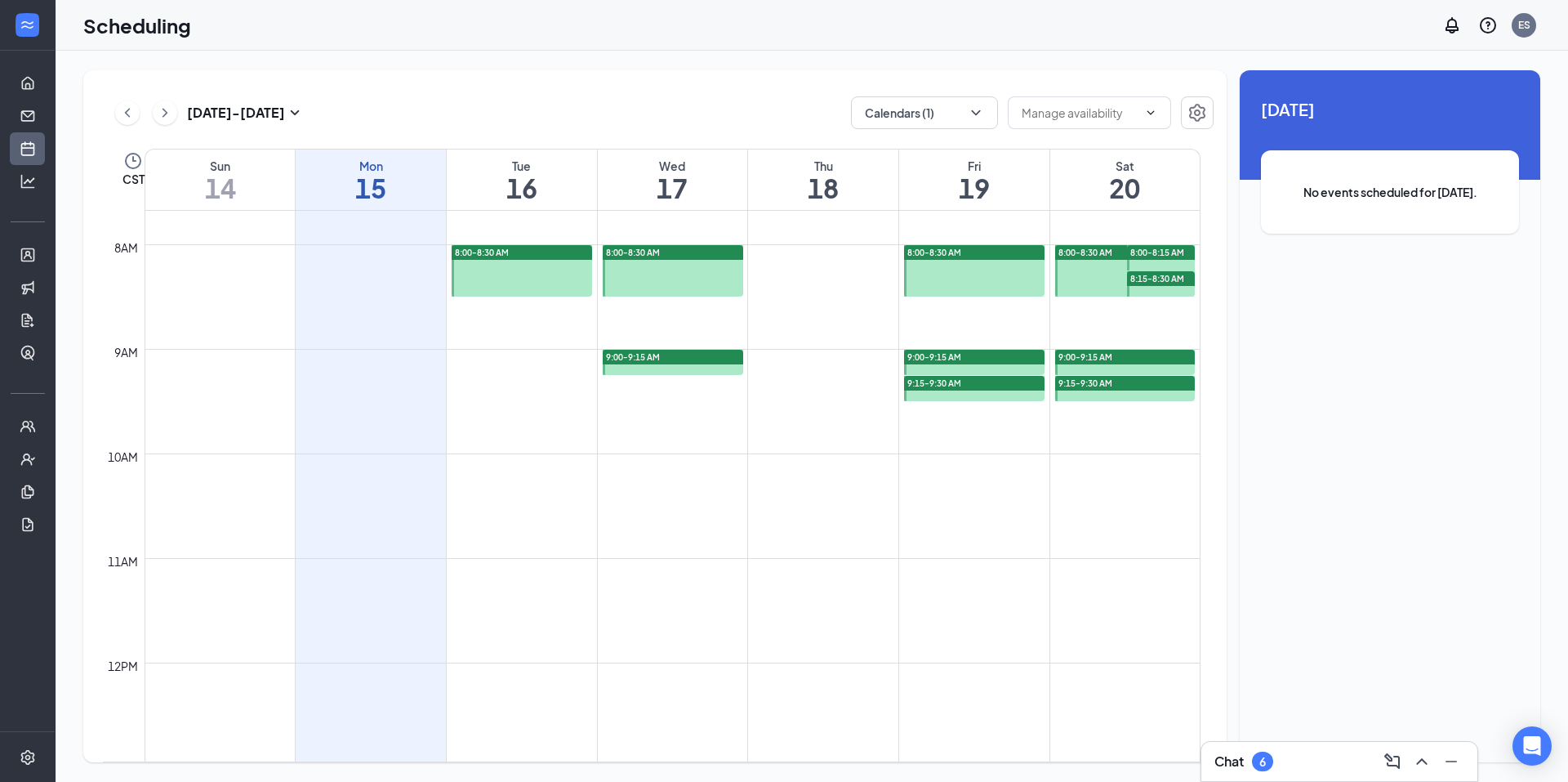
click at [658, 363] on div "9:00-9:15 AM" at bounding box center [673, 357] width 140 height 15
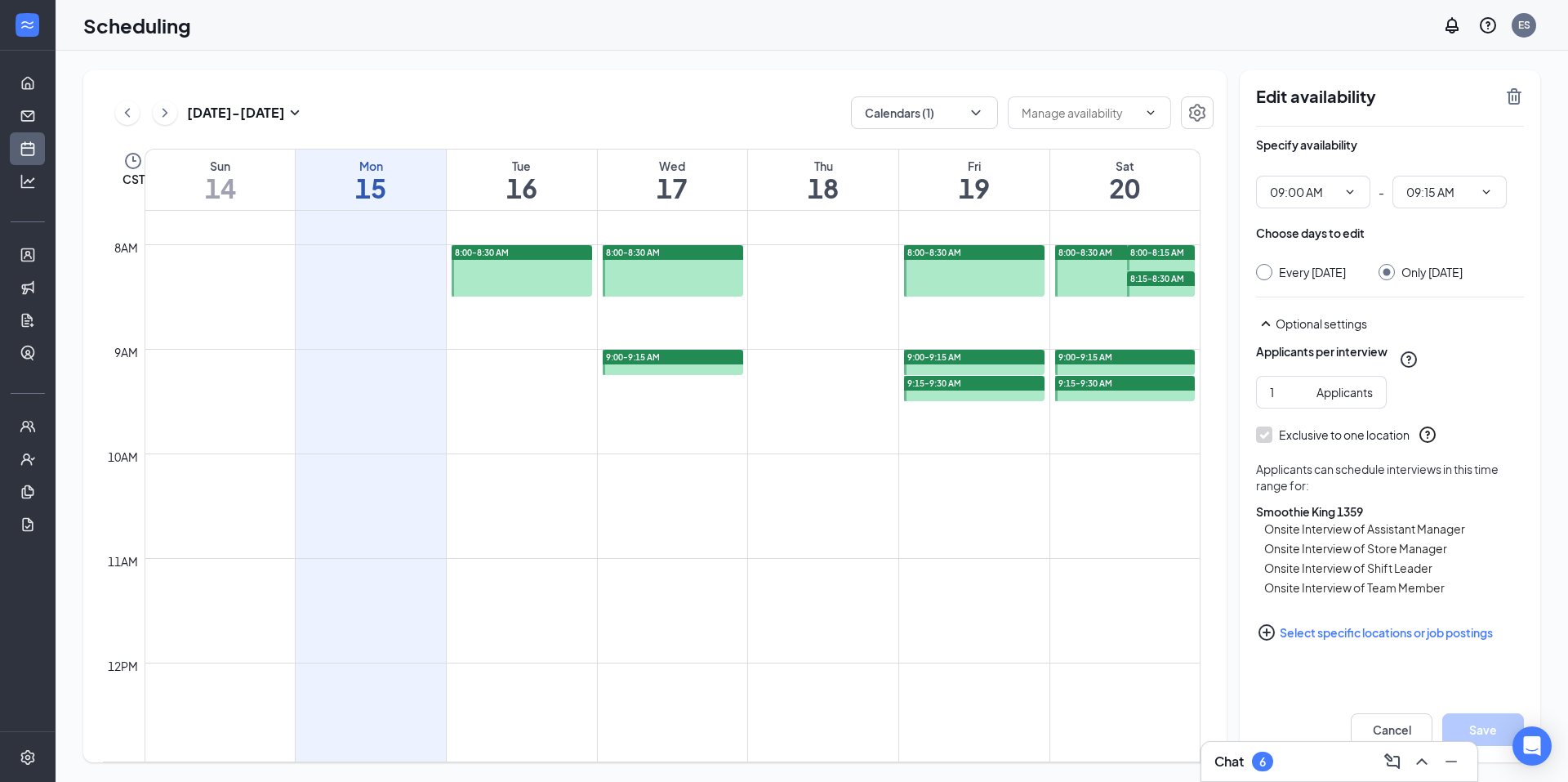
click at [1511, 89] on icon "TrashOutline" at bounding box center [1514, 95] width 19 height 19
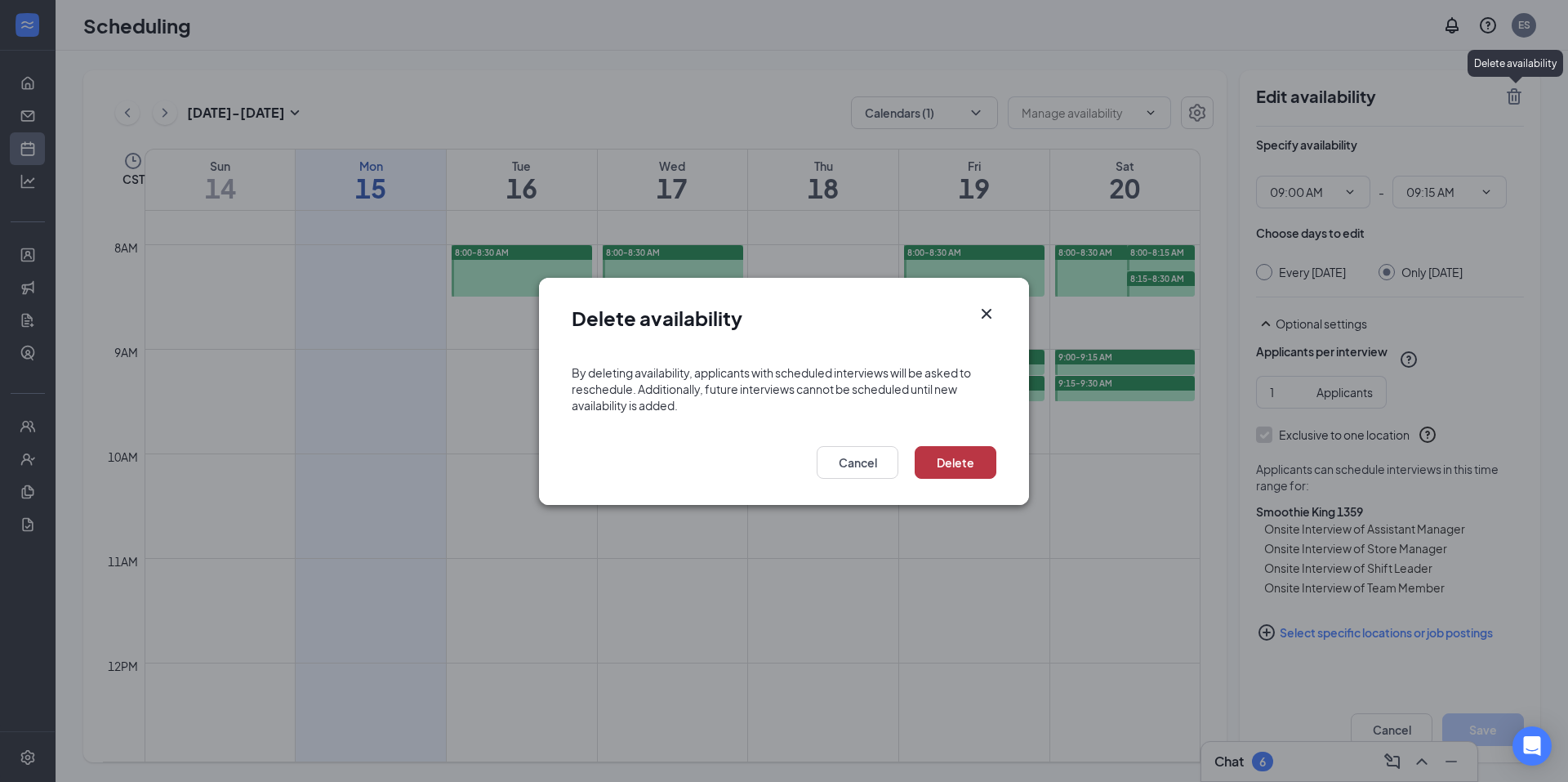
click at [924, 451] on button "Delete" at bounding box center [956, 463] width 82 height 33
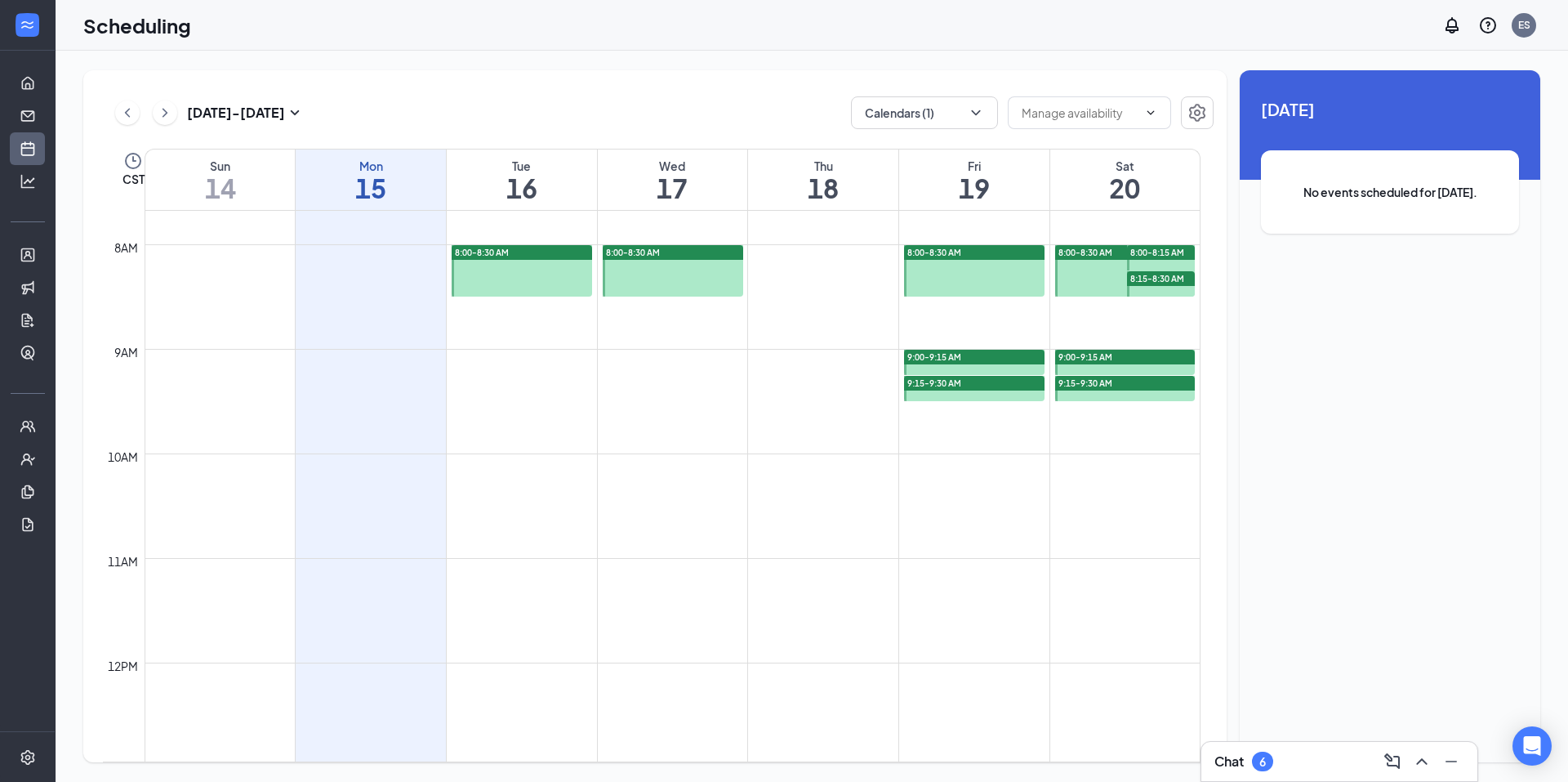
click at [979, 357] on div "9:00-9:15 AM" at bounding box center [974, 357] width 140 height 15
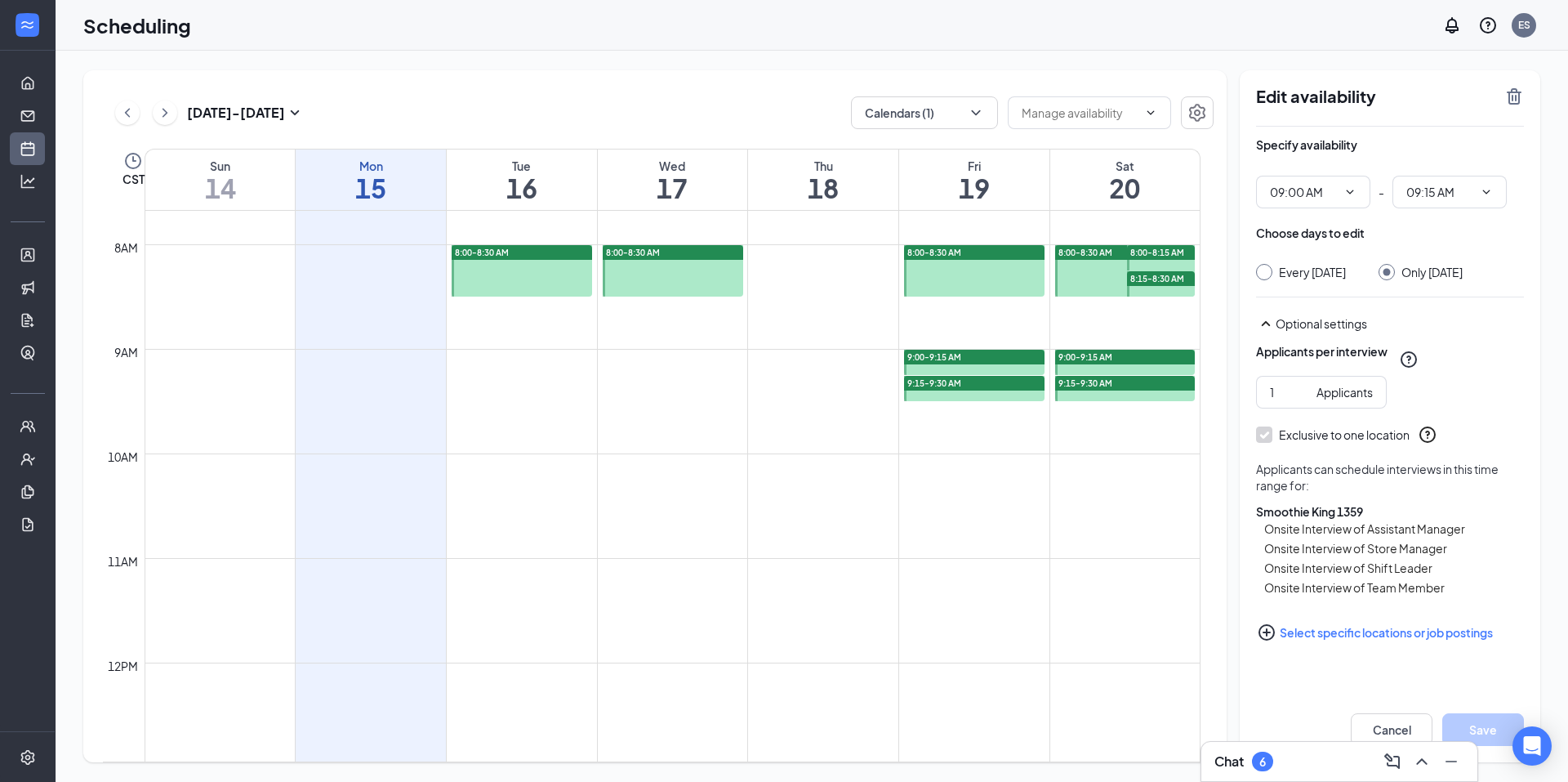
click at [1523, 79] on div "Edit availability Specify availability 09:00 AM - 09:15 AM Choose days to edit …" at bounding box center [1390, 417] width 300 height 692
click at [1509, 93] on icon "TrashOutline" at bounding box center [1515, 96] width 15 height 17
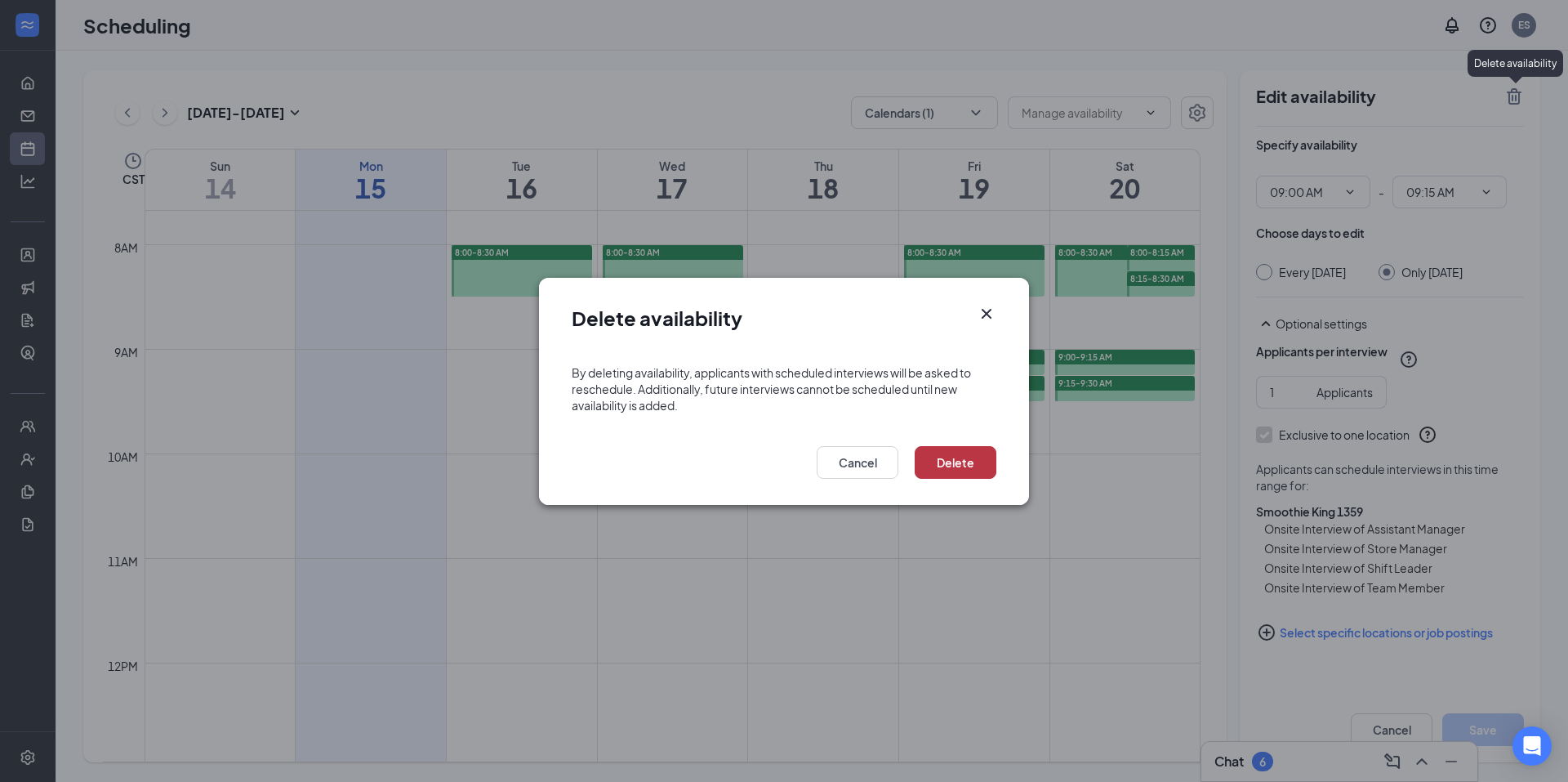
click at [929, 459] on button "Delete" at bounding box center [956, 463] width 82 height 33
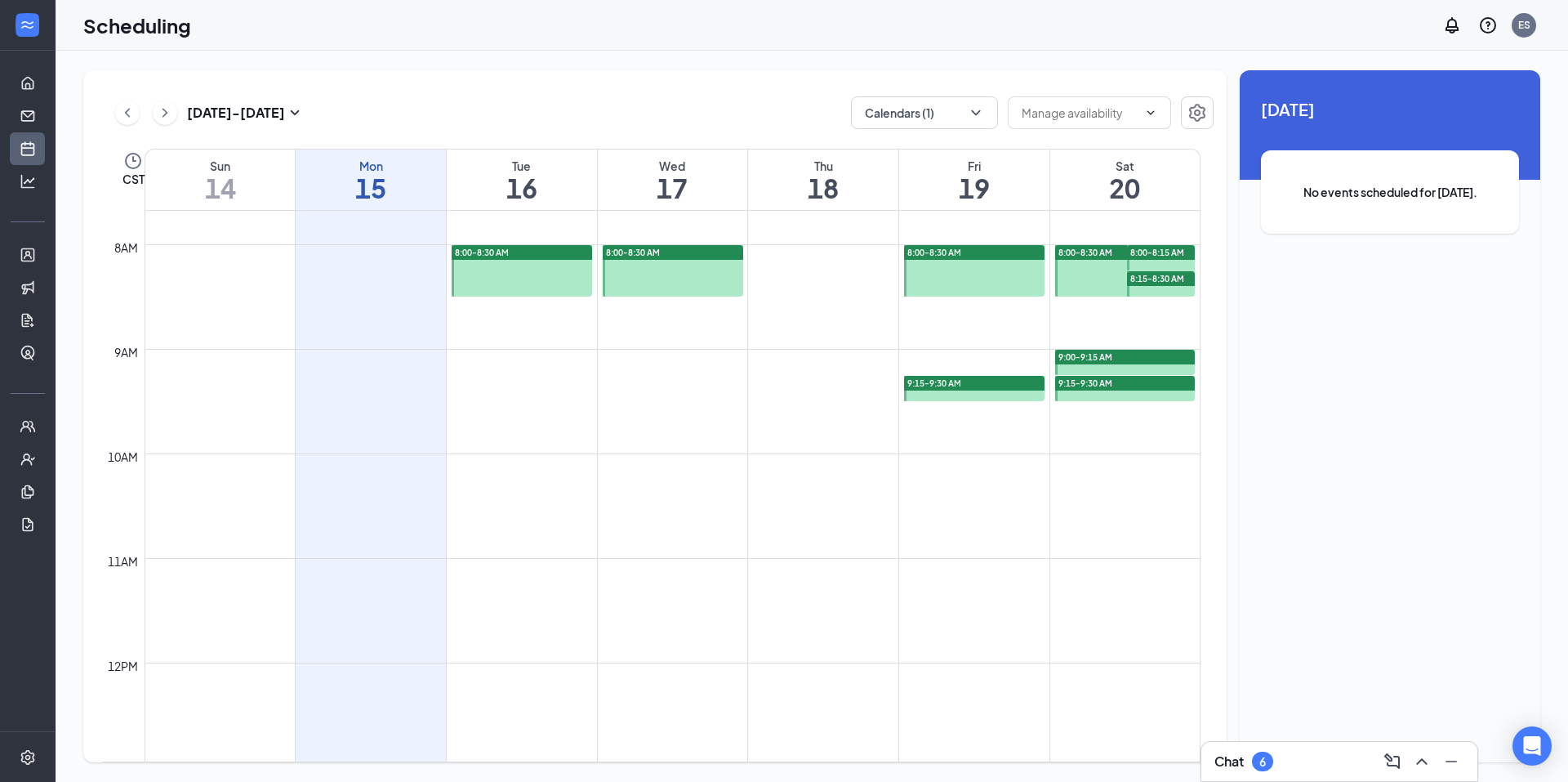
click at [1001, 382] on div "9:15-9:30 AM" at bounding box center [974, 383] width 140 height 15
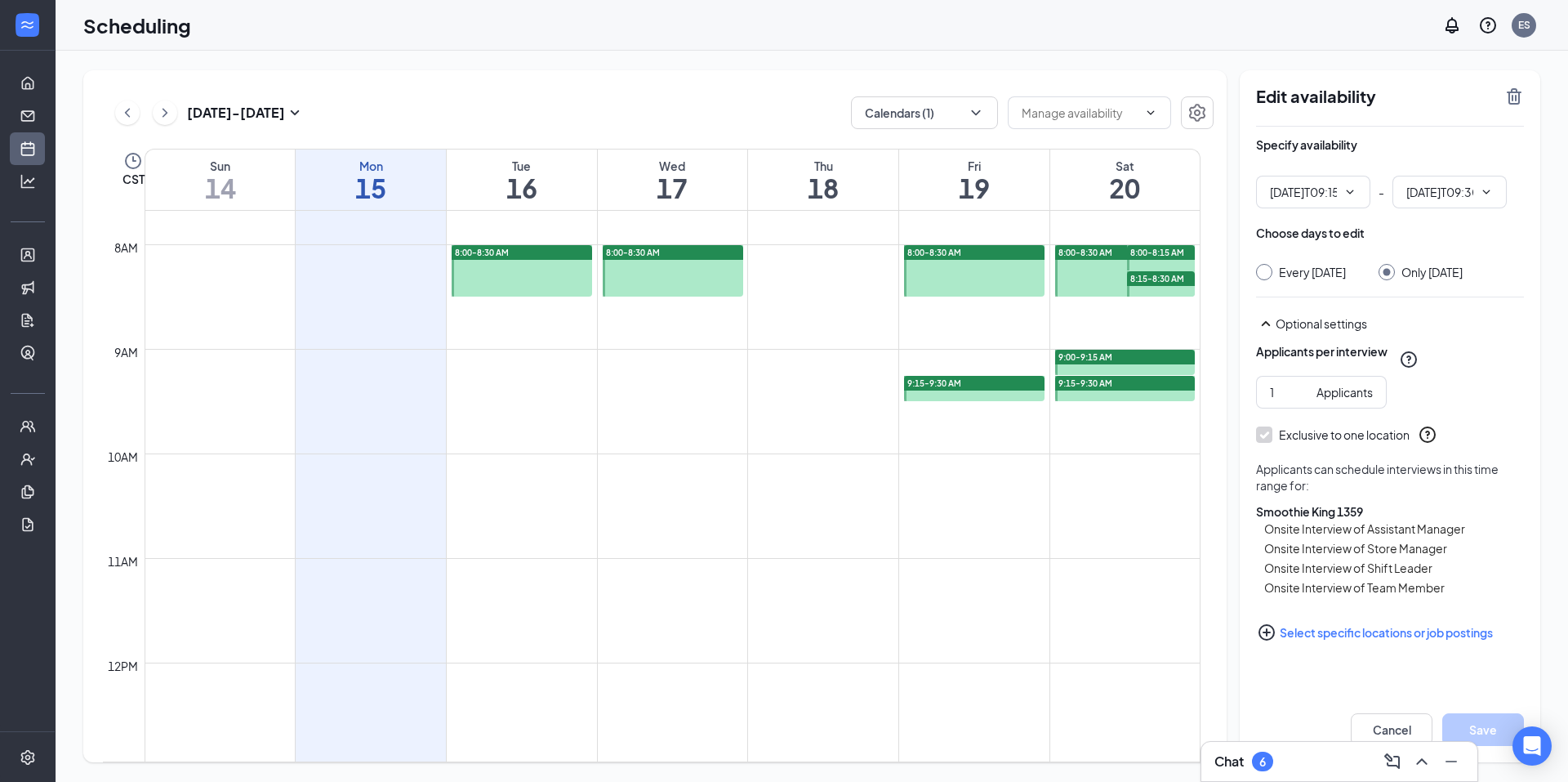
type input "09:15 AM"
type input "09:30 AM"
click at [1516, 95] on icon "TrashOutline" at bounding box center [1514, 95] width 19 height 19
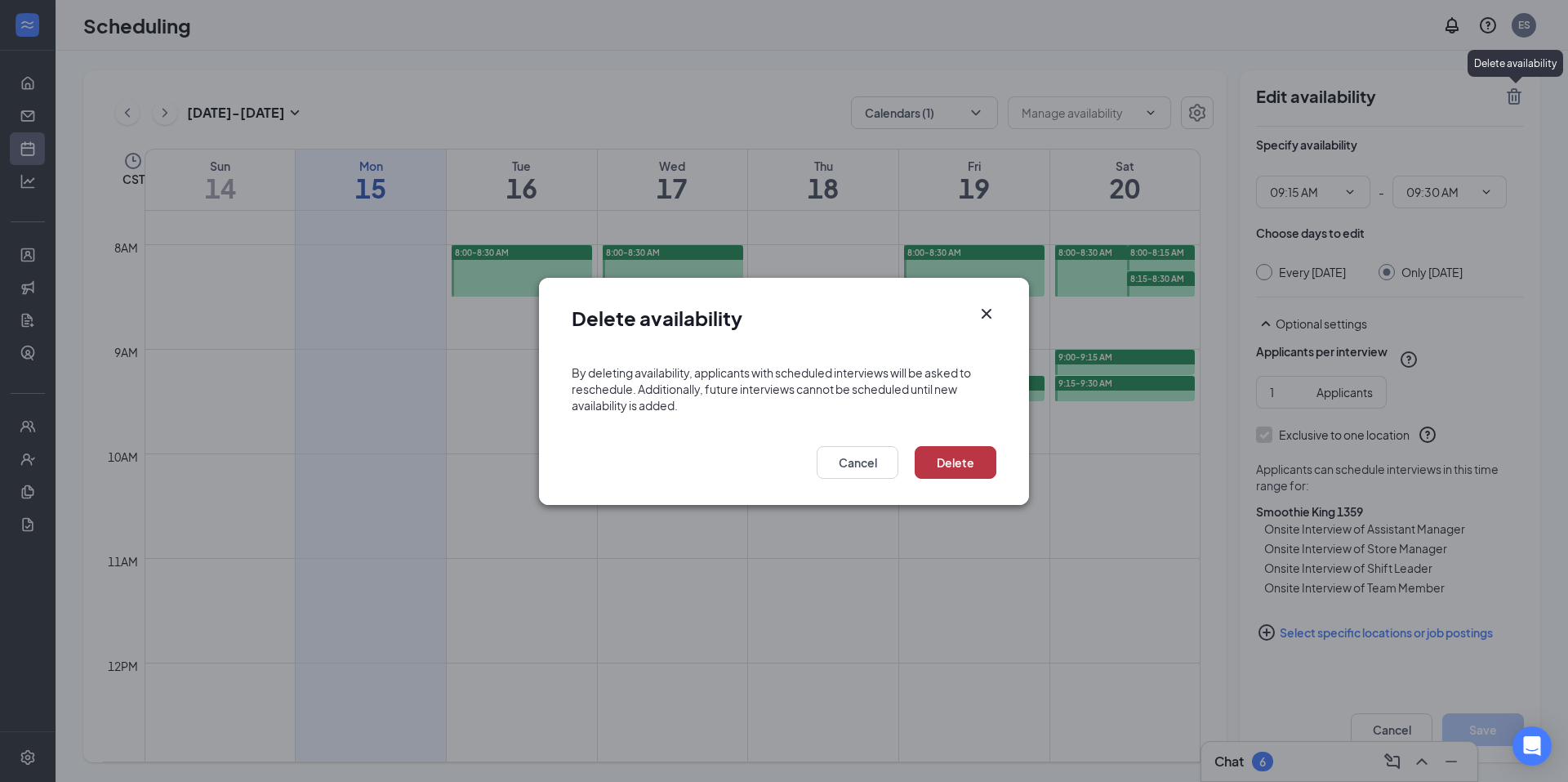
click at [942, 463] on button "Delete" at bounding box center [956, 463] width 82 height 33
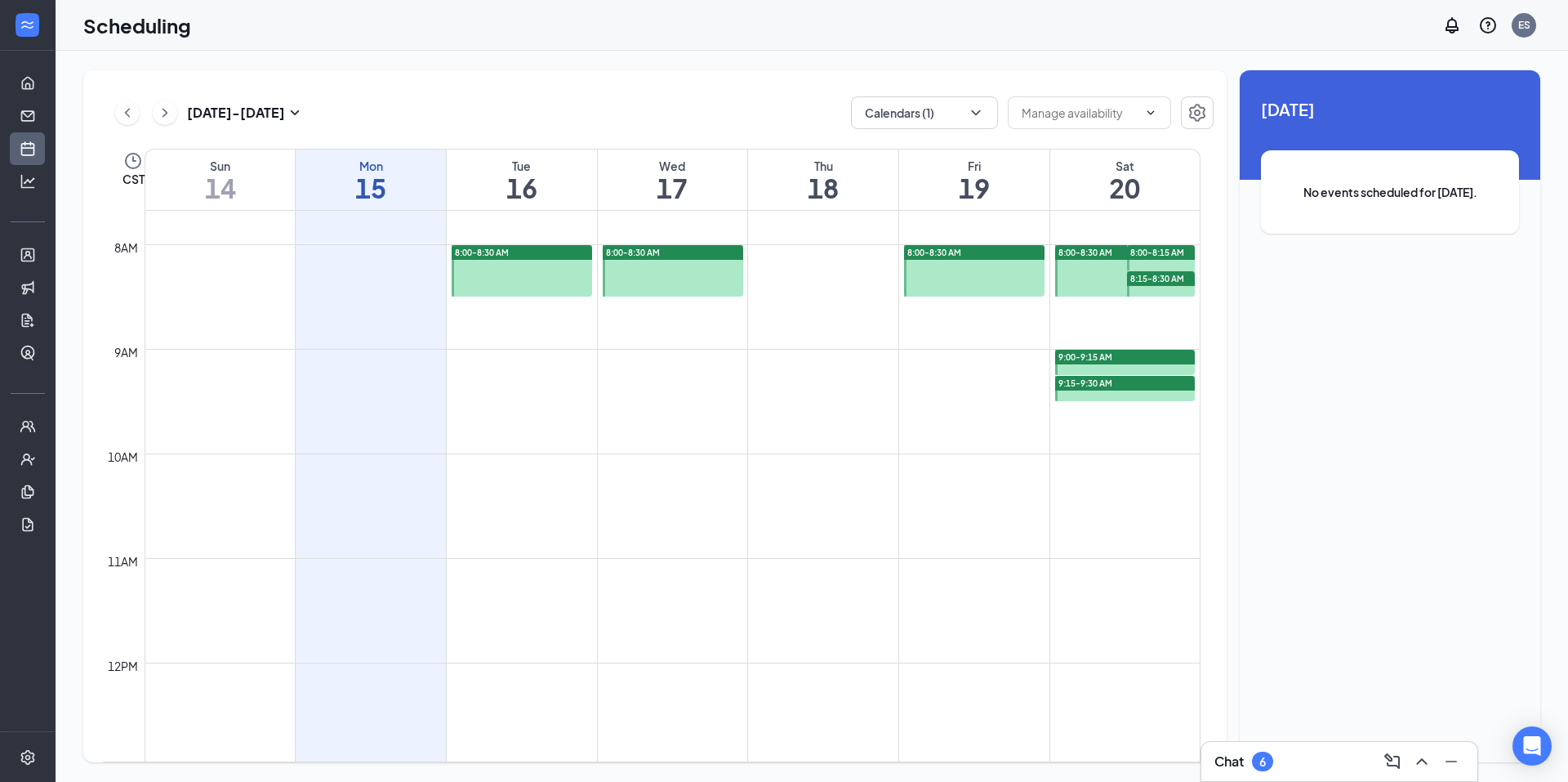
click at [1101, 363] on div "9:00-9:15 AM" at bounding box center [1126, 357] width 140 height 15
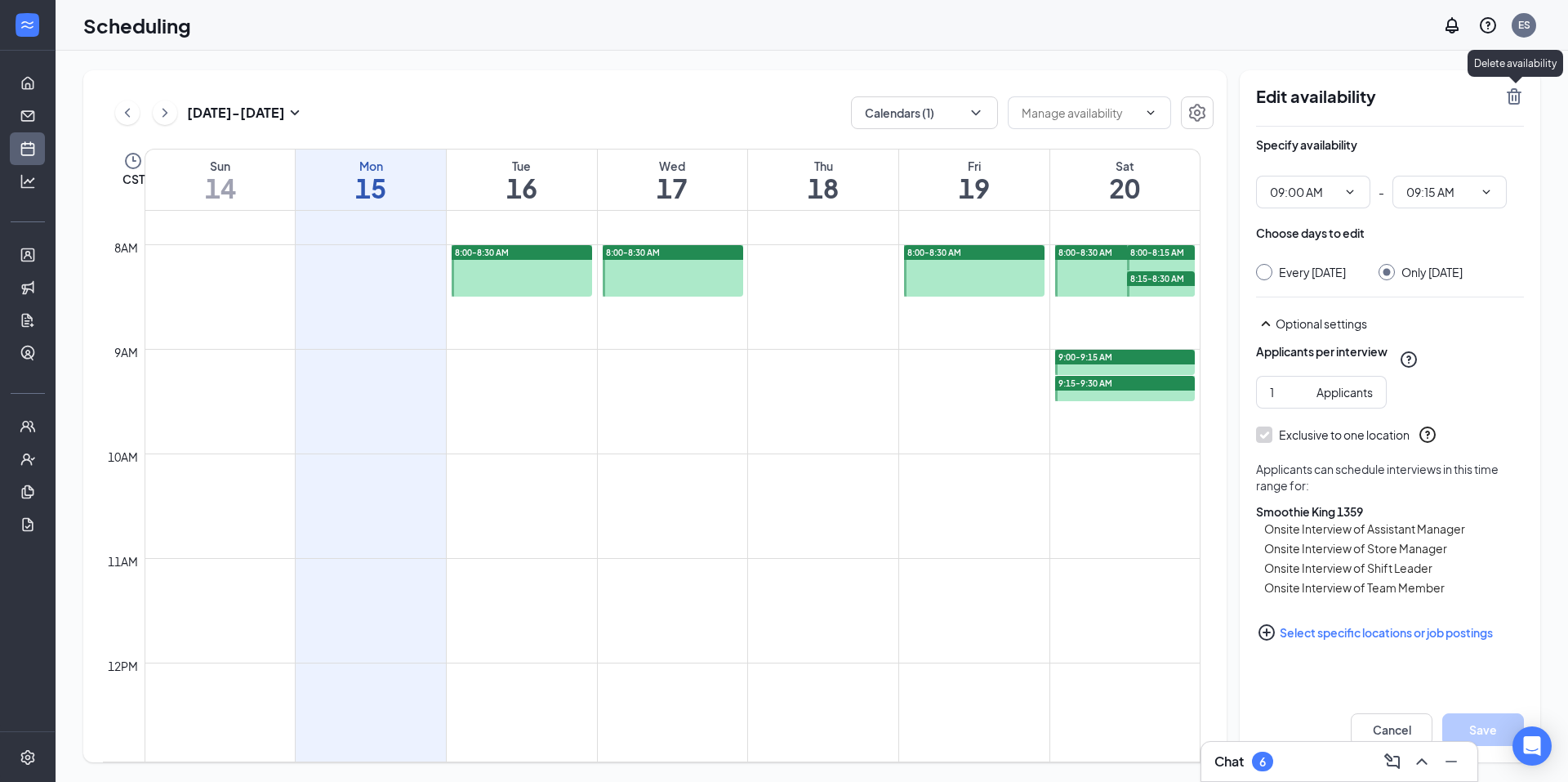
click at [1514, 96] on icon "TrashOutline" at bounding box center [1515, 96] width 15 height 17
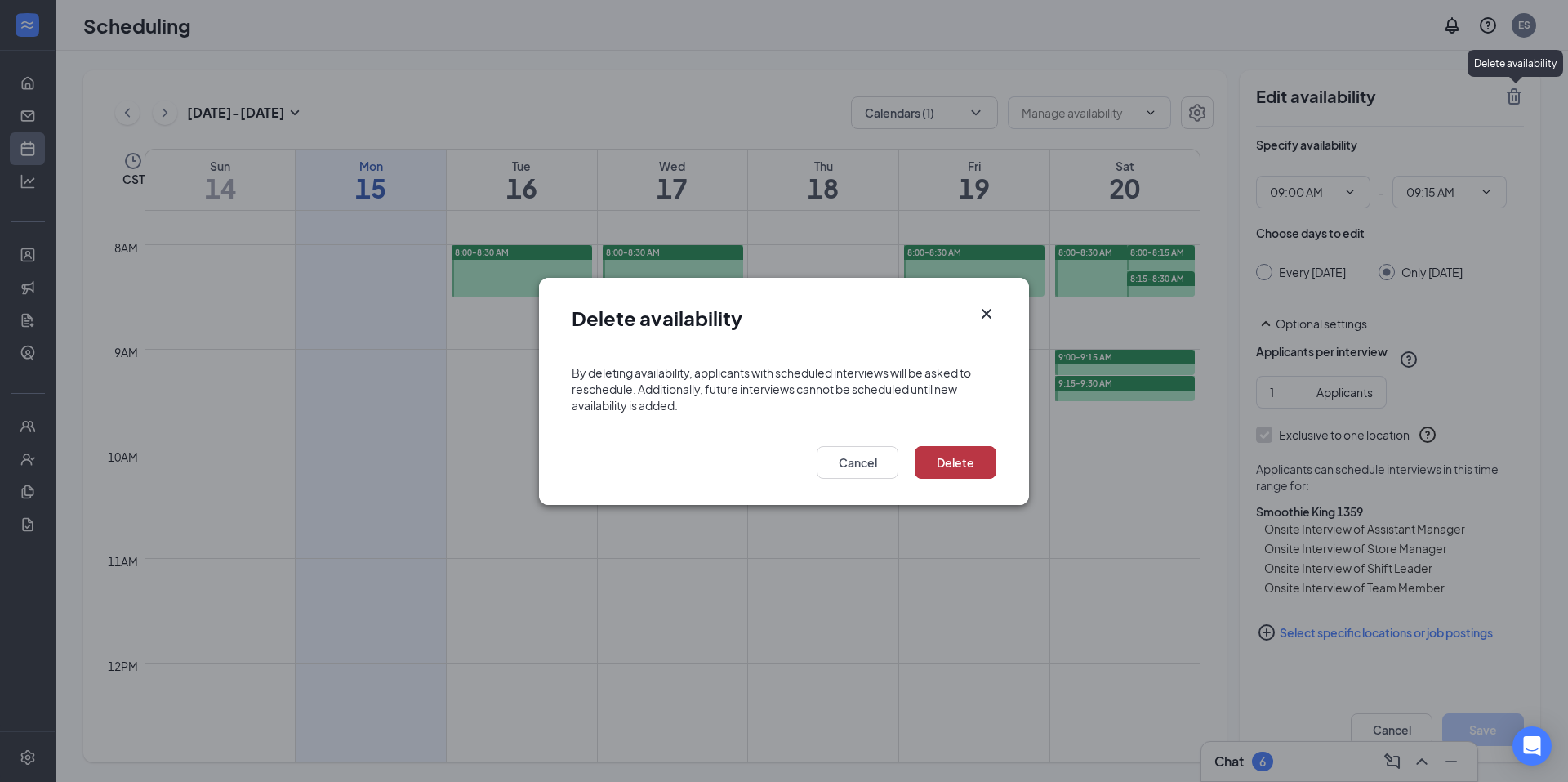
click at [949, 473] on button "Delete" at bounding box center [956, 463] width 82 height 33
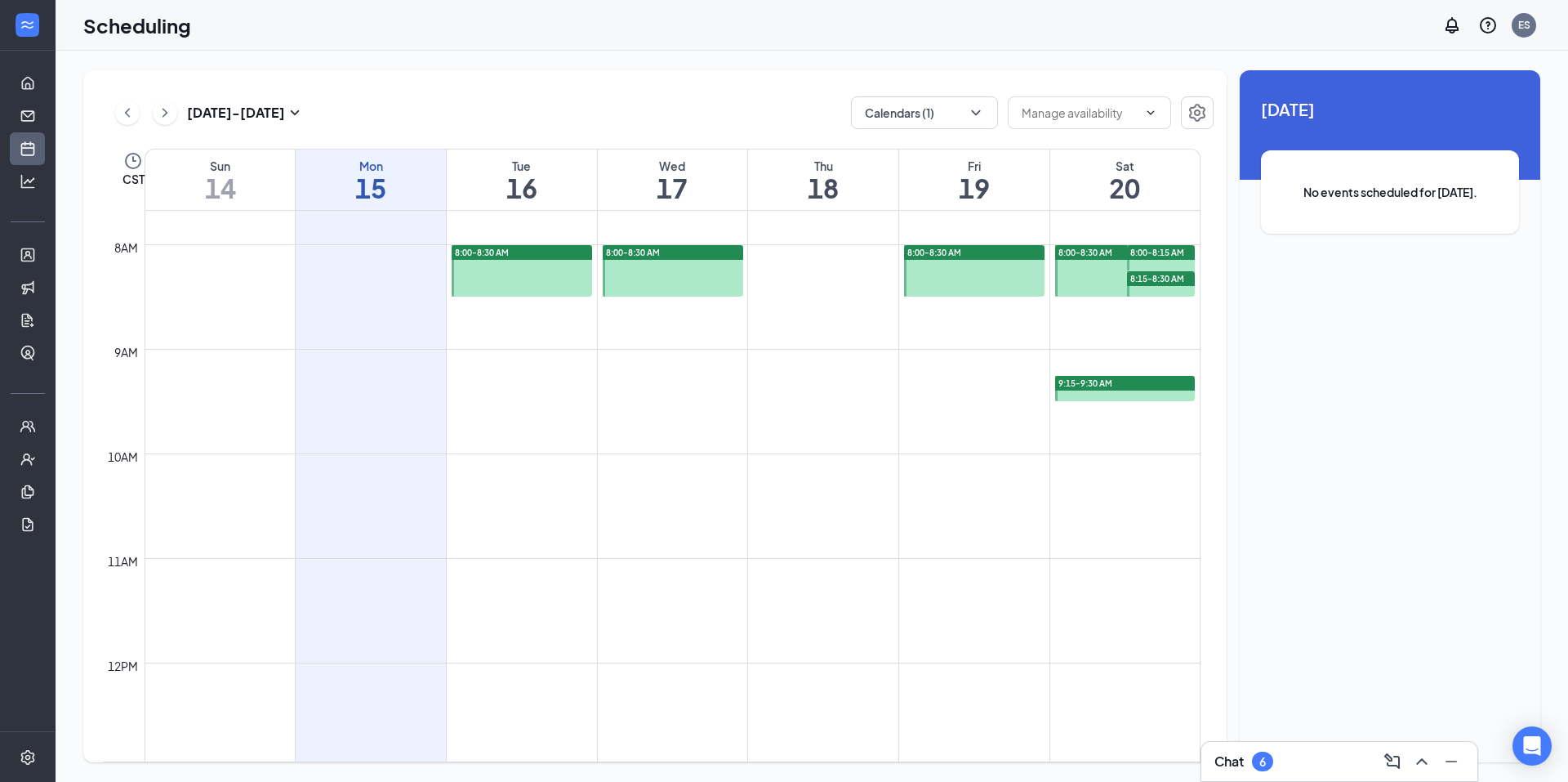
click at [1131, 387] on div "9:15-9:30 AM" at bounding box center [1126, 383] width 140 height 15
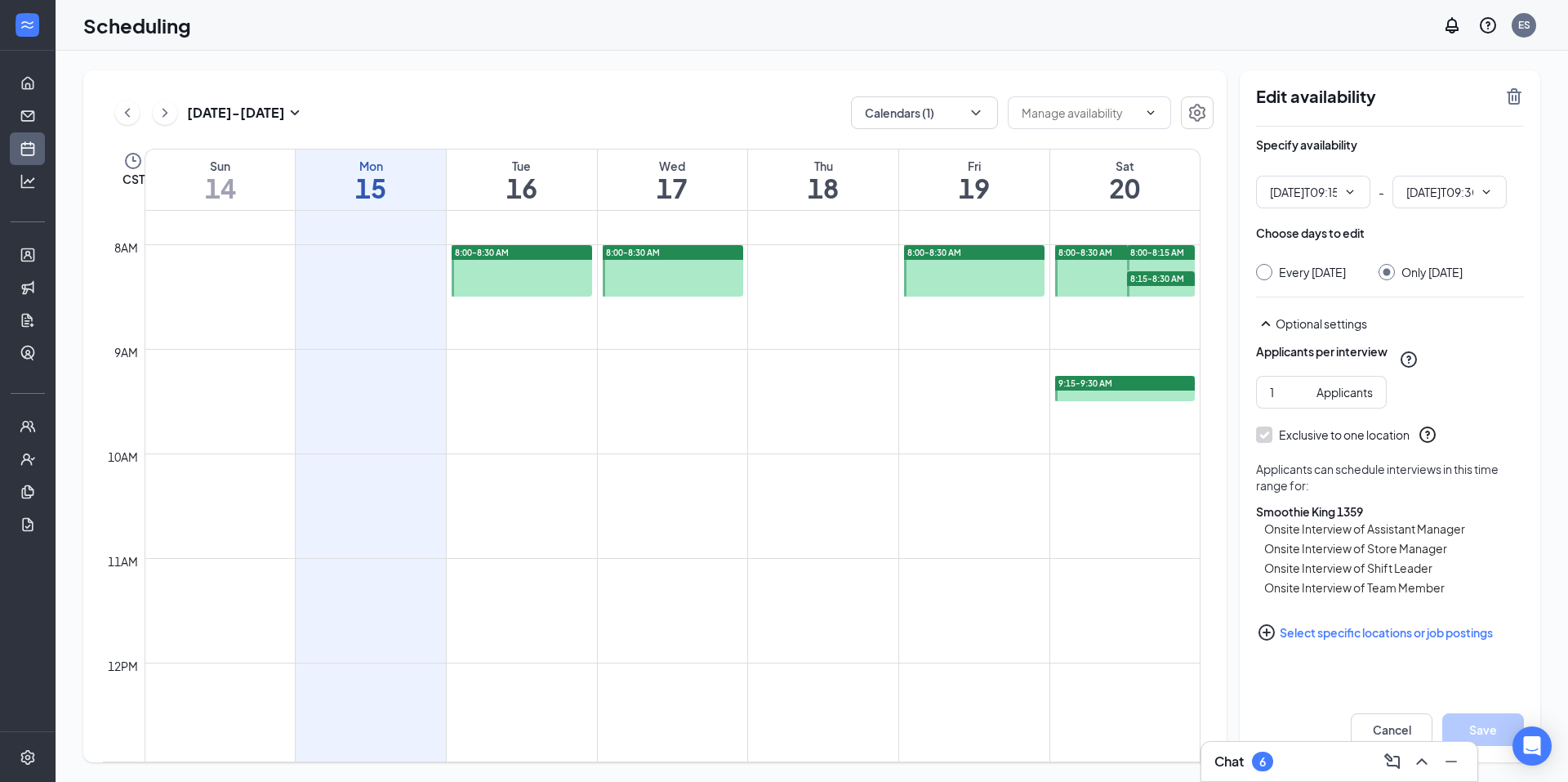
type input "09:15 AM"
type input "09:30 AM"
click at [1514, 92] on icon "TrashOutline" at bounding box center [1515, 96] width 15 height 17
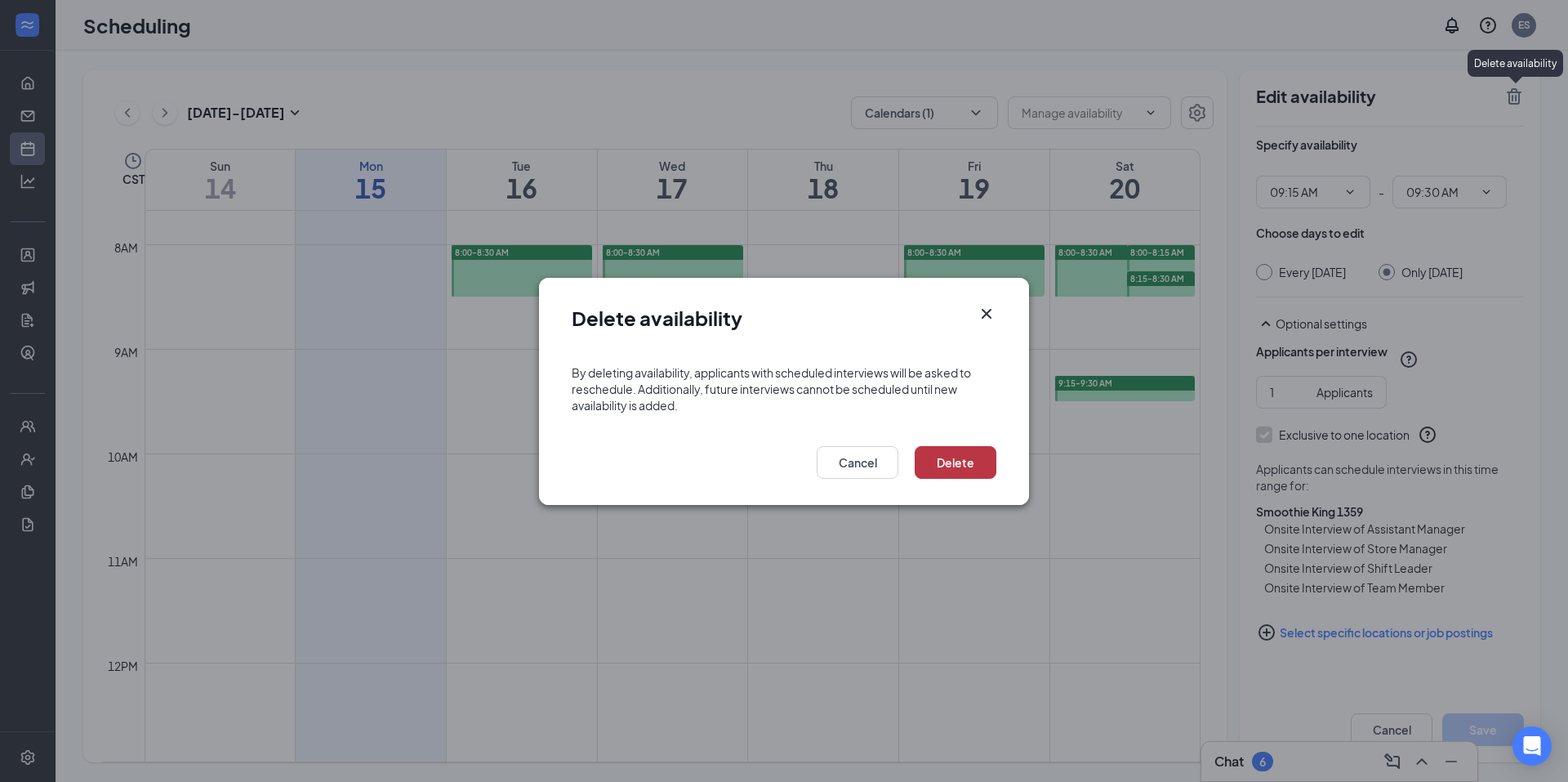
click at [955, 471] on button "Delete" at bounding box center [956, 463] width 82 height 33
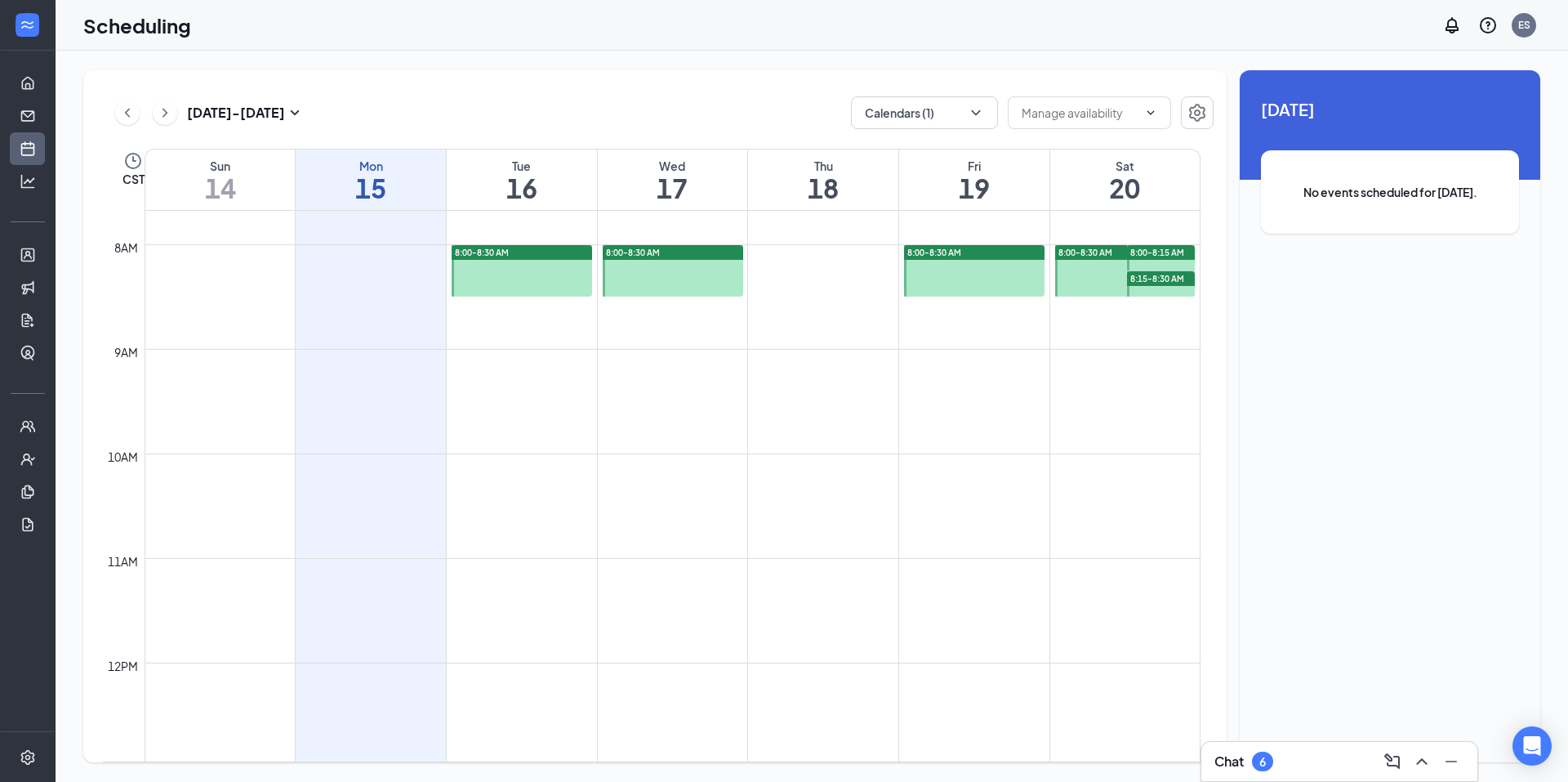
click at [1155, 256] on span "8:00-8:15 AM" at bounding box center [1157, 252] width 54 height 11
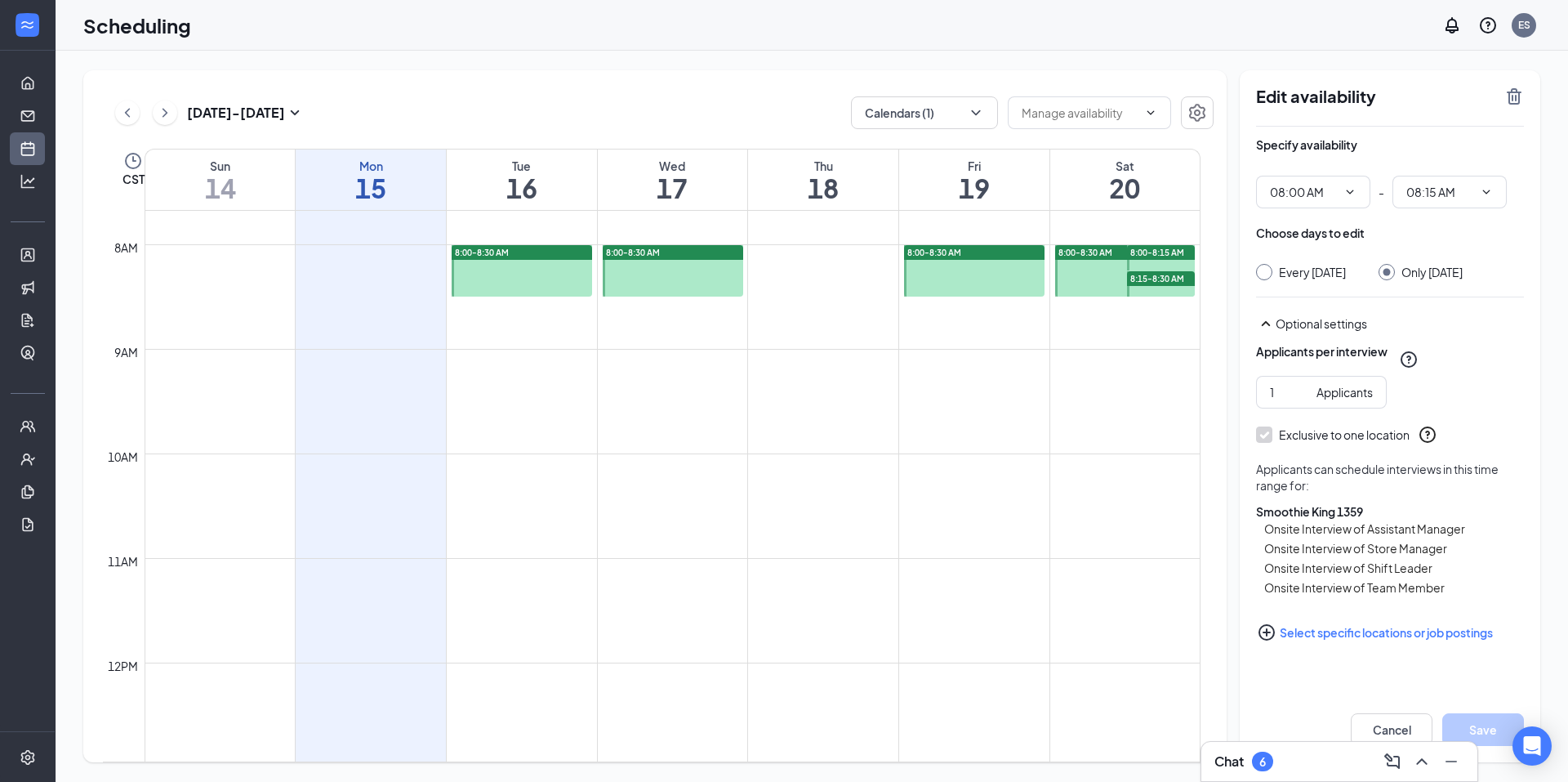
click at [1523, 104] on icon "TrashOutline" at bounding box center [1514, 95] width 19 height 19
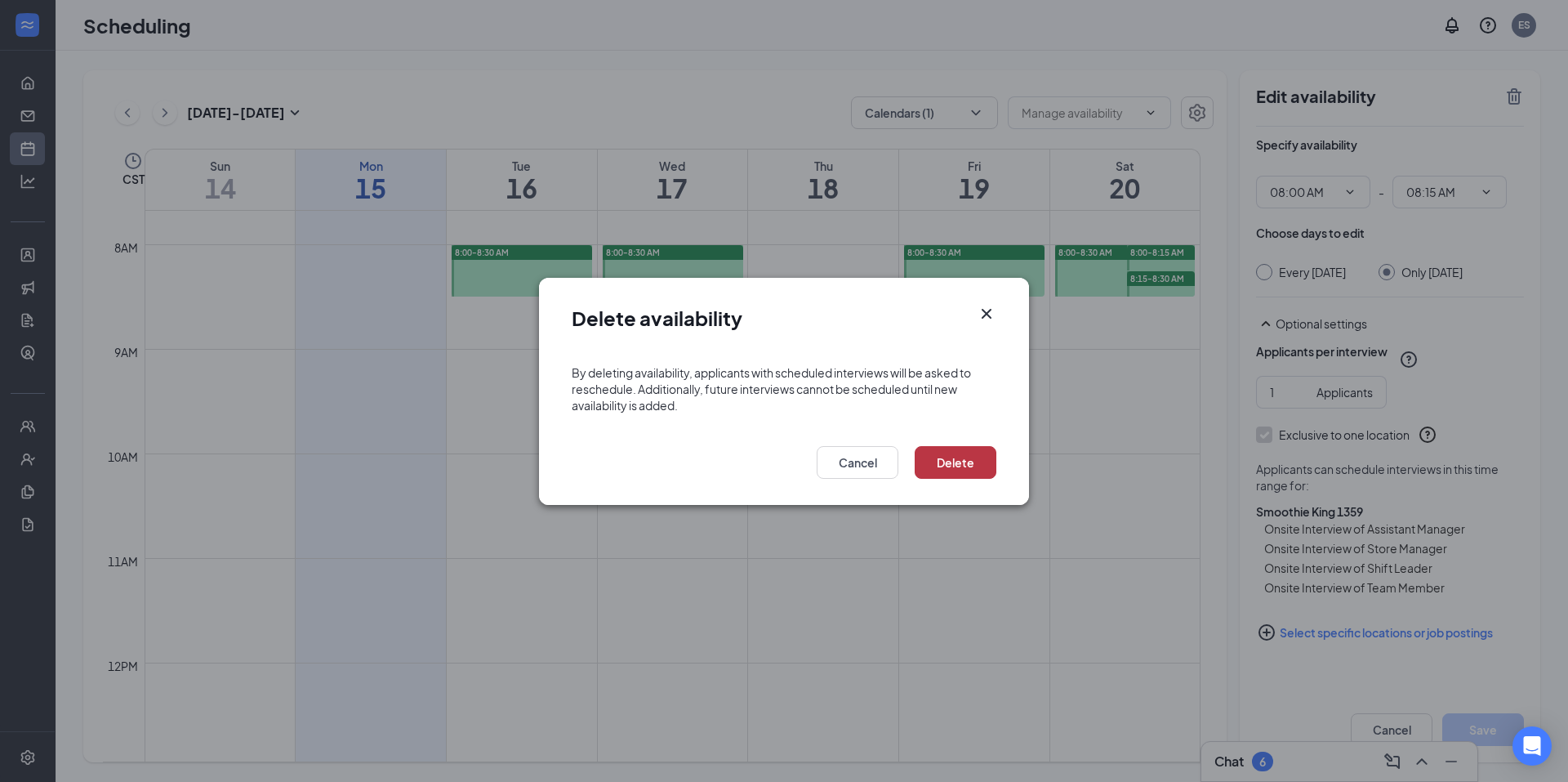
click at [952, 458] on button "Delete" at bounding box center [956, 463] width 82 height 33
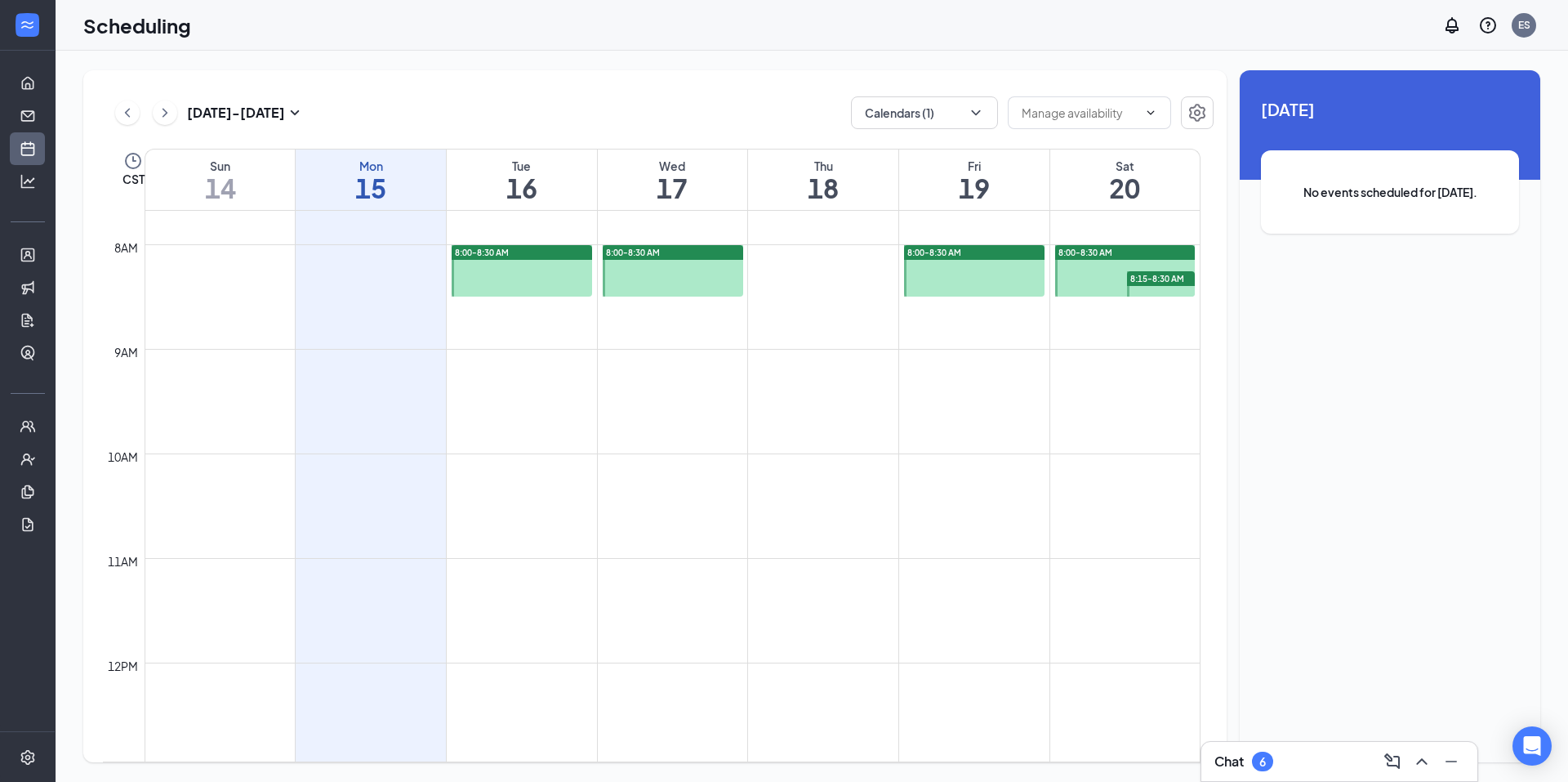
click at [1173, 287] on div at bounding box center [1161, 284] width 68 height 26
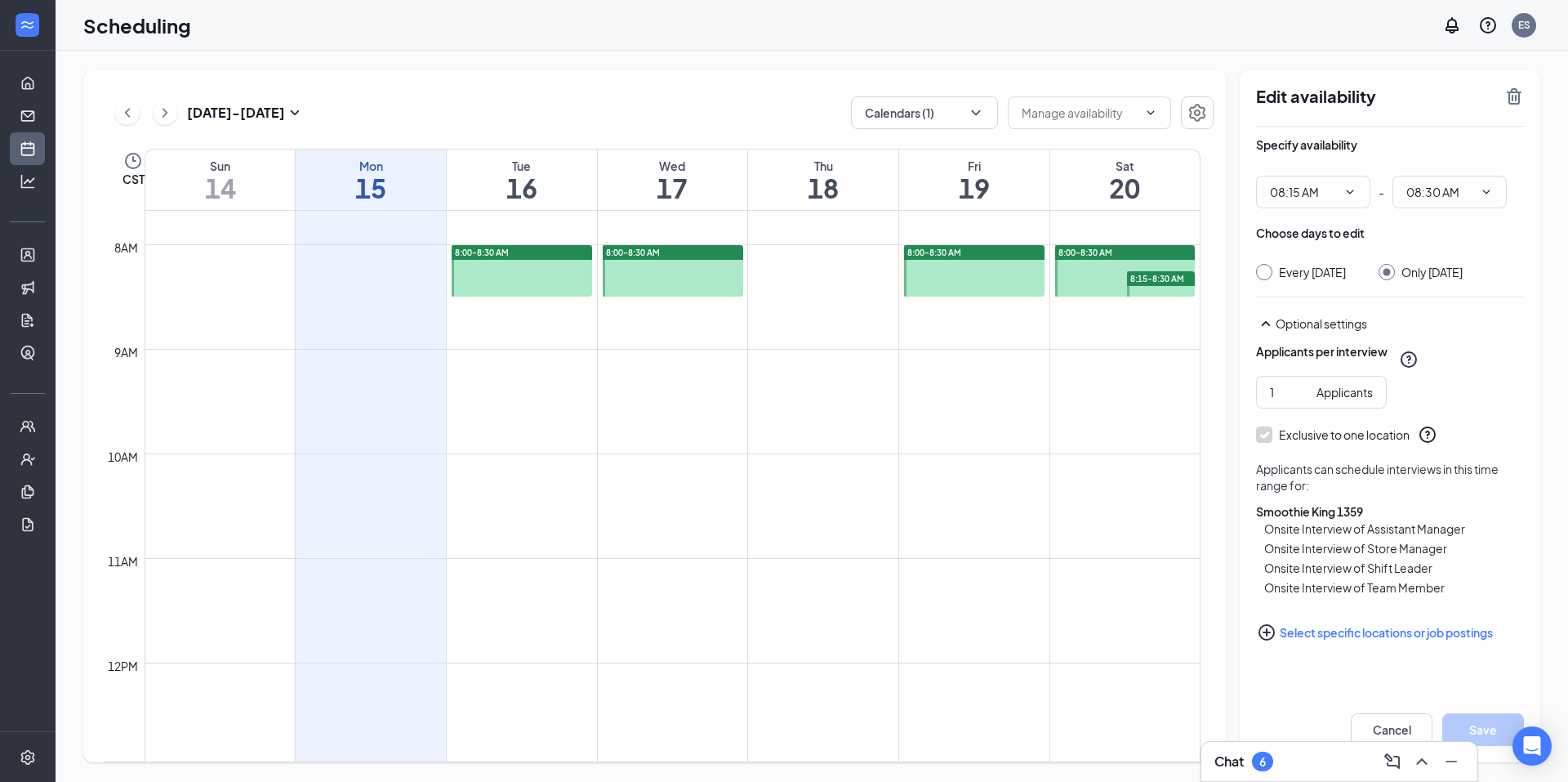
click at [1514, 89] on icon "TrashOutline" at bounding box center [1515, 96] width 15 height 17
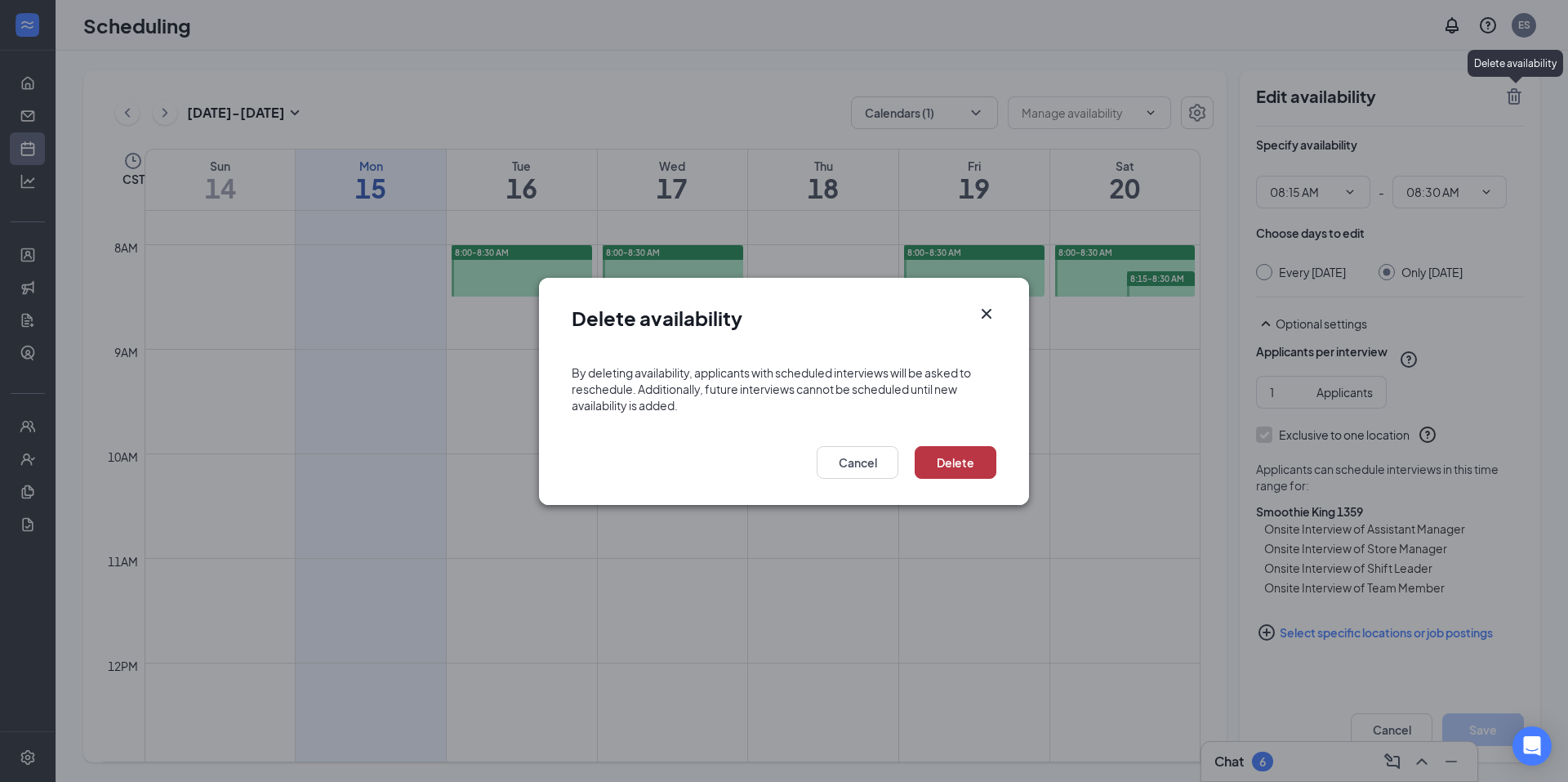
click at [938, 459] on button "Delete" at bounding box center [956, 463] width 82 height 33
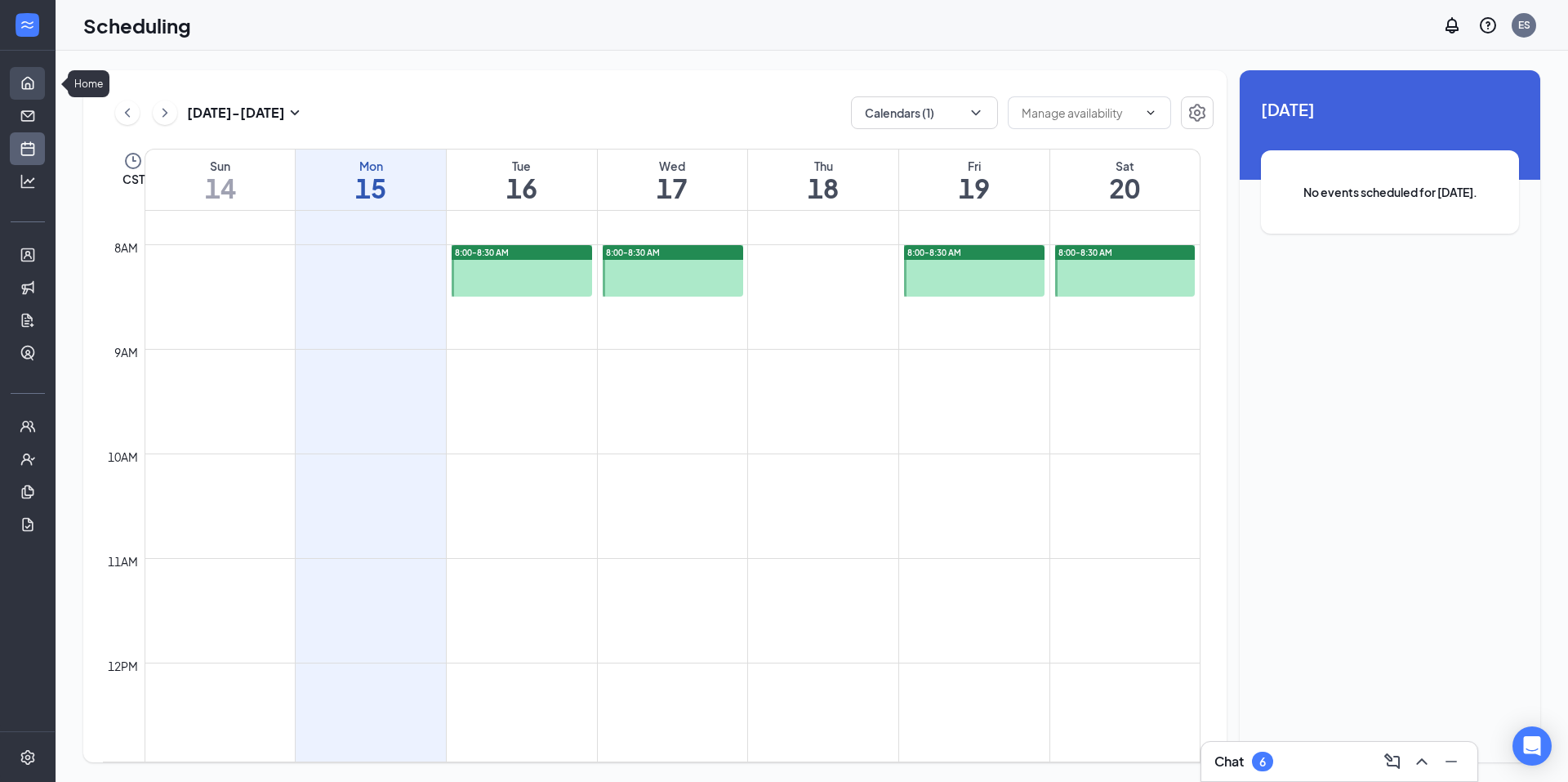
click at [42, 84] on link "Home" at bounding box center [50, 84] width 17 height 33
click at [42, 78] on link "Home" at bounding box center [50, 84] width 17 height 33
click at [42, 79] on link "Home" at bounding box center [50, 84] width 17 height 33
click at [42, 152] on link "Scheduling" at bounding box center [50, 149] width 17 height 33
click at [42, 83] on link "Home" at bounding box center [50, 84] width 17 height 33
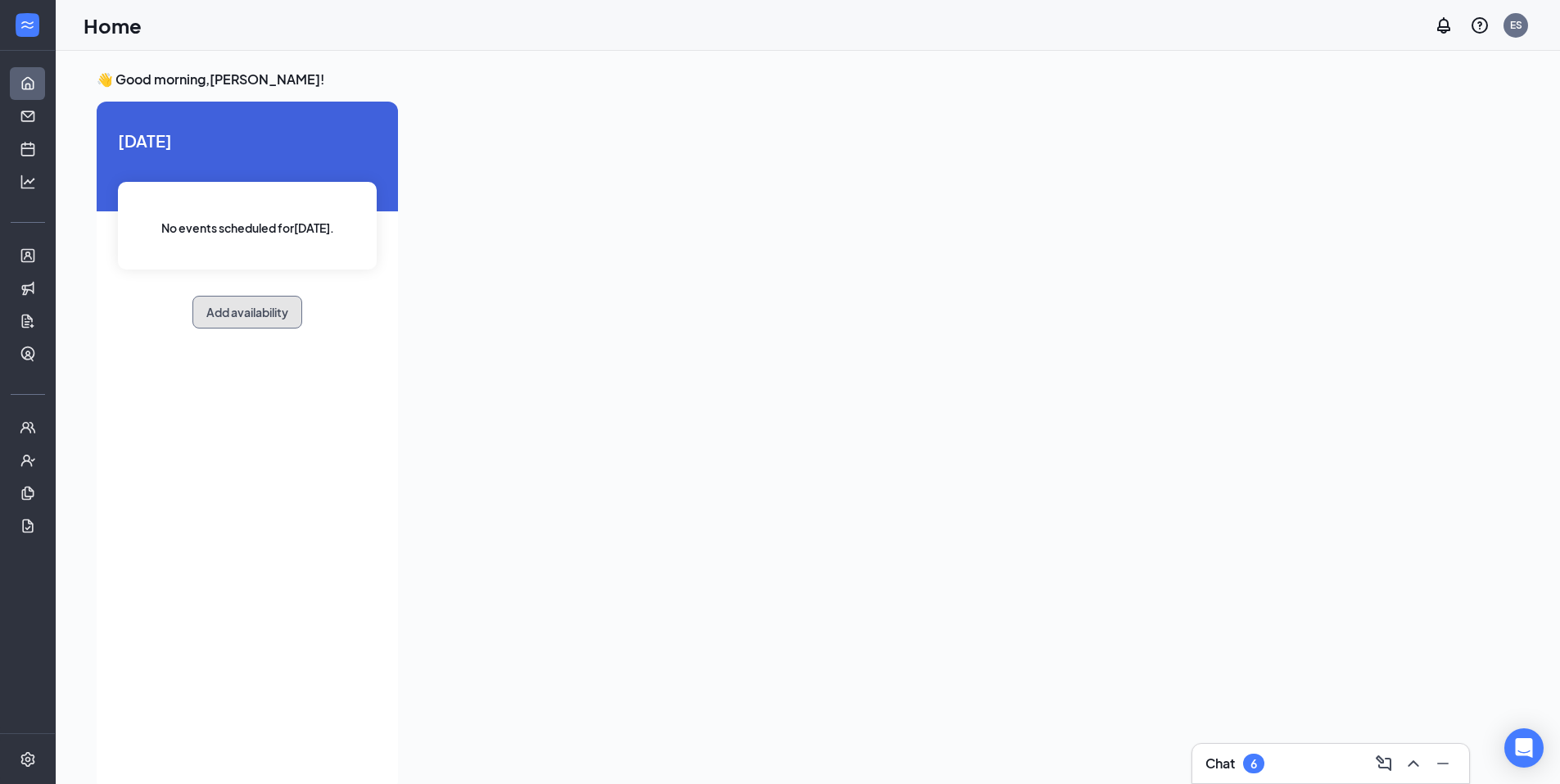
click at [260, 304] on button "Add availability" at bounding box center [247, 312] width 110 height 33
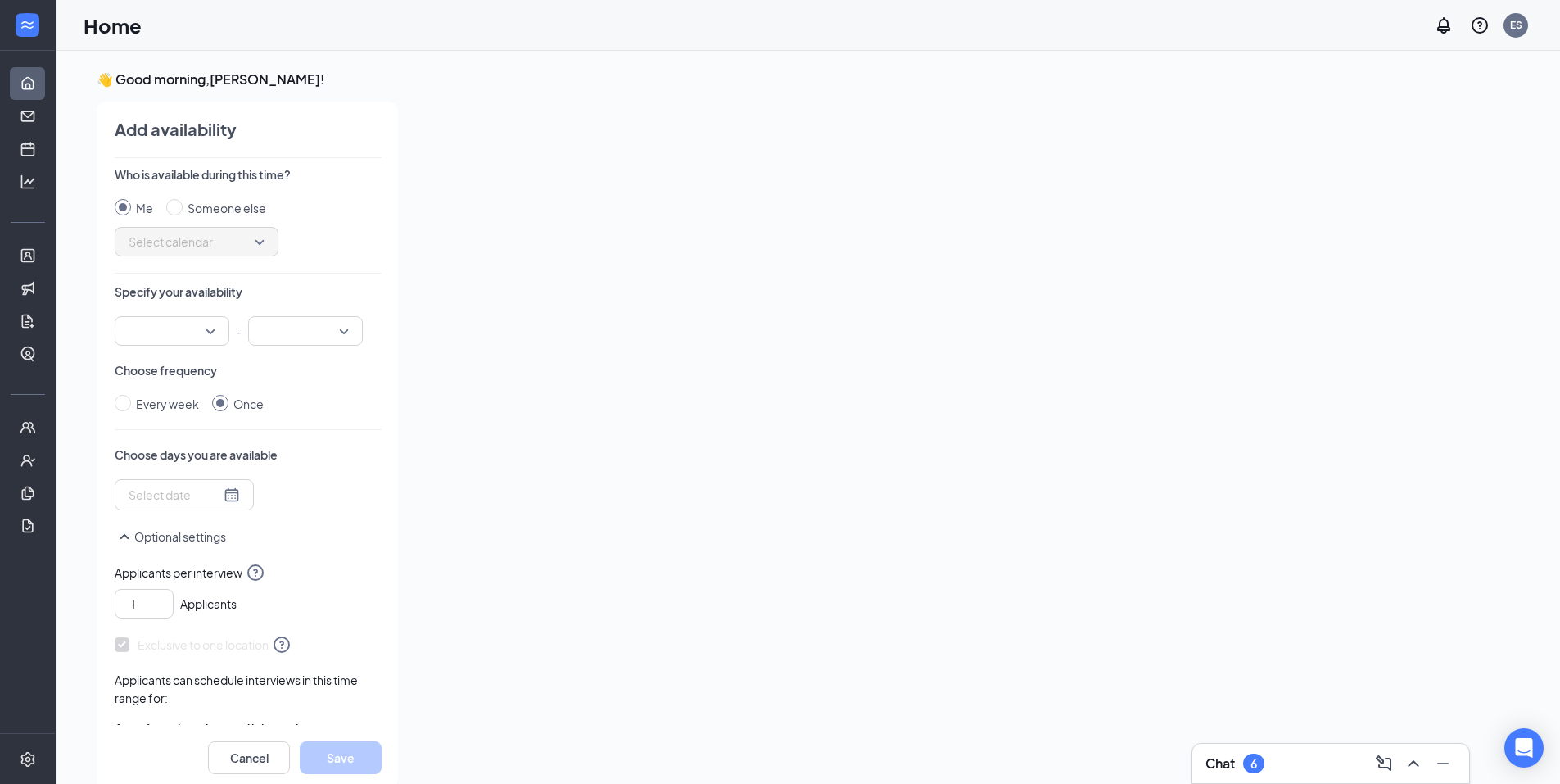
scroll to position [6, 0]
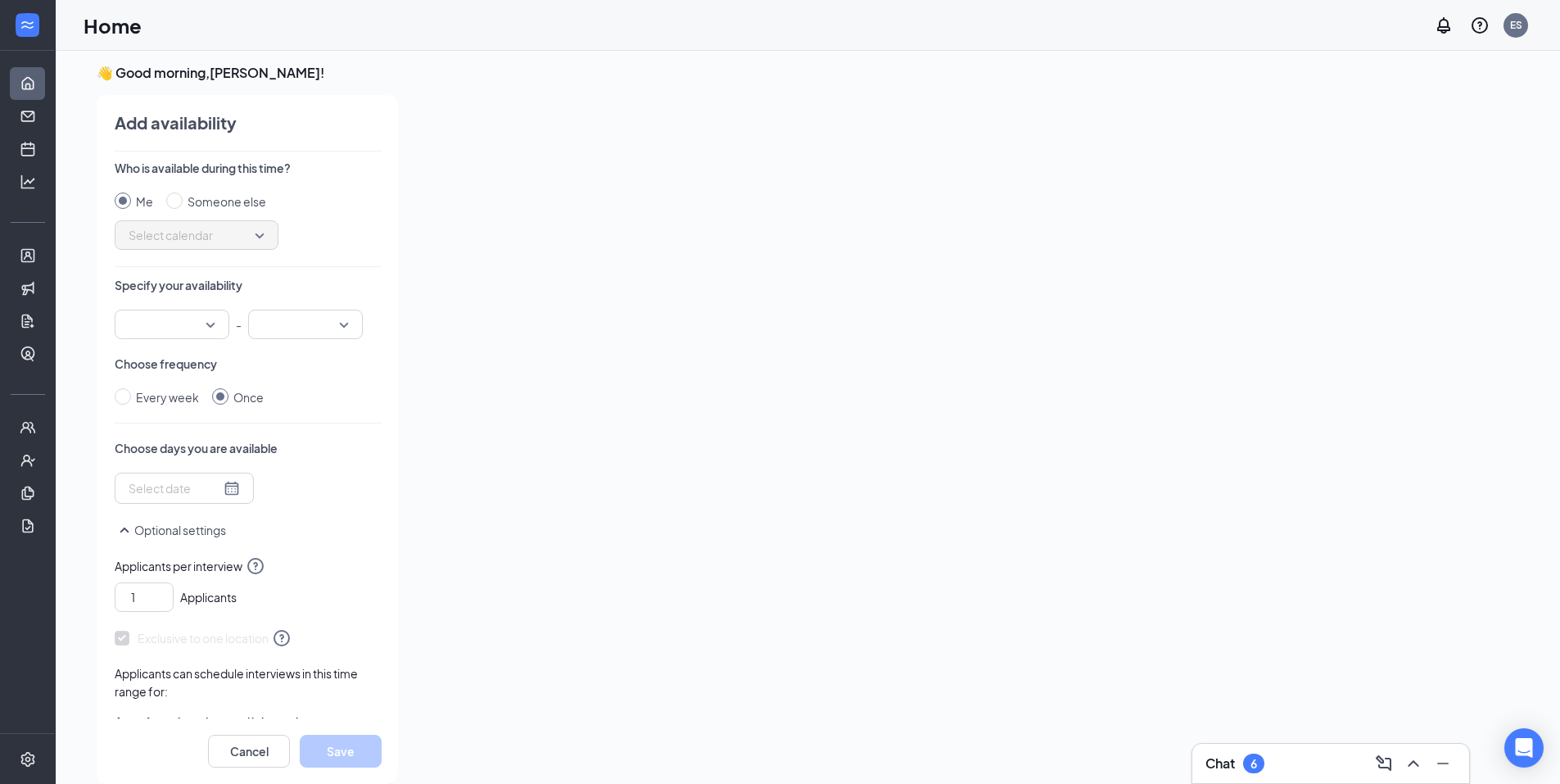
click at [174, 331] on input "search" at bounding box center [166, 324] width 84 height 28
click at [167, 387] on span "08:30 AM" at bounding box center [152, 393] width 48 height 18
click at [284, 334] on input "search" at bounding box center [299, 324] width 84 height 28
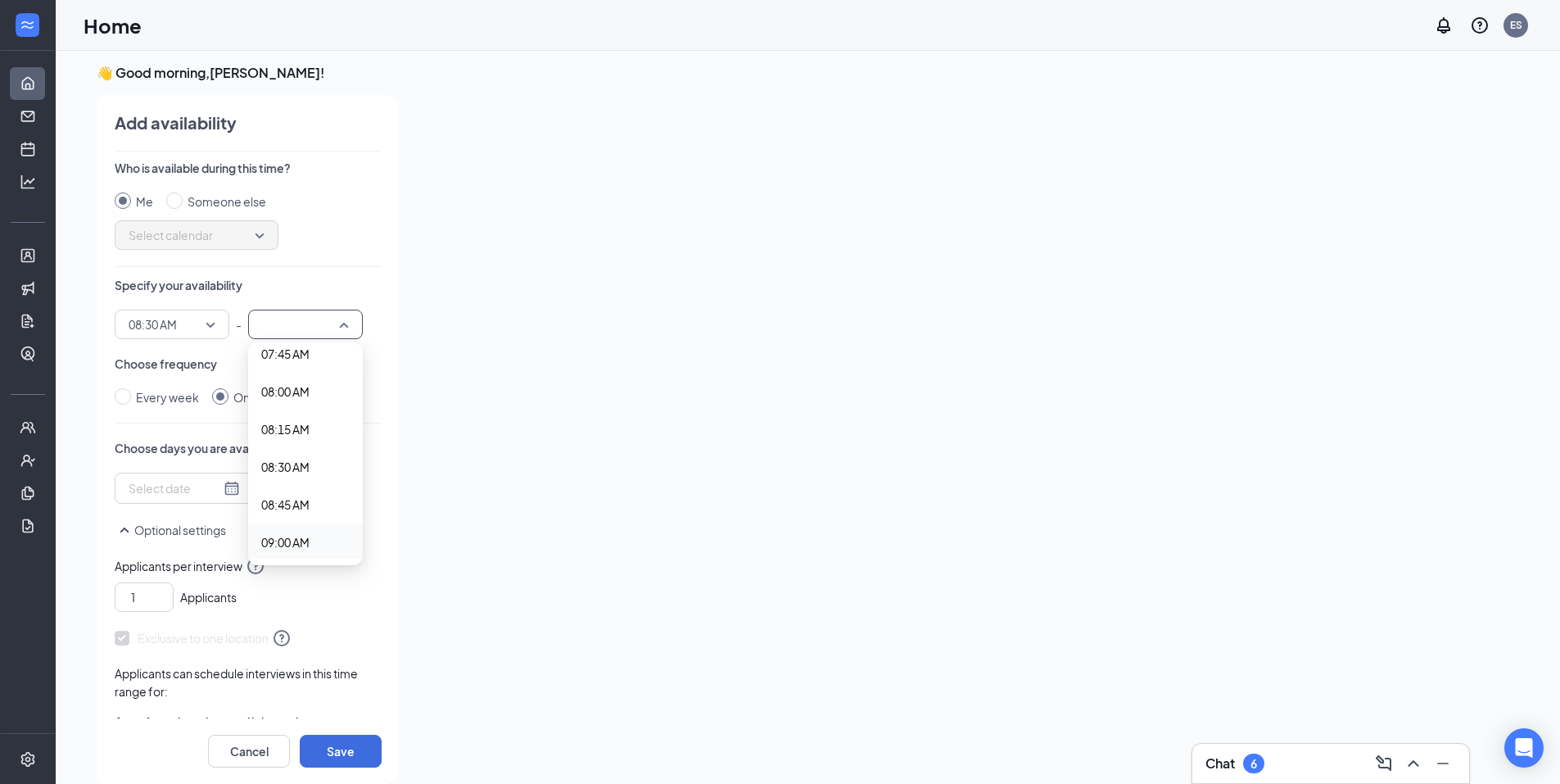
click at [294, 534] on span "09:00 AM" at bounding box center [285, 542] width 48 height 18
click at [220, 492] on div at bounding box center [184, 489] width 111 height 18
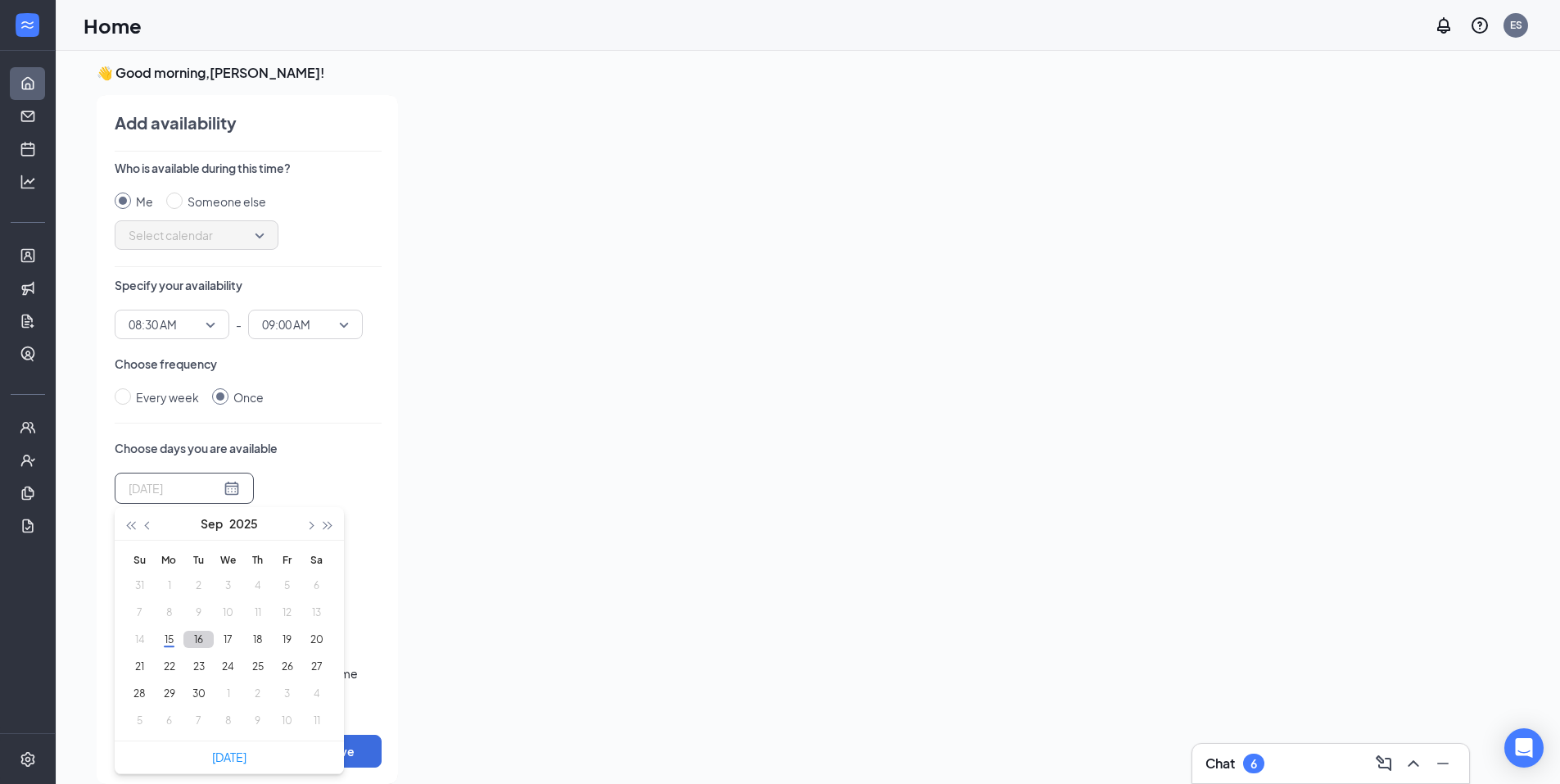
click at [196, 630] on button "16" at bounding box center [198, 639] width 30 height 17
click at [226, 644] on button "17" at bounding box center [227, 639] width 30 height 17
click at [289, 641] on button "19" at bounding box center [286, 639] width 30 height 17
type input "[DATE]"
click at [309, 642] on button "20" at bounding box center [316, 639] width 30 height 17
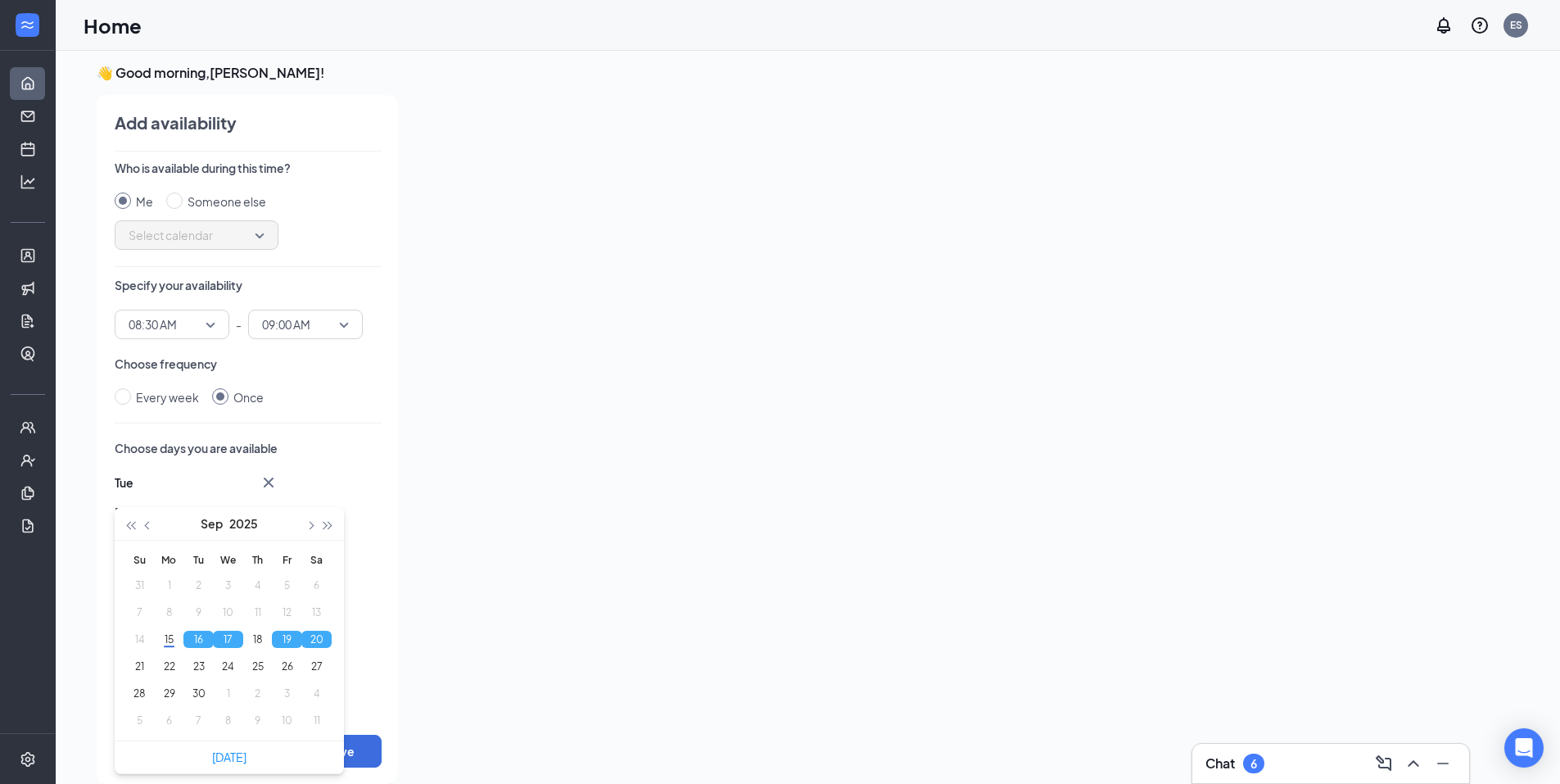
click at [353, 481] on div "Tue Sep 16 Wed Sep 17 Fri Sep 19 Sat Sep 20 2025-09-20 Sep 2025 Su Mo Tu We Th …" at bounding box center [248, 625] width 267 height 306
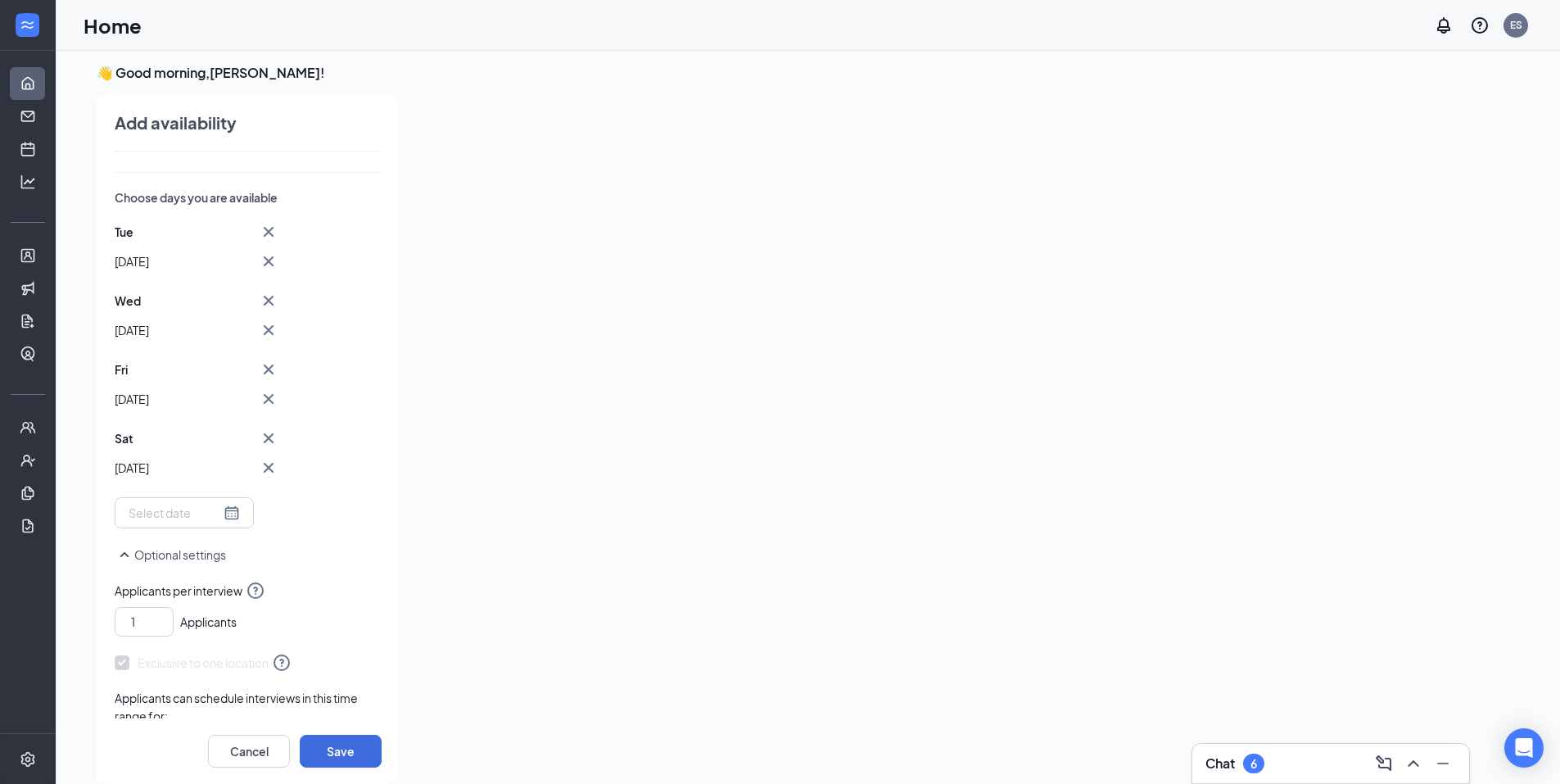
scroll to position [323, 0]
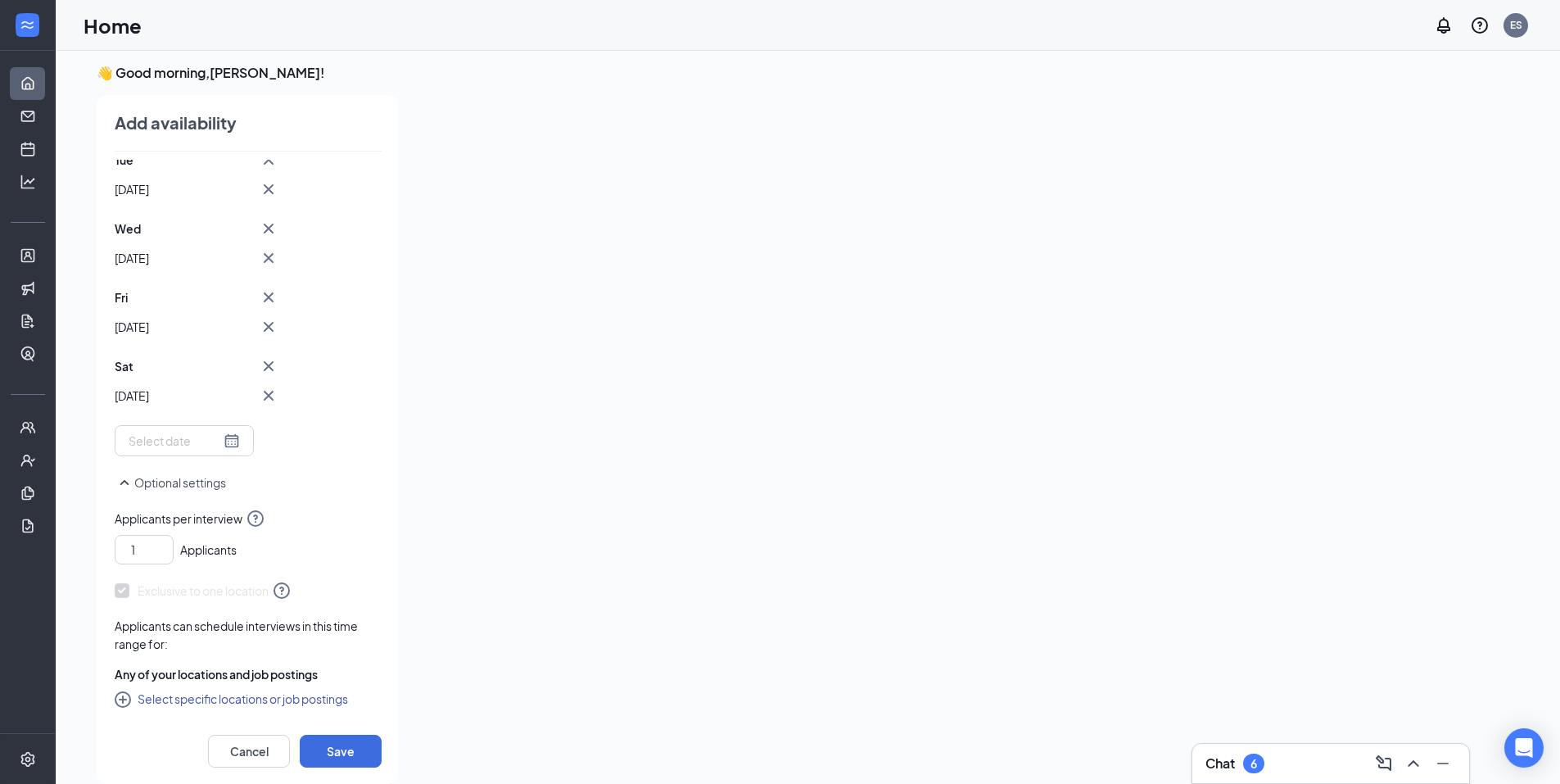
click at [256, 698] on button "Select specific locations or job postings" at bounding box center [232, 698] width 234 height 19
checkbox input "true"
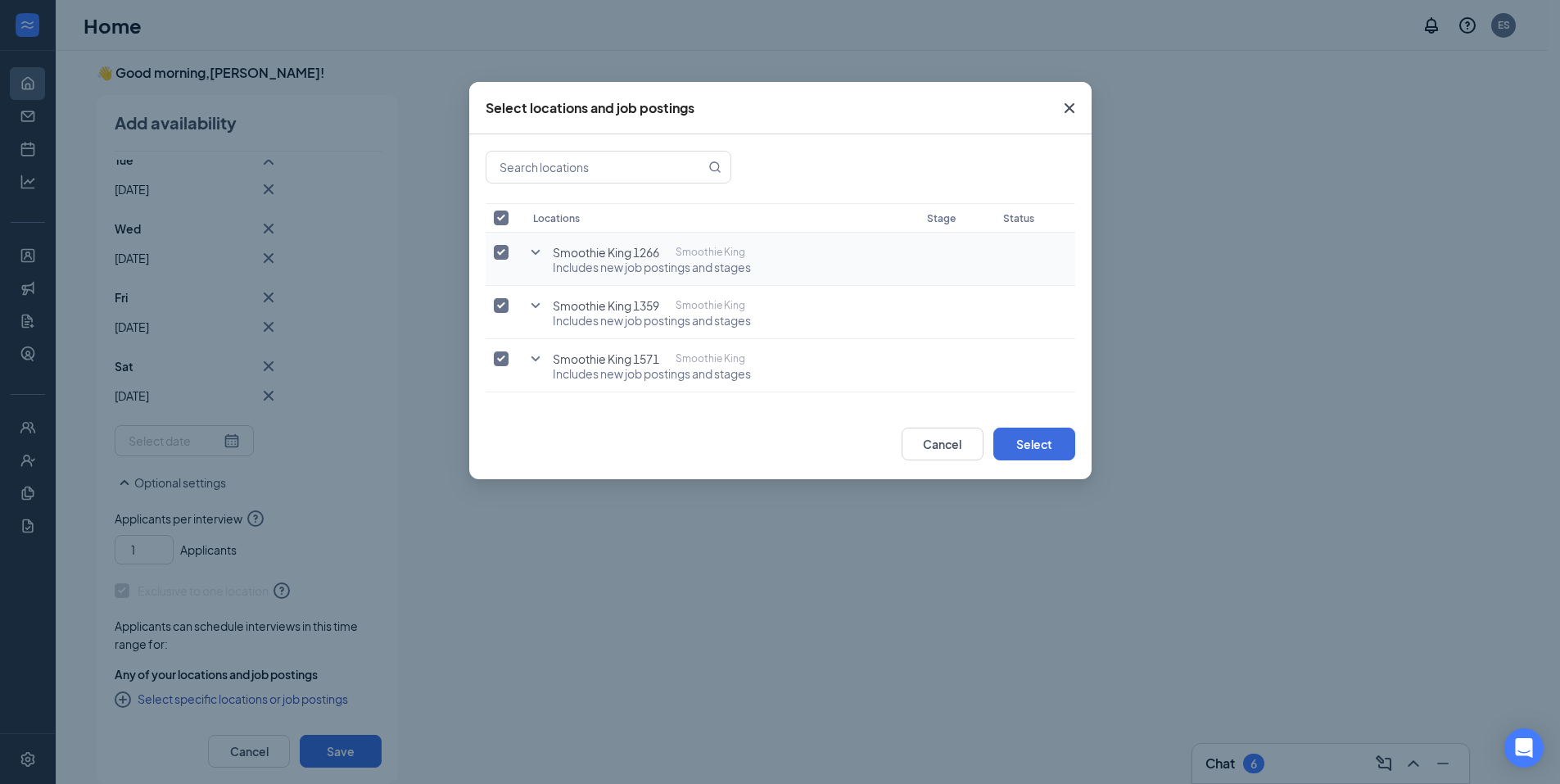
click at [503, 248] on input "checkbox" at bounding box center [502, 252] width 15 height 15
checkbox input "false"
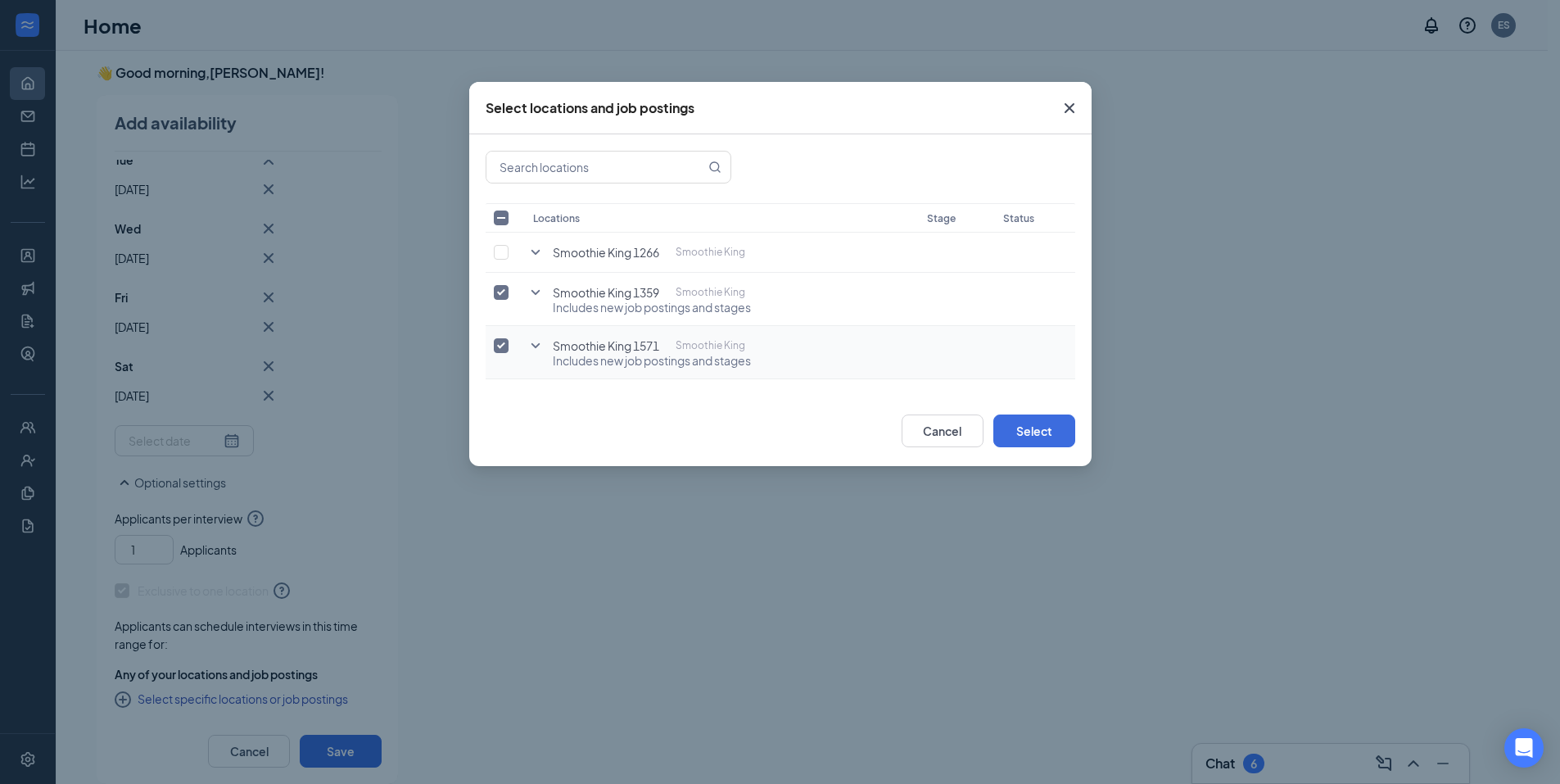
click at [506, 340] on input "checkbox" at bounding box center [502, 345] width 15 height 15
checkbox input "false"
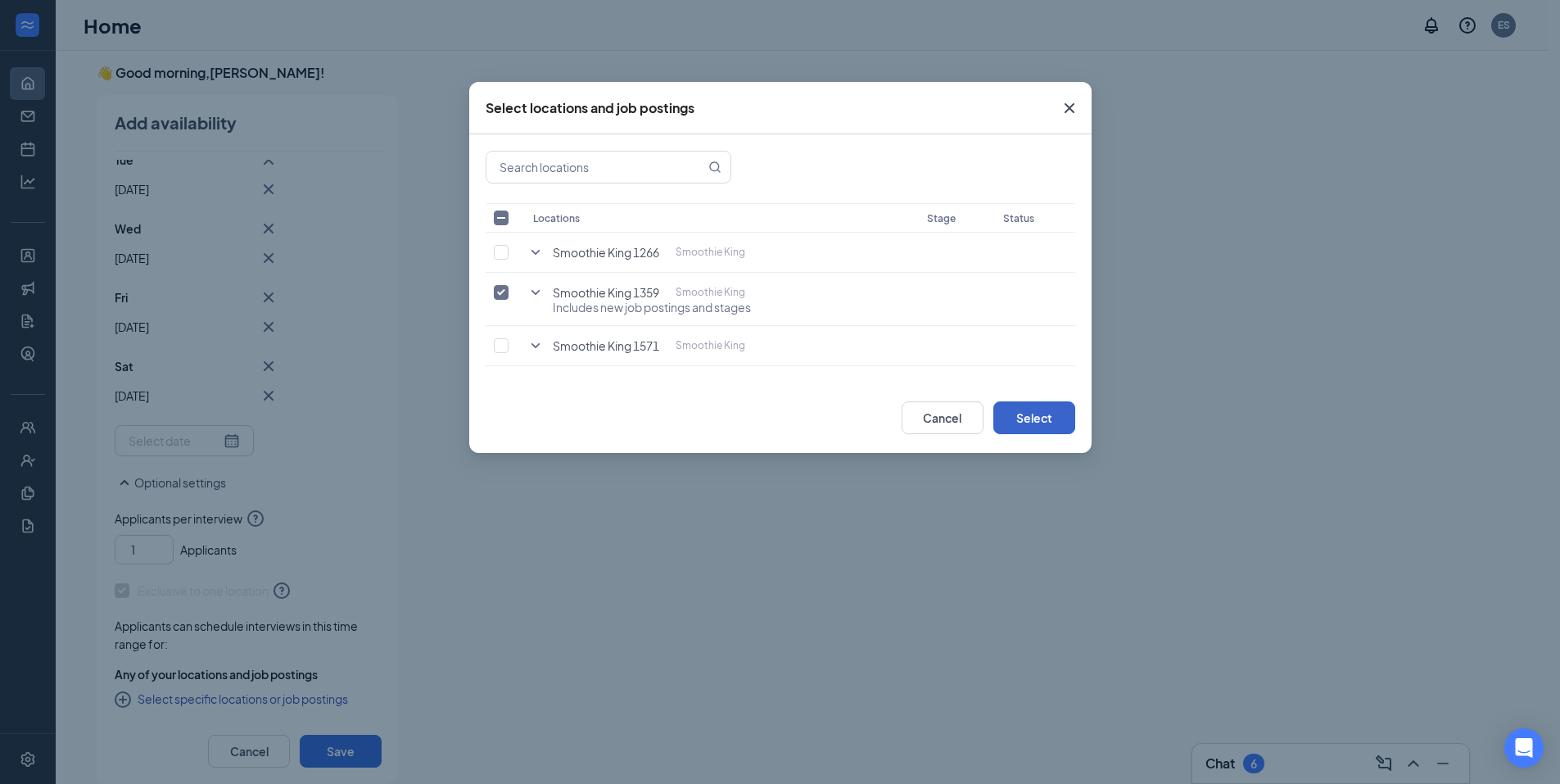
click at [1029, 412] on button "Select" at bounding box center [1034, 418] width 82 height 33
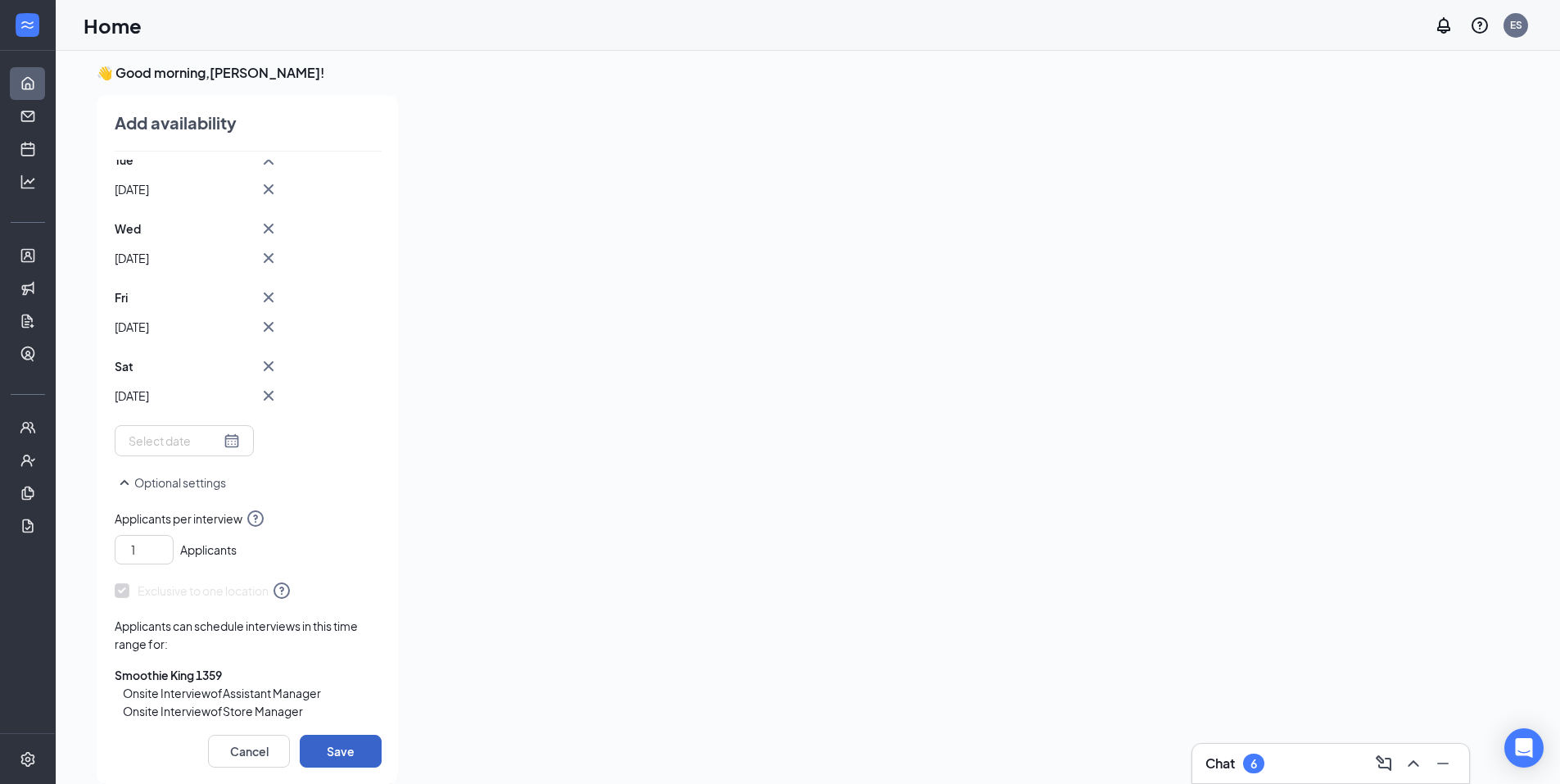
click at [350, 741] on button "Save" at bounding box center [341, 751] width 82 height 33
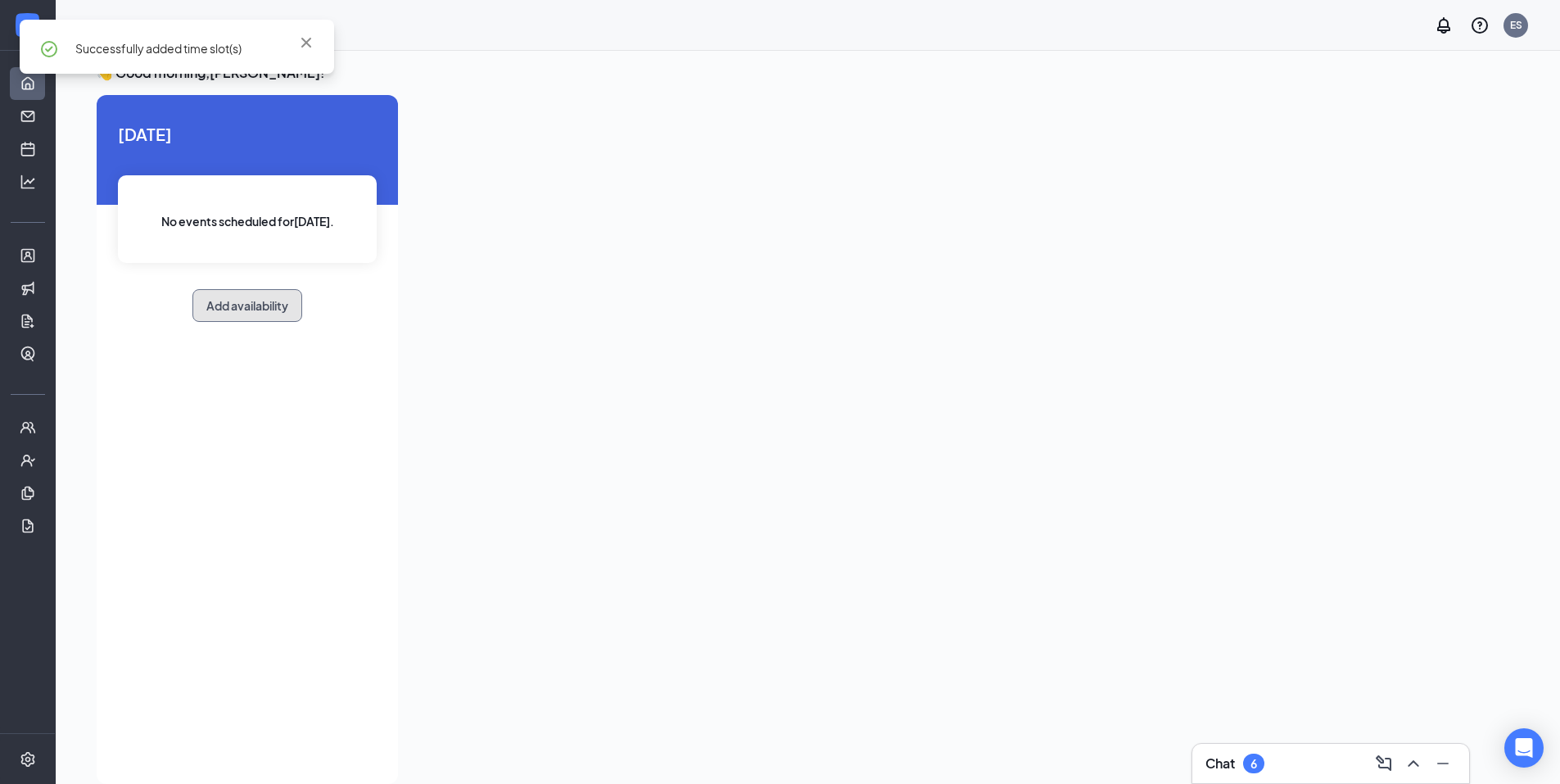
click at [243, 309] on button "Add availability" at bounding box center [247, 306] width 110 height 33
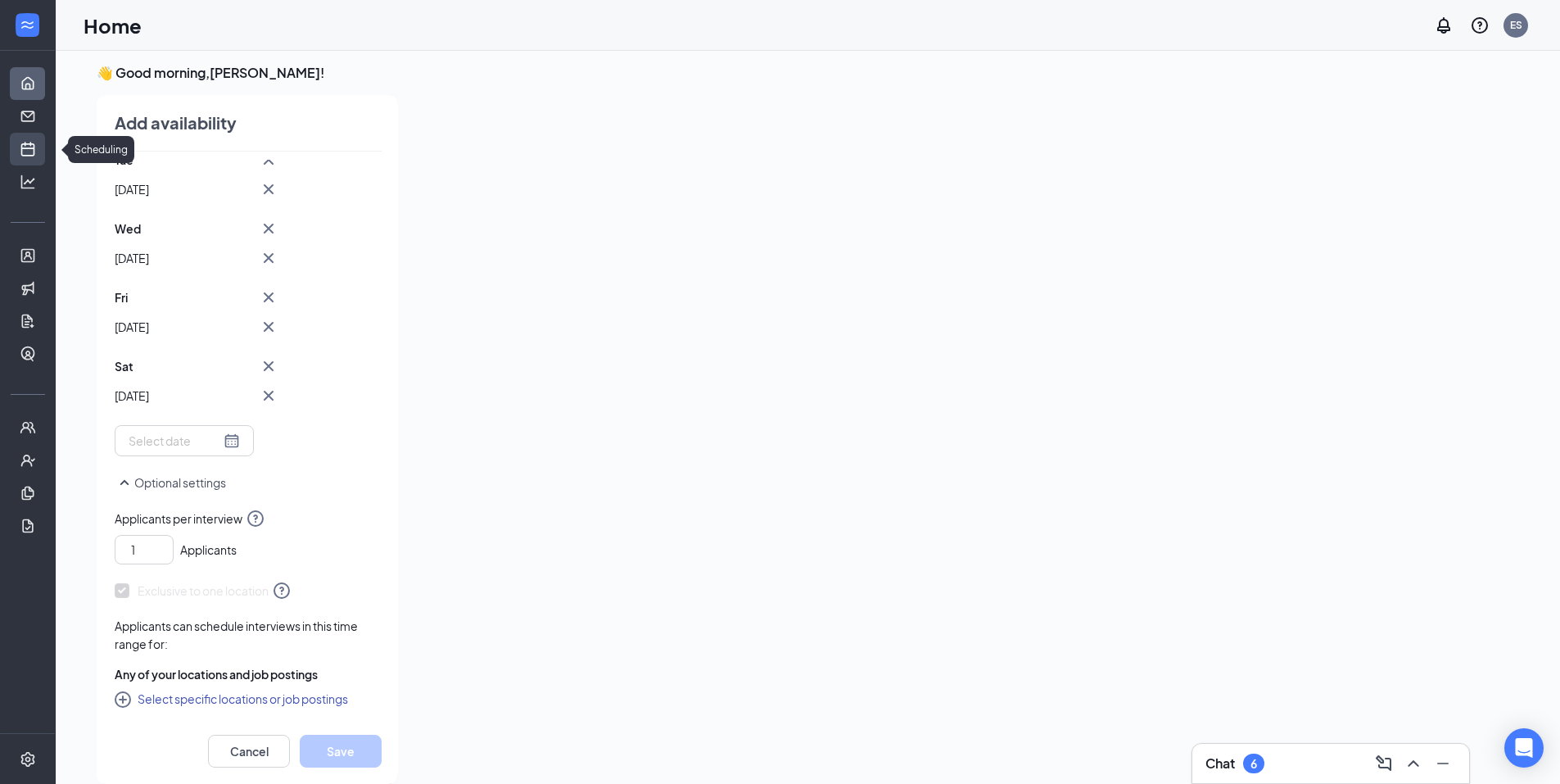
click at [42, 153] on link "Scheduling" at bounding box center [51, 149] width 17 height 33
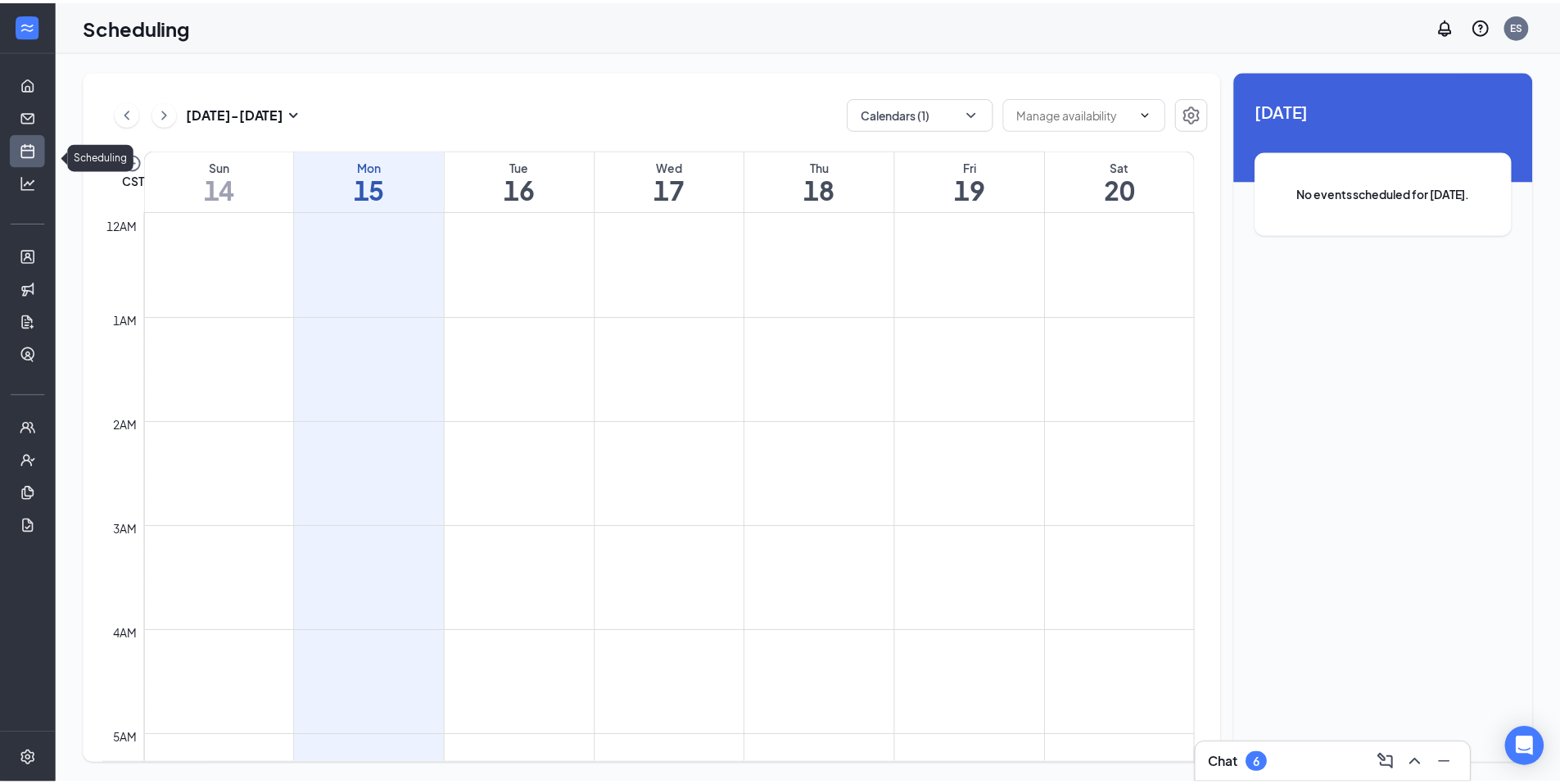
scroll to position [805, 0]
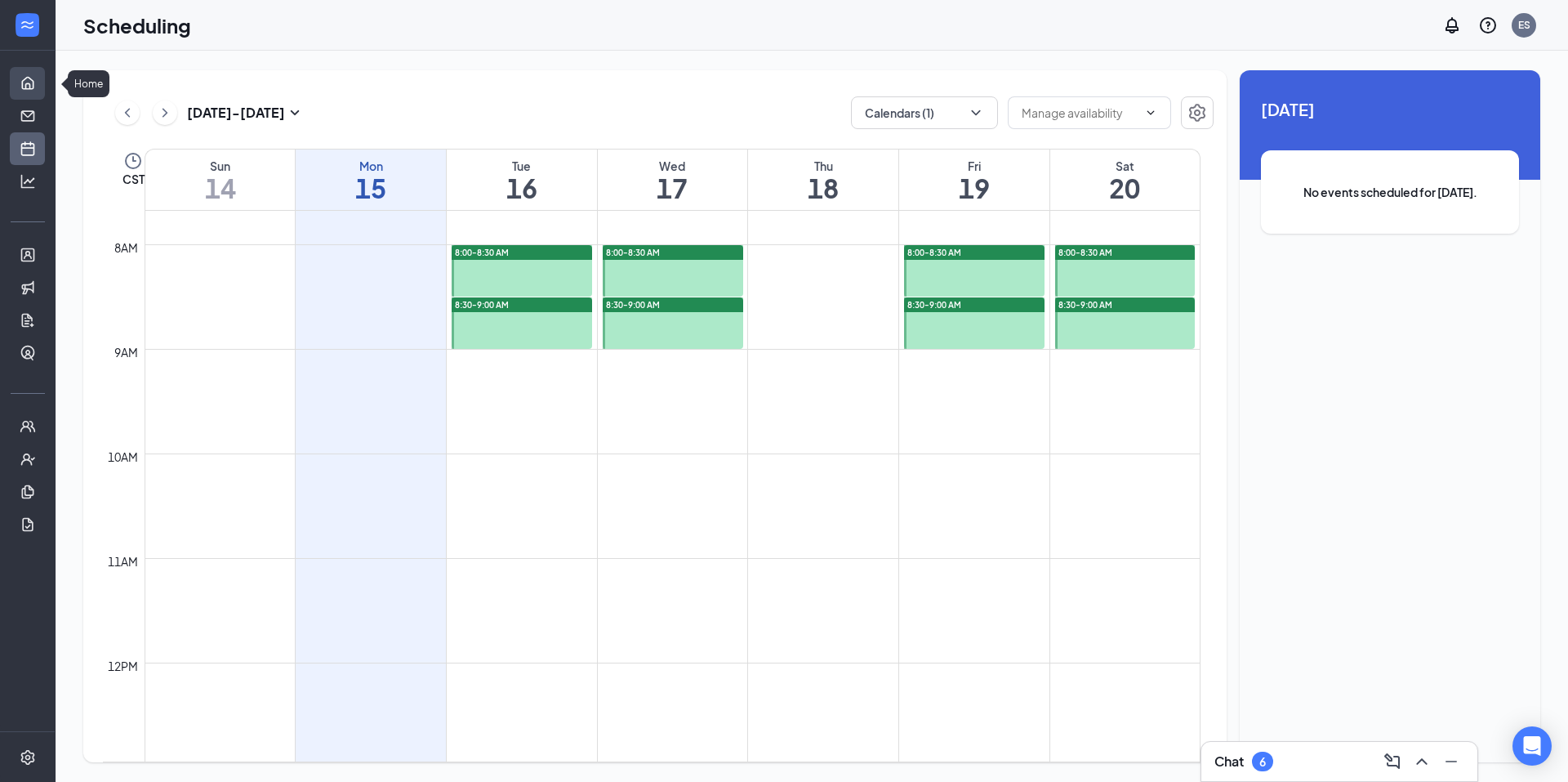
click at [42, 84] on link "Home" at bounding box center [50, 84] width 17 height 33
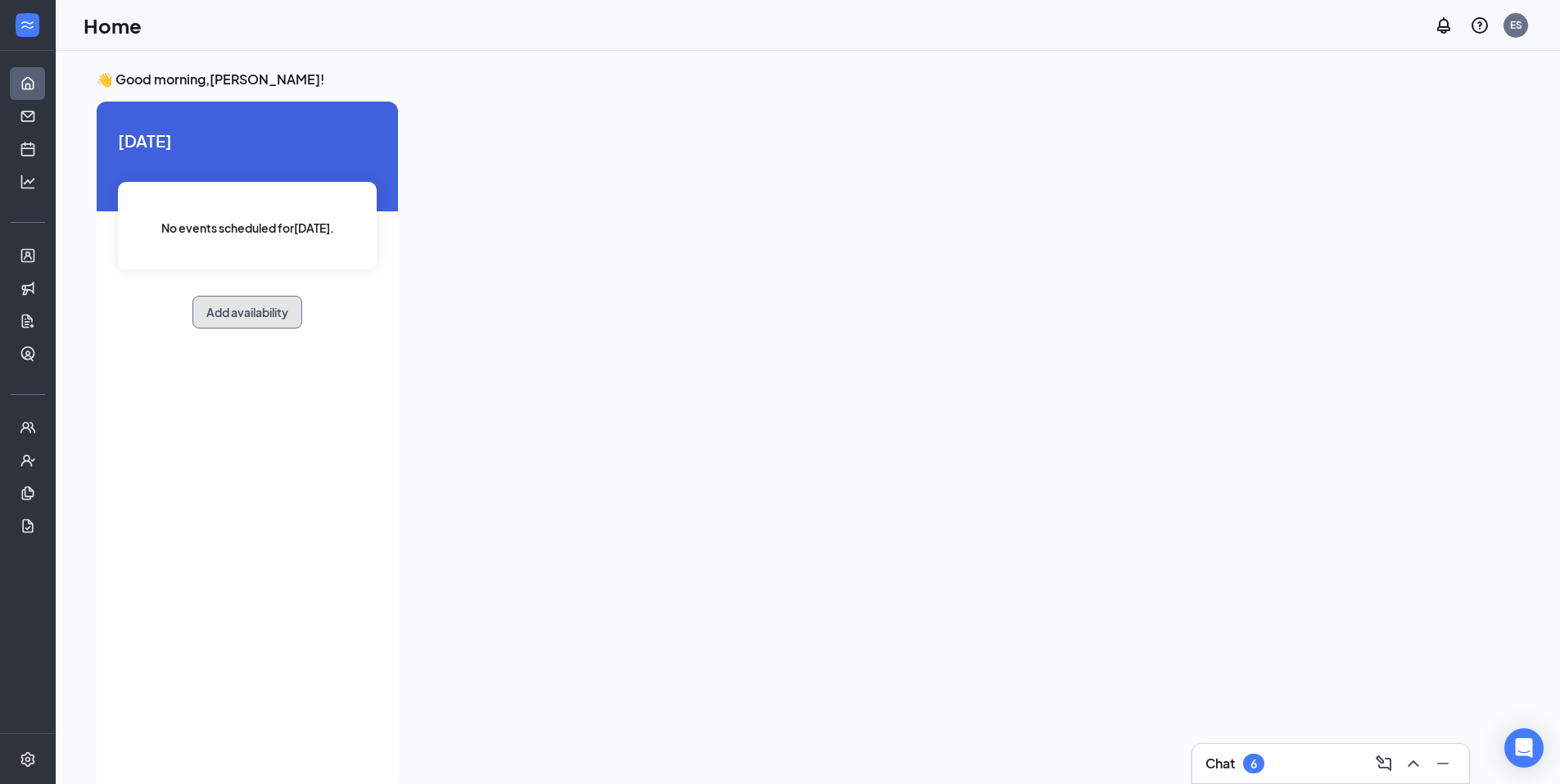
click at [232, 299] on button "Add availability" at bounding box center [247, 312] width 110 height 33
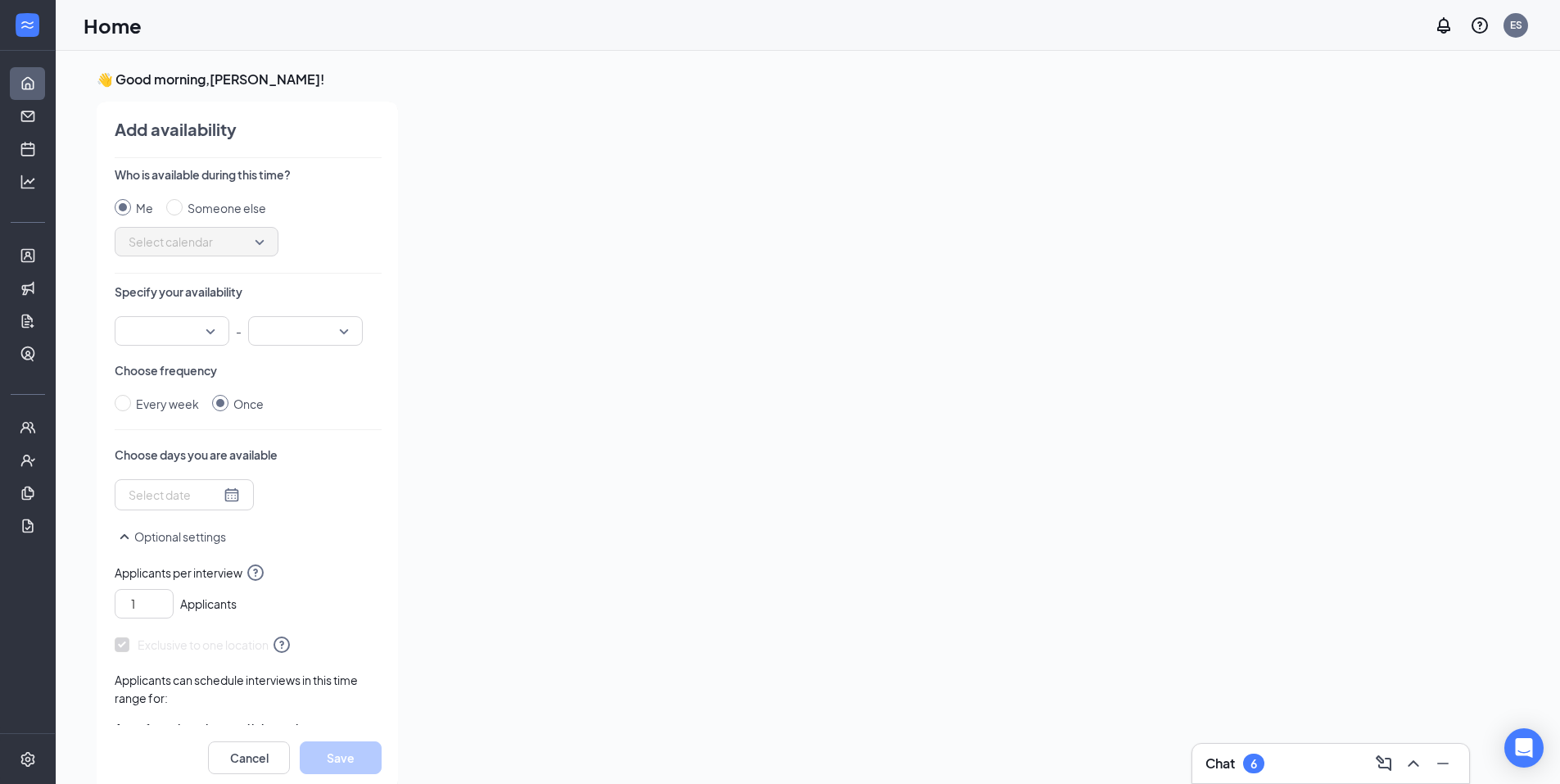
scroll to position [6, 0]
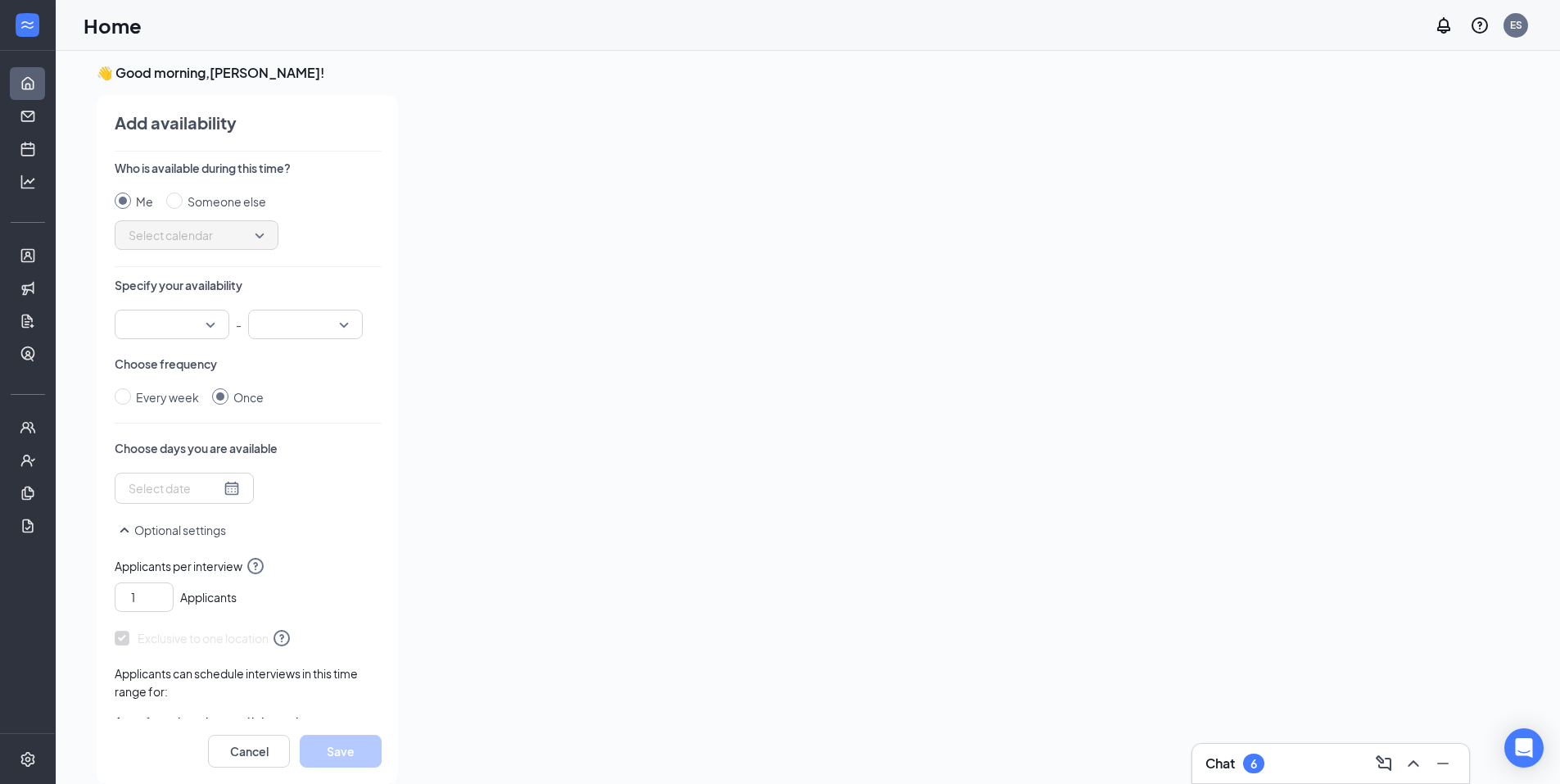
click at [179, 325] on input "search" at bounding box center [166, 324] width 84 height 28
click at [164, 409] on span "09:00 AM" at bounding box center [152, 414] width 48 height 18
click at [283, 325] on input "search" at bounding box center [299, 324] width 84 height 28
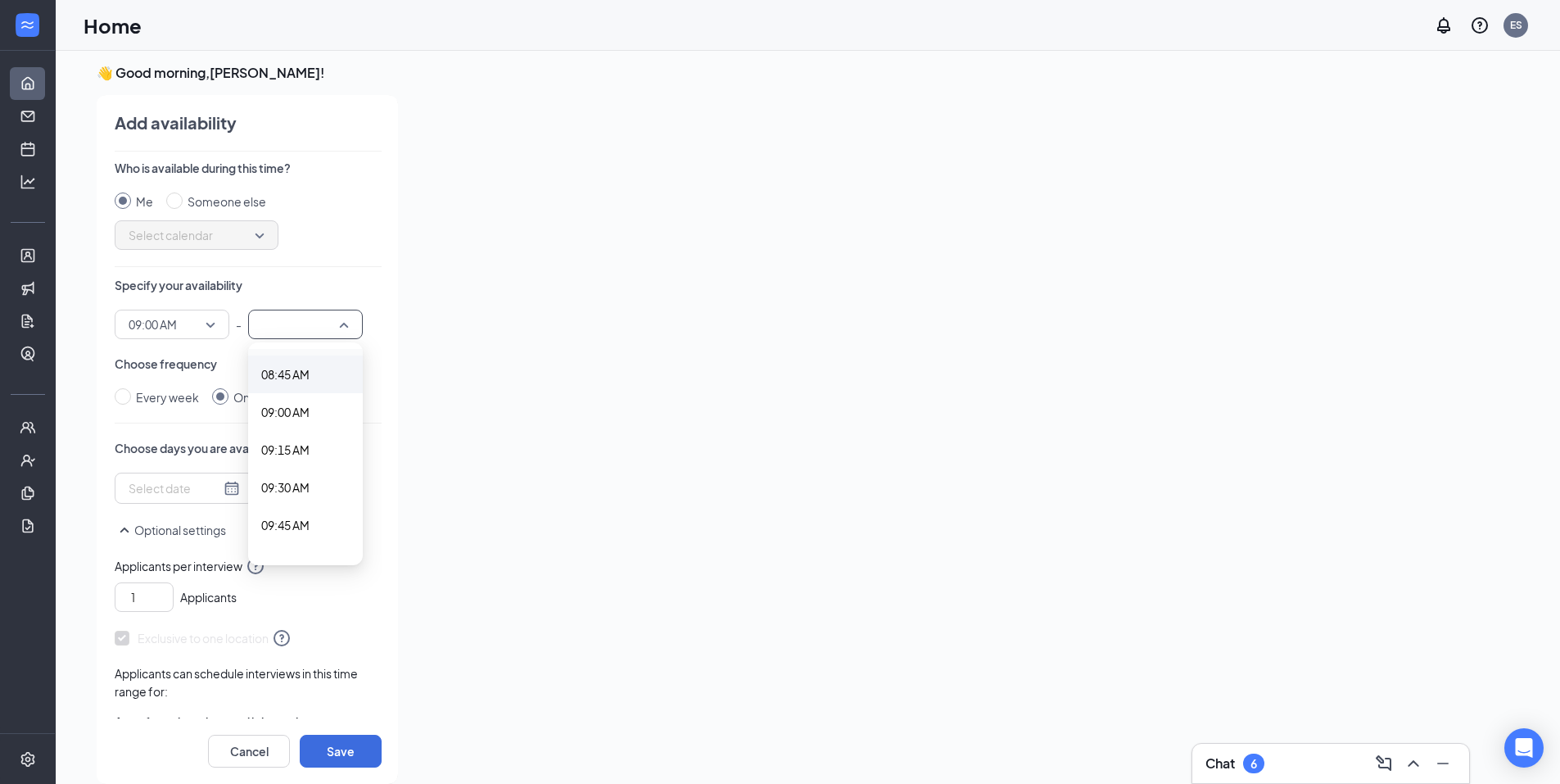
scroll to position [1337, 0]
click at [287, 461] on span "09:30 AM" at bounding box center [285, 462] width 48 height 18
click at [223, 490] on div at bounding box center [184, 489] width 111 height 18
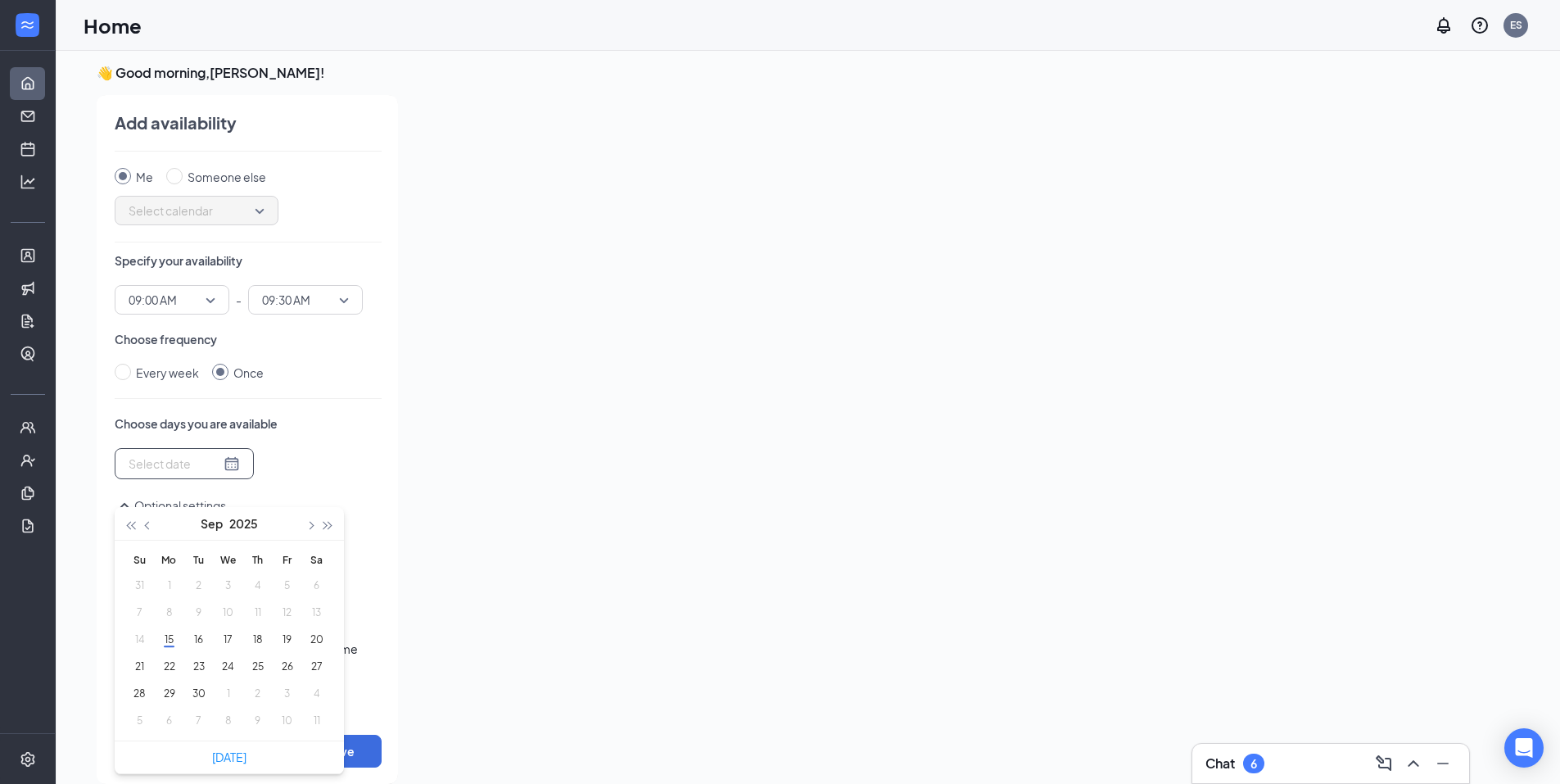
scroll to position [48, 0]
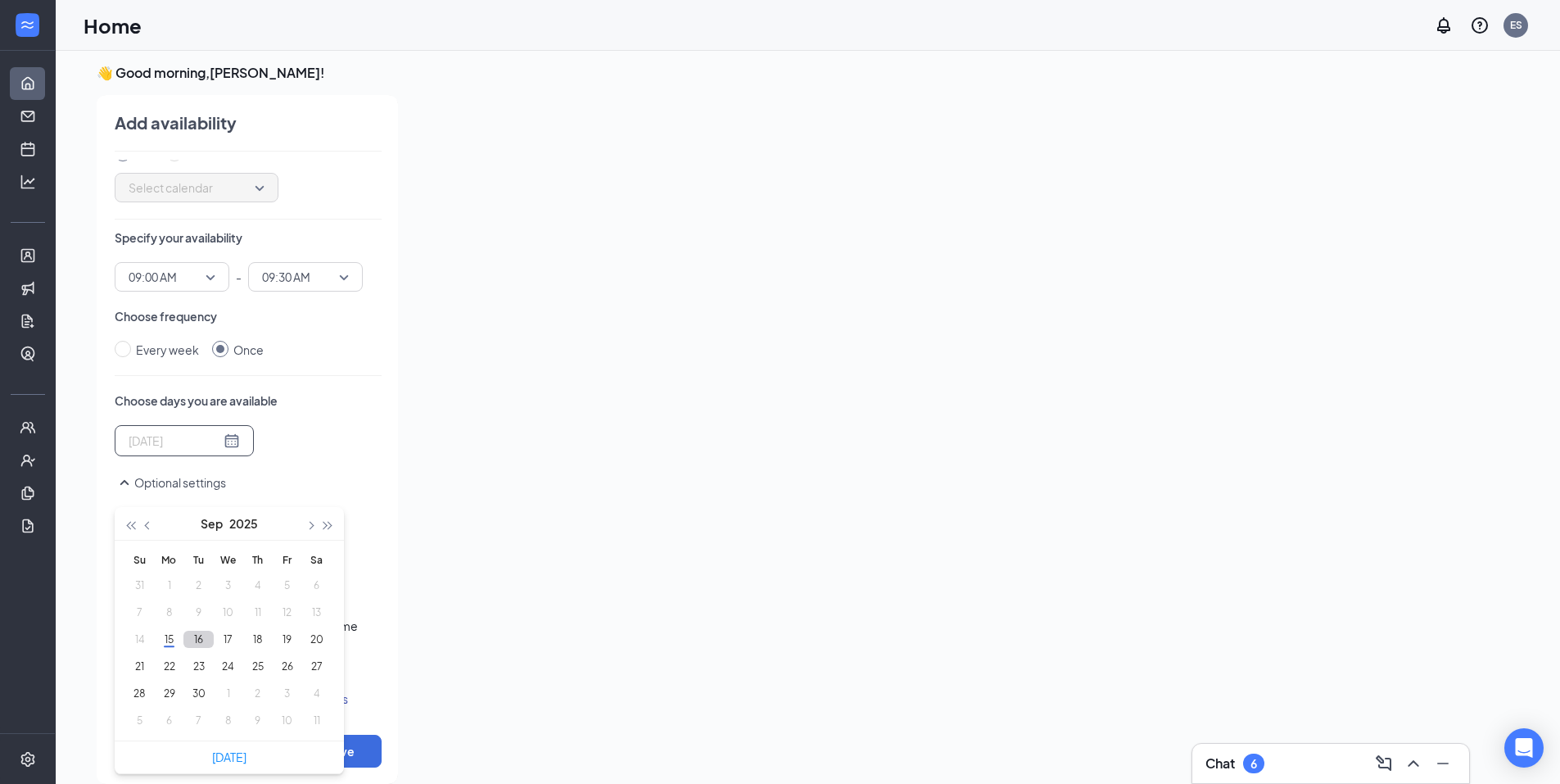
click at [190, 636] on button "16" at bounding box center [198, 639] width 30 height 17
click at [241, 642] on button "17" at bounding box center [227, 639] width 30 height 17
click at [291, 638] on button "19" at bounding box center [286, 639] width 30 height 17
type input "[DATE]"
click at [318, 642] on button "20" at bounding box center [316, 639] width 30 height 17
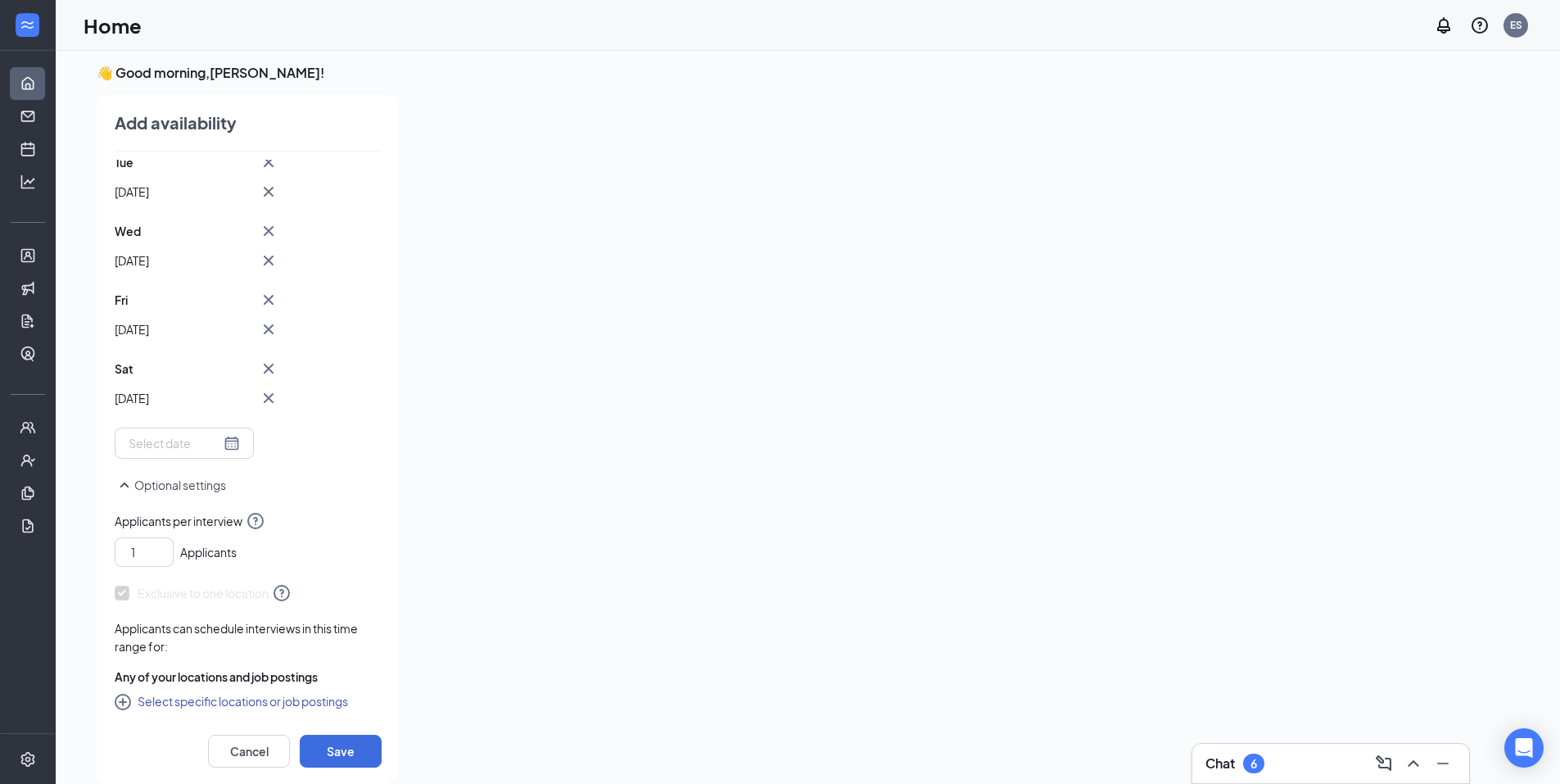
scroll to position [323, 0]
click at [320, 702] on button "Select specific locations or job postings" at bounding box center [232, 698] width 234 height 19
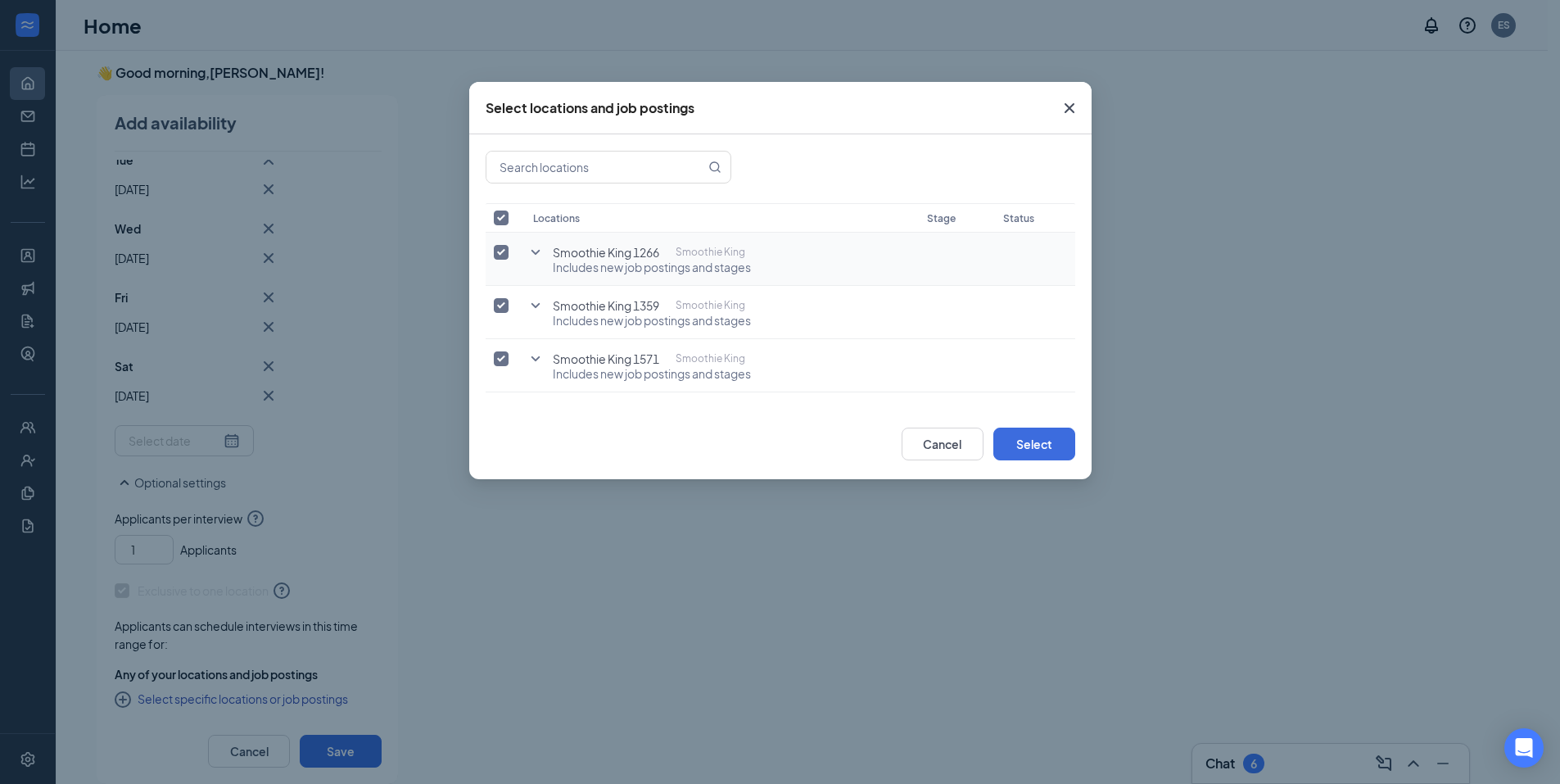
click at [496, 254] on input "checkbox" at bounding box center [502, 252] width 15 height 15
checkbox input "false"
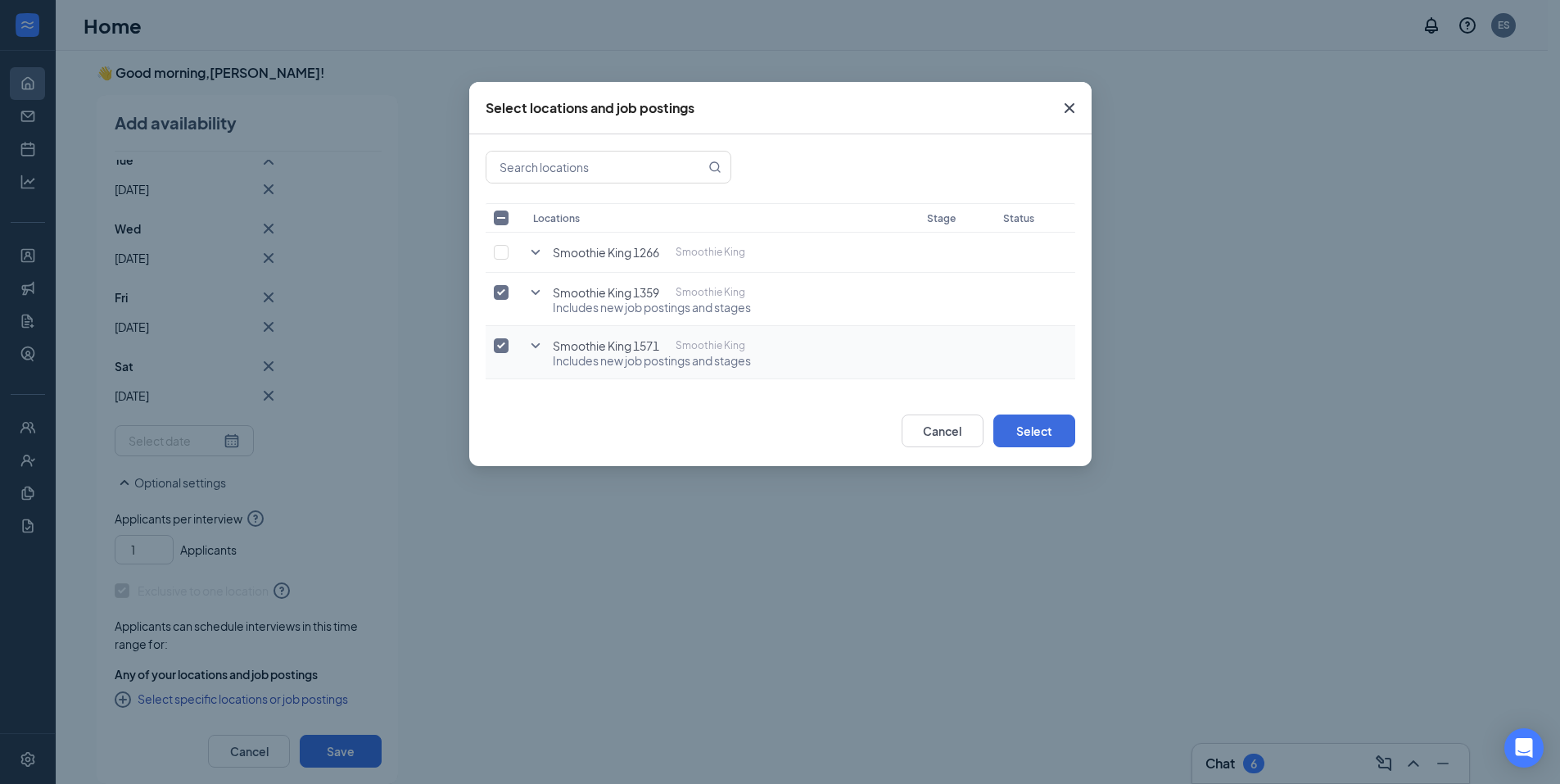
click at [503, 345] on input "checkbox" at bounding box center [502, 345] width 15 height 15
checkbox input "false"
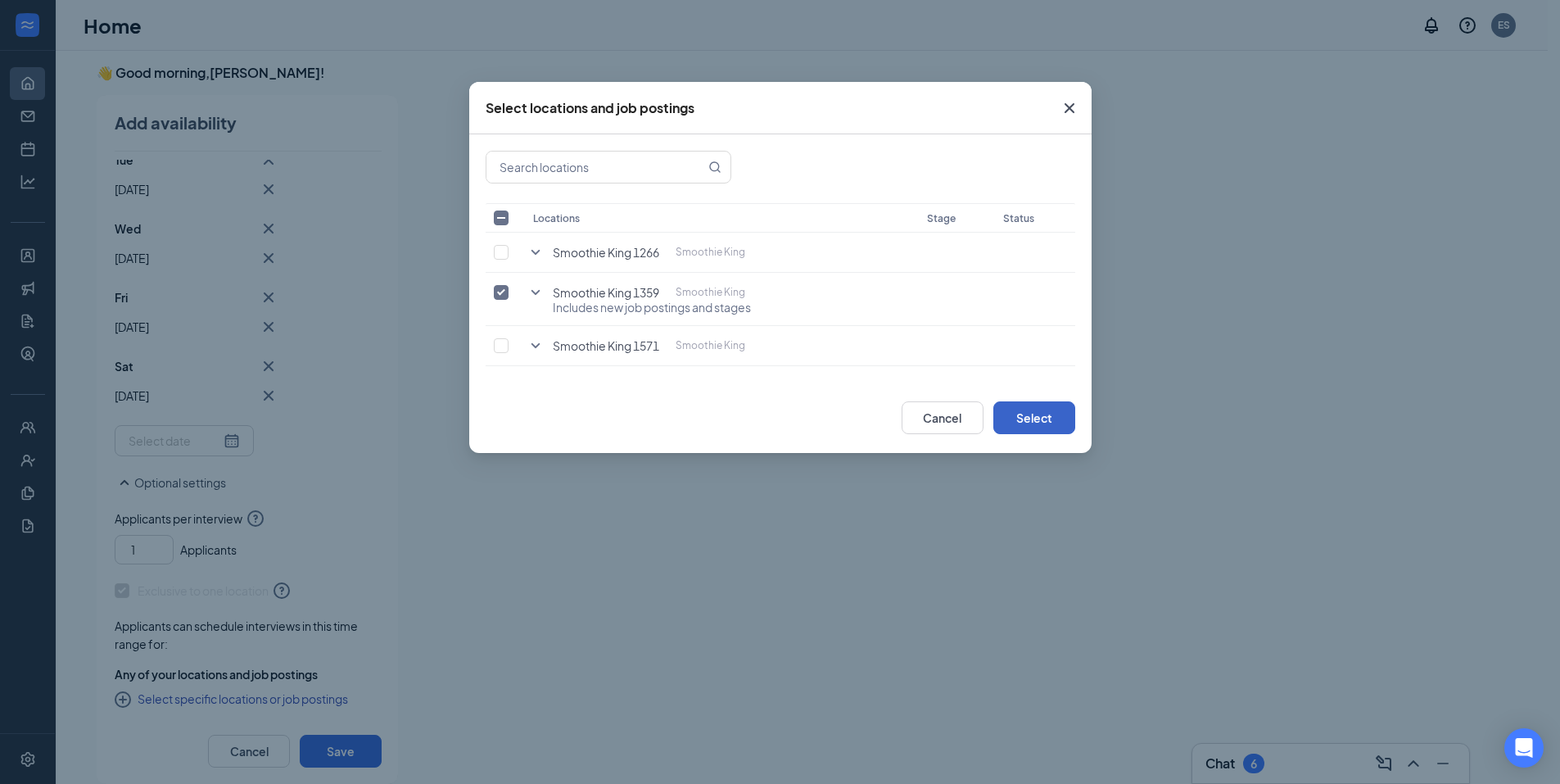
click at [1024, 416] on button "Select" at bounding box center [1034, 418] width 82 height 33
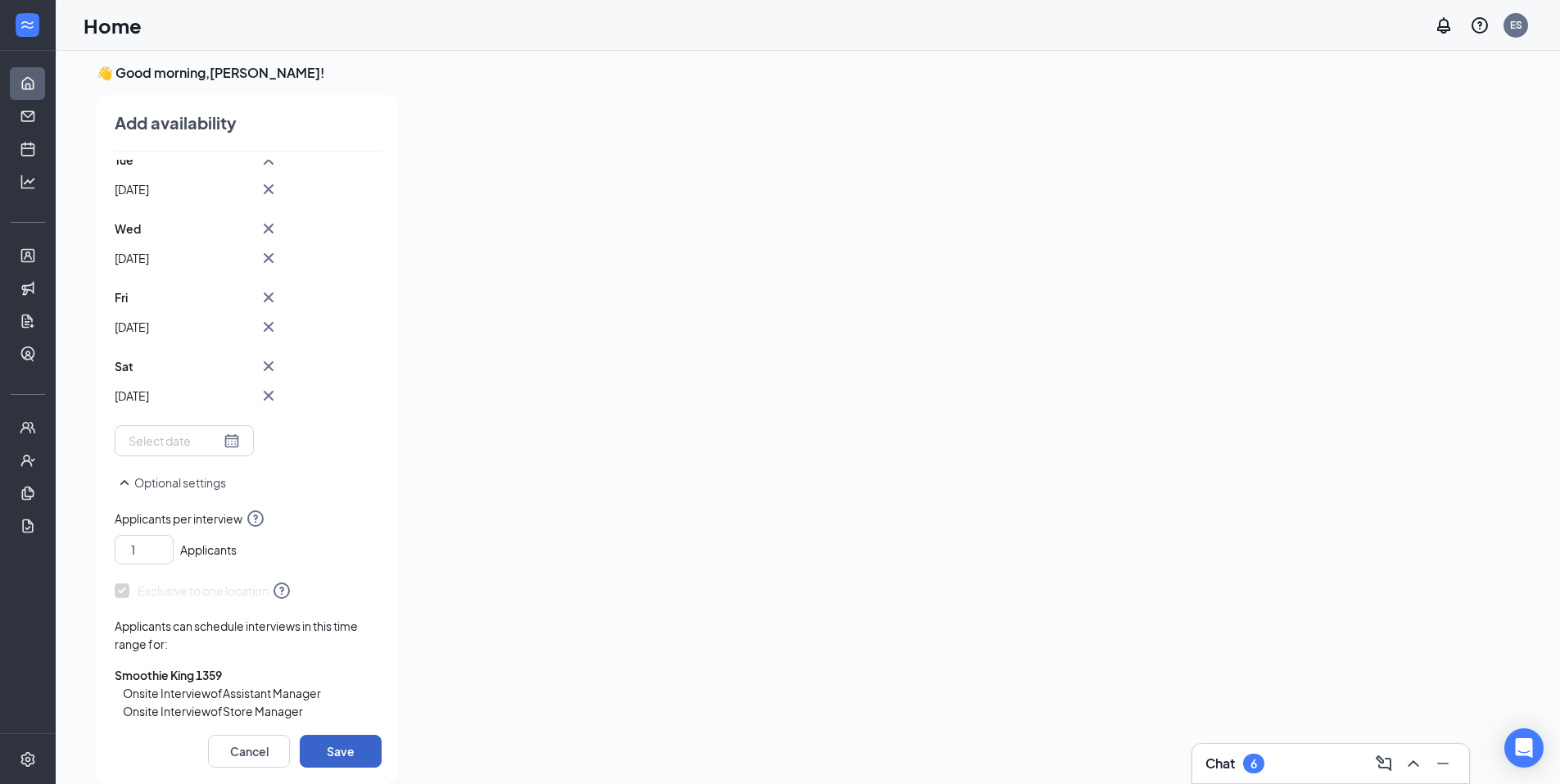
click at [318, 758] on button "Save" at bounding box center [341, 751] width 82 height 33
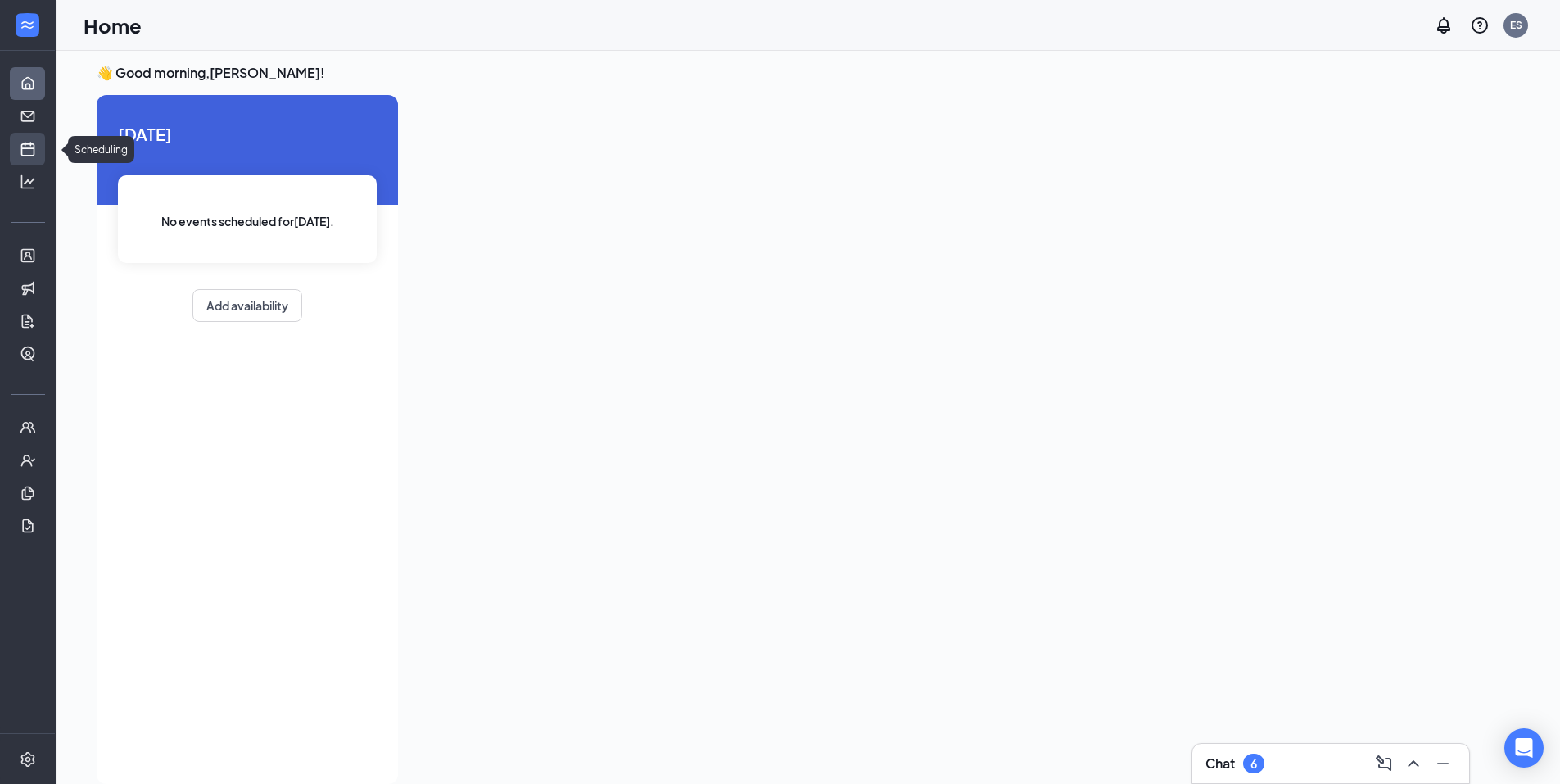
drag, startPoint x: 27, startPoint y: 144, endPoint x: 40, endPoint y: 149, distance: 13.9
click at [42, 144] on link "Scheduling" at bounding box center [51, 149] width 17 height 33
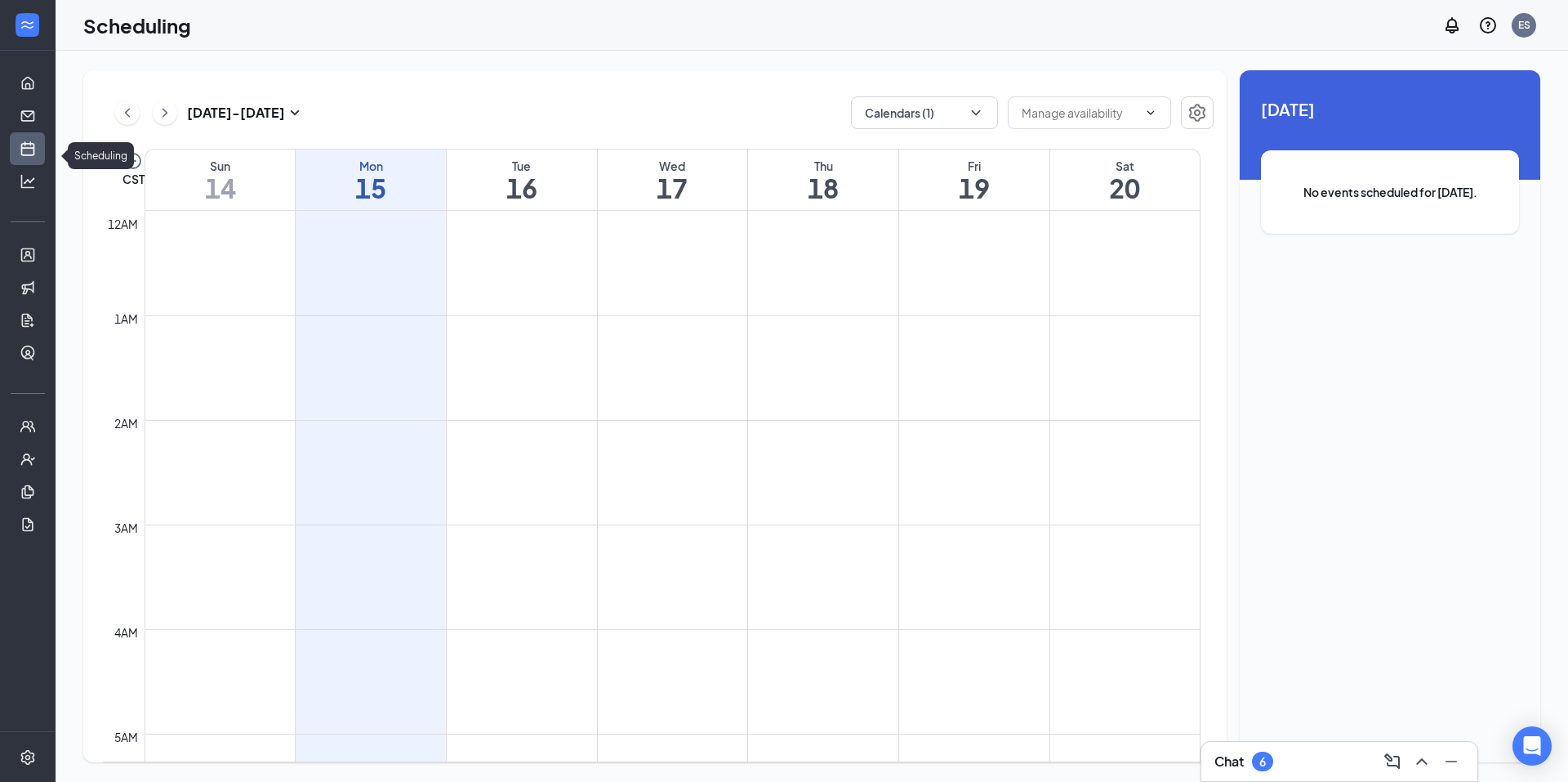
scroll to position [803, 0]
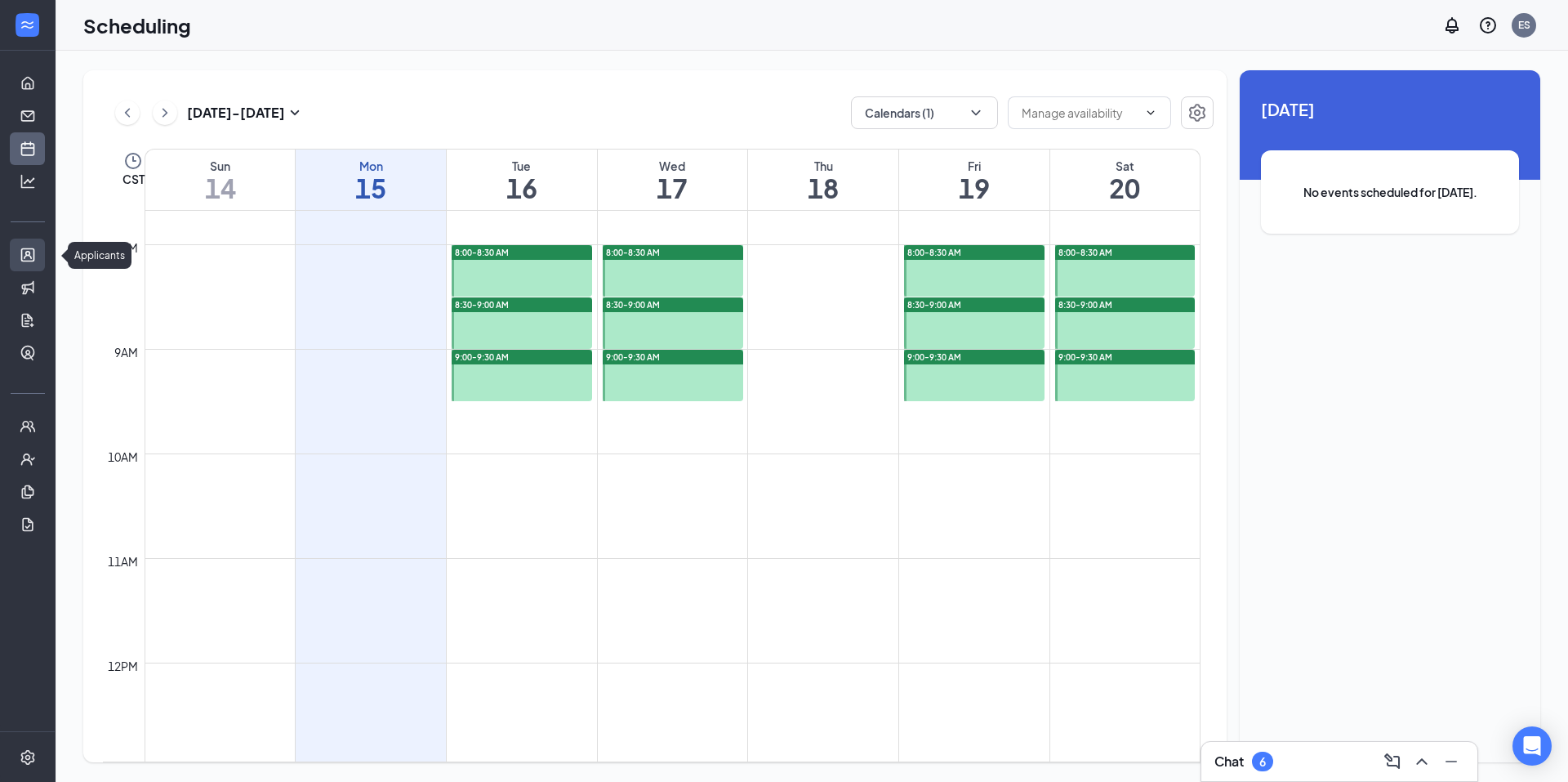
click at [42, 256] on link "Applicants" at bounding box center [50, 255] width 17 height 33
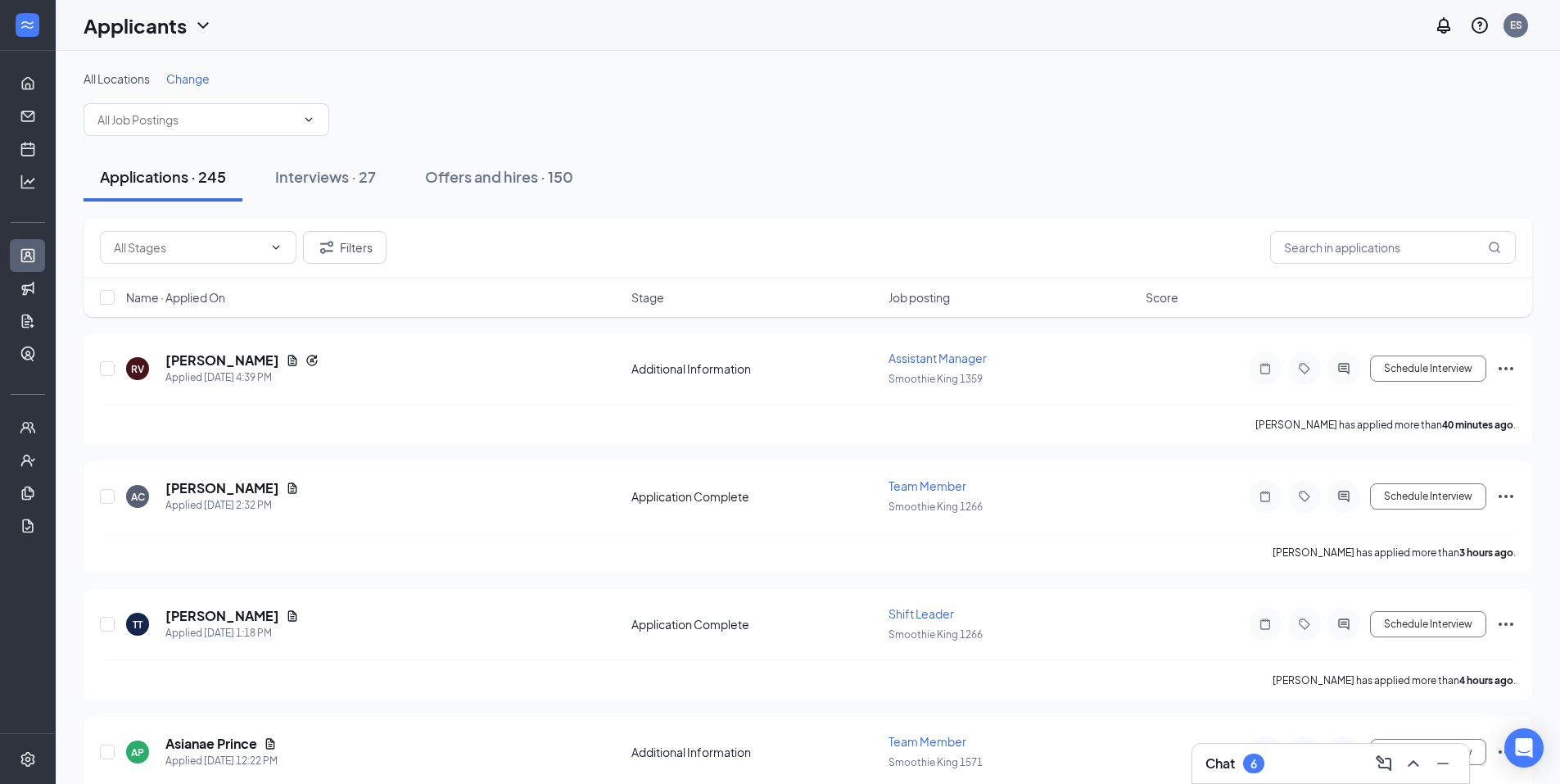
click at [171, 78] on span "Change" at bounding box center [188, 78] width 43 height 15
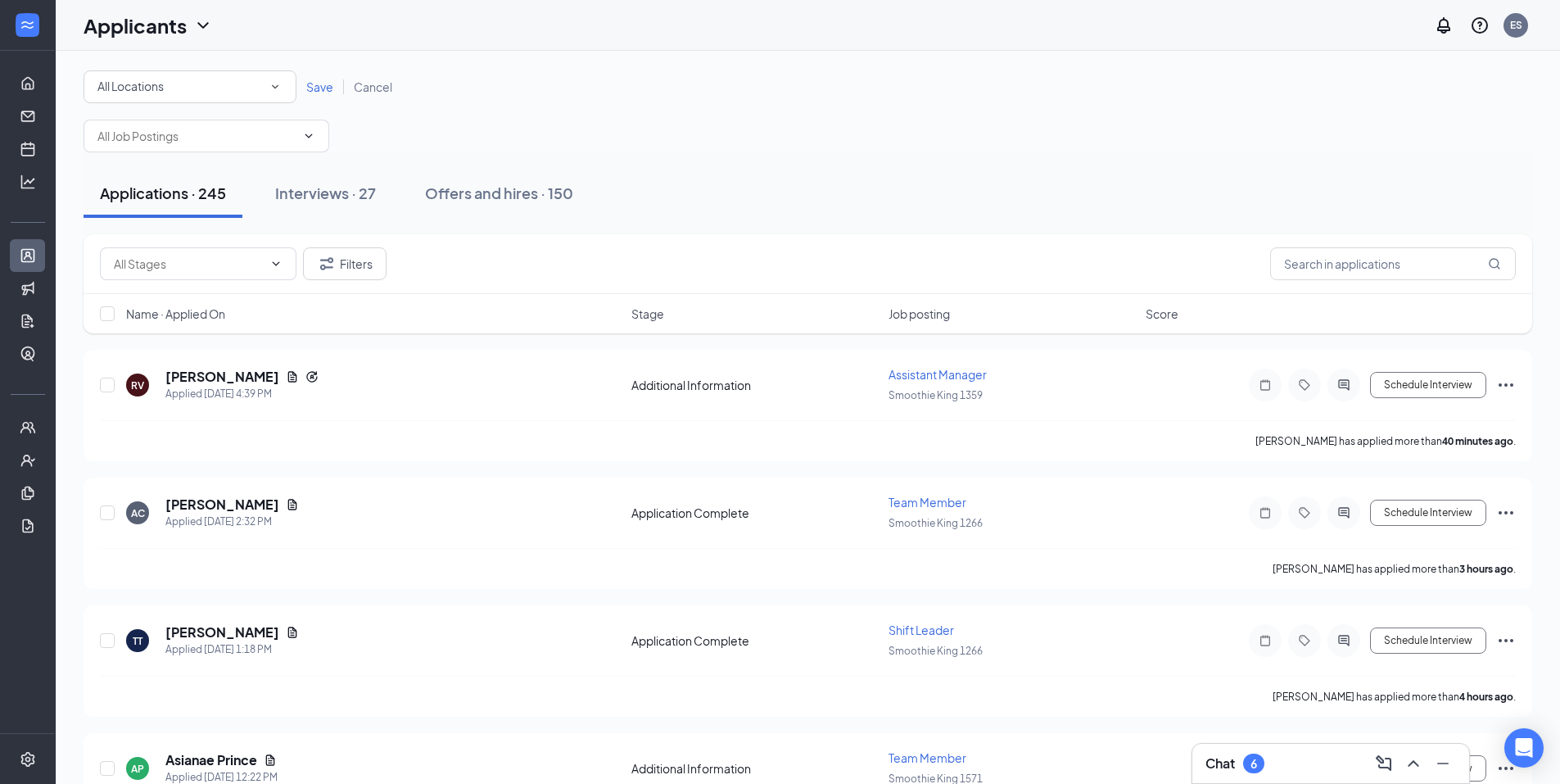
click at [175, 103] on div "All Locations All Locations Save Cancel" at bounding box center [808, 111] width 1449 height 82
click at [174, 93] on div "All Locations" at bounding box center [190, 86] width 185 height 19
click at [185, 207] on span "Smoothie King 1359" at bounding box center [150, 212] width 107 height 15
click at [335, 92] on link "Save" at bounding box center [320, 86] width 48 height 15
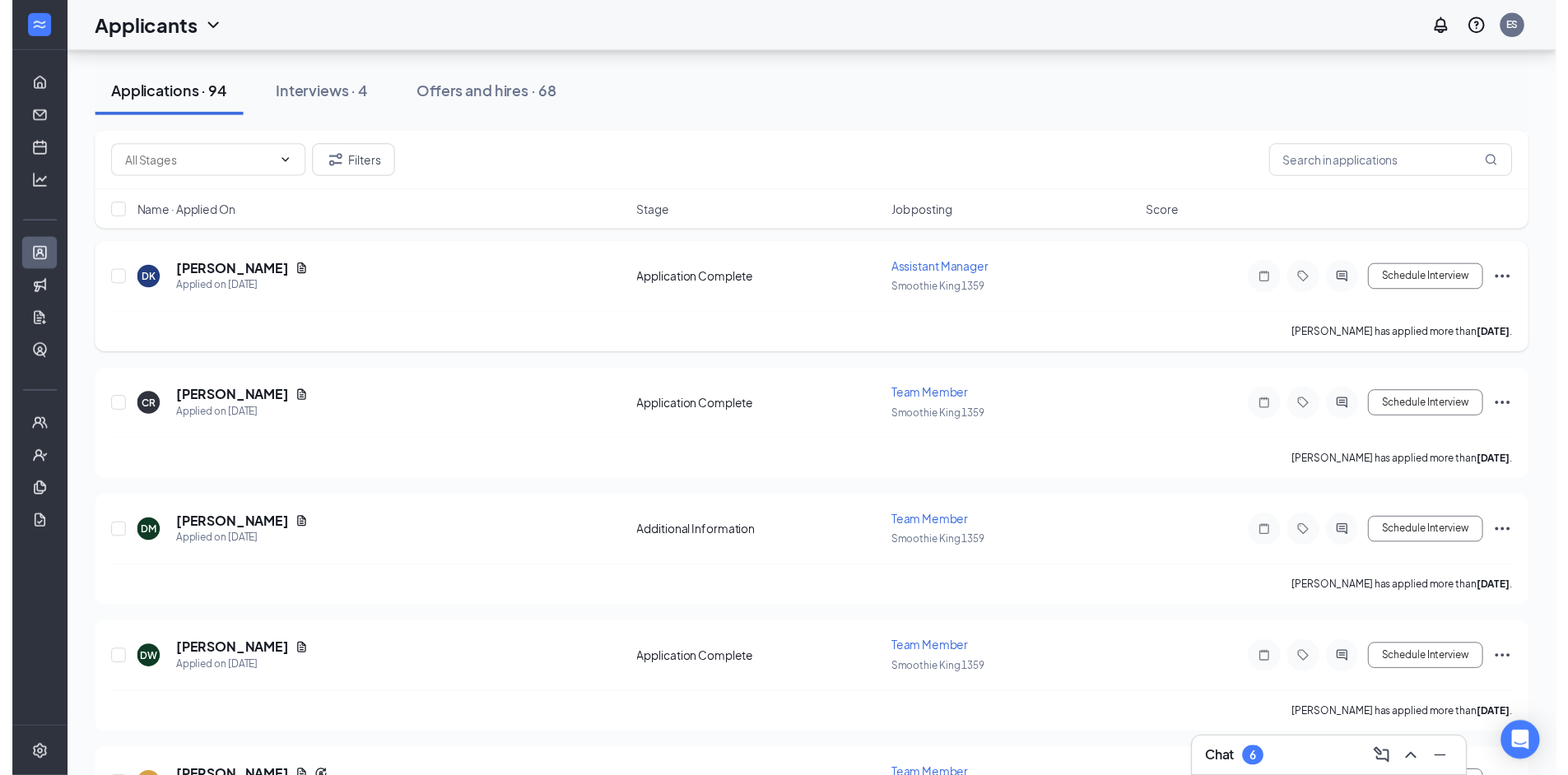
scroll to position [1646, 0]
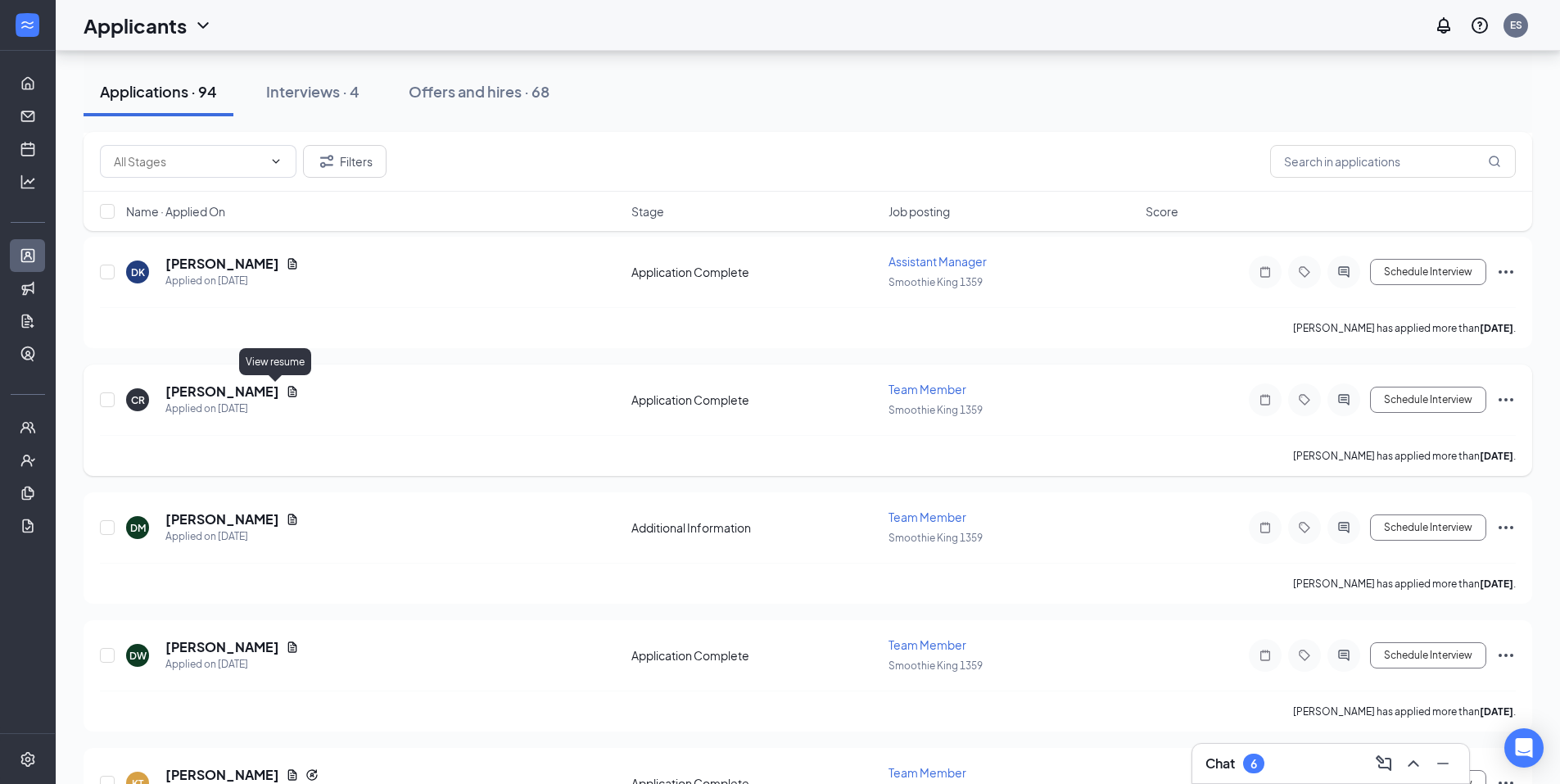
click at [286, 391] on icon "Document" at bounding box center [293, 391] width 13 height 13
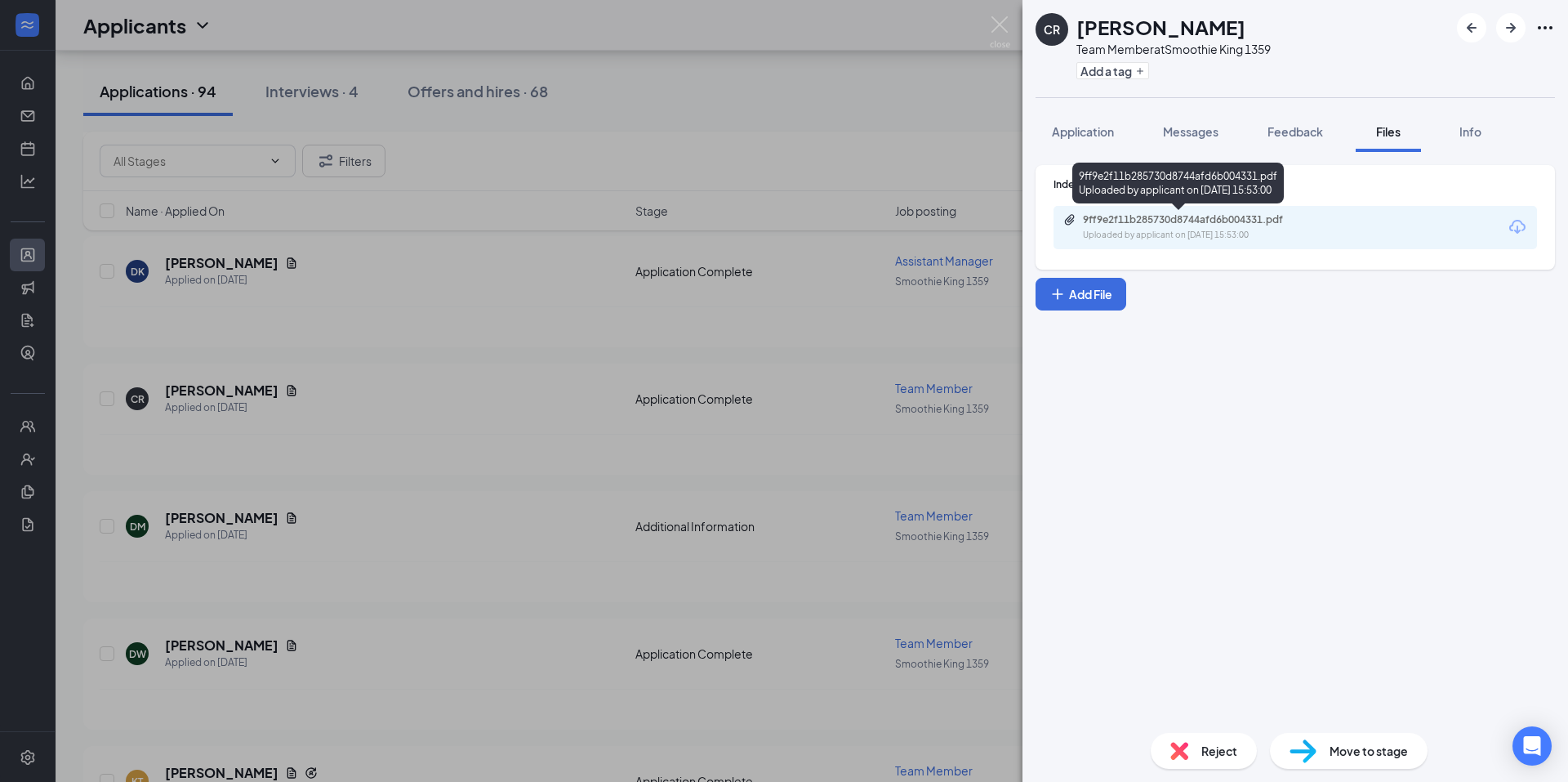
click at [1156, 218] on div "9ff9e2f11b285730d8744afd6b004331.pdf" at bounding box center [1197, 219] width 229 height 13
click at [381, 478] on div "CR Cheryl rehagen Team Member at Smoothie King 1359 Add a tag Application Messa…" at bounding box center [784, 391] width 1568 height 782
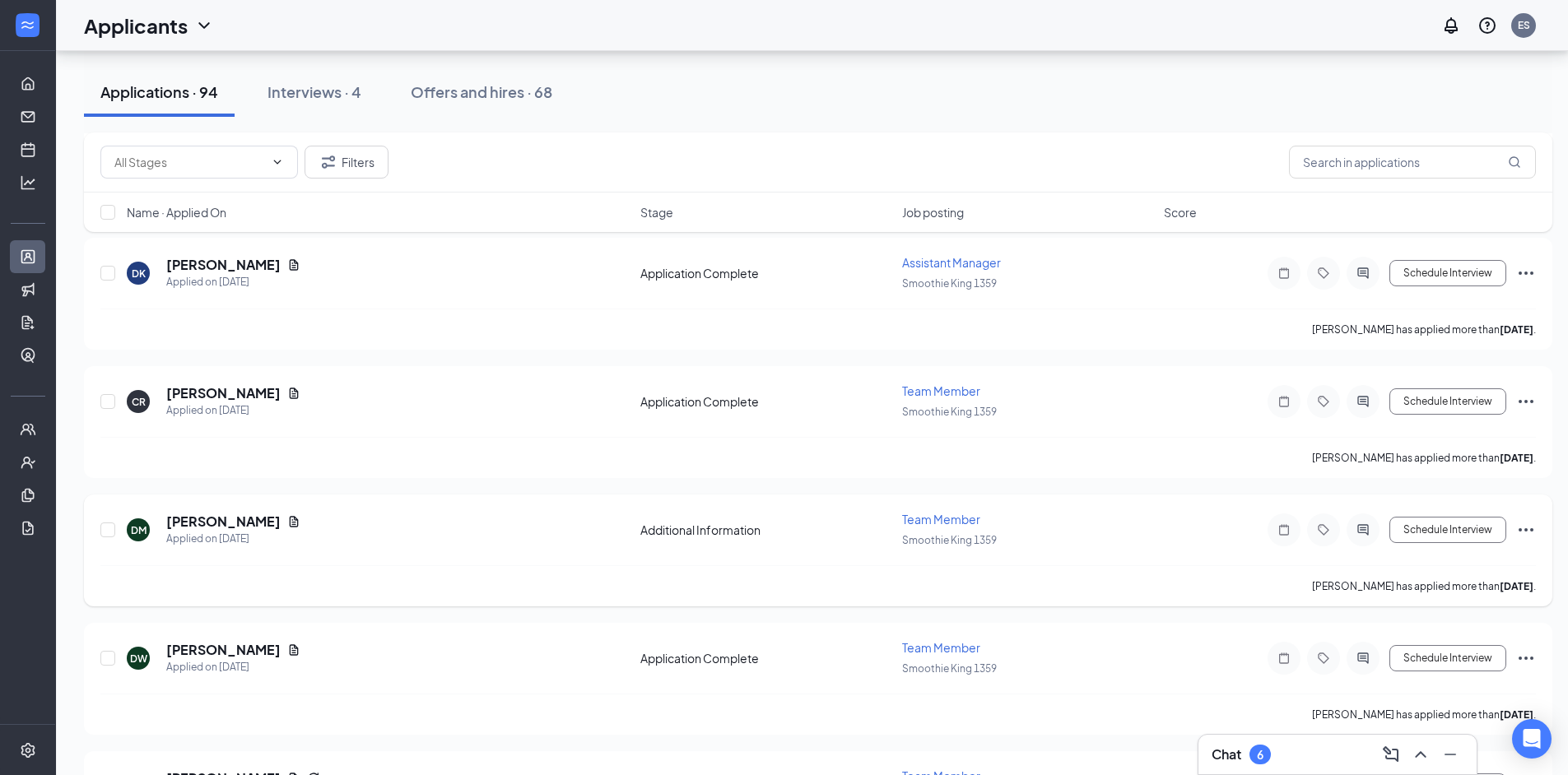
click at [301, 519] on icon "Document" at bounding box center [294, 522] width 13 height 13
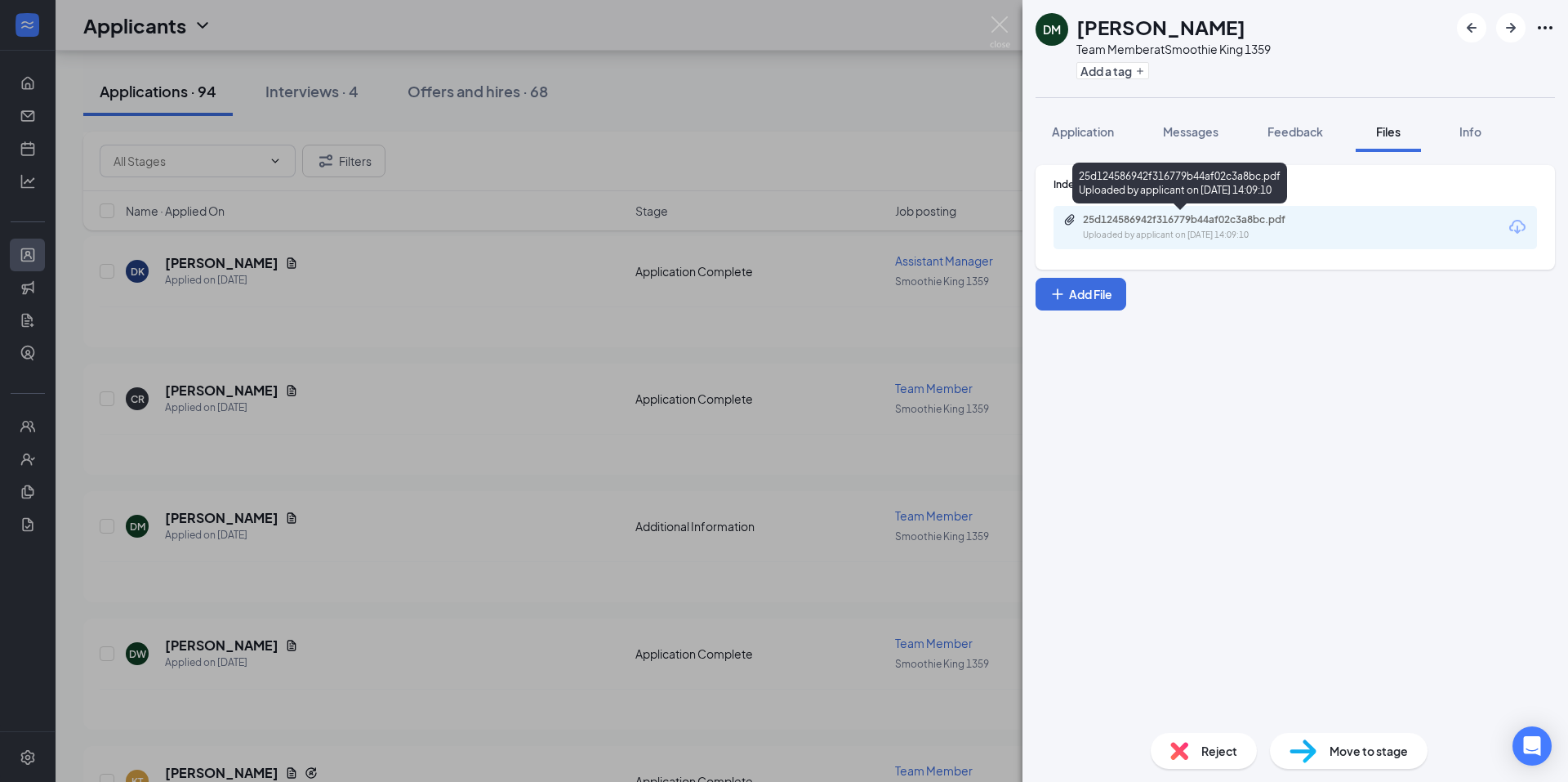
click at [1147, 223] on div "25d124586942f316779b44af02c3a8bc.pdf" at bounding box center [1197, 219] width 229 height 13
click at [597, 352] on div "DM Deshawn Mcclutchey Team Member at Smoothie King 1359 Add a tag Application M…" at bounding box center [784, 391] width 1568 height 782
click at [1000, 26] on div "Applicants ES" at bounding box center [812, 25] width 1513 height 50
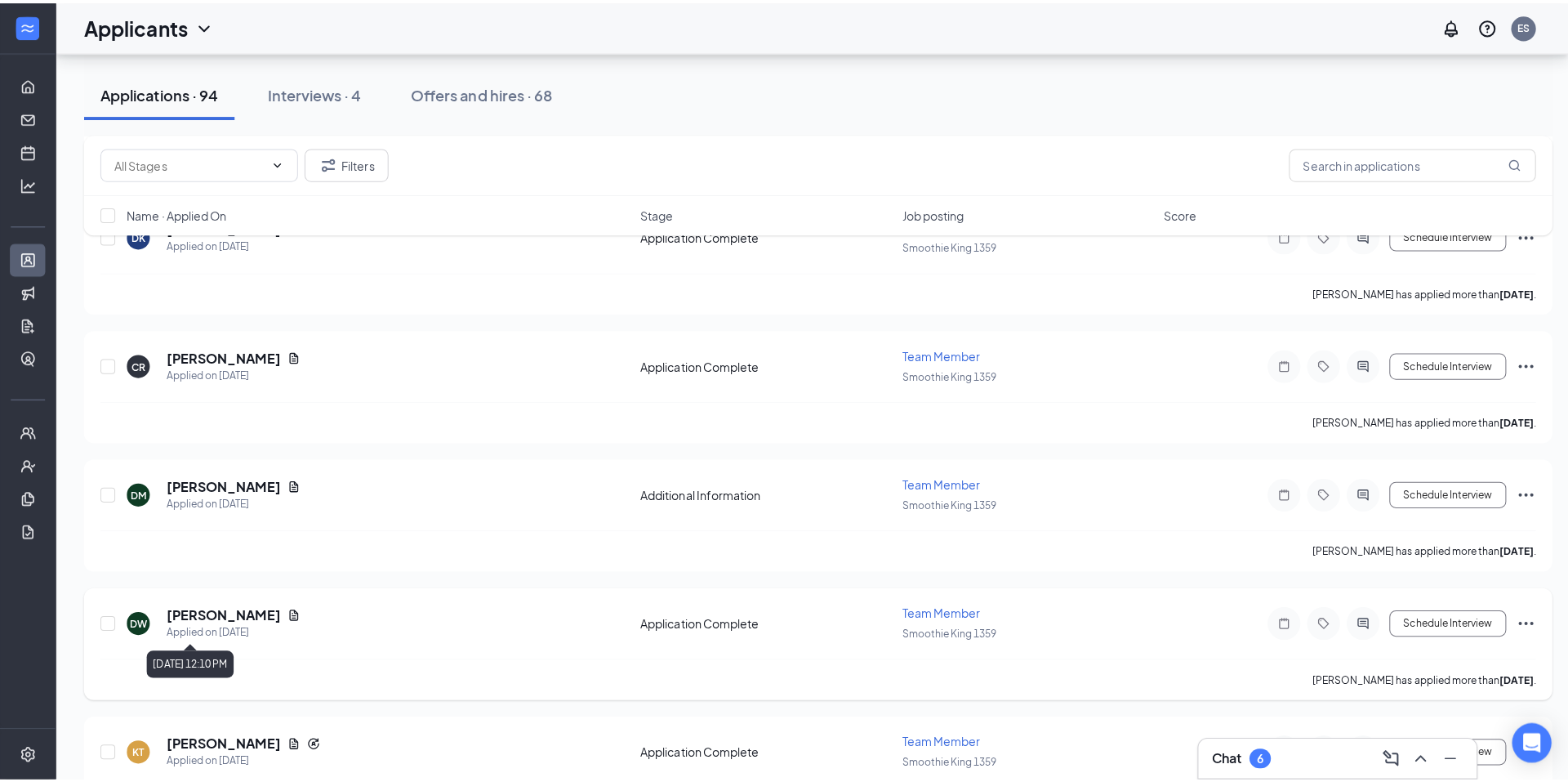
scroll to position [1797, 0]
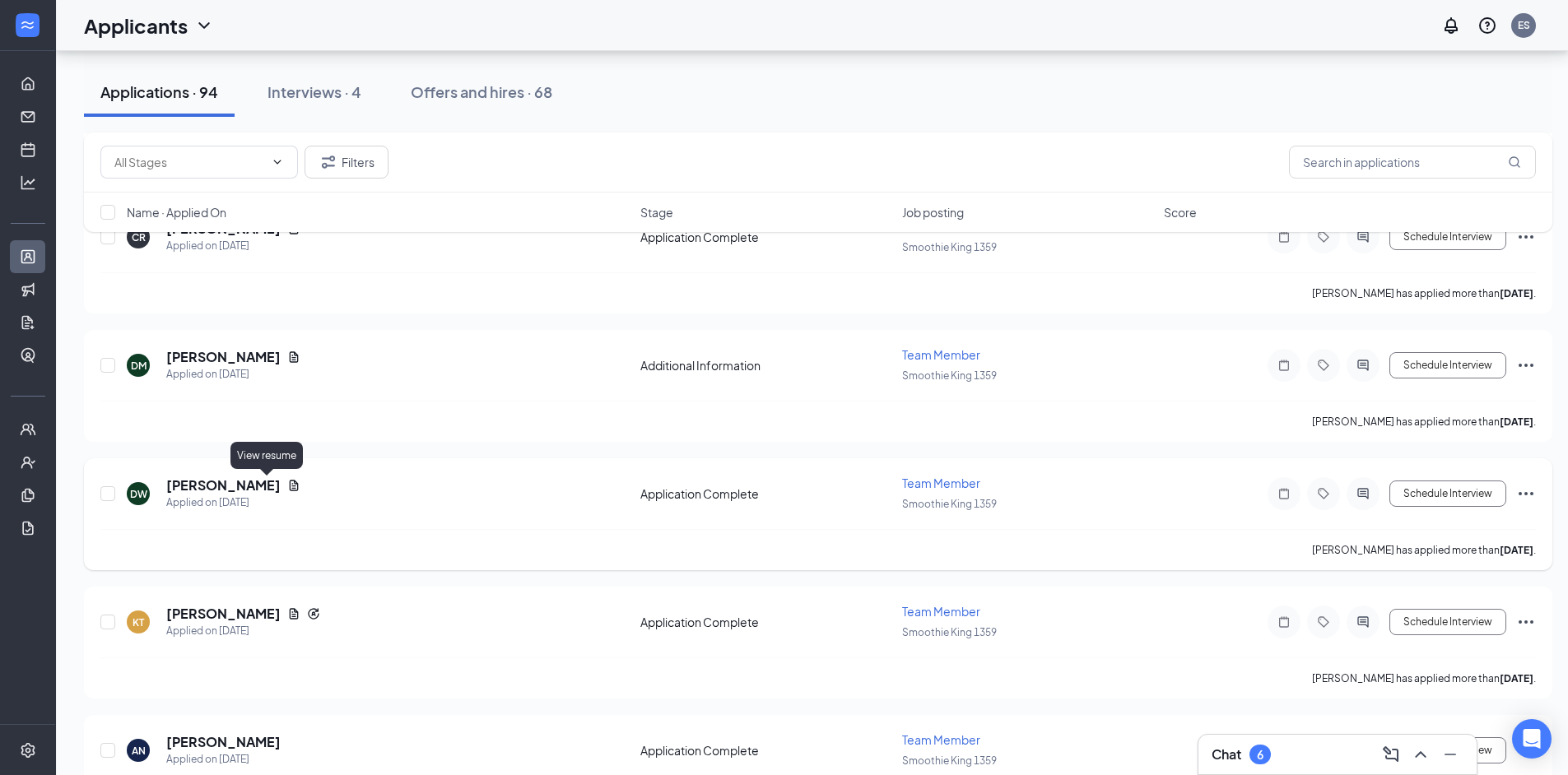
click at [290, 482] on icon "Document" at bounding box center [294, 486] width 9 height 11
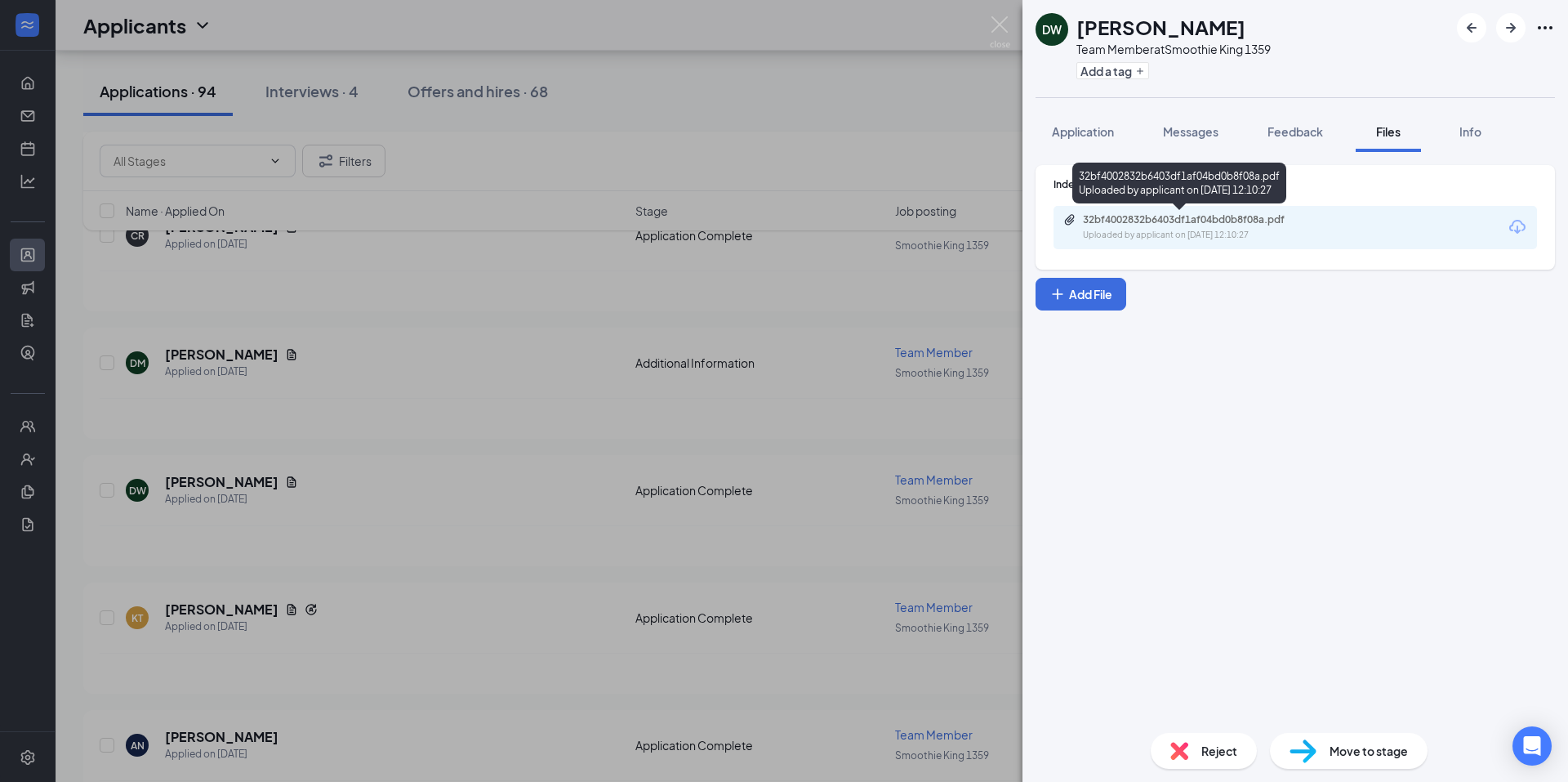
click at [1132, 220] on div "32bf4002832b6403df1af04bd0b8f08a.pdf" at bounding box center [1197, 219] width 229 height 13
click at [477, 433] on div "DW Daysha White Team Member at Smoothie King 1359 Add a tag Application Message…" at bounding box center [784, 391] width 1568 height 782
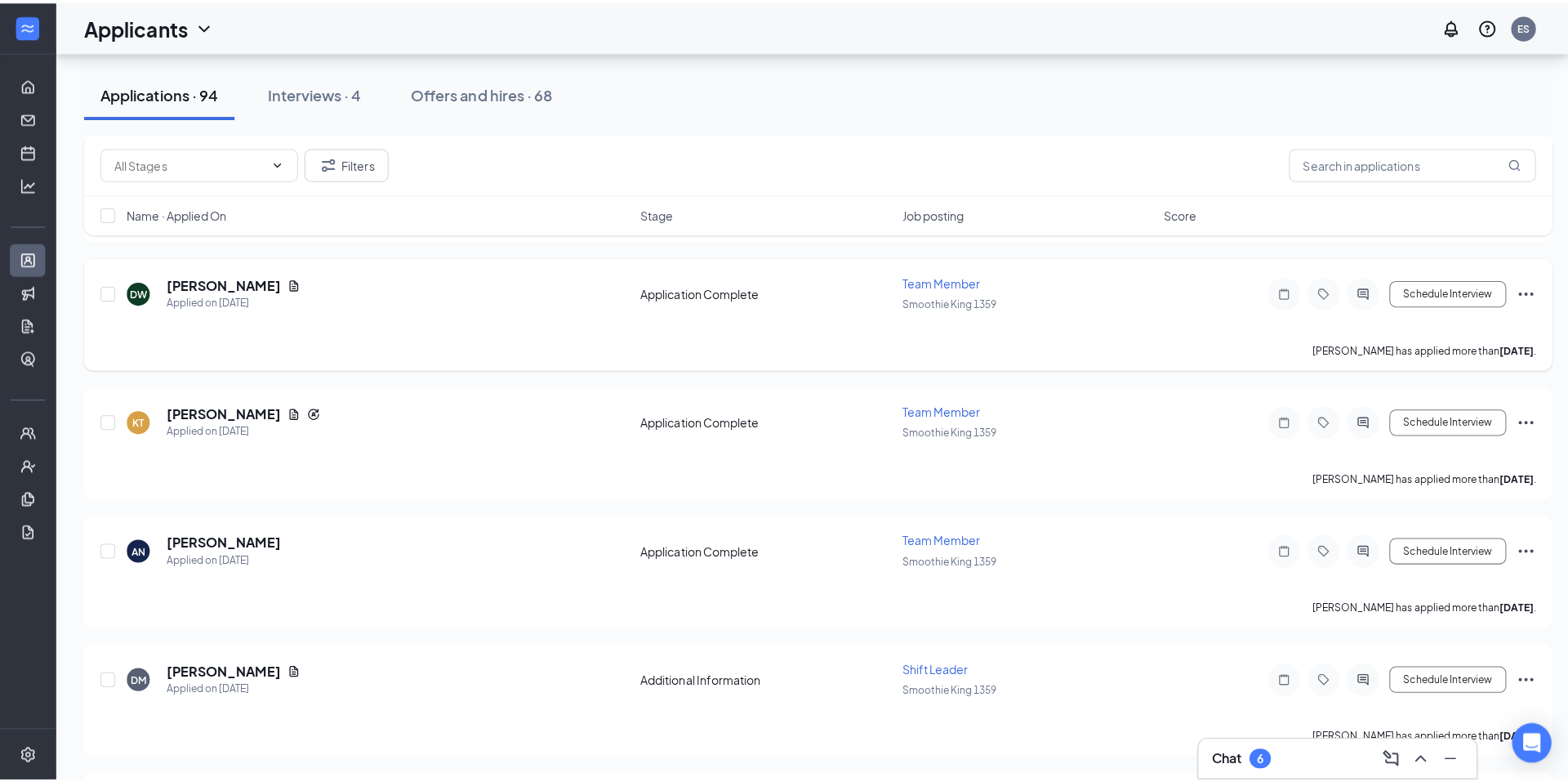
scroll to position [2015, 0]
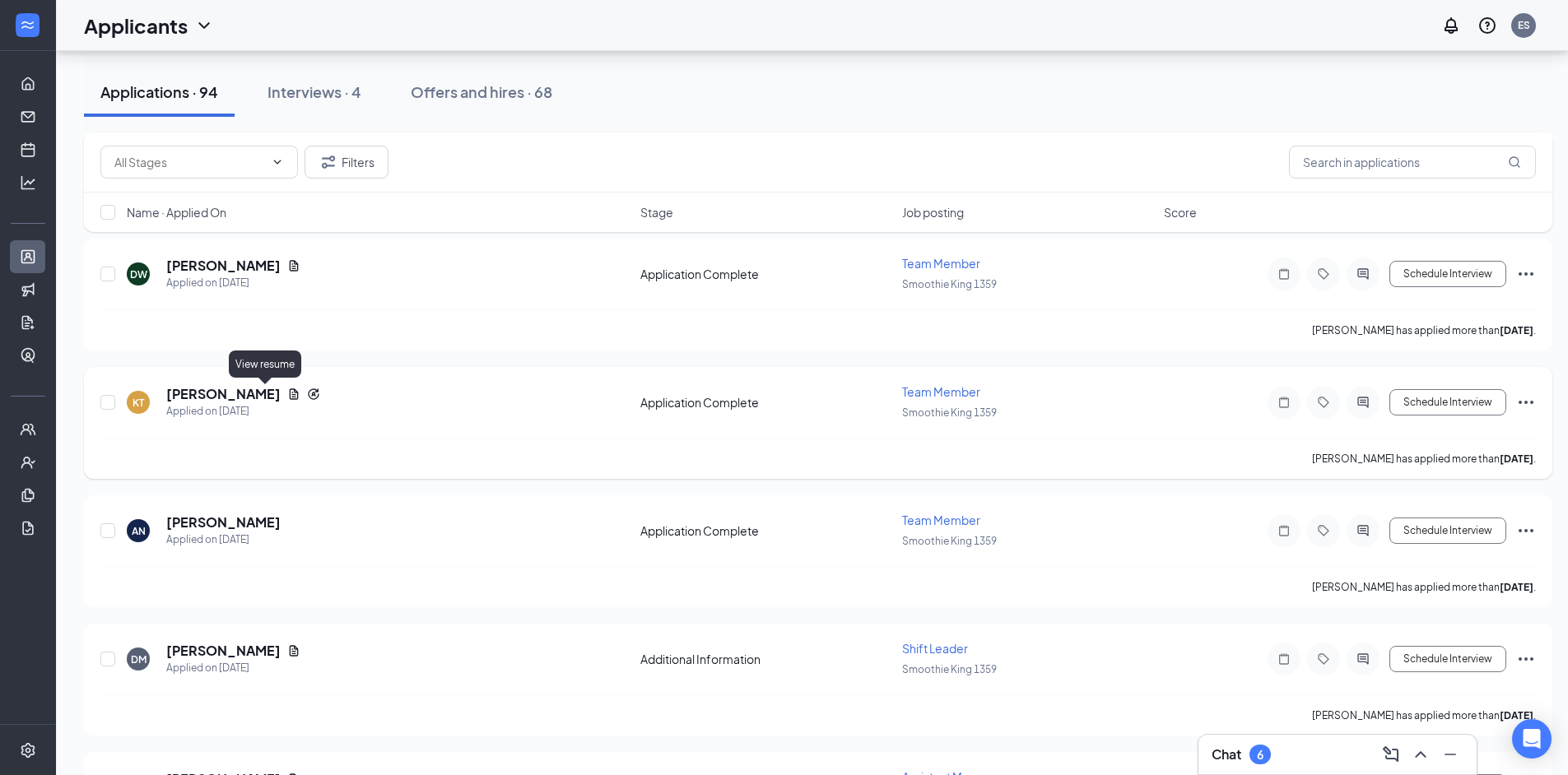
click at [290, 394] on icon "Document" at bounding box center [294, 394] width 9 height 11
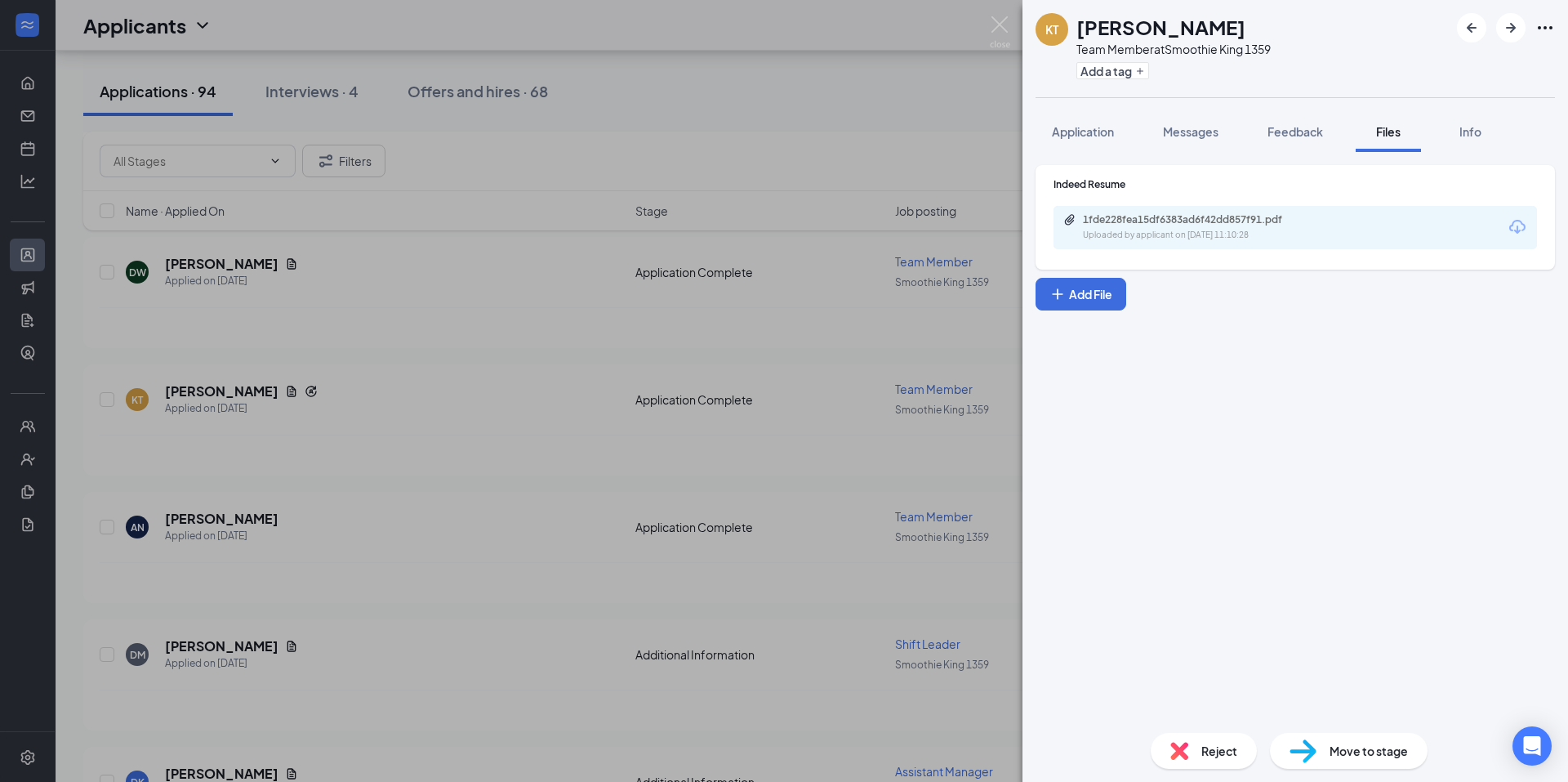
click at [1206, 230] on div "Uploaded by applicant on Sep 09, 2025 at 11:10:28" at bounding box center [1205, 235] width 245 height 13
click at [1098, 140] on button "Application" at bounding box center [1082, 131] width 95 height 40
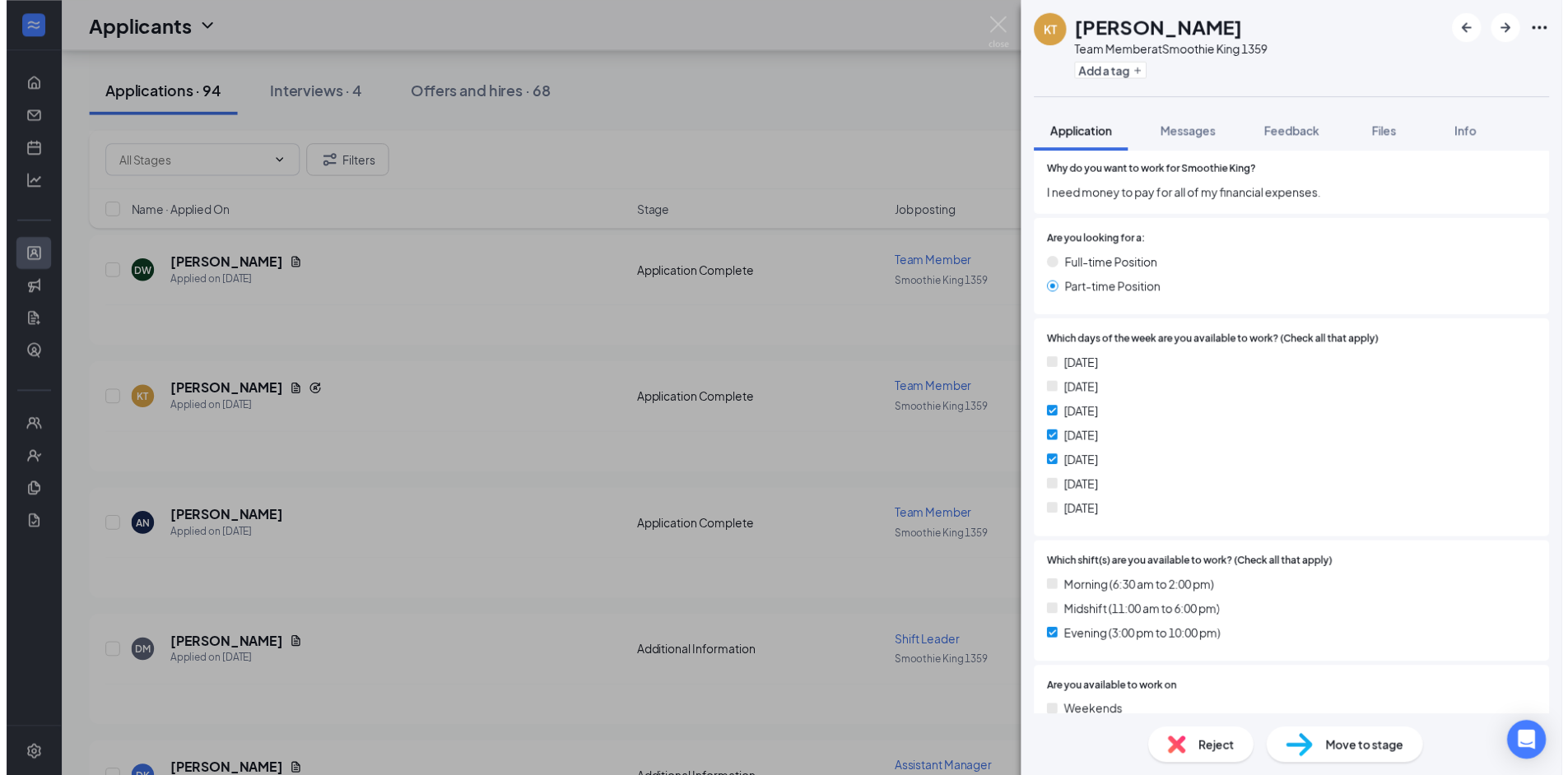
scroll to position [1235, 0]
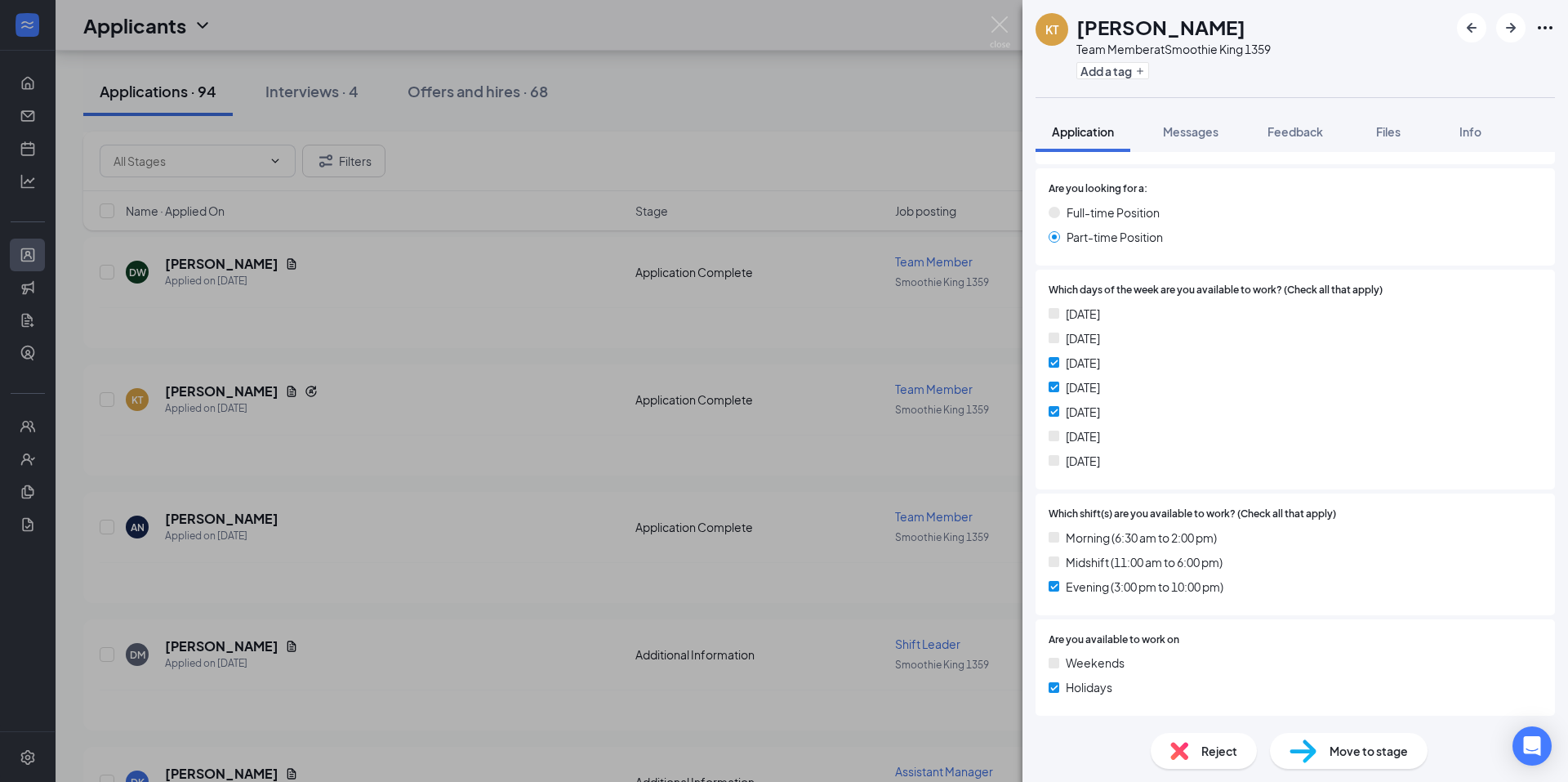
click at [705, 382] on div "KT Kynnedi Terry Team Member at Smoothie King 1359 Add a tag Application Messag…" at bounding box center [784, 391] width 1568 height 782
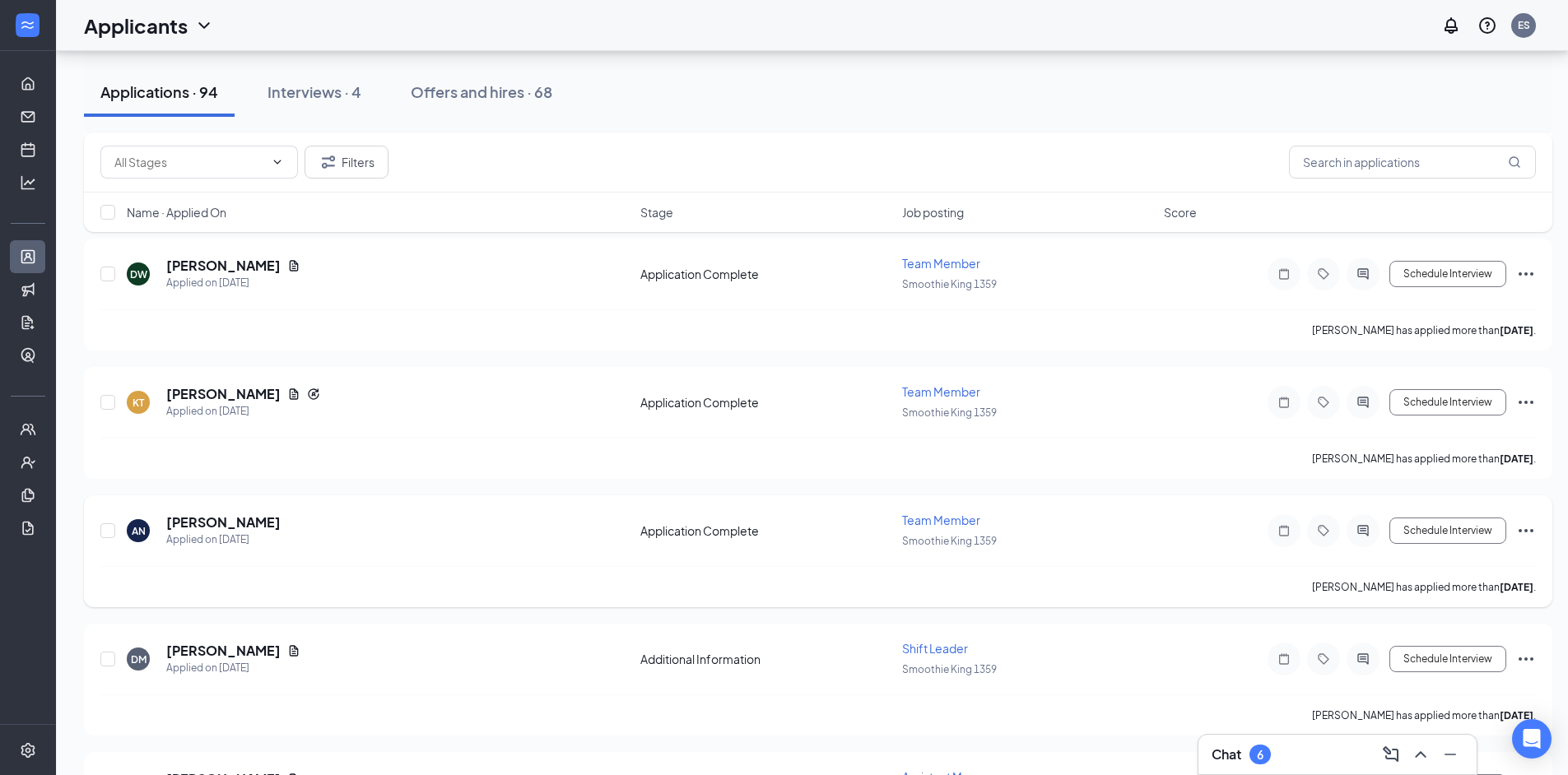
click at [224, 513] on h5 "[PERSON_NAME]" at bounding box center [224, 523] width 115 height 18
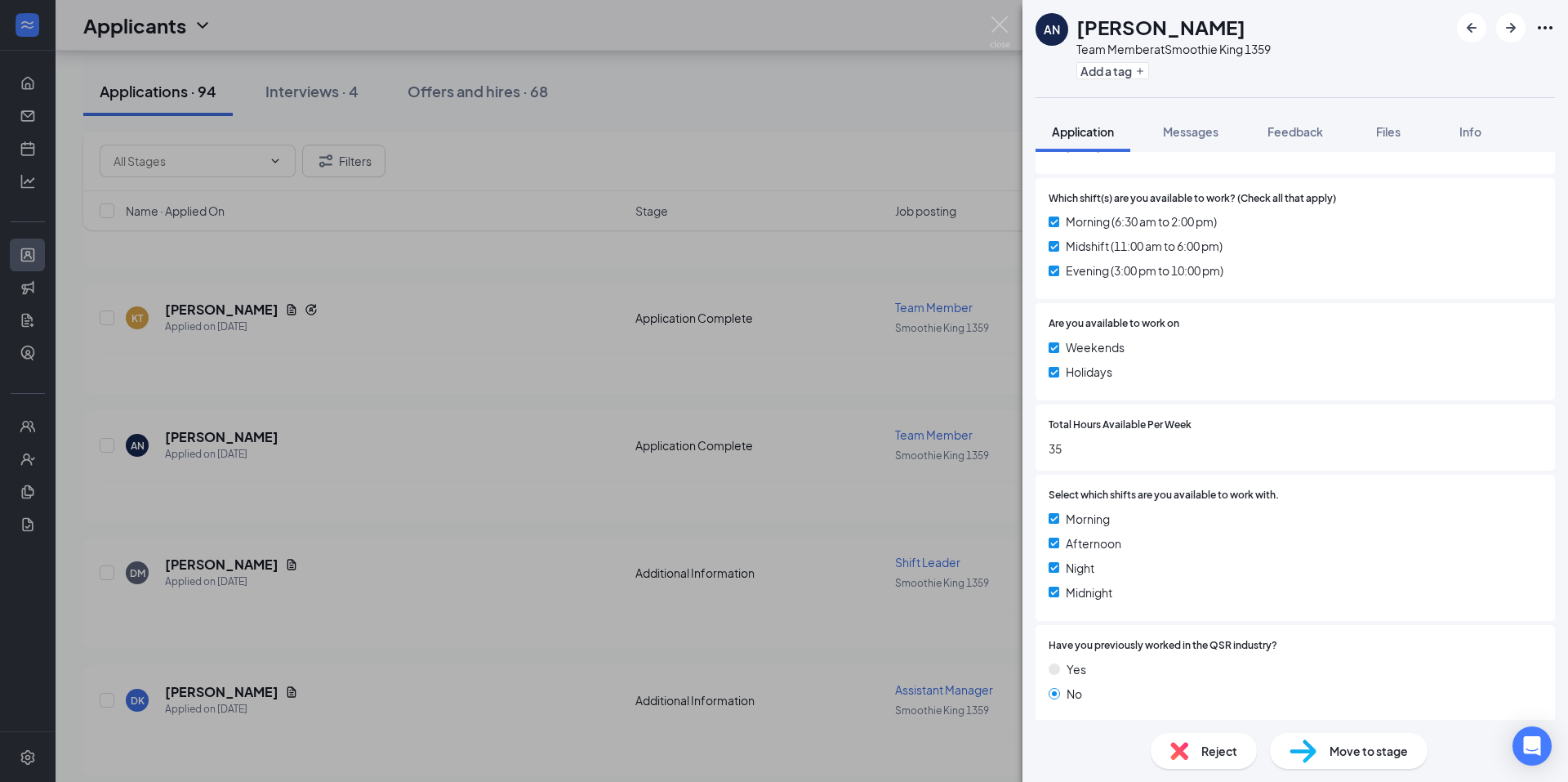
scroll to position [1449, 0]
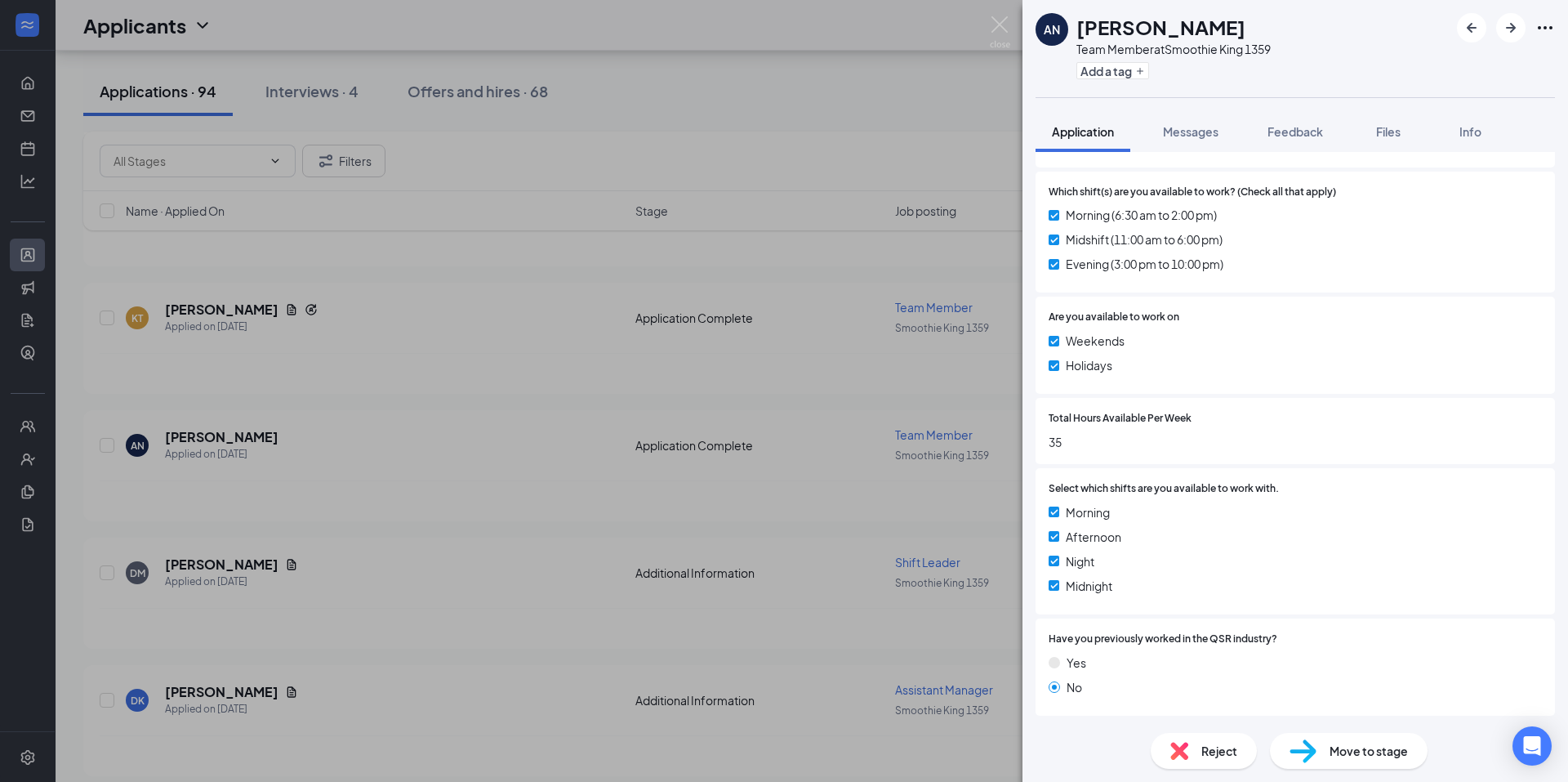
click at [1360, 738] on div "Move to stage" at bounding box center [1350, 750] width 158 height 36
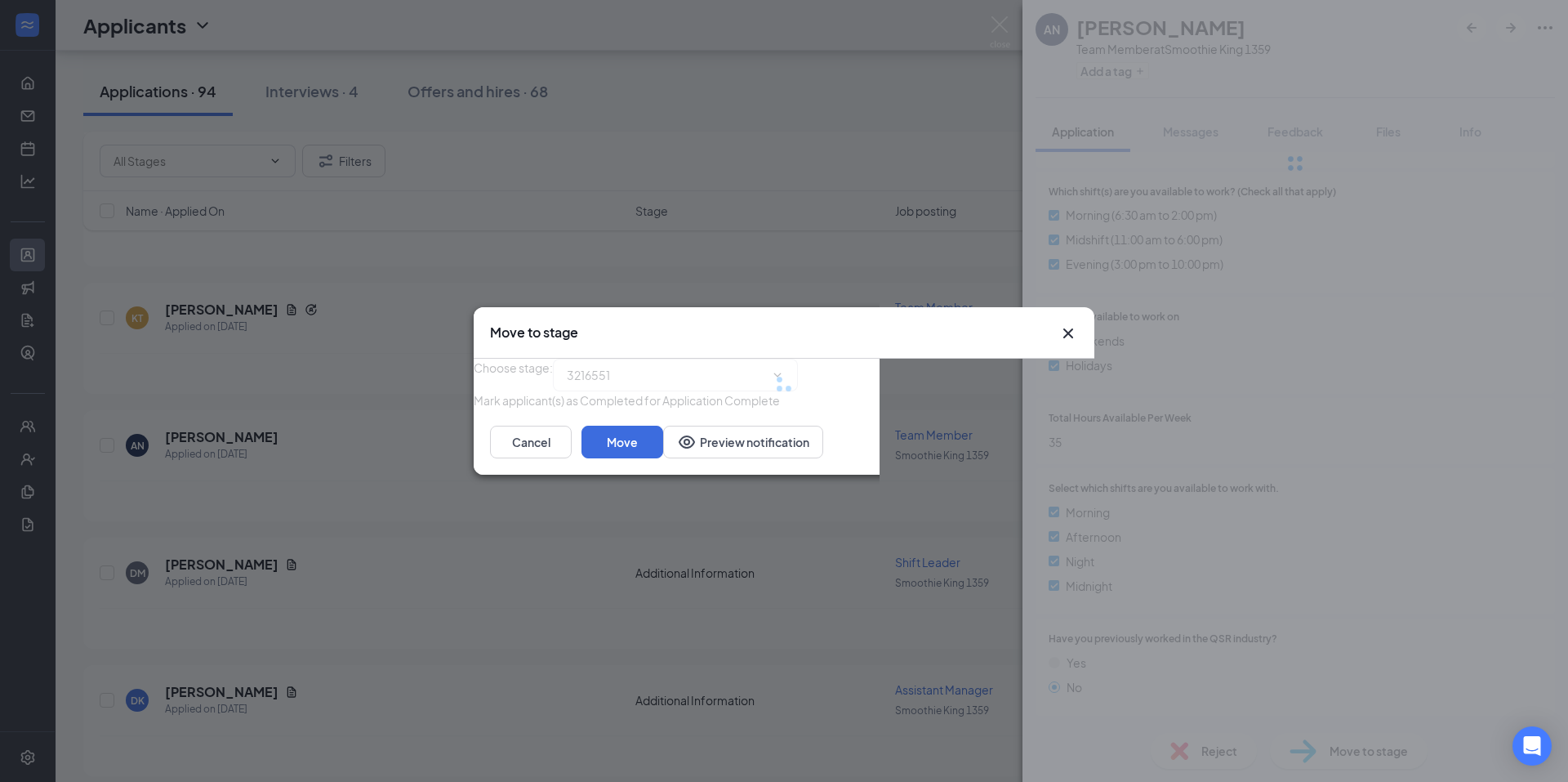
scroll to position [1444, 0]
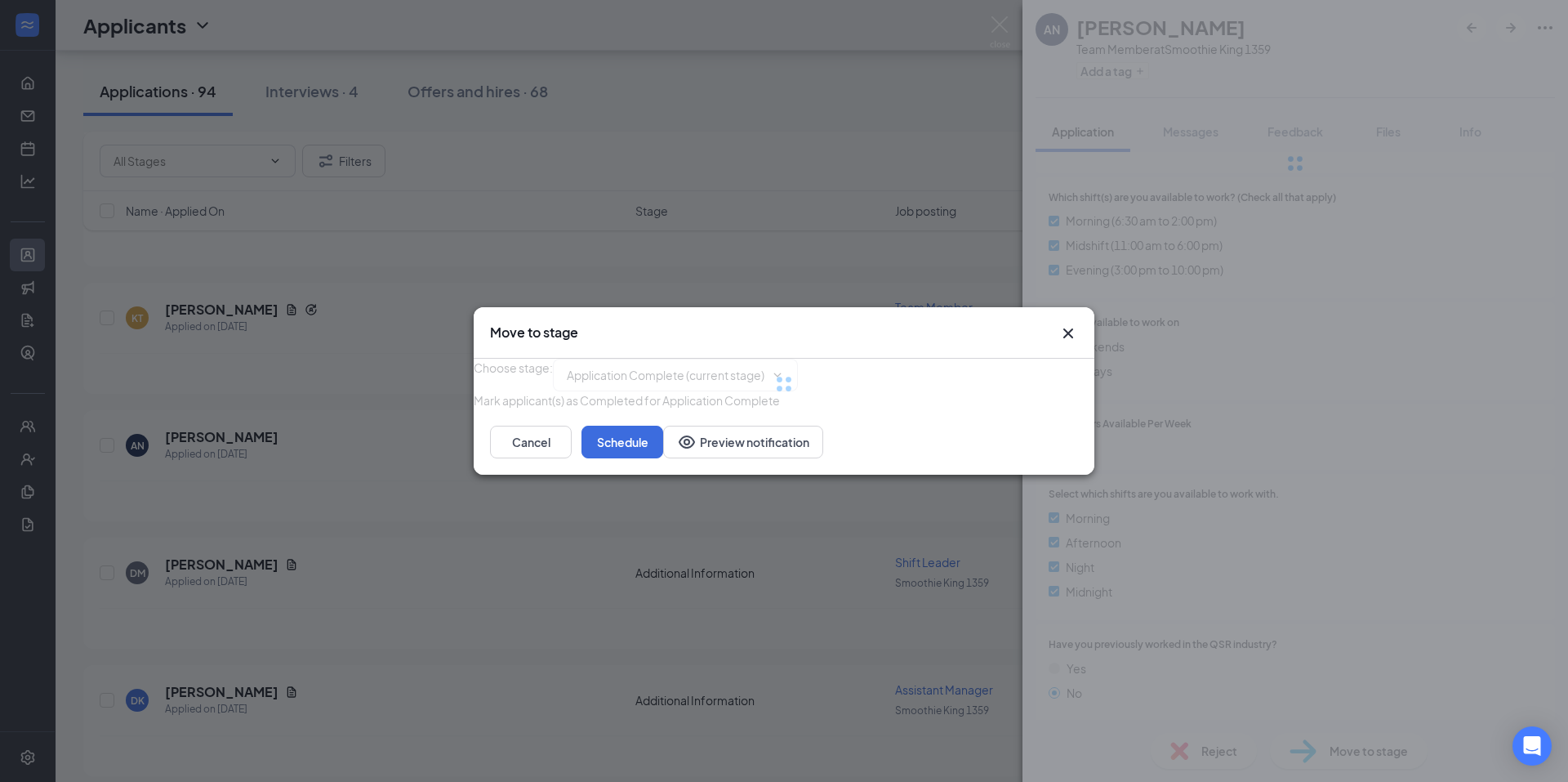
type input "Onsite Interview (next stage)"
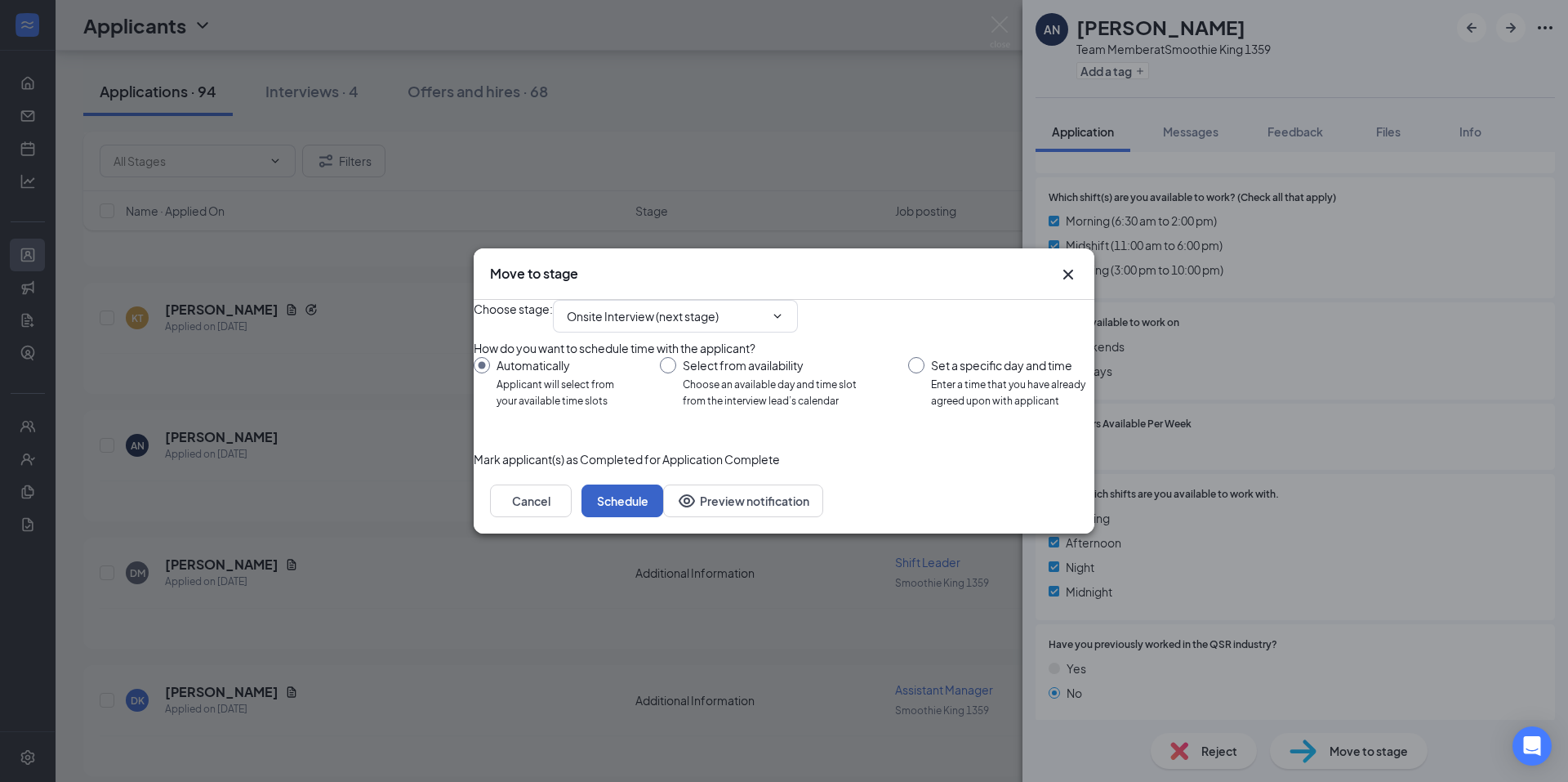
click at [664, 517] on button "Schedule" at bounding box center [622, 501] width 82 height 33
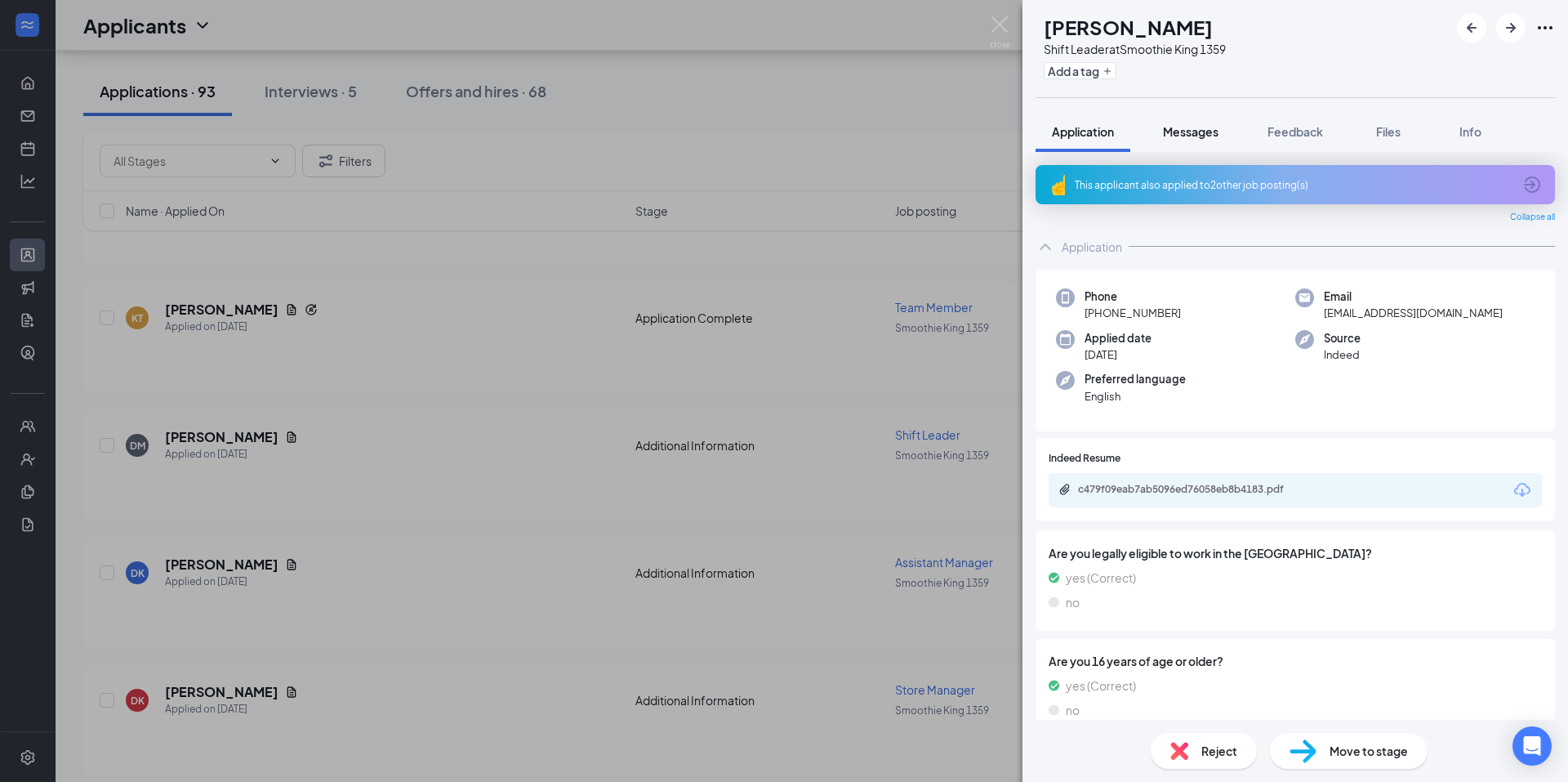
click at [1170, 139] on div "Messages" at bounding box center [1191, 131] width 56 height 17
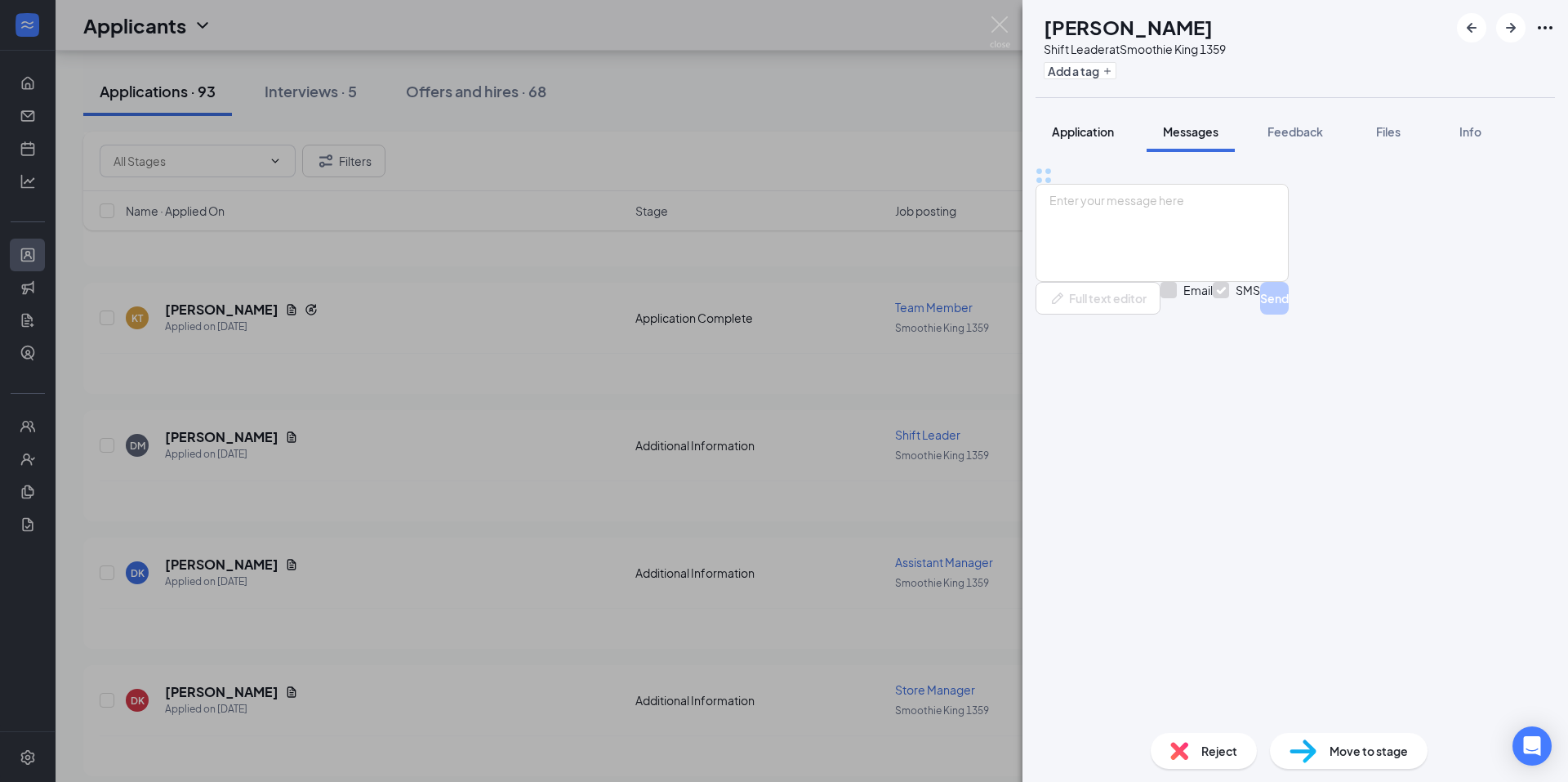
click at [1112, 138] on span "Application" at bounding box center [1083, 131] width 62 height 15
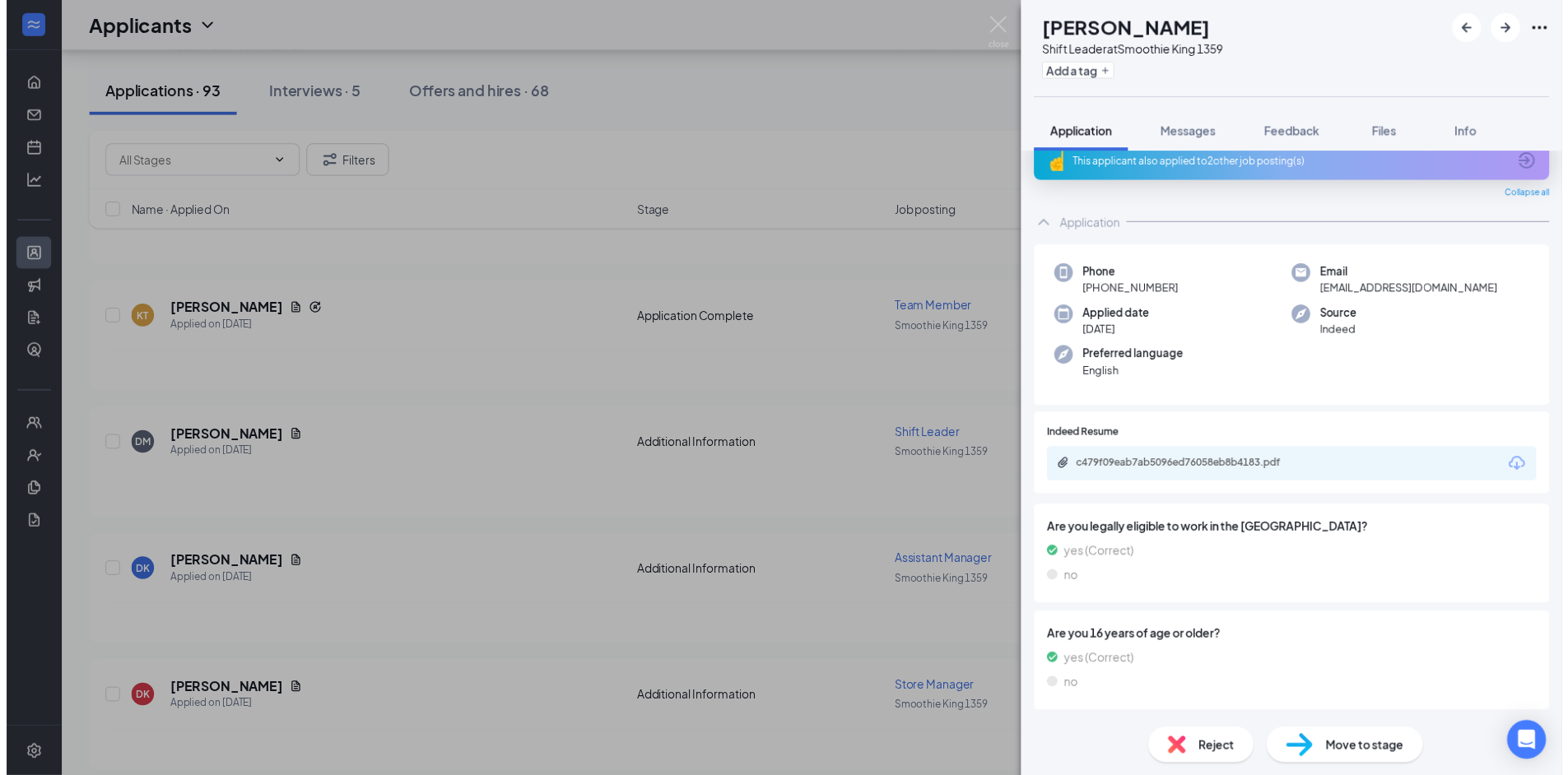
scroll to position [56, 0]
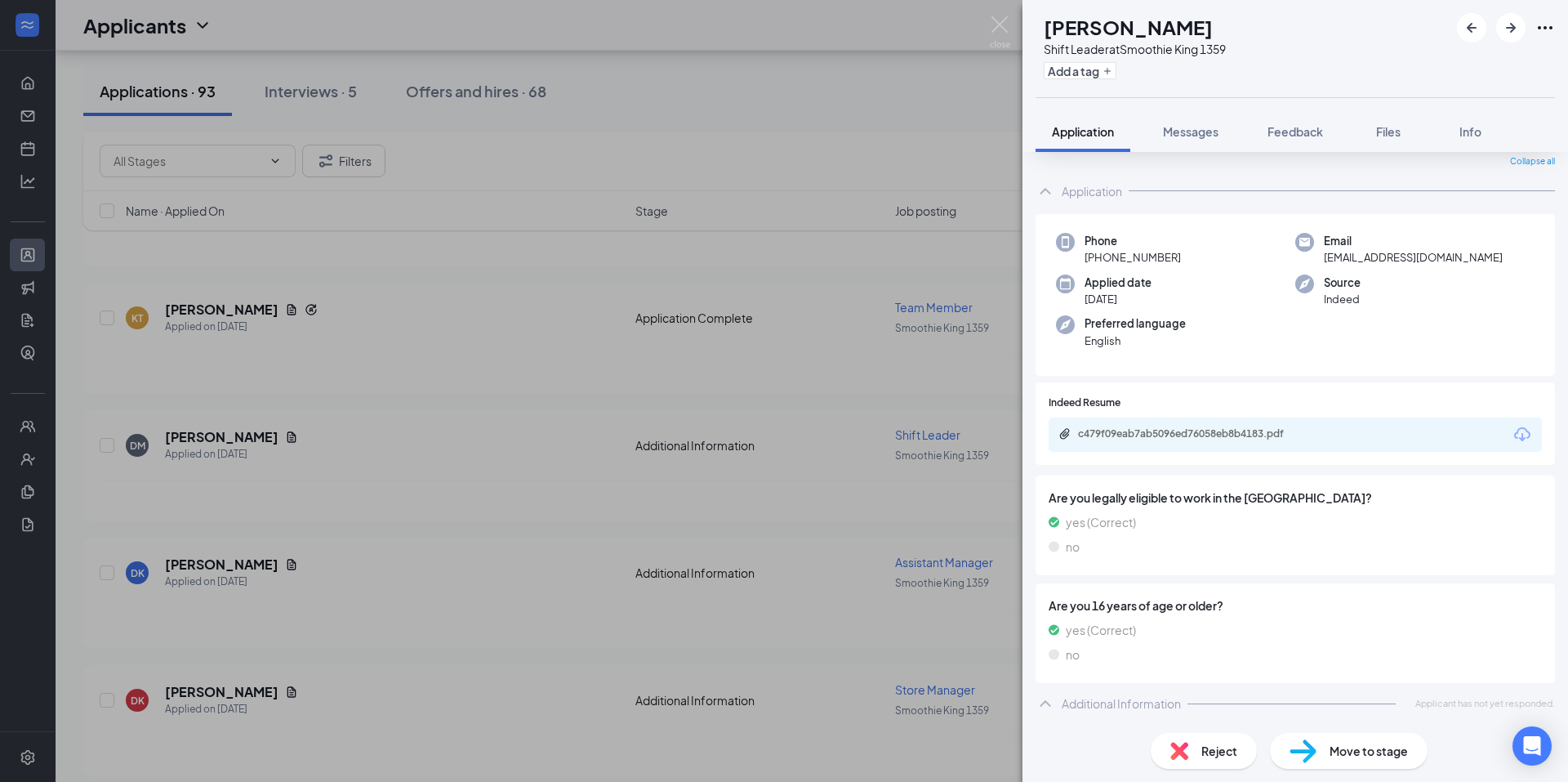
click at [1039, 703] on icon "ChevronUp" at bounding box center [1045, 702] width 19 height 19
click at [1039, 703] on icon "ChevronDown" at bounding box center [1045, 702] width 19 height 19
click at [840, 679] on div "DM Damonte Mccrary Shift Leader at Smoothie King 1359 Add a tag Application Mes…" at bounding box center [784, 391] width 1568 height 782
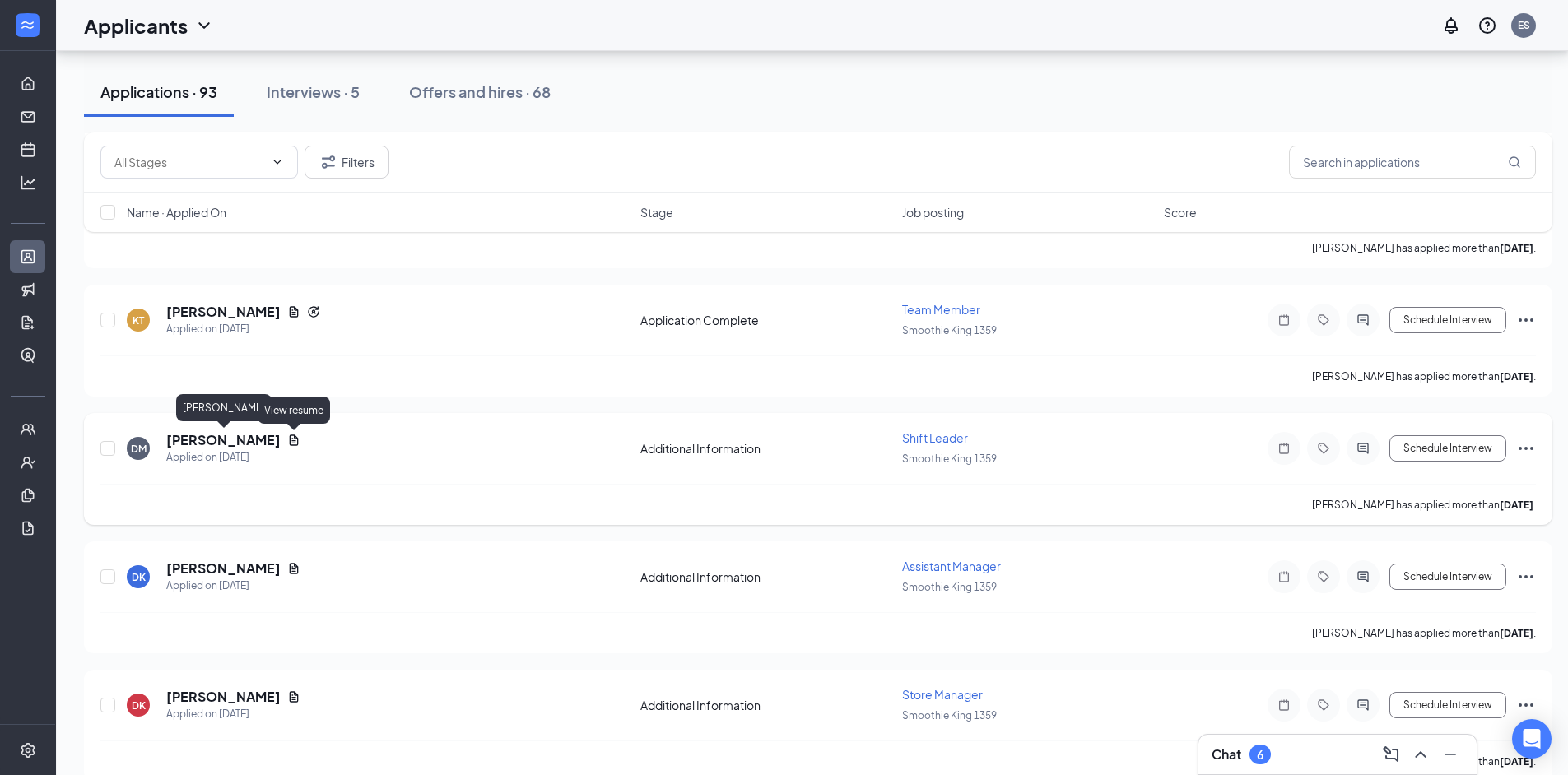
click at [289, 442] on icon "Document" at bounding box center [294, 440] width 13 height 13
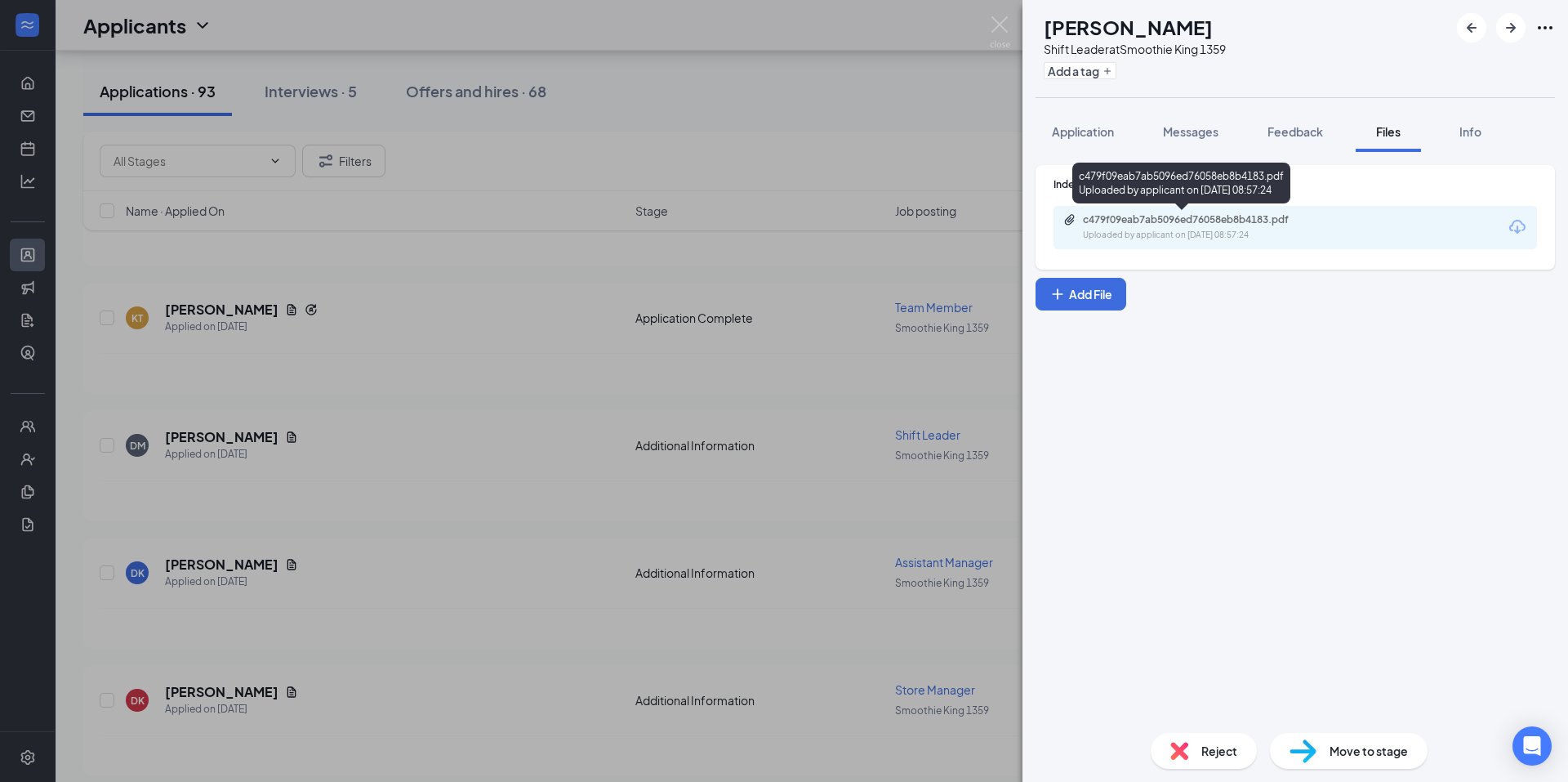
click at [1182, 224] on div "c479f09eab7ab5096ed76058eb8b4183.pdf" at bounding box center [1197, 219] width 229 height 13
click at [743, 359] on div "DM Damonte Mccrary Shift Leader at Smoothie King 1359 Add a tag Application Mes…" at bounding box center [784, 391] width 1568 height 782
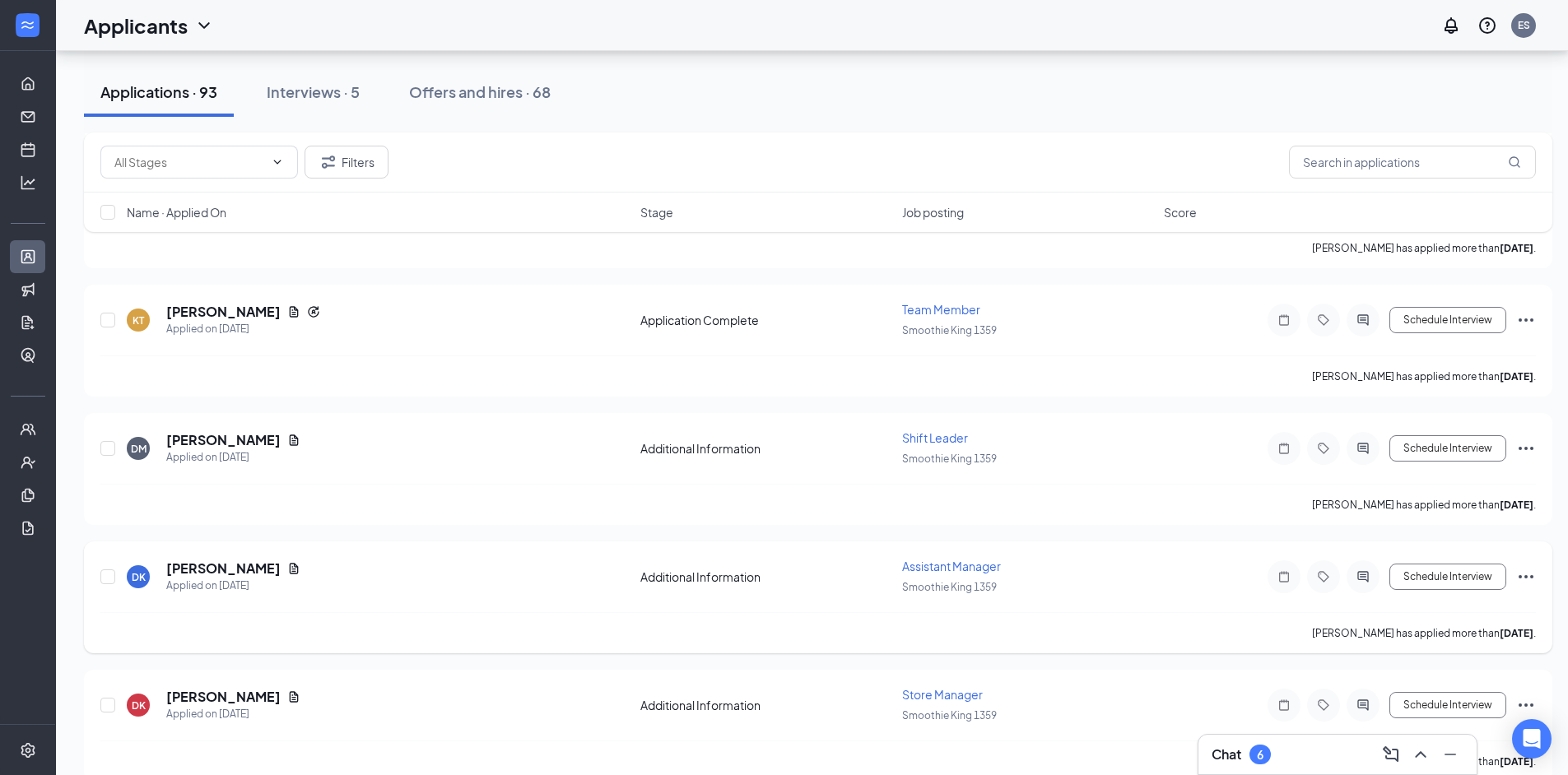
scroll to position [2221, 0]
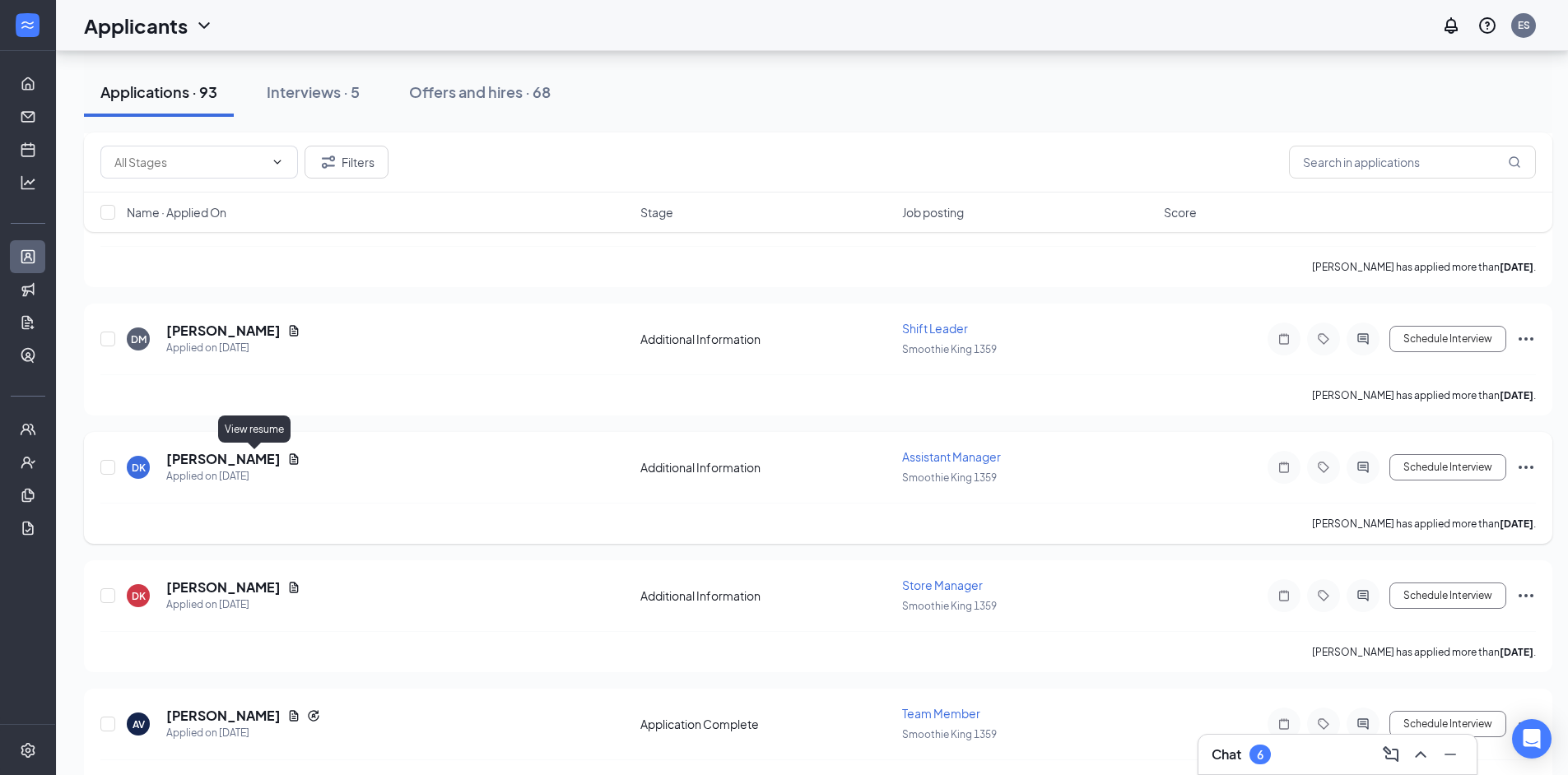
click at [290, 460] on icon "Document" at bounding box center [294, 459] width 9 height 11
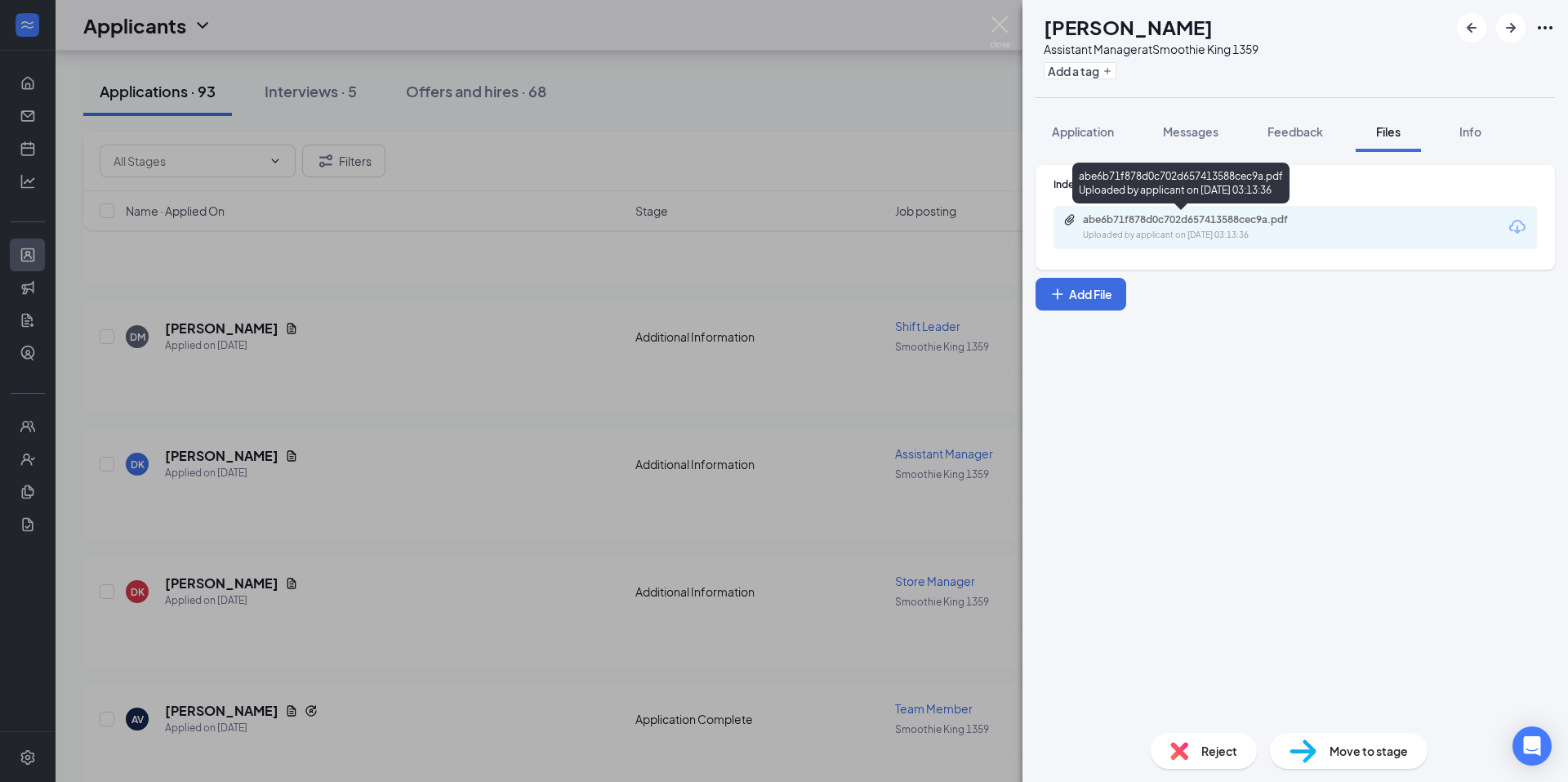
click at [1195, 215] on div "abe6b71f878d0c702d657413588cec9a.pdf" at bounding box center [1197, 219] width 229 height 13
click at [1205, 223] on div "abe6b71f878d0c702d657413588cec9a.pdf" at bounding box center [1197, 219] width 229 height 13
click at [890, 200] on div "DK David Kerns Assistant Manager at Smoothie King 1359 Add a tag Application Me…" at bounding box center [784, 391] width 1568 height 782
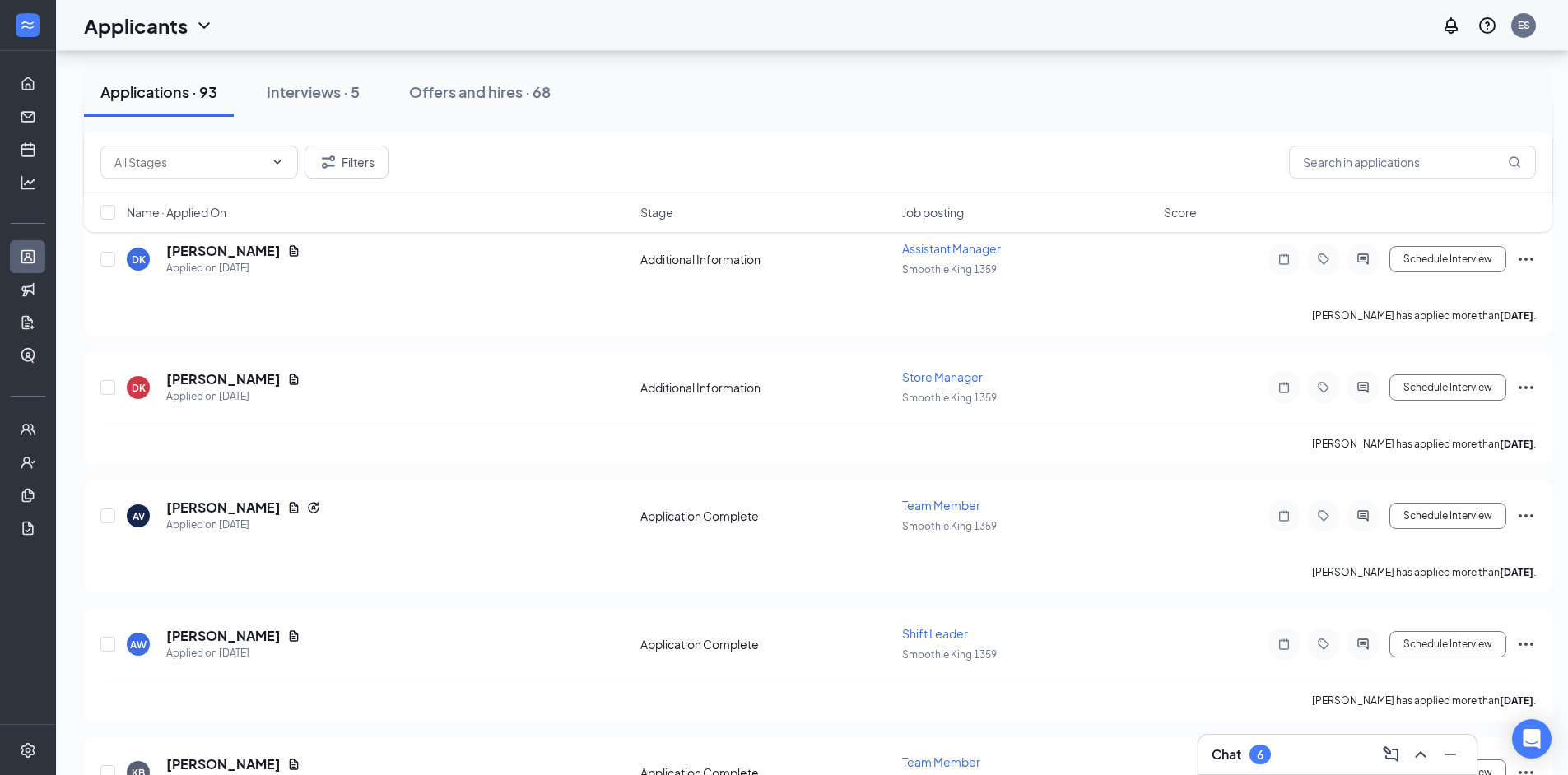
scroll to position [2442, 0]
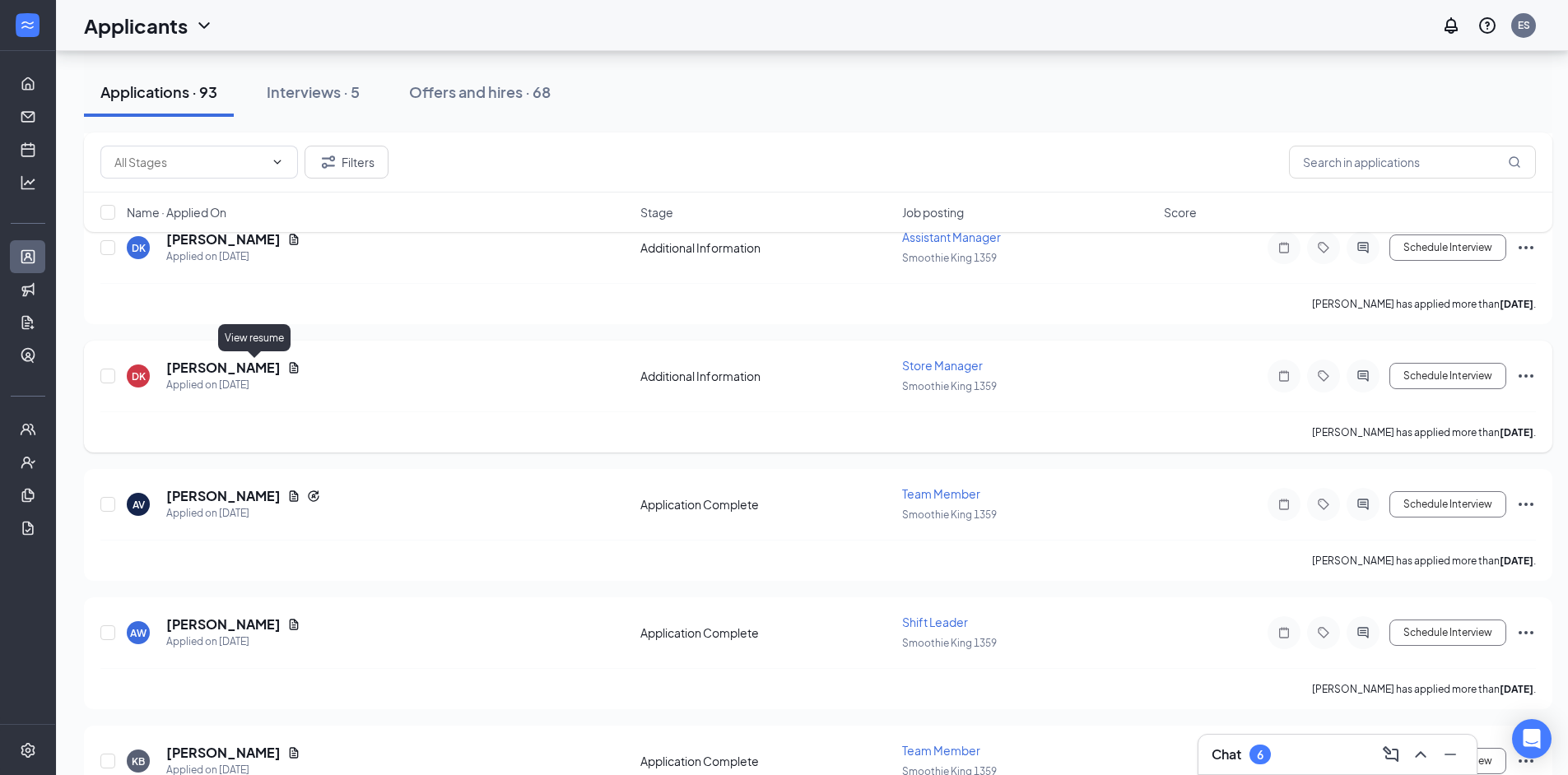
click at [288, 370] on icon "Document" at bounding box center [294, 368] width 13 height 13
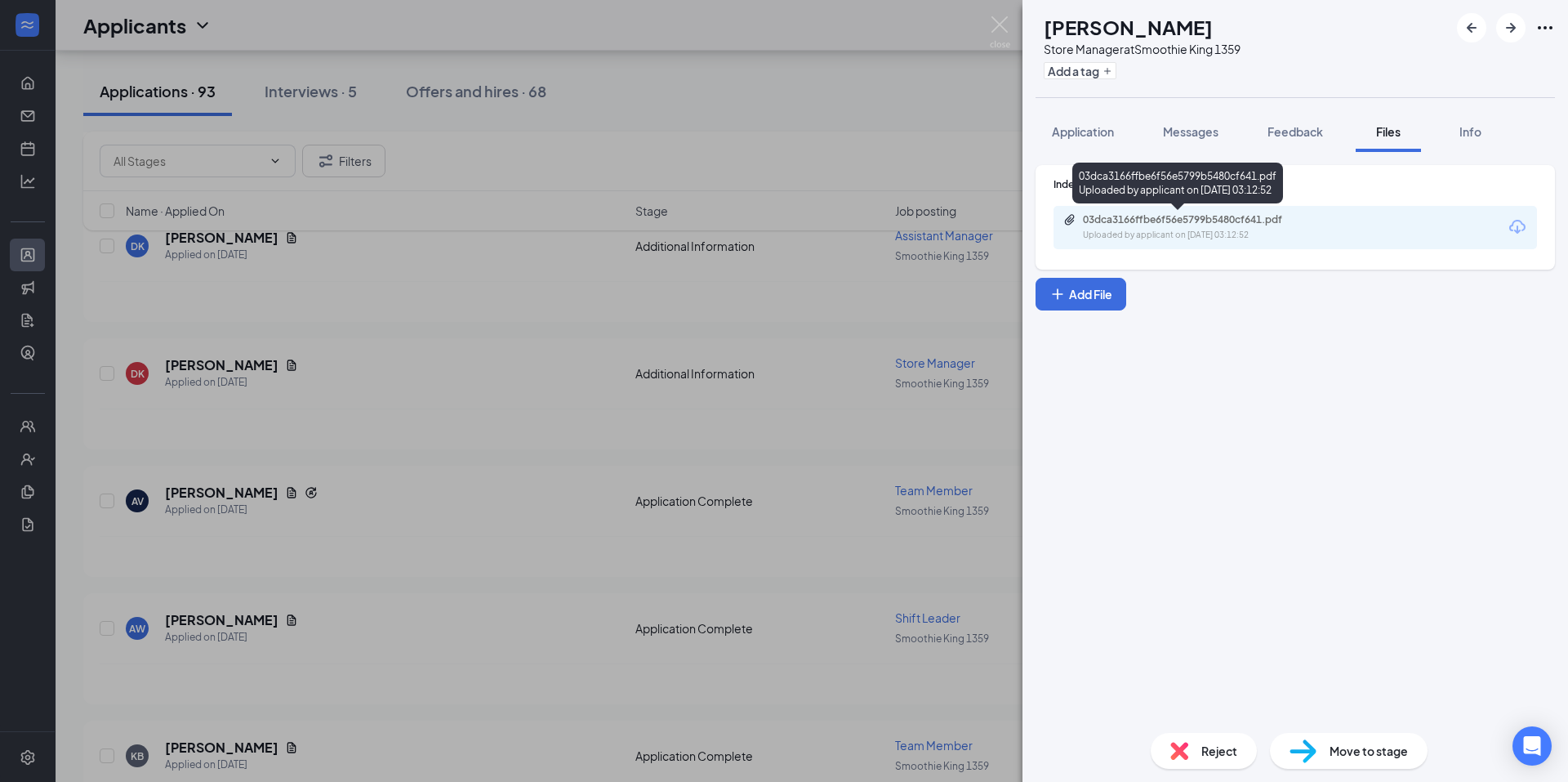
click at [1174, 226] on div "03dca3166ffbe6f56e5799b5480cf641.pdf Uploaded by applicant on Sep 09, 2025 at 0…" at bounding box center [1196, 227] width 264 height 28
click at [703, 492] on div "DK David Kerns Store Manager at Smoothie King 1359 Add a tag Application Messag…" at bounding box center [784, 391] width 1568 height 782
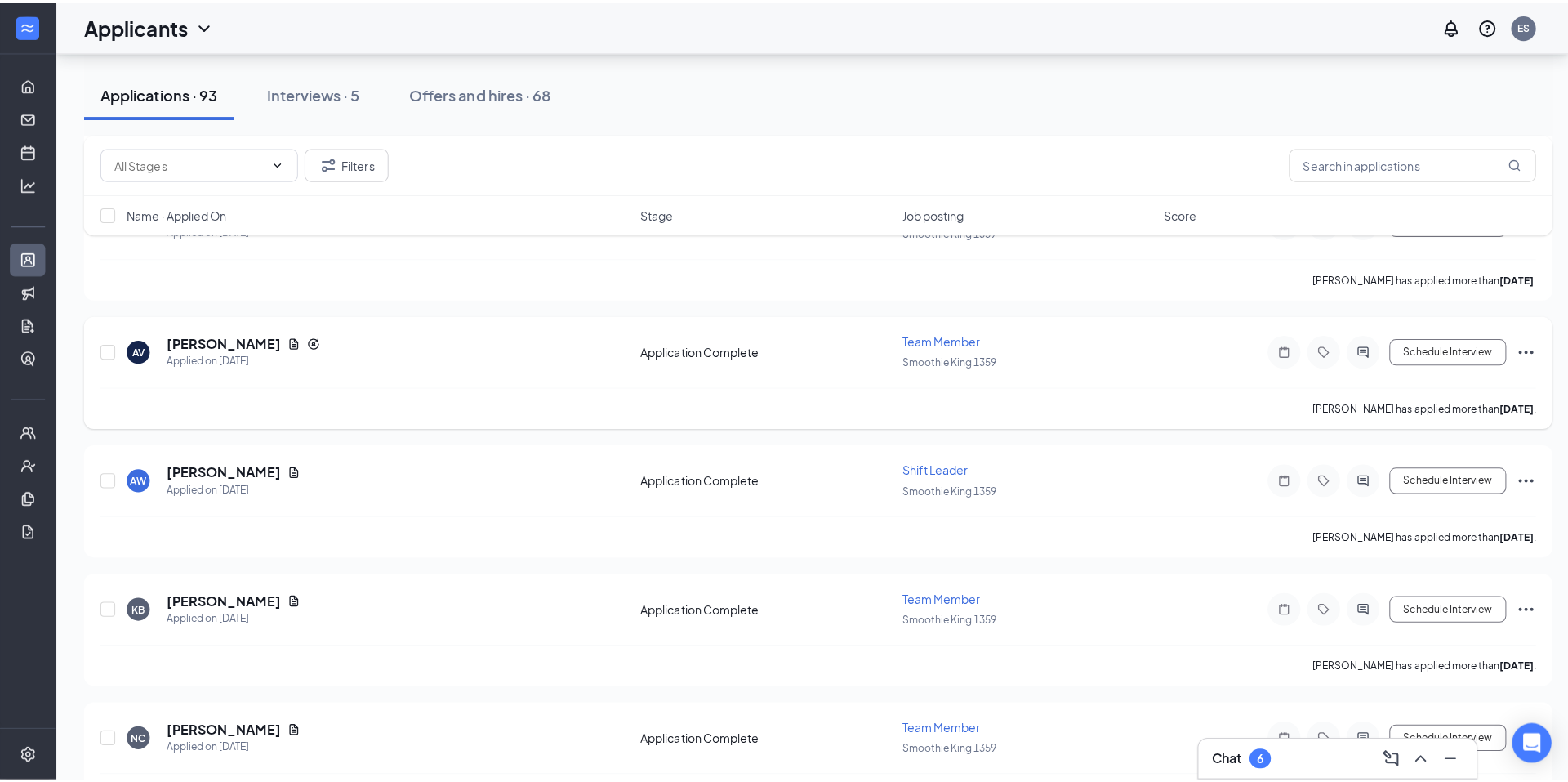
scroll to position [2586, 0]
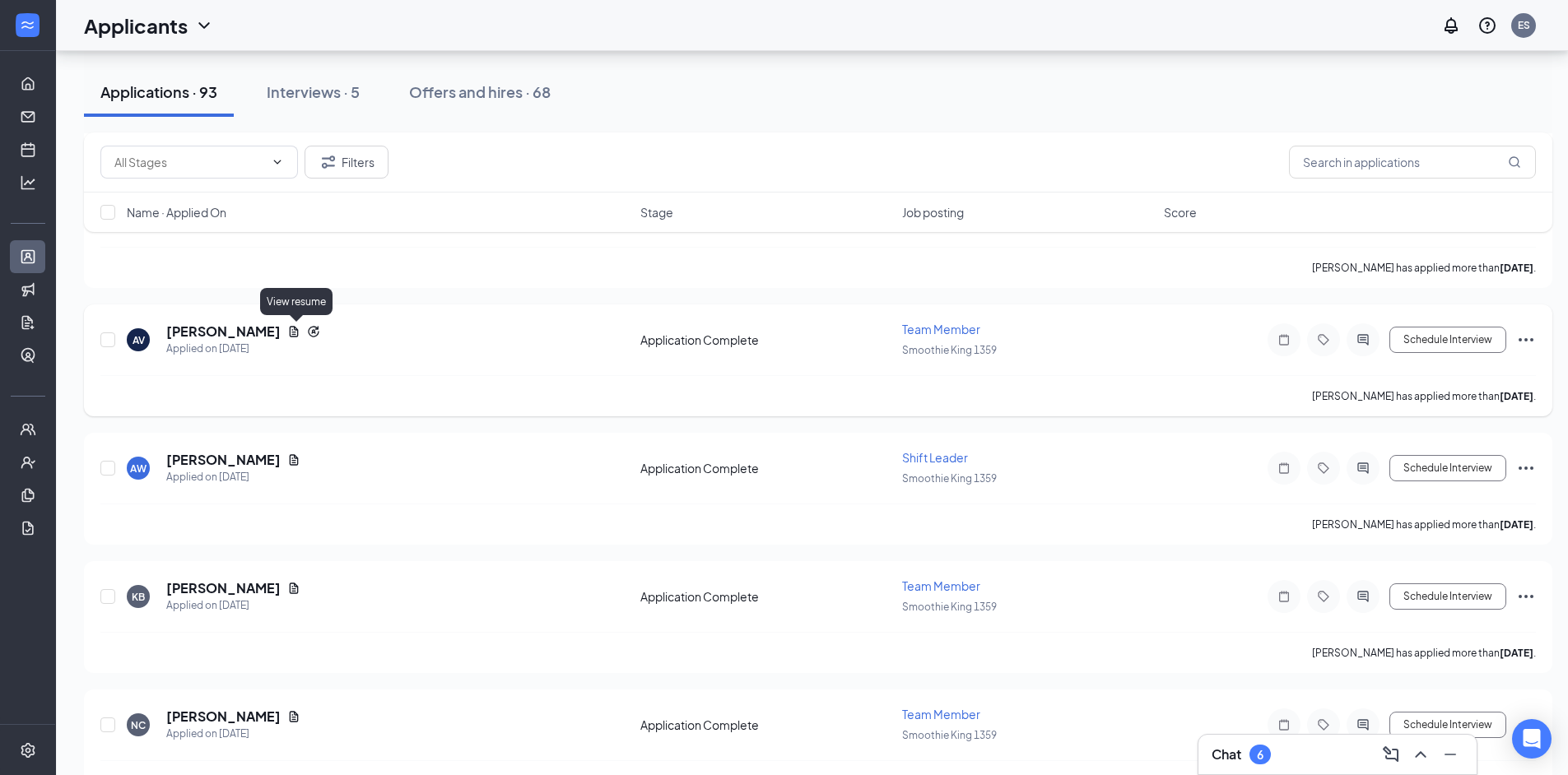
click at [292, 333] on icon "Document" at bounding box center [294, 331] width 13 height 13
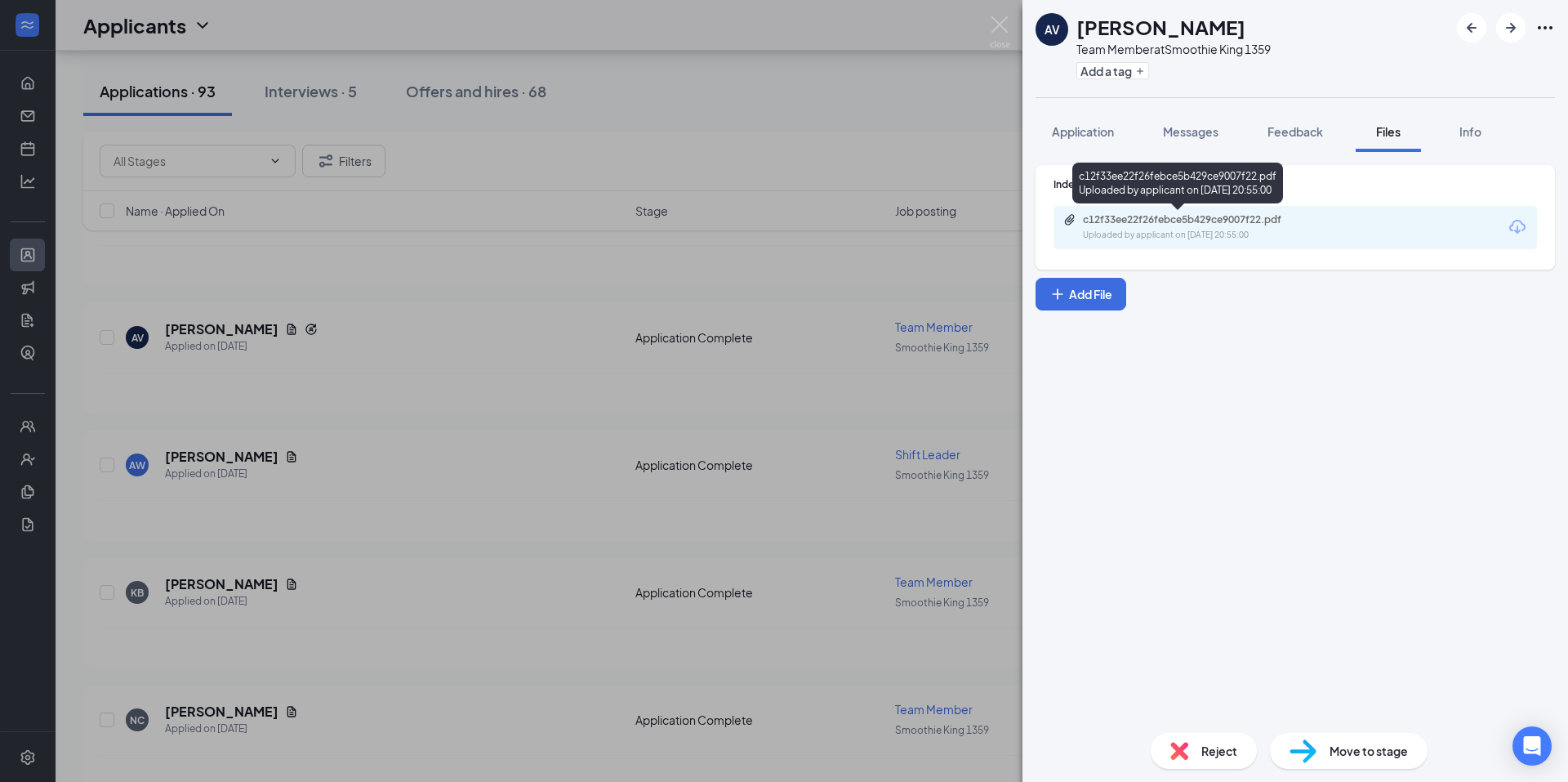
click at [1183, 221] on div "c12f33ee22f26febce5b429ce9007f22.pdf" at bounding box center [1197, 219] width 229 height 13
click at [1090, 118] on button "Application" at bounding box center [1082, 131] width 95 height 40
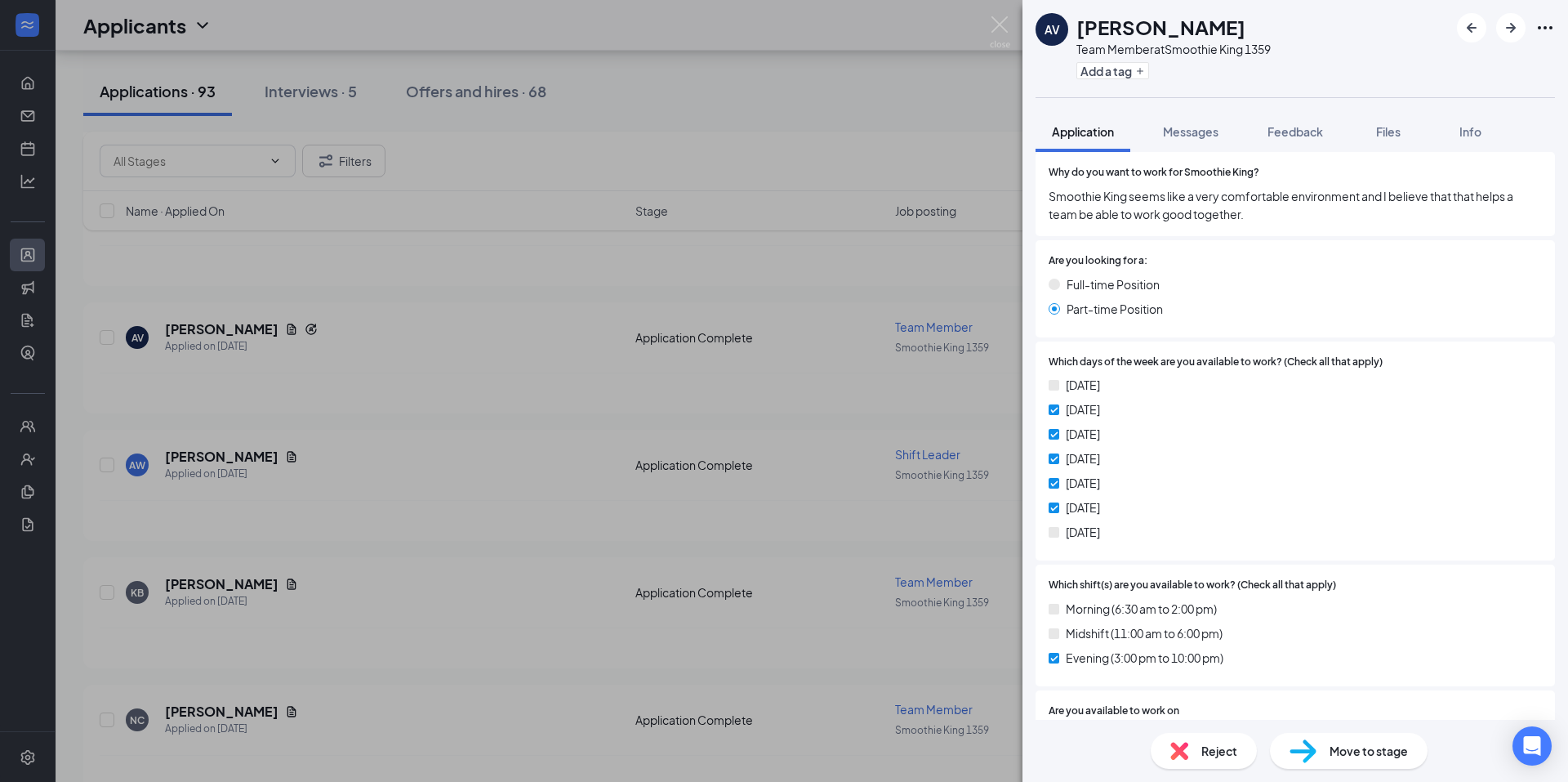
scroll to position [1198, 0]
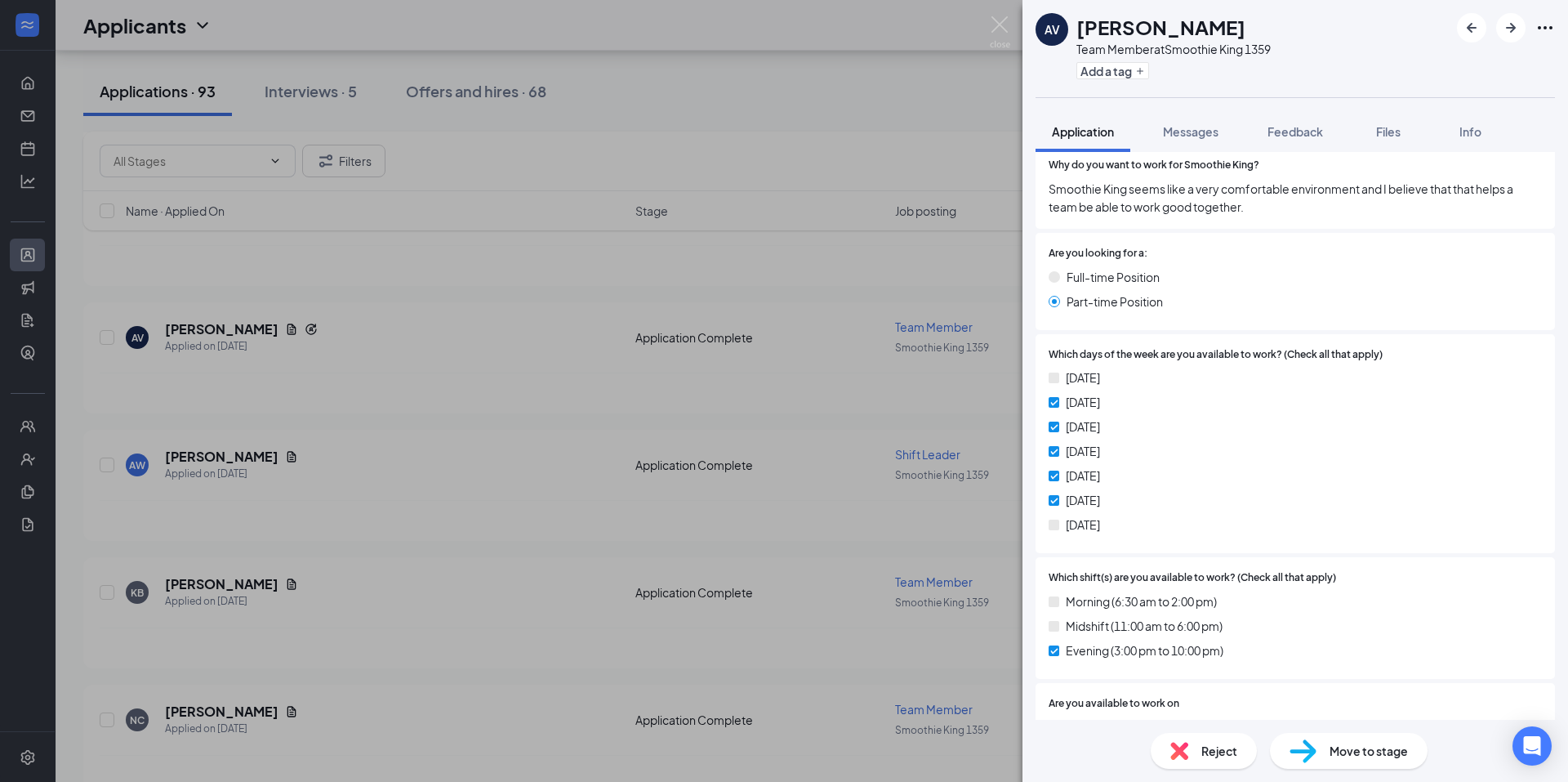
click at [868, 376] on div "AV ALAINA VAUGHAN Team Member at Smoothie King 1359 Add a tag Application Messa…" at bounding box center [784, 391] width 1568 height 782
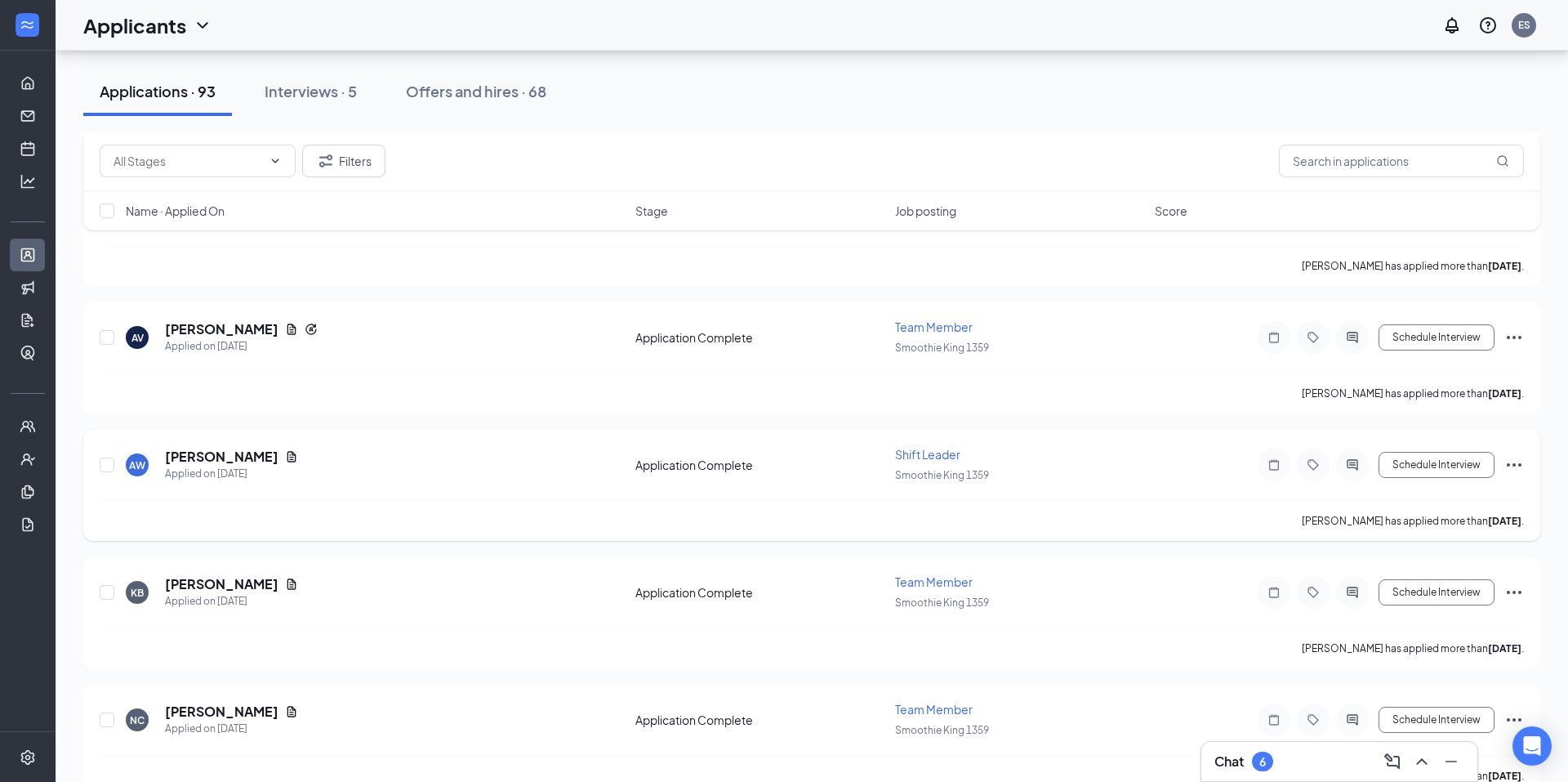
scroll to position [2695, 0]
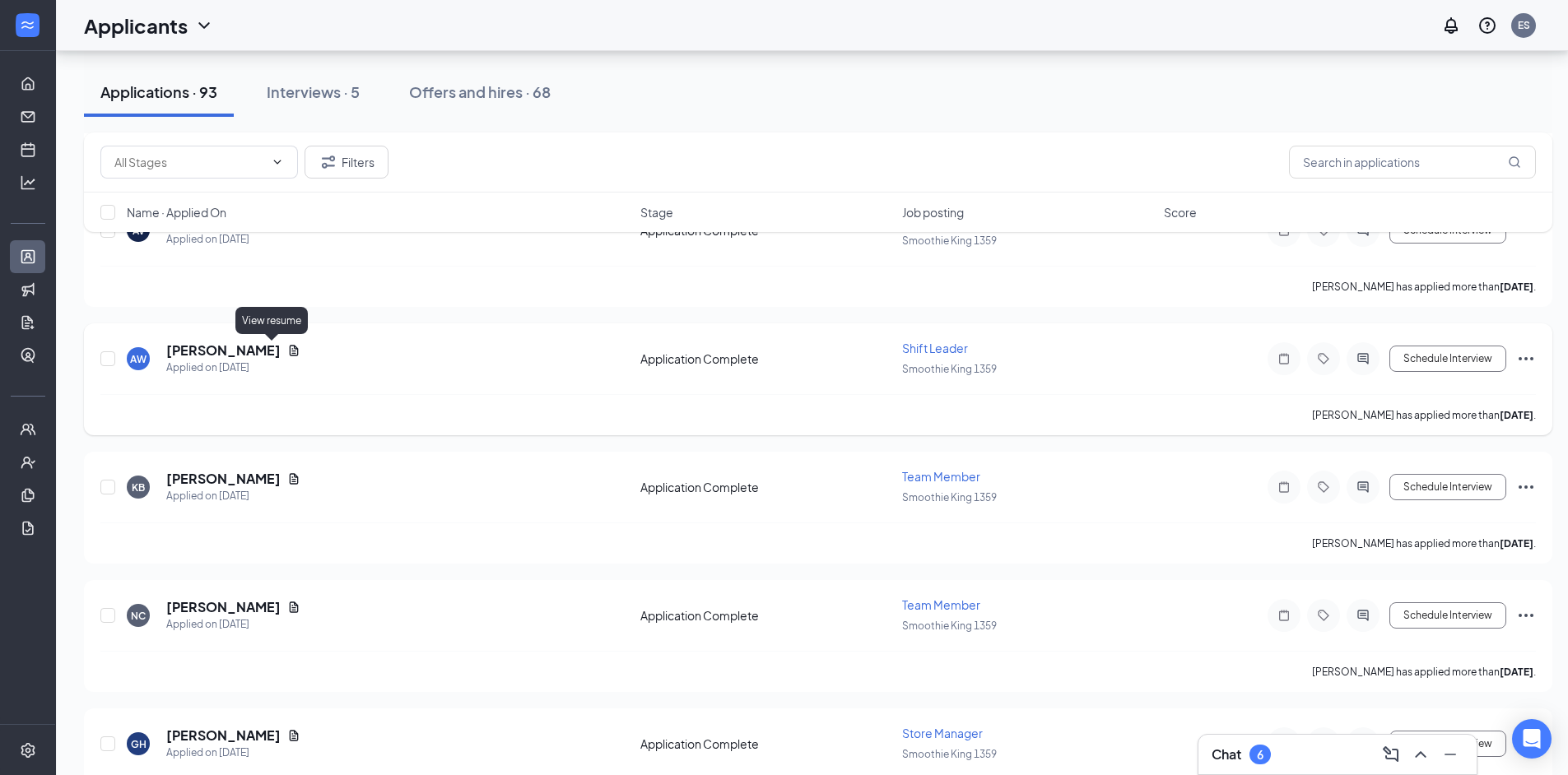
click at [288, 345] on icon "Document" at bounding box center [294, 351] width 13 height 13
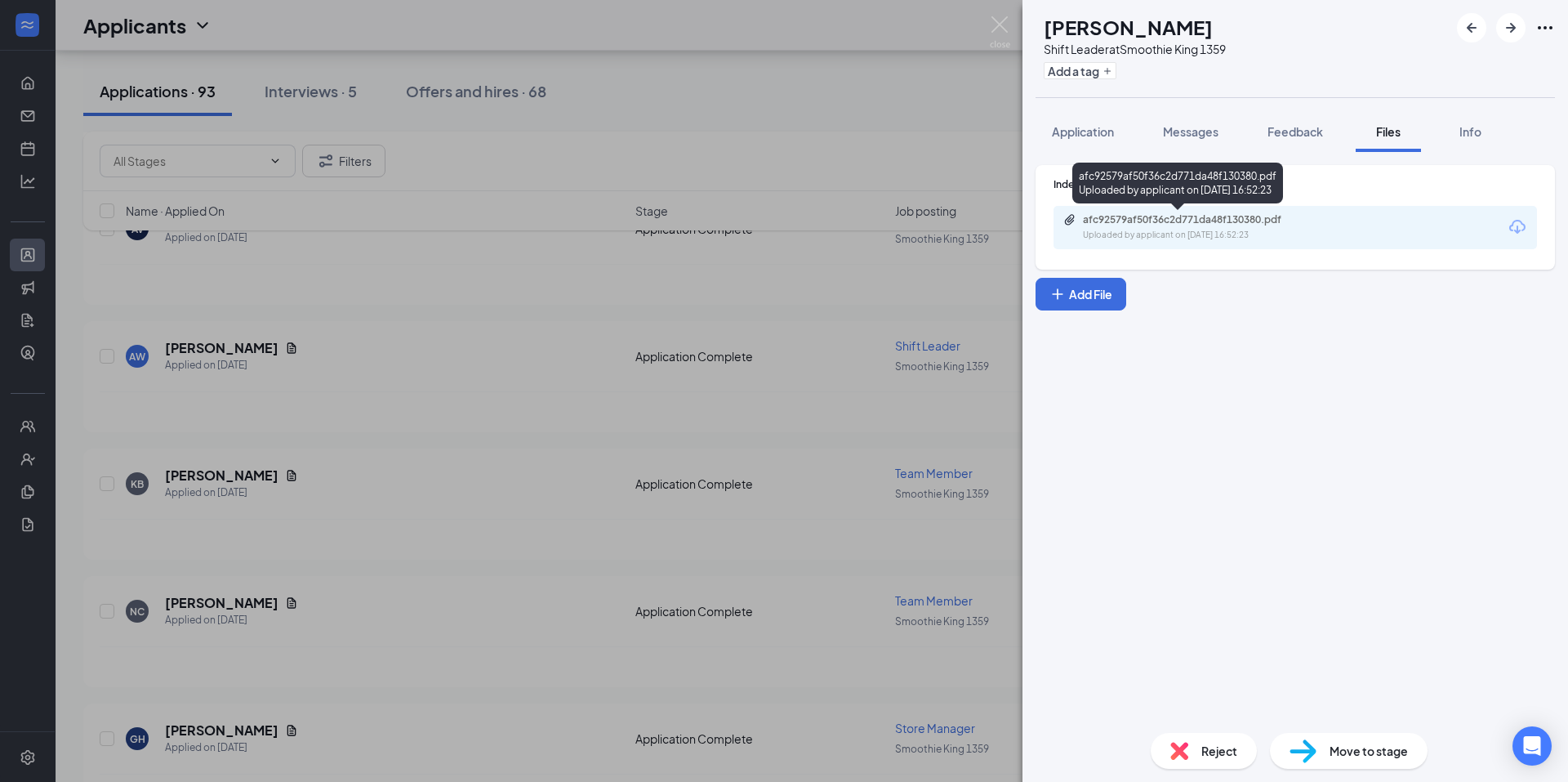
click at [1216, 229] on div "Uploaded by applicant on Sep 08, 2025 at 16:52:23" at bounding box center [1205, 235] width 245 height 13
click at [739, 352] on div "AW Allen Whitaker Shift Leader at Smoothie King 1359 Add a tag Application Mess…" at bounding box center [784, 391] width 1568 height 782
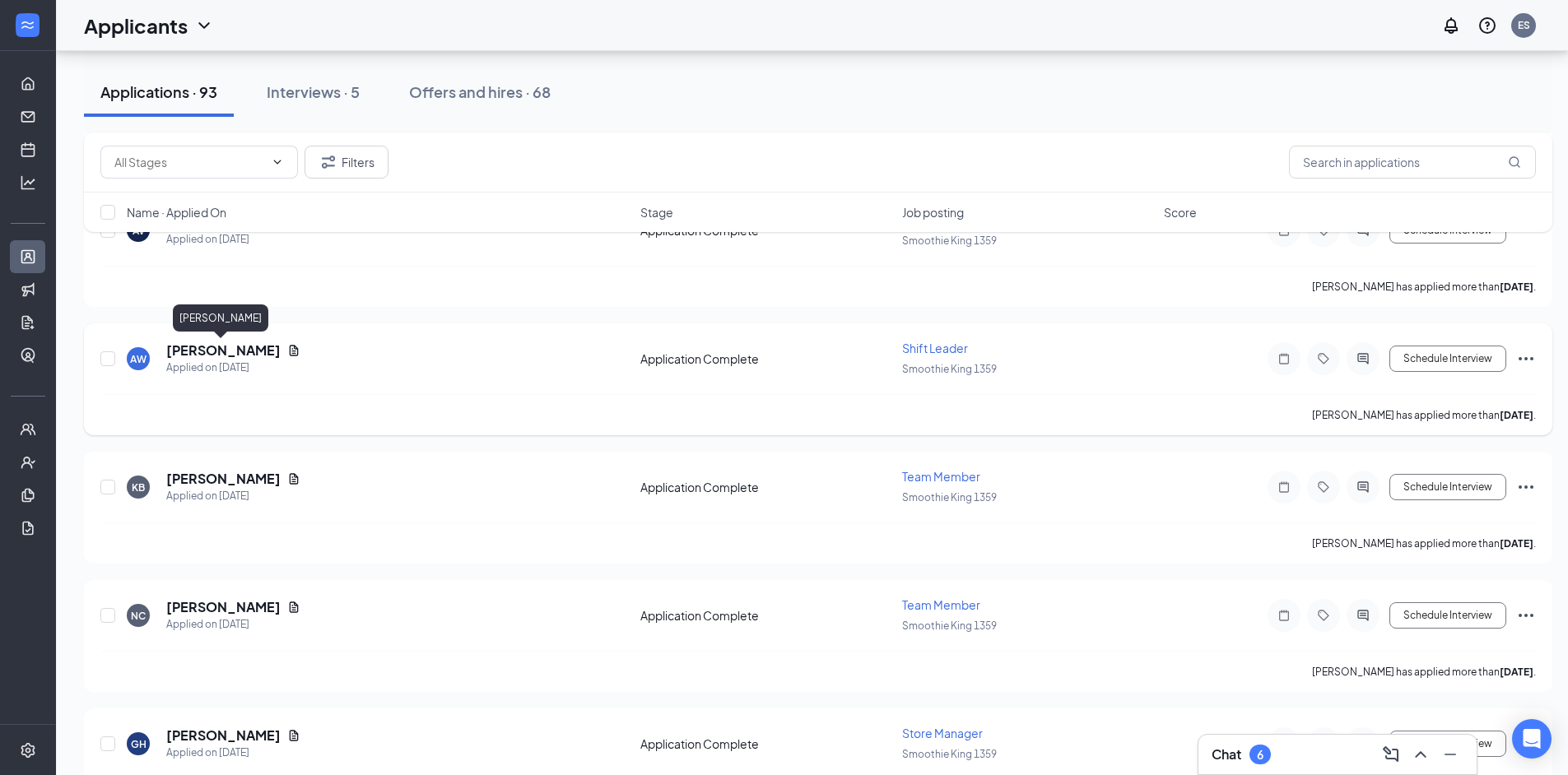
click at [191, 351] on h5 "[PERSON_NAME]" at bounding box center [224, 351] width 115 height 18
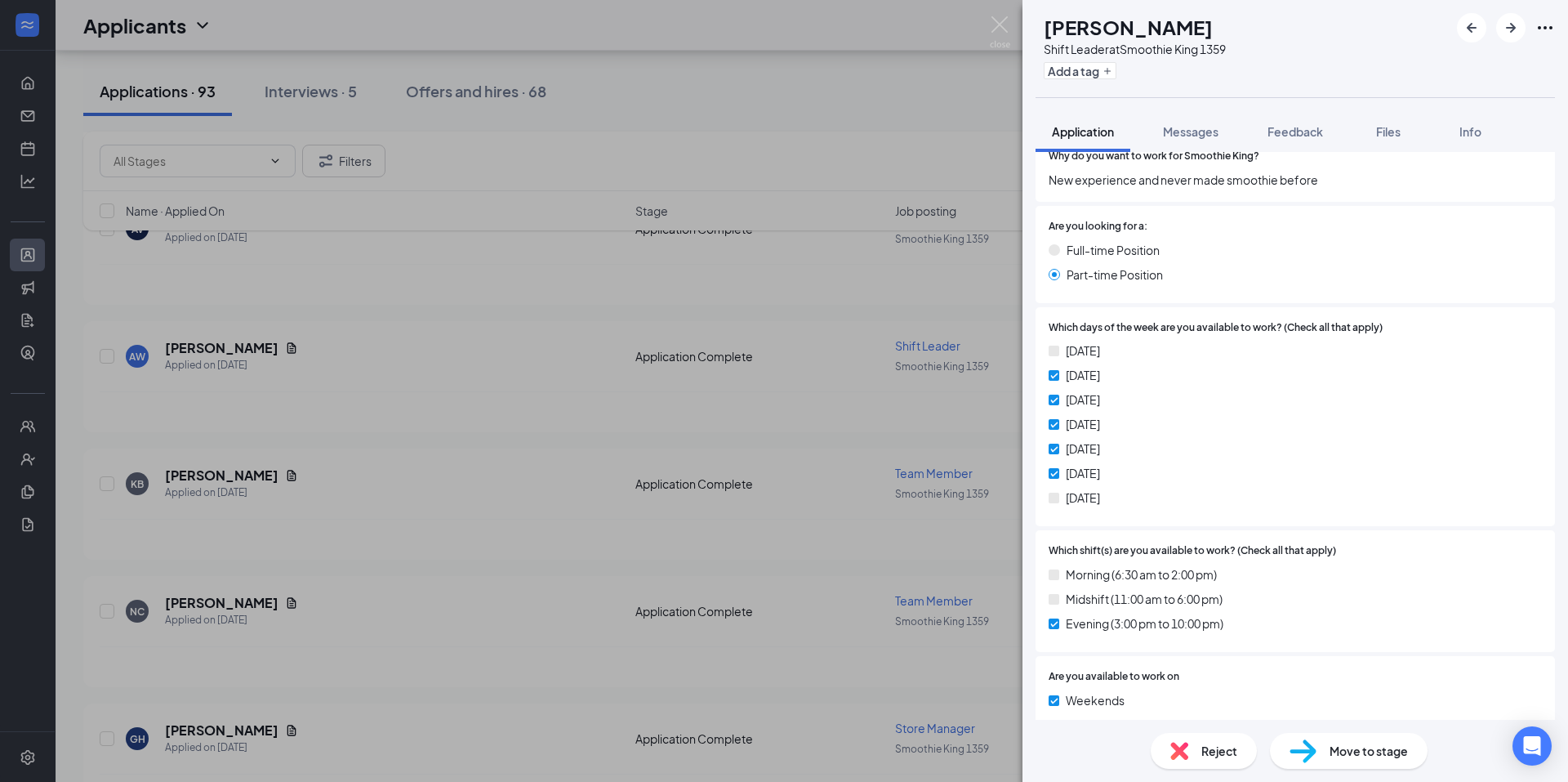
scroll to position [1225, 0]
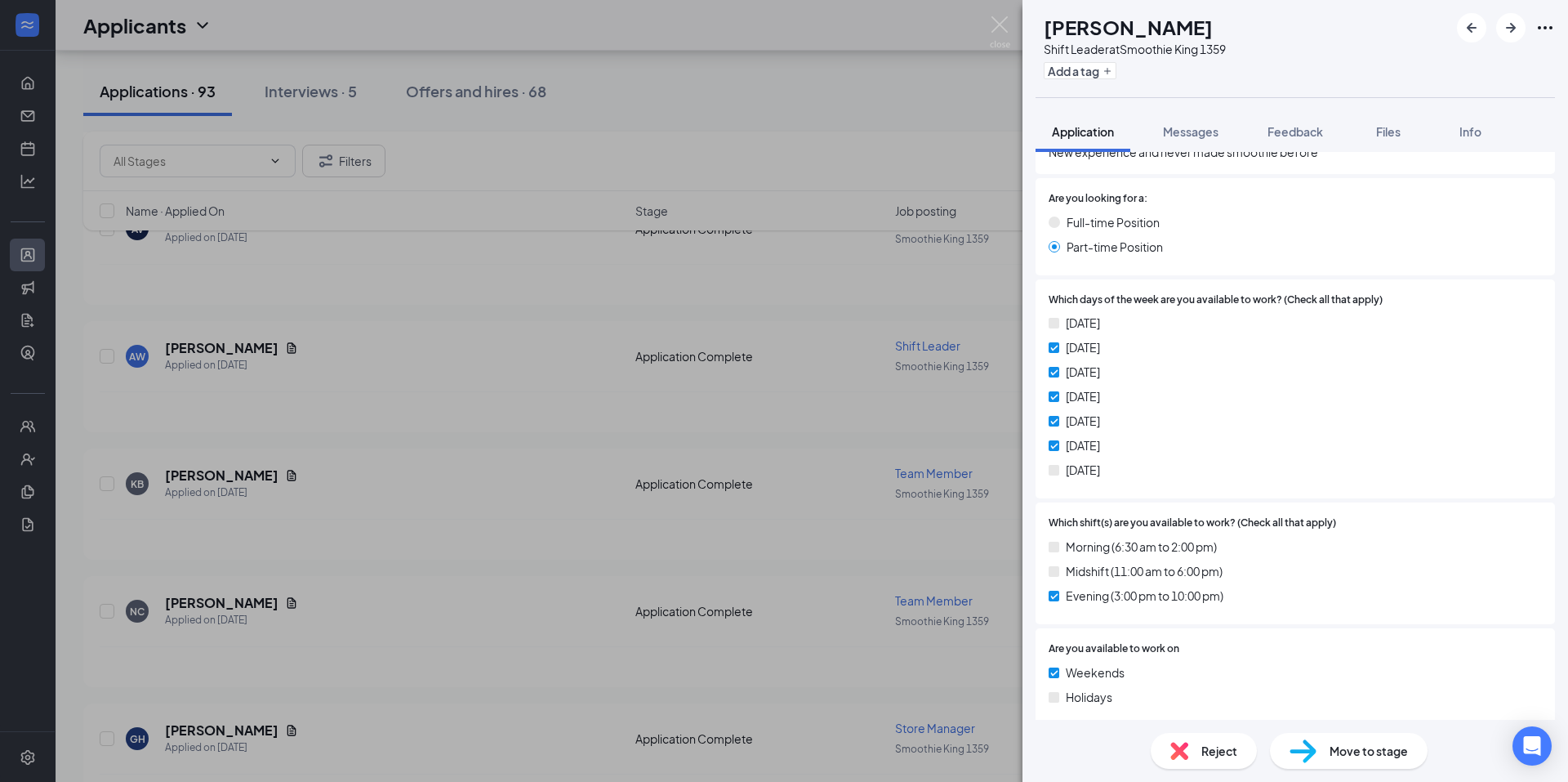
click at [768, 310] on div "AW Allen Whitaker Shift Leader at Smoothie King 1359 Add a tag Application Mess…" at bounding box center [784, 391] width 1568 height 782
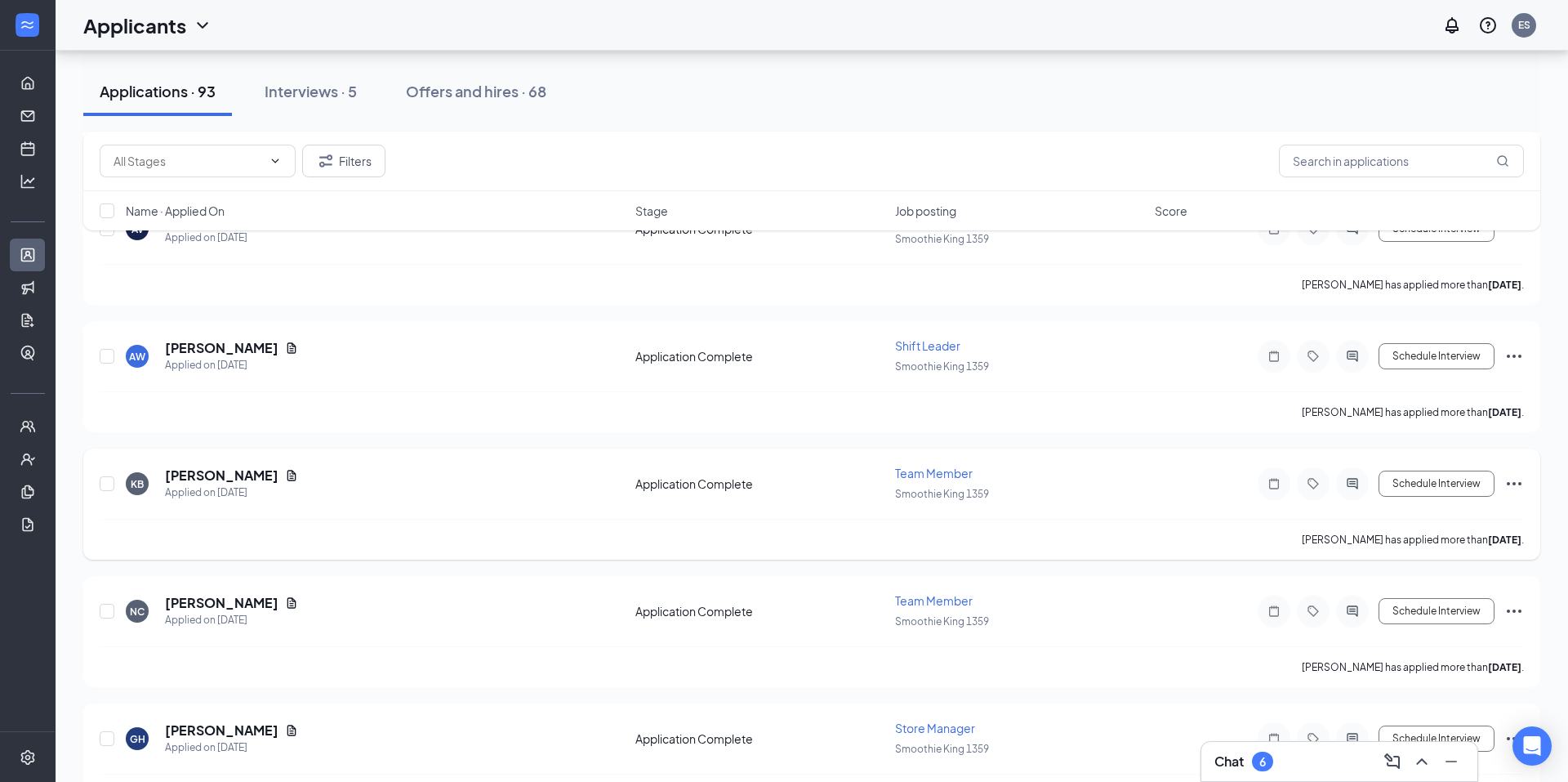
click at [290, 476] on icon "Document" at bounding box center [292, 475] width 9 height 11
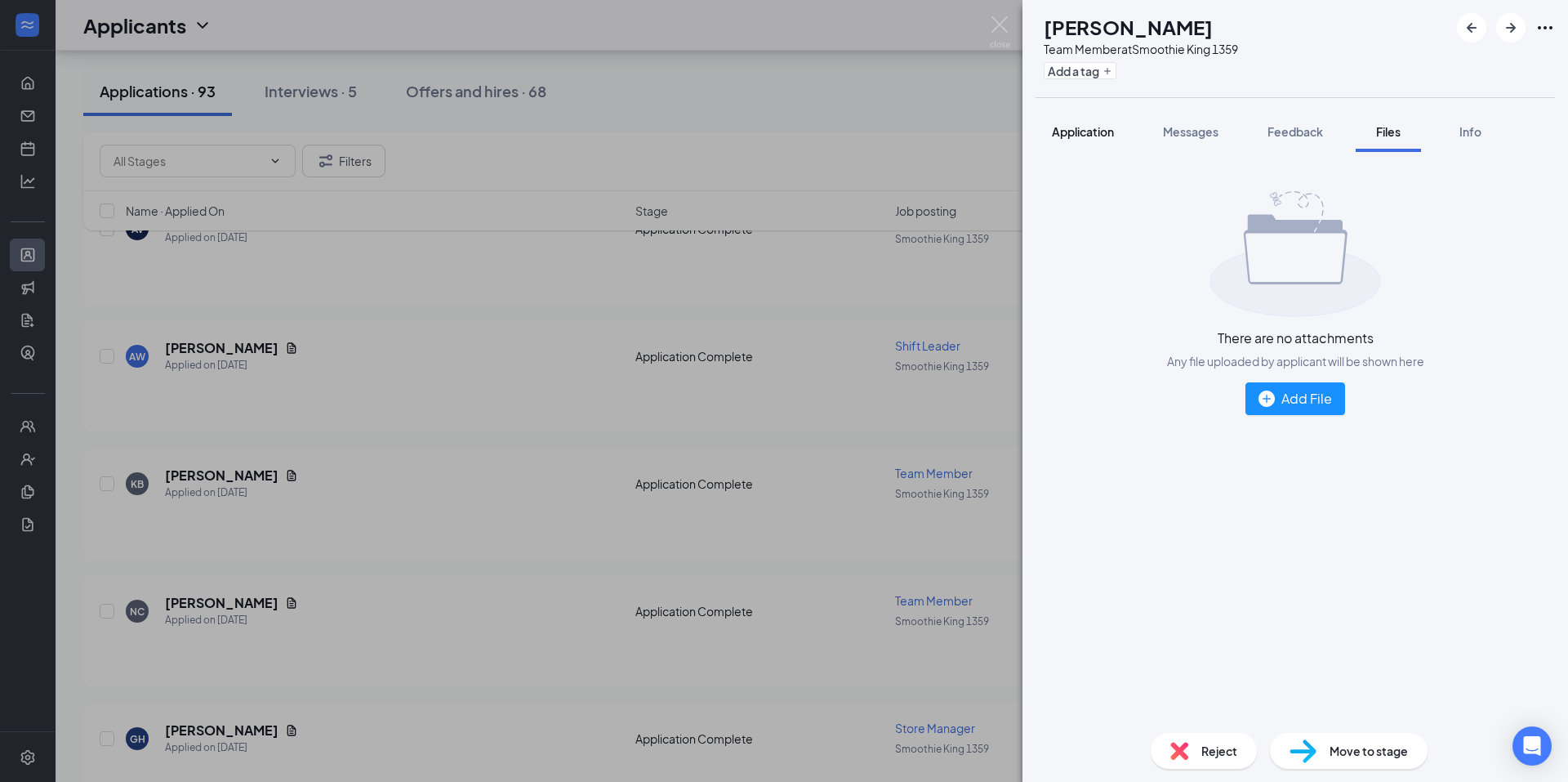
click at [1065, 131] on span "Application" at bounding box center [1083, 131] width 62 height 15
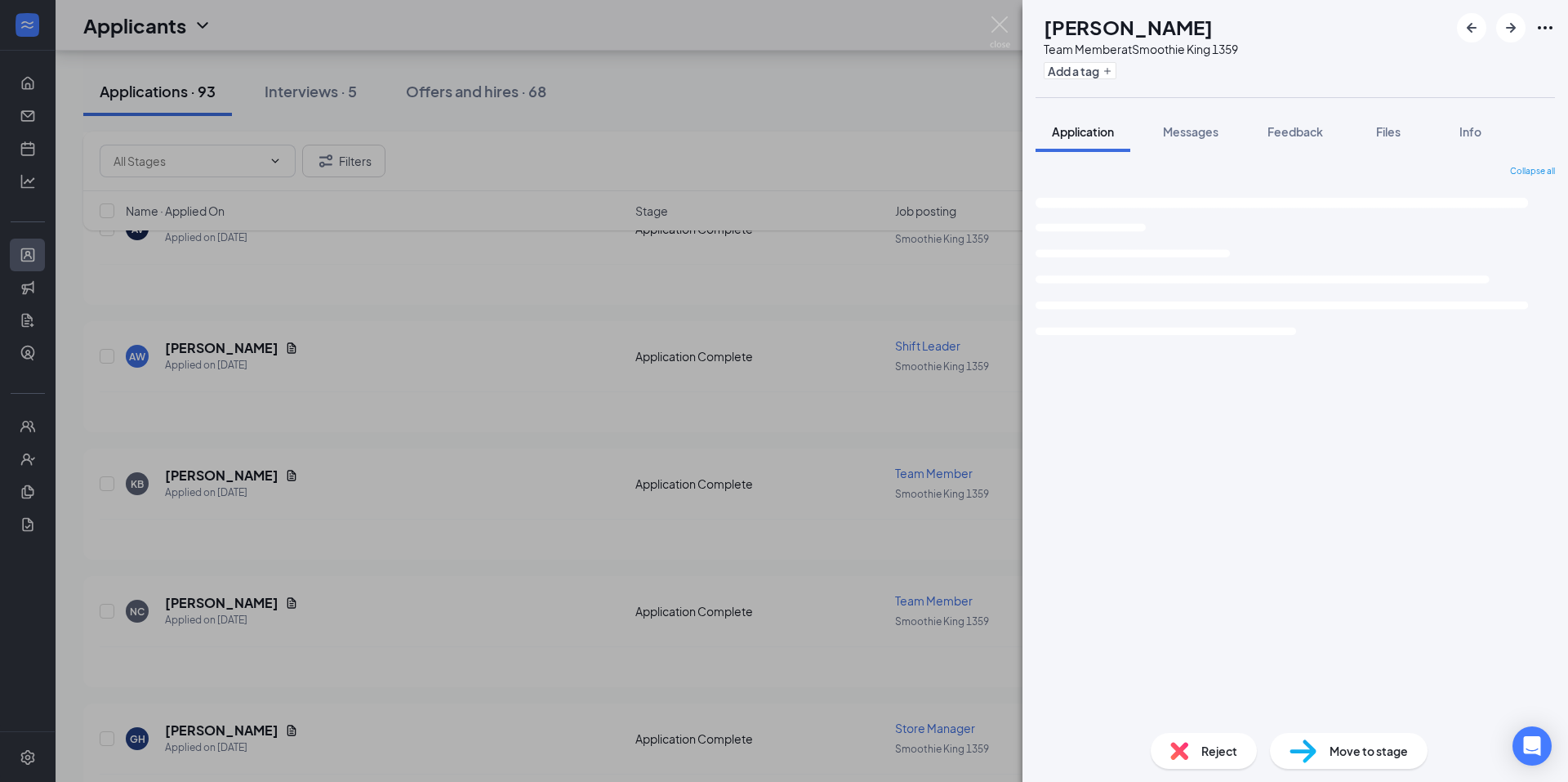
click at [1068, 132] on span "Application" at bounding box center [1083, 131] width 62 height 15
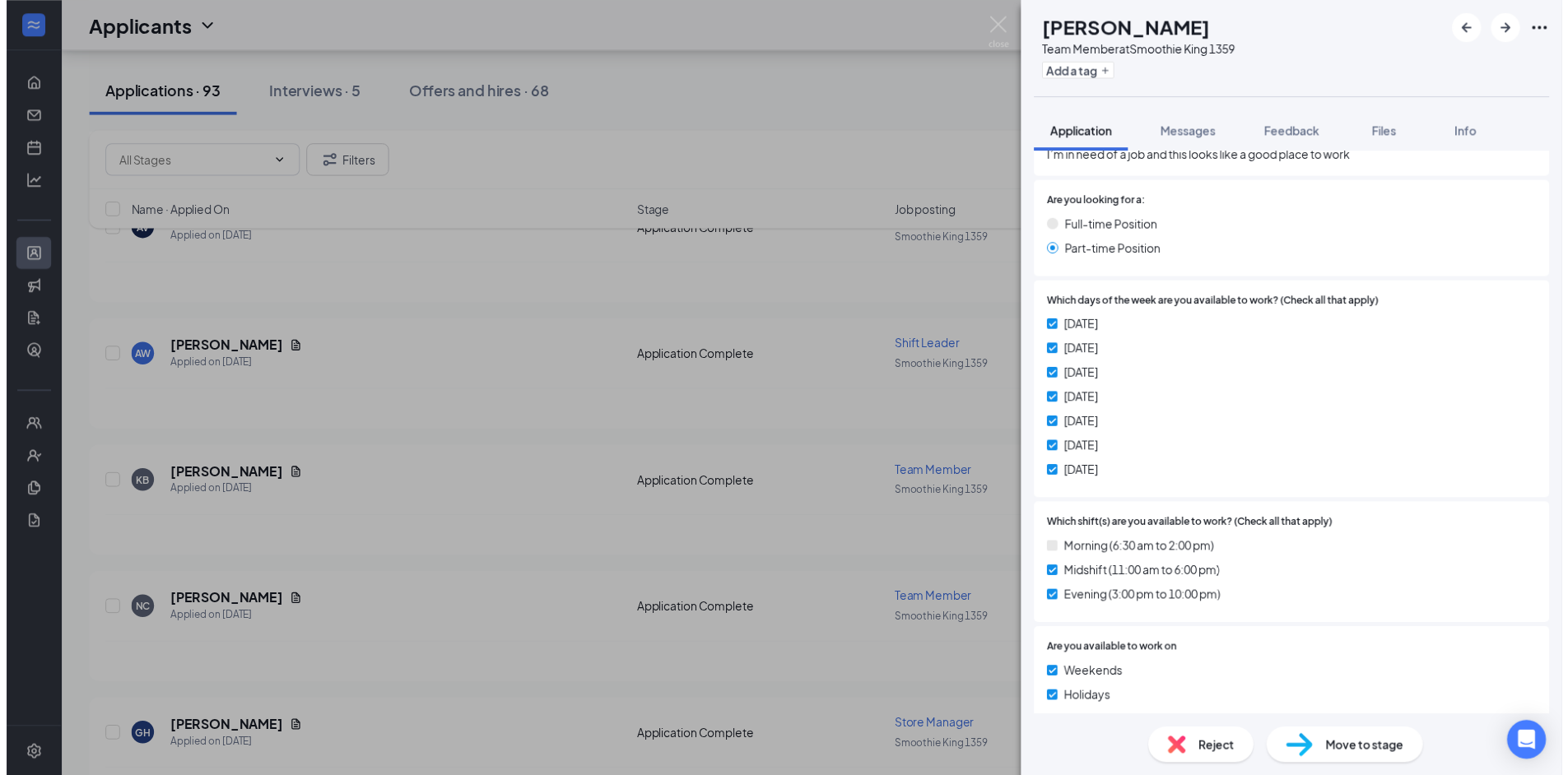
scroll to position [1187, 0]
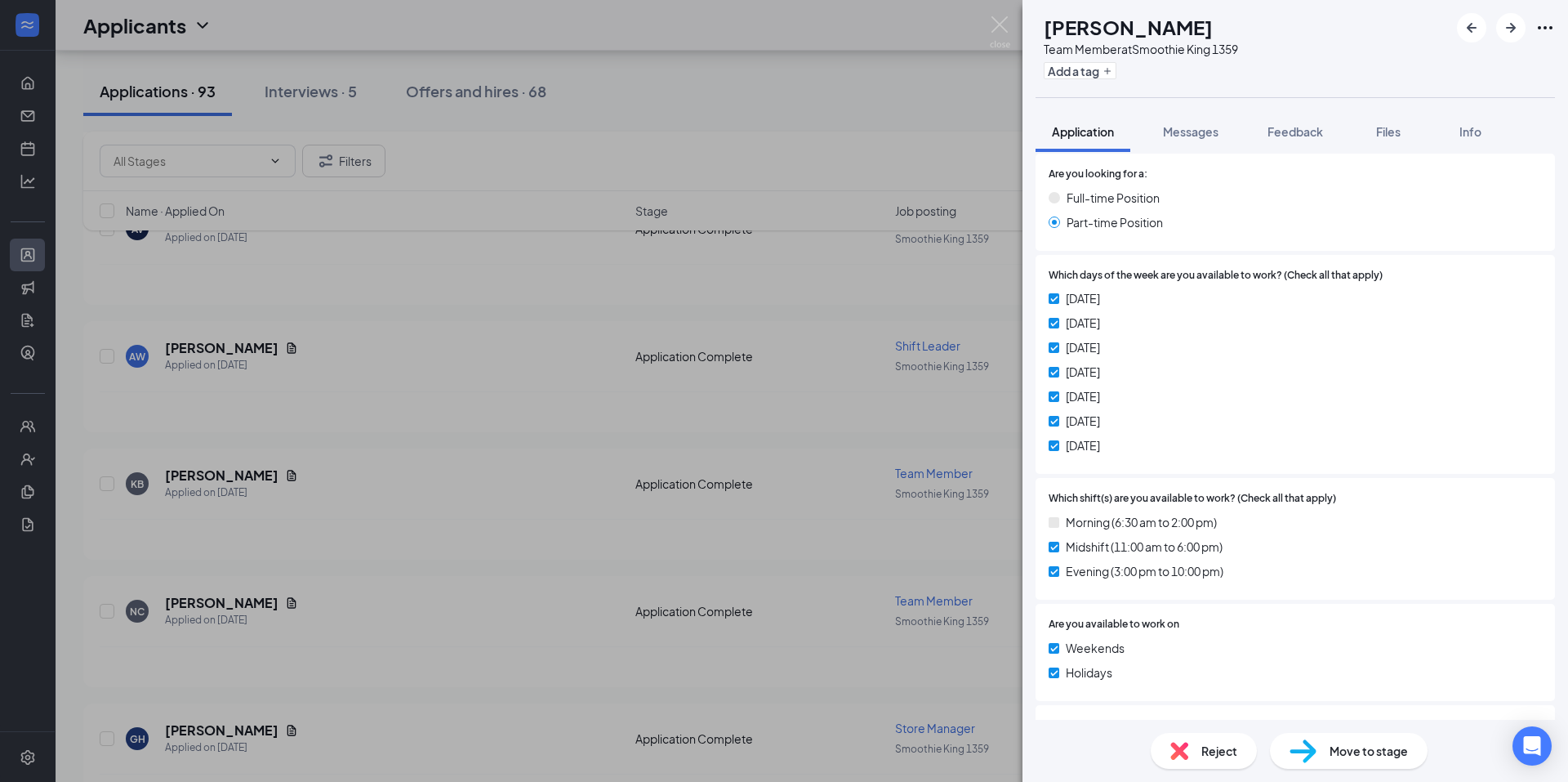
click at [720, 311] on div "KB Karley Bridgeman Team Member at Smoothie King 1359 Add a tag Application Mes…" at bounding box center [784, 391] width 1568 height 782
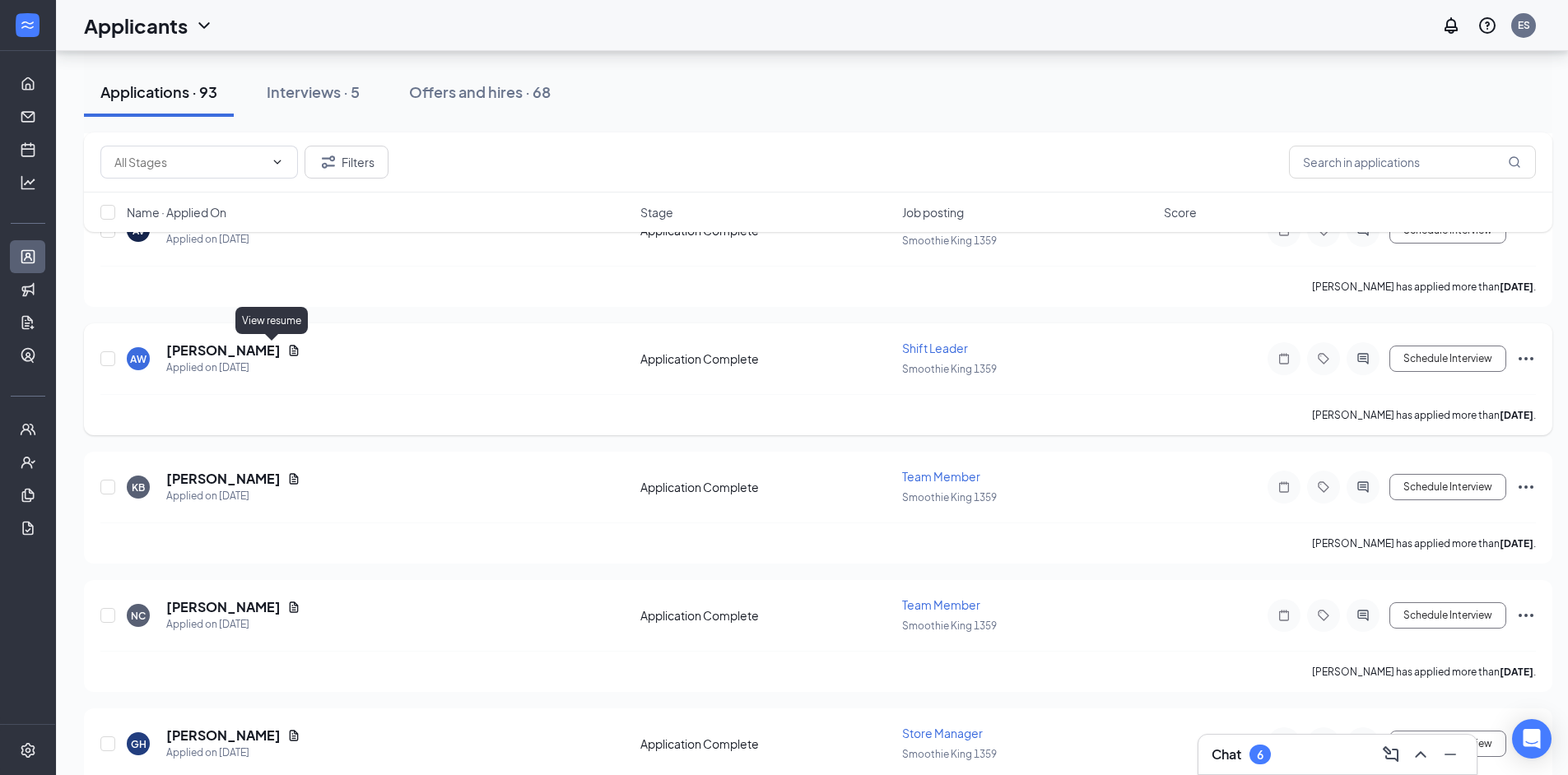
click at [290, 349] on icon "Document" at bounding box center [294, 351] width 9 height 11
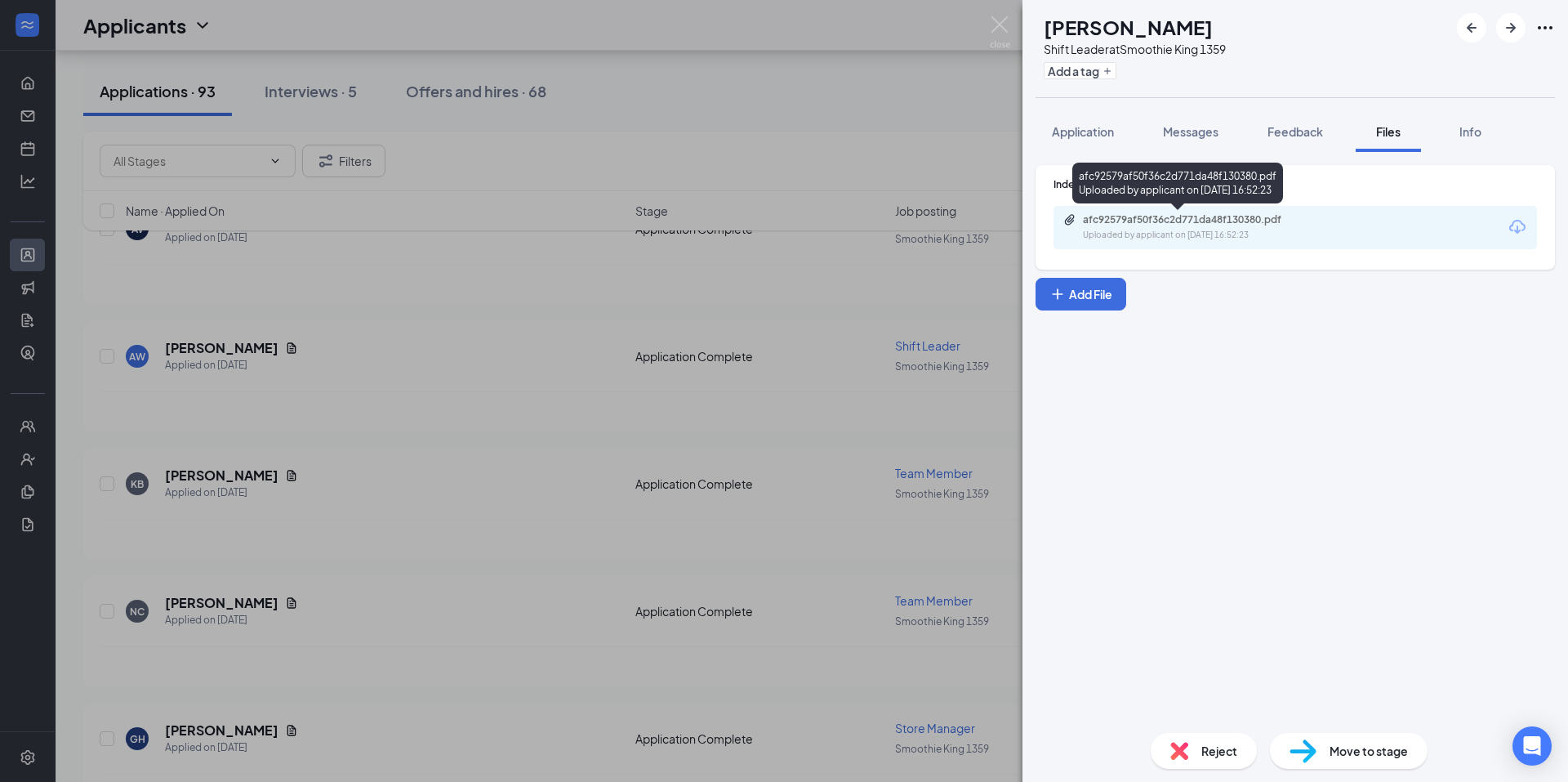
click at [1216, 229] on div "Uploaded by applicant on Sep 08, 2025 at 16:52:23" at bounding box center [1205, 235] width 245 height 13
click at [930, 344] on div "AW Allen Whitaker Shift Leader at Smoothie King 1359 Add a tag Application Mess…" at bounding box center [784, 391] width 1568 height 782
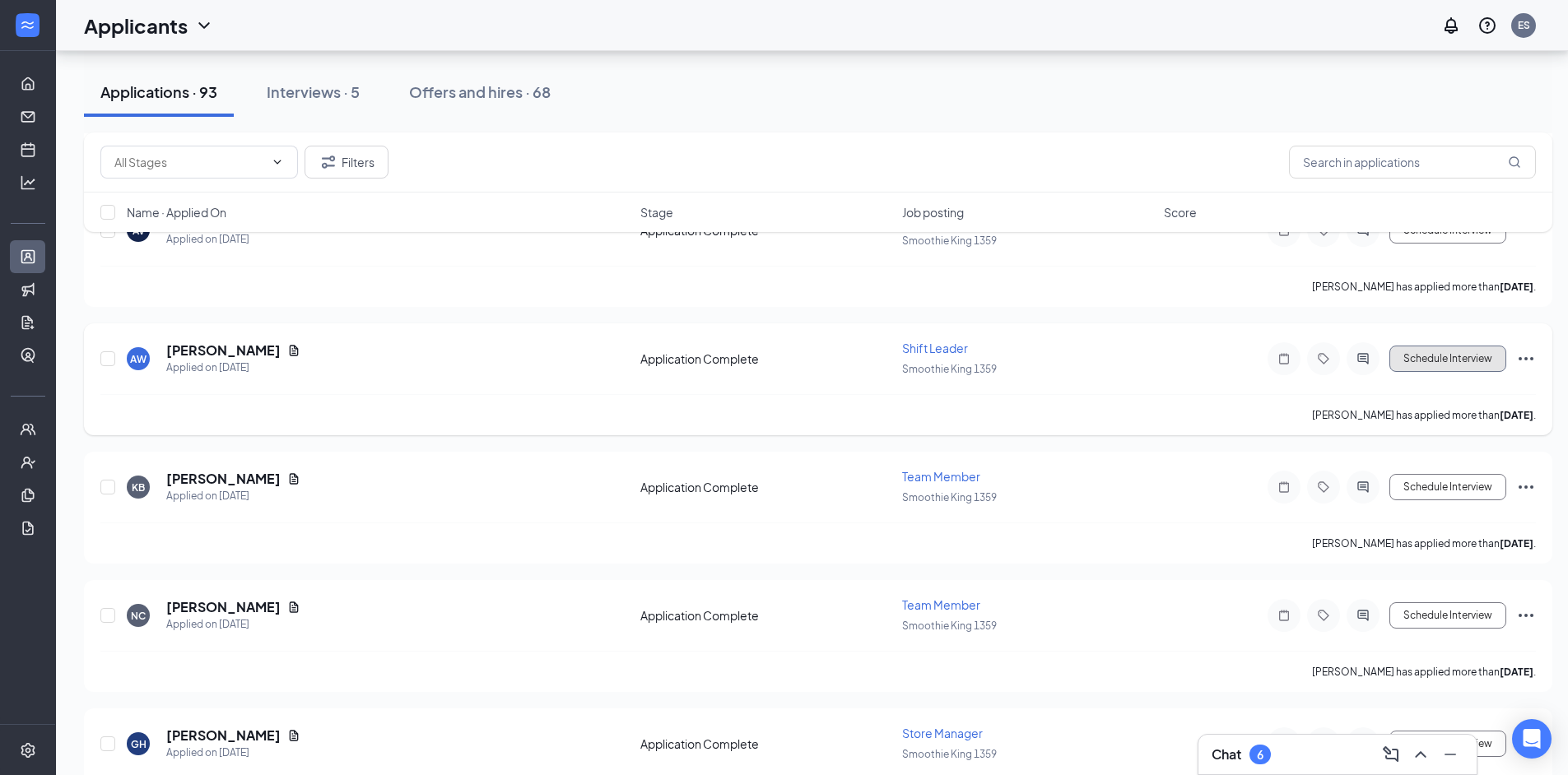
click at [1410, 351] on button "Schedule Interview" at bounding box center [1448, 359] width 117 height 26
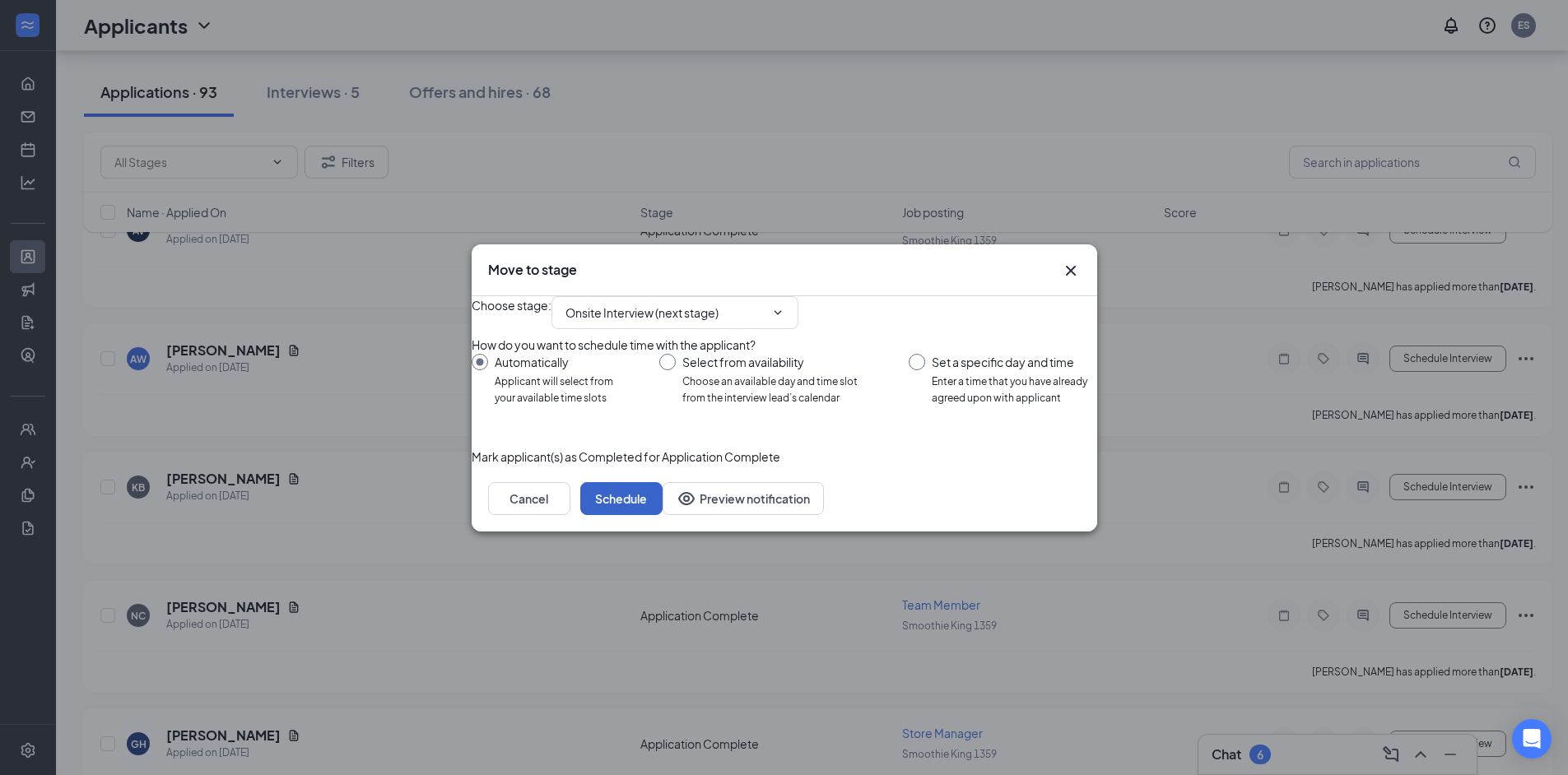
click at [662, 515] on button "Schedule" at bounding box center [621, 498] width 82 height 33
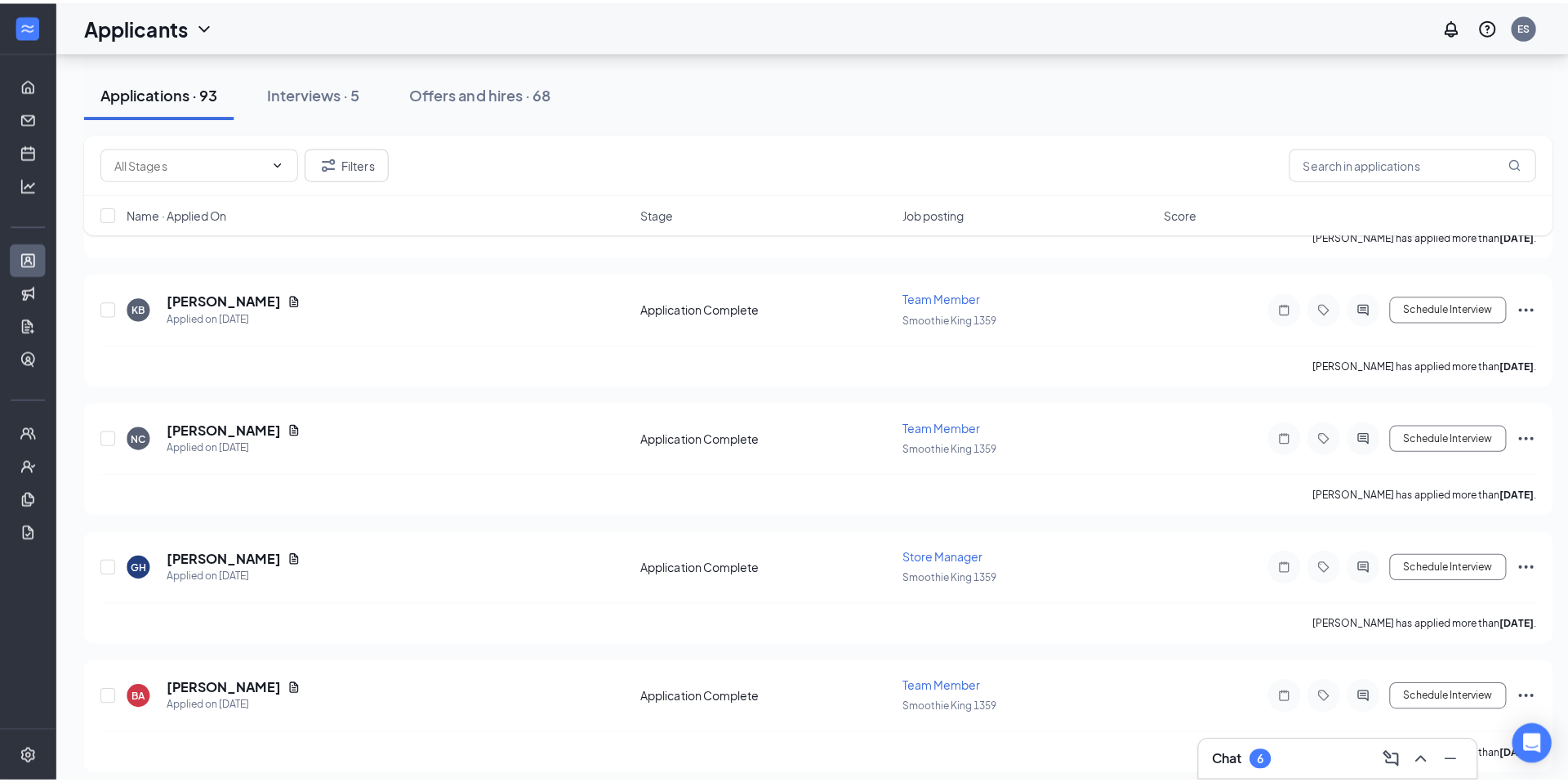
scroll to position [2722, 0]
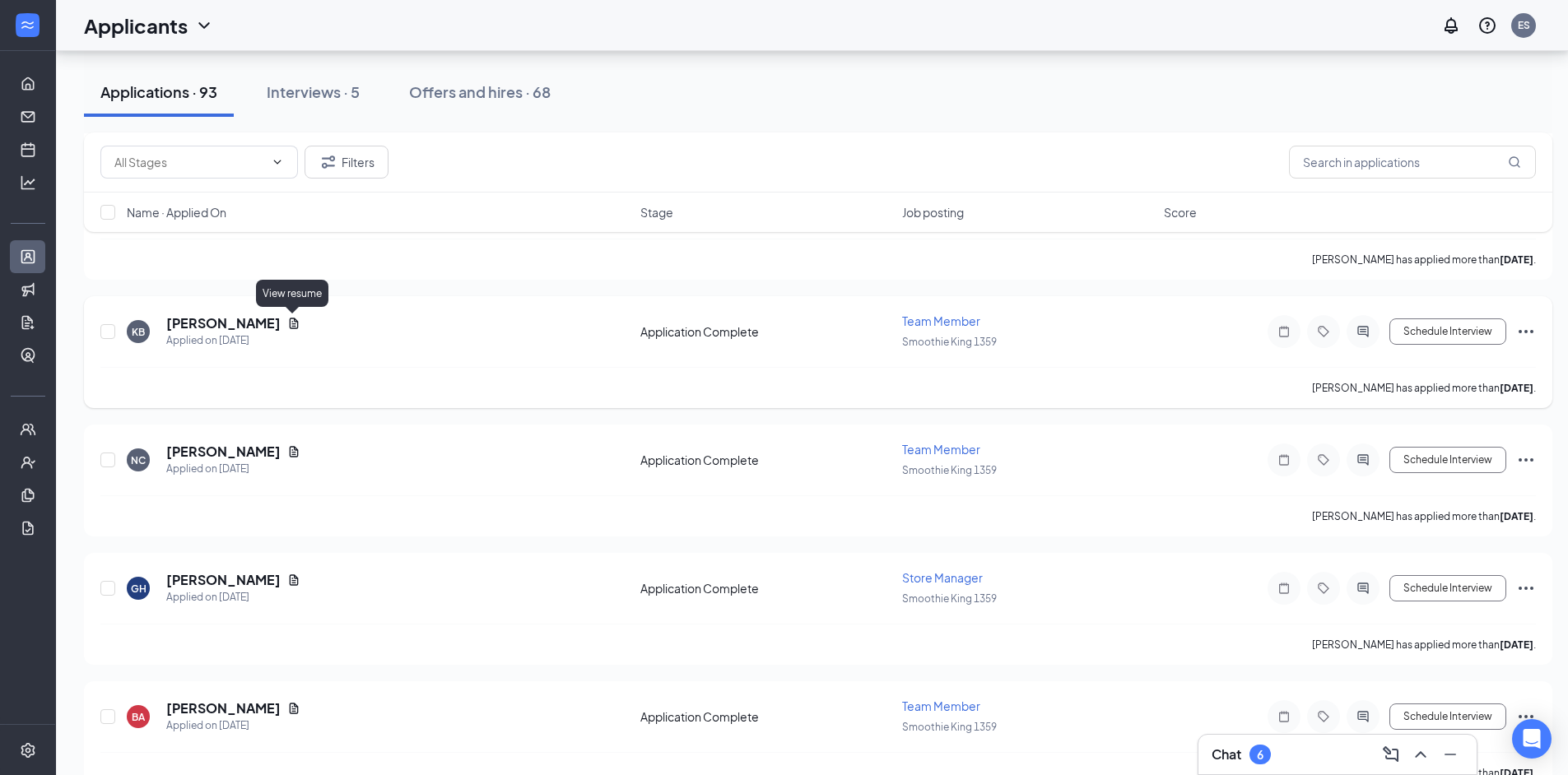
click at [290, 321] on icon "Document" at bounding box center [294, 324] width 13 height 13
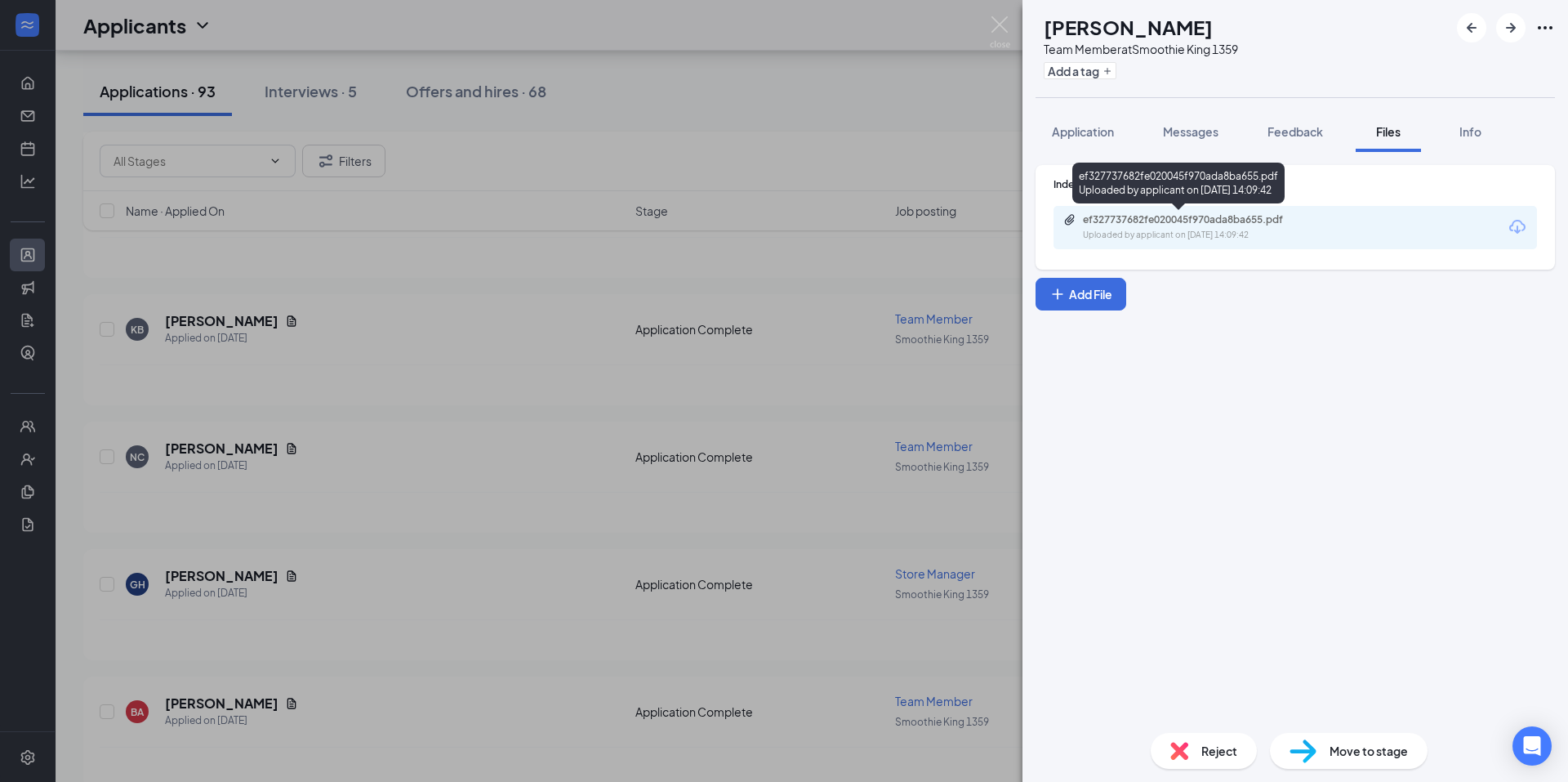
click at [1153, 222] on div "ef327737682fe020045f970ada8ba655.pdf" at bounding box center [1197, 219] width 229 height 13
click at [1079, 116] on button "Application" at bounding box center [1082, 131] width 95 height 40
click at [1083, 128] on span "Application" at bounding box center [1083, 131] width 62 height 15
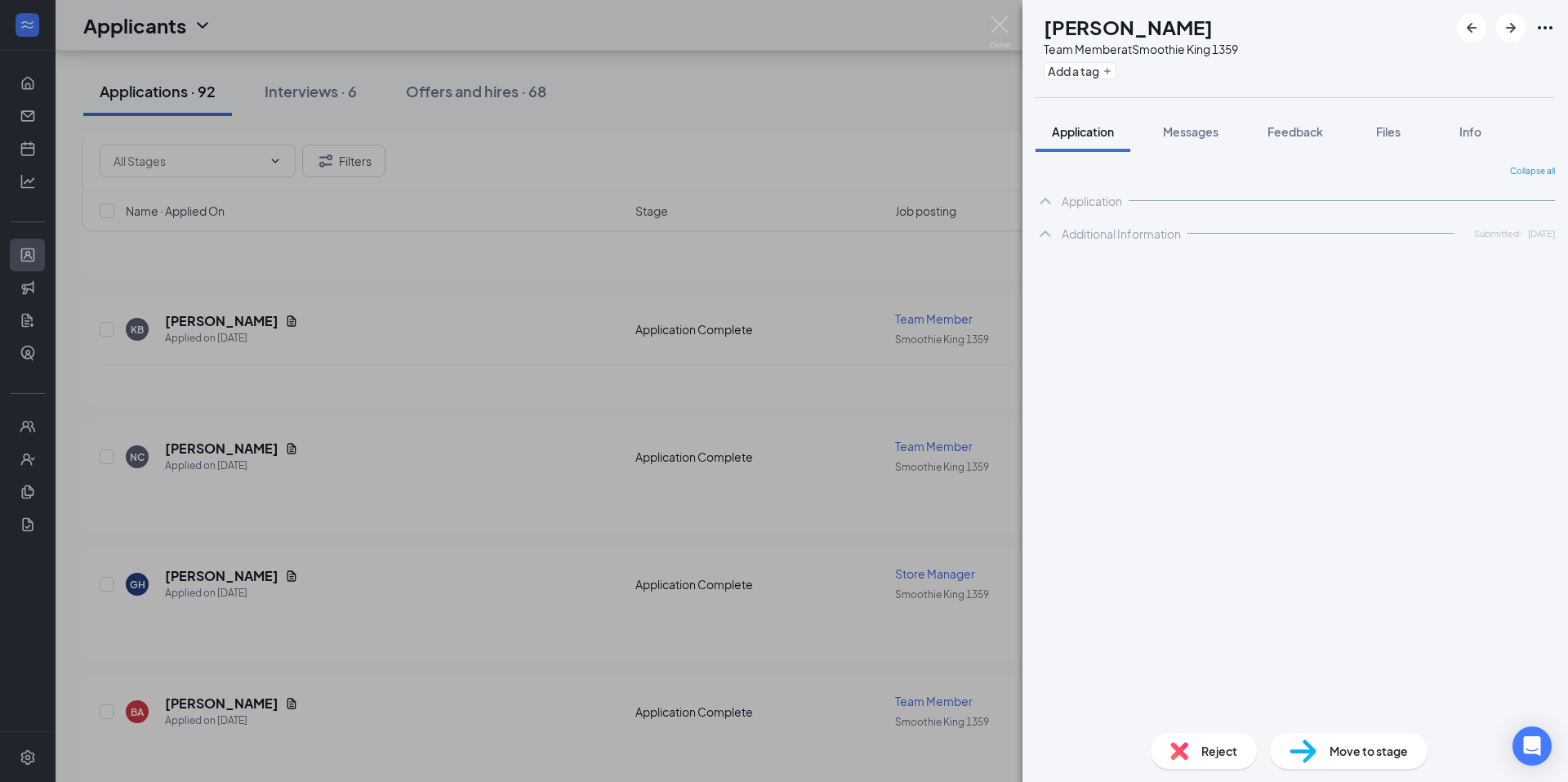
click at [1086, 236] on div "Additional Information" at bounding box center [1122, 234] width 119 height 17
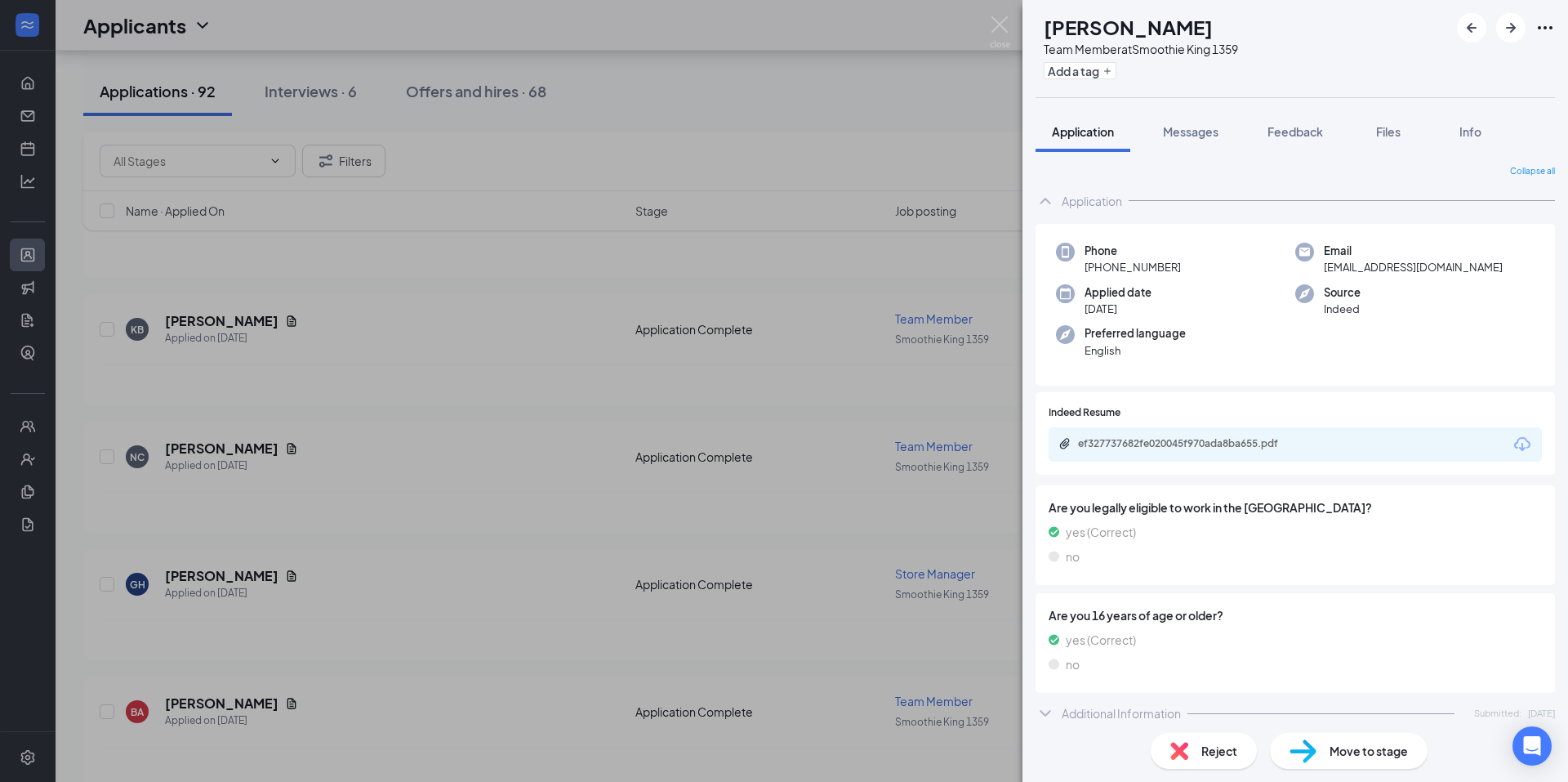
click at [1086, 202] on div "Application" at bounding box center [1092, 201] width 61 height 17
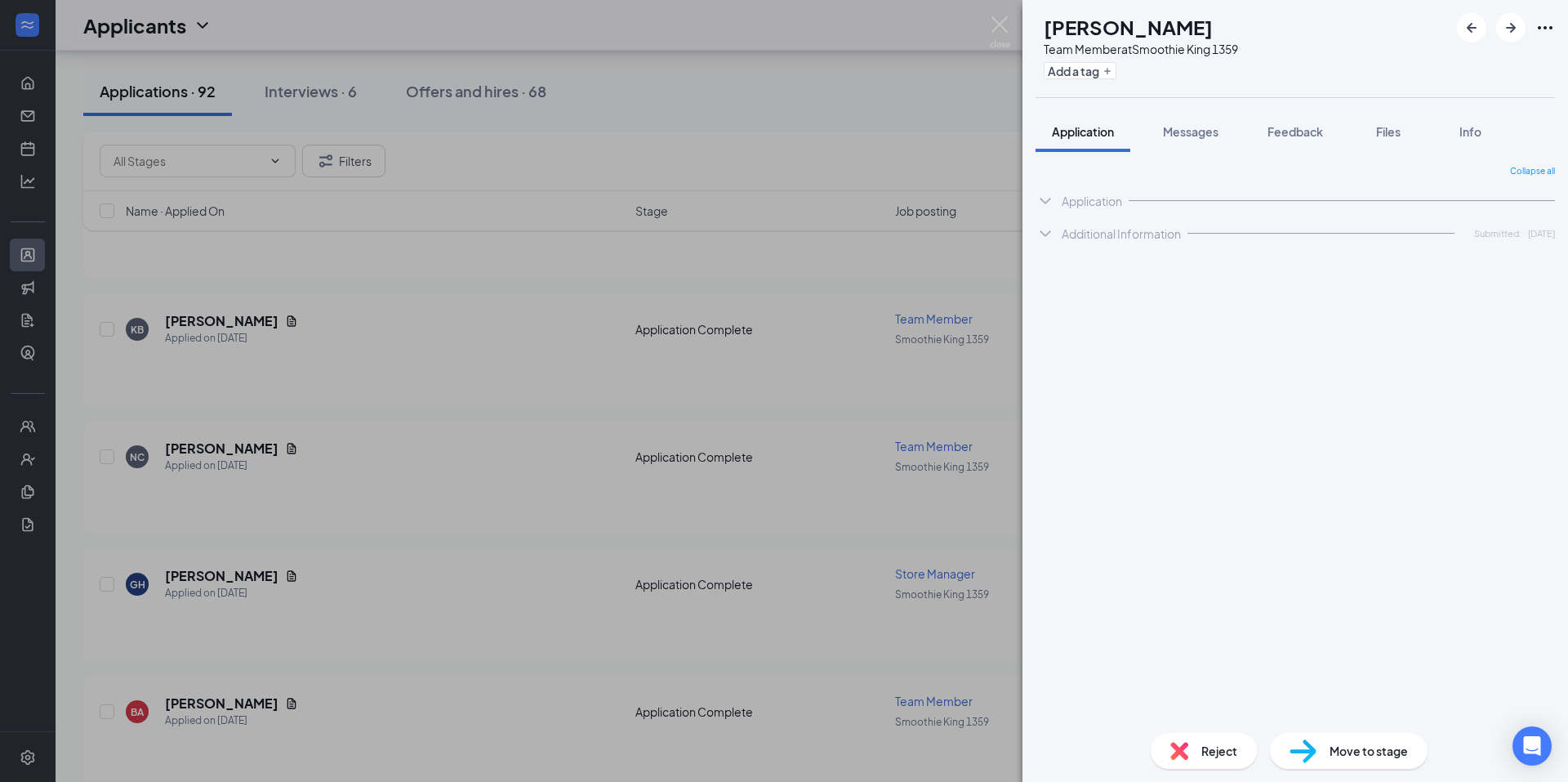
click at [1095, 241] on div "Additional Information Submitted: Sep 8" at bounding box center [1295, 234] width 520 height 33
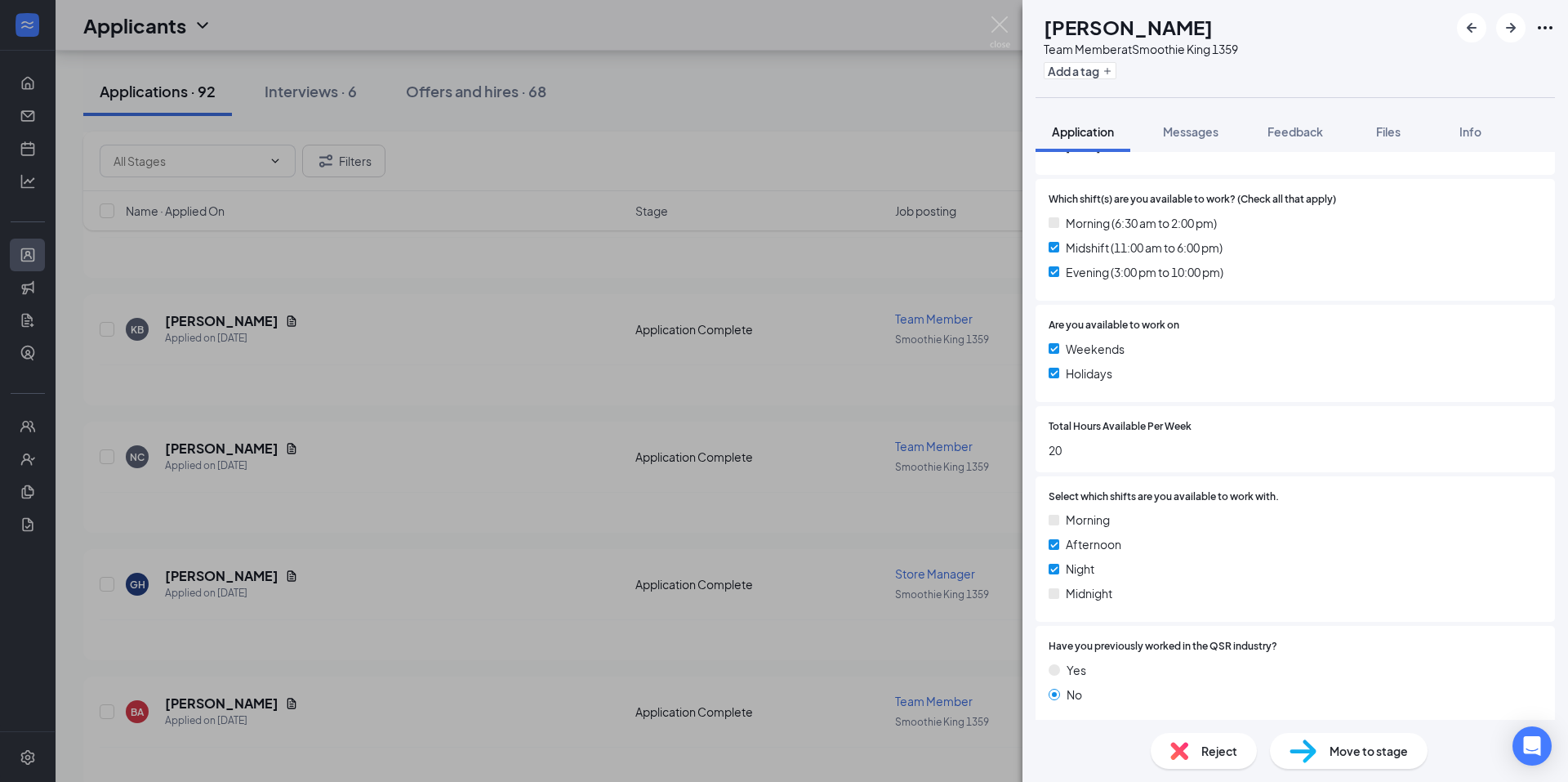
scroll to position [1022, 0]
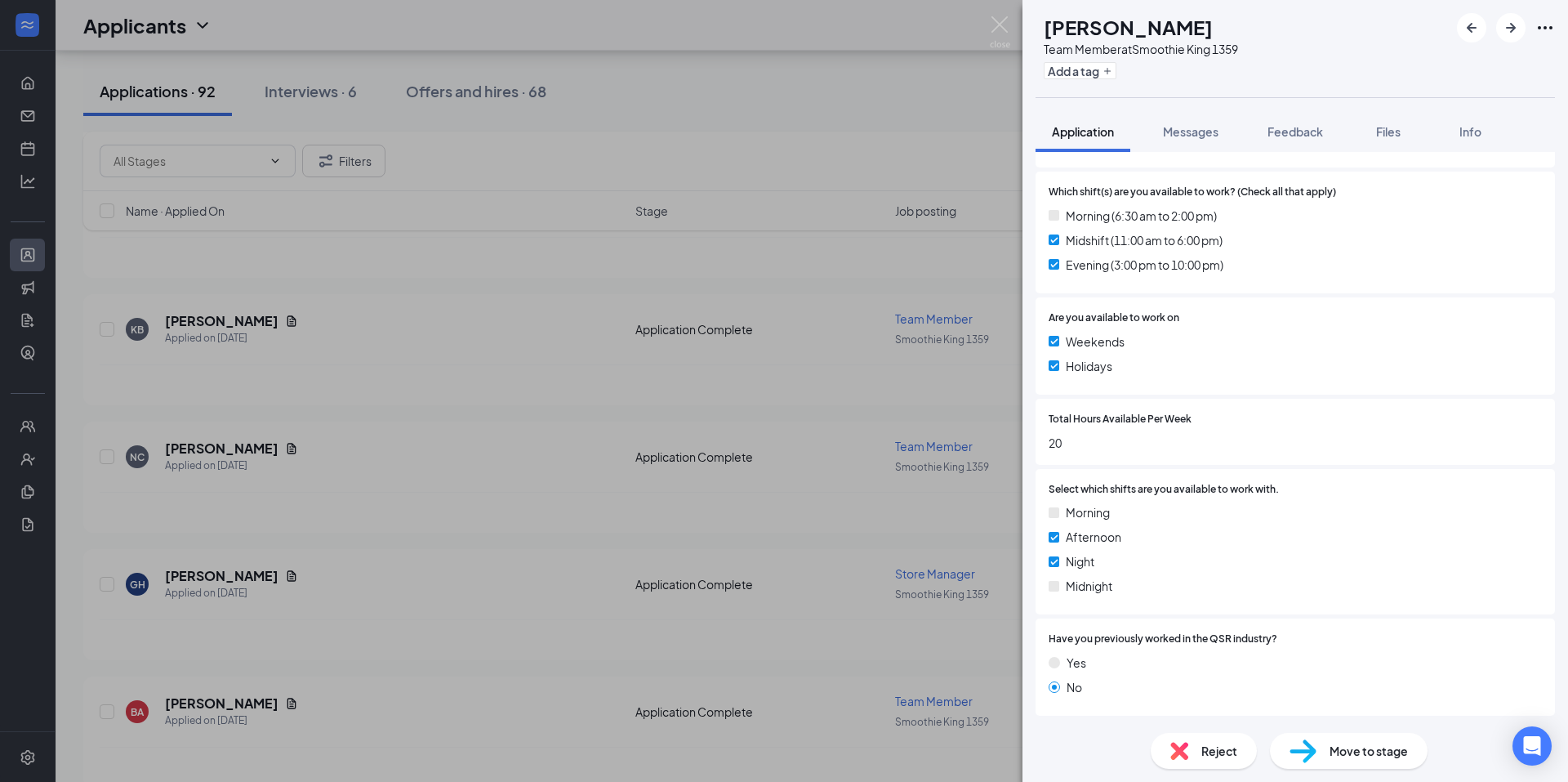
click at [1346, 747] on span "Move to stage" at bounding box center [1369, 751] width 78 height 18
type input "Onsite Interview (next stage)"
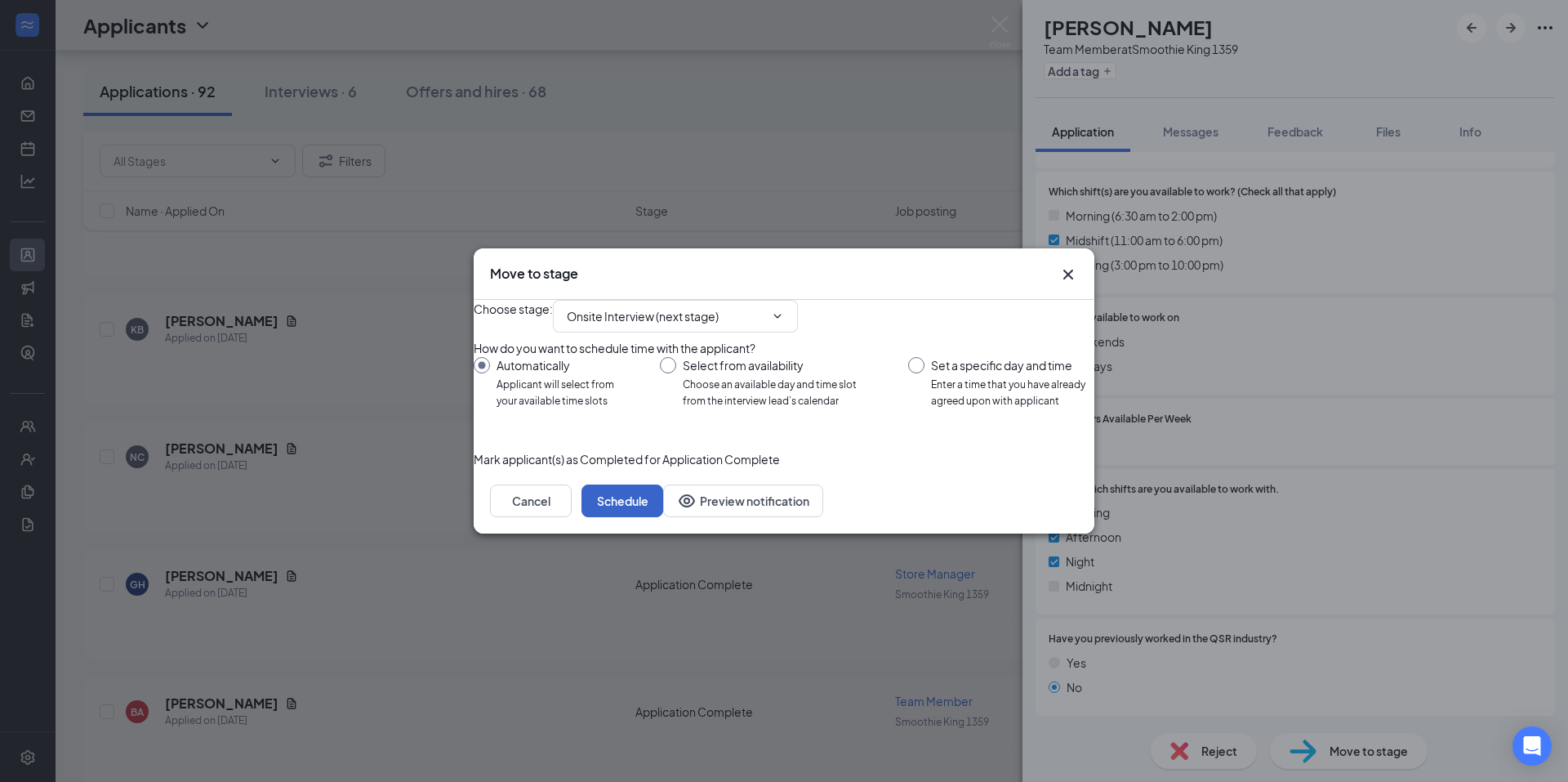
click at [664, 517] on button "Schedule" at bounding box center [622, 501] width 82 height 33
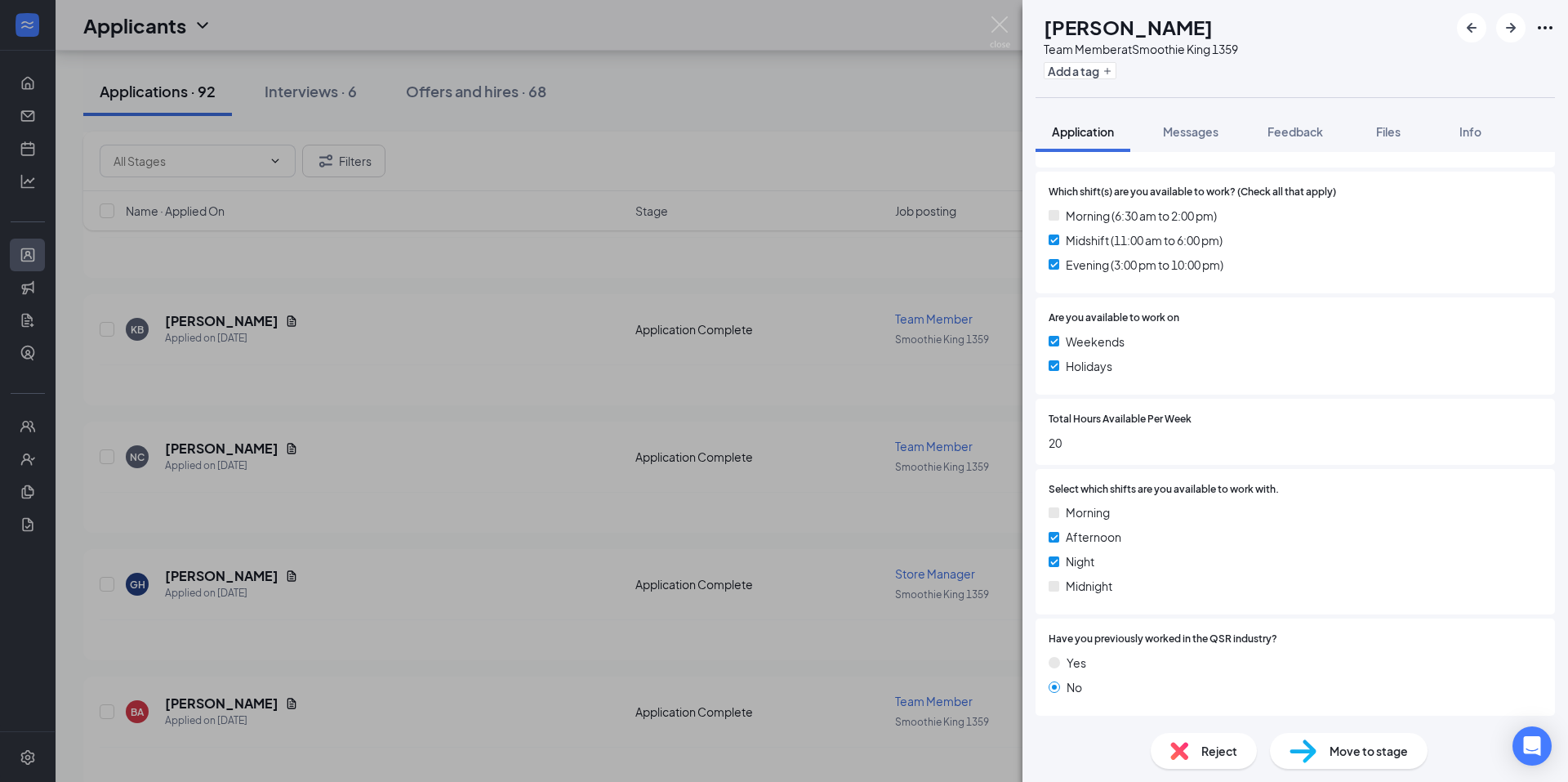
click at [366, 497] on div "KB Karley Bridgeman Team Member at Smoothie King 1359 Add a tag Application Mes…" at bounding box center [784, 391] width 1568 height 782
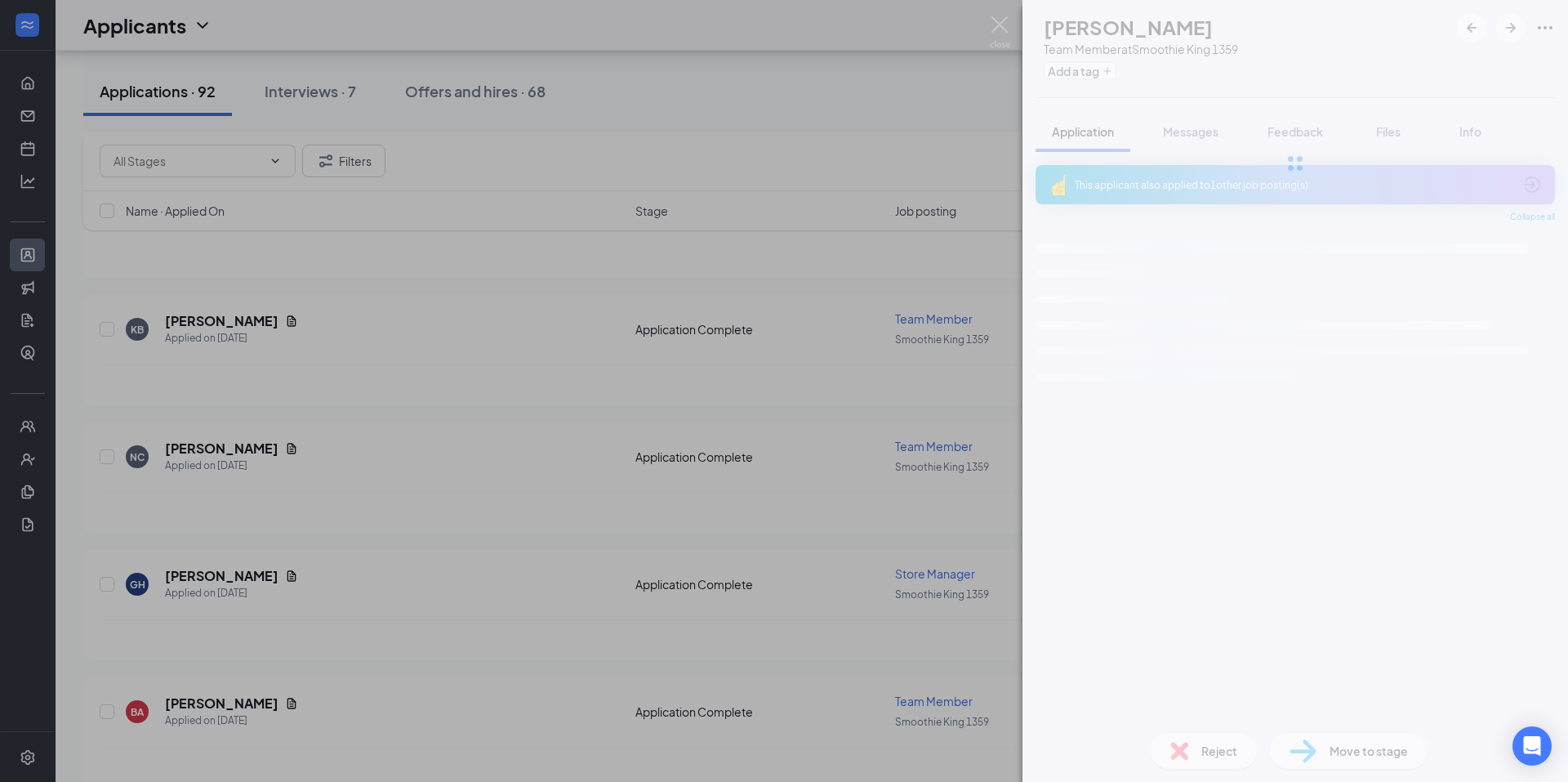
click at [987, 25] on div "NC nathanial Carver Team Member at Smoothie King 1359 Add a tag Application Mes…" at bounding box center [784, 391] width 1568 height 782
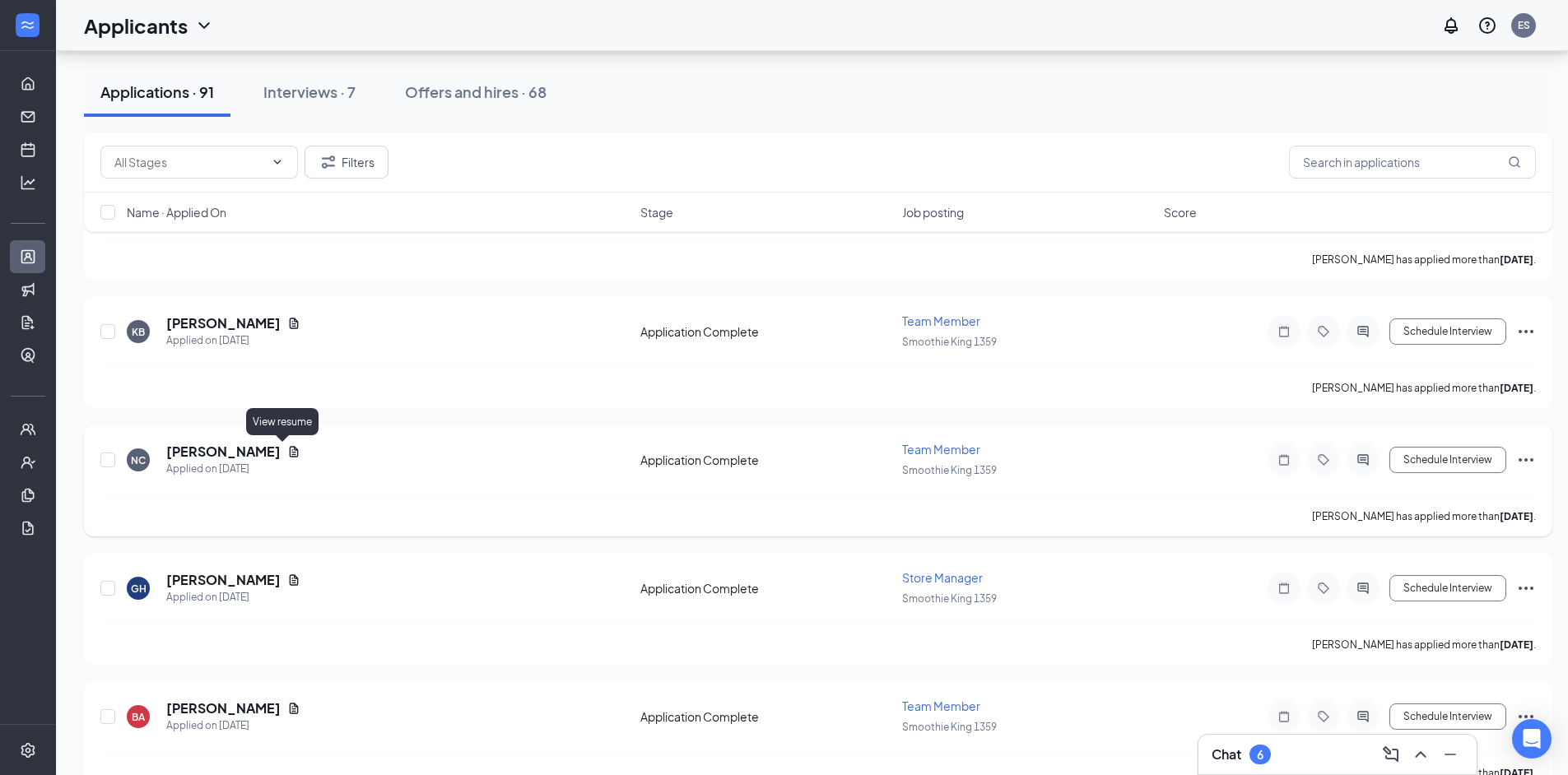
click at [288, 449] on icon "Document" at bounding box center [294, 451] width 13 height 13
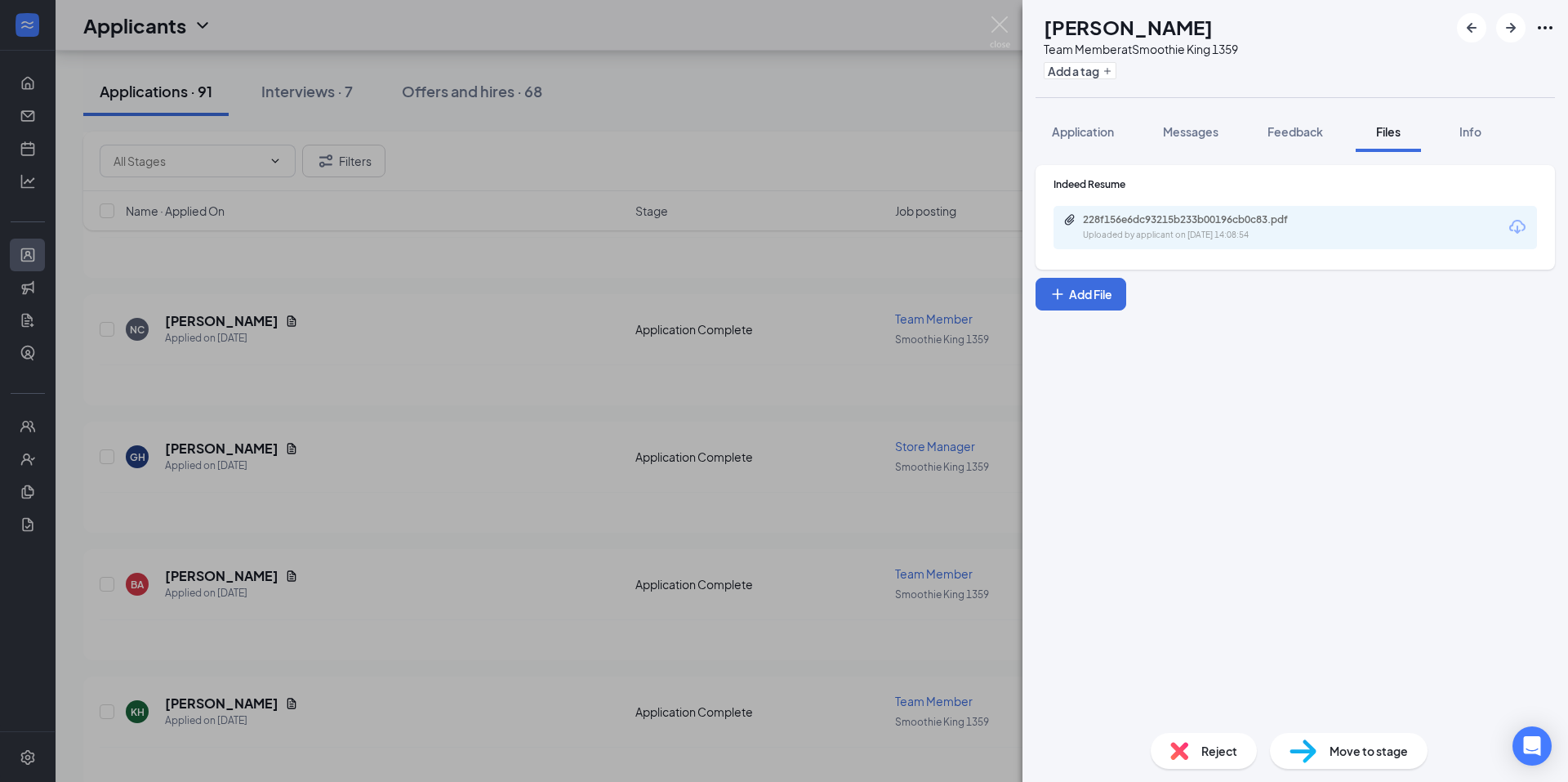
click at [1141, 221] on div "228f156e6dc93215b233b00196cb0c83.pdf" at bounding box center [1197, 219] width 229 height 13
click at [1050, 130] on button "Application" at bounding box center [1082, 131] width 95 height 40
click at [1068, 129] on span "Application" at bounding box center [1083, 131] width 62 height 15
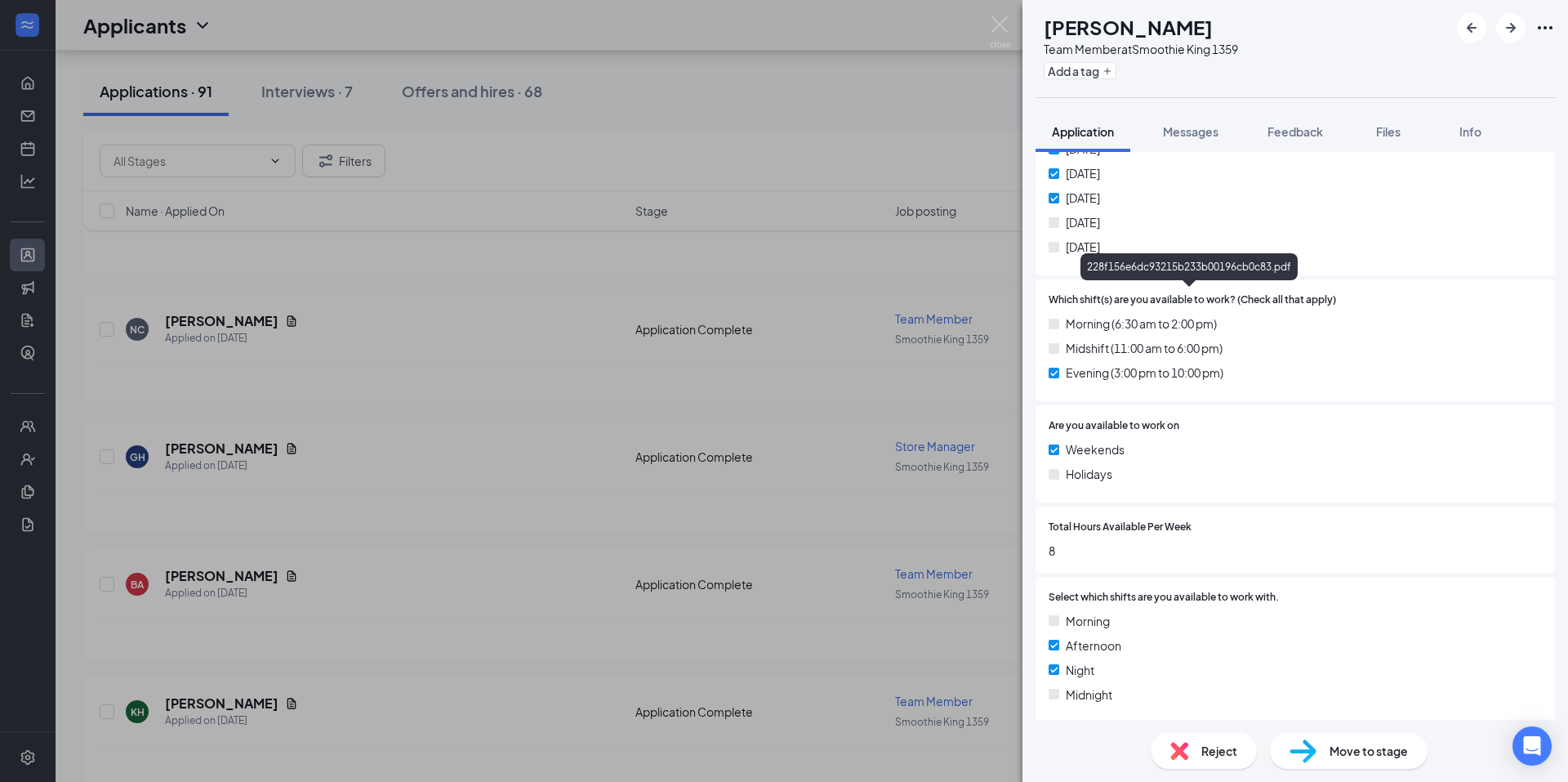
scroll to position [1415, 0]
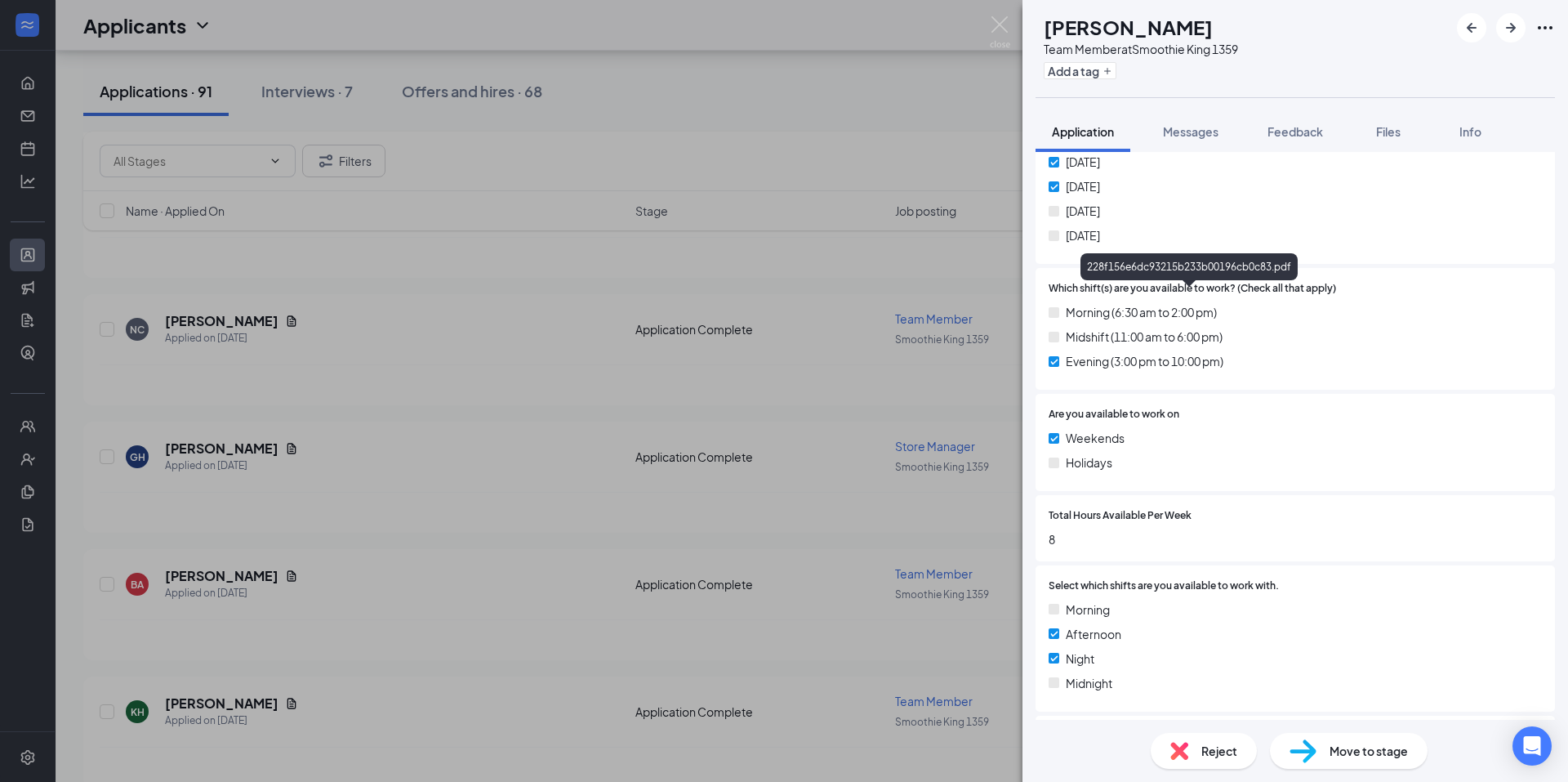
click at [893, 318] on div "NC nathanial Carver Team Member at Smoothie King 1359 Add a tag Application Mes…" at bounding box center [784, 391] width 1568 height 782
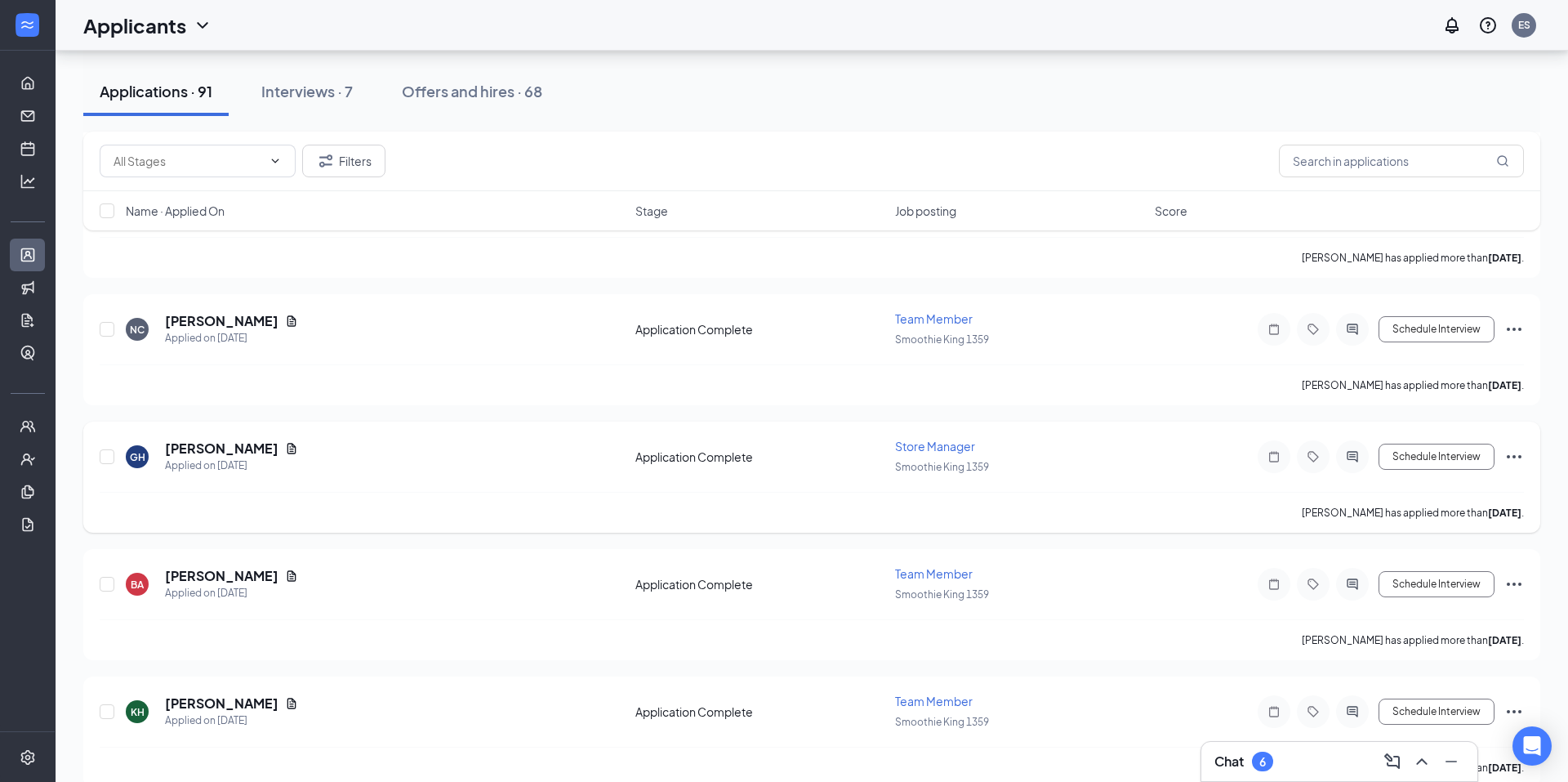
scroll to position [2832, 0]
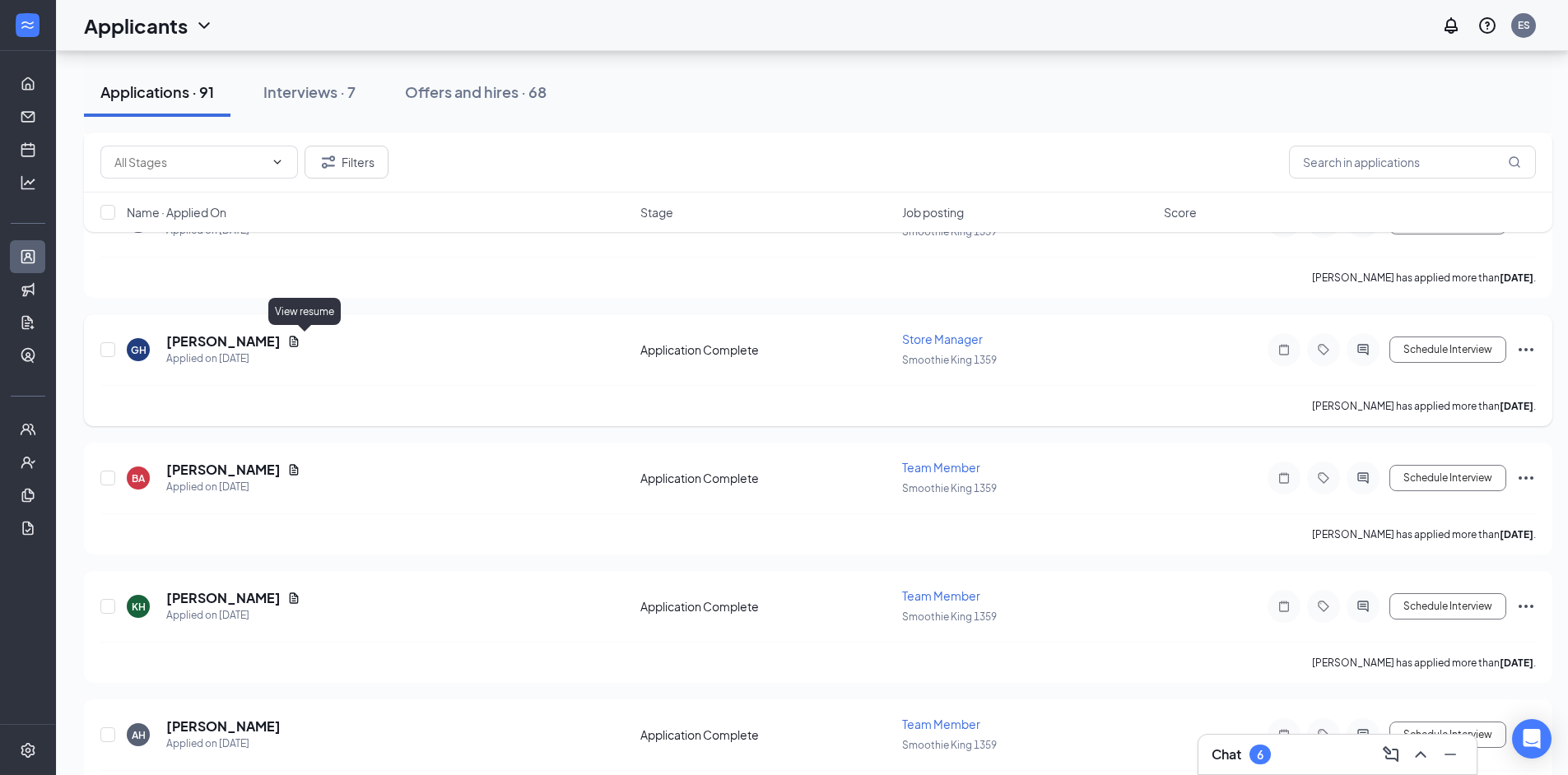
click at [301, 346] on icon "Document" at bounding box center [294, 341] width 13 height 13
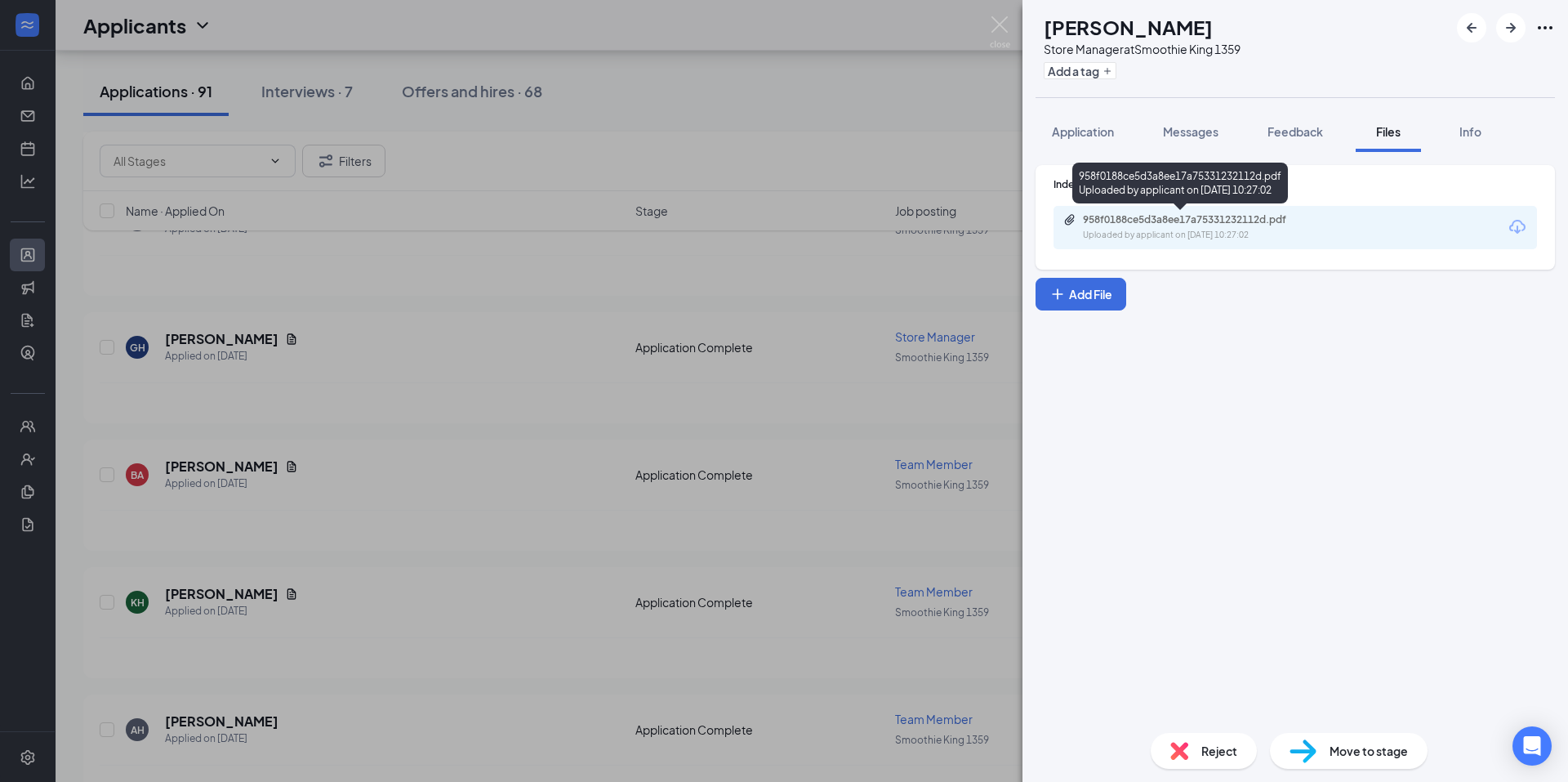
click at [1115, 233] on div "Uploaded by applicant on Sep 08, 2025 at 10:27:02" at bounding box center [1205, 235] width 245 height 13
click at [1063, 118] on button "Application" at bounding box center [1082, 131] width 95 height 40
click at [1065, 138] on span "Application" at bounding box center [1083, 131] width 62 height 15
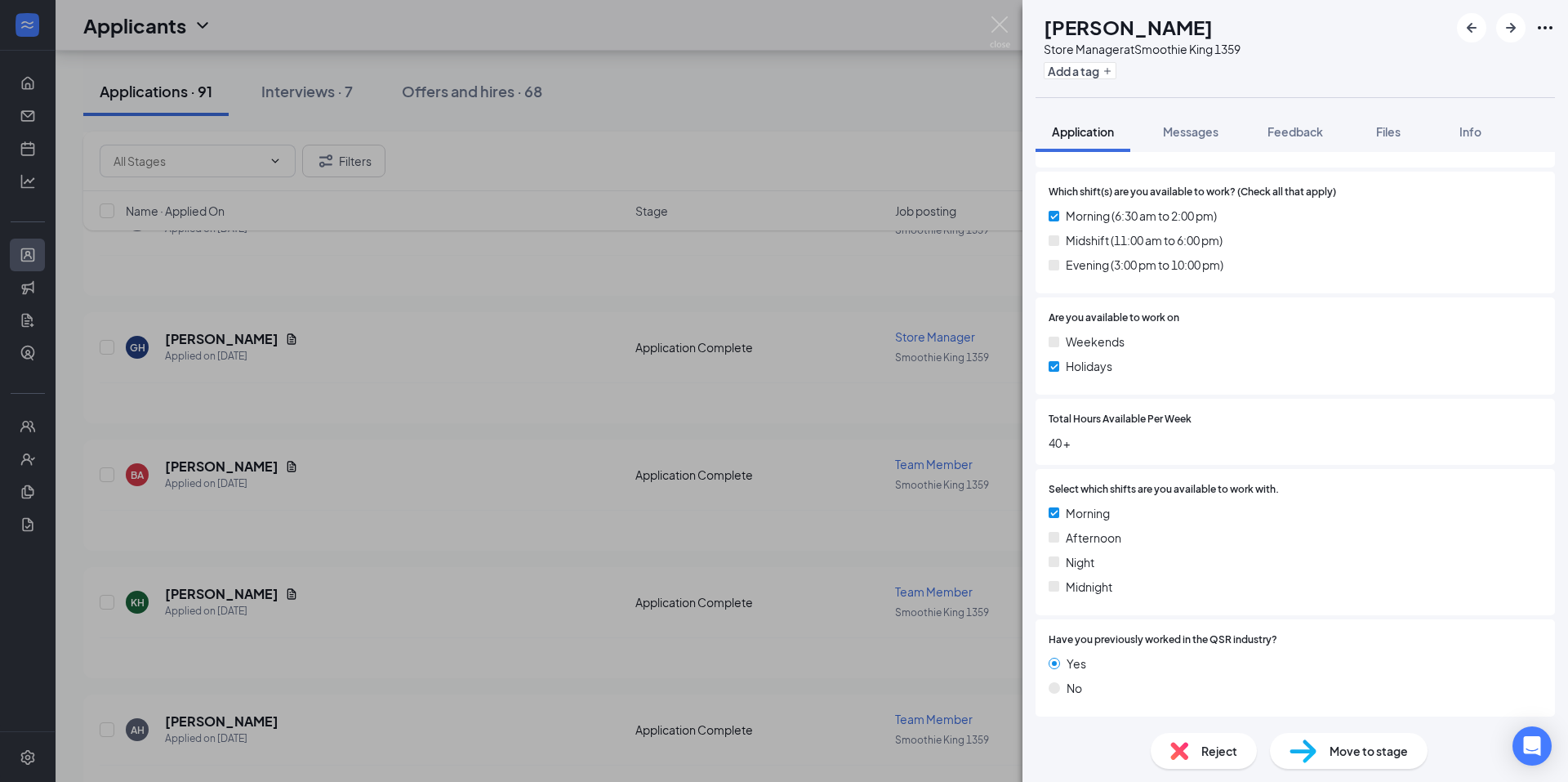
scroll to position [1485, 0]
click at [845, 462] on div "GH Gerardo Hernandez Store Manager at Smoothie King 1359 Add a tag Application …" at bounding box center [784, 391] width 1568 height 782
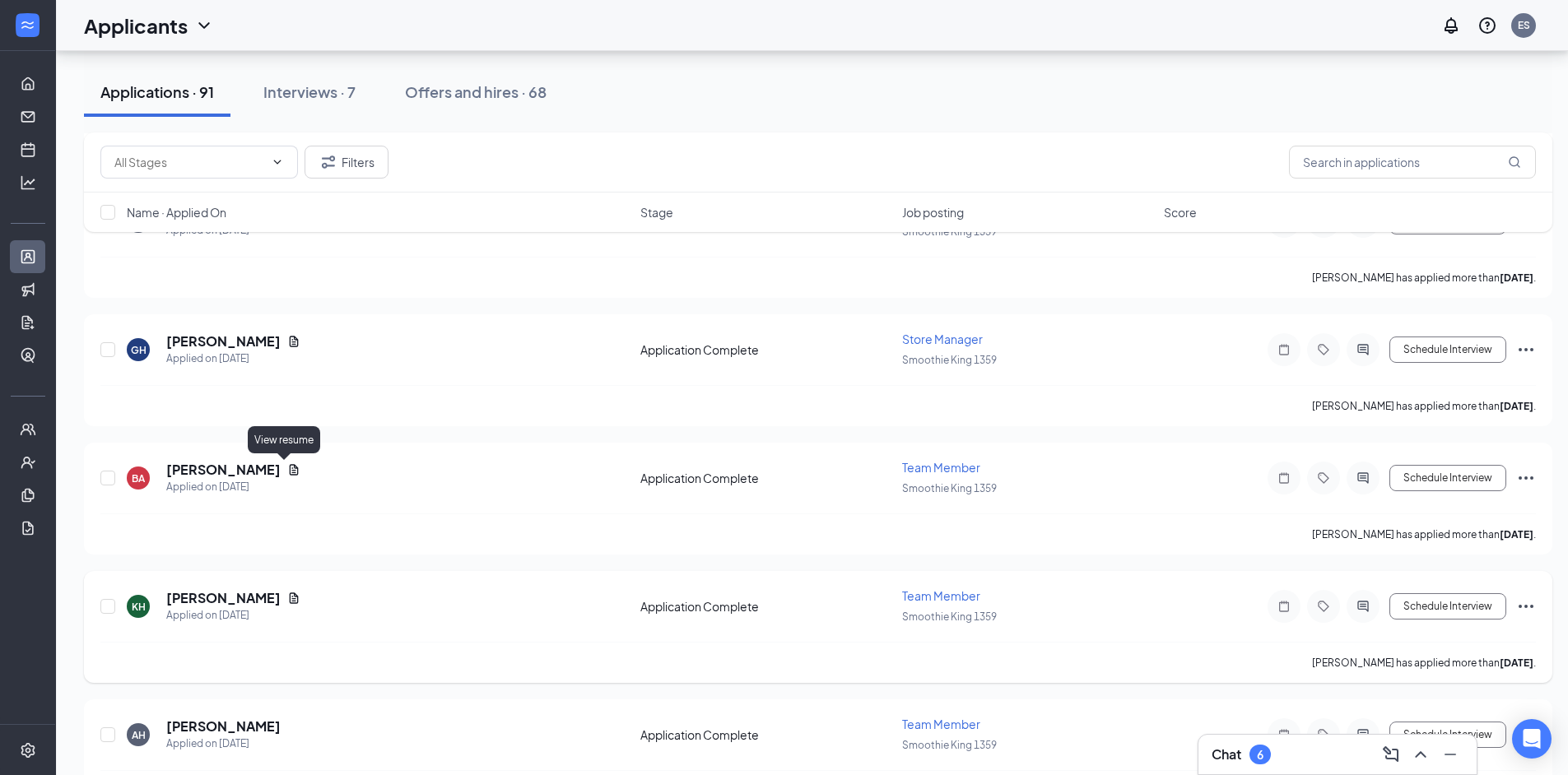
drag, startPoint x: 285, startPoint y: 468, endPoint x: 786, endPoint y: 597, distance: 517.3
click at [290, 468] on icon "Document" at bounding box center [294, 470] width 9 height 11
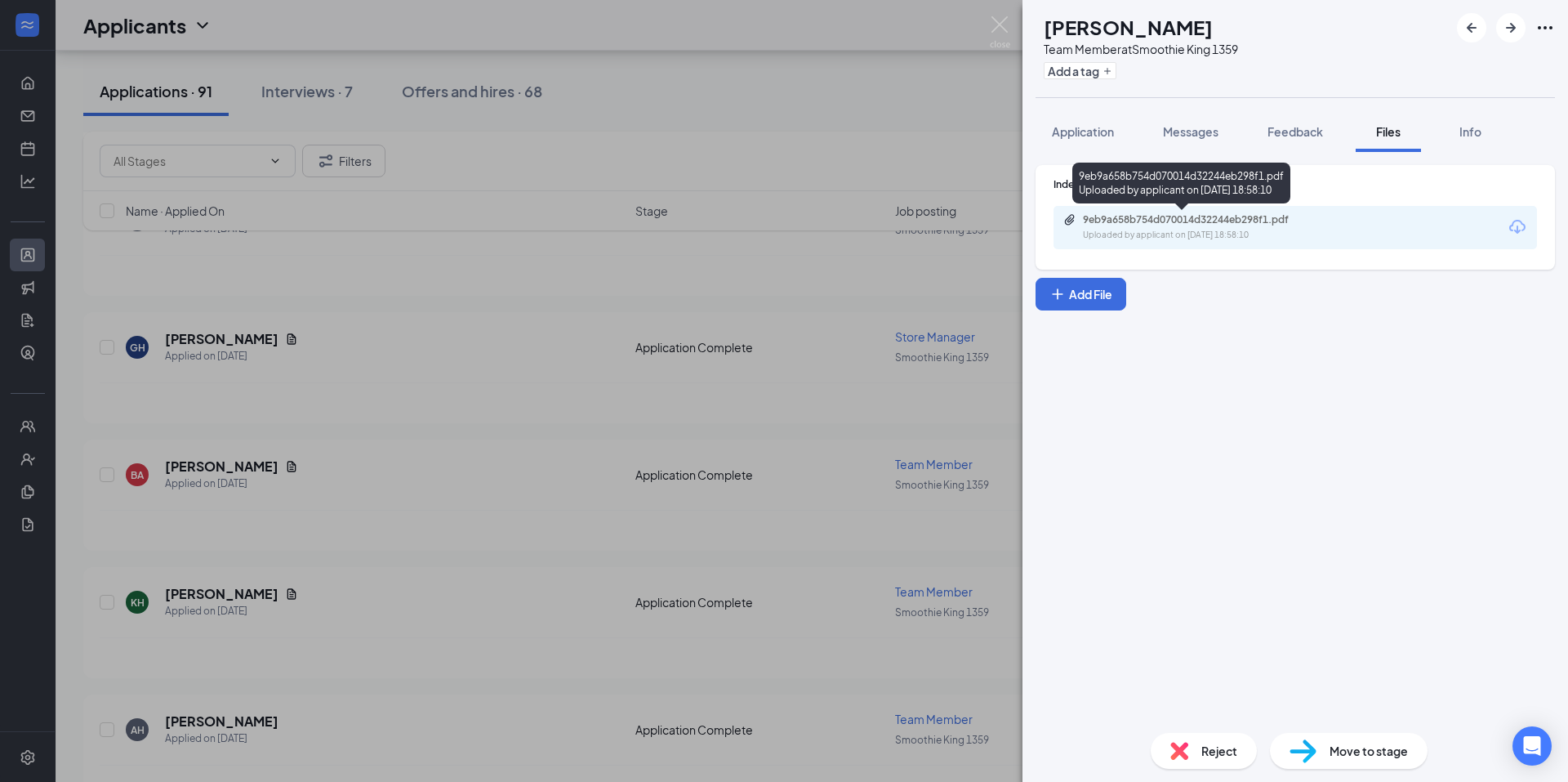
click at [1167, 219] on div "9eb9a658b754d070014d32244eb298f1.pdf" at bounding box center [1197, 219] width 229 height 13
click at [1047, 134] on button "Application" at bounding box center [1082, 131] width 95 height 40
click at [1089, 132] on span "Application" at bounding box center [1083, 131] width 62 height 15
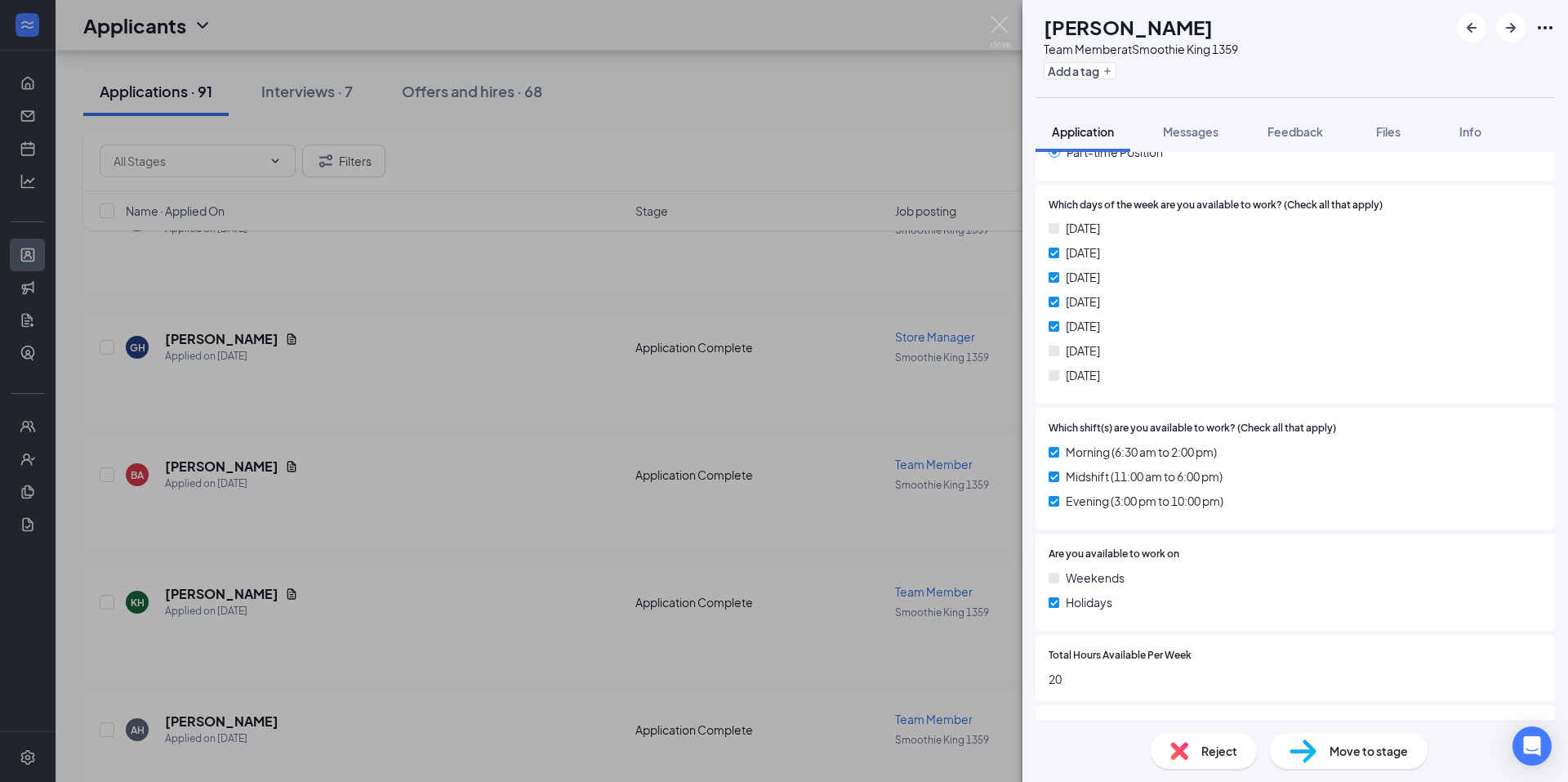
scroll to position [1470, 0]
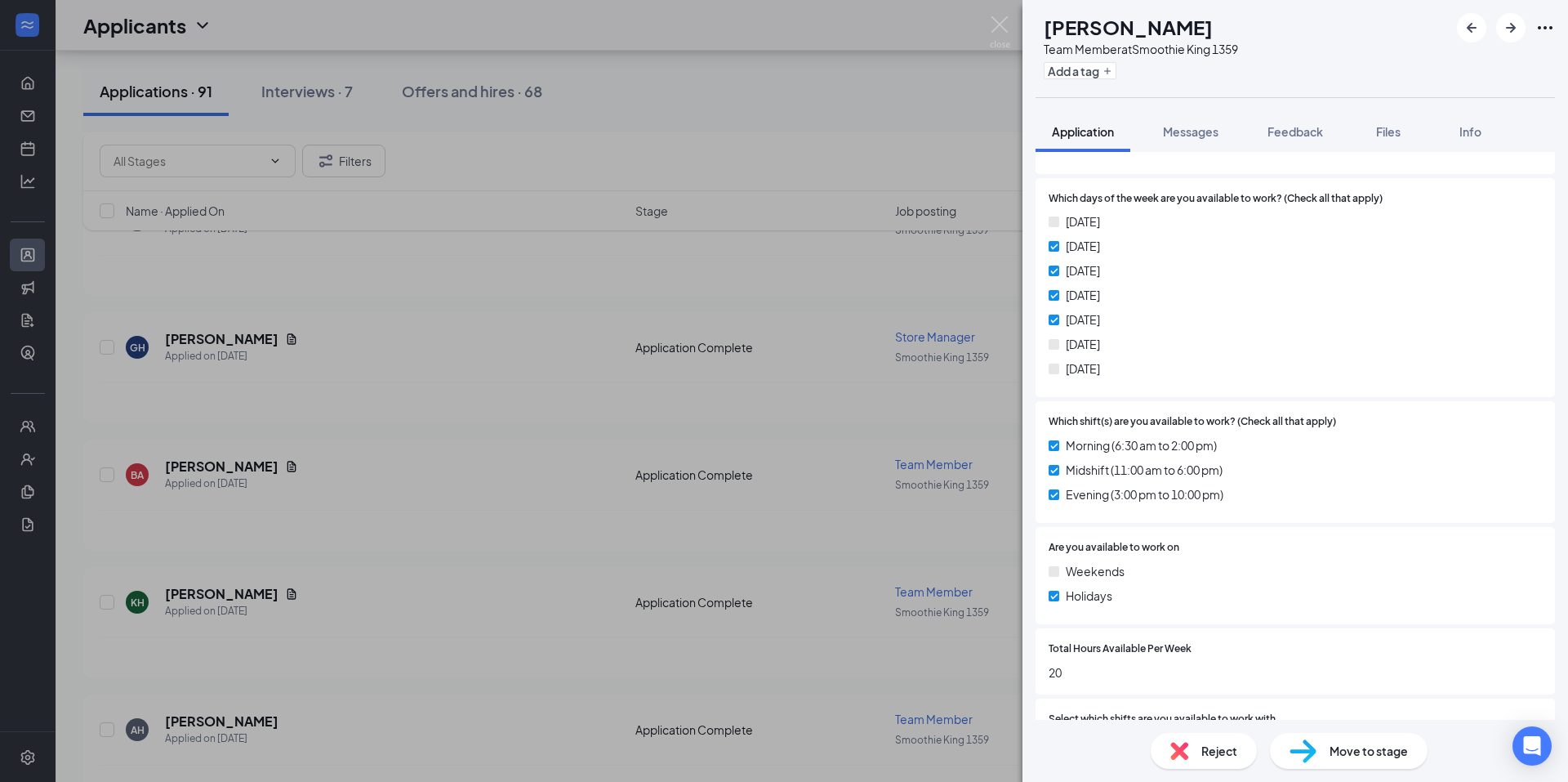
click at [1366, 750] on span "Move to stage" at bounding box center [1369, 751] width 78 height 18
type input "Onsite Interview (next stage)"
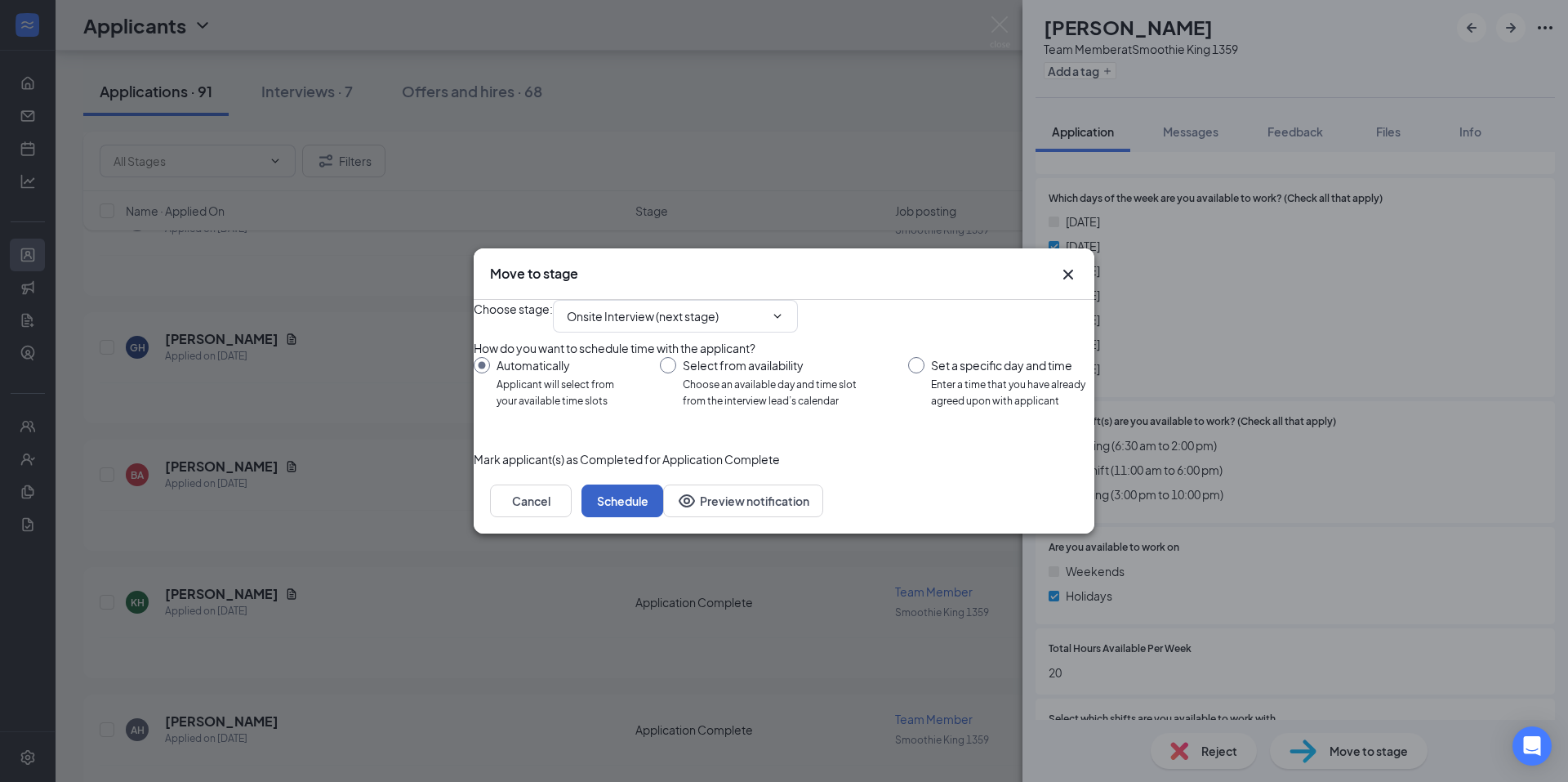
click at [664, 517] on button "Schedule" at bounding box center [622, 501] width 82 height 33
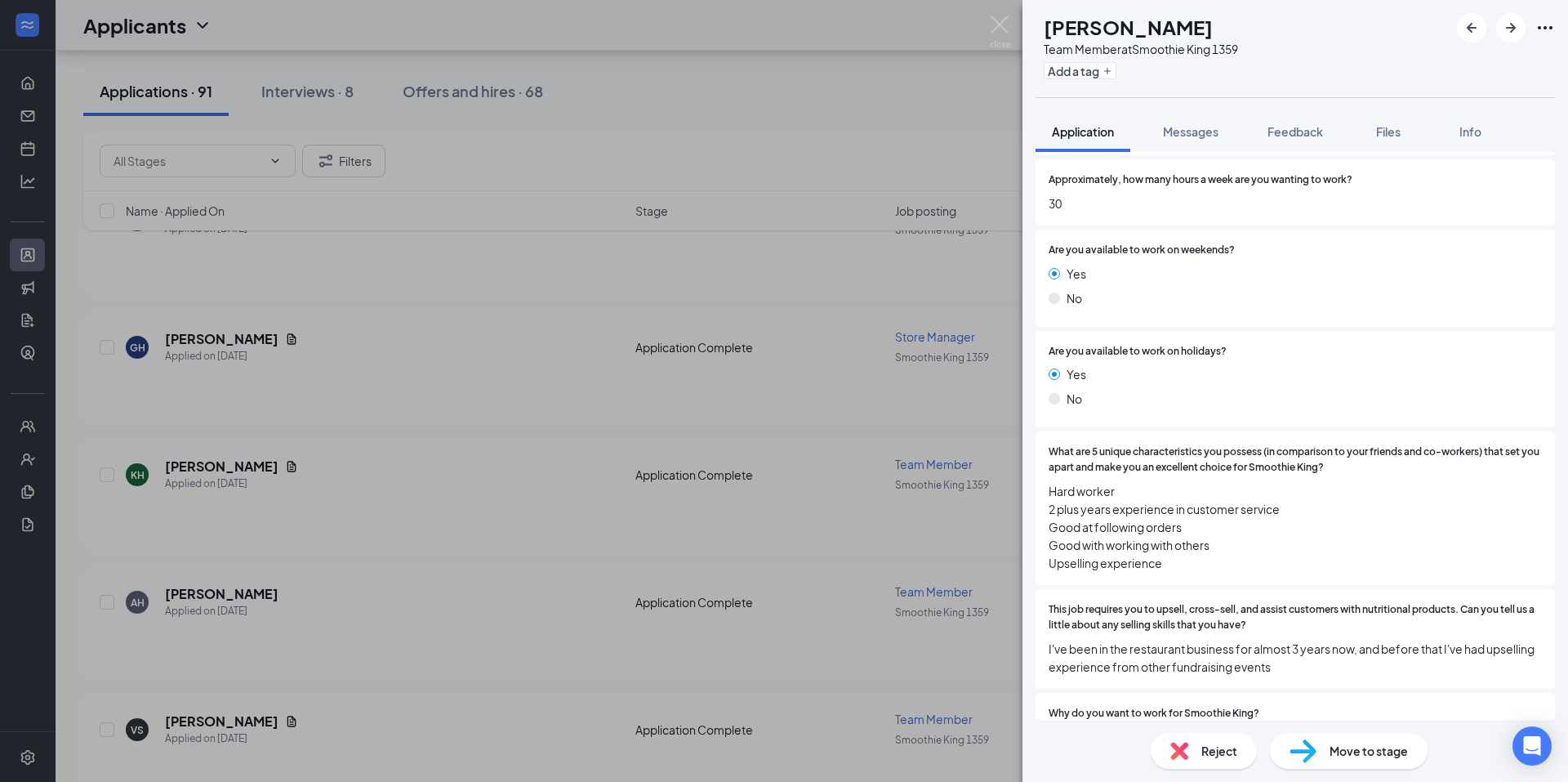
scroll to position [572, 0]
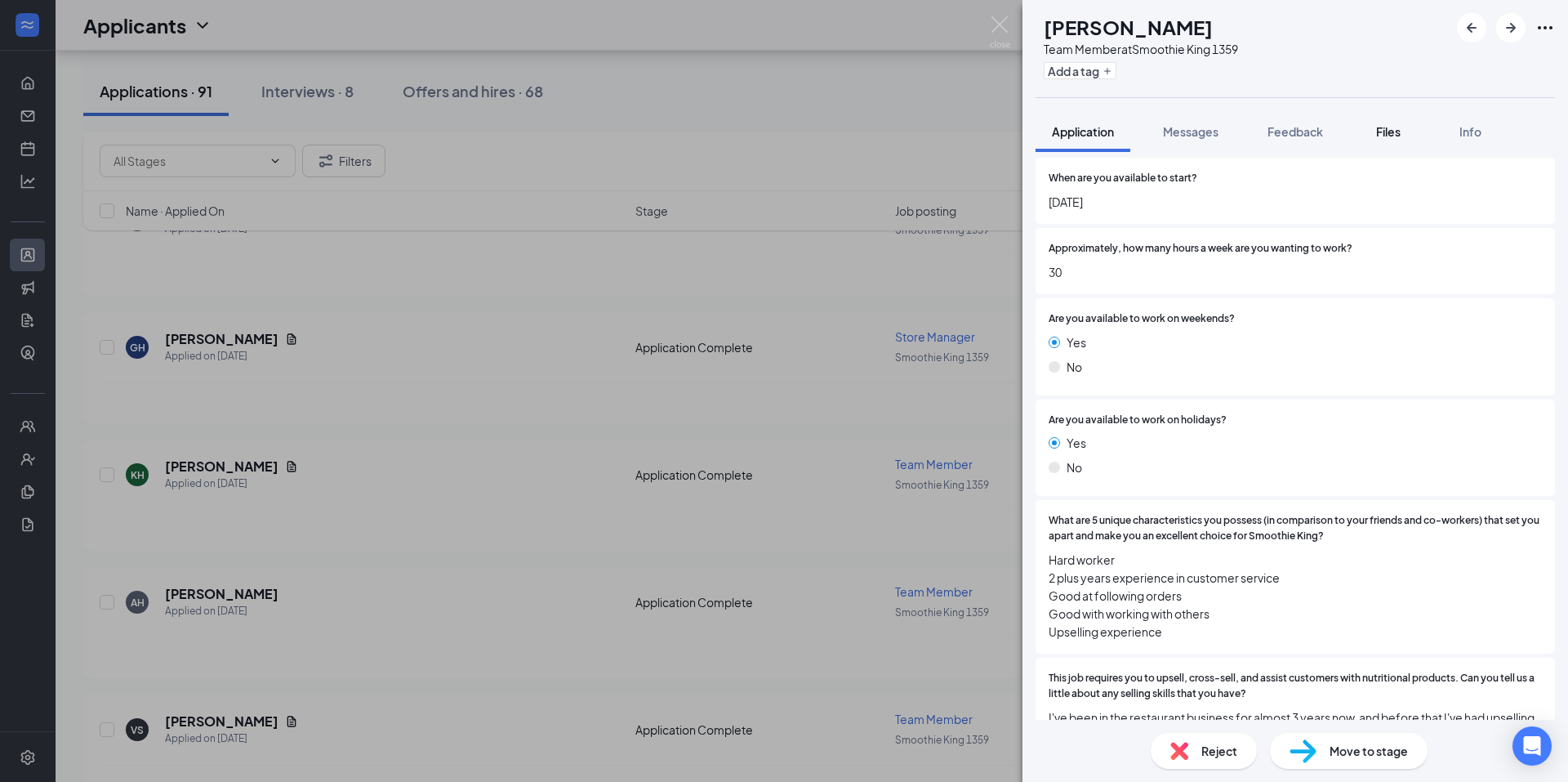
click at [1392, 140] on button "Files" at bounding box center [1388, 131] width 65 height 40
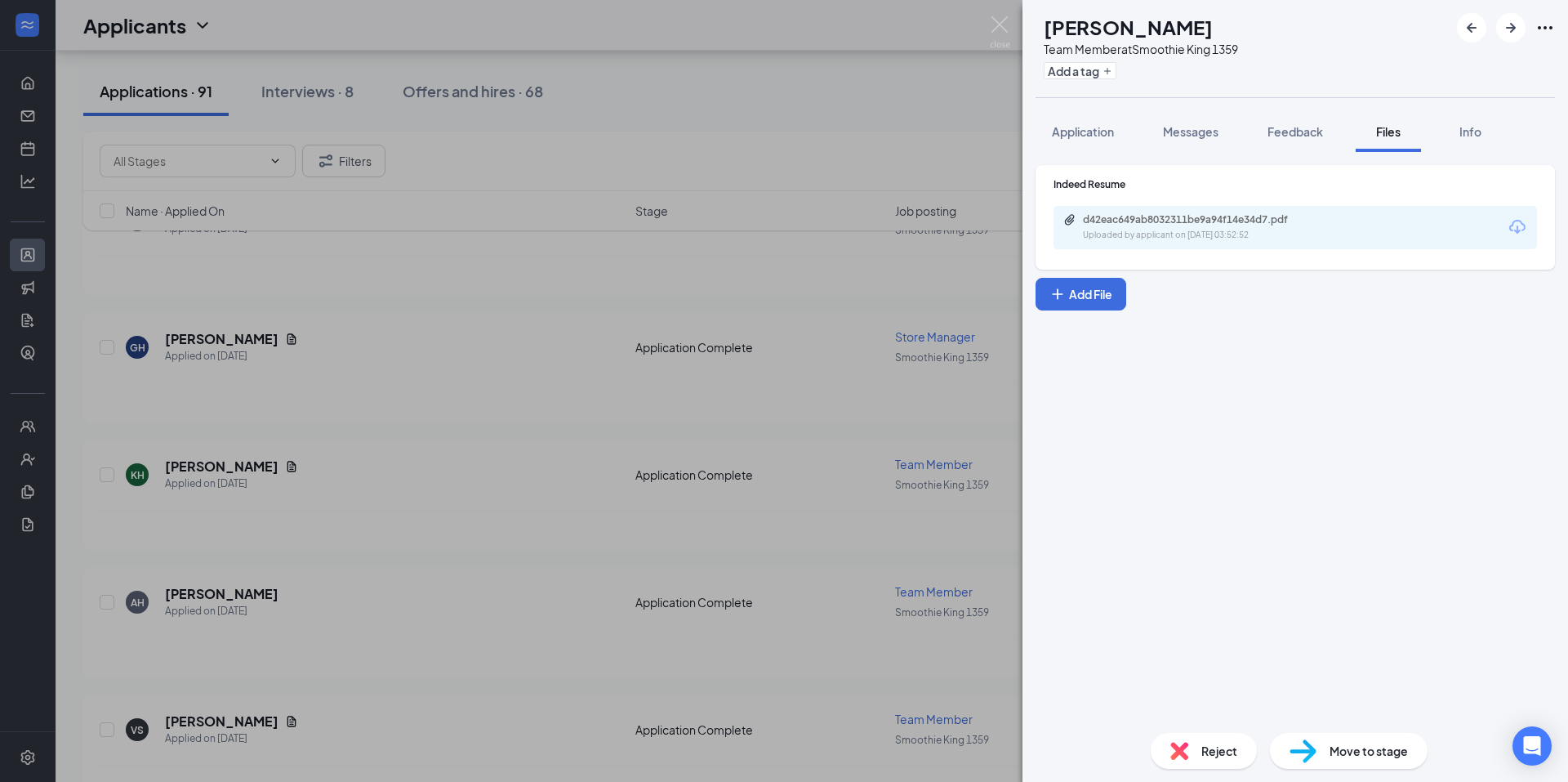
drag, startPoint x: 749, startPoint y: 187, endPoint x: 734, endPoint y: 196, distance: 17.5
click at [748, 183] on div "KH Kaisyn Haynie Team Member at Smoothie King 1359 Add a tag Application Messag…" at bounding box center [784, 391] width 1568 height 782
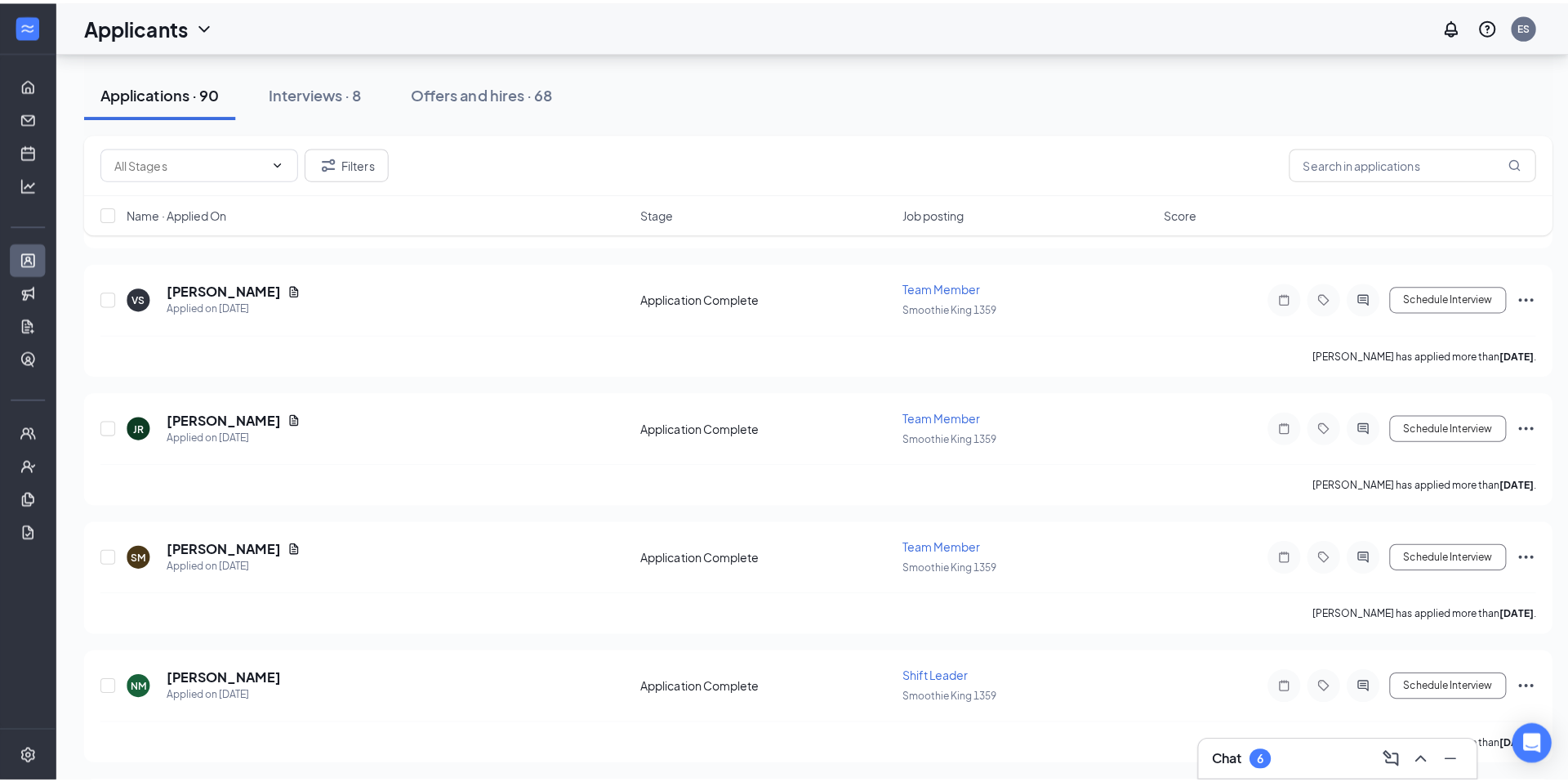
scroll to position [3322, 0]
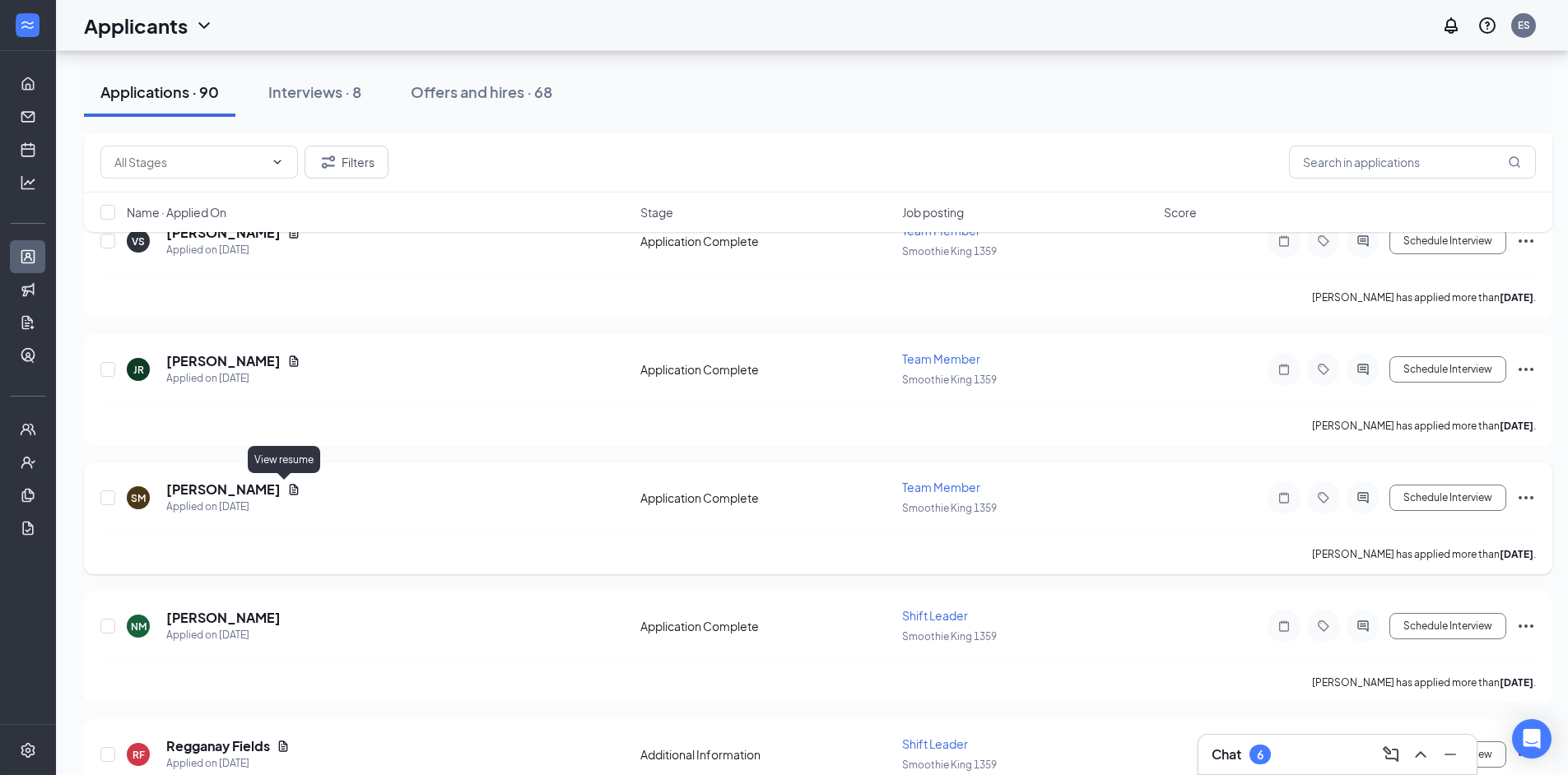
click at [290, 495] on icon "Document" at bounding box center [294, 489] width 9 height 11
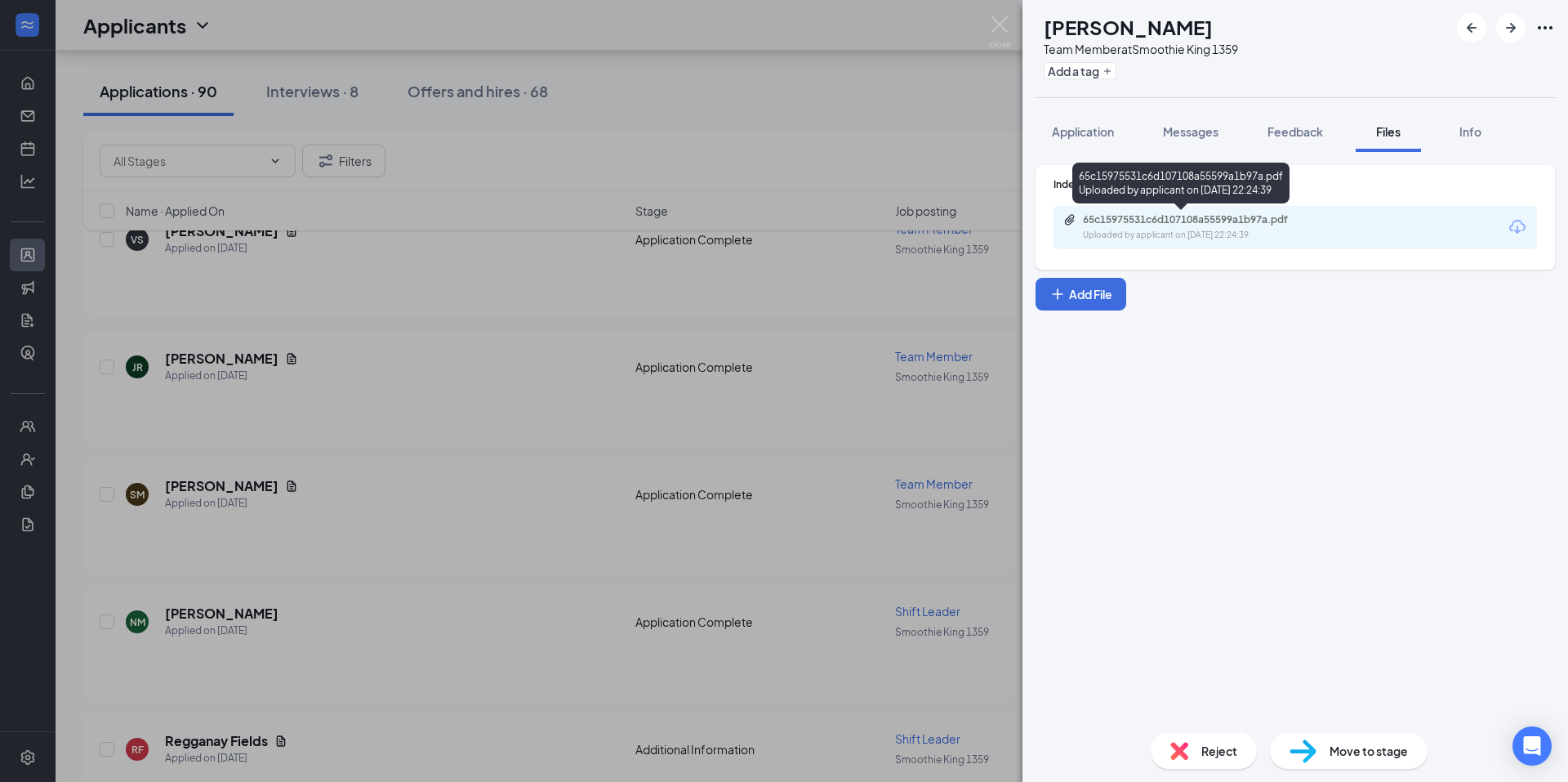
click at [1153, 233] on div "Uploaded by applicant on Sep 04, 2025 at 22:24:39" at bounding box center [1205, 235] width 245 height 13
click at [907, 95] on div "SM Sadie Mcgeorge Team Member at Smoothie King 1359 Add a tag Application Messa…" at bounding box center [784, 391] width 1568 height 782
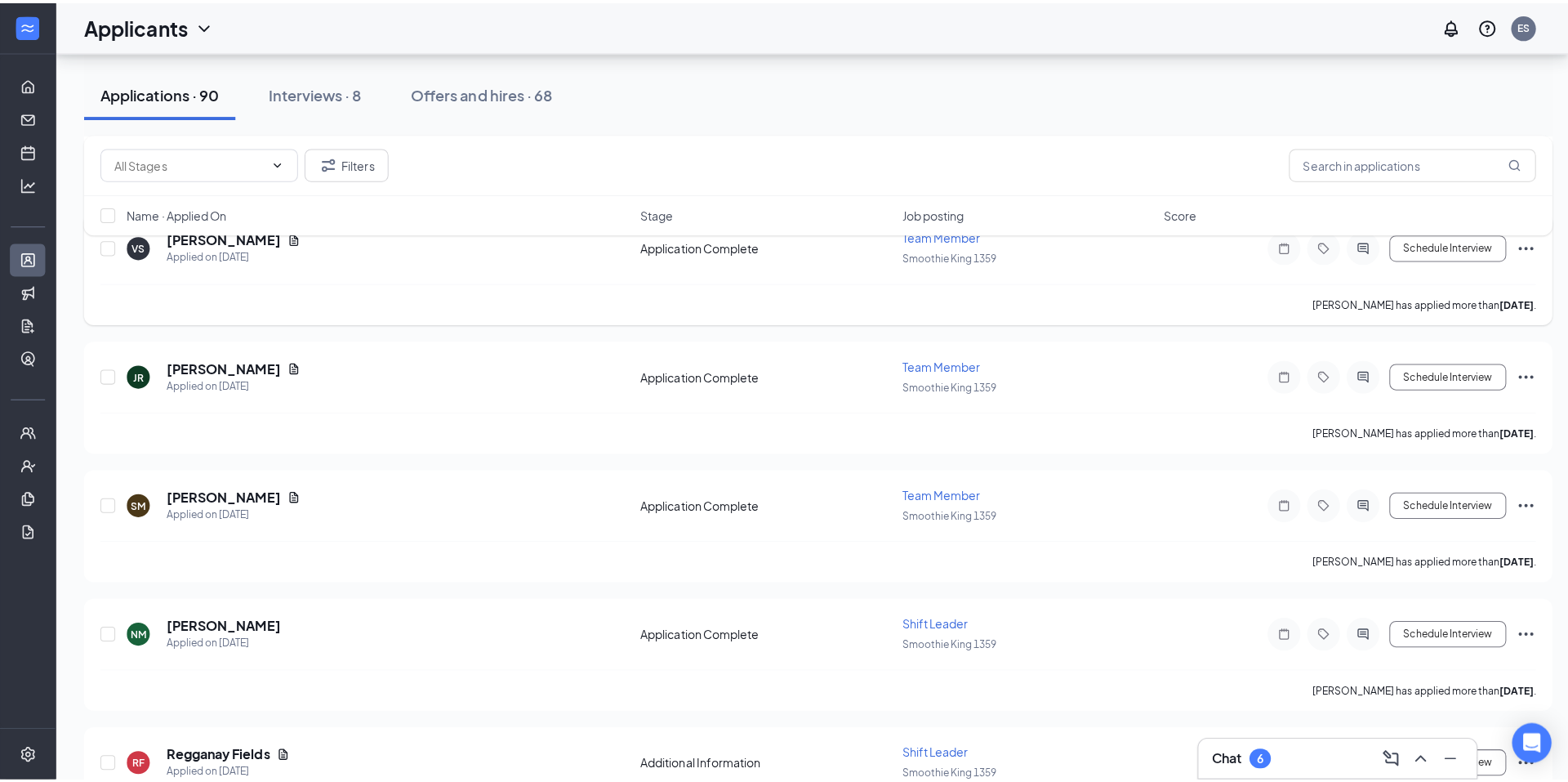
scroll to position [3212, 0]
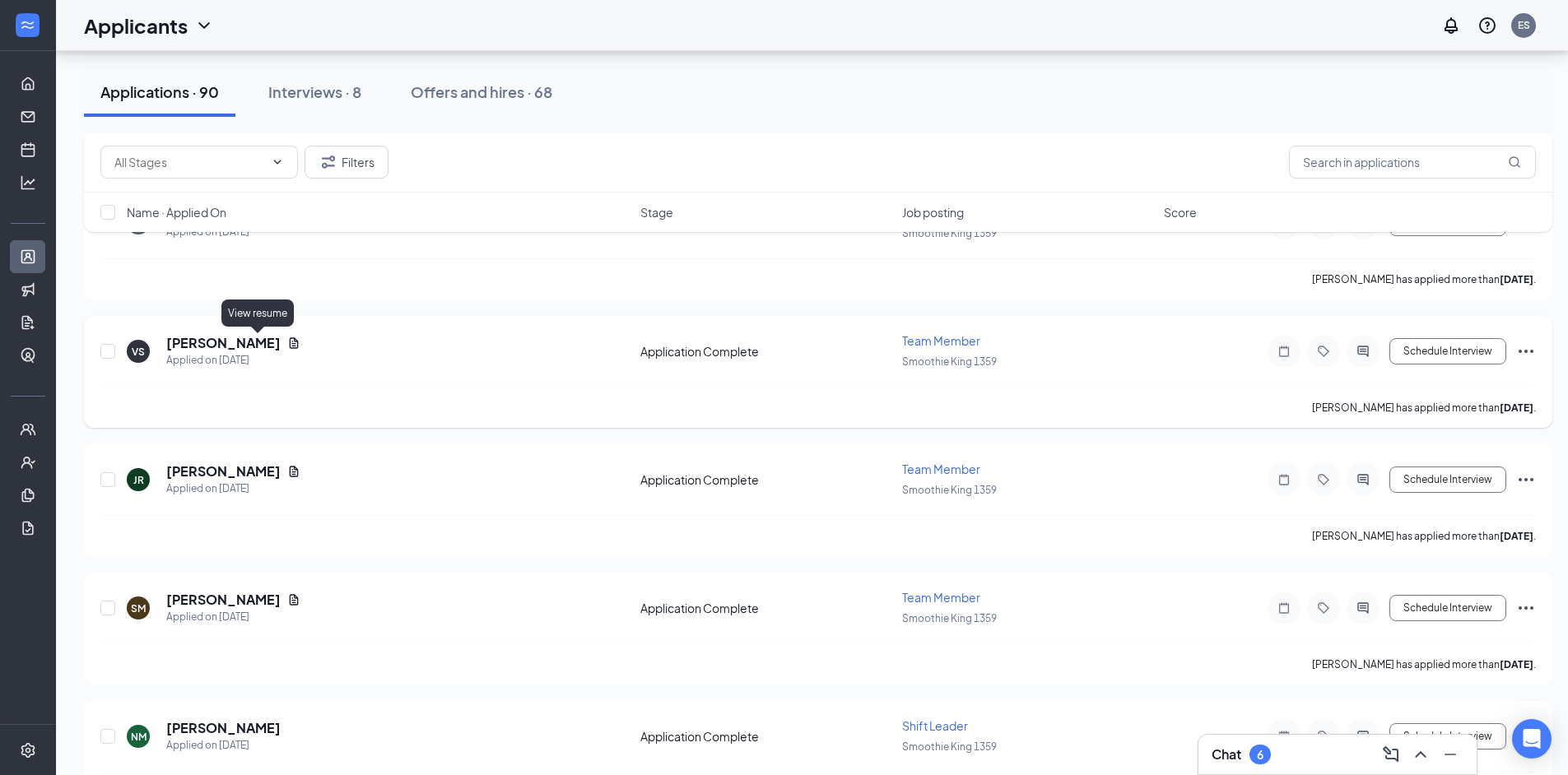
click at [290, 341] on icon "Document" at bounding box center [294, 343] width 9 height 11
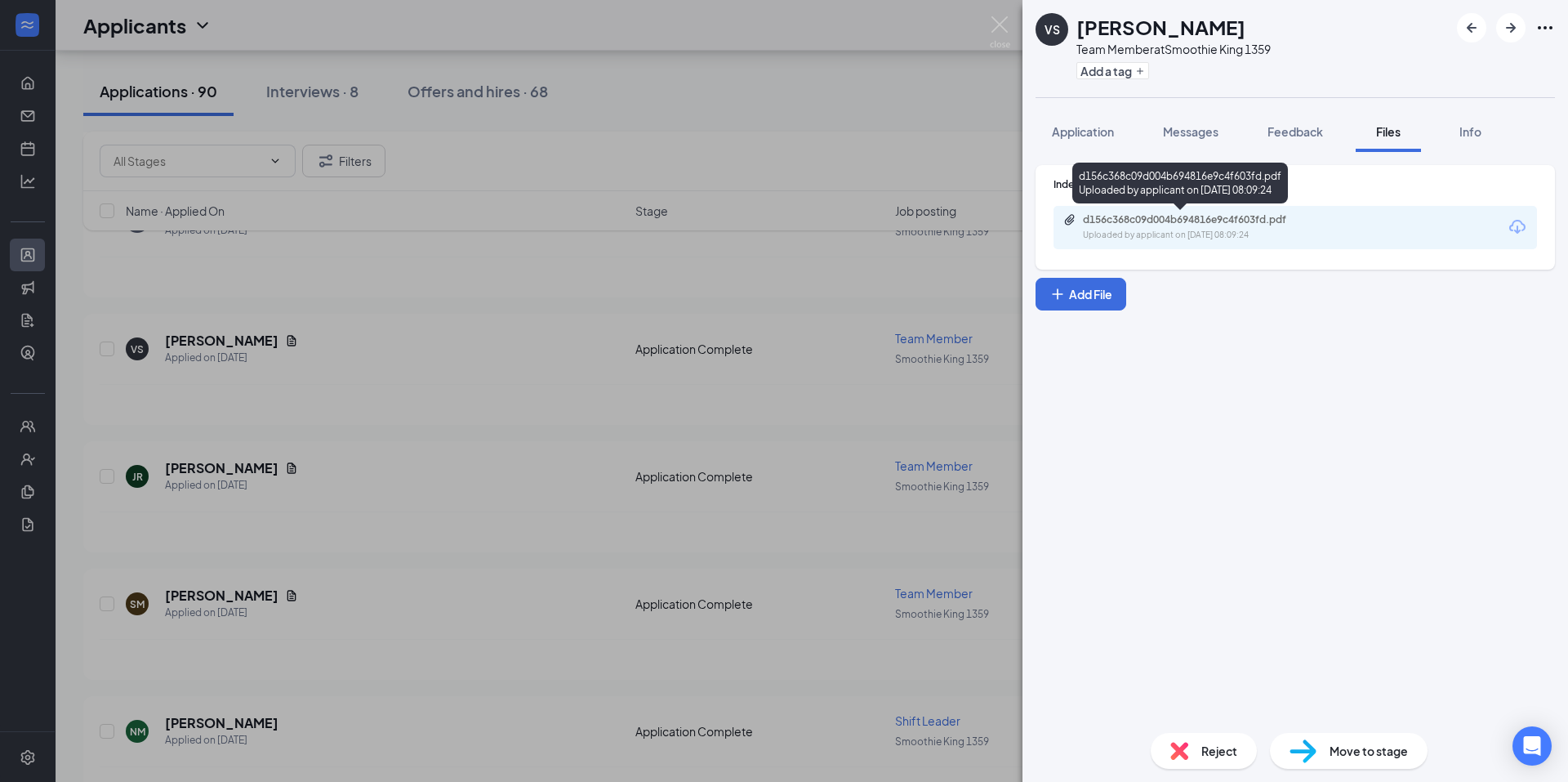
click at [1265, 226] on div "d156c368c09d004b694816e9c4f603fd.pdf Uploaded by applicant on Sep 05, 2025 at 0…" at bounding box center [1196, 227] width 264 height 28
click at [1074, 140] on button "Application" at bounding box center [1082, 131] width 95 height 40
click at [1071, 117] on button "Application" at bounding box center [1082, 131] width 95 height 40
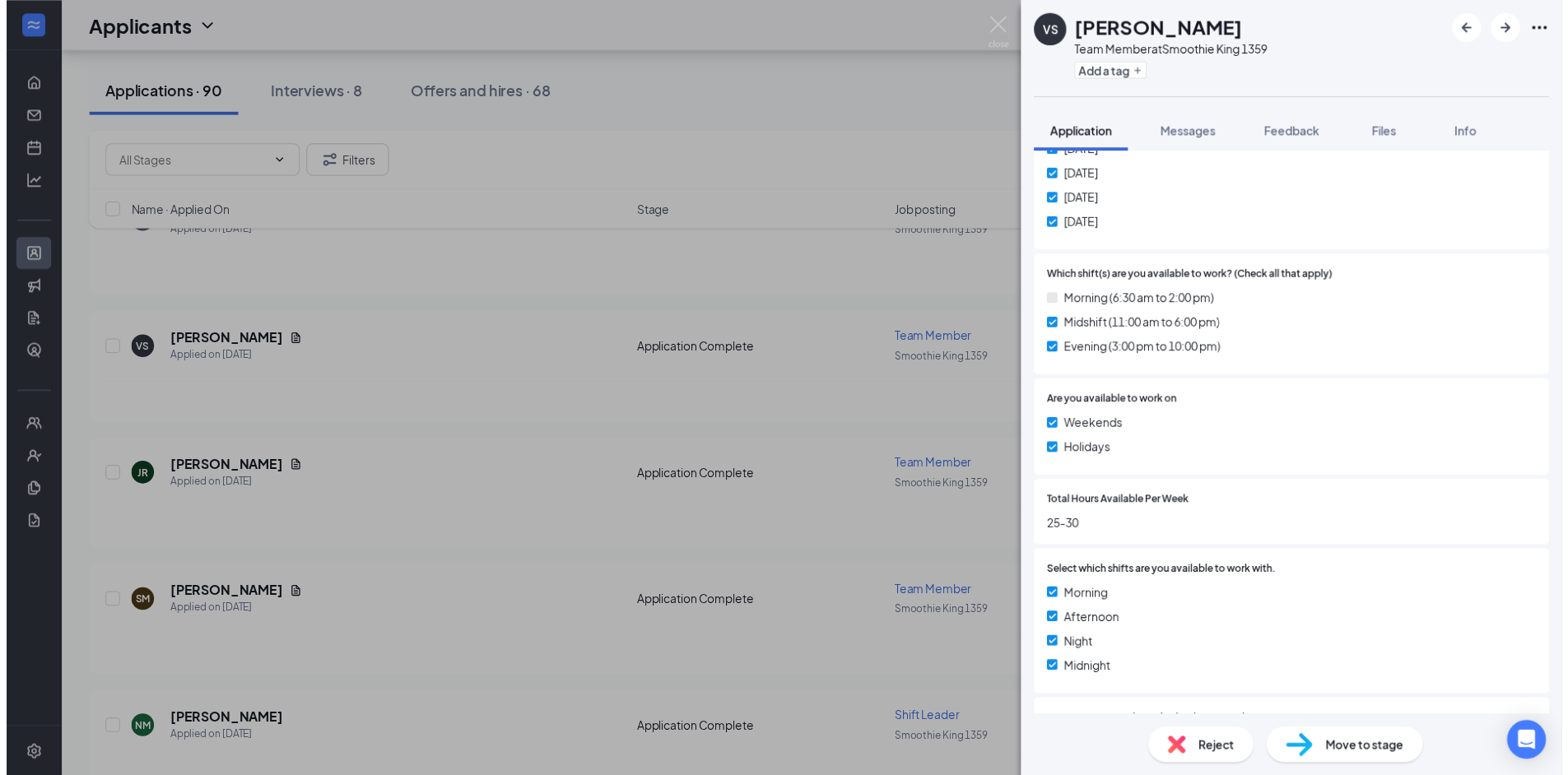
scroll to position [1482, 0]
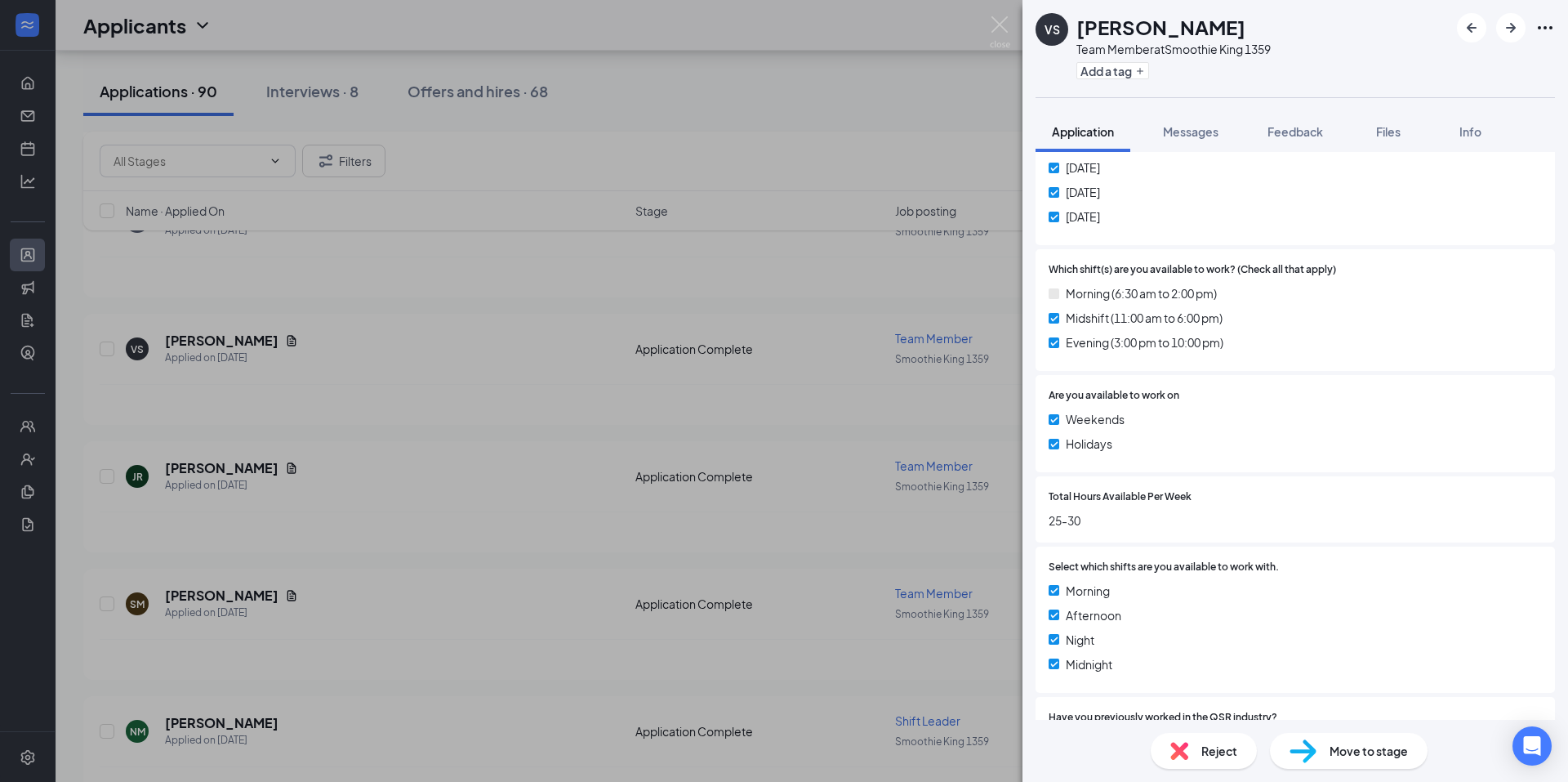
click at [1346, 748] on span "Move to stage" at bounding box center [1369, 751] width 78 height 18
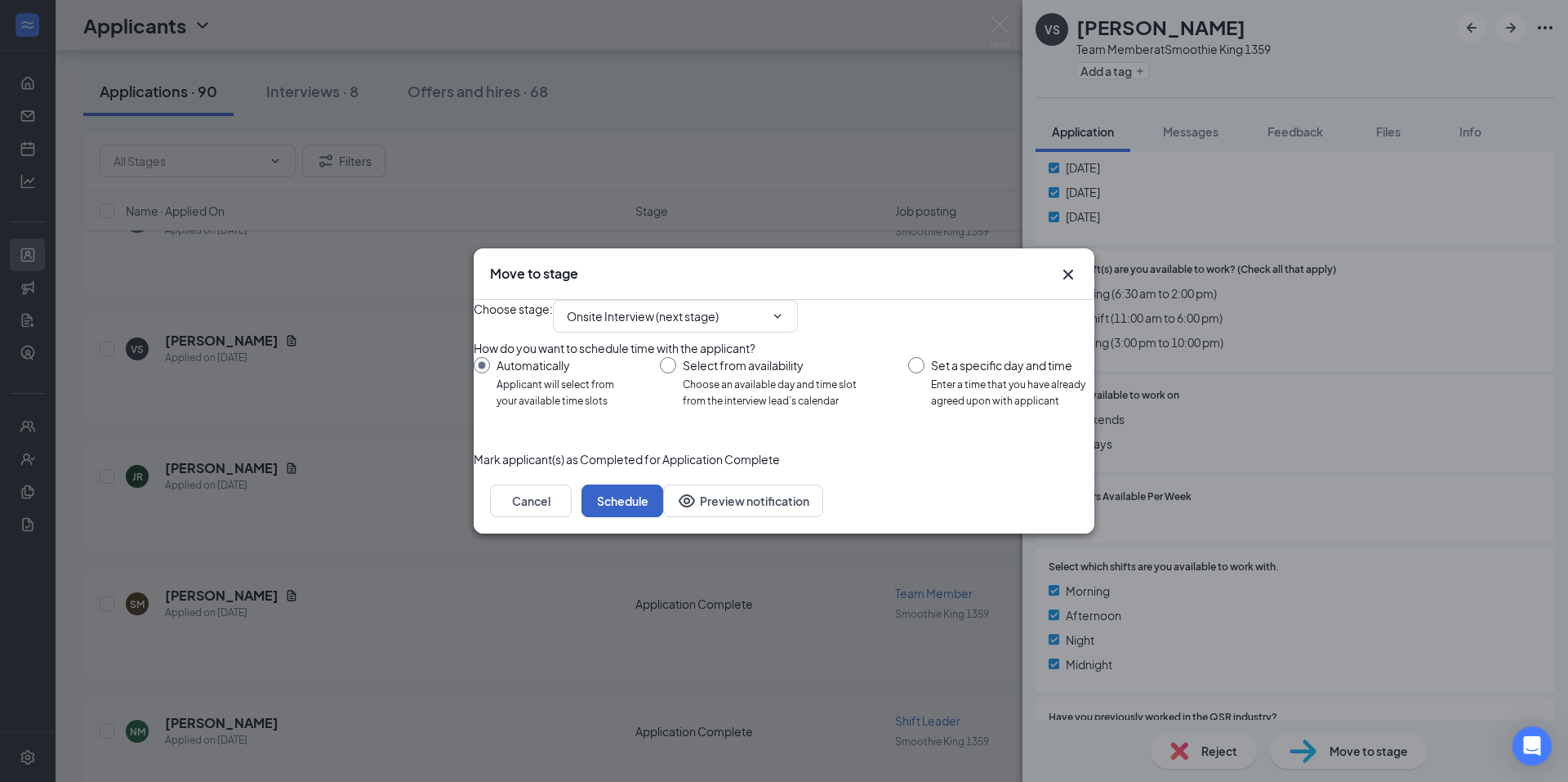
click at [664, 517] on button "Schedule" at bounding box center [622, 501] width 82 height 33
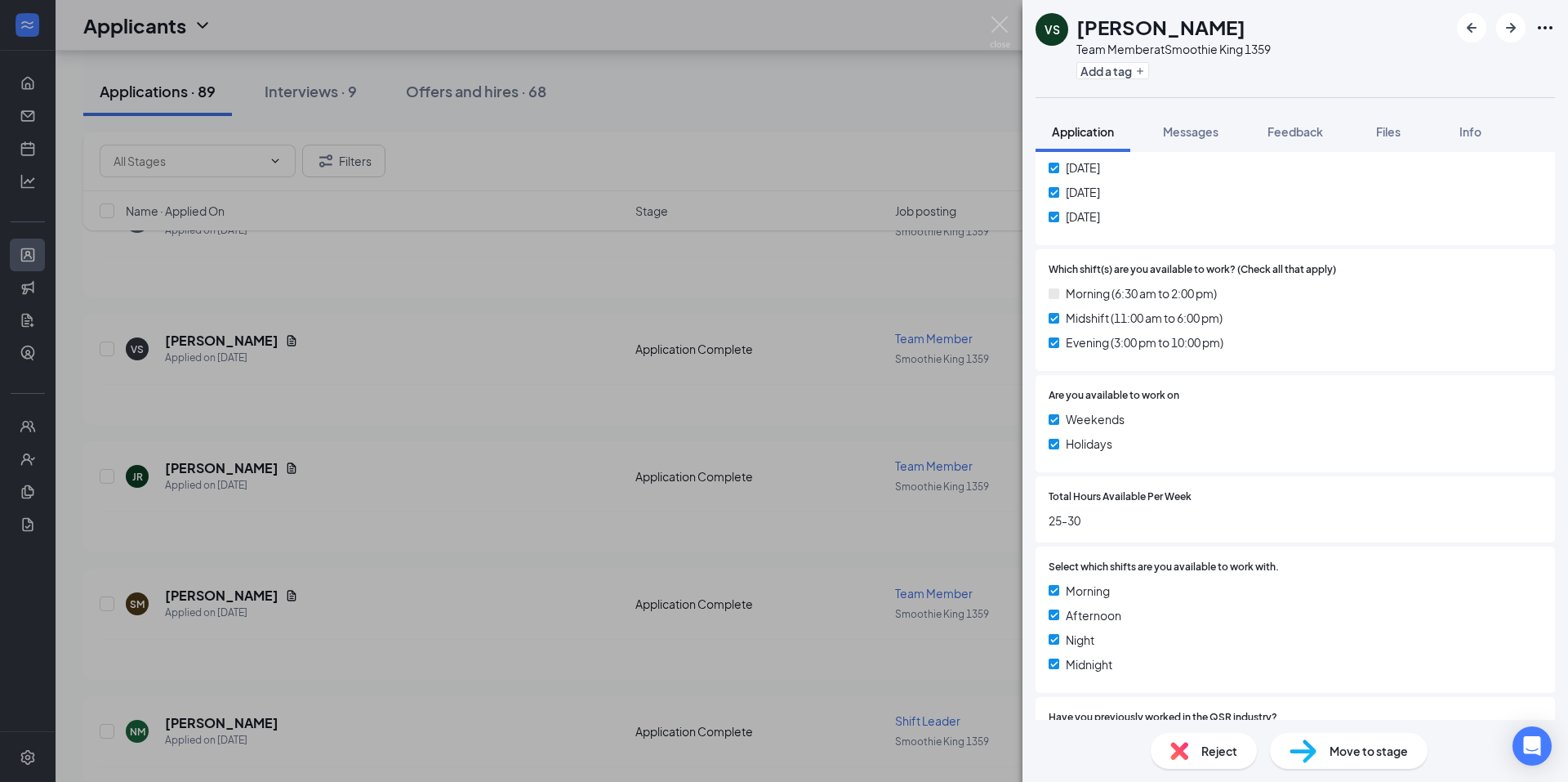
click at [441, 471] on div "VS Vivian Smith Team Member at Smoothie King 1359 Add a tag Application Message…" at bounding box center [784, 391] width 1568 height 782
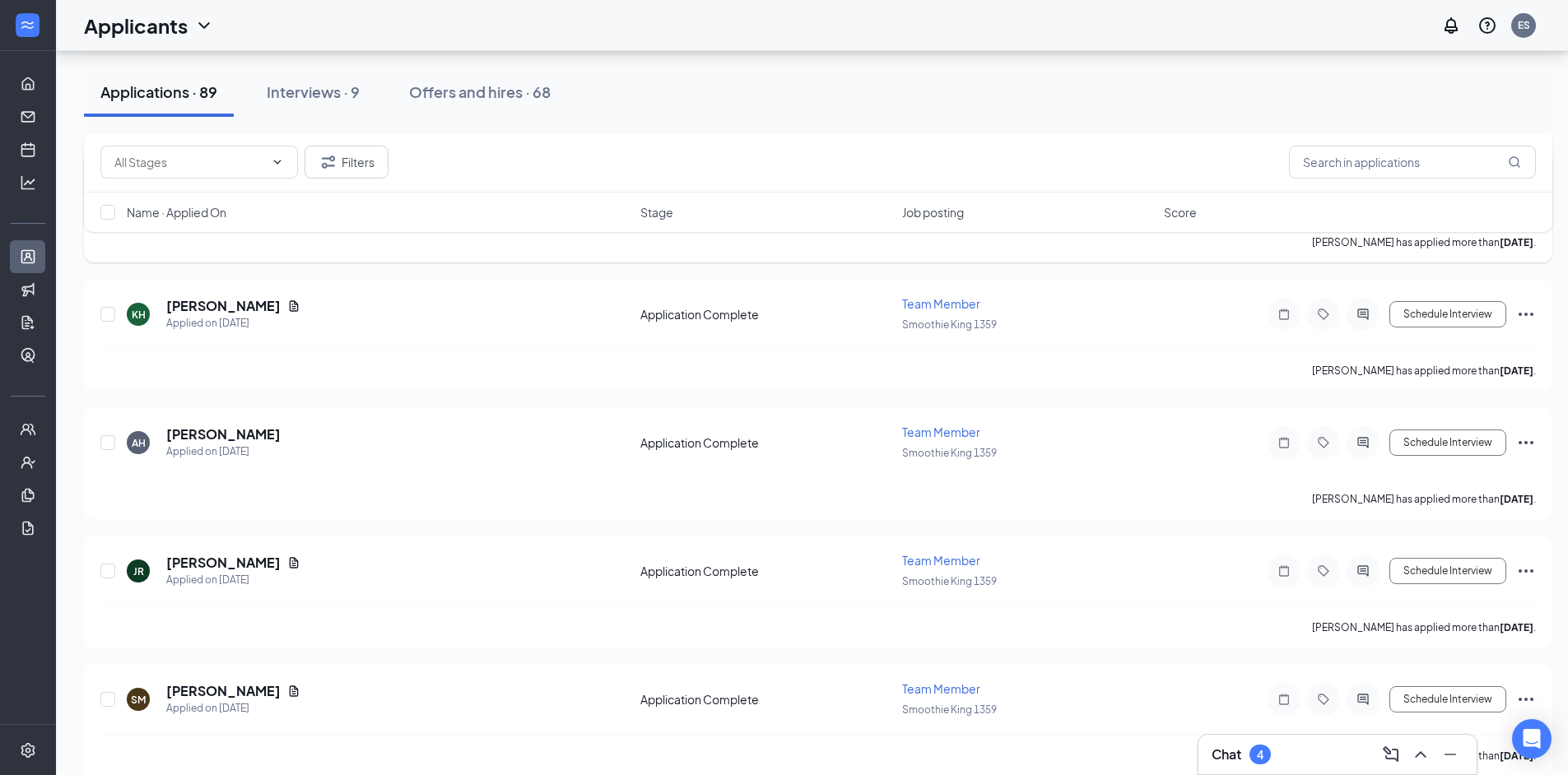
scroll to position [3018, 0]
click at [290, 309] on icon "Document" at bounding box center [294, 305] width 9 height 11
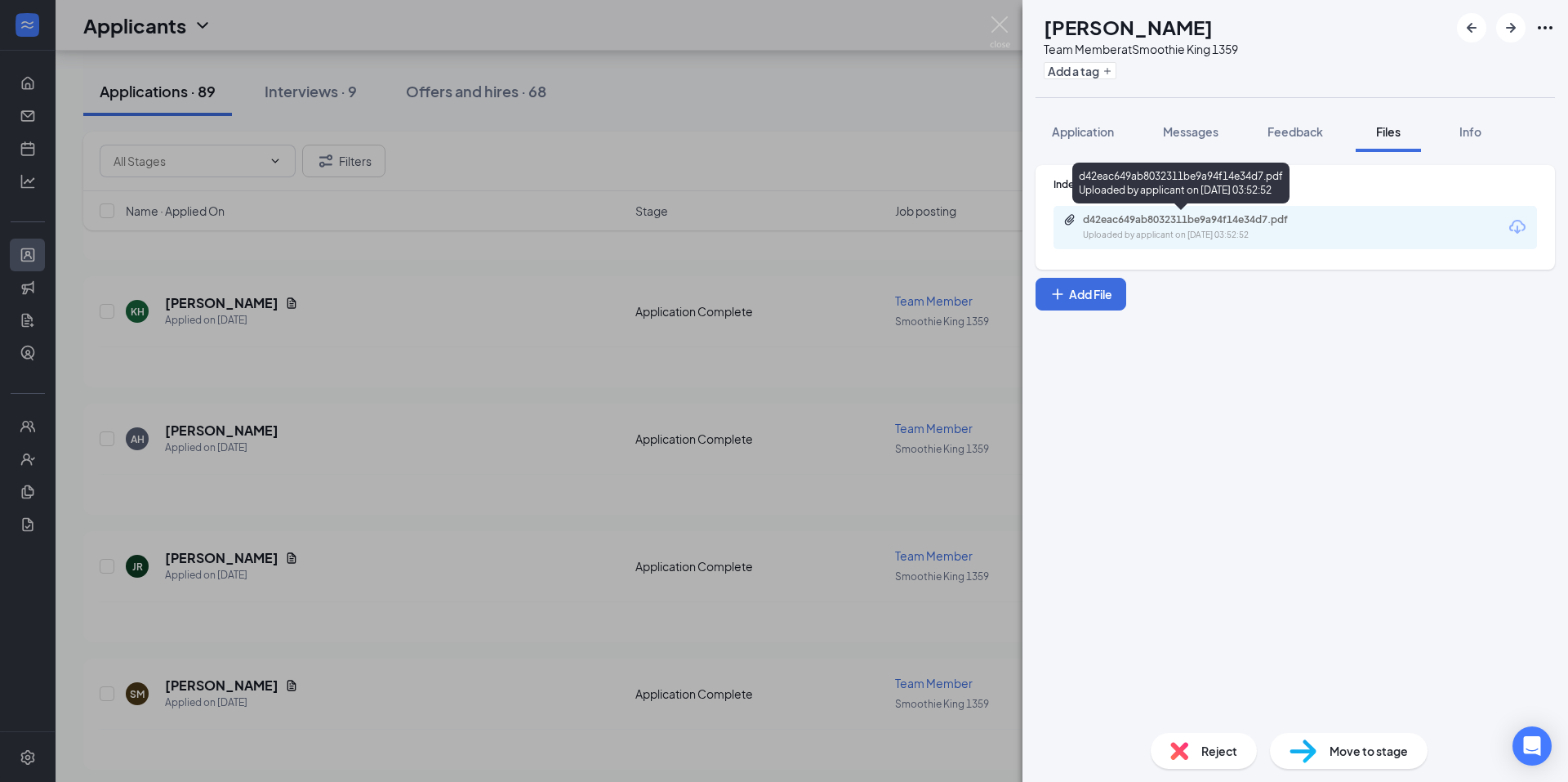
click at [1246, 226] on div "d42eac649ab8032311be9a94f14e34d7.pdf Uploaded by applicant on Sep 07, 2025 at 0…" at bounding box center [1196, 227] width 264 height 28
click at [754, 281] on div "KH Kaisyn Haynie Team Member at Smoothie King 1359 Add a tag Application Messag…" at bounding box center [784, 391] width 1568 height 782
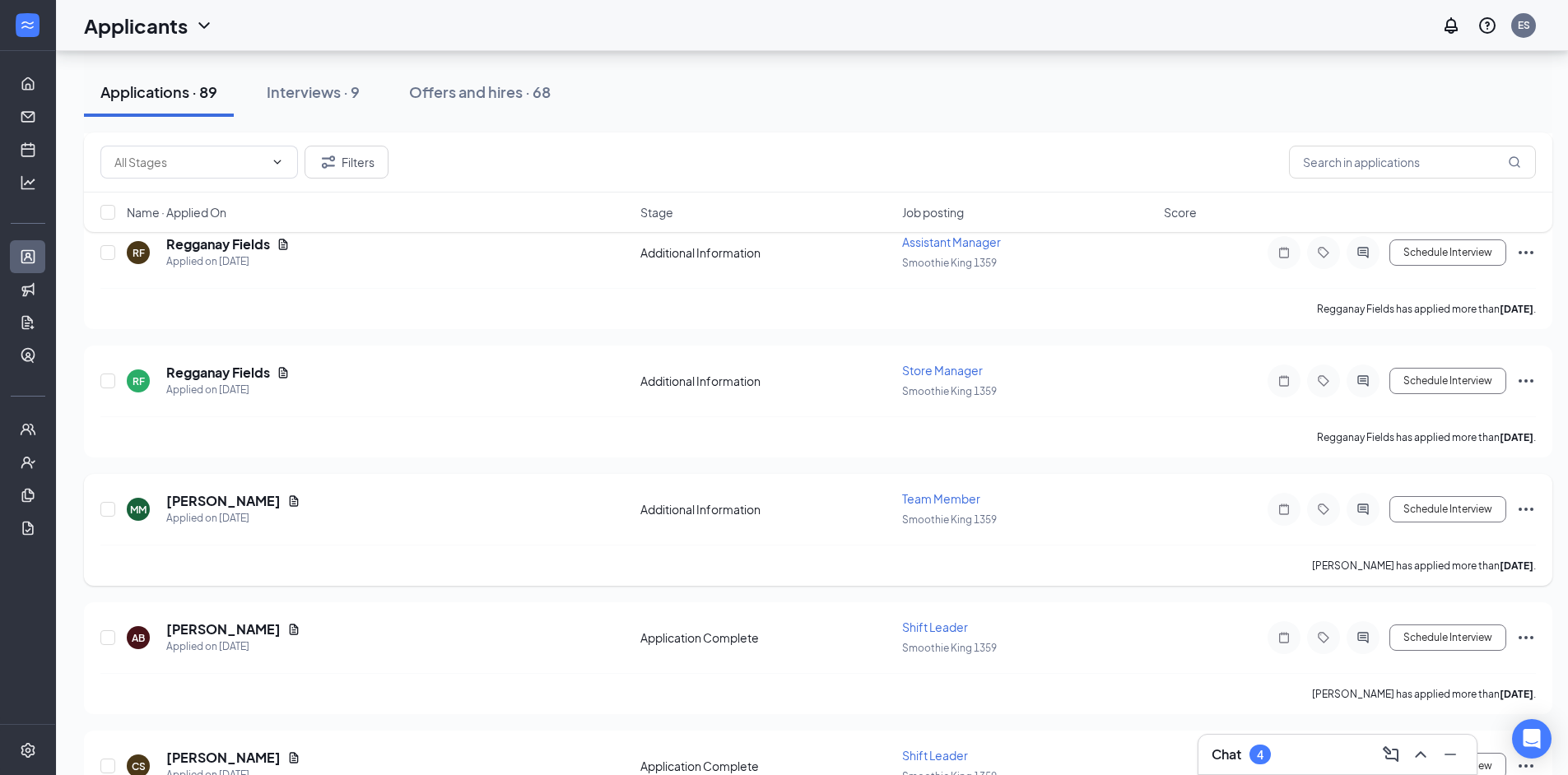
scroll to position [3894, 0]
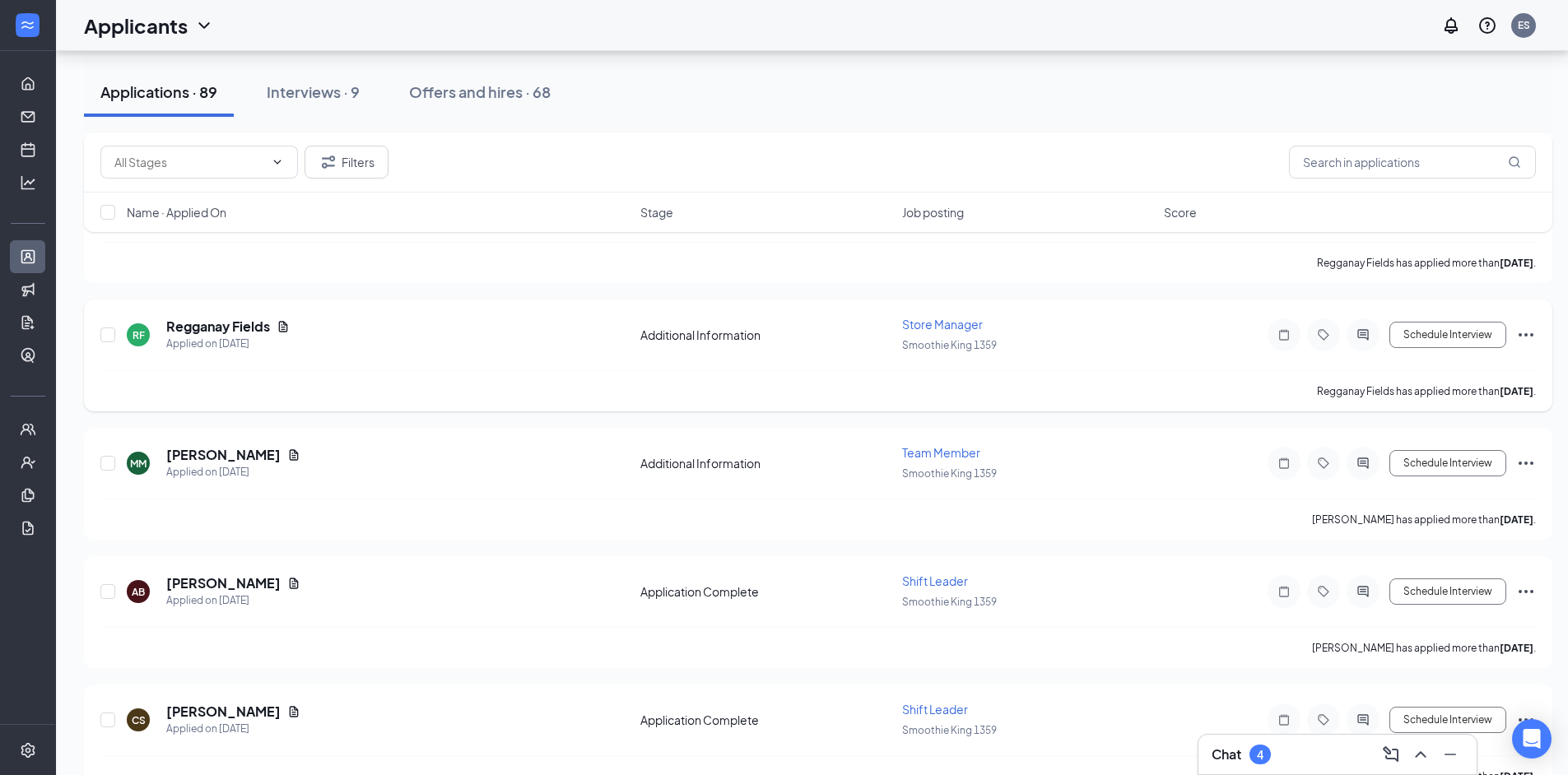
click at [288, 328] on icon "Document" at bounding box center [283, 326] width 13 height 13
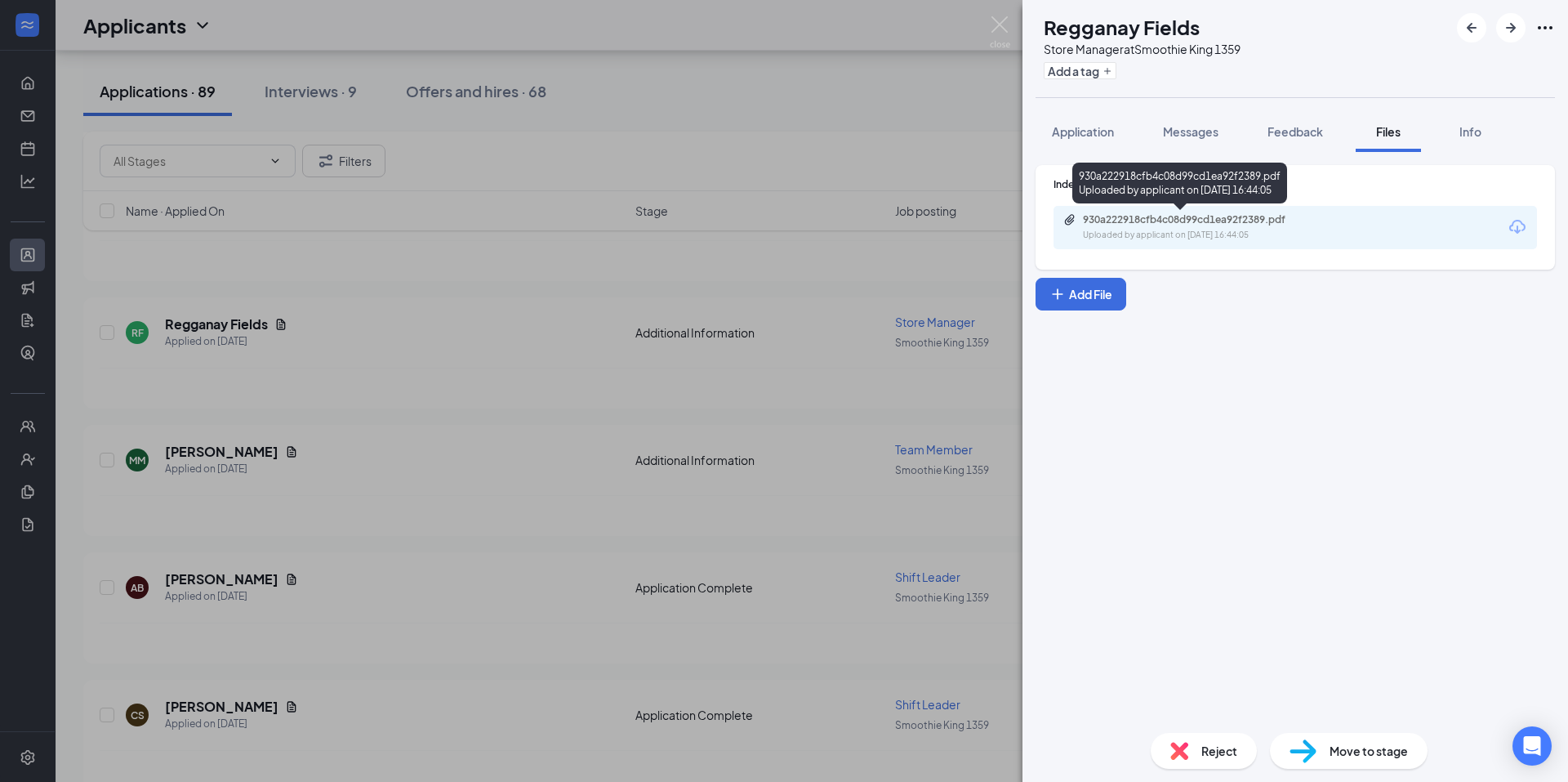
click at [1181, 228] on div "930a222918cfb4c08d99cd1ea92f2389.pdf Uploaded by applicant on Sep 04, 2025 at 1…" at bounding box center [1196, 227] width 264 height 28
click at [936, 312] on div "RF Regganay Fields Store Manager at Smoothie King 1359 Add a tag Application Me…" at bounding box center [784, 391] width 1568 height 782
click at [997, 26] on img at bounding box center [1000, 32] width 20 height 32
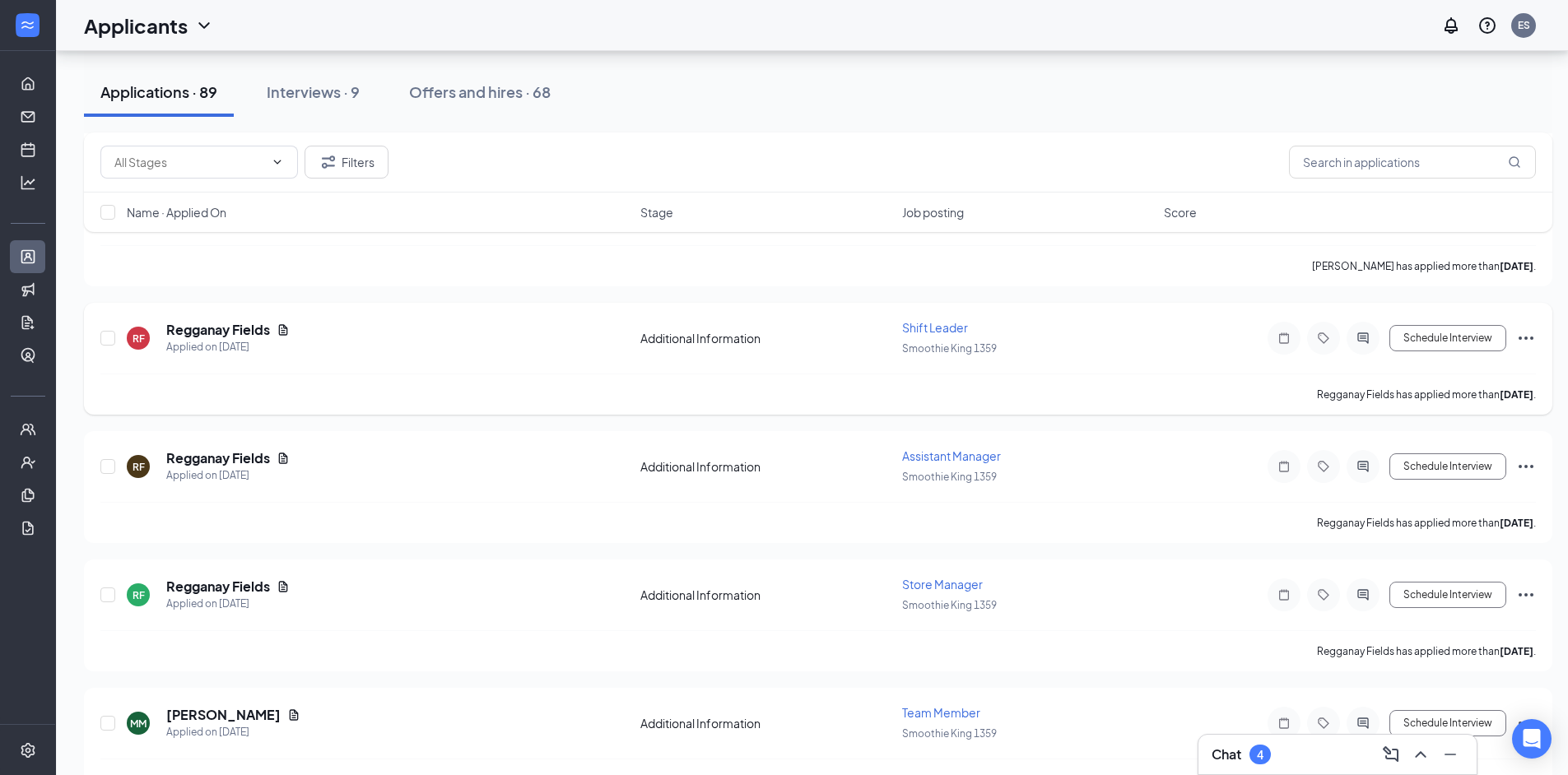
scroll to position [3621, 0]
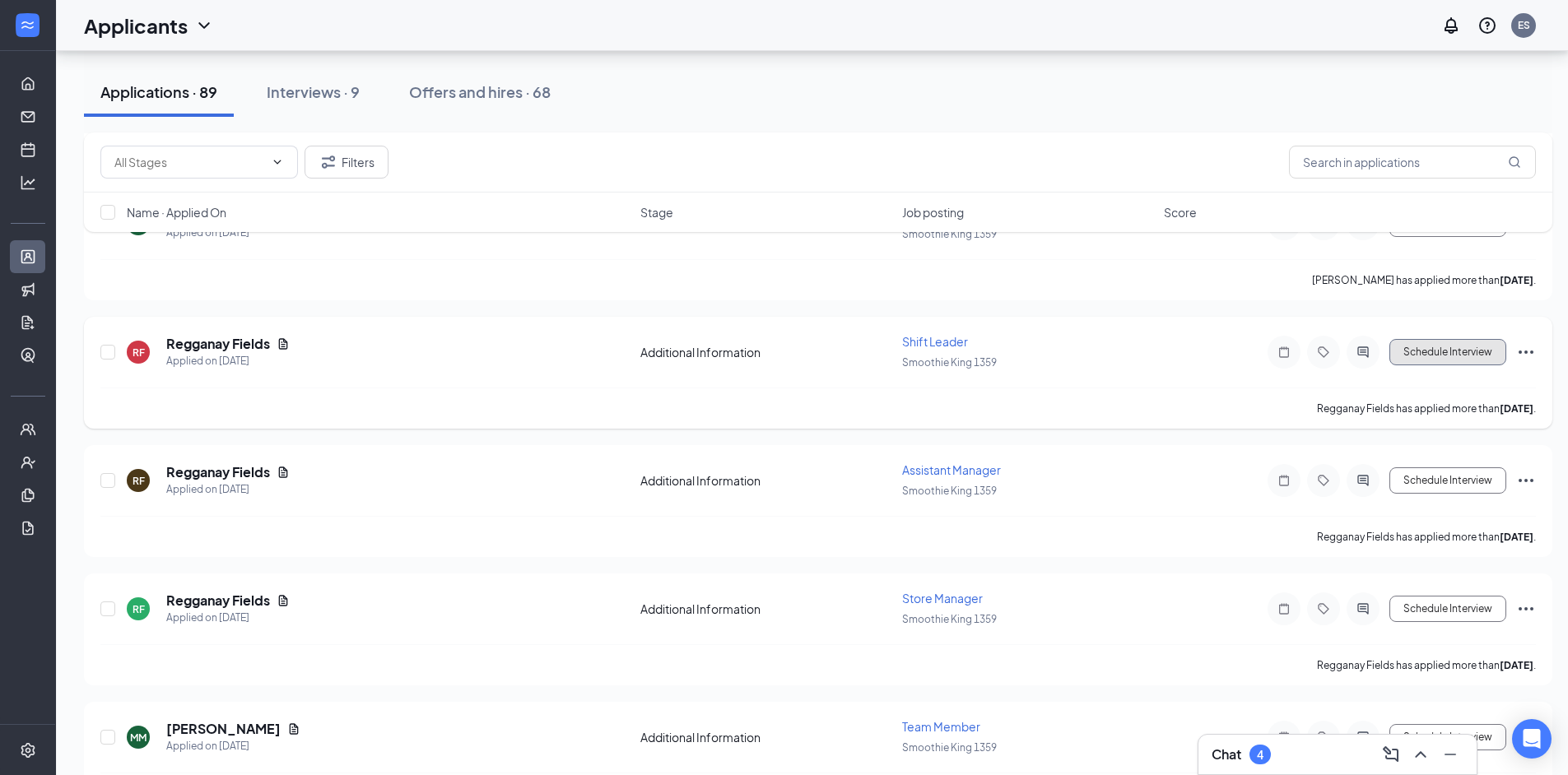
click at [1457, 347] on button "Schedule Interview" at bounding box center [1448, 352] width 117 height 26
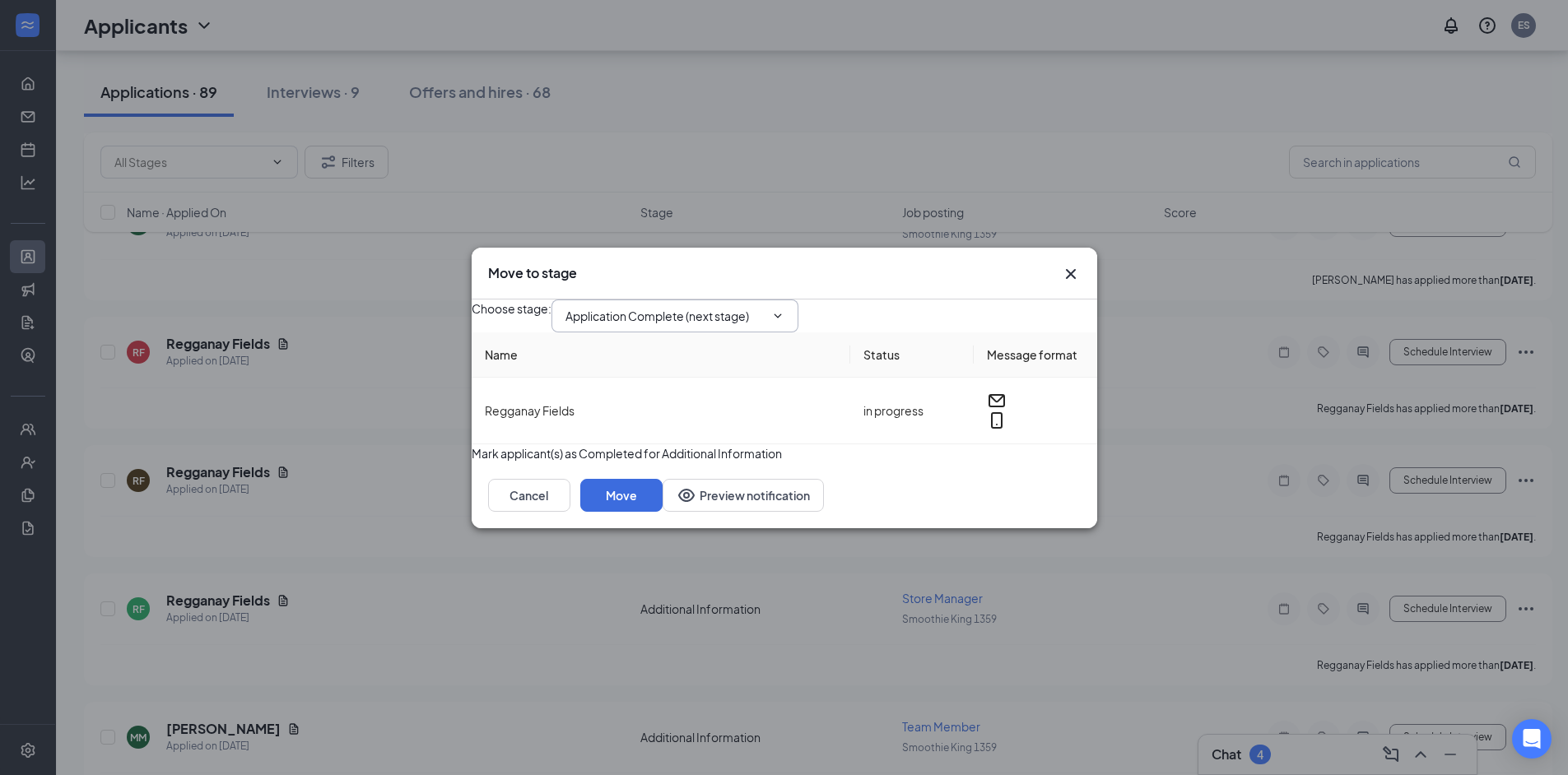
click at [691, 307] on input "Application Complete (next stage)" at bounding box center [664, 316] width 199 height 18
click at [668, 372] on div "Onsite Interview" at bounding box center [623, 363] width 88 height 18
type input "Onsite Interview"
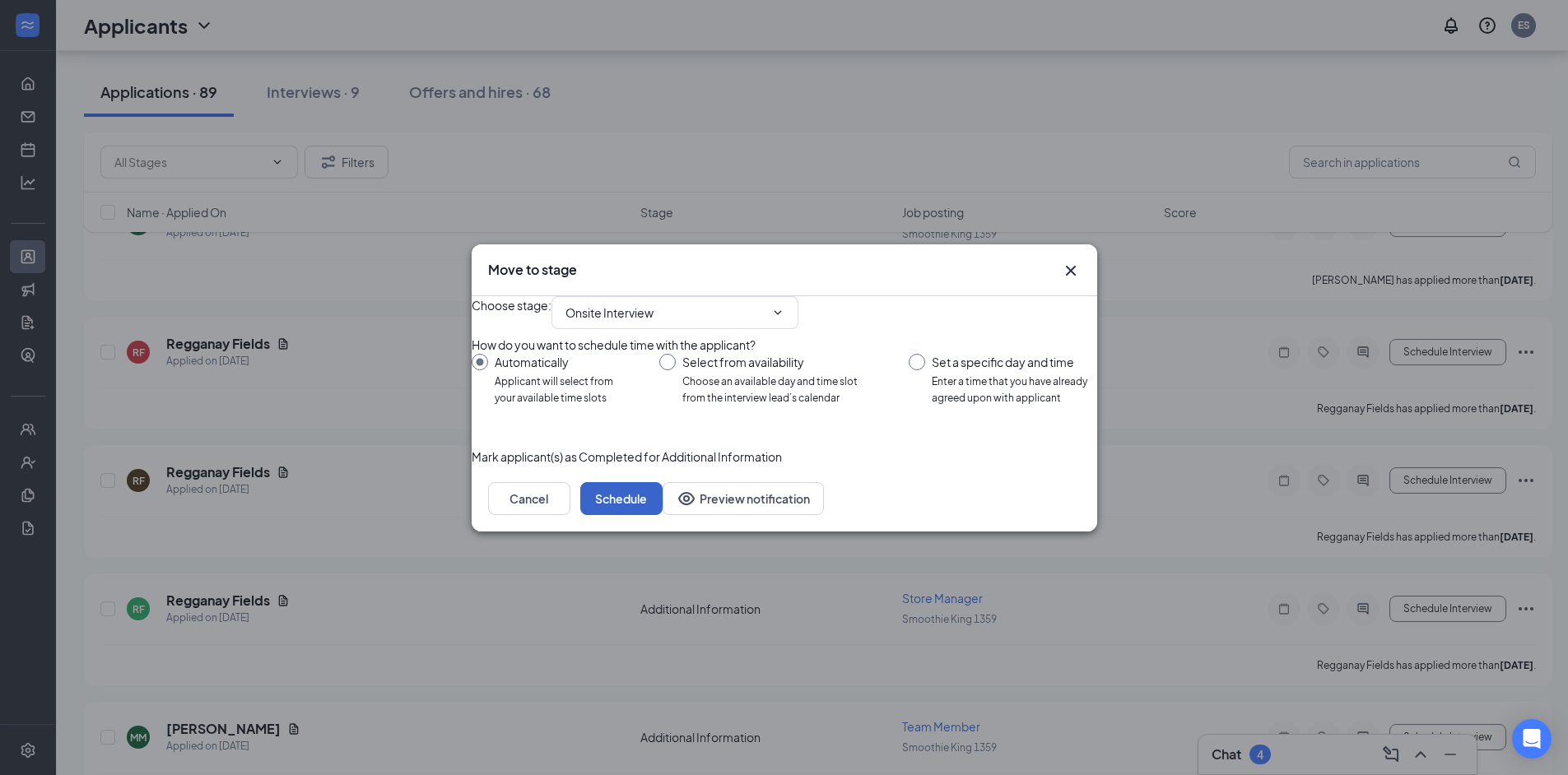
click at [662, 515] on button "Schedule" at bounding box center [621, 498] width 82 height 33
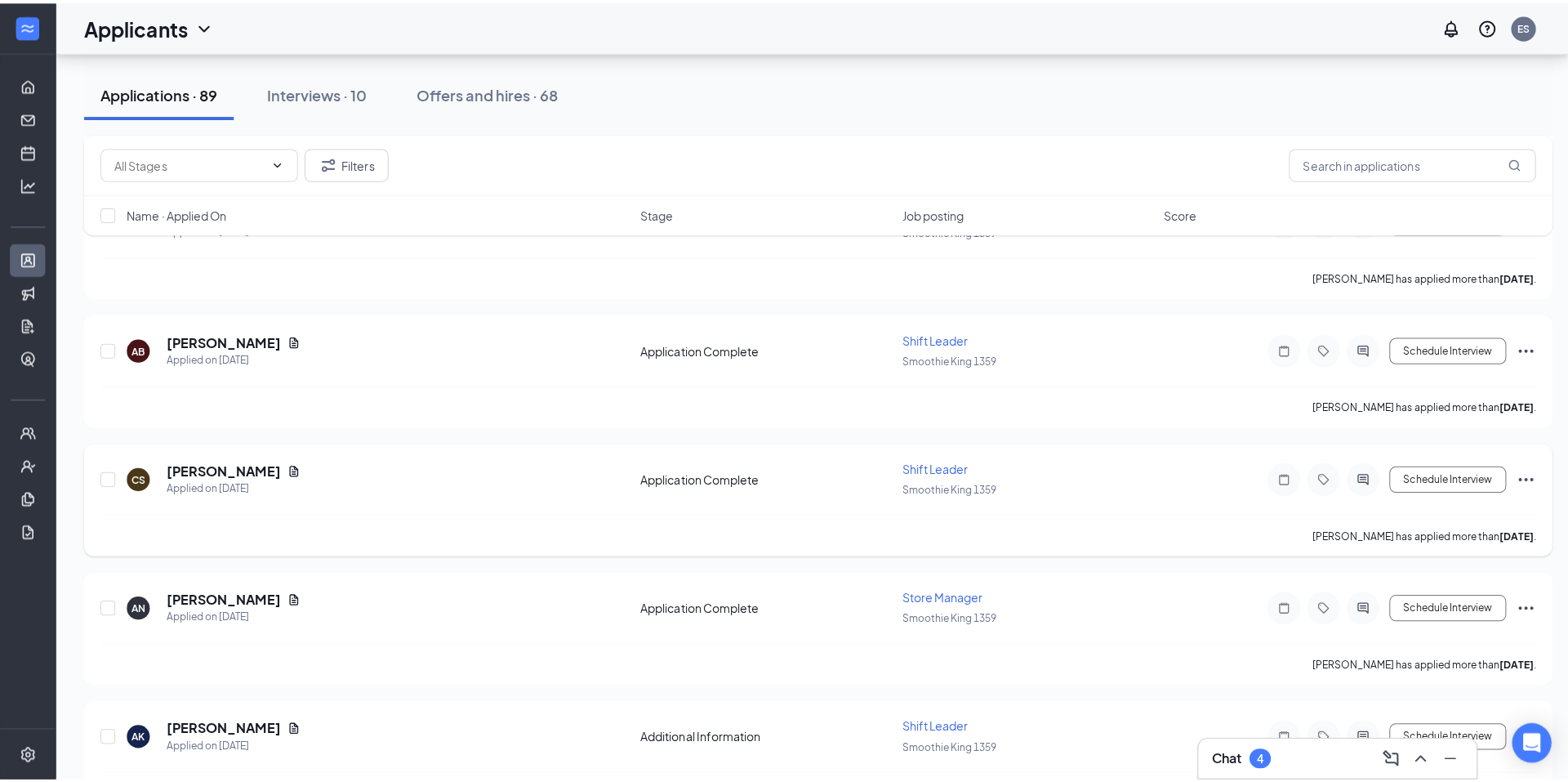
scroll to position [4002, 0]
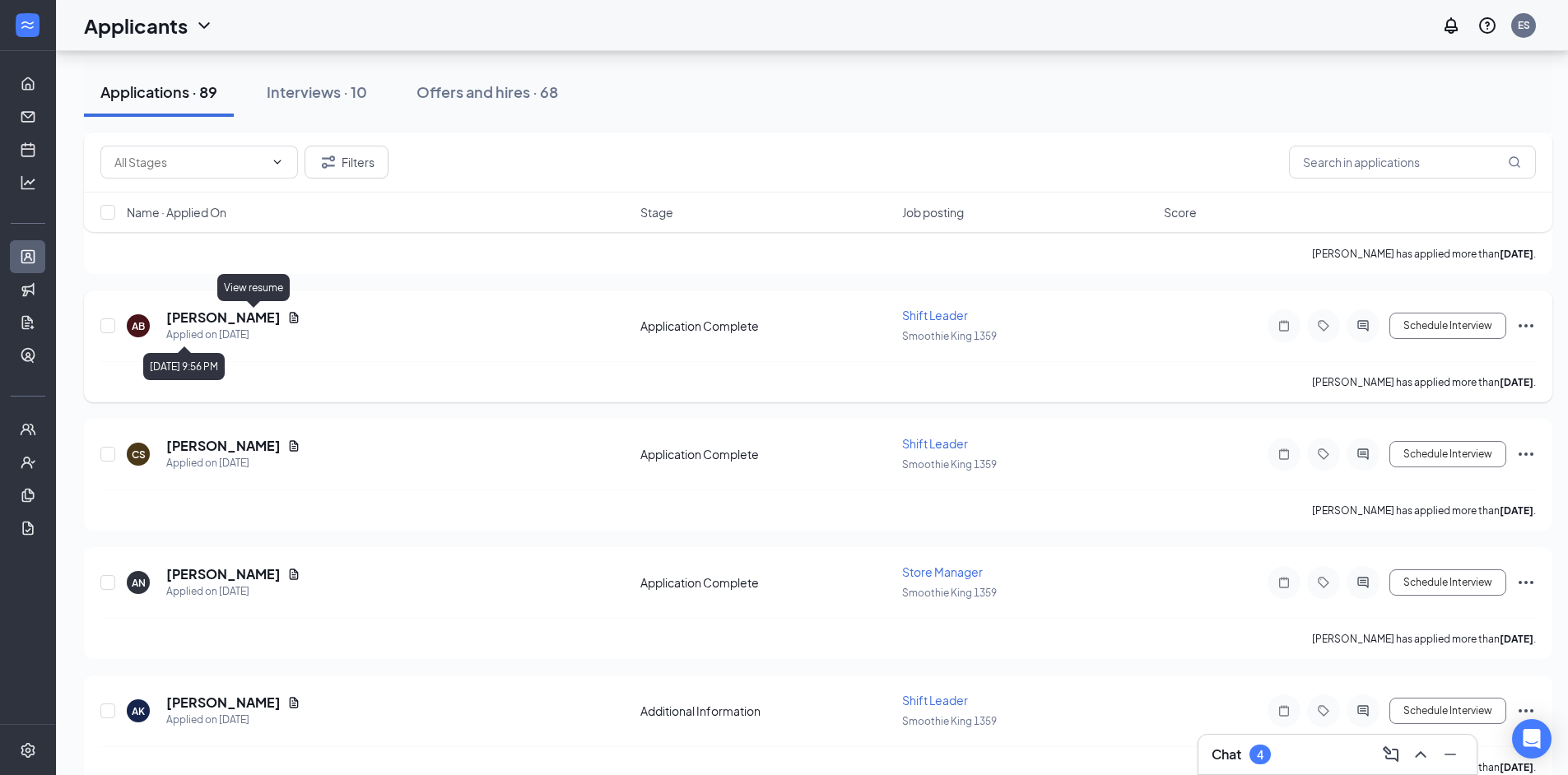
click at [288, 317] on icon "Document" at bounding box center [294, 317] width 13 height 13
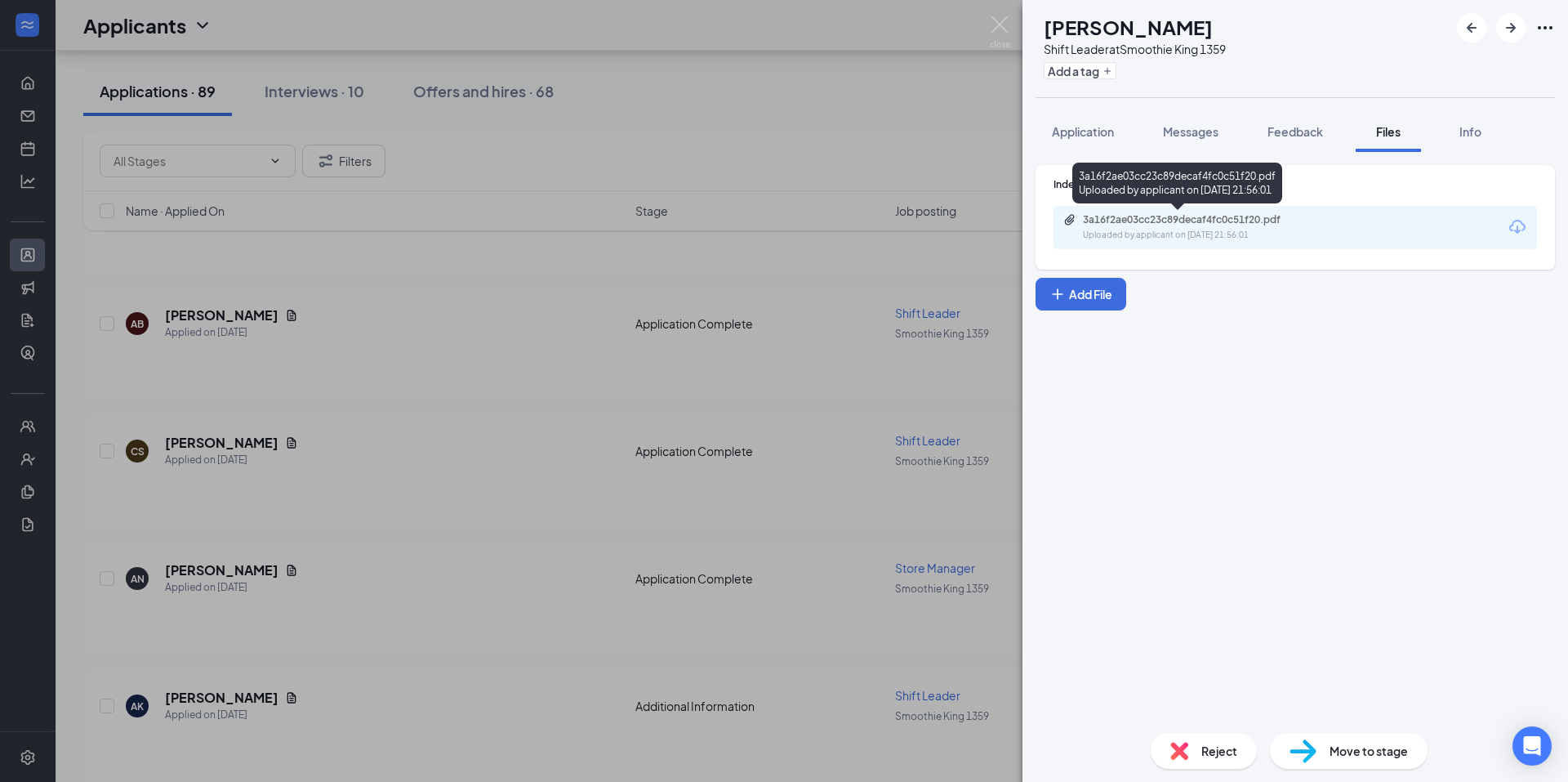
click at [1208, 219] on div "3a16f2ae03cc23c89decaf4fc0c51f20.pdf" at bounding box center [1197, 219] width 229 height 13
click at [1092, 142] on button "Application" at bounding box center [1082, 131] width 95 height 40
click at [1084, 122] on button "Application" at bounding box center [1082, 131] width 95 height 40
click at [1089, 133] on span "Application" at bounding box center [1083, 131] width 62 height 15
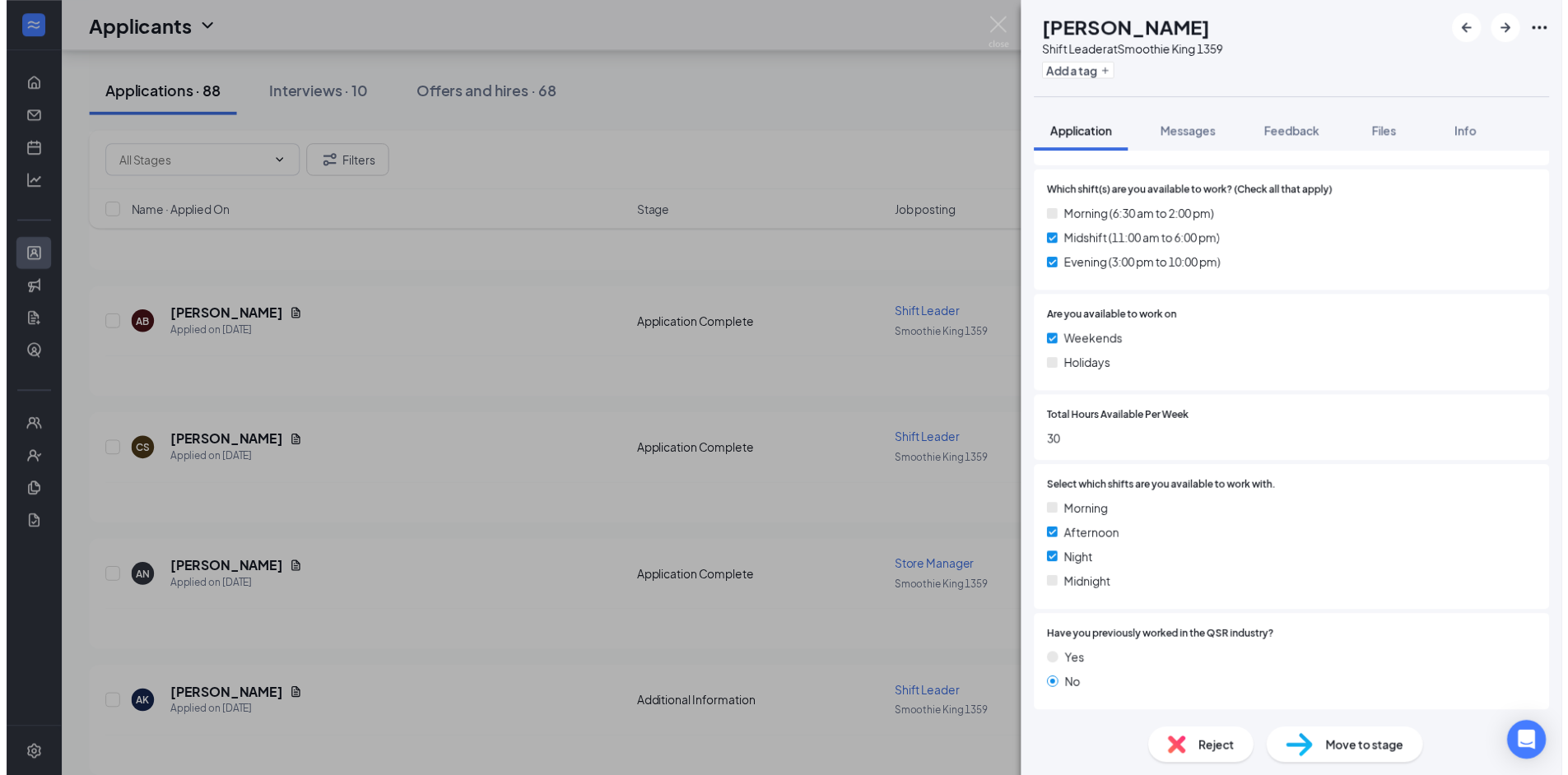
scroll to position [1623, 0]
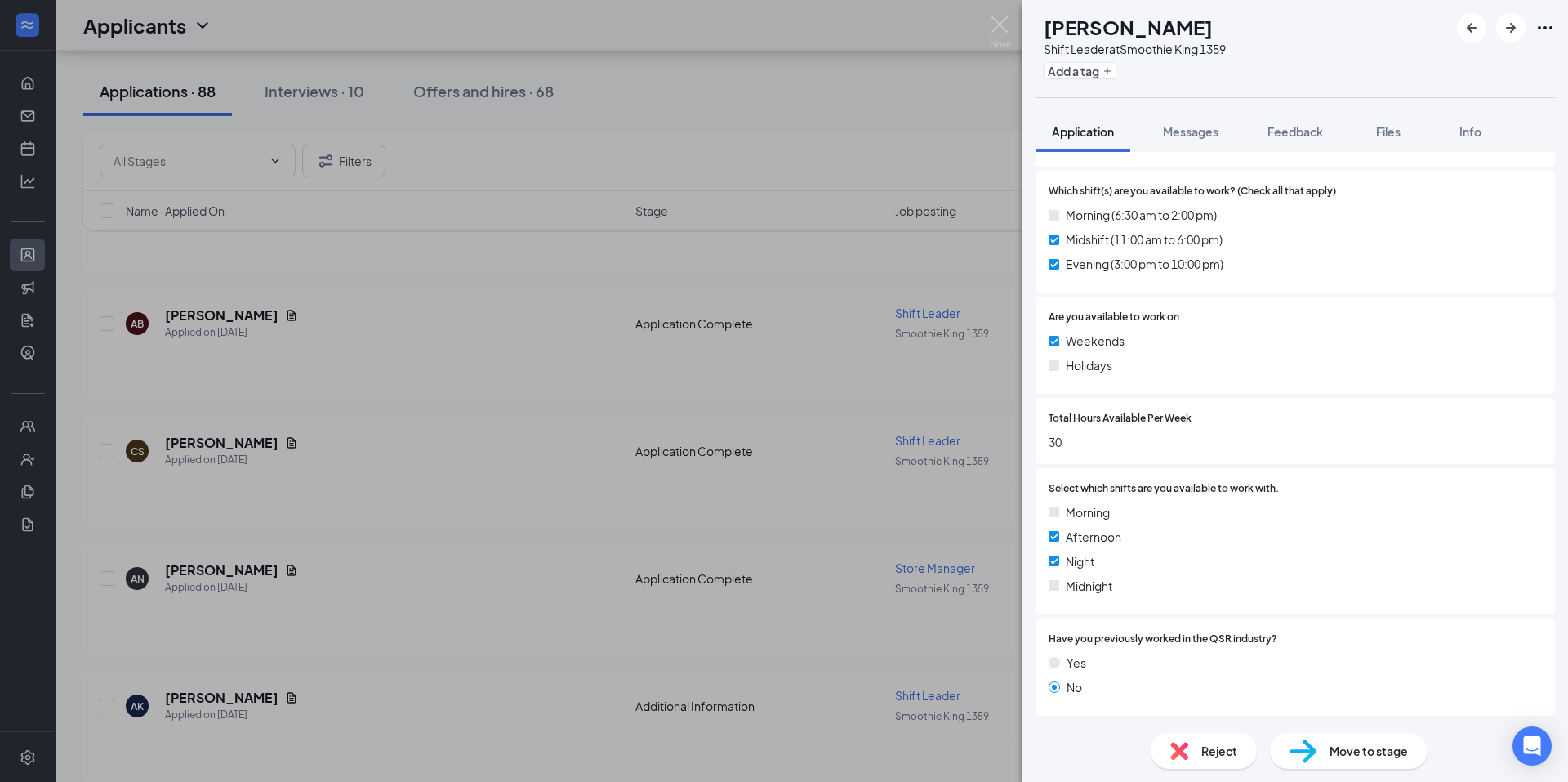
click at [857, 456] on div "AB Azaria Beck Shift Leader at Smoothie King 1359 Add a tag Application Message…" at bounding box center [784, 391] width 1568 height 782
